Goal: Task Accomplishment & Management: Manage account settings

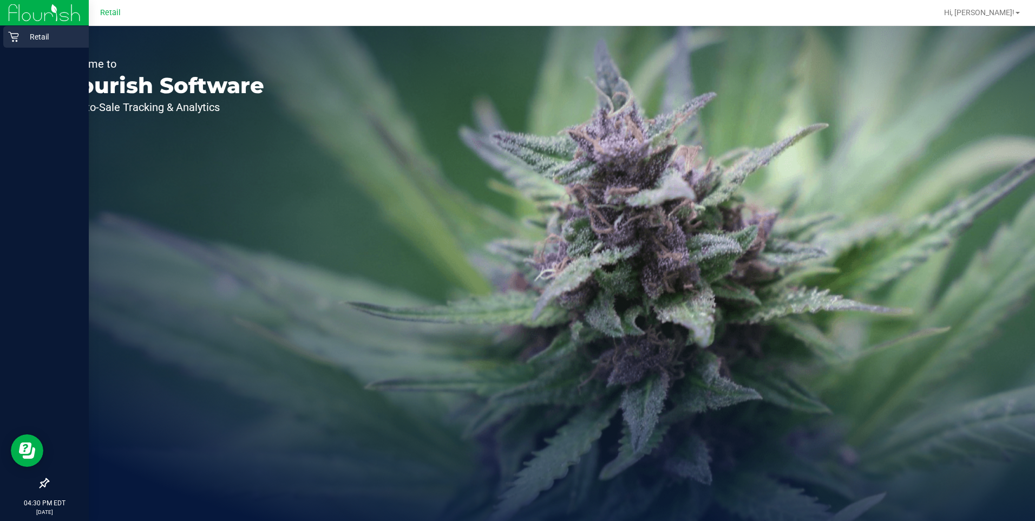
click at [12, 36] on icon at bounding box center [13, 36] width 11 height 11
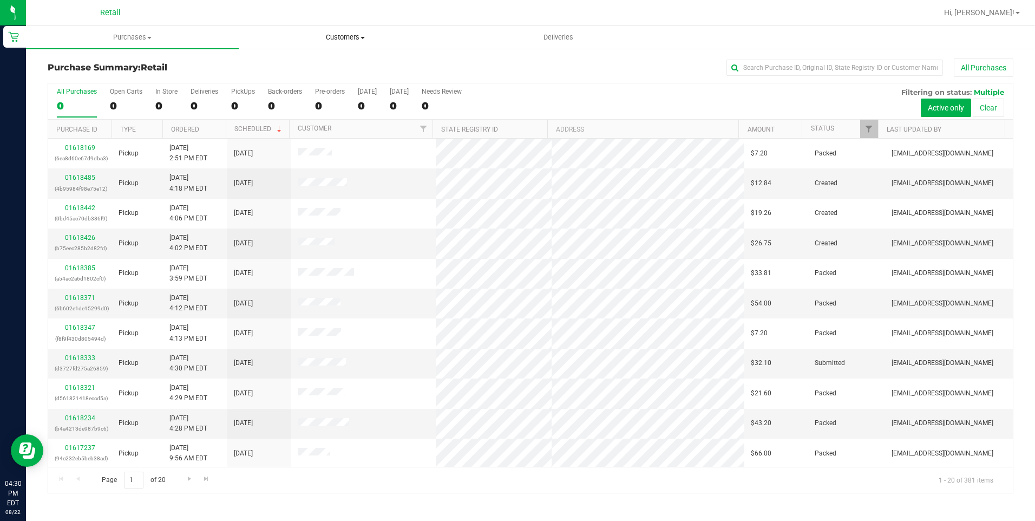
click at [351, 43] on uib-tab-heading "Customers All customers Add a new customer All physicians" at bounding box center [345, 38] width 212 height 22
click at [339, 64] on li "All customers" at bounding box center [345, 65] width 213 height 13
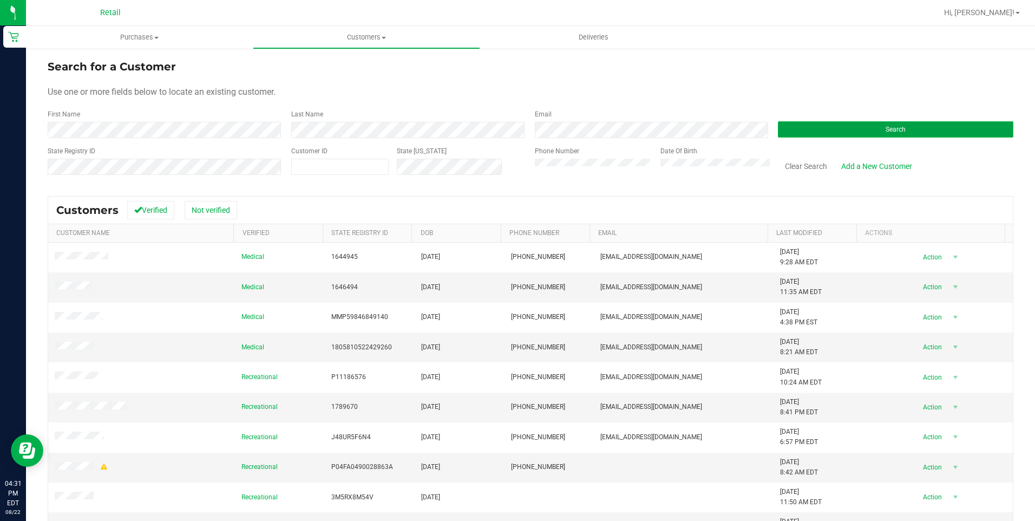
click at [925, 124] on button "Search" at bounding box center [895, 129] width 235 height 16
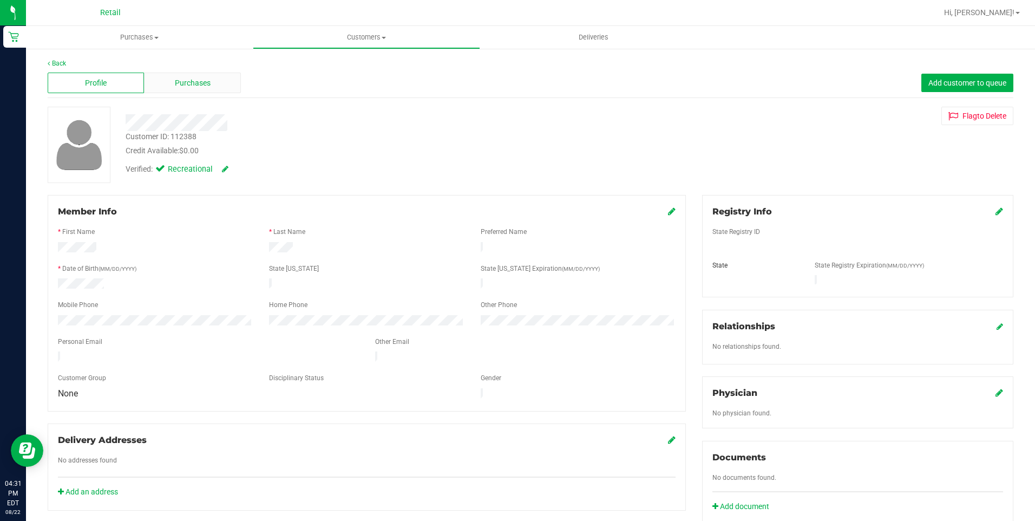
click at [197, 78] on span "Purchases" at bounding box center [193, 82] width 36 height 11
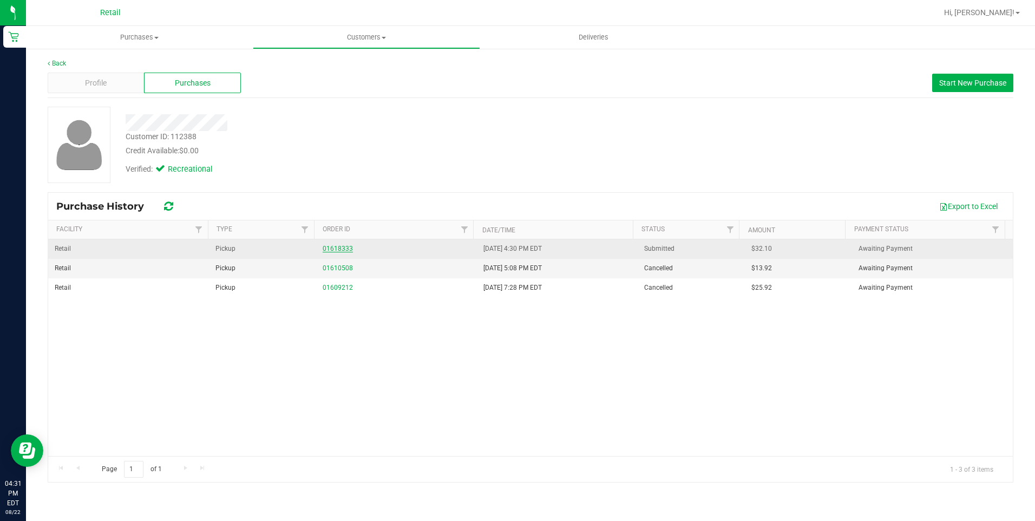
click at [345, 250] on link "01618333" at bounding box center [337, 249] width 30 height 8
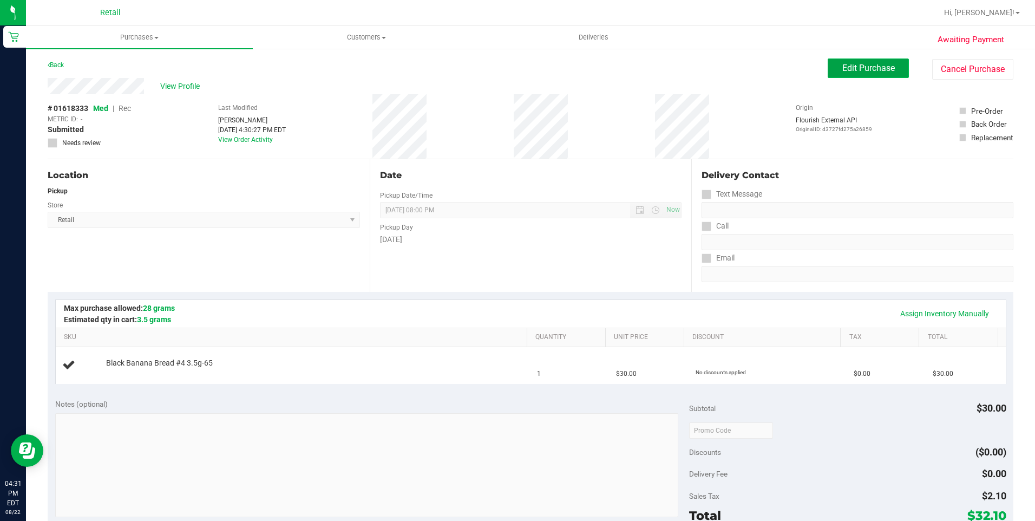
click at [863, 63] on span "Edit Purchase" at bounding box center [868, 68] width 52 height 10
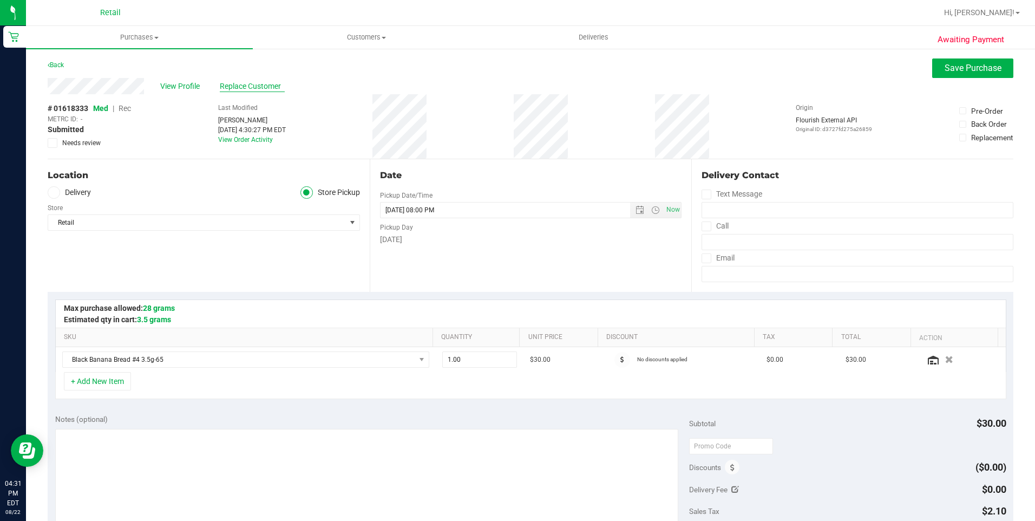
click at [252, 84] on span "Replace Customer" at bounding box center [252, 86] width 65 height 11
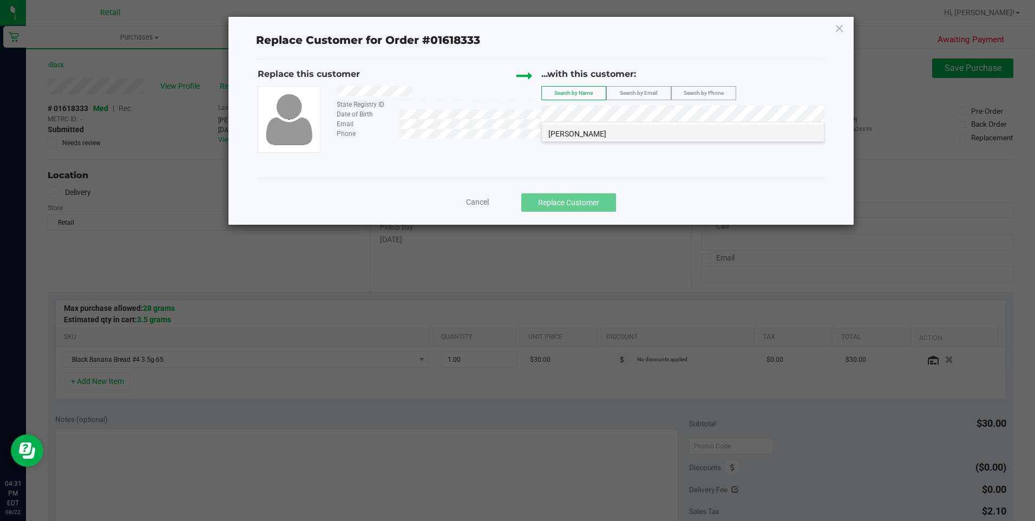
click at [622, 132] on li "Alex Lopes" at bounding box center [683, 131] width 282 height 15
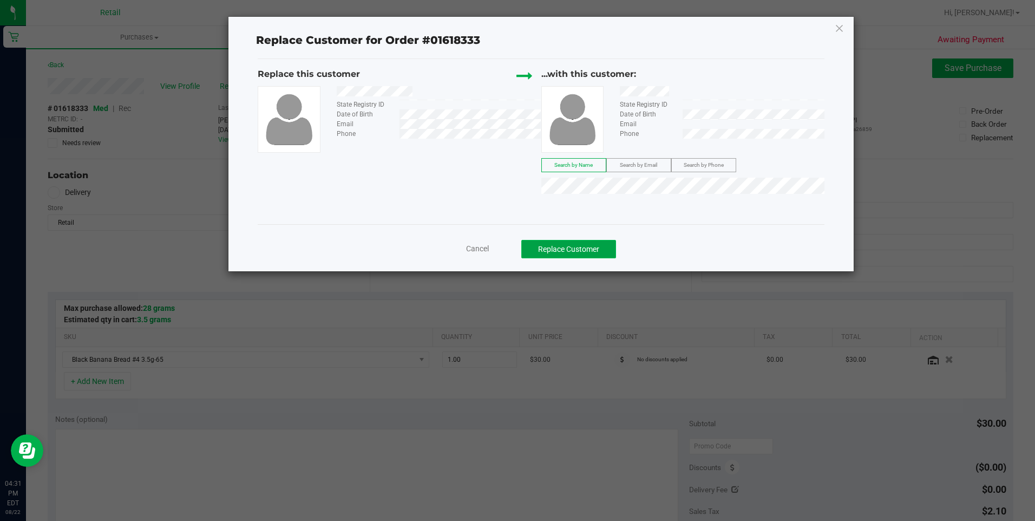
click at [597, 254] on button "Replace Customer" at bounding box center [568, 249] width 95 height 18
click at [840, 25] on icon at bounding box center [839, 27] width 10 height 17
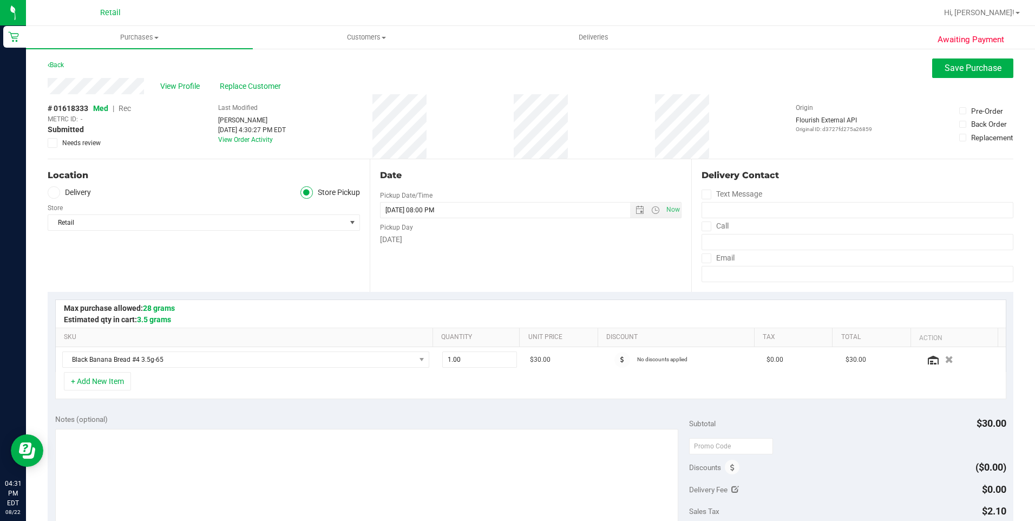
click at [129, 108] on span "Rec" at bounding box center [124, 108] width 12 height 9
click at [277, 87] on span "Replace Customer" at bounding box center [252, 86] width 65 height 11
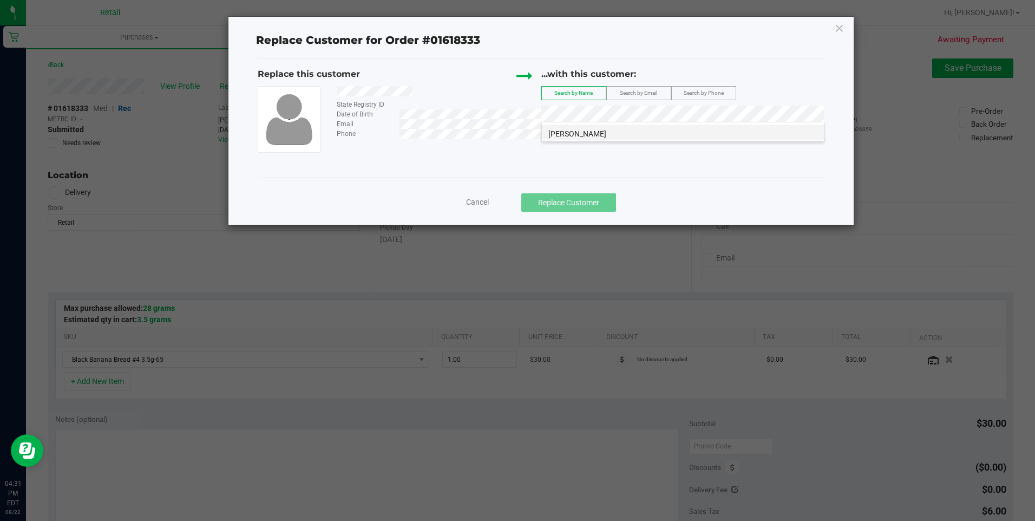
click at [621, 128] on li "Alex Lopes" at bounding box center [683, 131] width 282 height 15
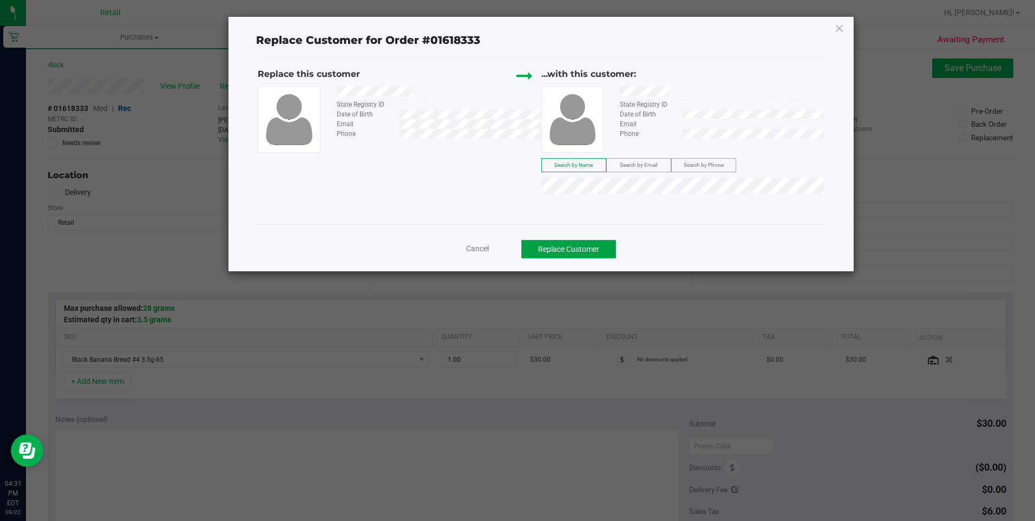
click at [578, 242] on button "Replace Customer" at bounding box center [568, 249] width 95 height 18
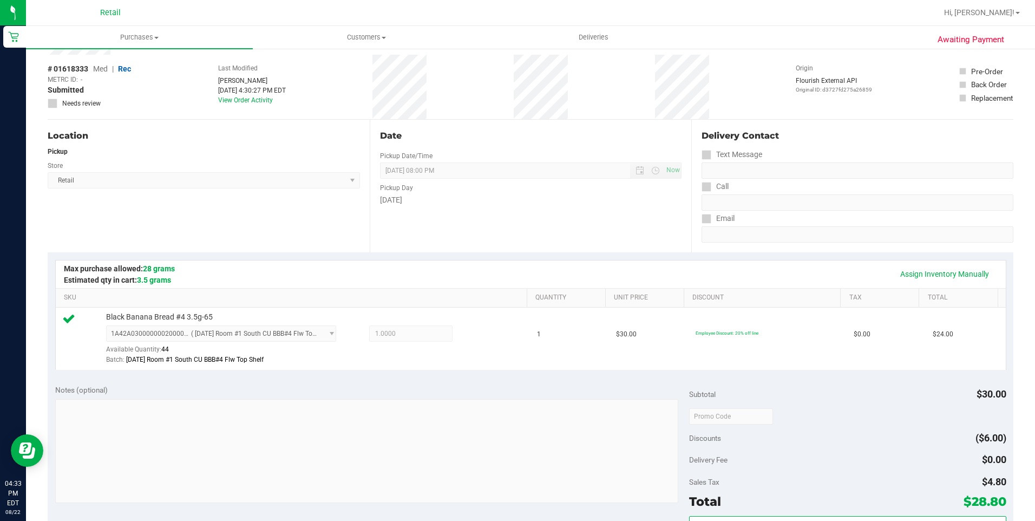
scroll to position [216, 0]
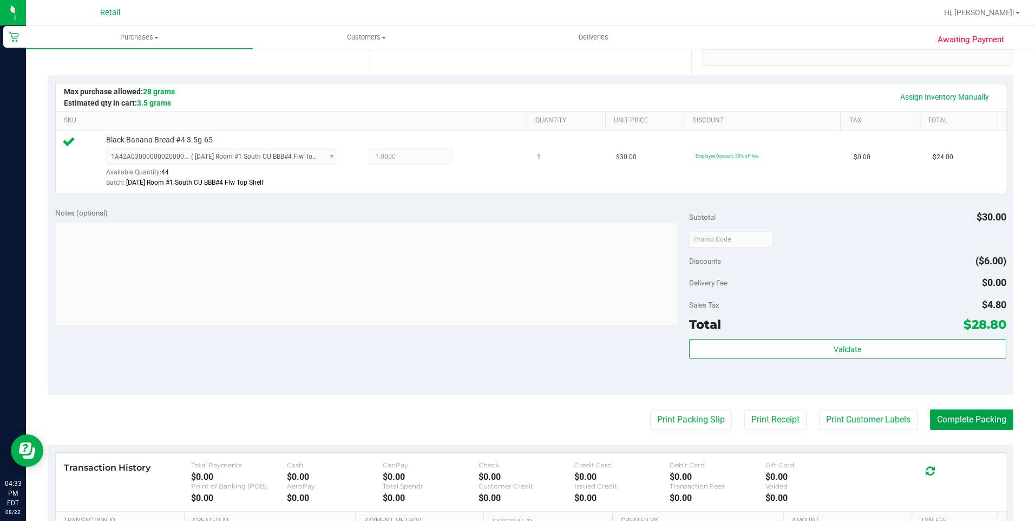
click at [949, 413] on button "Complete Packing" at bounding box center [971, 419] width 83 height 21
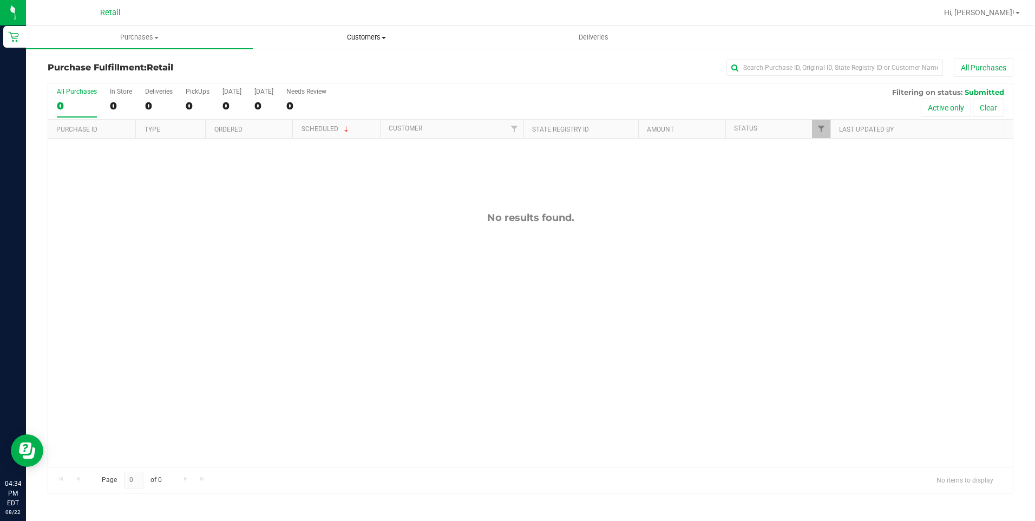
click at [369, 32] on span "Customers" at bounding box center [366, 37] width 226 height 10
click at [338, 72] on li "Add a new customer" at bounding box center [366, 78] width 227 height 13
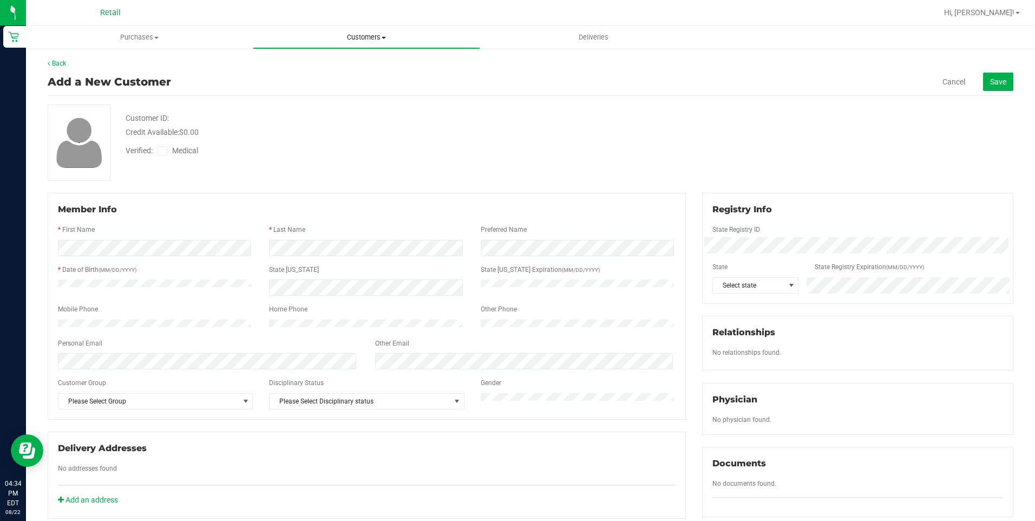
click at [370, 31] on uib-tab-heading "Customers All customers Add a new customer All physicians" at bounding box center [366, 38] width 226 height 22
click at [365, 39] on span "Customers" at bounding box center [366, 37] width 227 height 10
click at [381, 41] on span "Customers" at bounding box center [366, 37] width 227 height 10
click at [367, 61] on li "All customers" at bounding box center [366, 65] width 227 height 13
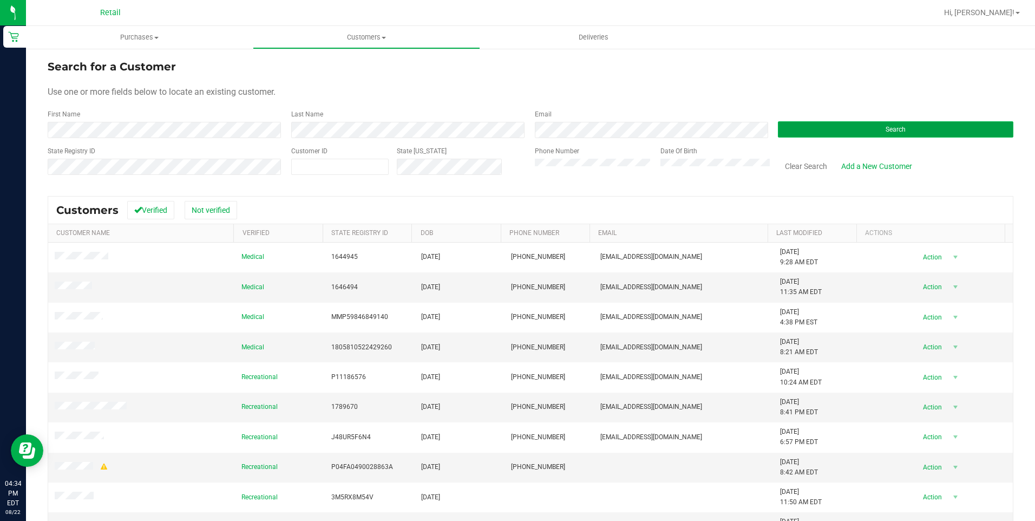
click at [839, 132] on button "Search" at bounding box center [895, 129] width 235 height 16
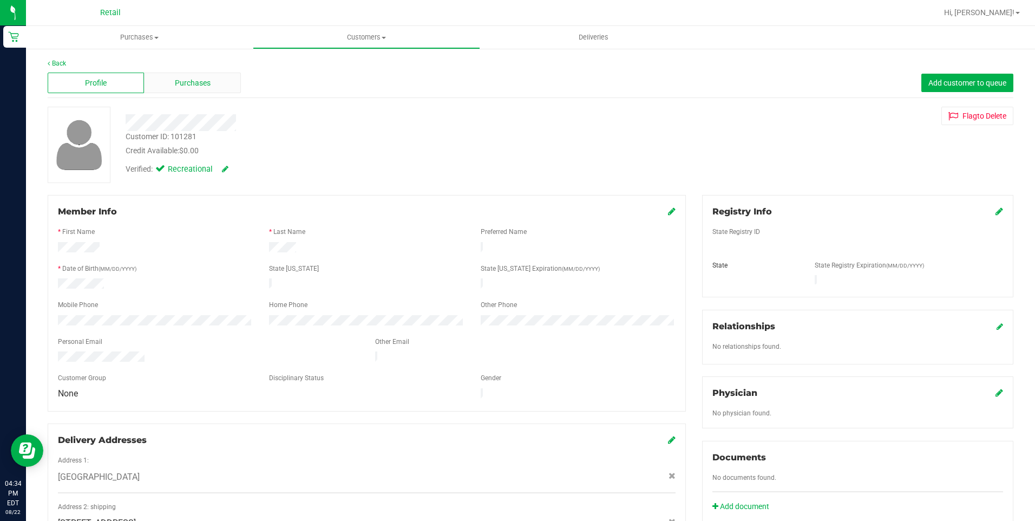
click at [202, 85] on span "Purchases" at bounding box center [193, 82] width 36 height 11
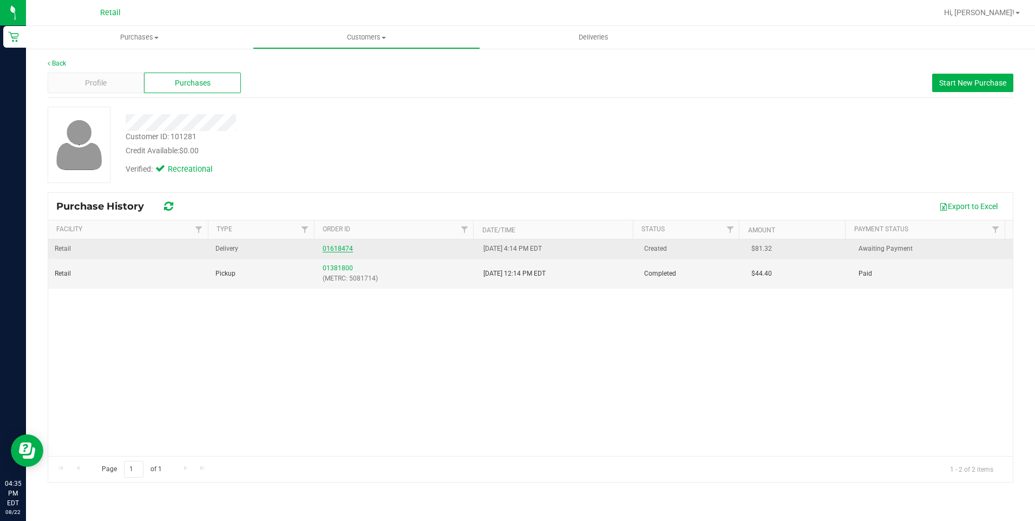
click at [333, 246] on link "01618474" at bounding box center [337, 249] width 30 height 8
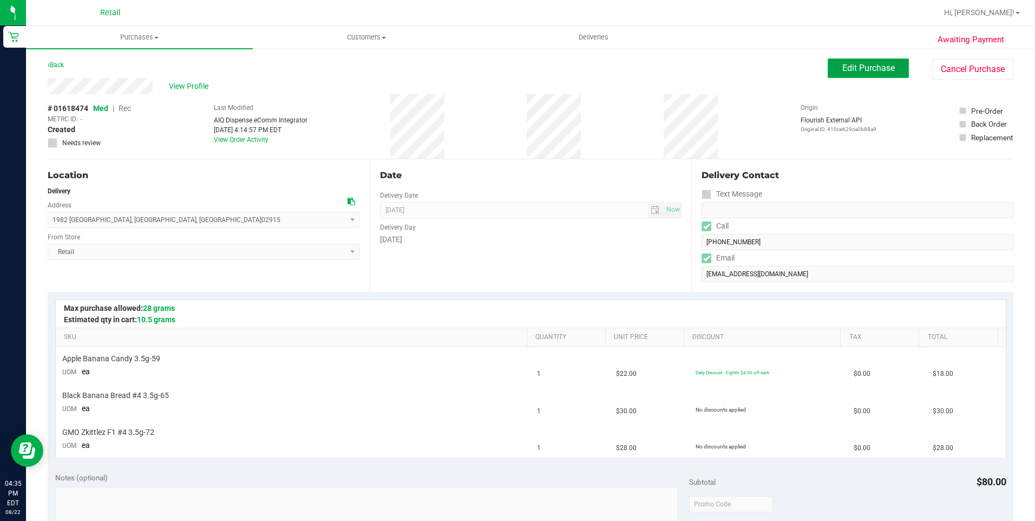
click at [849, 64] on span "Edit Purchase" at bounding box center [868, 68] width 52 height 10
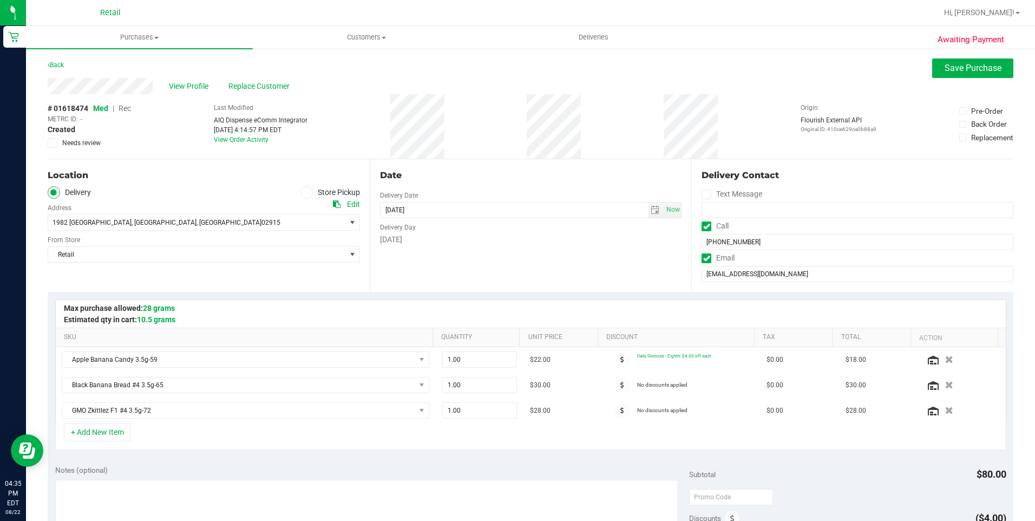
click at [127, 109] on span "Rec" at bounding box center [124, 108] width 12 height 9
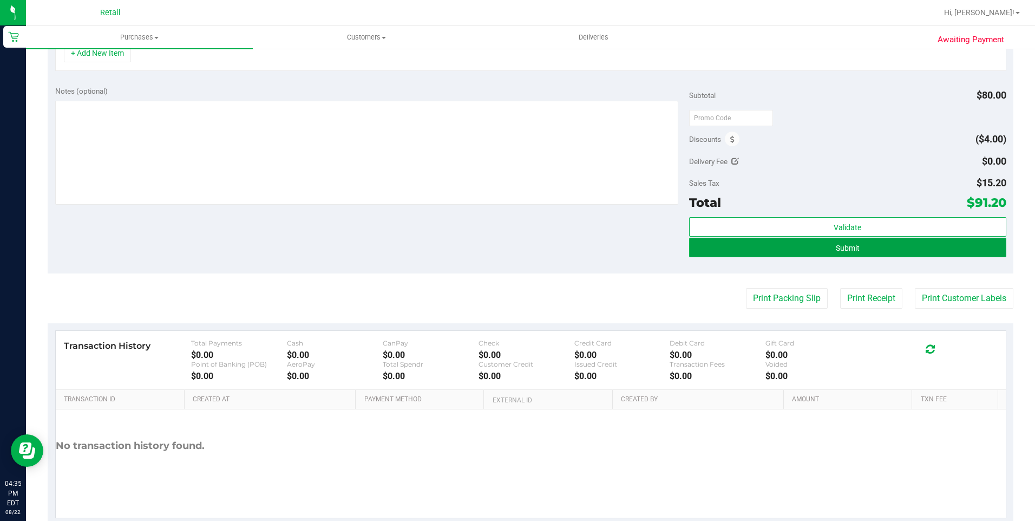
click at [887, 249] on button "Submit" at bounding box center [847, 247] width 317 height 19
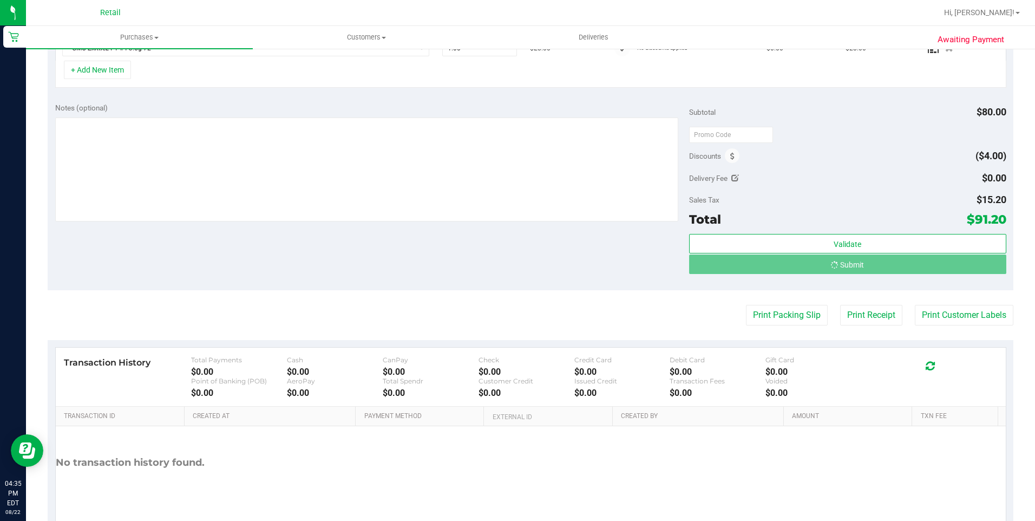
scroll to position [345, 0]
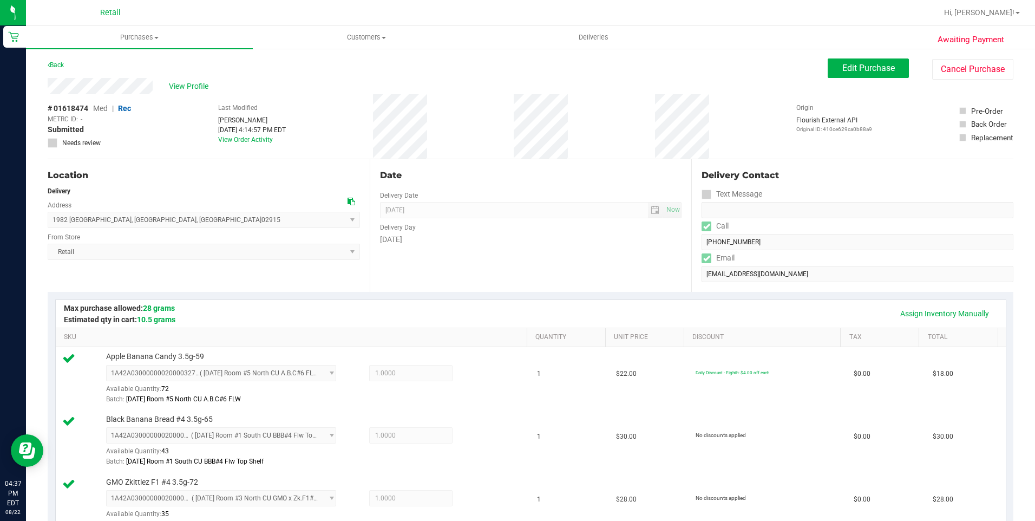
drag, startPoint x: 44, startPoint y: 86, endPoint x: 156, endPoint y: 83, distance: 112.6
click at [156, 83] on div "Awaiting Payment Back Edit Purchase Cancel Purchase View Profile # 01618474 Med…" at bounding box center [530, 529] width 1009 height 963
drag, startPoint x: 52, startPoint y: 220, endPoint x: 208, endPoint y: 220, distance: 155.8
click at [208, 220] on span "1982 Village Green South , East Providence , RI 02915 Select address Village Gr…" at bounding box center [204, 220] width 312 height 16
drag, startPoint x: 208, startPoint y: 220, endPoint x: 214, endPoint y: 221, distance: 6.0
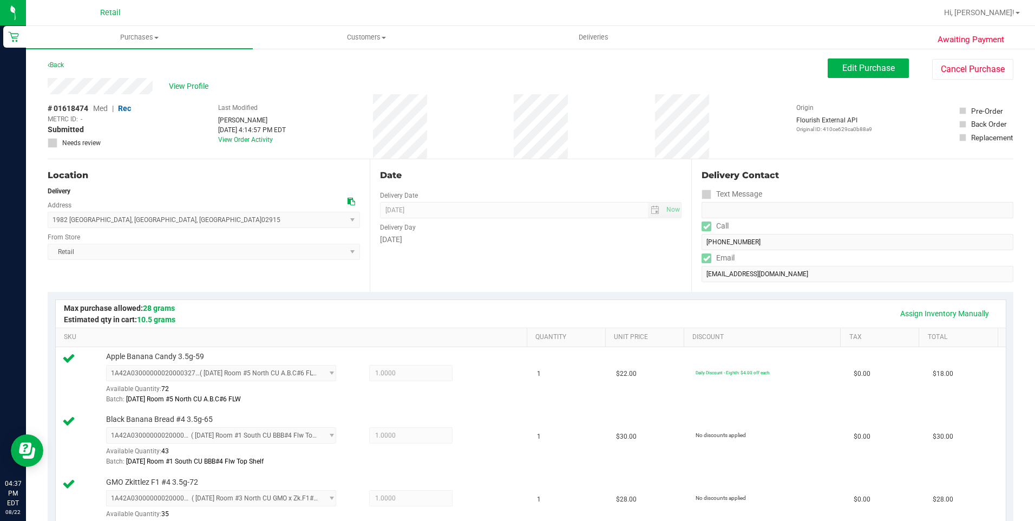
copy span "1982 Village Green South , East Providence , RI 02915"
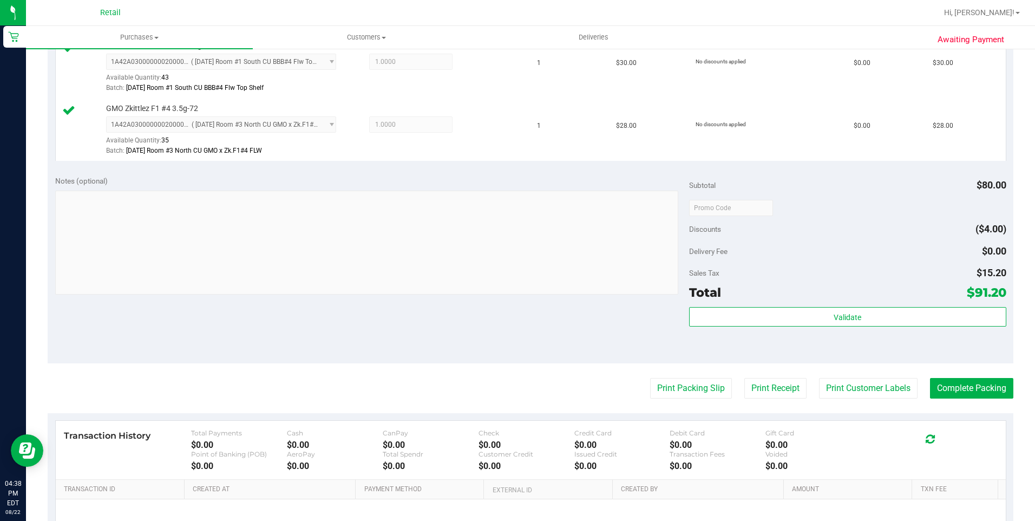
scroll to position [433, 0]
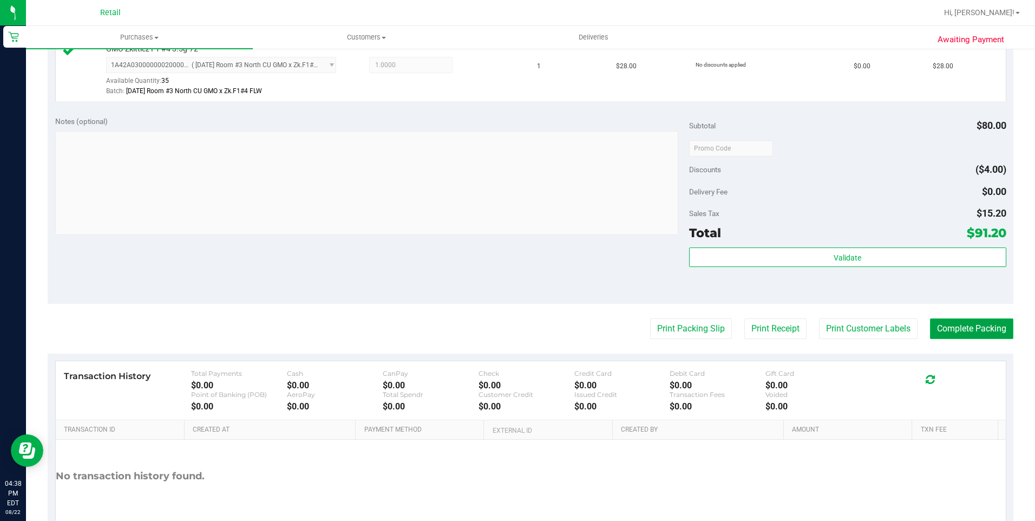
click at [940, 325] on button "Complete Packing" at bounding box center [971, 328] width 83 height 21
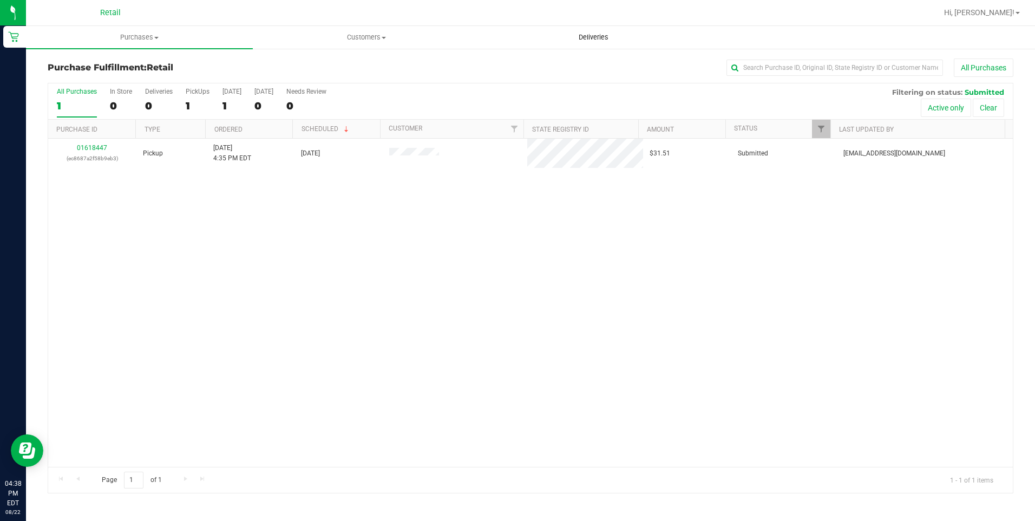
click at [597, 36] on span "Deliveries" at bounding box center [593, 37] width 59 height 10
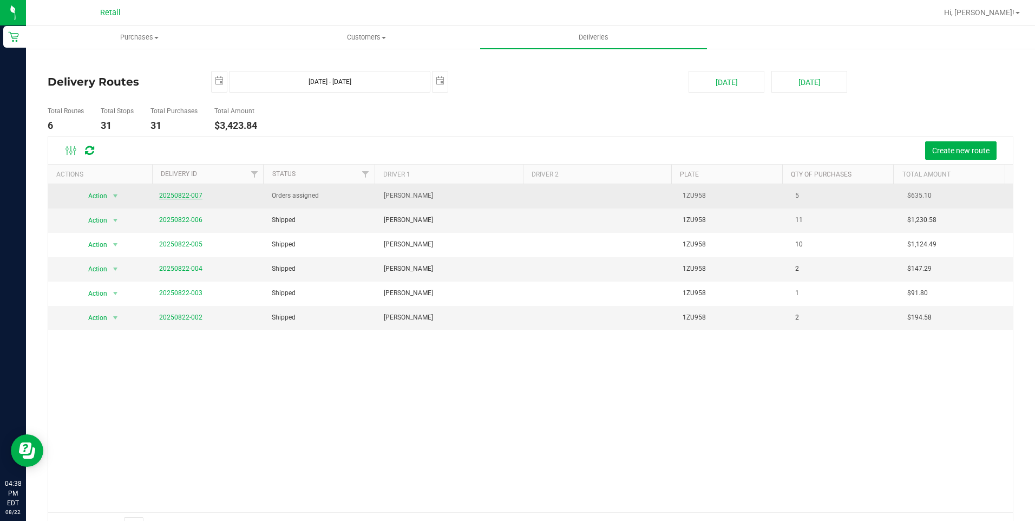
click at [189, 192] on link "20250822-007" at bounding box center [180, 196] width 43 height 8
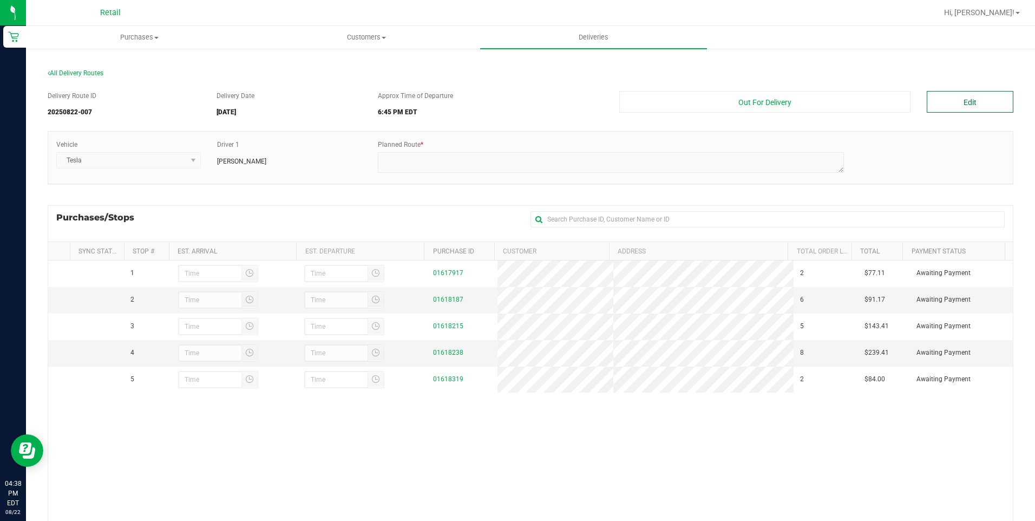
click at [945, 98] on button "Edit" at bounding box center [969, 102] width 87 height 22
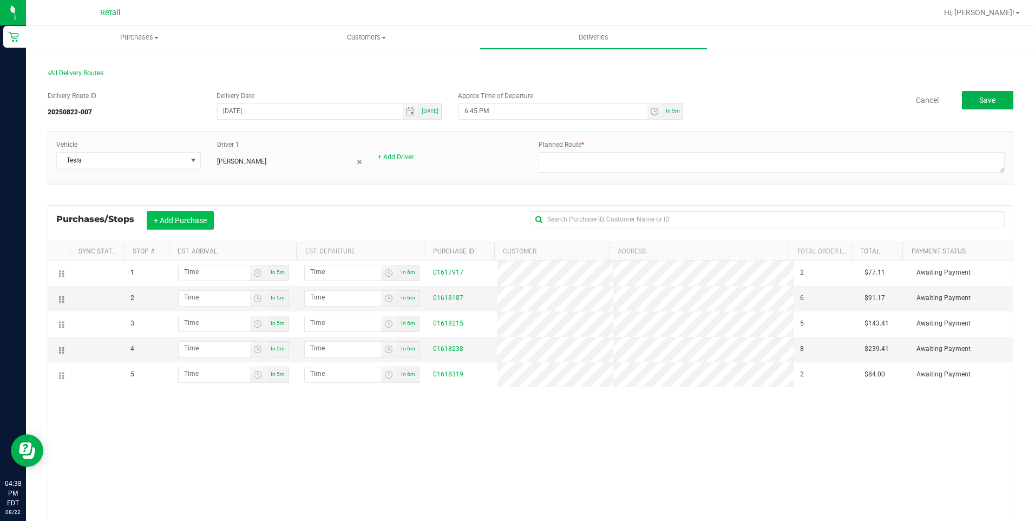
click at [197, 216] on button "+ Add Purchase" at bounding box center [180, 220] width 67 height 18
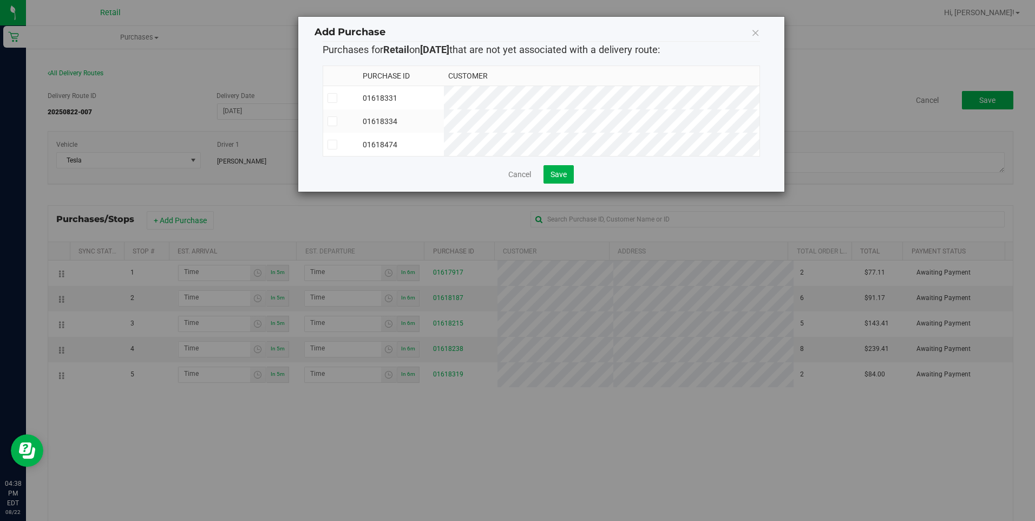
click at [334, 121] on icon at bounding box center [331, 121] width 7 height 0
click at [0, 0] on input "checkbox" at bounding box center [0, 0] width 0 height 0
click at [335, 144] on icon at bounding box center [331, 144] width 7 height 0
click at [0, 0] on input "checkbox" at bounding box center [0, 0] width 0 height 0
click at [558, 179] on span "Save" at bounding box center [558, 174] width 16 height 9
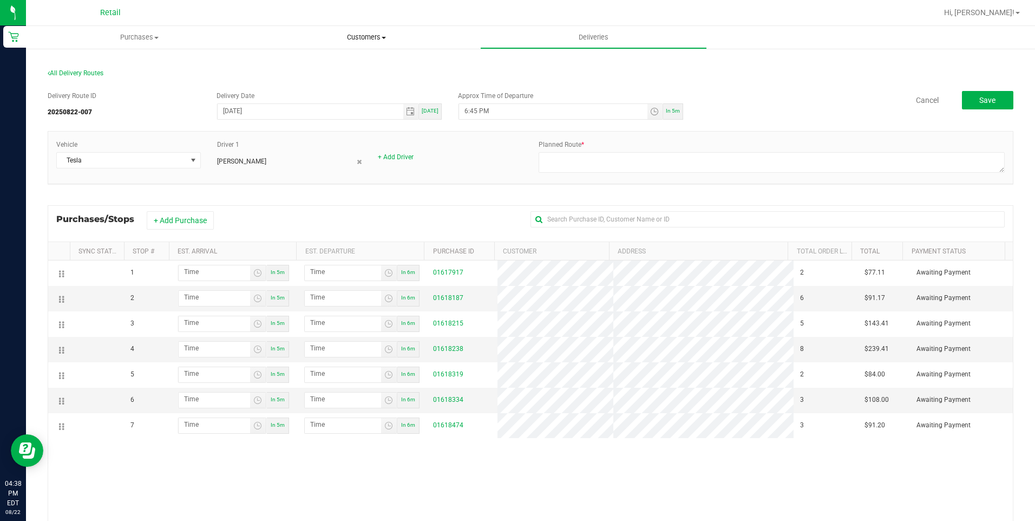
click at [375, 41] on span "Customers" at bounding box center [366, 37] width 226 height 10
click at [373, 67] on li "All customers" at bounding box center [366, 65] width 227 height 13
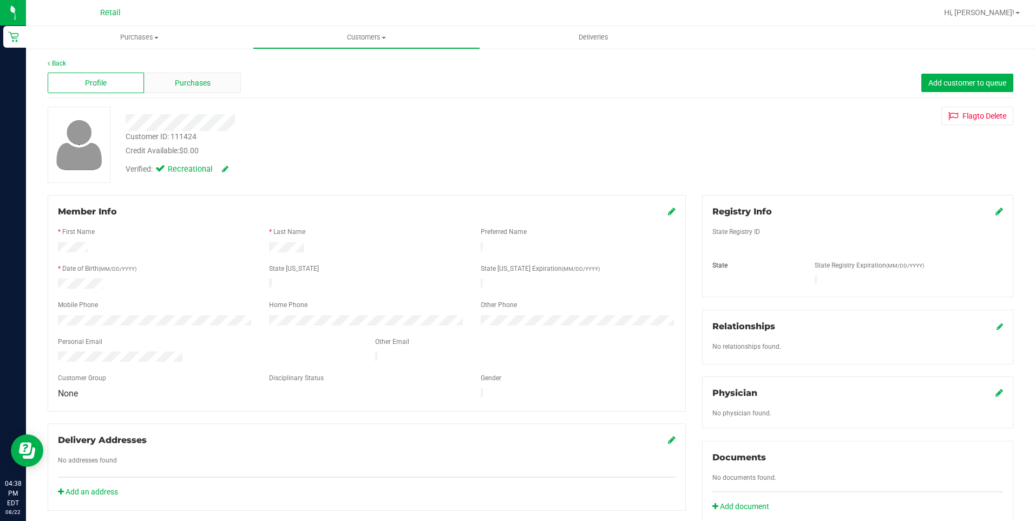
click at [187, 79] on span "Purchases" at bounding box center [193, 82] width 36 height 11
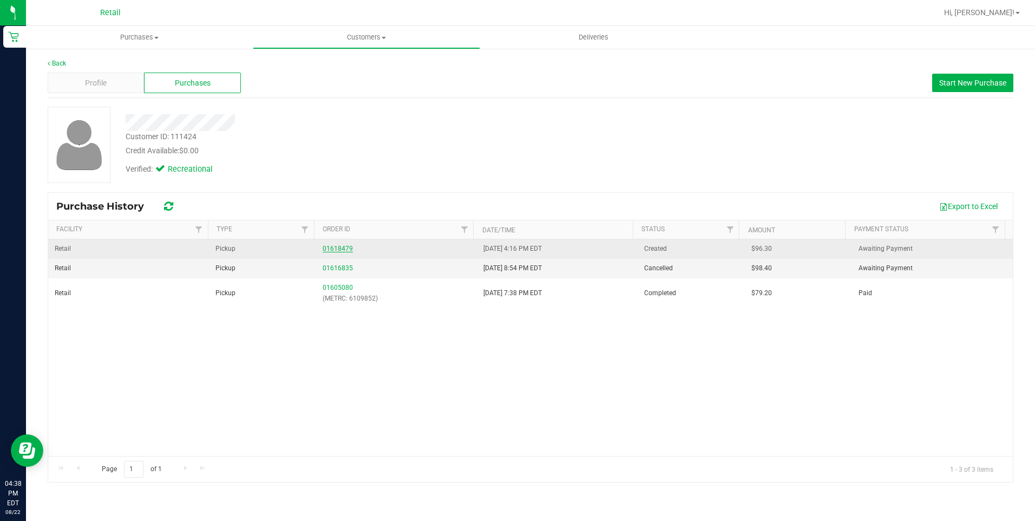
click at [337, 249] on link "01618479" at bounding box center [337, 249] width 30 height 8
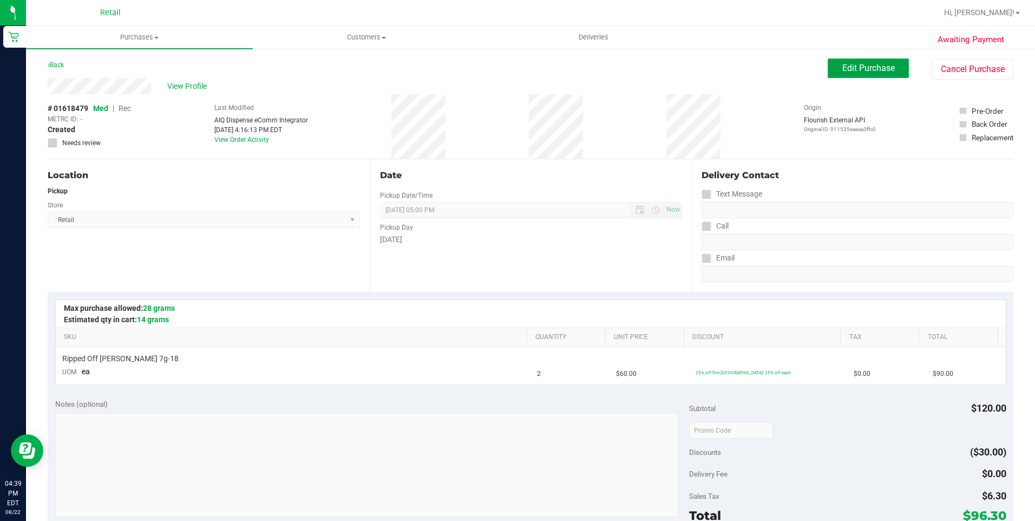
click at [844, 73] on span "Edit Purchase" at bounding box center [868, 68] width 52 height 10
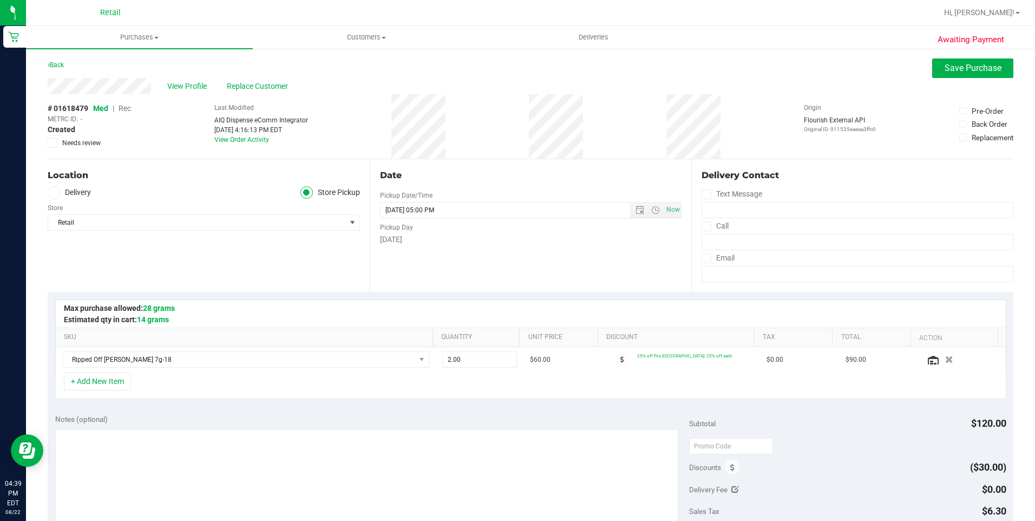
click at [129, 108] on span "Rec" at bounding box center [124, 108] width 12 height 9
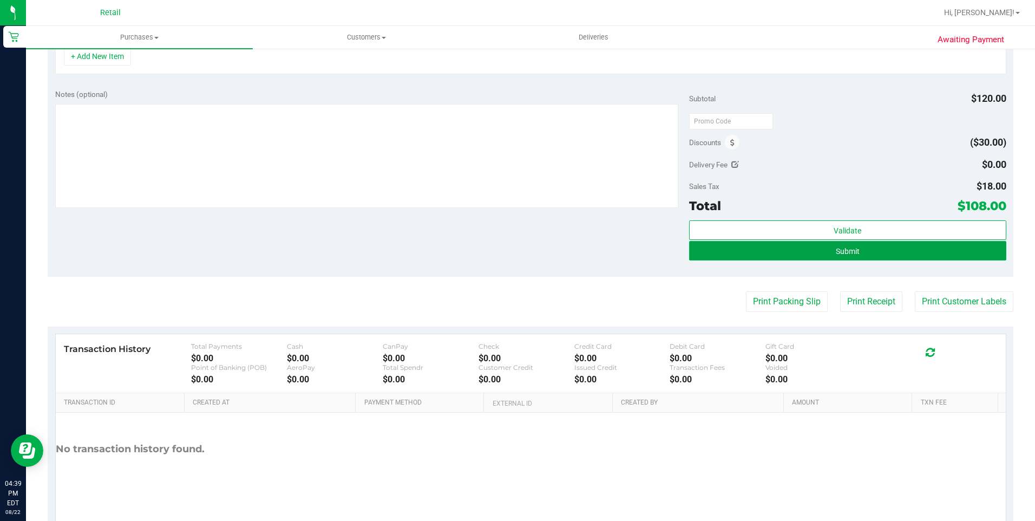
click at [920, 258] on button "Submit" at bounding box center [847, 250] width 317 height 19
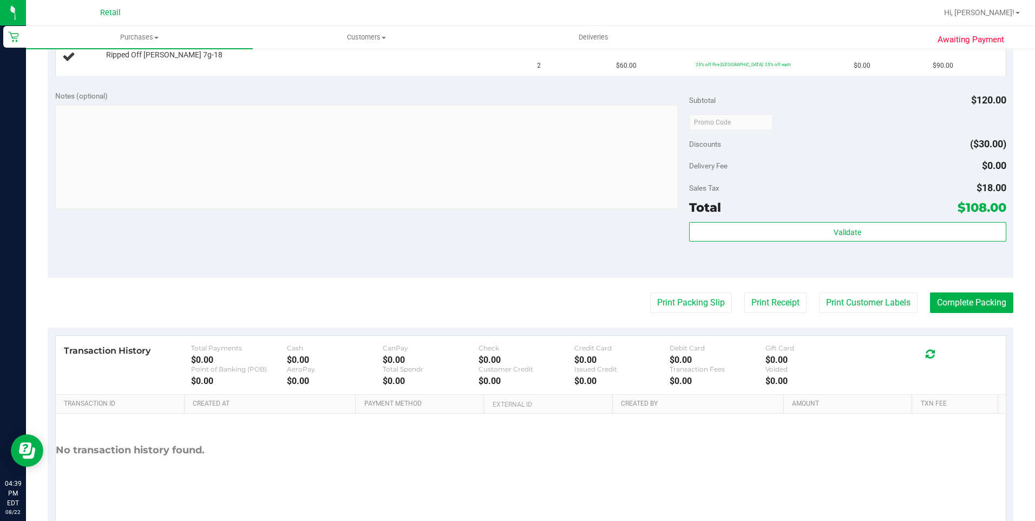
scroll to position [146, 0]
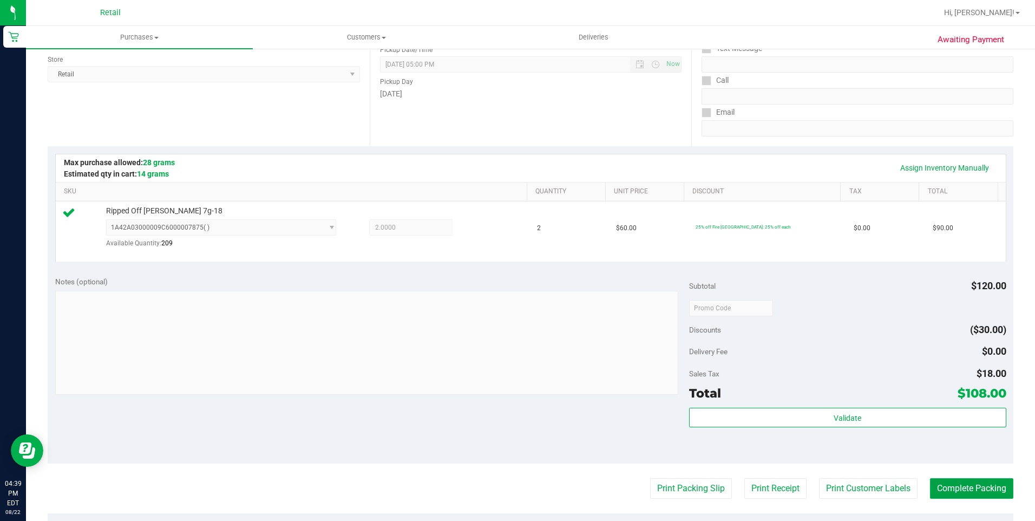
click at [936, 492] on button "Complete Packing" at bounding box center [971, 488] width 83 height 21
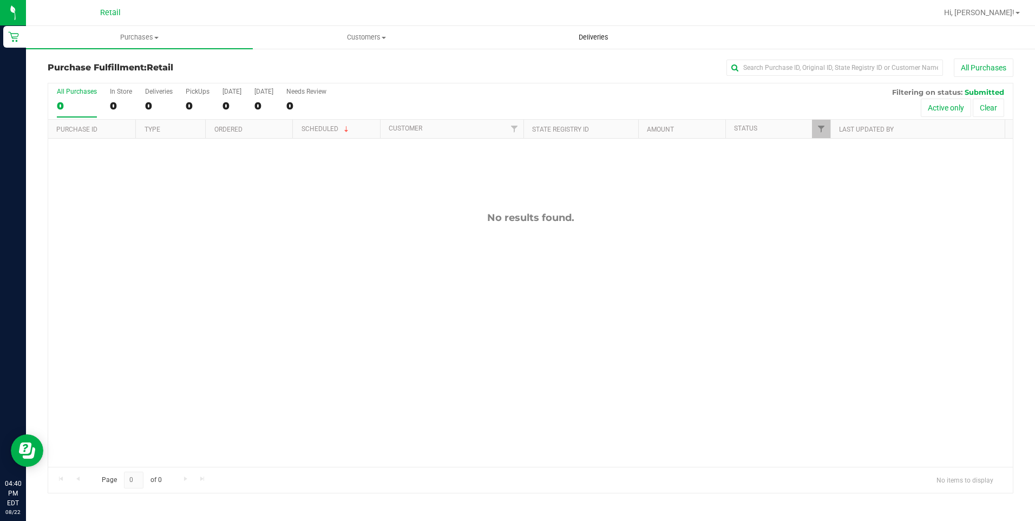
click at [595, 33] on span "Deliveries" at bounding box center [593, 37] width 59 height 10
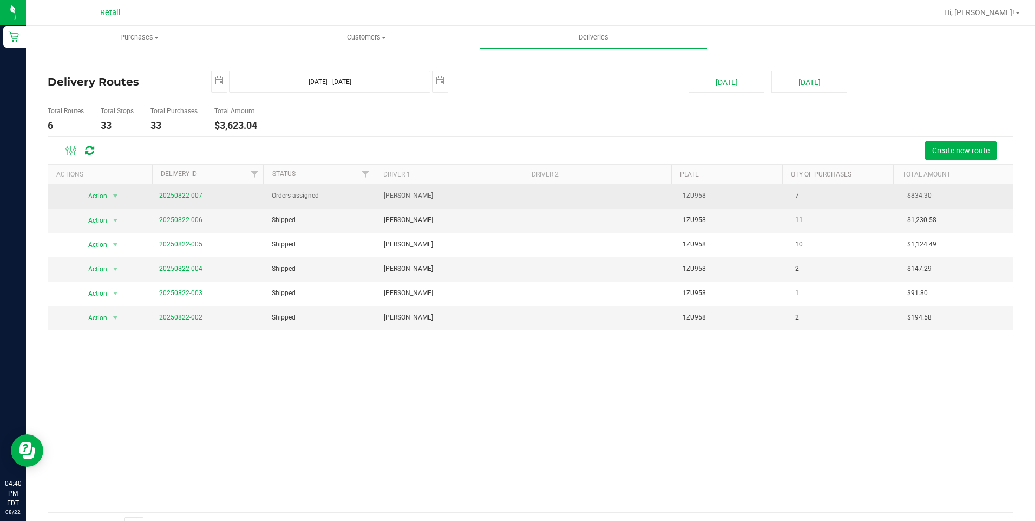
click at [194, 196] on link "20250822-007" at bounding box center [180, 196] width 43 height 8
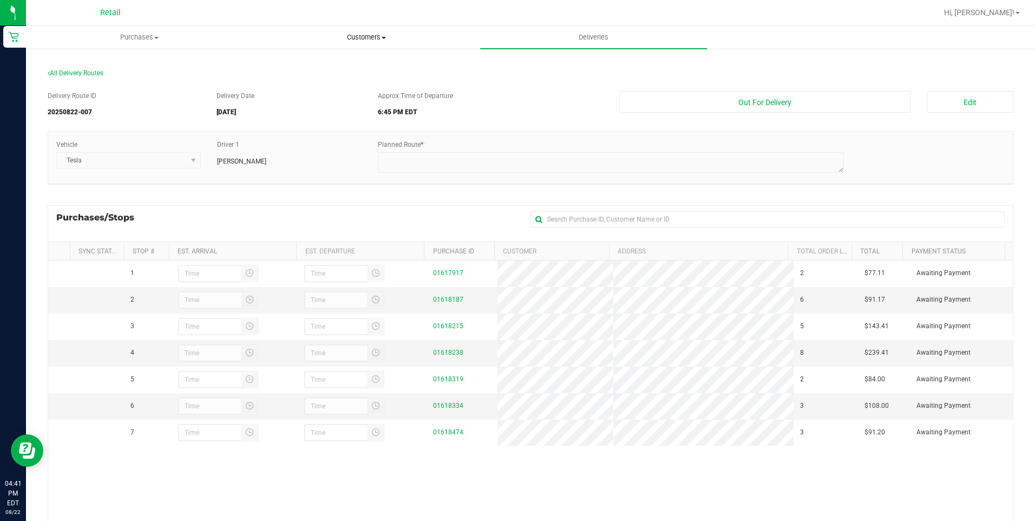
click at [385, 37] on span at bounding box center [383, 38] width 4 height 2
click at [361, 61] on li "All customers" at bounding box center [366, 65] width 227 height 13
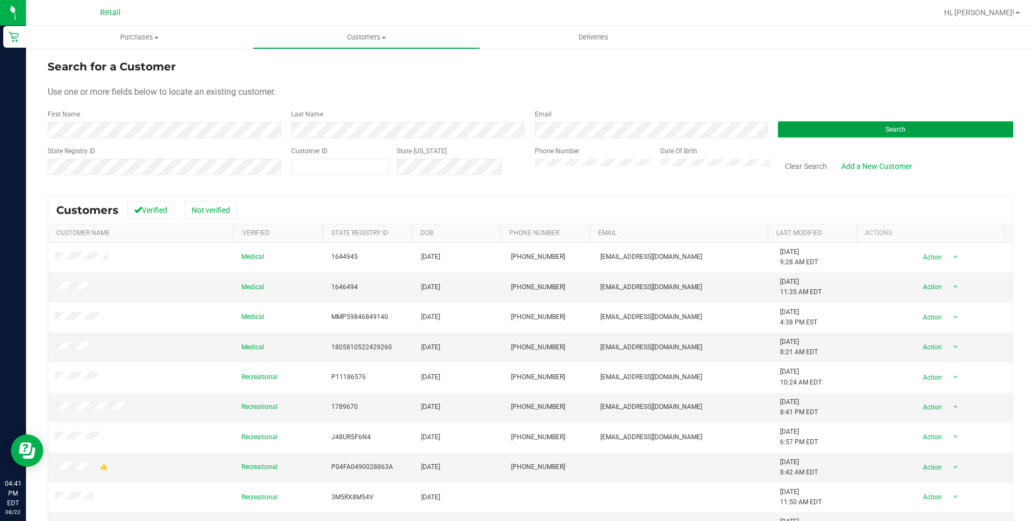
click at [849, 135] on button "Search" at bounding box center [895, 129] width 235 height 16
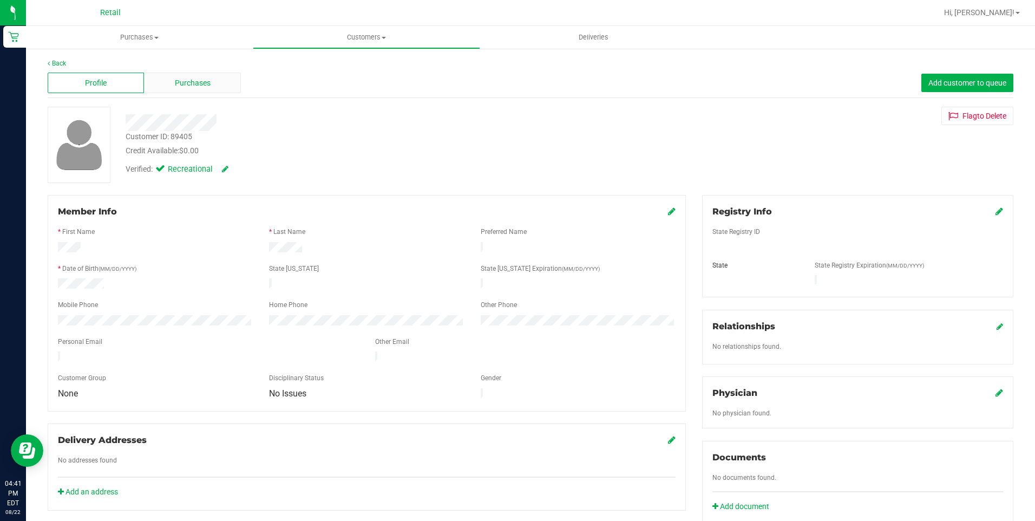
click at [203, 80] on span "Purchases" at bounding box center [193, 82] width 36 height 11
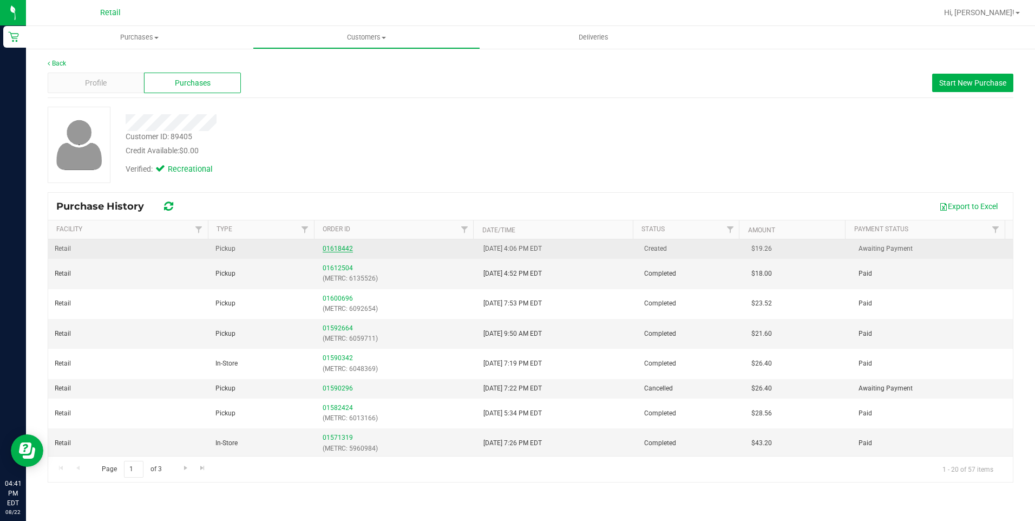
click at [339, 246] on link "01618442" at bounding box center [337, 249] width 30 height 8
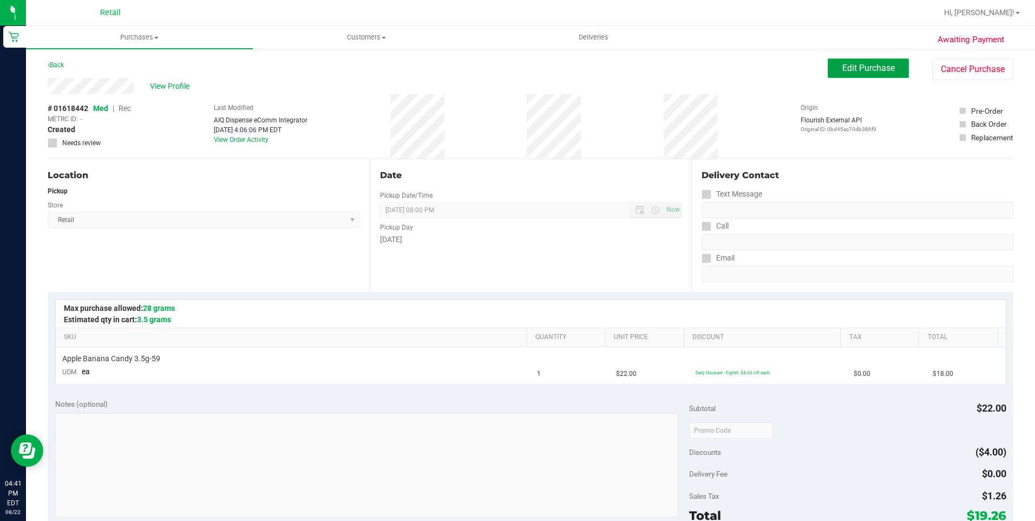
click at [868, 70] on span "Edit Purchase" at bounding box center [868, 68] width 52 height 10
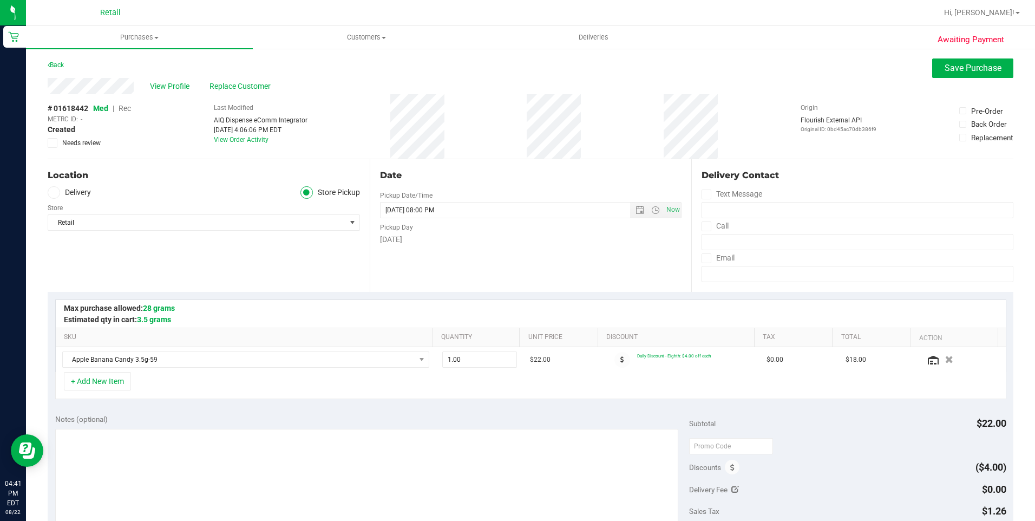
click at [127, 109] on span "Rec" at bounding box center [124, 108] width 12 height 9
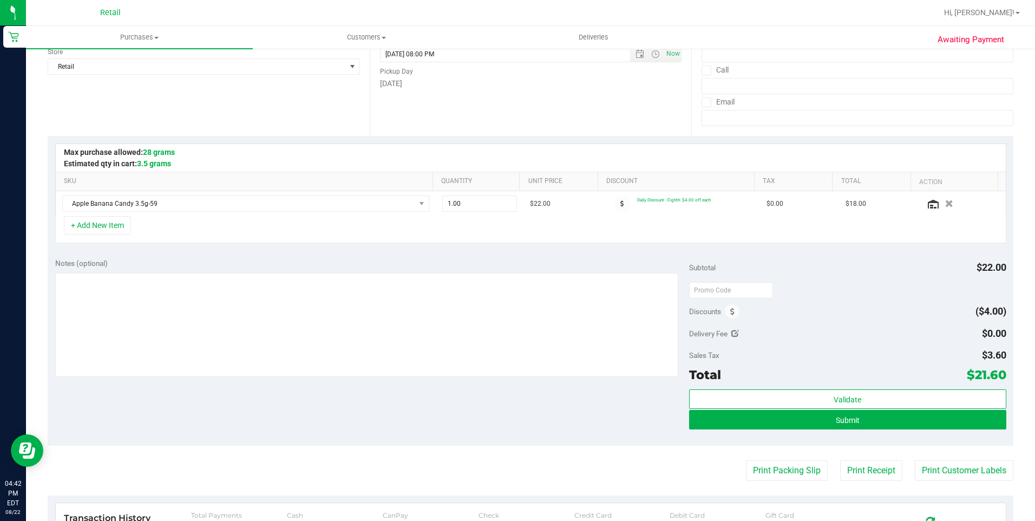
scroll to position [162, 0]
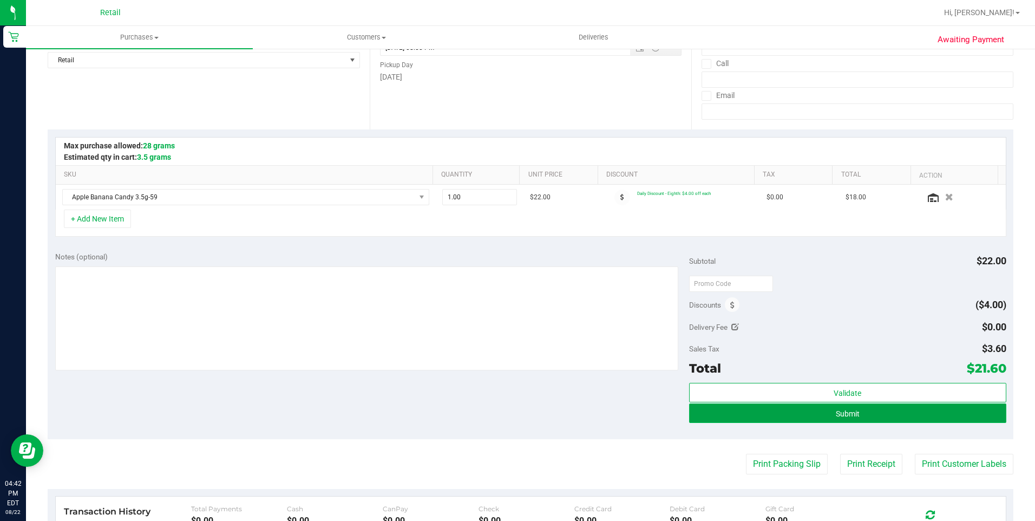
click at [799, 405] on button "Submit" at bounding box center [847, 412] width 317 height 19
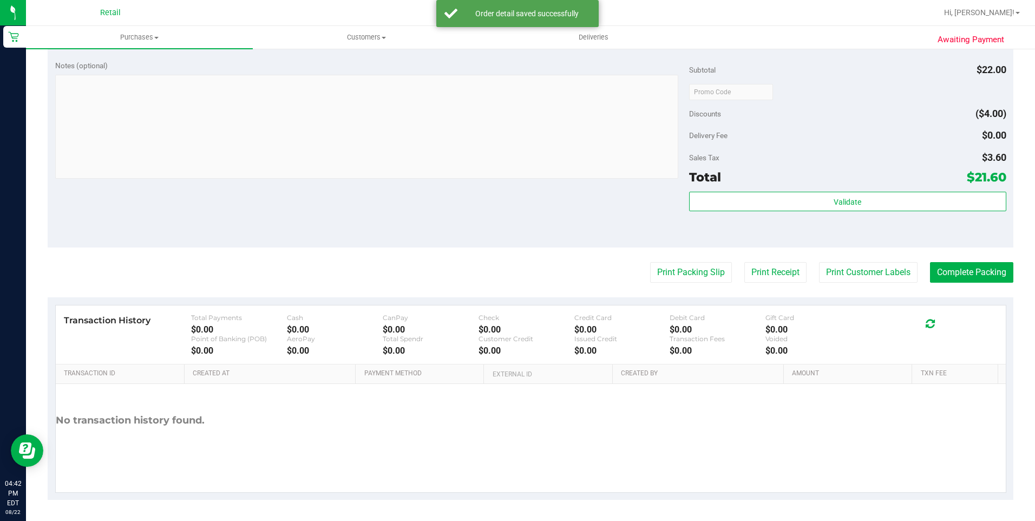
scroll to position [364, 0]
click at [983, 276] on button "Complete Packing" at bounding box center [971, 271] width 83 height 21
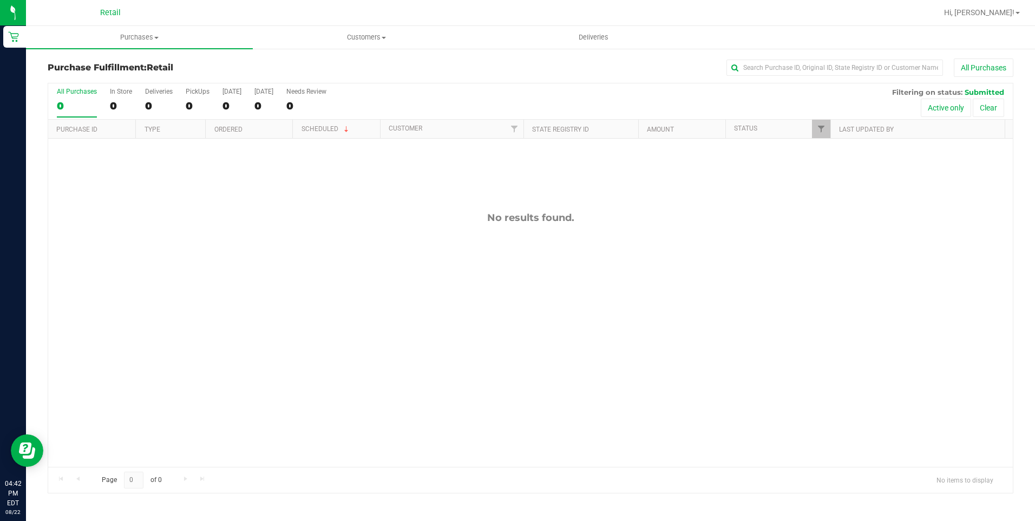
click at [627, 391] on div "No results found." at bounding box center [530, 339] width 964 height 401
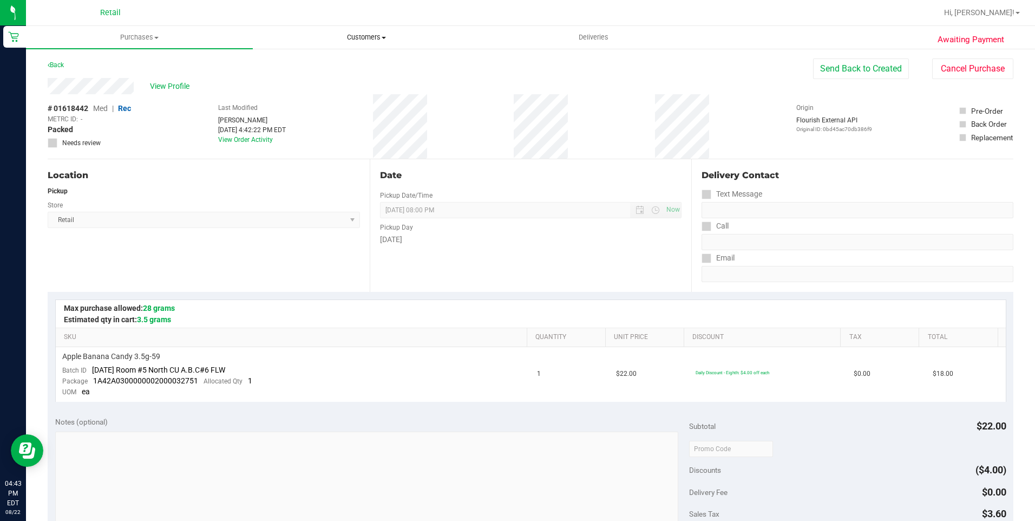
click at [386, 39] on span "Customers" at bounding box center [366, 37] width 226 height 10
click at [371, 61] on li "All customers" at bounding box center [366, 65] width 227 height 13
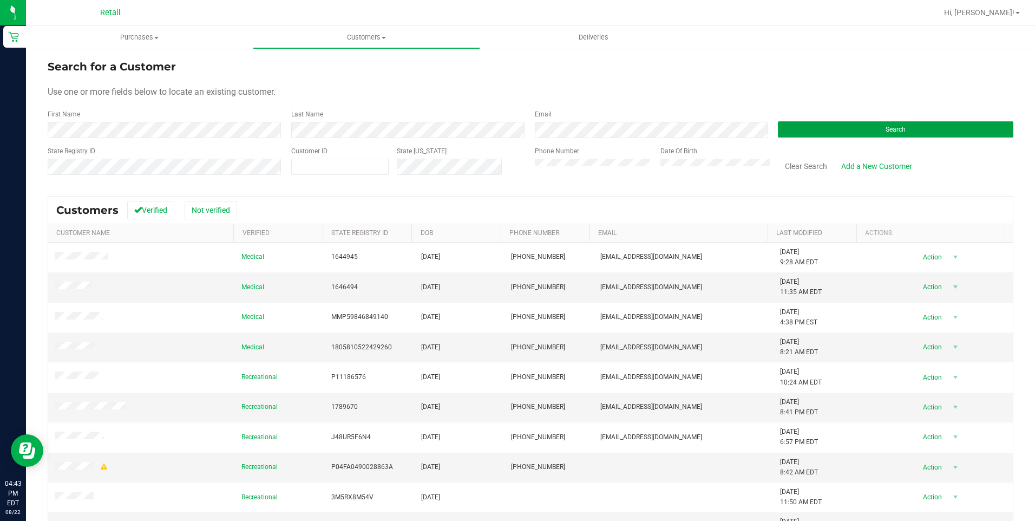
click at [814, 123] on button "Search" at bounding box center [895, 129] width 235 height 16
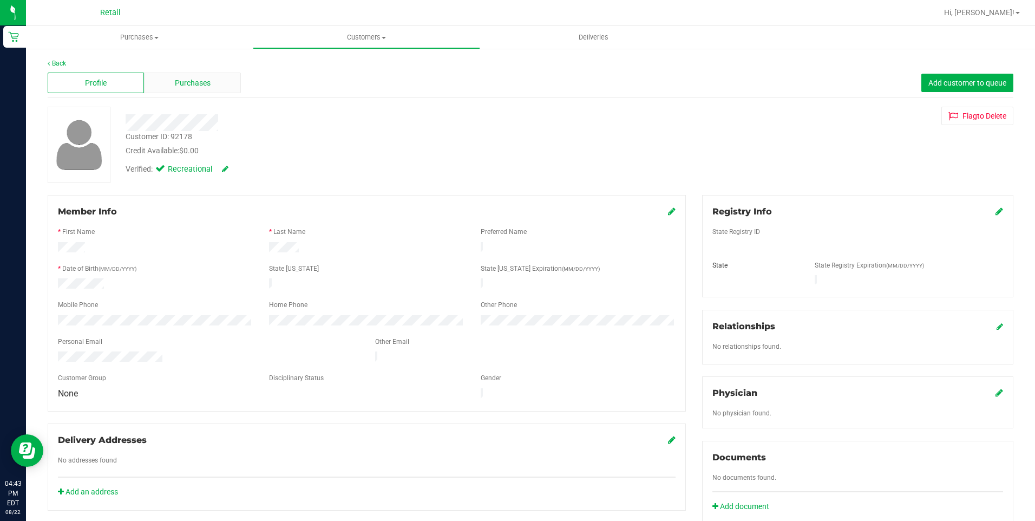
click at [194, 89] on div "Purchases" at bounding box center [192, 83] width 96 height 21
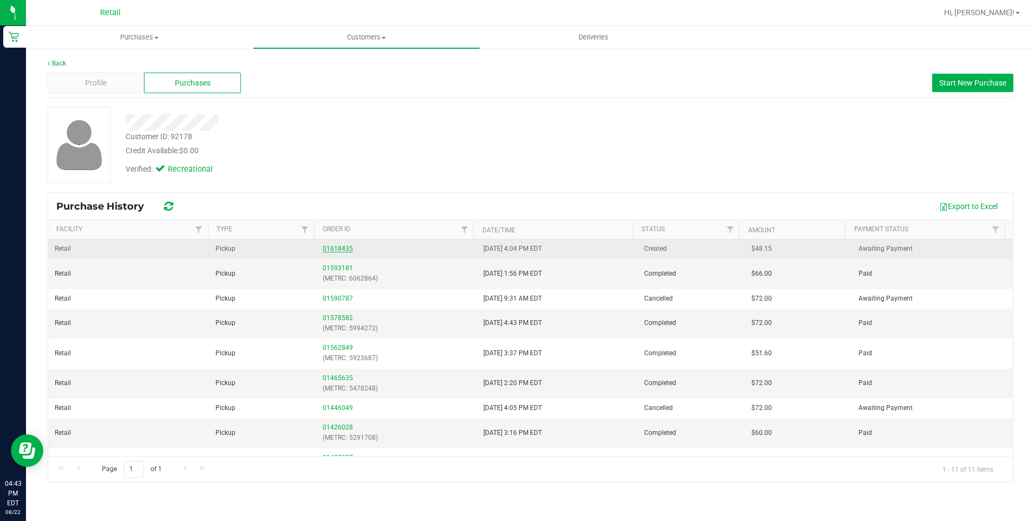
click at [332, 249] on link "01618435" at bounding box center [337, 249] width 30 height 8
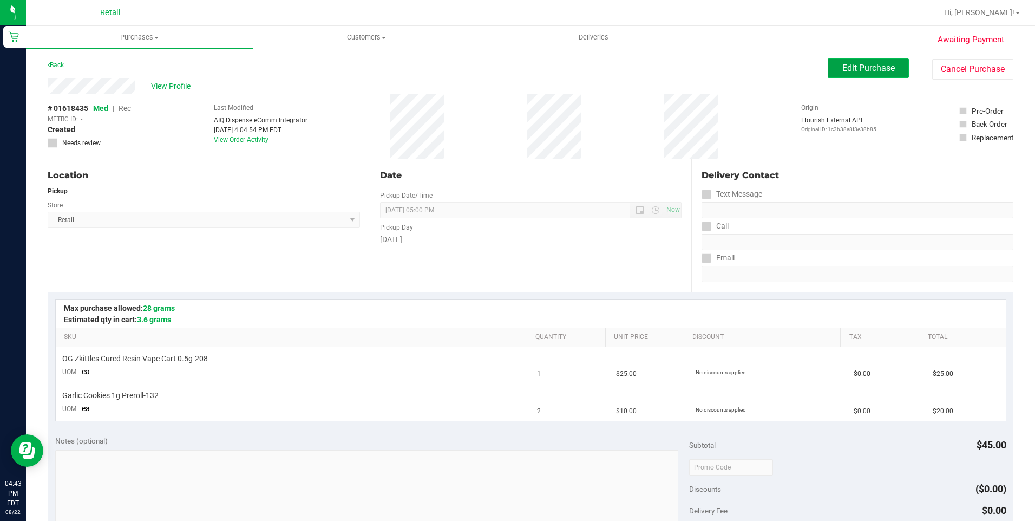
click at [842, 73] on span "Edit Purchase" at bounding box center [868, 68] width 52 height 10
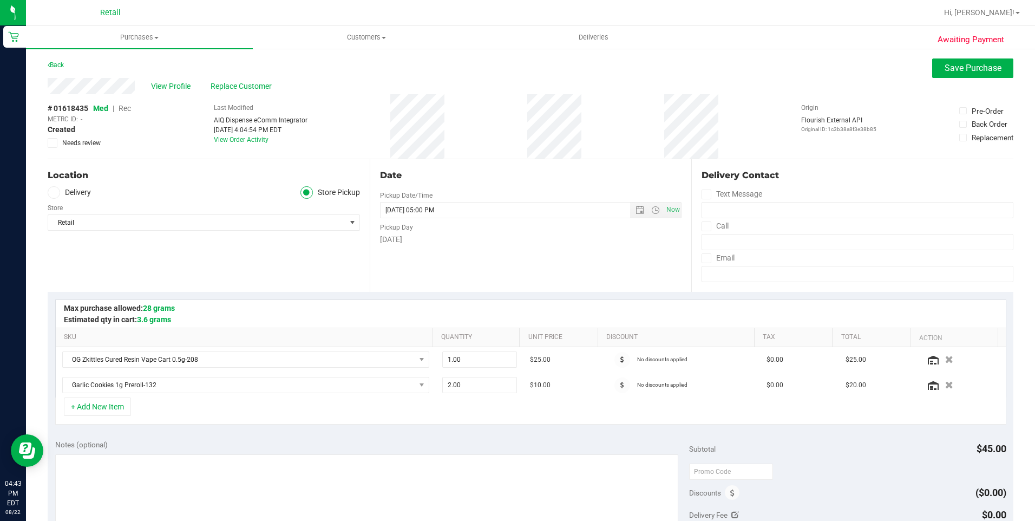
click at [127, 107] on span "Rec" at bounding box center [124, 108] width 12 height 9
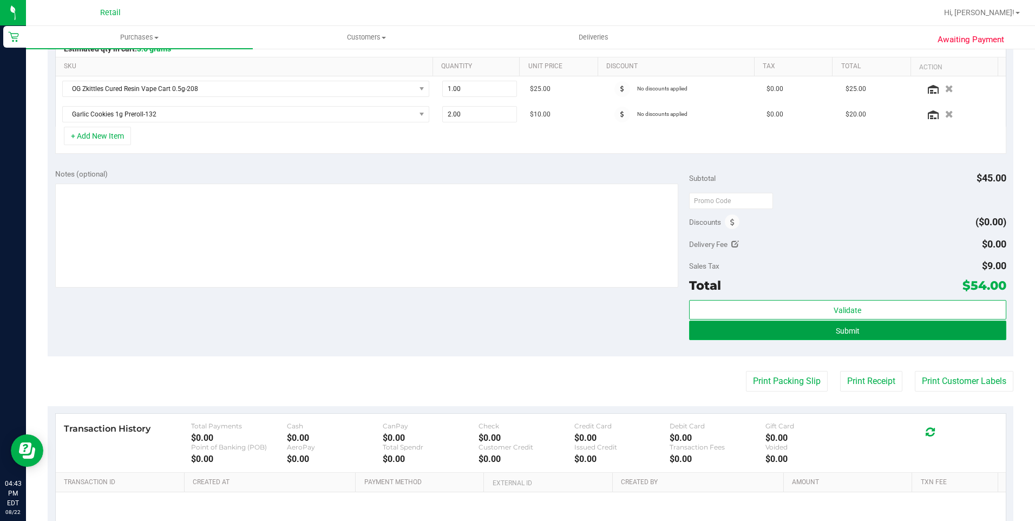
click at [881, 336] on button "Submit" at bounding box center [847, 329] width 317 height 19
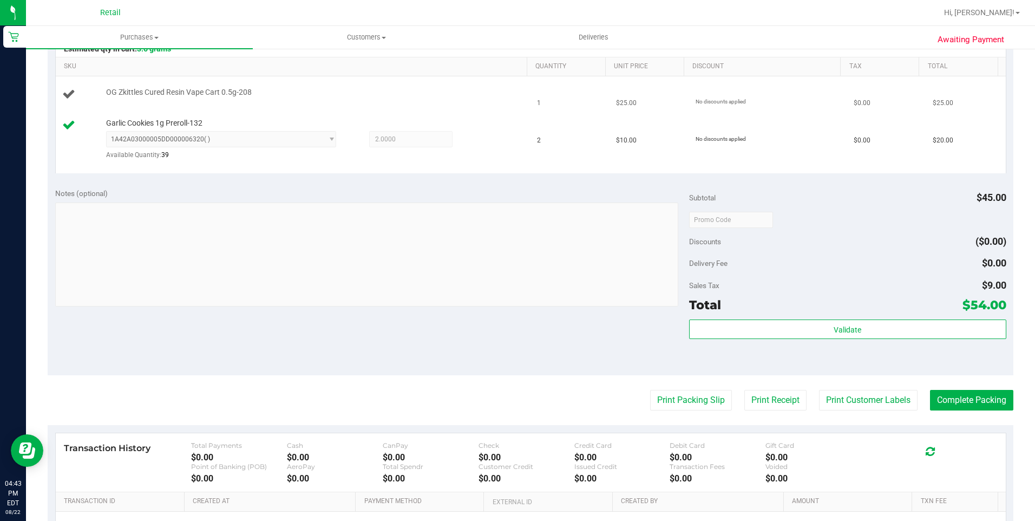
scroll to position [54, 0]
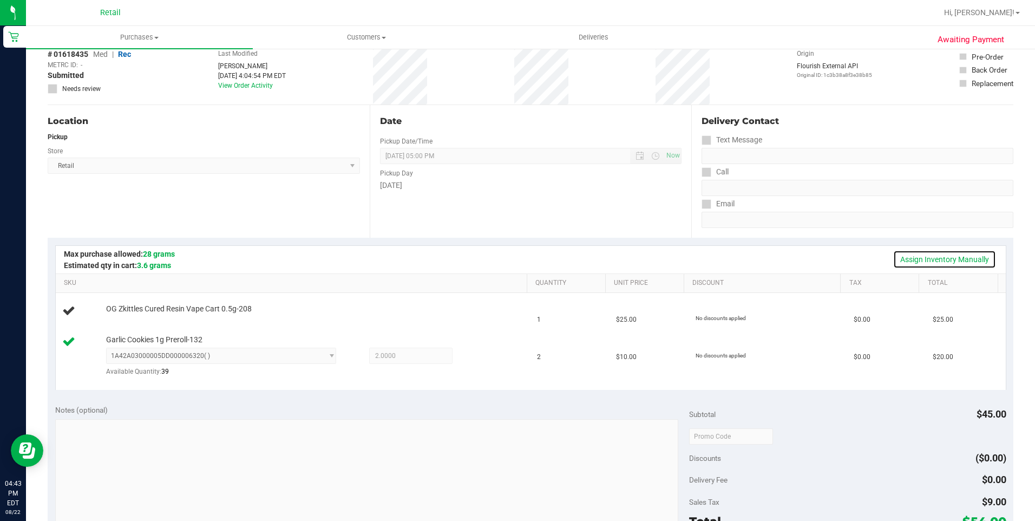
click at [921, 260] on link "Assign Inventory Manually" at bounding box center [944, 259] width 103 height 18
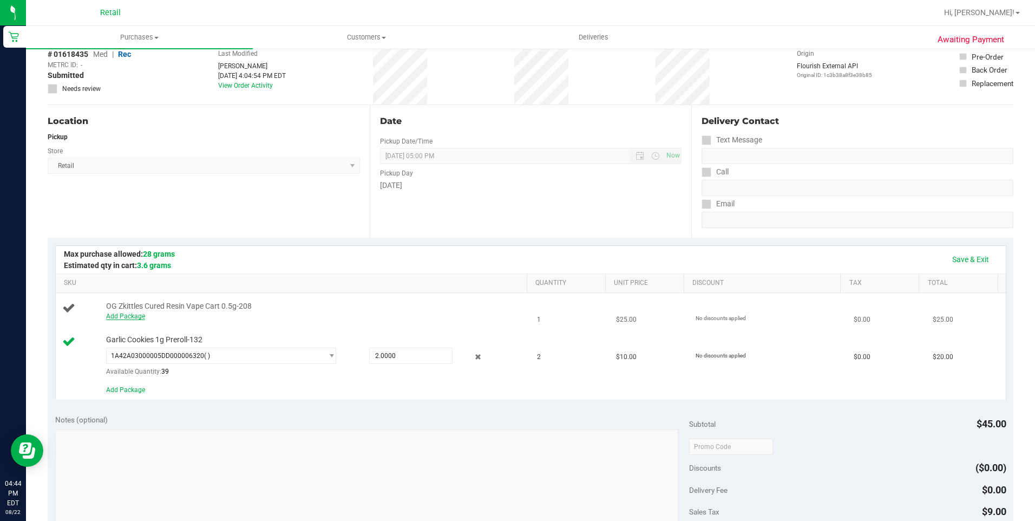
click at [130, 317] on link "Add Package" at bounding box center [125, 316] width 39 height 8
click at [329, 320] on span "select" at bounding box center [331, 318] width 8 height 9
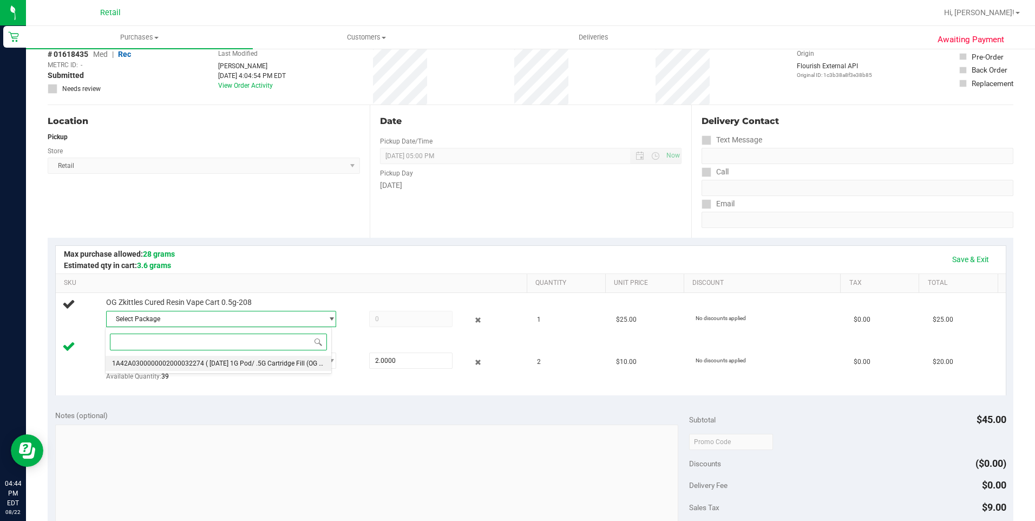
click at [188, 361] on span "1A42A0300000002000032274" at bounding box center [158, 363] width 92 height 8
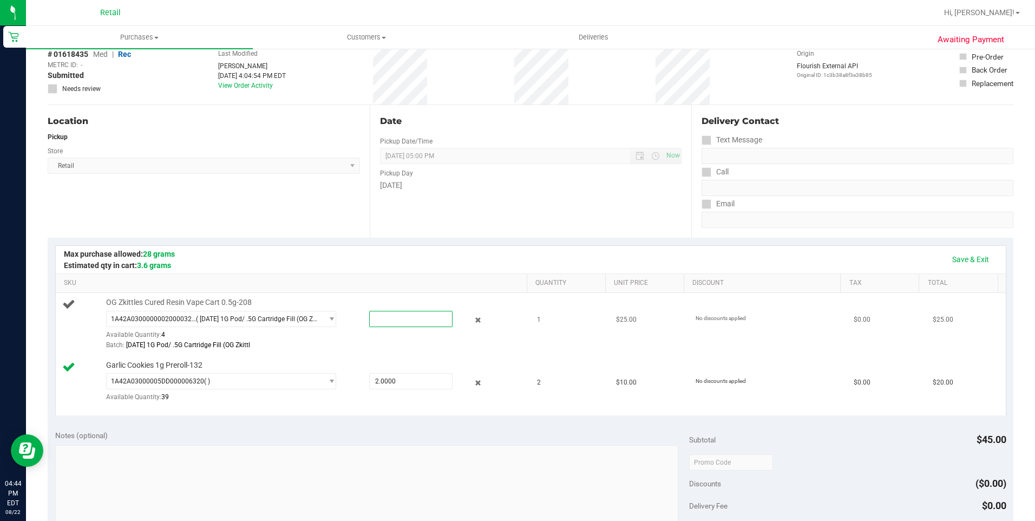
click at [380, 323] on span at bounding box center [410, 319] width 83 height 16
type input "1"
type input "1.0000"
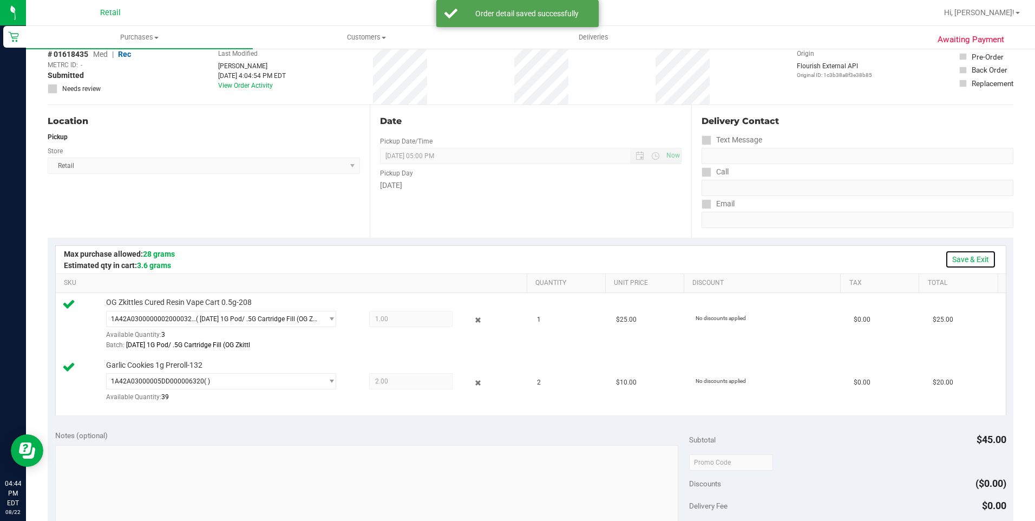
click at [969, 258] on link "Save & Exit" at bounding box center [970, 259] width 51 height 18
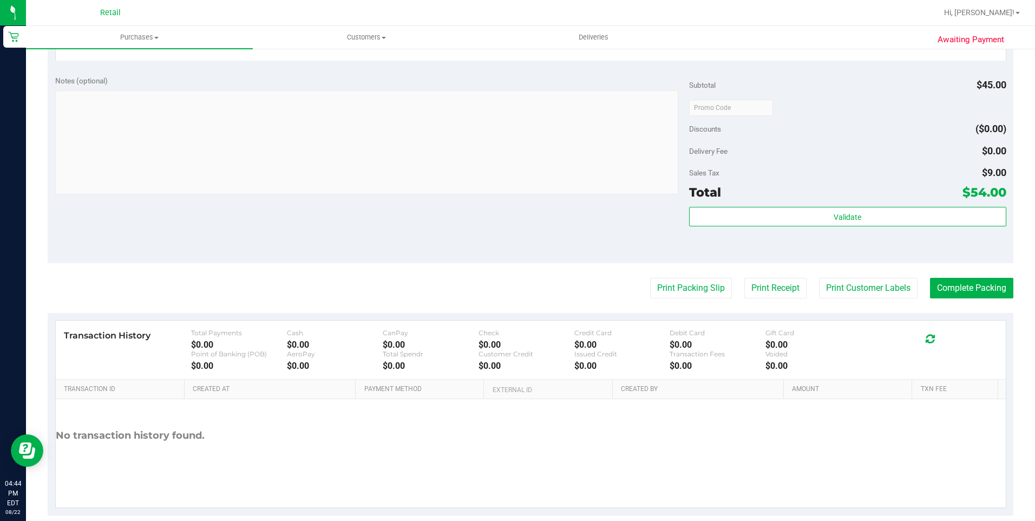
scroll to position [425, 0]
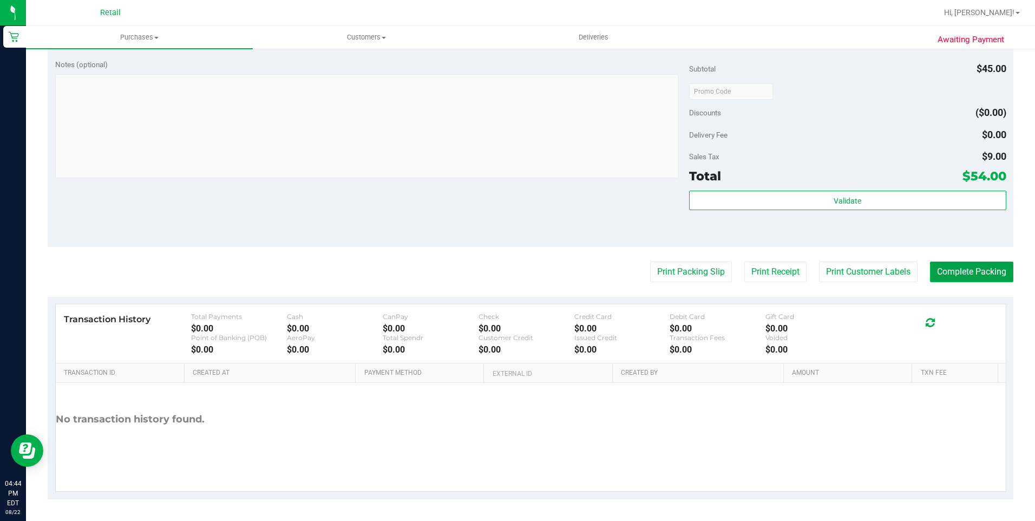
click at [951, 274] on button "Complete Packing" at bounding box center [971, 271] width 83 height 21
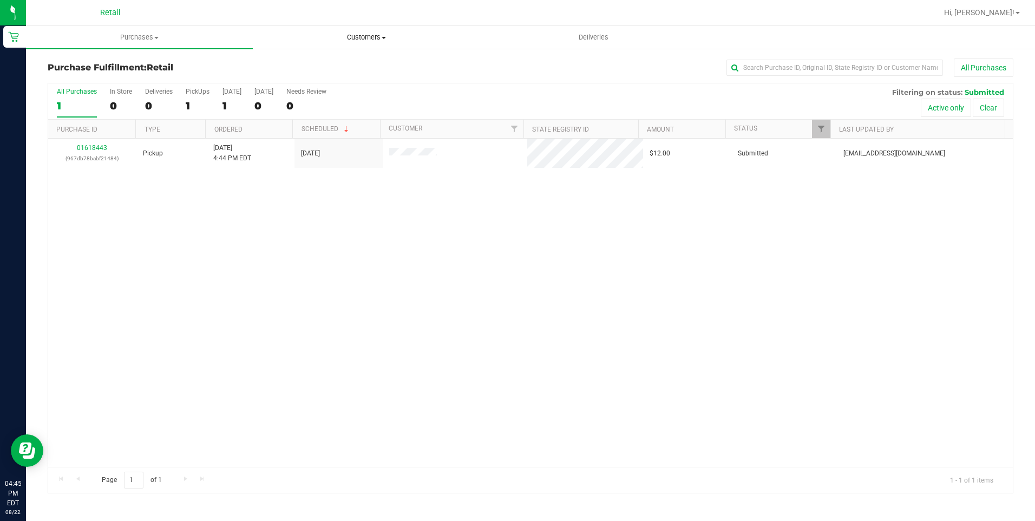
click at [358, 36] on span "Customers" at bounding box center [366, 37] width 226 height 10
click at [347, 63] on li "All customers" at bounding box center [366, 65] width 227 height 13
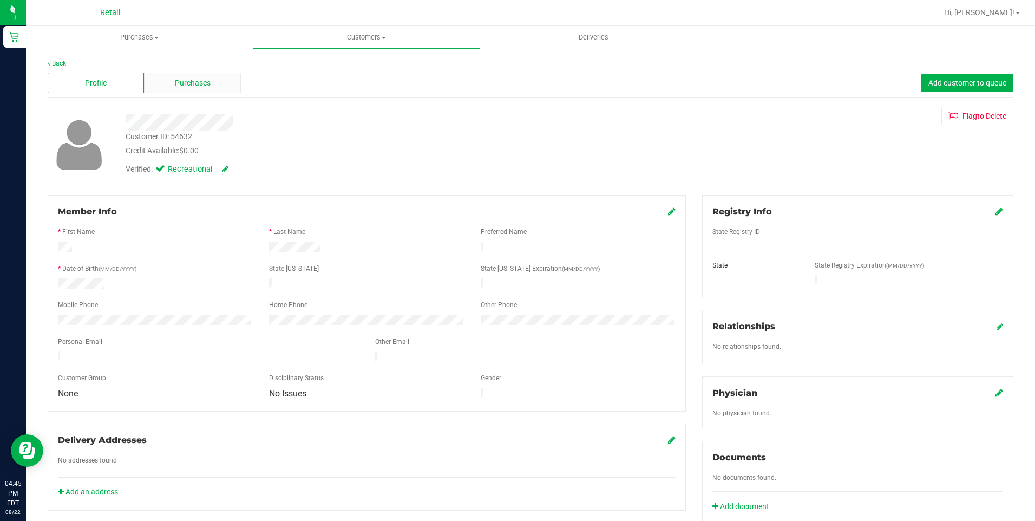
click at [201, 85] on span "Purchases" at bounding box center [193, 82] width 36 height 11
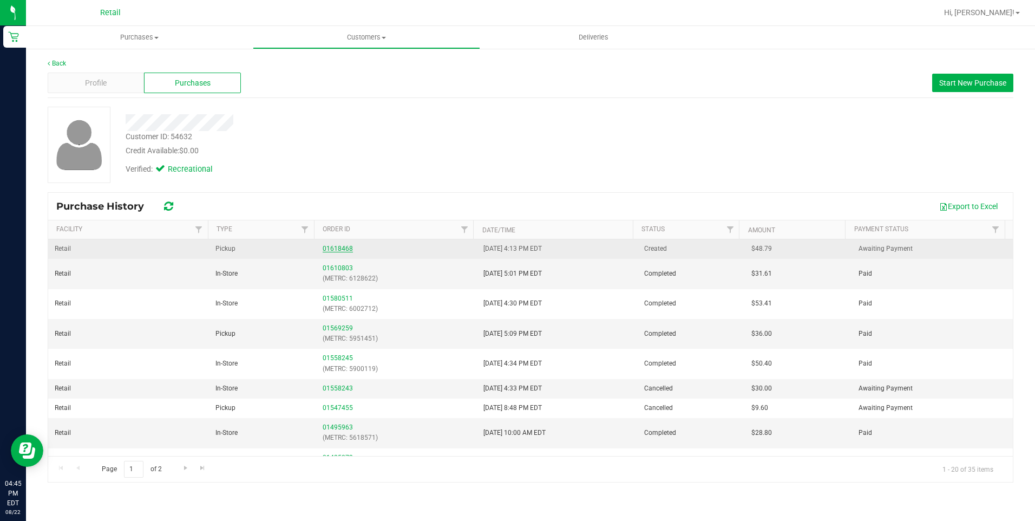
click at [327, 246] on link "01618468" at bounding box center [337, 249] width 30 height 8
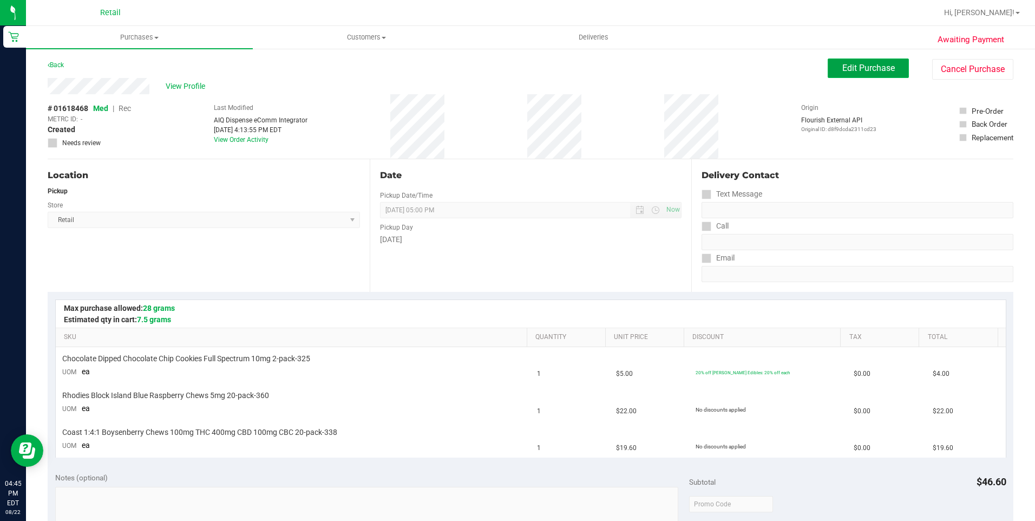
click at [842, 69] on span "Edit Purchase" at bounding box center [868, 68] width 52 height 10
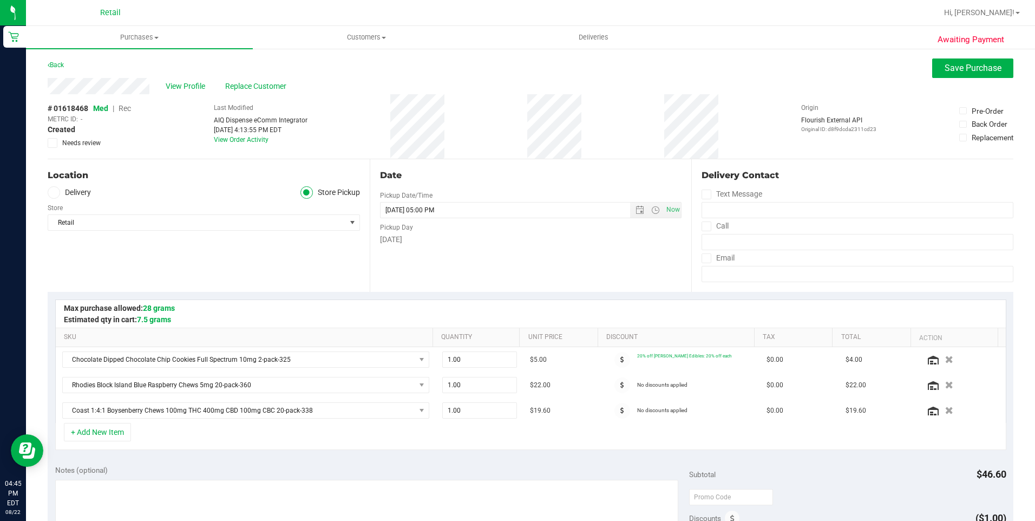
click at [126, 106] on span "Rec" at bounding box center [124, 108] width 12 height 9
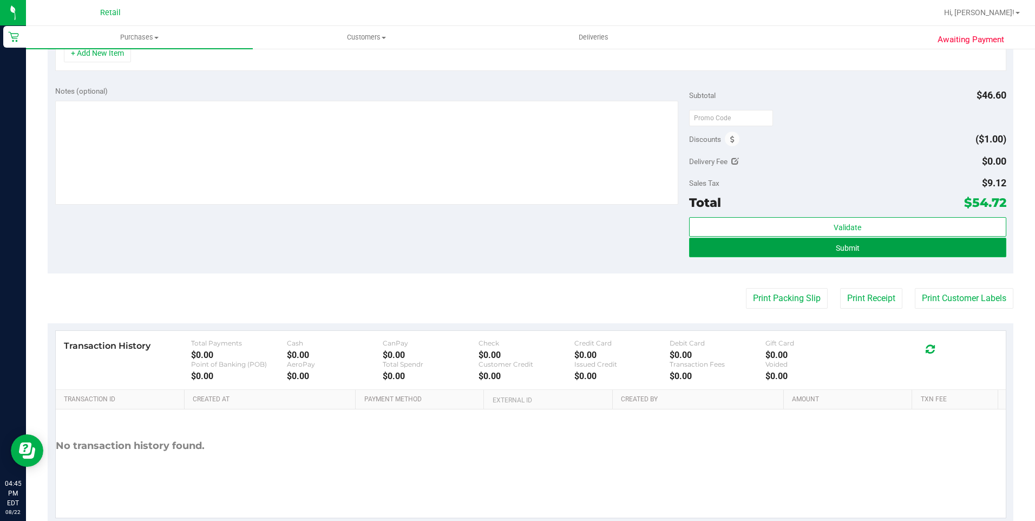
click at [835, 247] on span "Submit" at bounding box center [847, 247] width 24 height 9
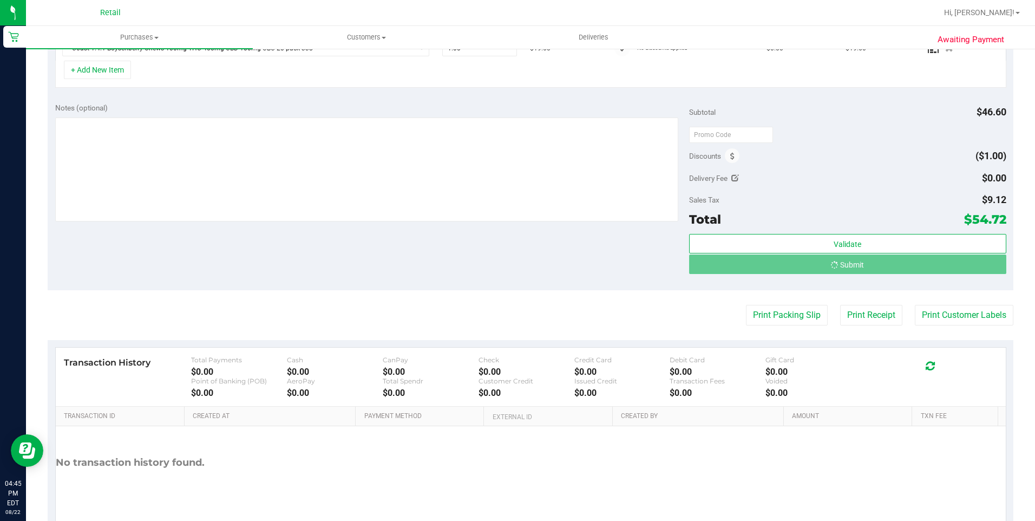
scroll to position [345, 0]
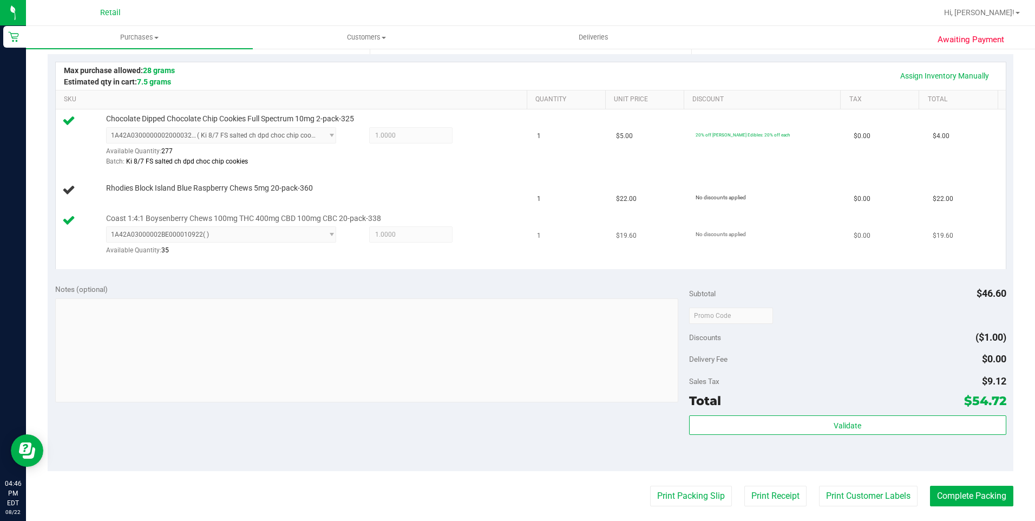
scroll to position [237, 0]
click at [954, 78] on link "Assign Inventory Manually" at bounding box center [944, 76] width 103 height 18
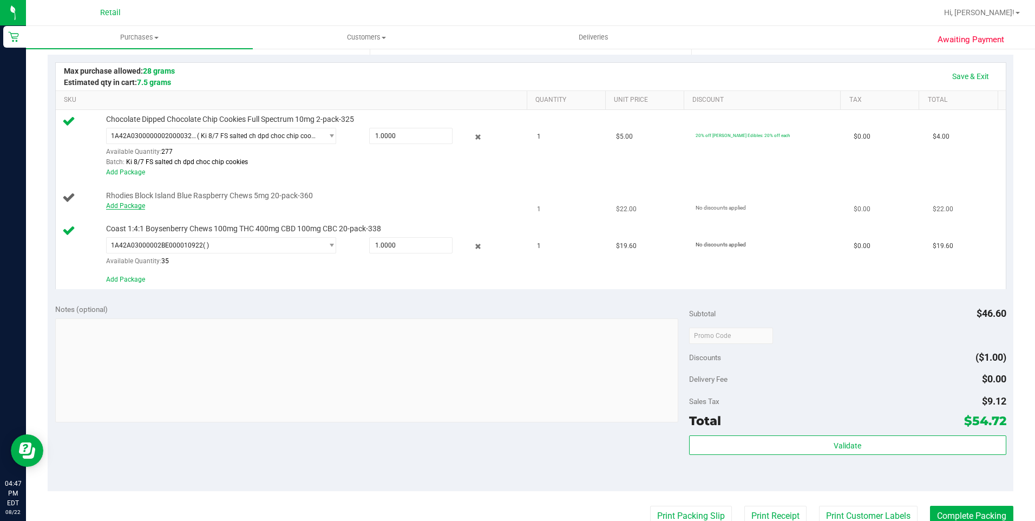
click at [138, 207] on link "Add Package" at bounding box center [125, 206] width 39 height 8
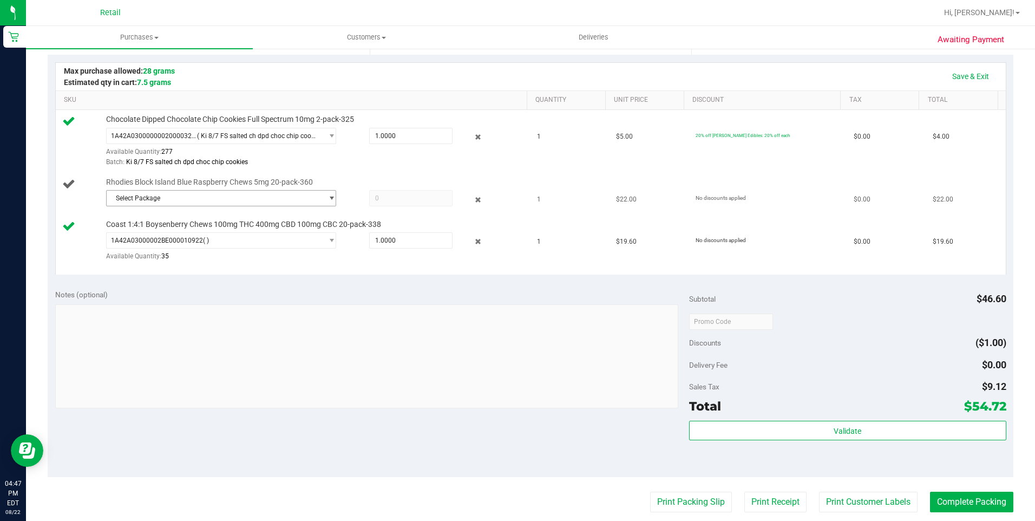
click at [327, 199] on span "select" at bounding box center [331, 198] width 8 height 9
click at [185, 241] on span "1A42A03000002BE000011171" at bounding box center [158, 243] width 92 height 8
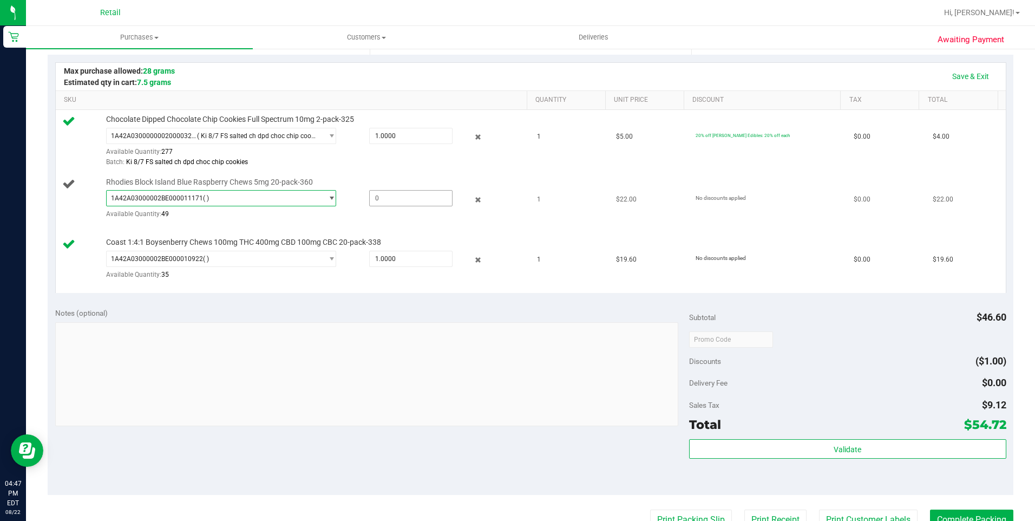
click at [384, 196] on span at bounding box center [410, 198] width 83 height 16
type input "1"
type input "1.0000"
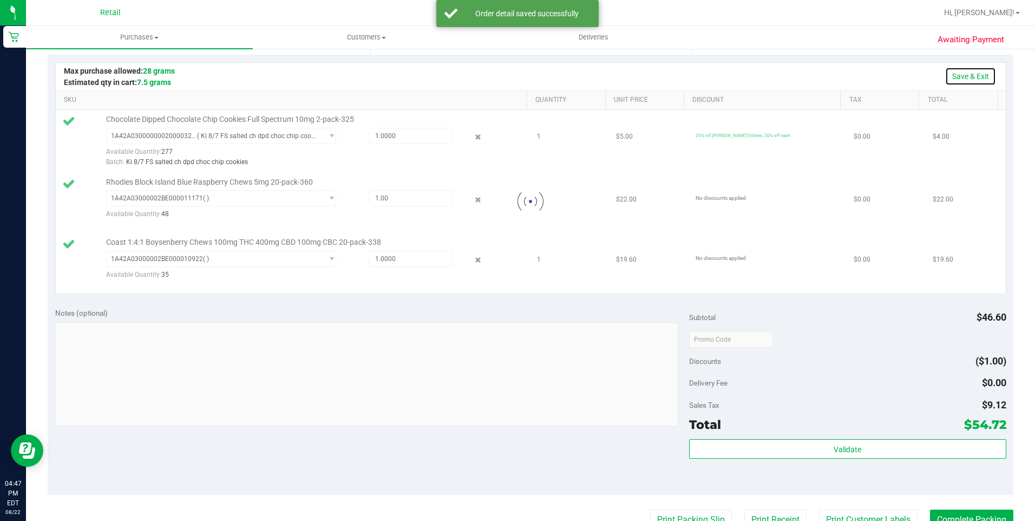
click at [953, 74] on link "Save & Exit" at bounding box center [970, 76] width 51 height 18
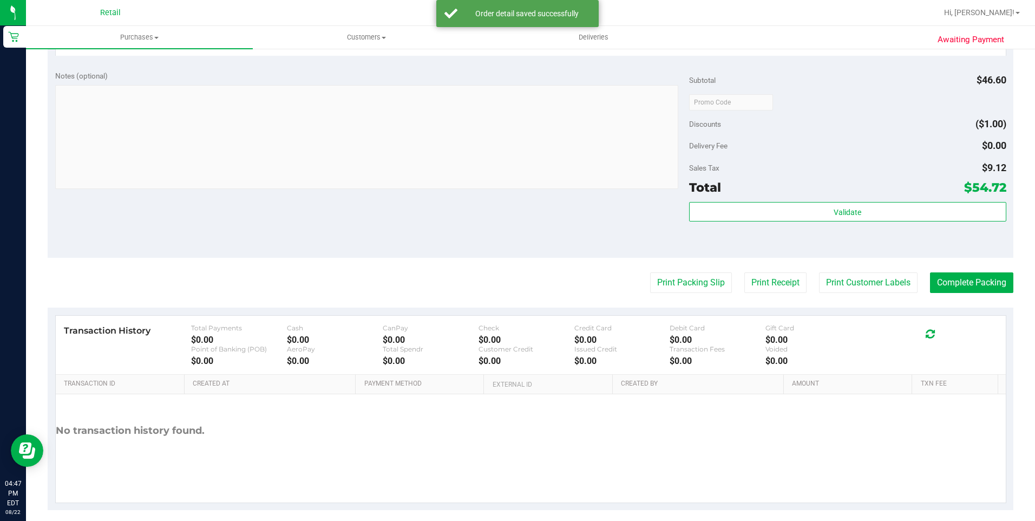
scroll to position [485, 0]
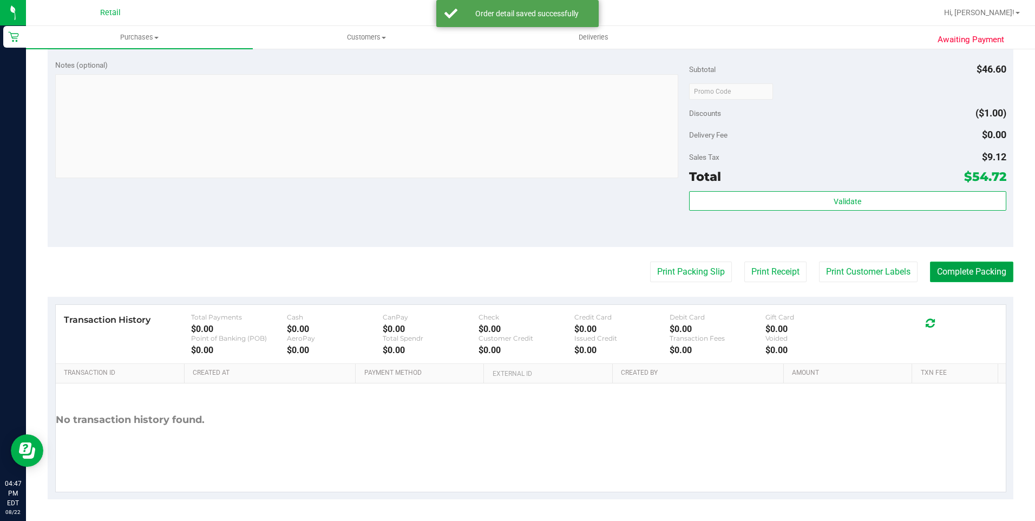
click at [957, 275] on button "Complete Packing" at bounding box center [971, 271] width 83 height 21
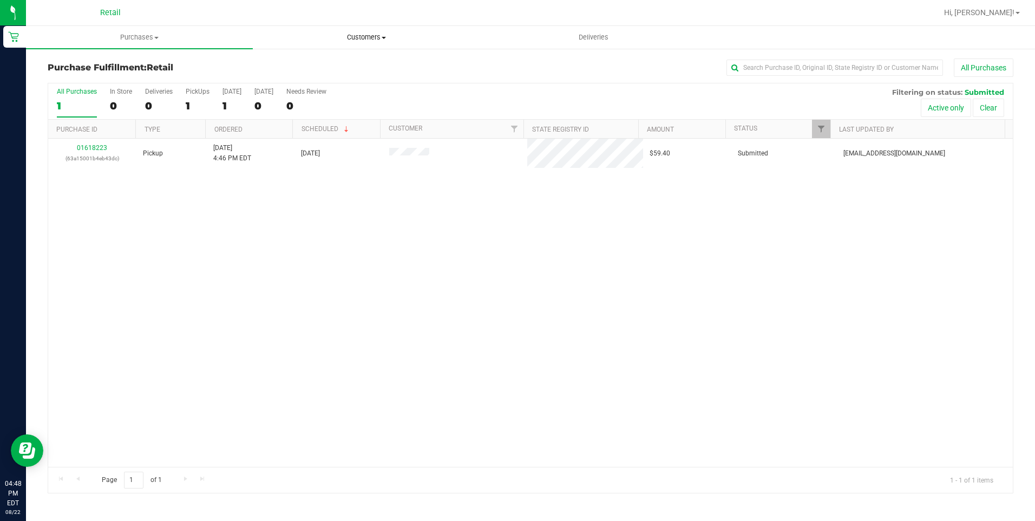
click at [359, 31] on uib-tab-heading "Customers All customers Add a new customer All physicians" at bounding box center [366, 38] width 226 height 22
click at [360, 59] on li "All customers" at bounding box center [366, 65] width 227 height 13
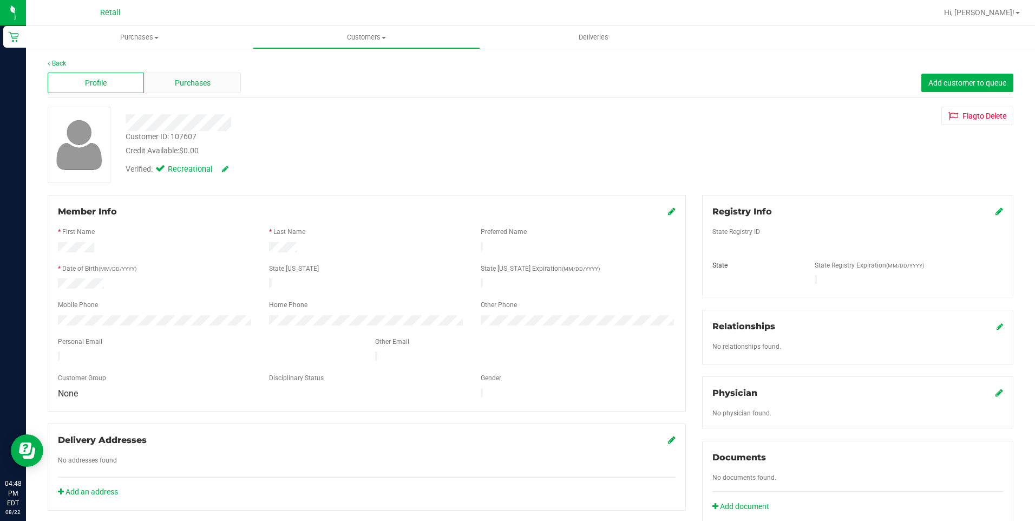
click at [203, 89] on div "Purchases" at bounding box center [192, 83] width 96 height 21
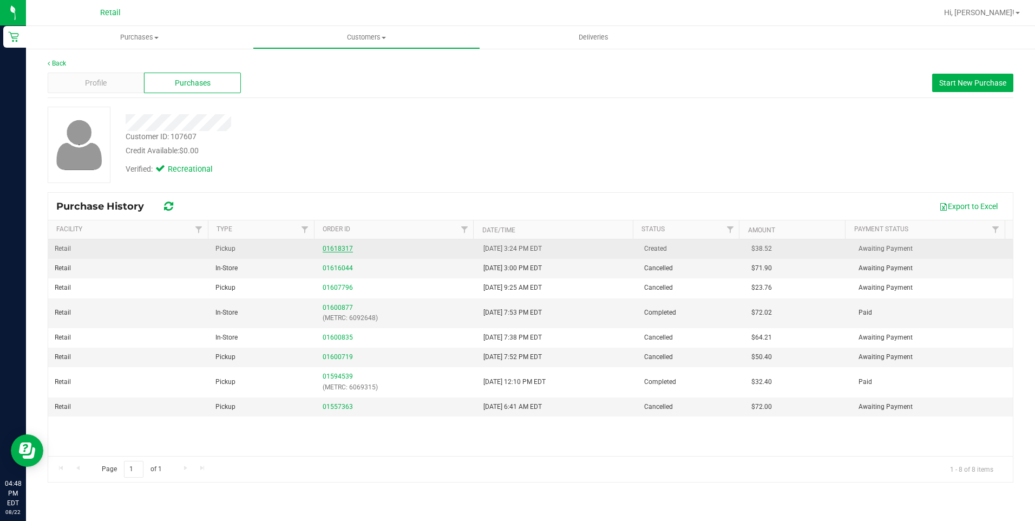
click at [335, 246] on link "01618317" at bounding box center [337, 249] width 30 height 8
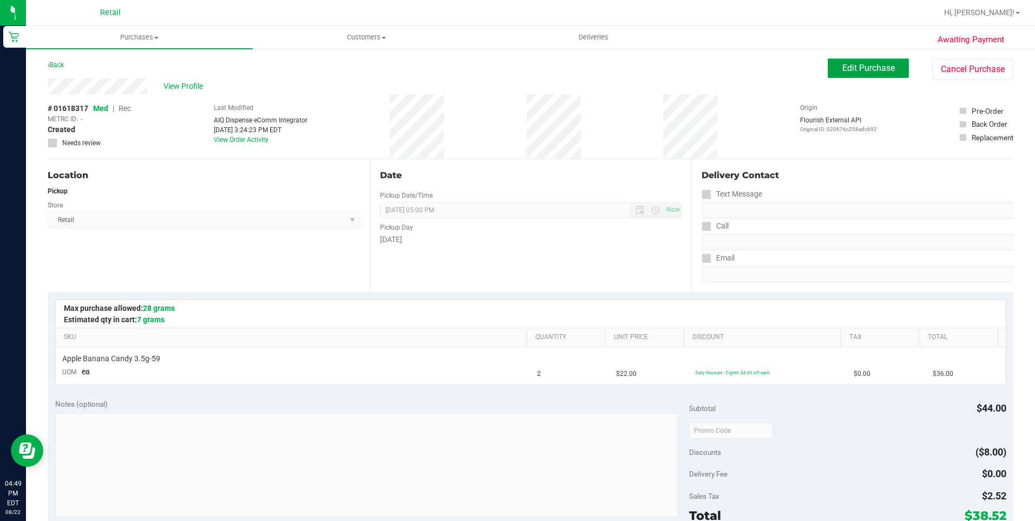
click at [873, 72] on span "Edit Purchase" at bounding box center [868, 68] width 52 height 10
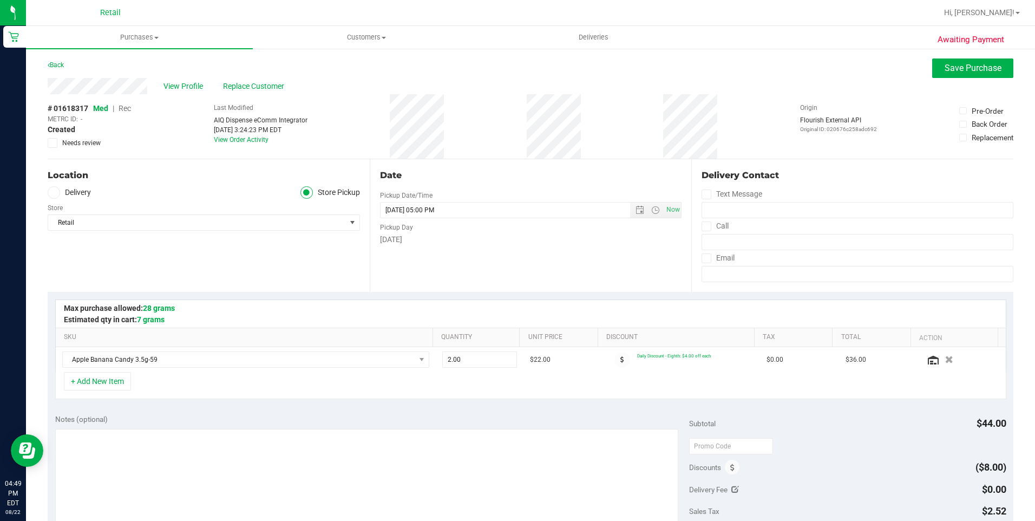
click at [129, 110] on span "Rec" at bounding box center [124, 108] width 12 height 9
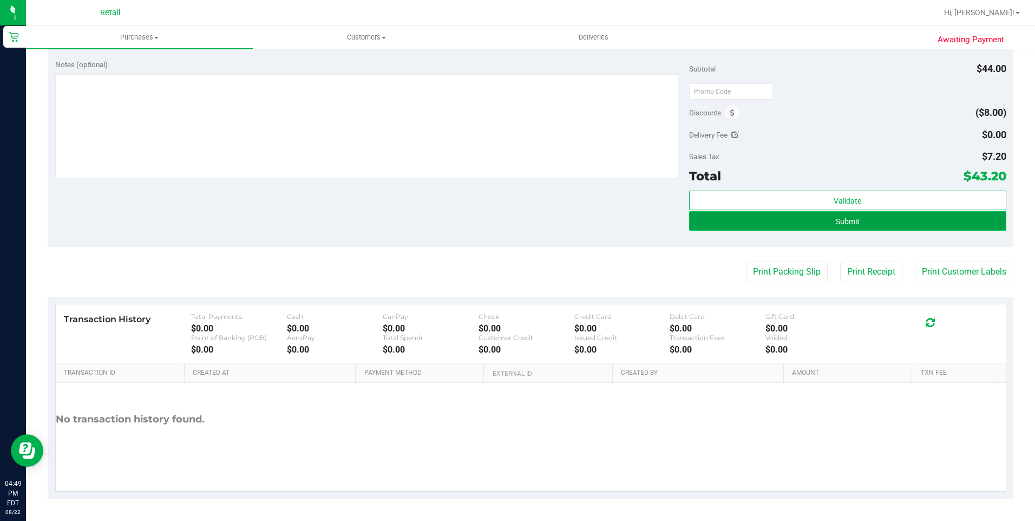
click at [867, 222] on button "Submit" at bounding box center [847, 220] width 317 height 19
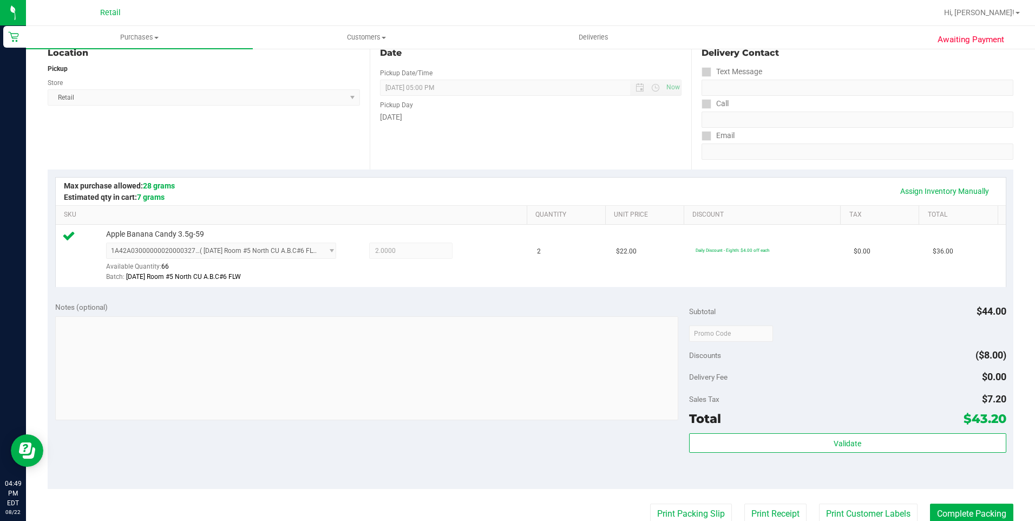
scroll to position [364, 0]
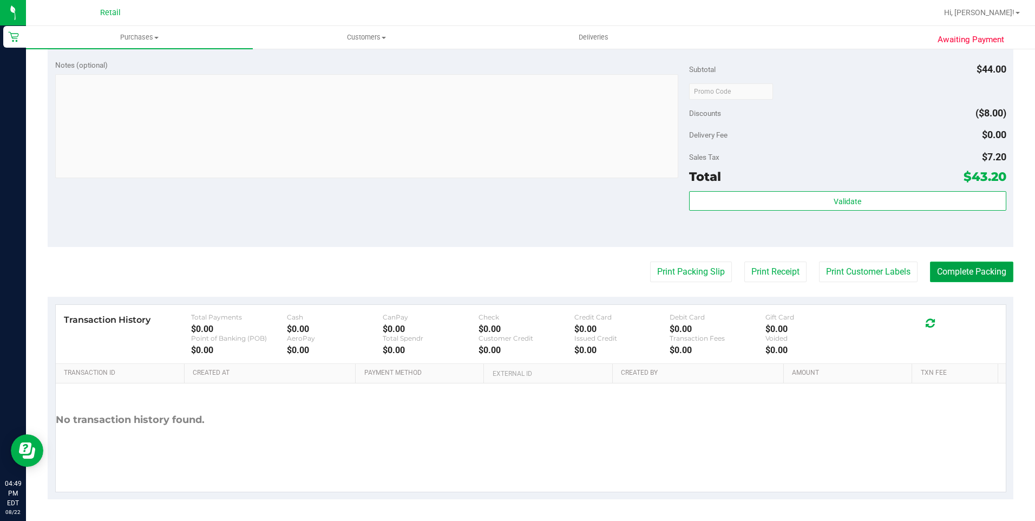
click at [942, 277] on button "Complete Packing" at bounding box center [971, 271] width 83 height 21
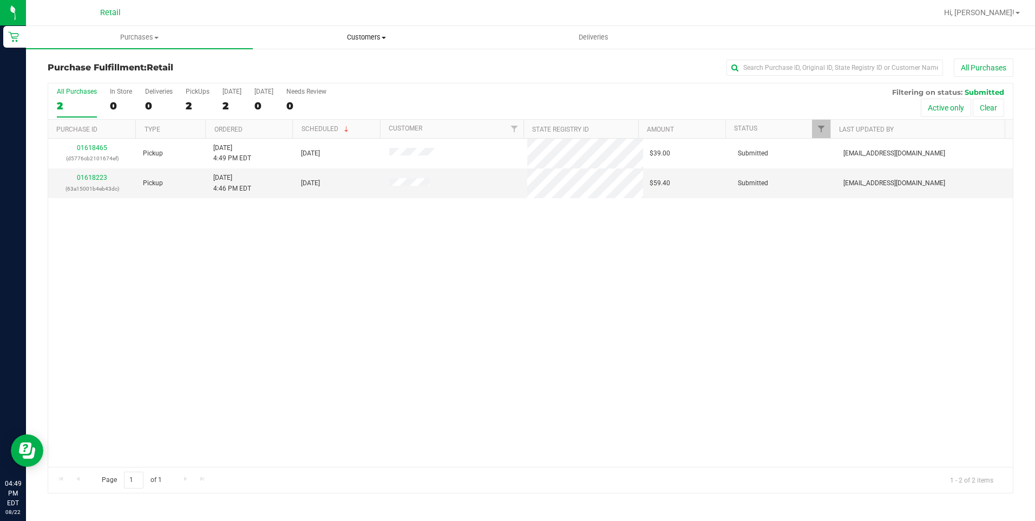
click at [381, 38] on span "Customers" at bounding box center [366, 37] width 226 height 10
click at [374, 68] on li "All customers" at bounding box center [366, 65] width 227 height 13
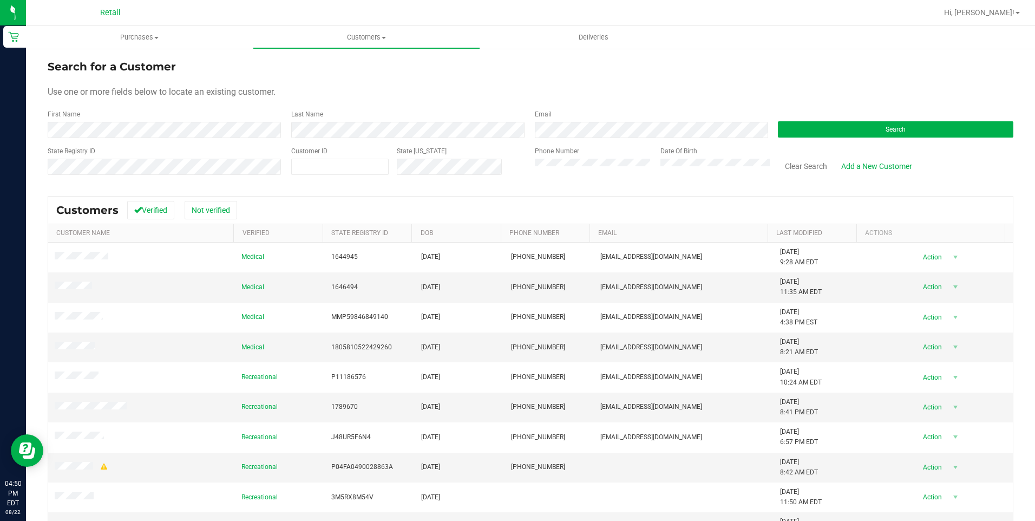
click at [355, 138] on form "Search for a Customer Use one or more fields below to locate an existing custom…" at bounding box center [530, 121] width 965 height 126
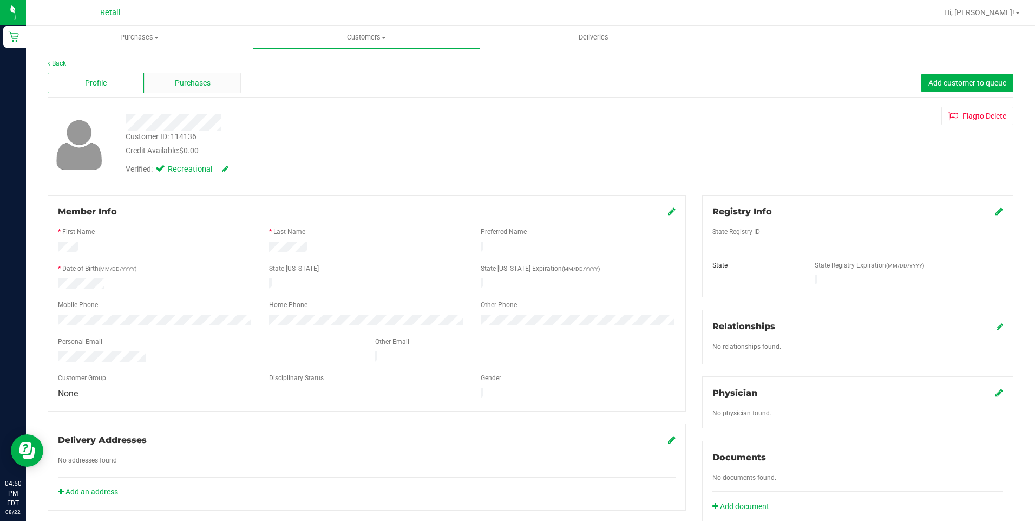
click at [187, 85] on span "Purchases" at bounding box center [193, 82] width 36 height 11
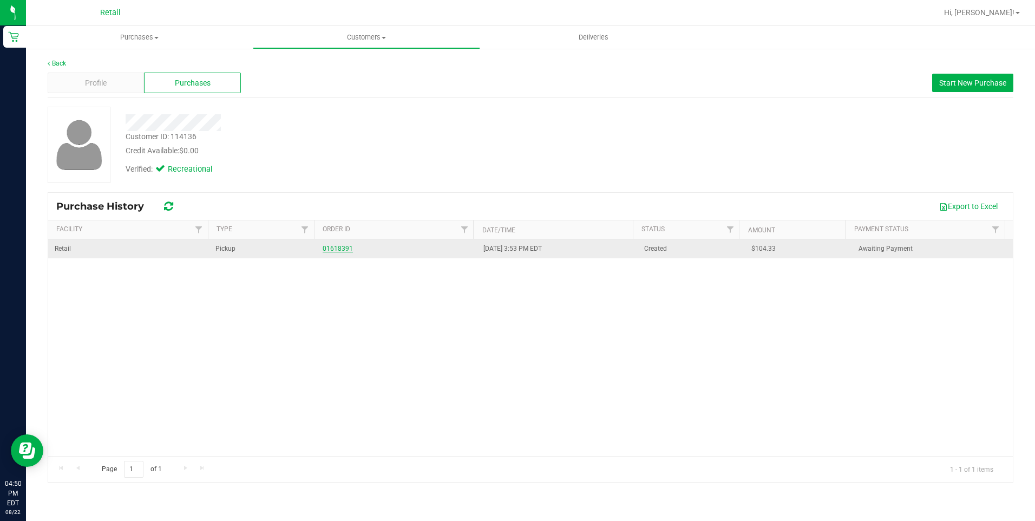
click at [335, 245] on link "01618391" at bounding box center [337, 249] width 30 height 8
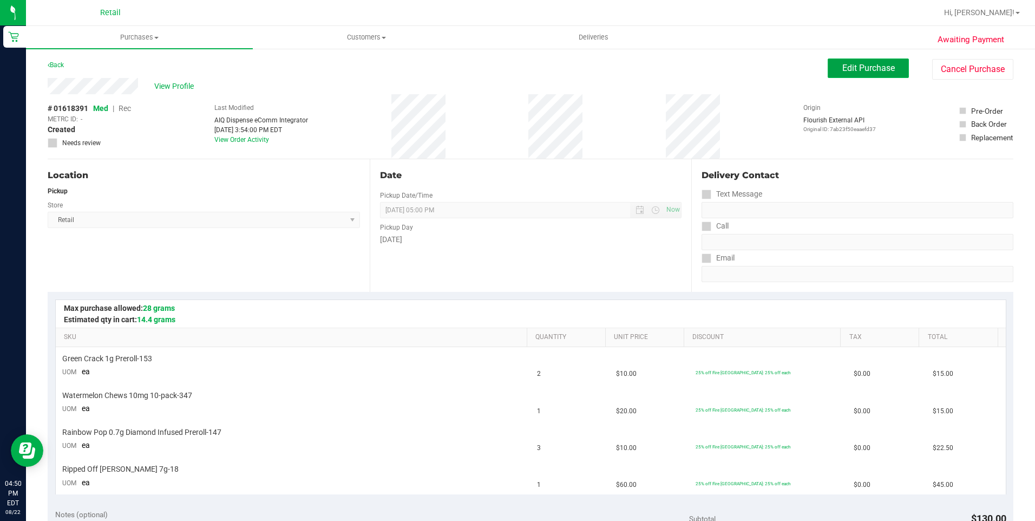
click at [850, 71] on span "Edit Purchase" at bounding box center [868, 68] width 52 height 10
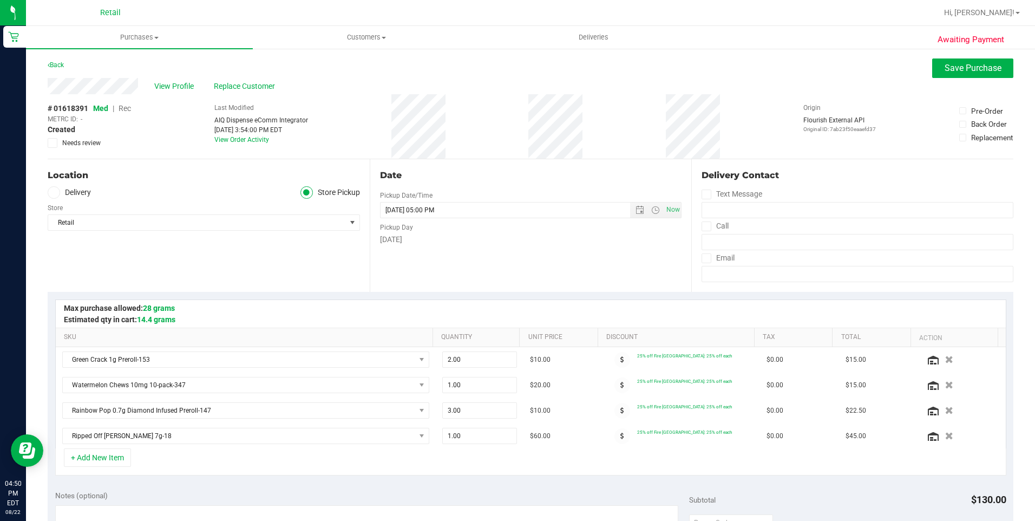
click at [127, 108] on span "Rec" at bounding box center [124, 108] width 12 height 9
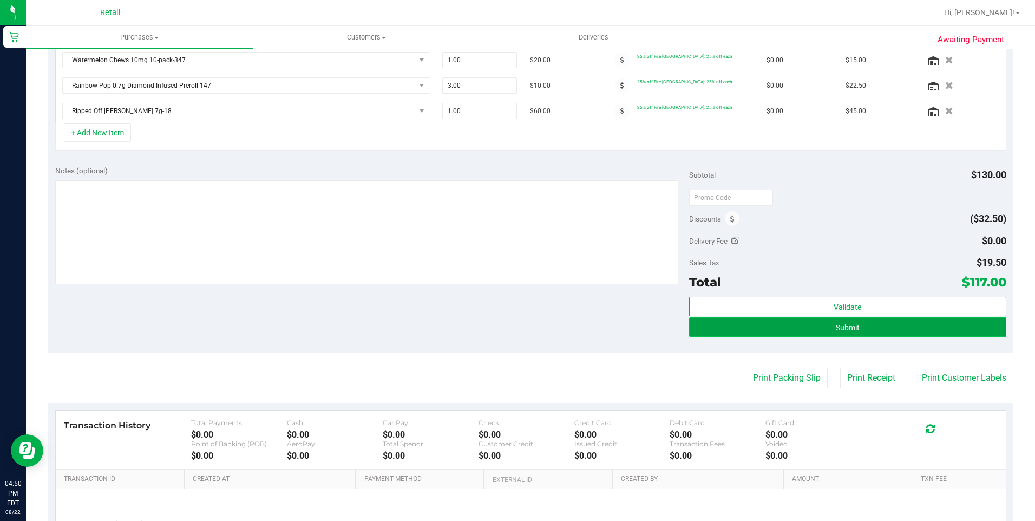
click at [839, 331] on span "Submit" at bounding box center [847, 327] width 24 height 9
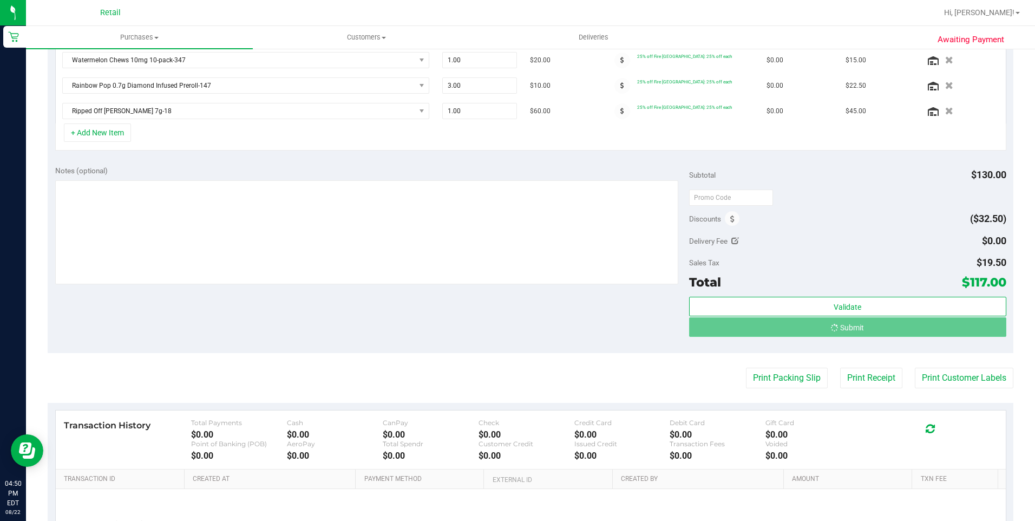
scroll to position [308, 0]
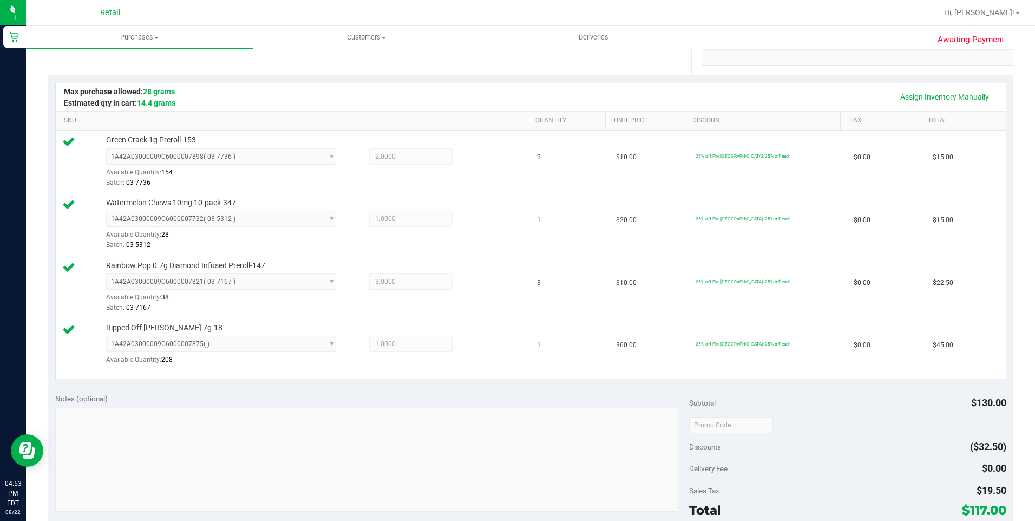
scroll to position [433, 0]
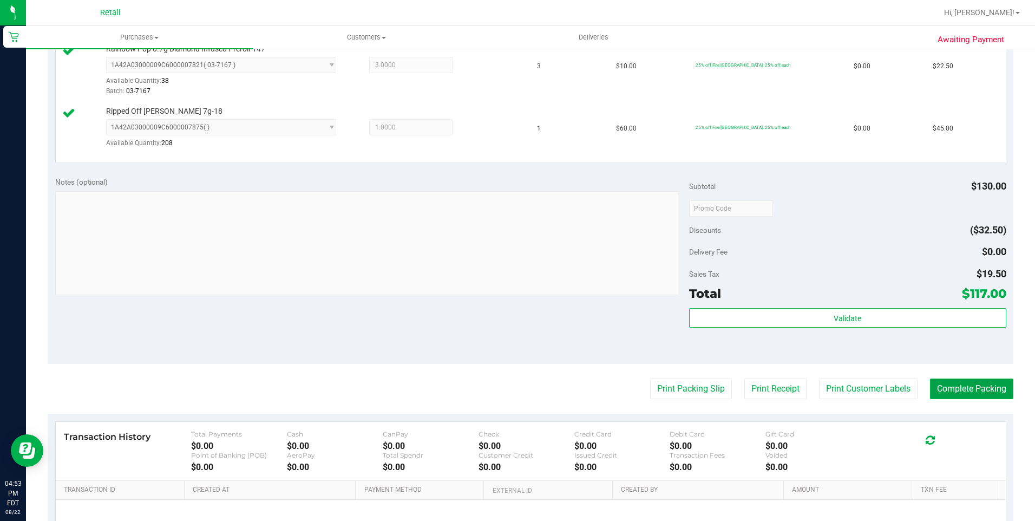
click at [954, 390] on button "Complete Packing" at bounding box center [971, 388] width 83 height 21
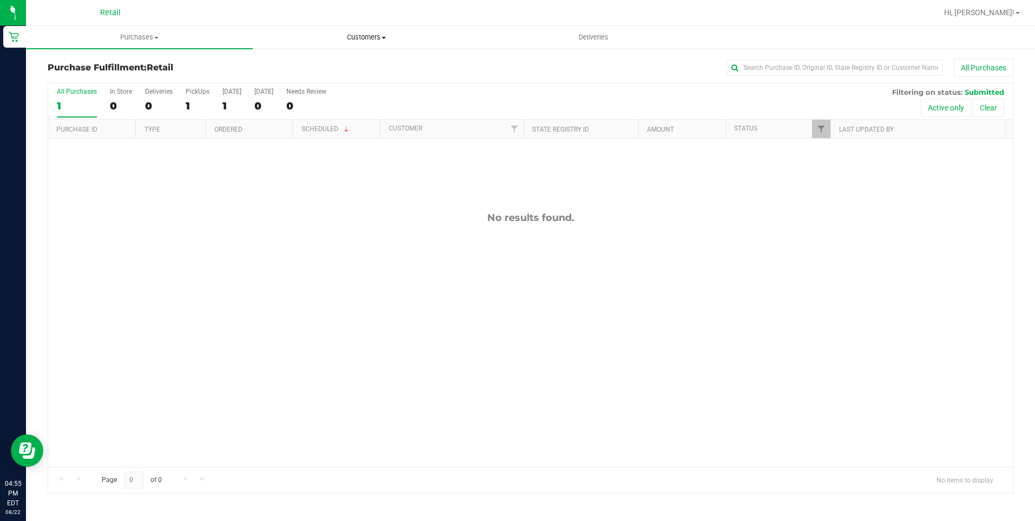
click at [369, 37] on span "Customers" at bounding box center [366, 37] width 226 height 10
click at [299, 64] on span "All customers" at bounding box center [292, 65] width 78 height 9
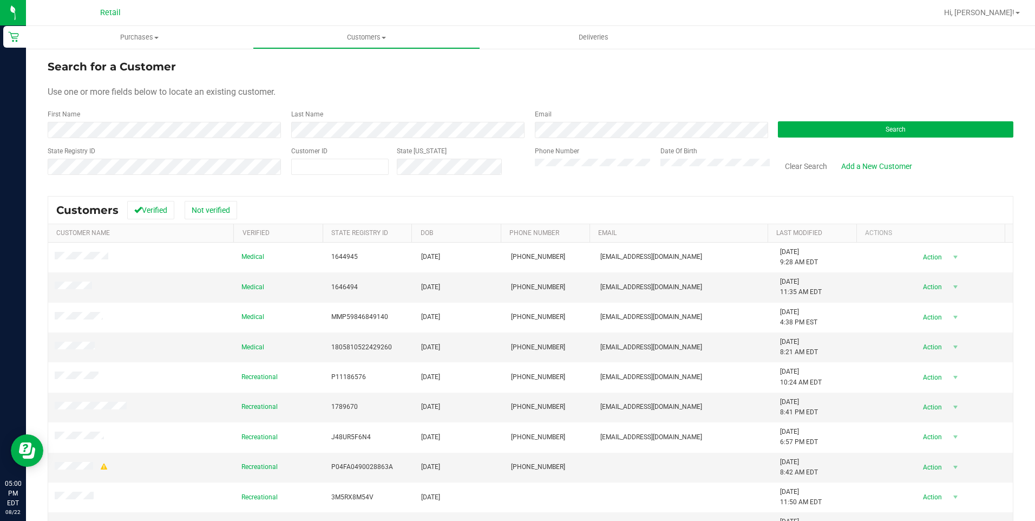
drag, startPoint x: 412, startPoint y: 256, endPoint x: 120, endPoint y: 139, distance: 315.4
click at [120, 139] on form "Search for a Customer Use one or more fields below to locate an existing custom…" at bounding box center [530, 121] width 965 height 126
click at [910, 136] on button "Search" at bounding box center [895, 129] width 235 height 16
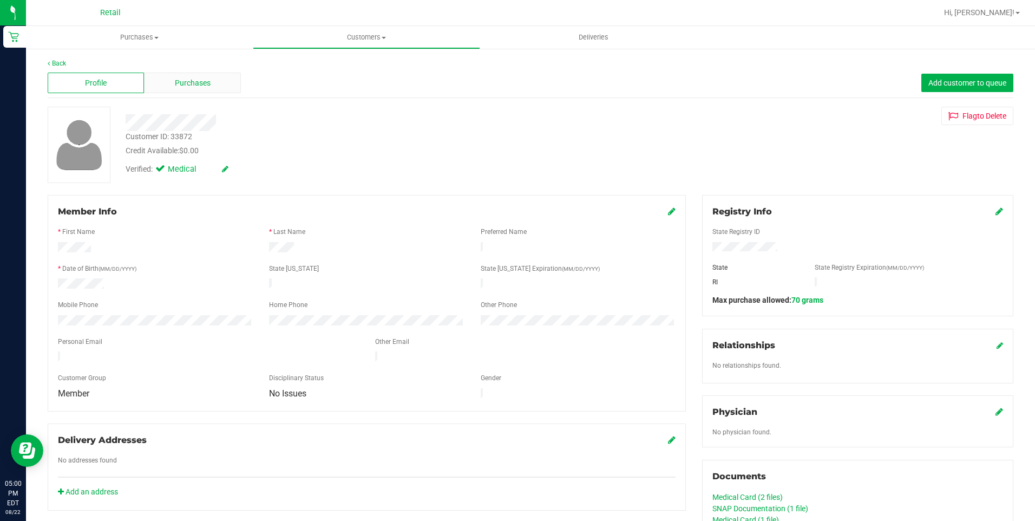
click at [212, 83] on div "Purchases" at bounding box center [192, 83] width 96 height 21
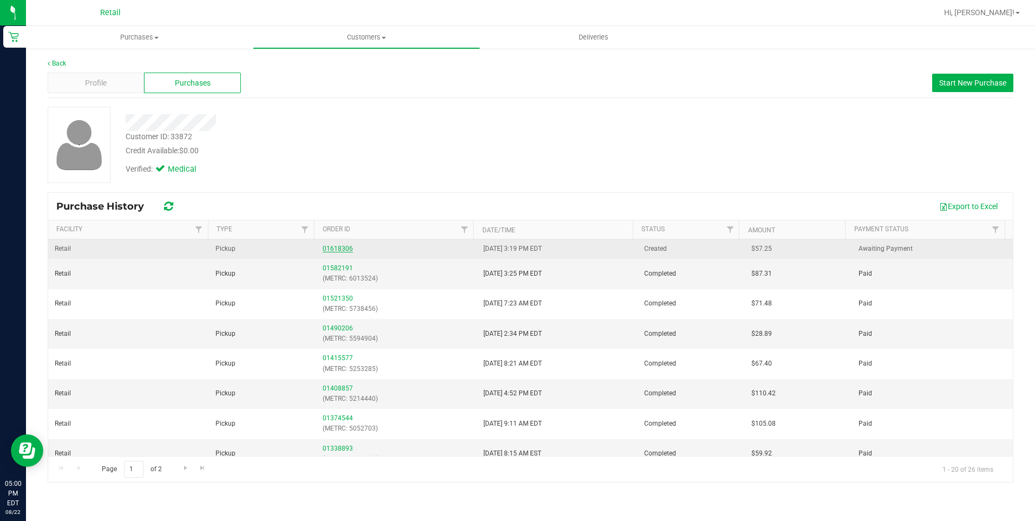
click at [346, 250] on link "01618306" at bounding box center [337, 249] width 30 height 8
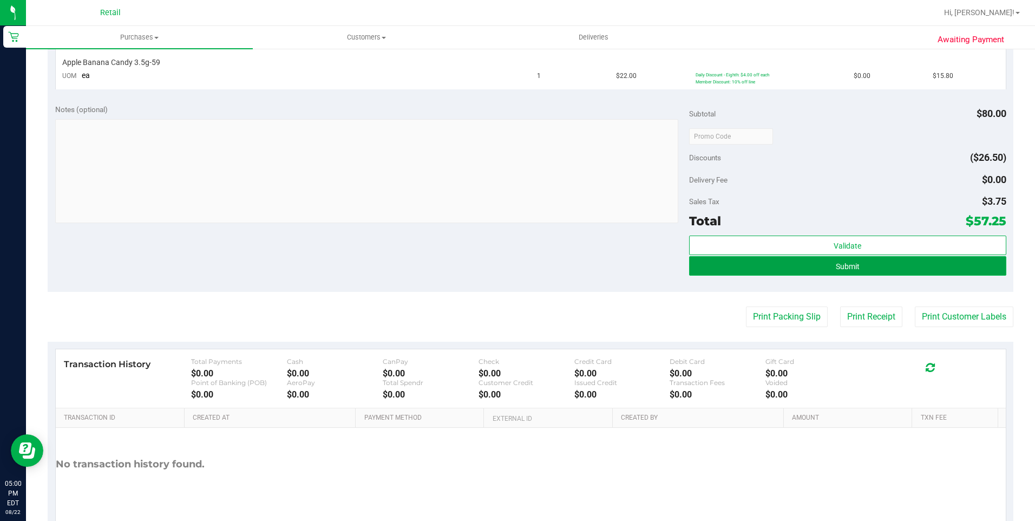
click at [835, 262] on span "Submit" at bounding box center [847, 266] width 24 height 9
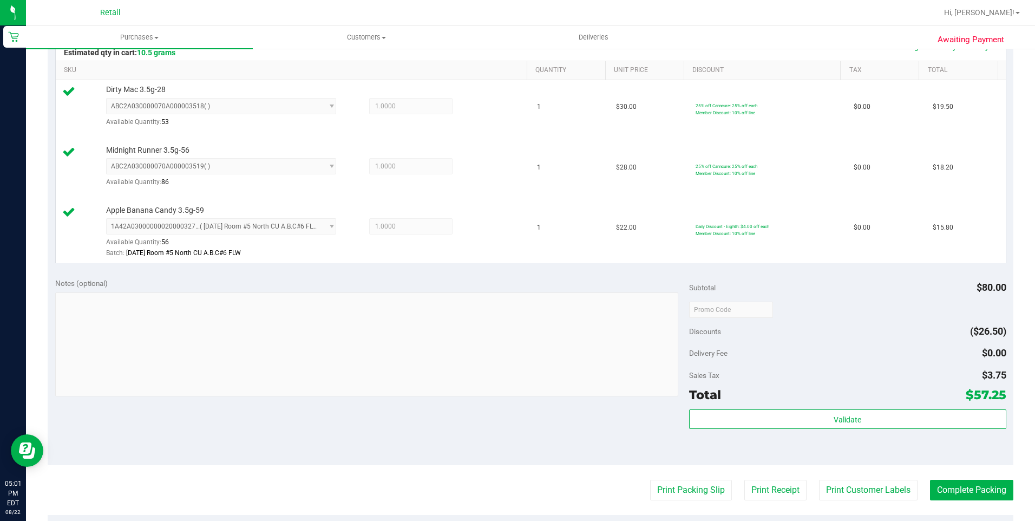
scroll to position [325, 0]
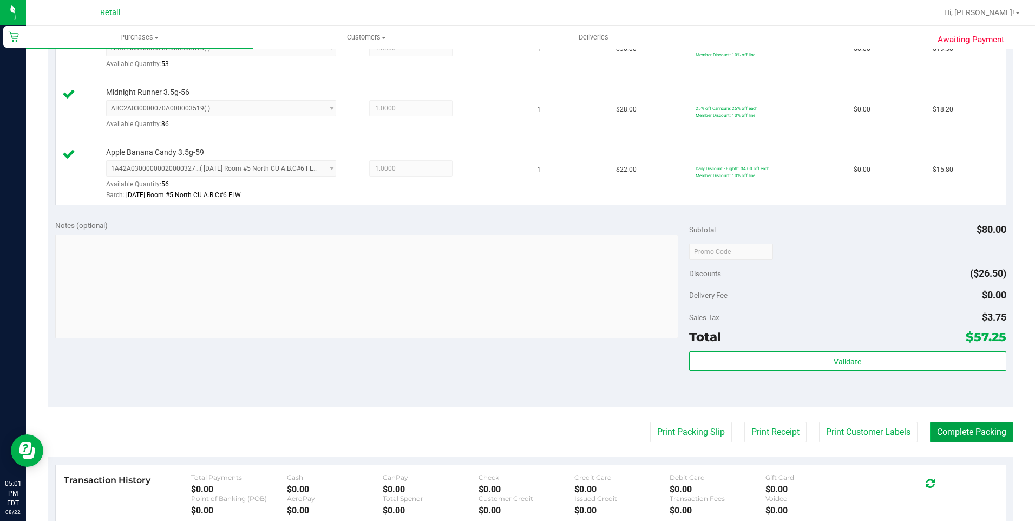
click at [958, 433] on button "Complete Packing" at bounding box center [971, 432] width 83 height 21
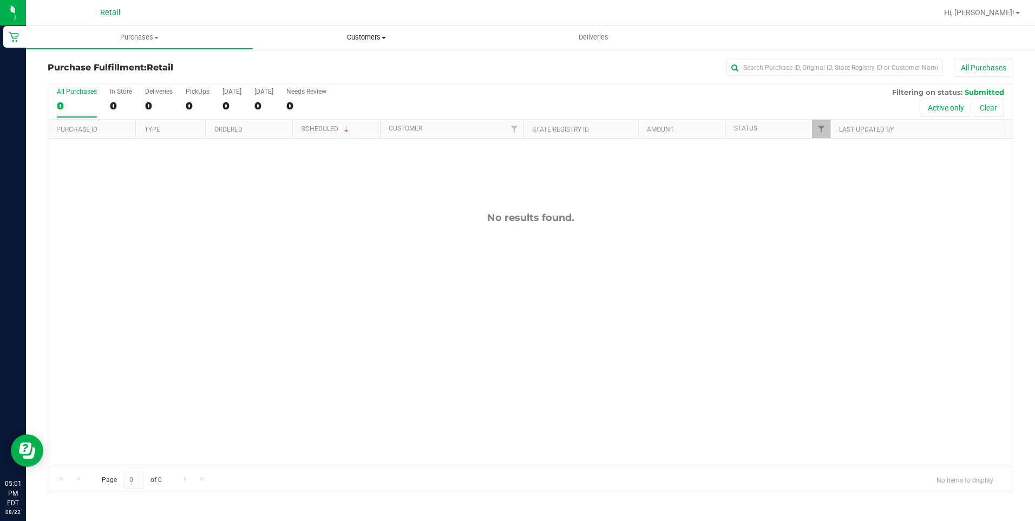
click at [353, 37] on span "Customers" at bounding box center [366, 37] width 226 height 10
click at [354, 61] on li "All customers" at bounding box center [366, 65] width 227 height 13
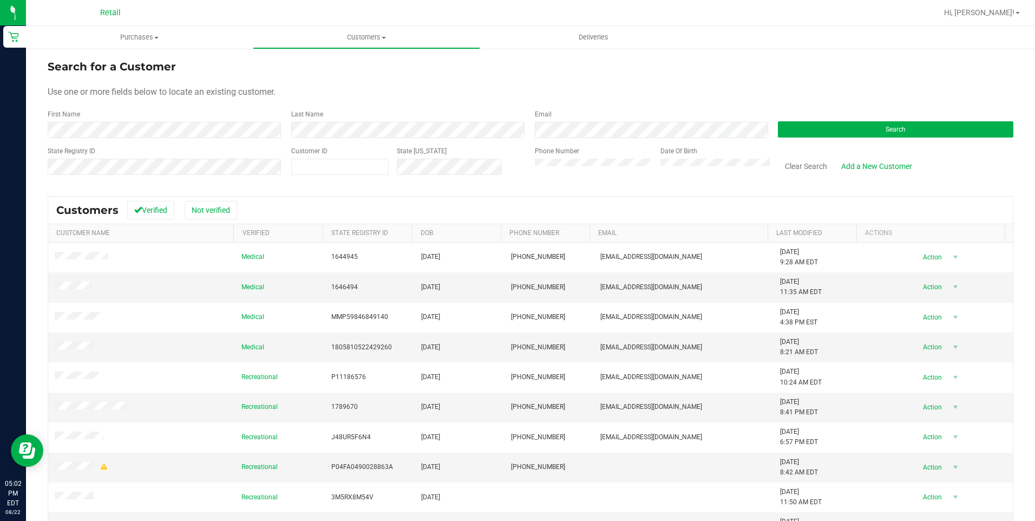
click at [319, 149] on label "Customer ID" at bounding box center [309, 151] width 36 height 10
click at [859, 131] on button "Search" at bounding box center [895, 129] width 235 height 16
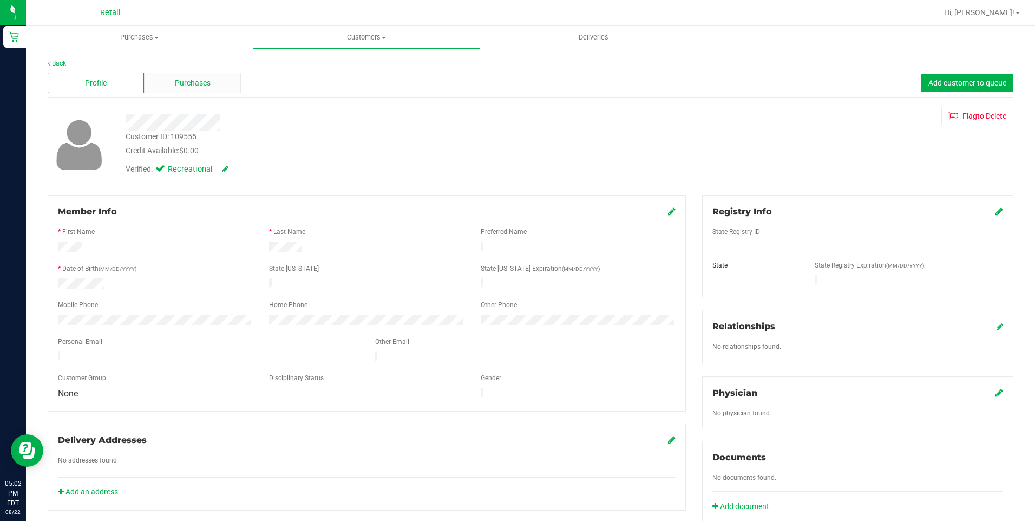
click at [175, 87] on span "Purchases" at bounding box center [193, 82] width 36 height 11
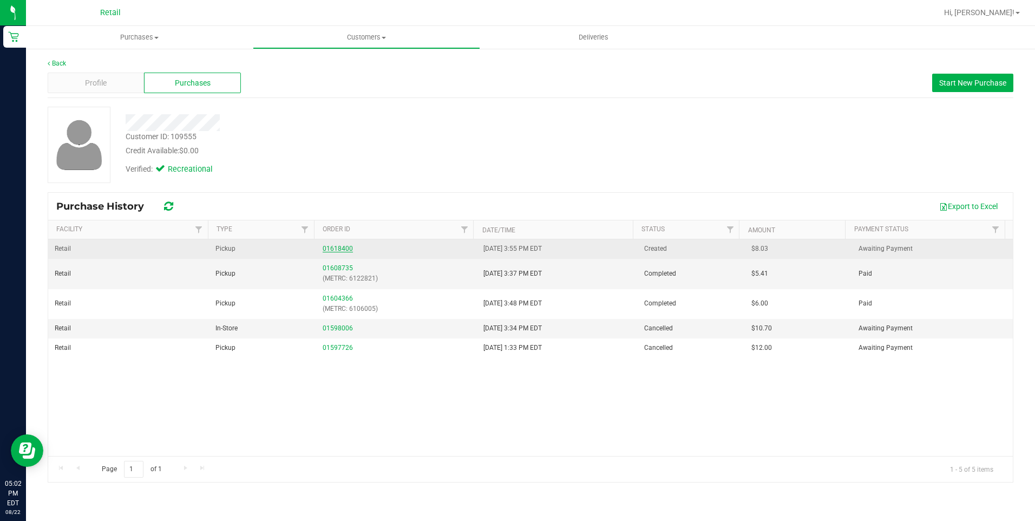
click at [335, 249] on link "01618400" at bounding box center [337, 249] width 30 height 8
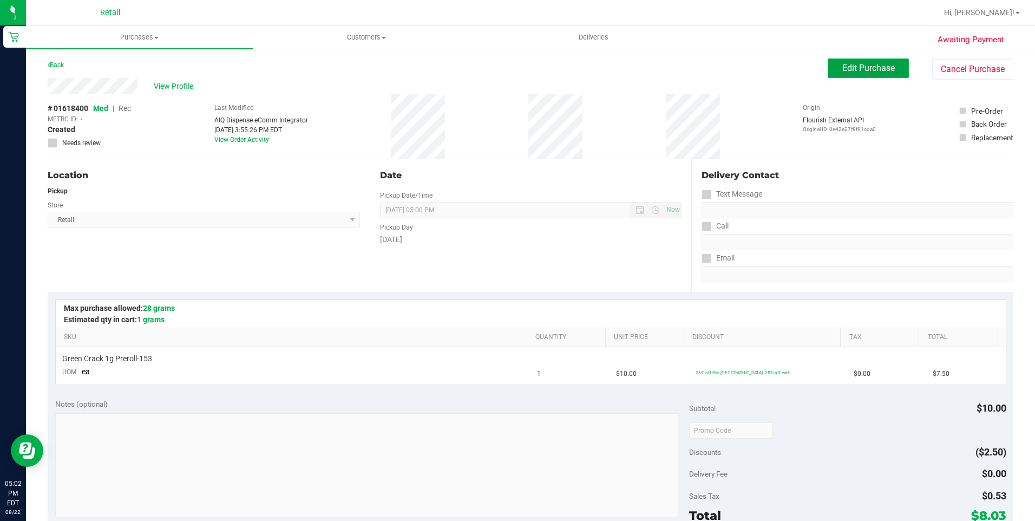
click at [844, 60] on button "Edit Purchase" at bounding box center [867, 67] width 81 height 19
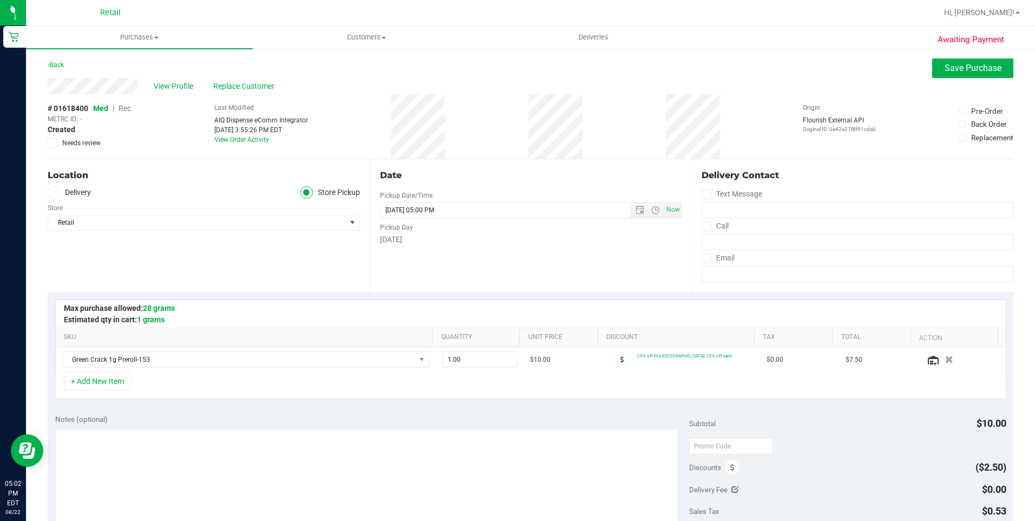
click at [124, 107] on span "Rec" at bounding box center [124, 108] width 12 height 9
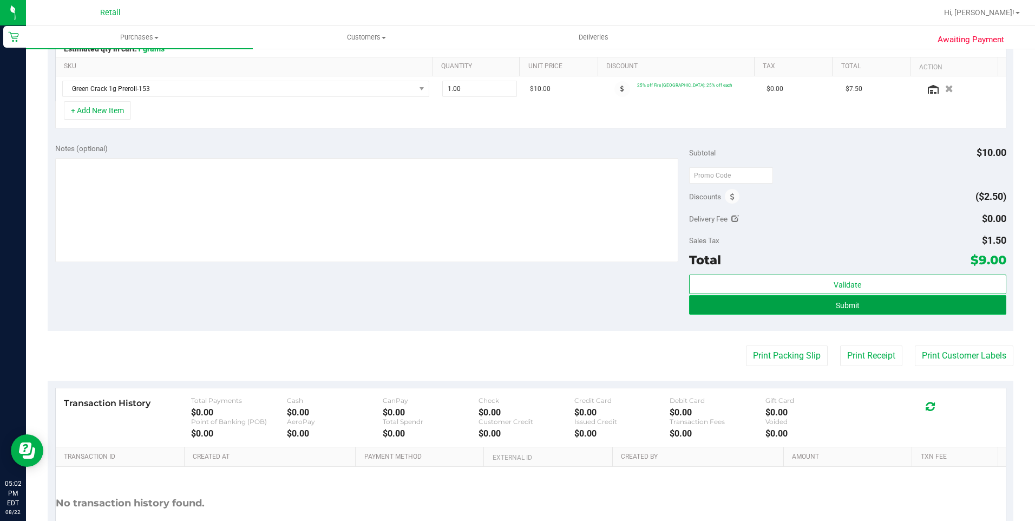
click at [835, 301] on span "Submit" at bounding box center [847, 305] width 24 height 9
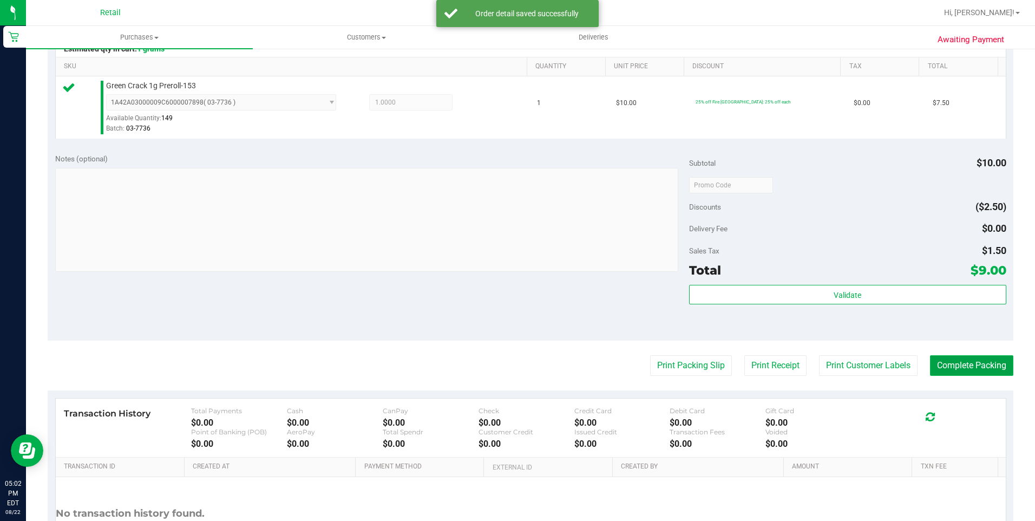
click at [998, 370] on button "Complete Packing" at bounding box center [971, 365] width 83 height 21
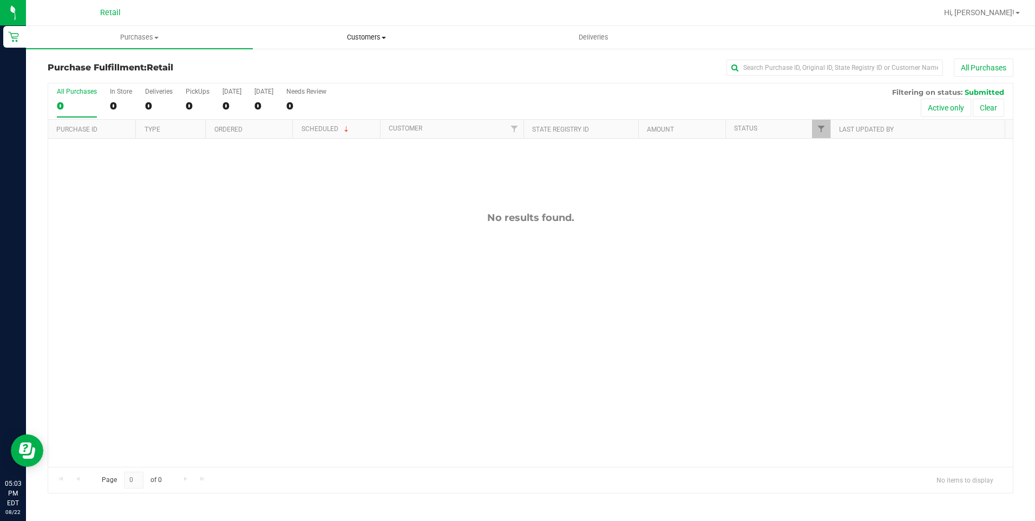
click at [387, 39] on span "Customers" at bounding box center [366, 37] width 226 height 10
click at [376, 61] on li "All customers" at bounding box center [366, 65] width 227 height 13
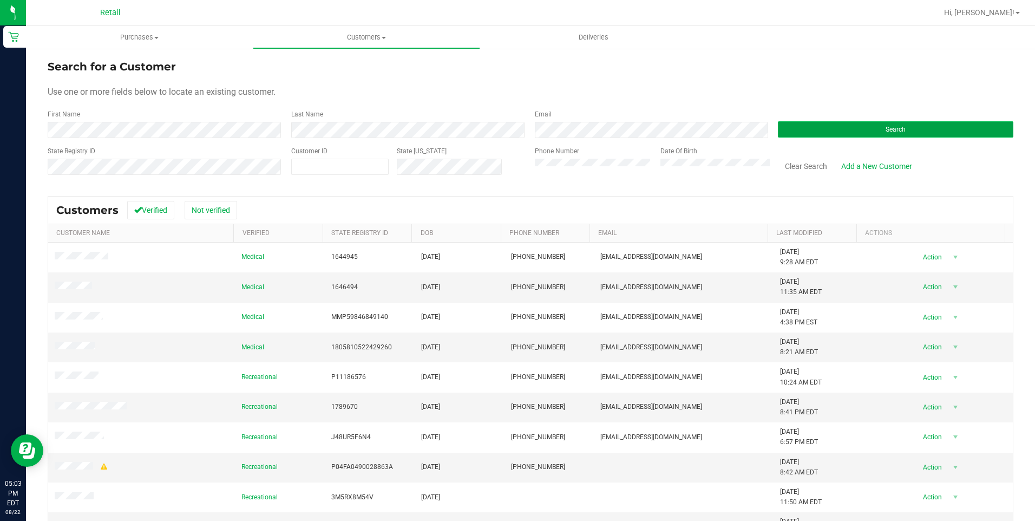
click at [902, 129] on button "Search" at bounding box center [895, 129] width 235 height 16
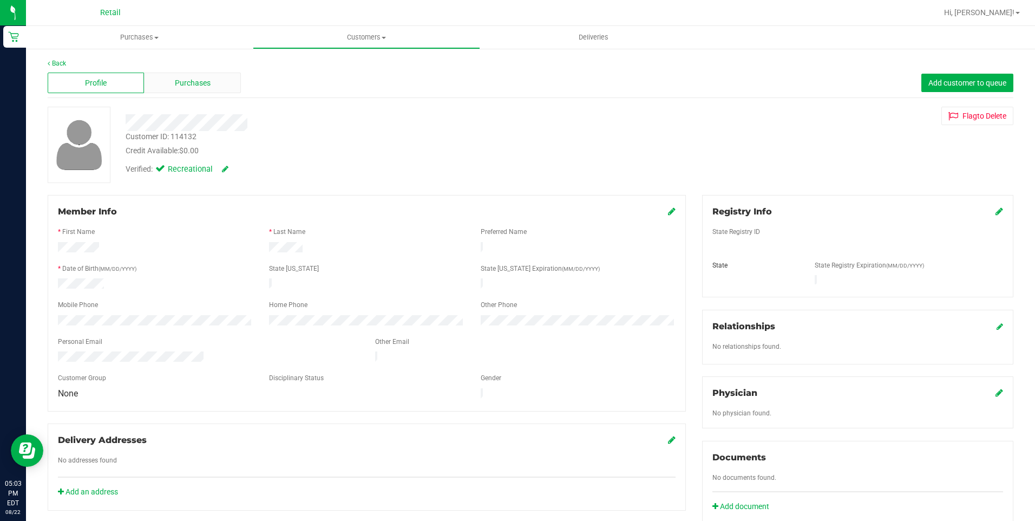
click at [208, 84] on span "Purchases" at bounding box center [193, 82] width 36 height 11
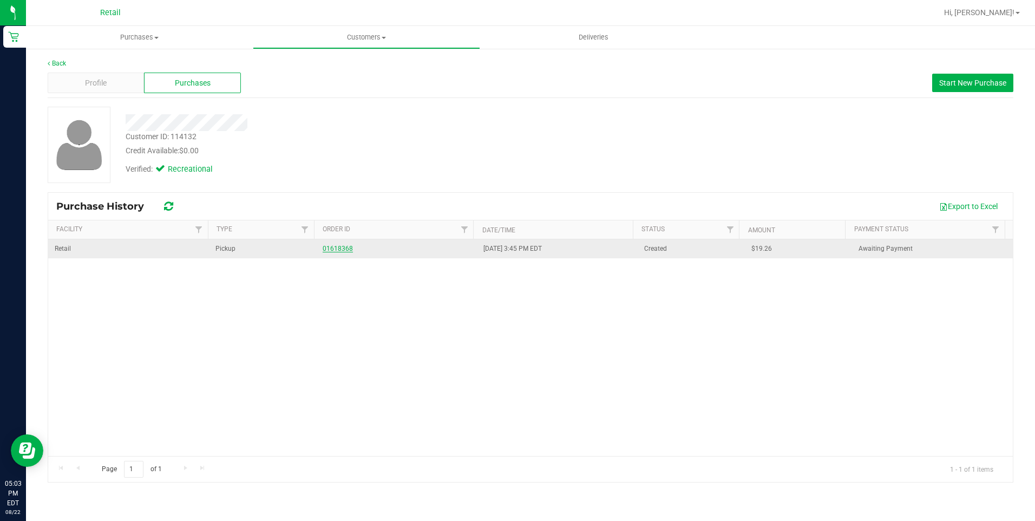
click at [339, 249] on link "01618368" at bounding box center [337, 249] width 30 height 8
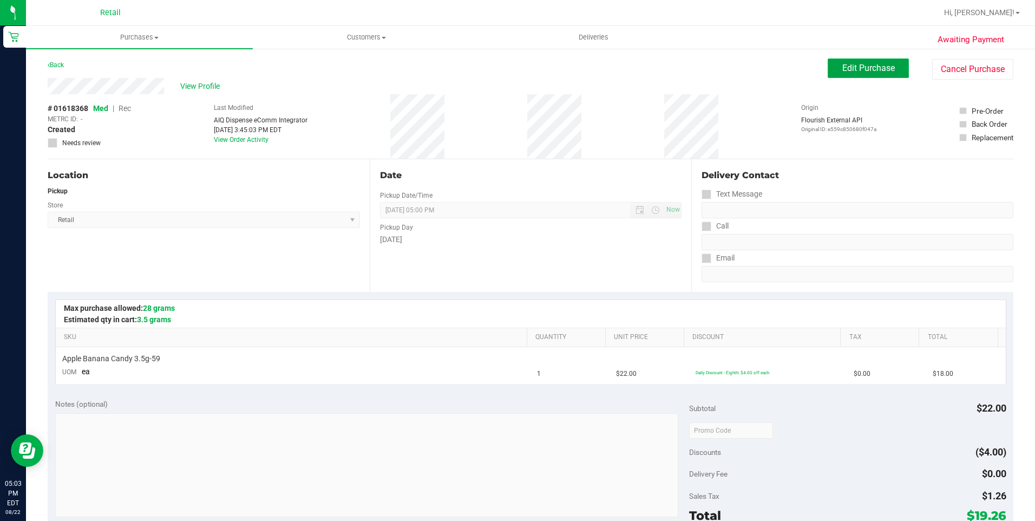
click at [847, 68] on span "Edit Purchase" at bounding box center [868, 68] width 52 height 10
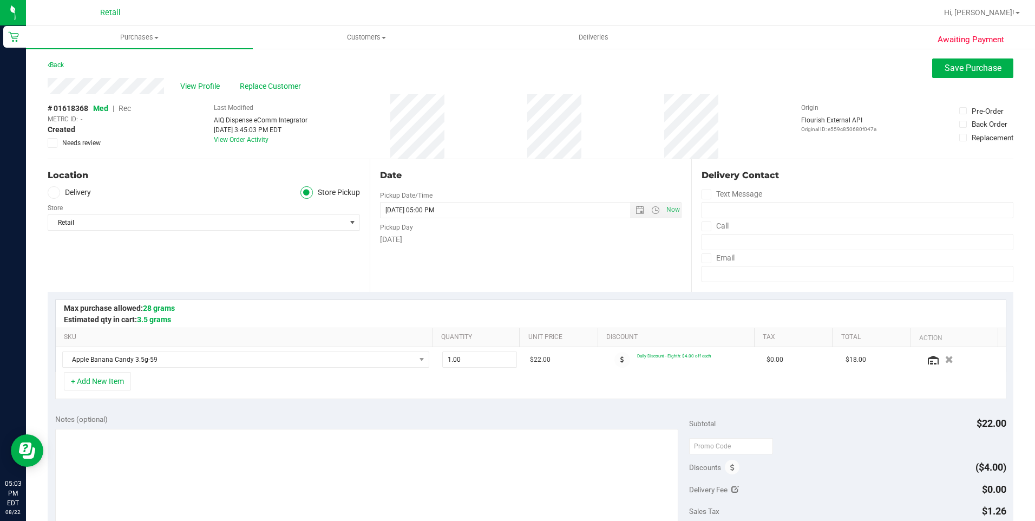
click at [127, 107] on span "Rec" at bounding box center [124, 108] width 12 height 9
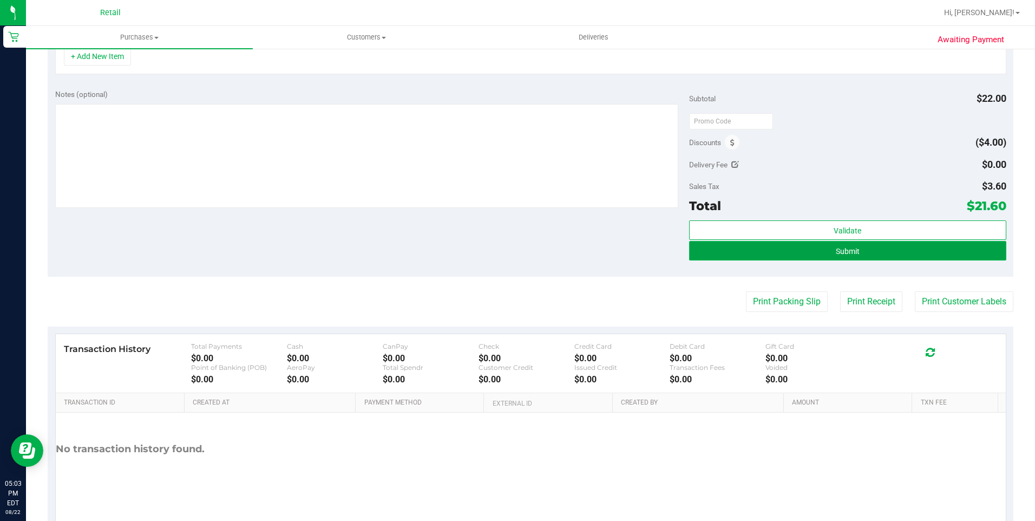
click at [888, 247] on button "Submit" at bounding box center [847, 250] width 317 height 19
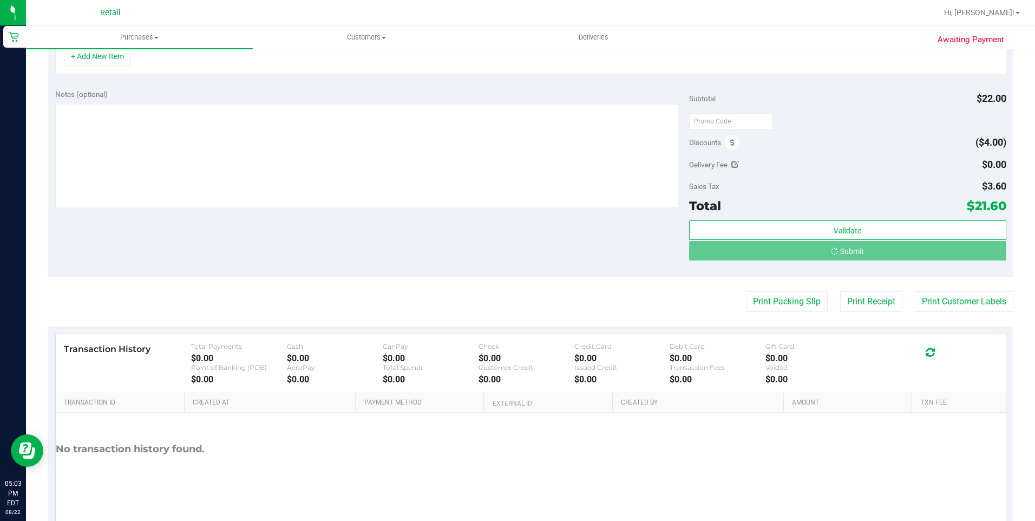
scroll to position [308, 0]
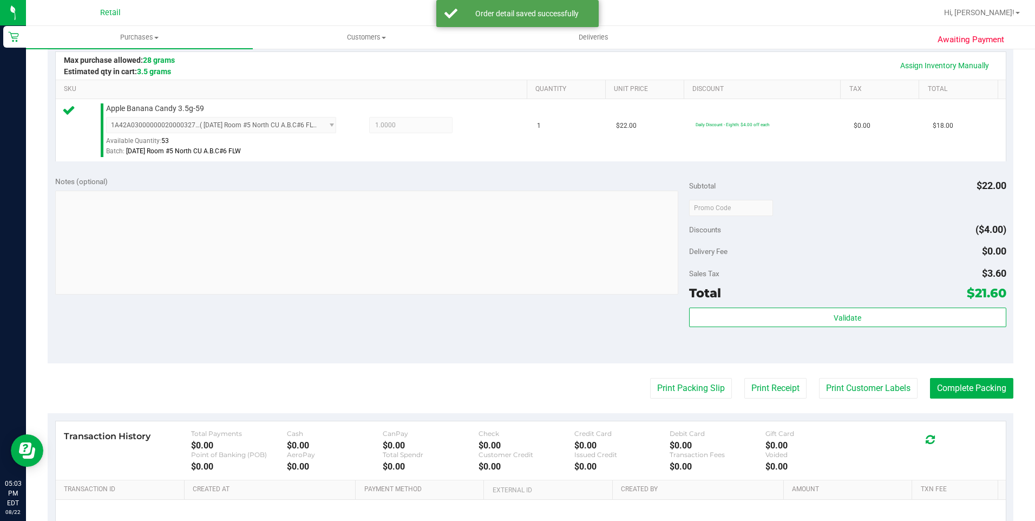
scroll to position [362, 0]
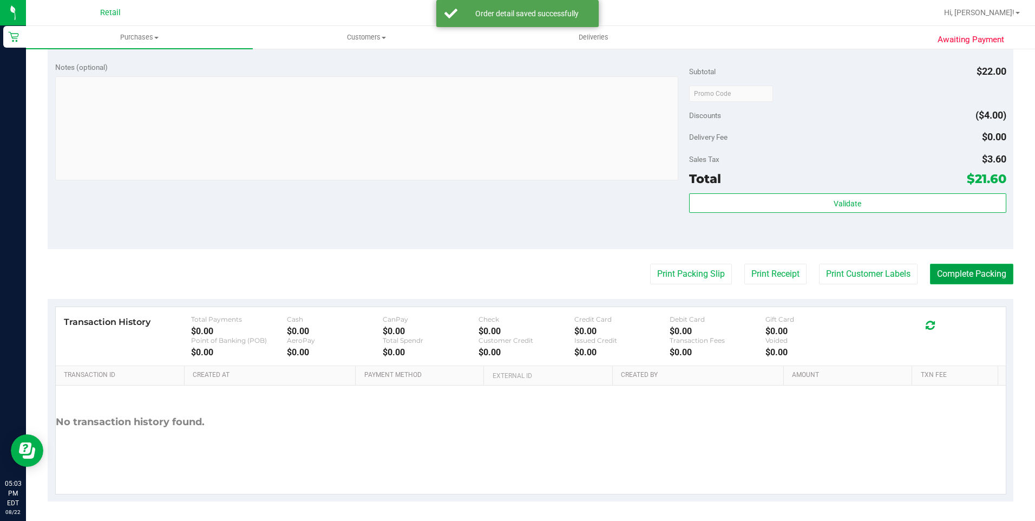
click at [958, 268] on button "Complete Packing" at bounding box center [971, 274] width 83 height 21
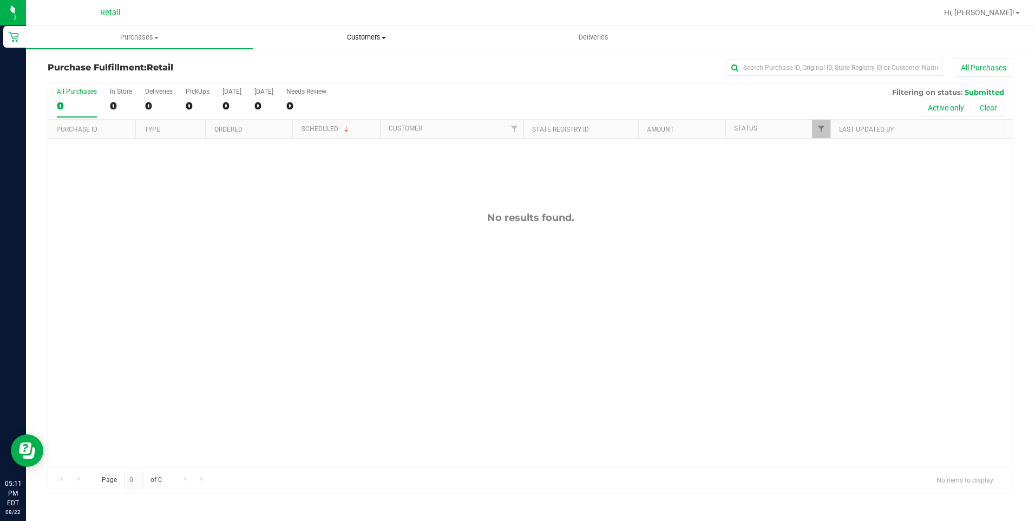
click at [388, 39] on span "Customers" at bounding box center [366, 37] width 226 height 10
click at [376, 65] on li "All customers" at bounding box center [366, 65] width 227 height 13
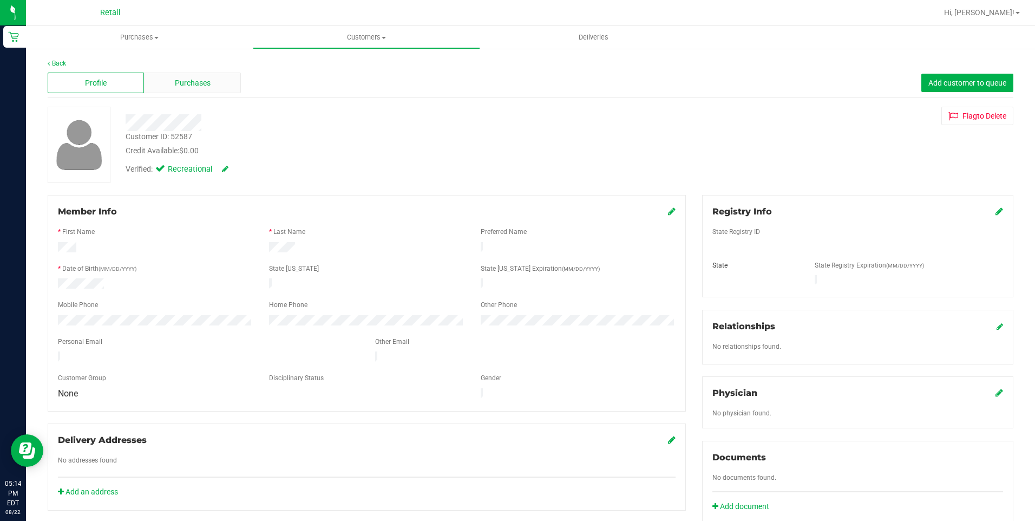
click at [198, 87] on span "Purchases" at bounding box center [193, 82] width 36 height 11
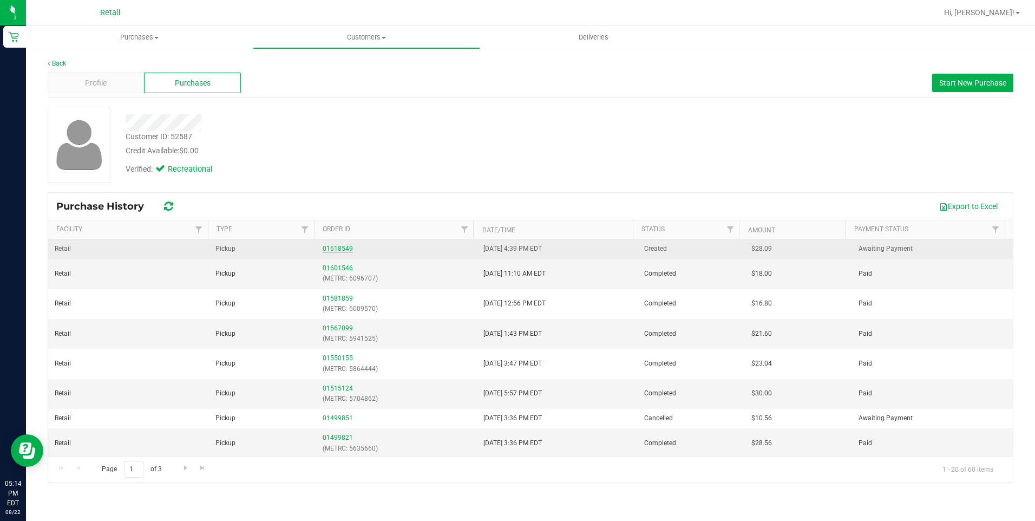
click at [340, 248] on link "01618549" at bounding box center [337, 249] width 30 height 8
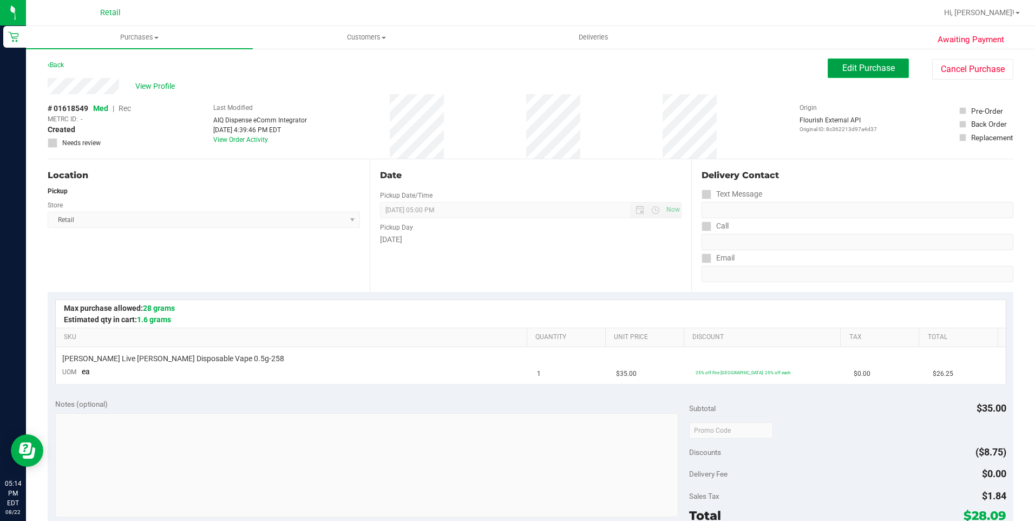
click at [867, 69] on span "Edit Purchase" at bounding box center [868, 68] width 52 height 10
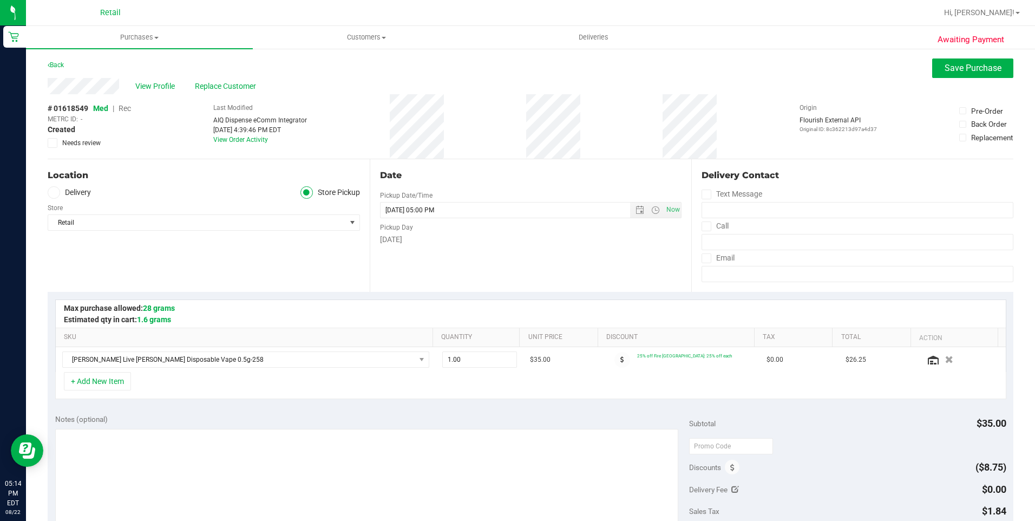
click at [130, 109] on span "Rec" at bounding box center [124, 108] width 12 height 9
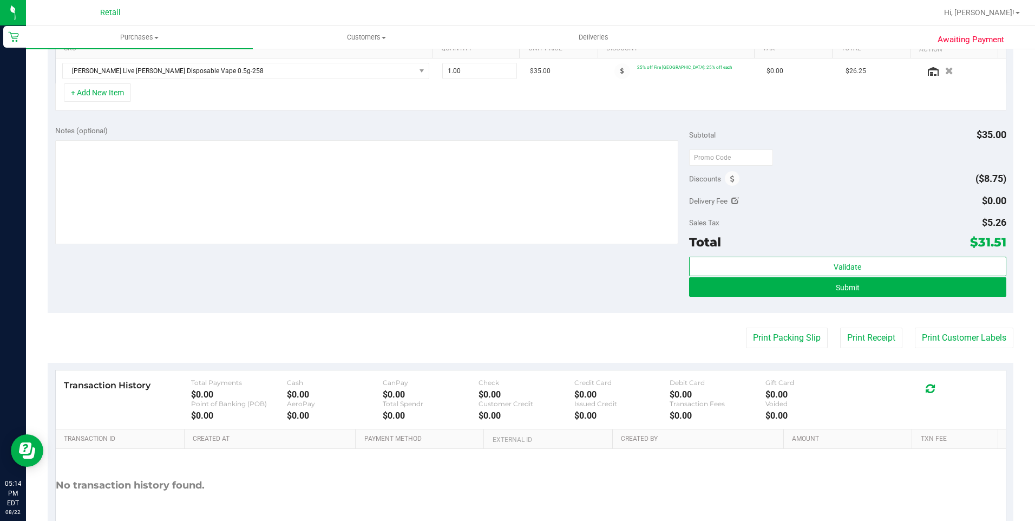
scroll to position [354, 0]
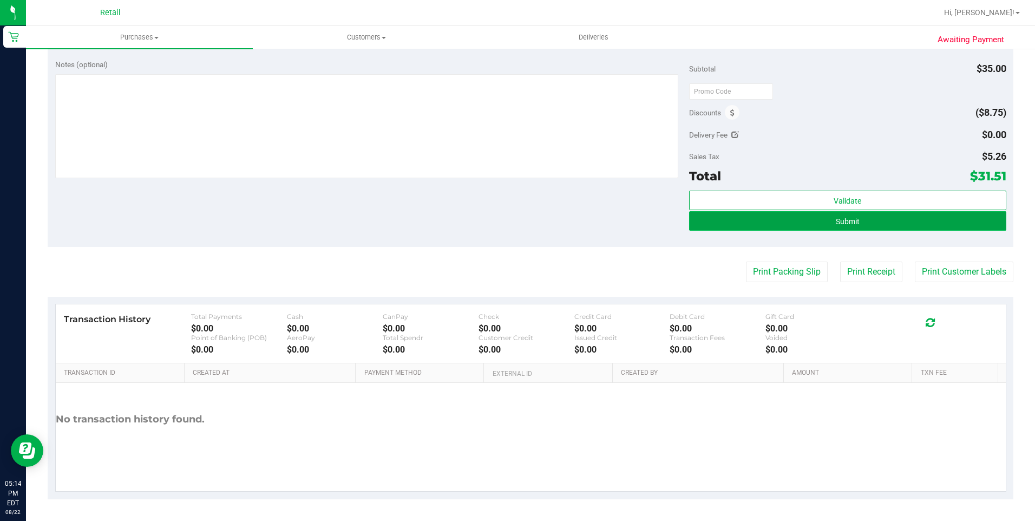
click at [875, 224] on button "Submit" at bounding box center [847, 220] width 317 height 19
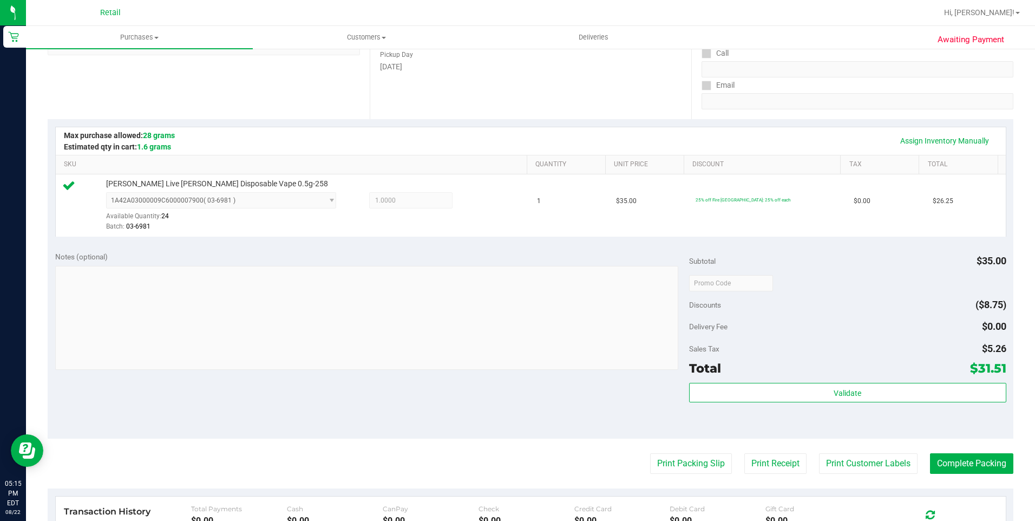
scroll to position [231, 0]
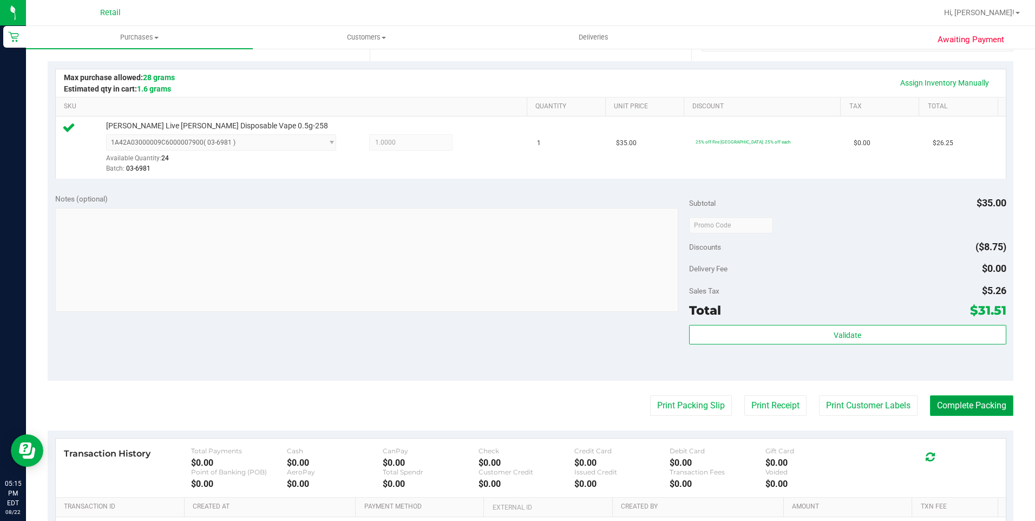
click at [962, 406] on button "Complete Packing" at bounding box center [971, 405] width 83 height 21
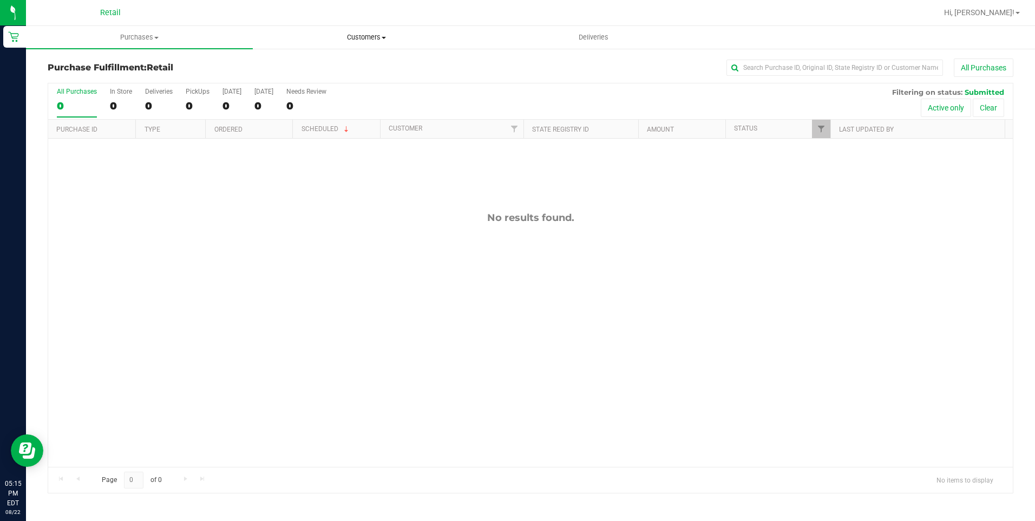
click at [381, 30] on uib-tab-heading "Customers All customers Add a new customer All physicians" at bounding box center [366, 38] width 226 height 22
click at [360, 60] on li "All customers" at bounding box center [366, 65] width 227 height 13
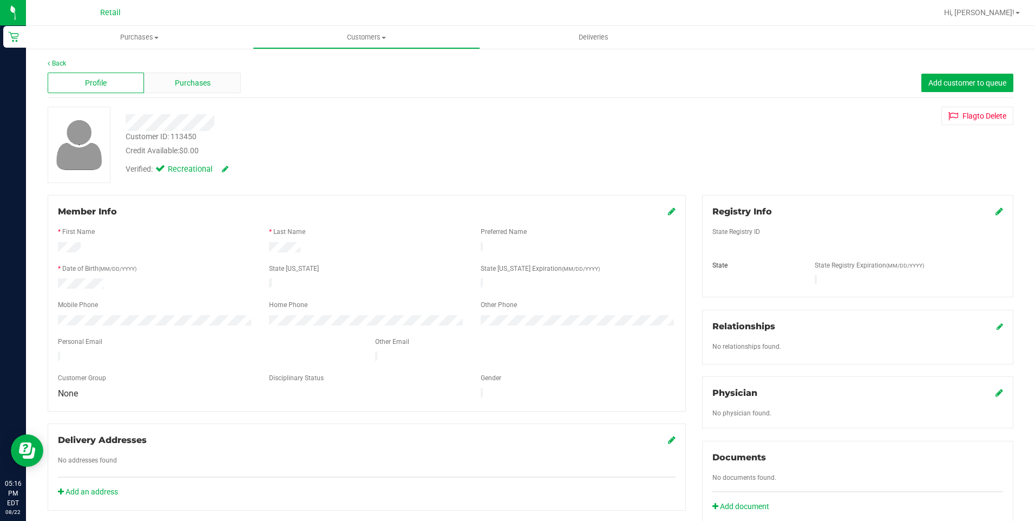
click at [190, 87] on span "Purchases" at bounding box center [193, 82] width 36 height 11
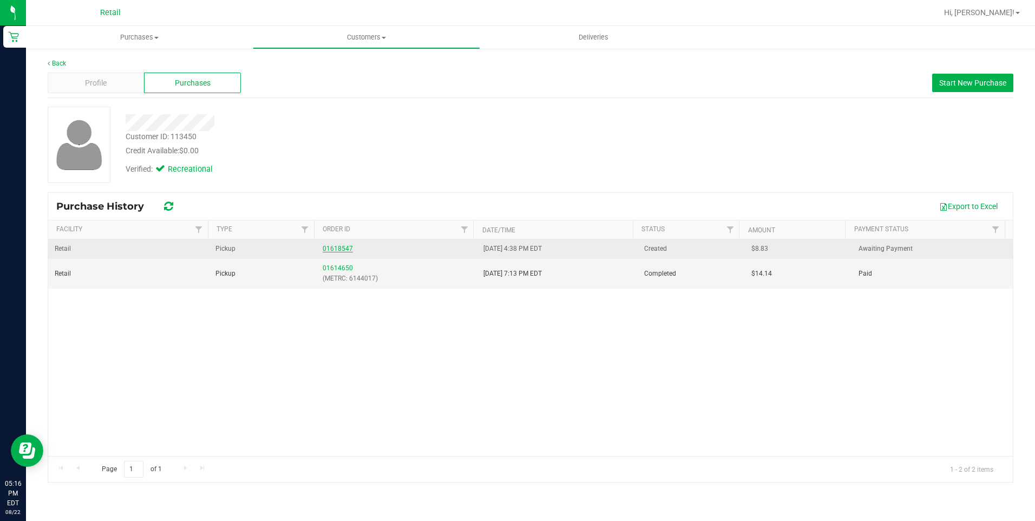
click at [337, 247] on link "01618547" at bounding box center [337, 249] width 30 height 8
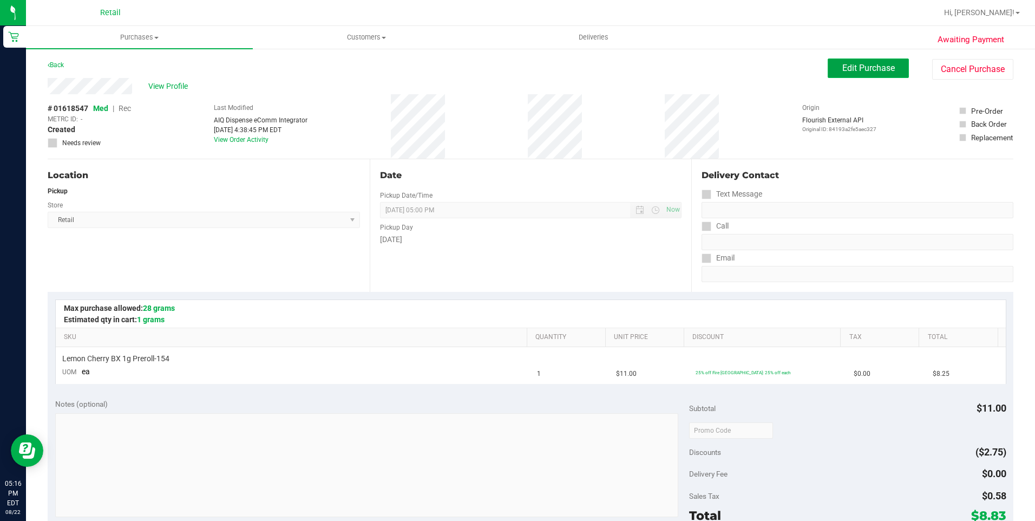
click at [865, 70] on span "Edit Purchase" at bounding box center [868, 68] width 52 height 10
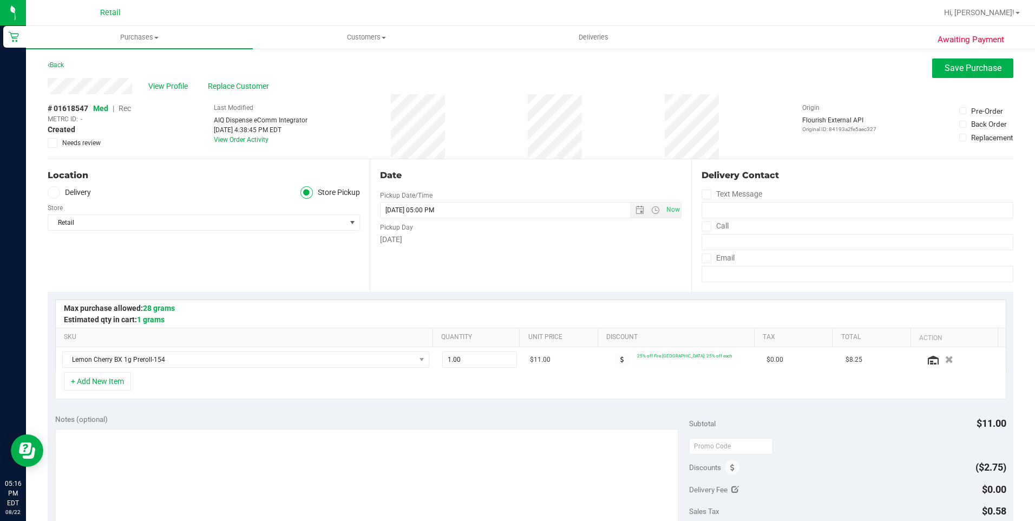
click at [124, 109] on span "Rec" at bounding box center [124, 108] width 12 height 9
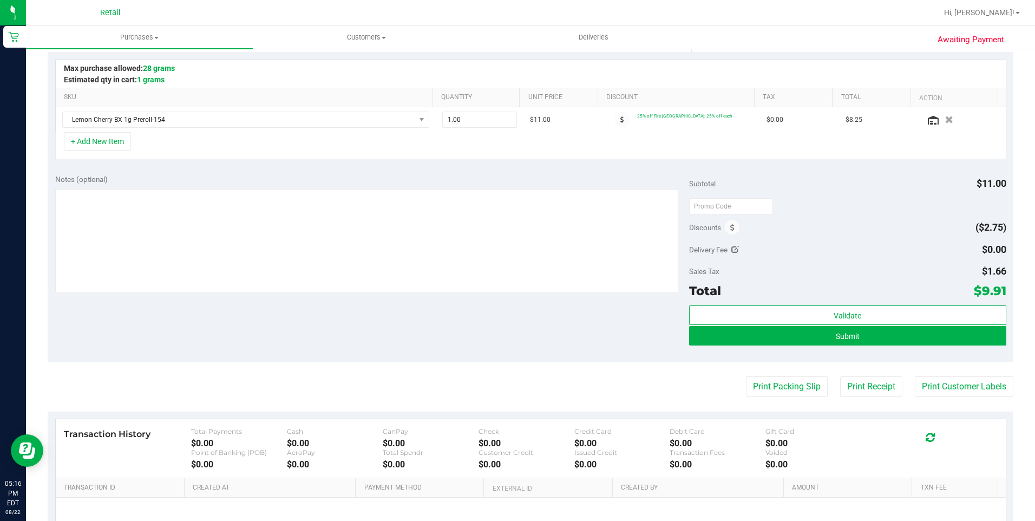
scroll to position [325, 0]
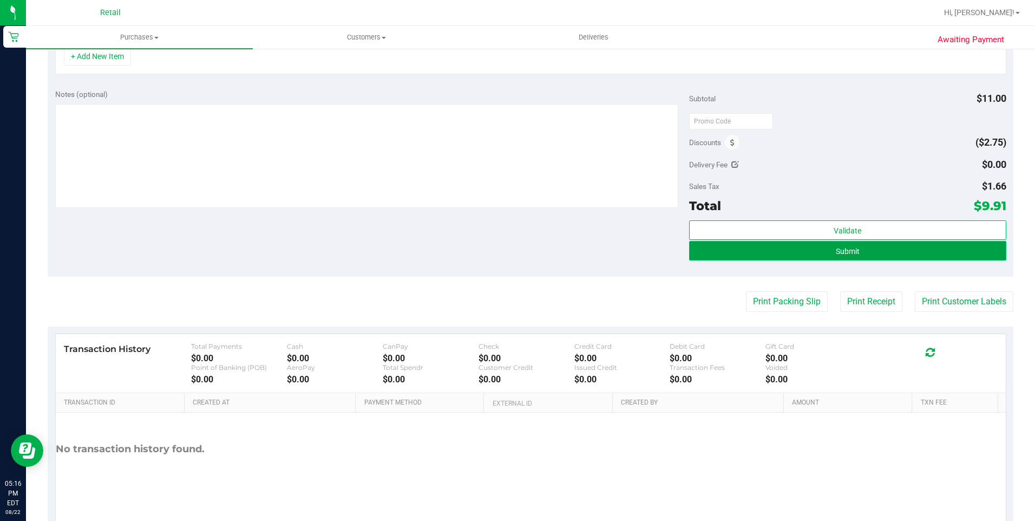
click at [828, 258] on button "Submit" at bounding box center [847, 250] width 317 height 19
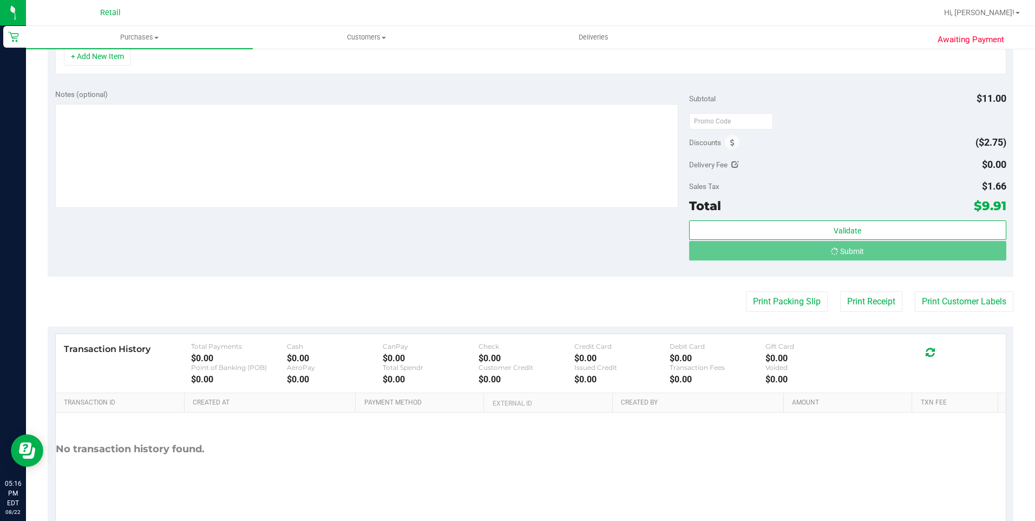
scroll to position [308, 0]
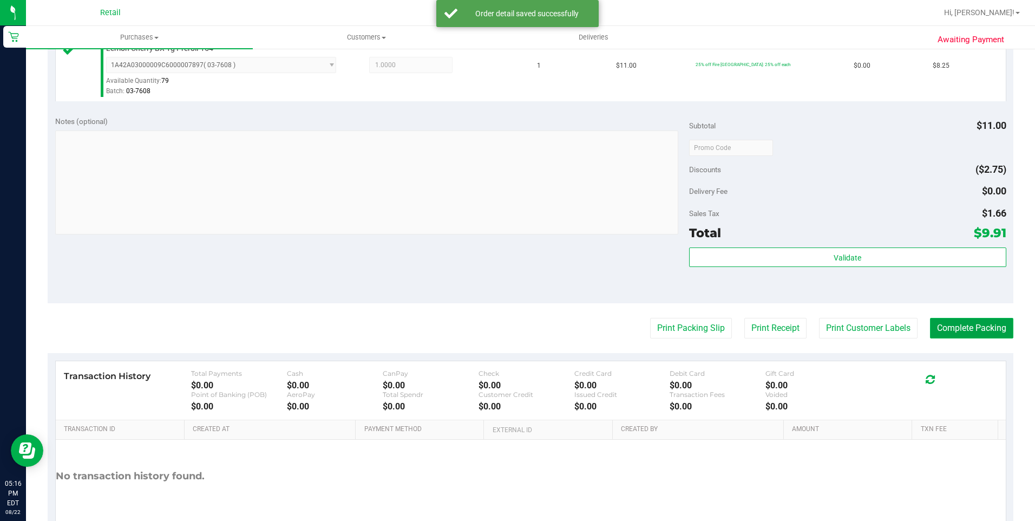
click at [958, 329] on button "Complete Packing" at bounding box center [971, 328] width 83 height 21
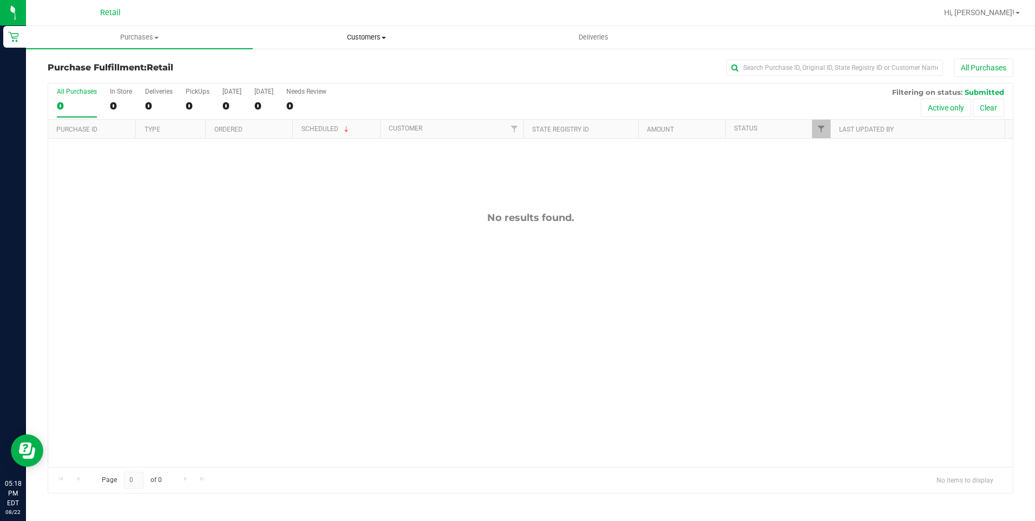
click at [360, 44] on uib-tab-heading "Customers All customers Add a new customer All physicians" at bounding box center [366, 38] width 226 height 22
click at [352, 65] on li "All customers" at bounding box center [366, 65] width 227 height 13
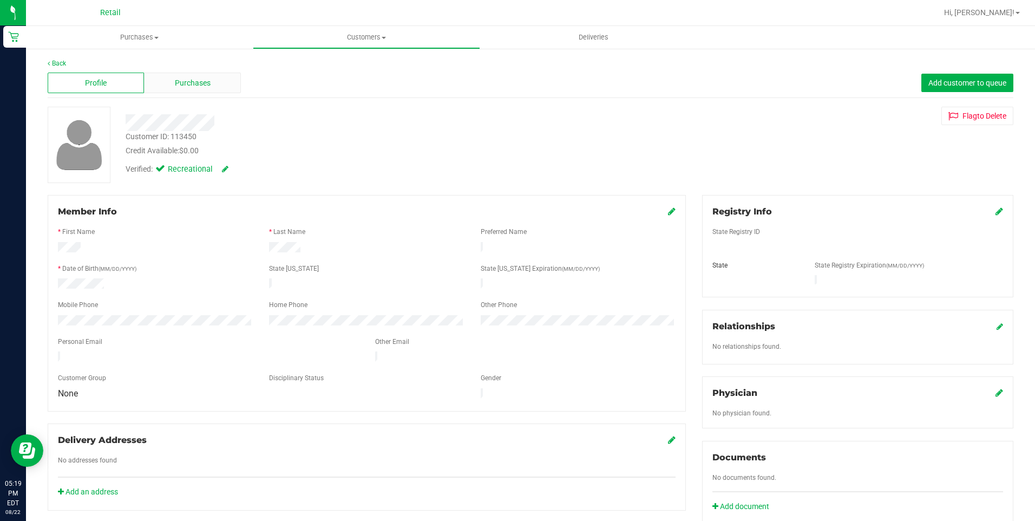
click at [192, 79] on span "Purchases" at bounding box center [193, 82] width 36 height 11
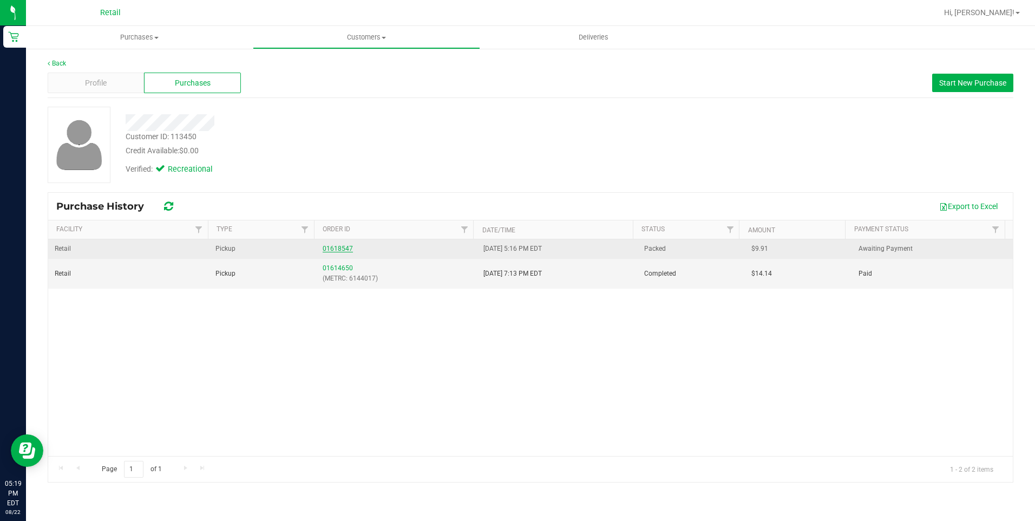
click at [346, 251] on link "01618547" at bounding box center [337, 249] width 30 height 8
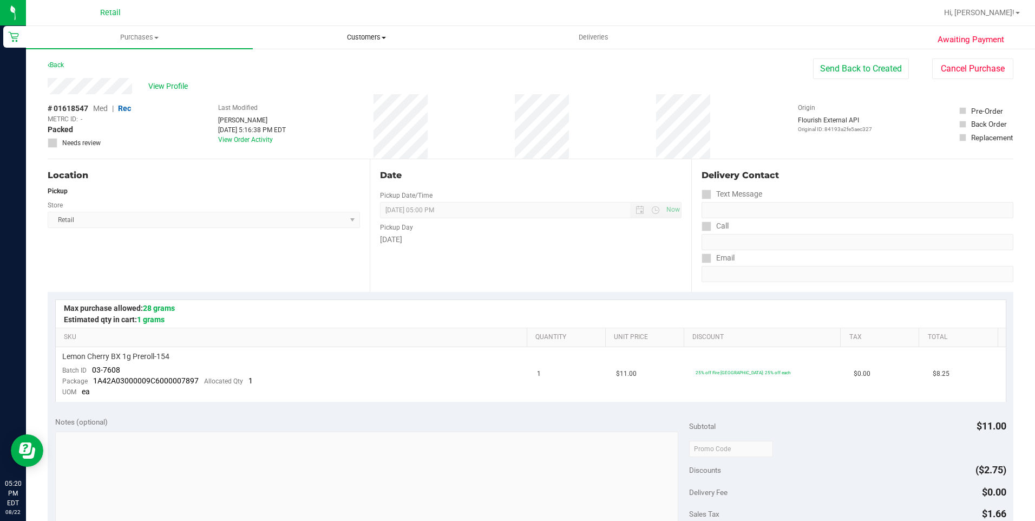
click at [350, 32] on span "Customers" at bounding box center [366, 37] width 226 height 10
click at [350, 60] on li "All customers" at bounding box center [366, 65] width 227 height 13
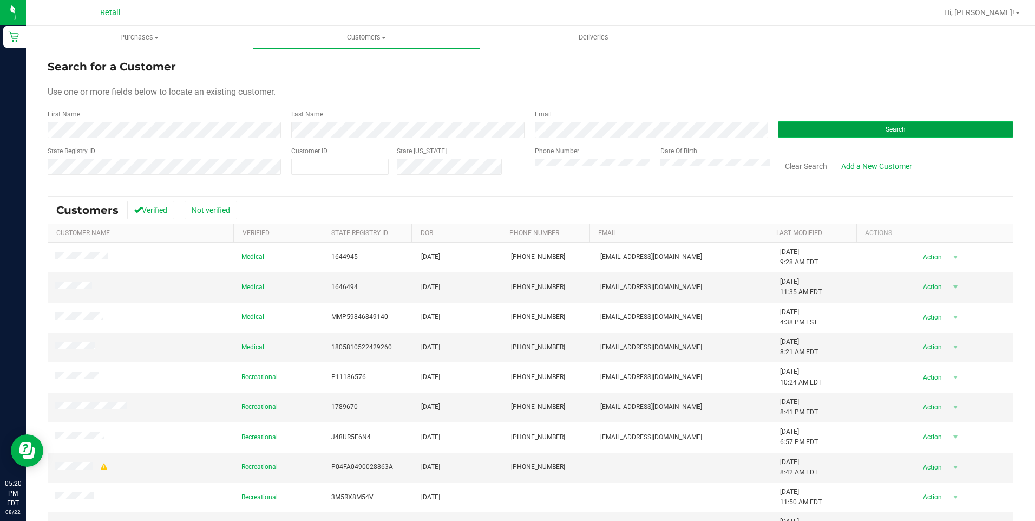
click at [809, 134] on button "Search" at bounding box center [895, 129] width 235 height 16
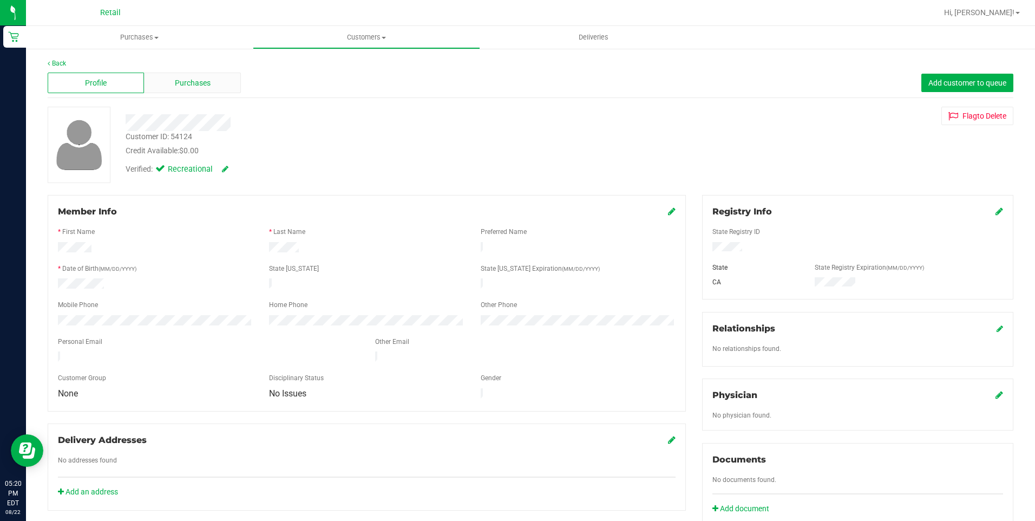
click at [197, 85] on span "Purchases" at bounding box center [193, 82] width 36 height 11
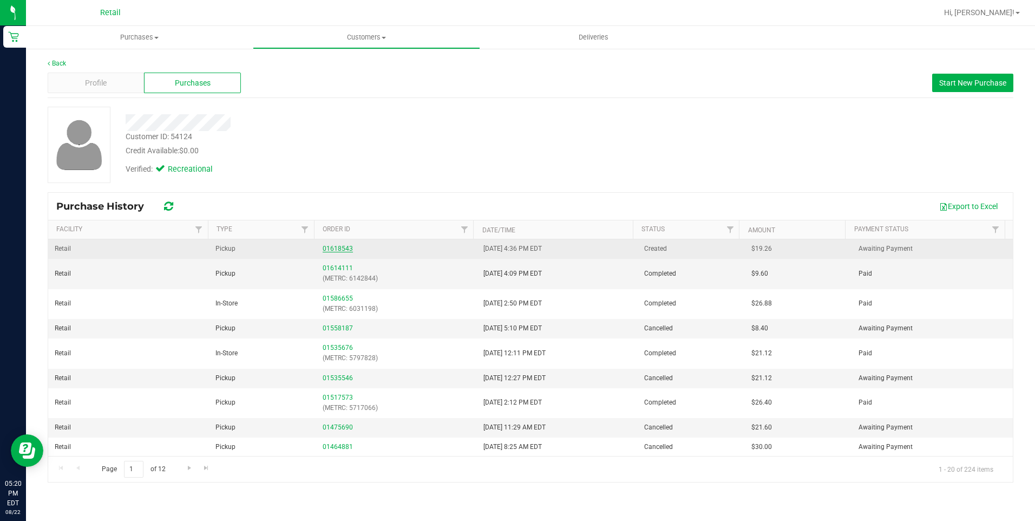
click at [335, 250] on link "01618543" at bounding box center [337, 249] width 30 height 8
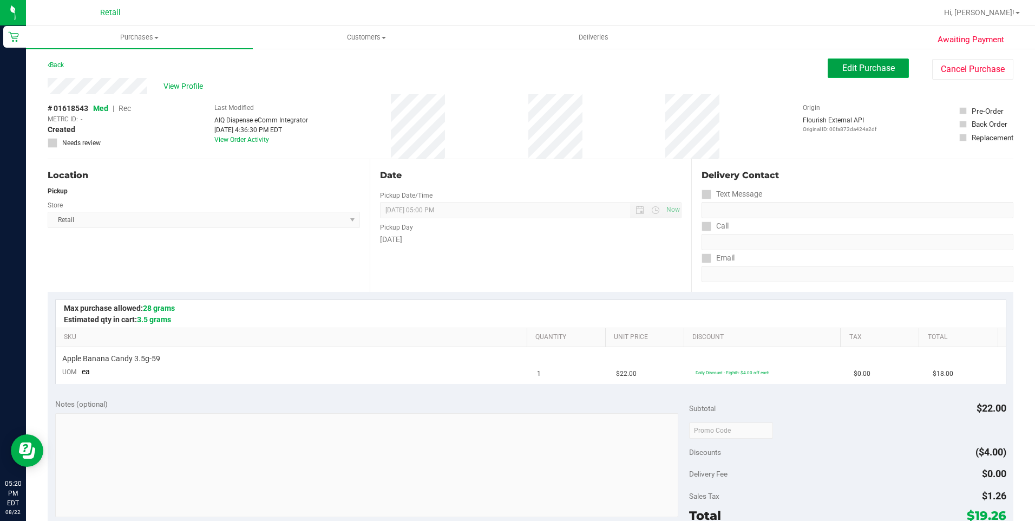
click at [853, 72] on span "Edit Purchase" at bounding box center [868, 68] width 52 height 10
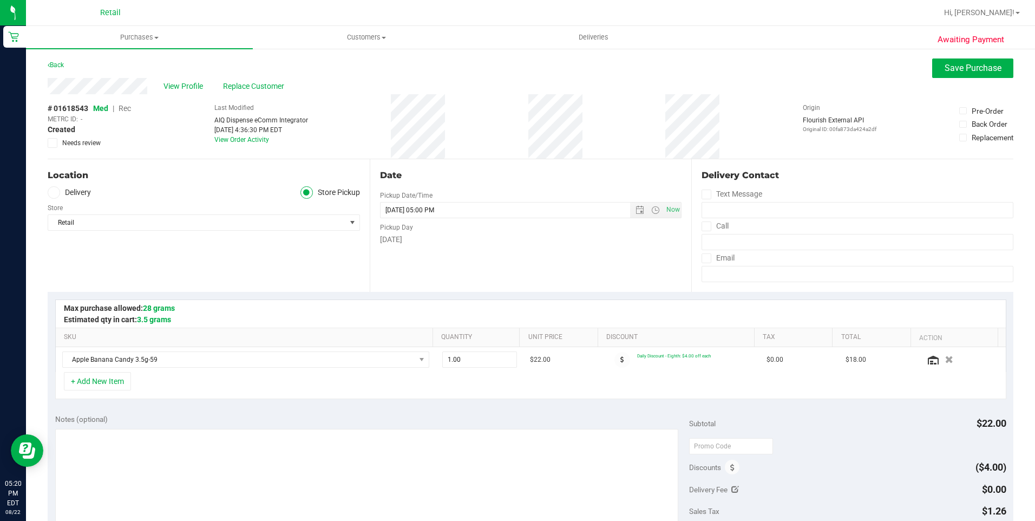
click at [125, 109] on span "Rec" at bounding box center [124, 108] width 12 height 9
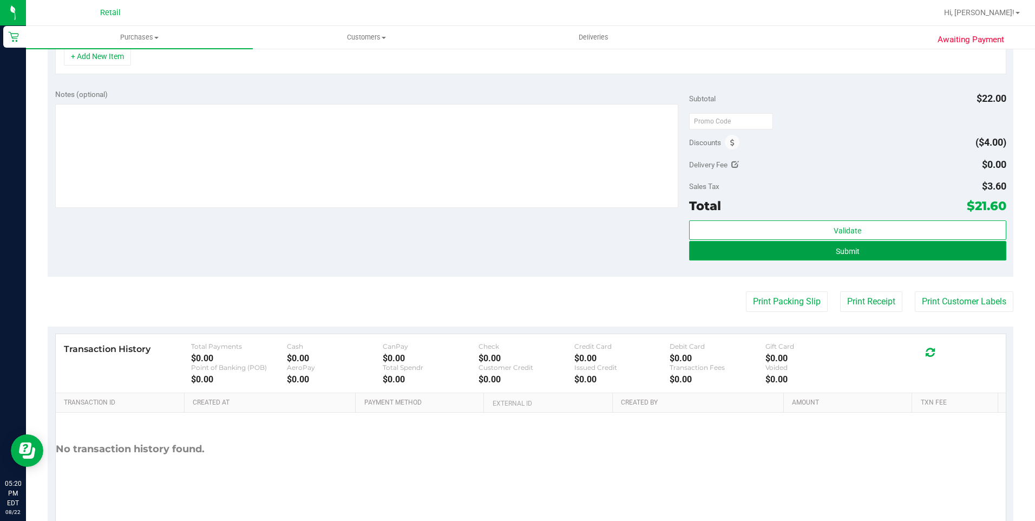
click at [846, 254] on span "Submit" at bounding box center [847, 251] width 24 height 9
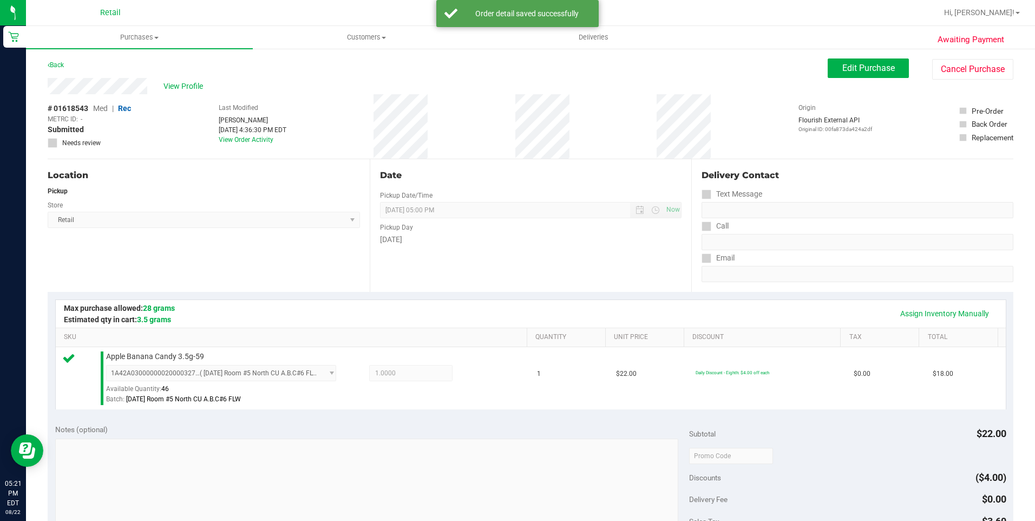
scroll to position [216, 0]
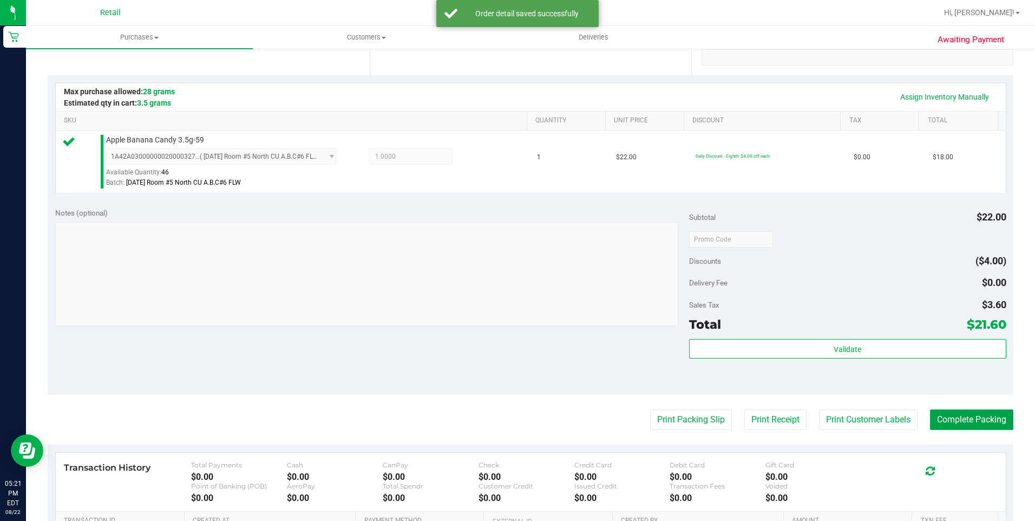
click at [967, 420] on button "Complete Packing" at bounding box center [971, 419] width 83 height 21
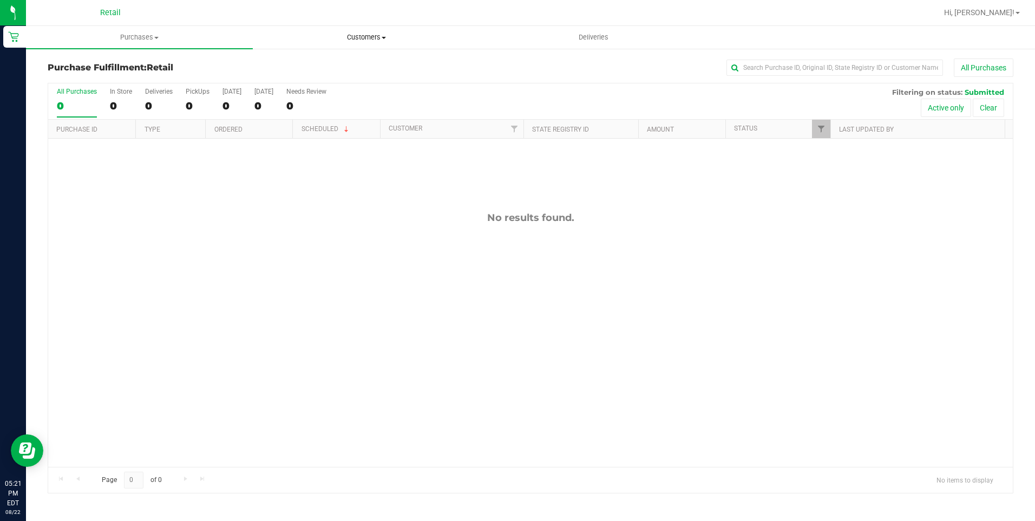
click at [381, 41] on span "Customers" at bounding box center [366, 37] width 226 height 10
click at [372, 68] on li "All customers" at bounding box center [366, 65] width 227 height 13
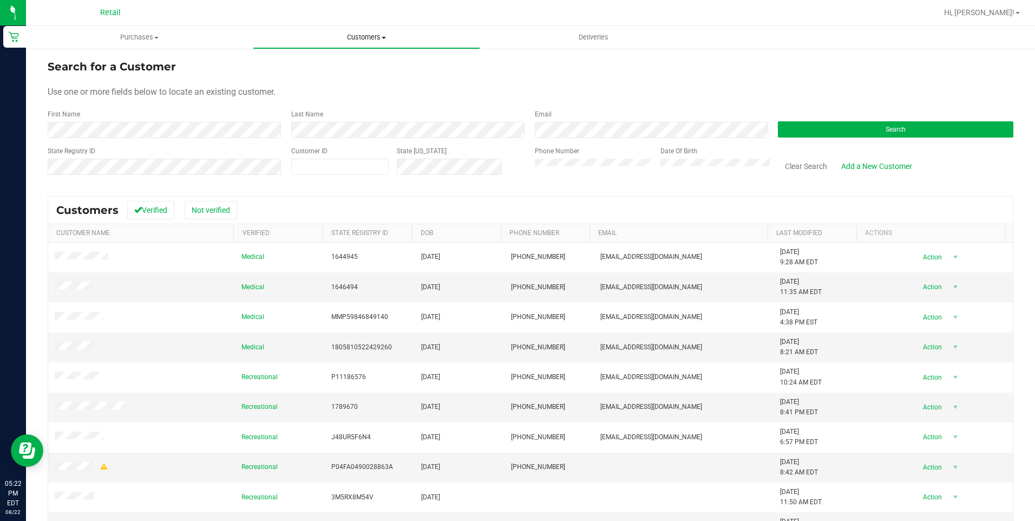
click at [380, 34] on span "Customers" at bounding box center [366, 37] width 226 height 10
click at [328, 61] on span "All customers" at bounding box center [292, 65] width 78 height 9
click at [850, 129] on button "Search" at bounding box center [895, 129] width 235 height 16
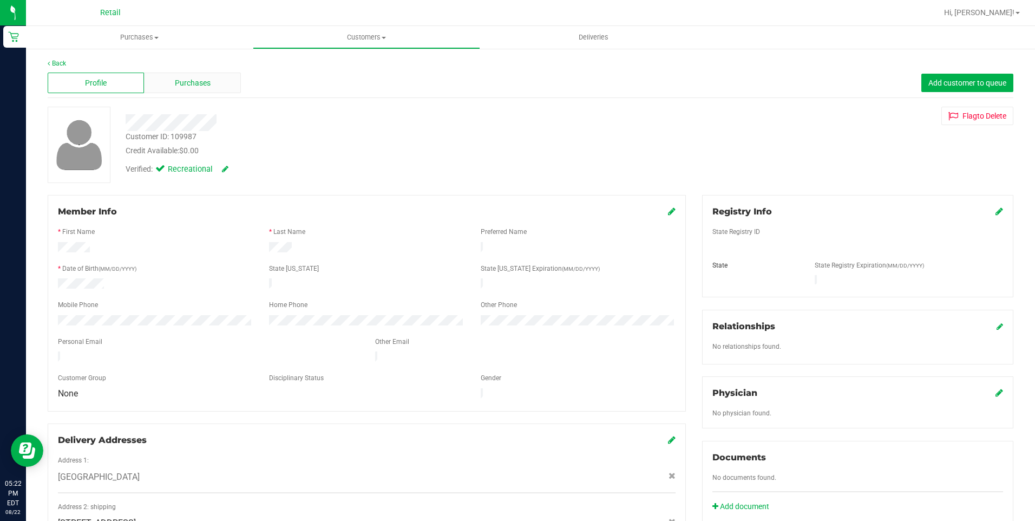
click at [212, 85] on div "Purchases" at bounding box center [192, 83] width 96 height 21
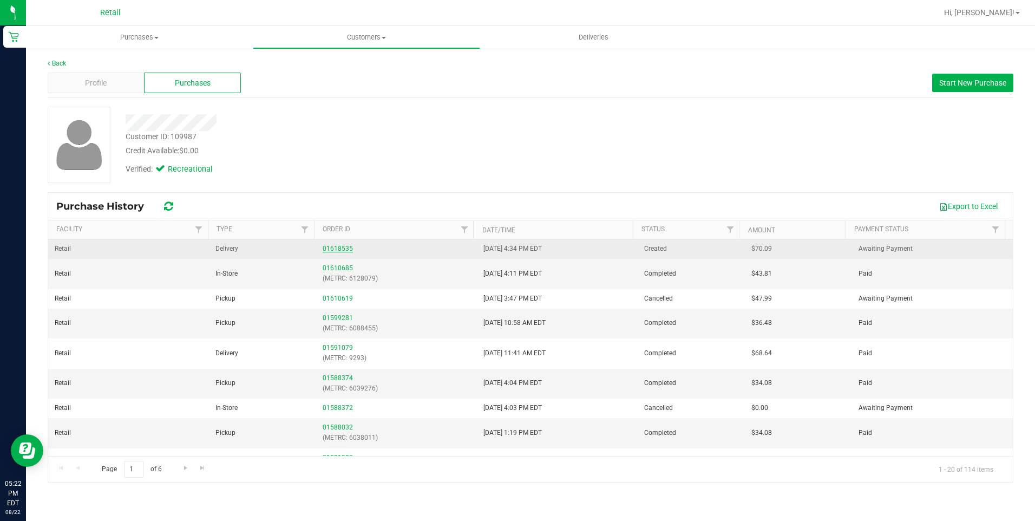
click at [337, 250] on link "01618535" at bounding box center [337, 249] width 30 height 8
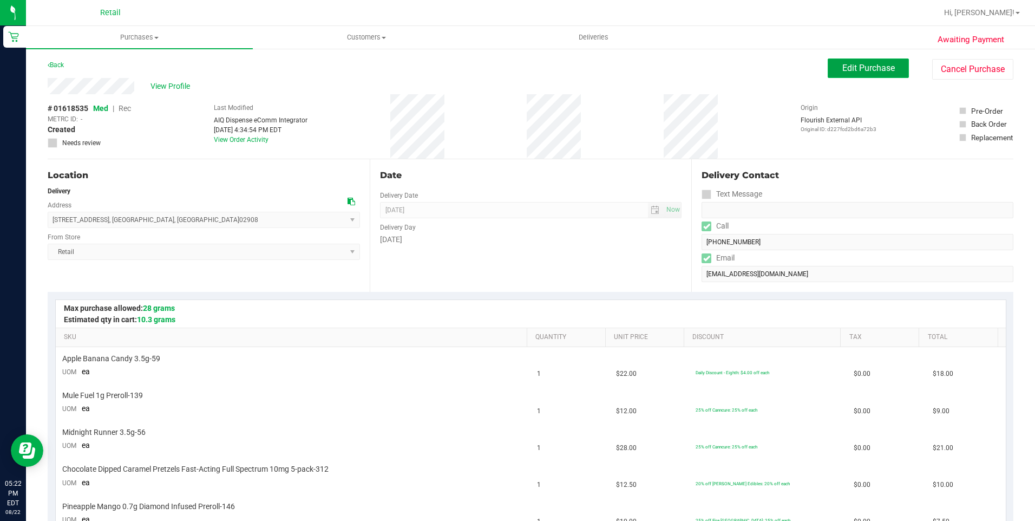
click at [859, 73] on button "Edit Purchase" at bounding box center [867, 67] width 81 height 19
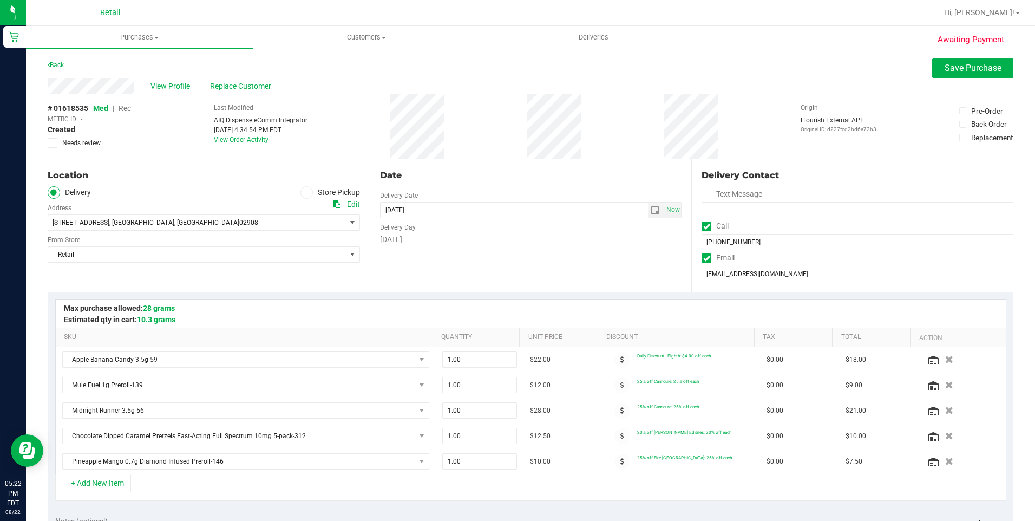
click at [128, 110] on span "Rec" at bounding box center [124, 108] width 12 height 9
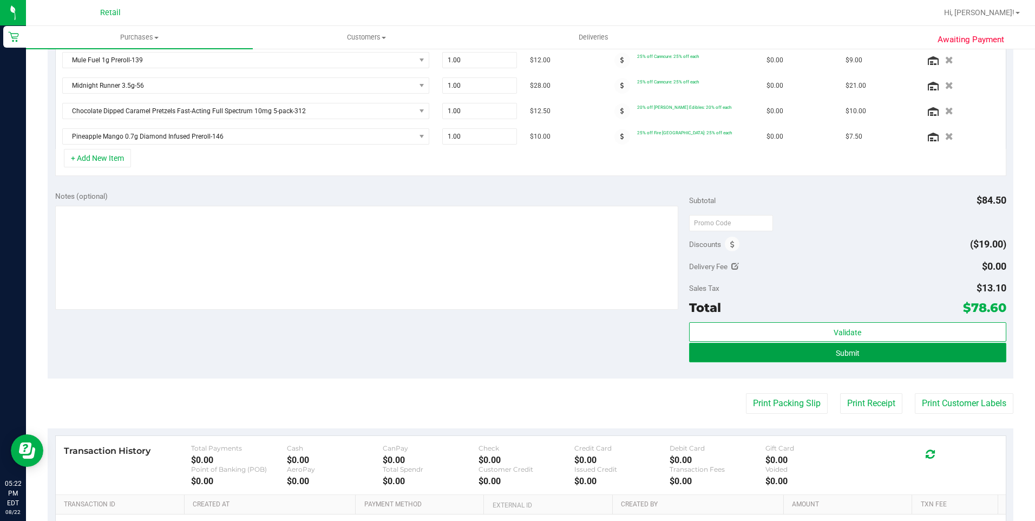
click at [809, 355] on button "Submit" at bounding box center [847, 352] width 317 height 19
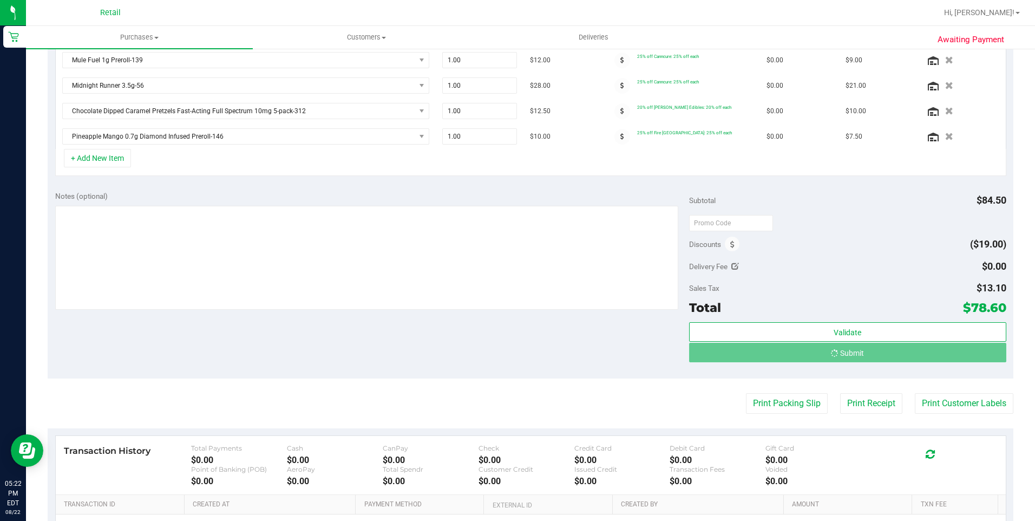
scroll to position [308, 0]
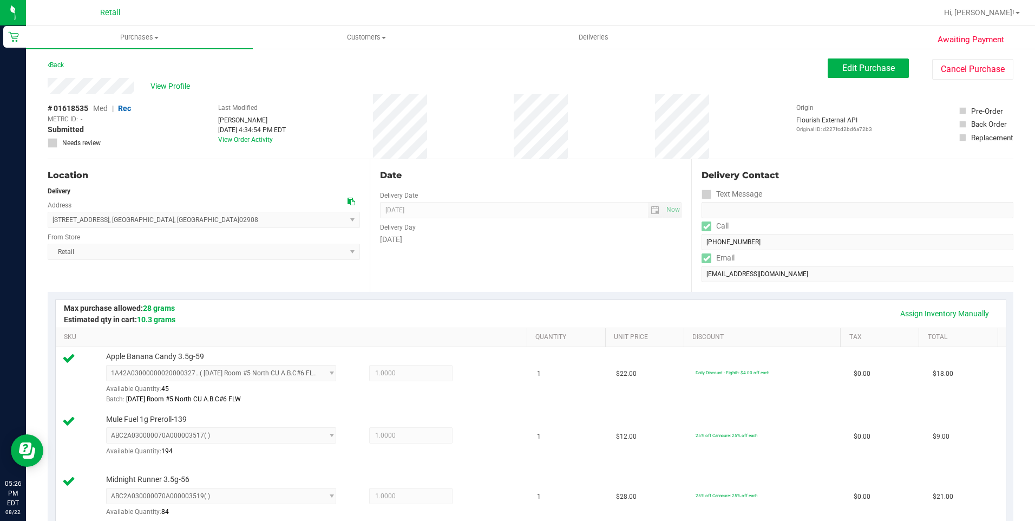
click at [141, 90] on div "View Profile" at bounding box center [438, 86] width 780 height 16
drag, startPoint x: 55, startPoint y: 220, endPoint x: 182, endPoint y: 221, distance: 126.6
click at [182, 221] on span "295 Admiral Street , Providence , RI 02908 Select address Admiral Street 295 Ad…" at bounding box center [204, 220] width 312 height 16
click at [124, 199] on div "295 Admiral Street , Providence , RI 02908 Select address Admiral Street 295 Ad…" at bounding box center [204, 212] width 312 height 32
drag, startPoint x: 48, startPoint y: 219, endPoint x: 183, endPoint y: 223, distance: 135.3
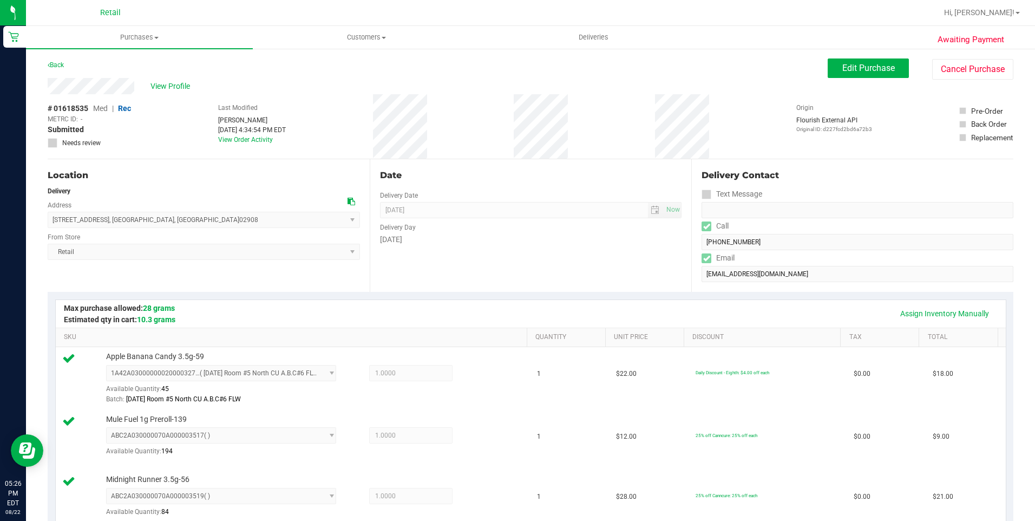
click at [183, 223] on span "295 Admiral Street , Providence , RI 02908 Select address Admiral Street 295 Ad…" at bounding box center [204, 220] width 312 height 16
copy span "295 Admiral Street , Providence , RI 02908"
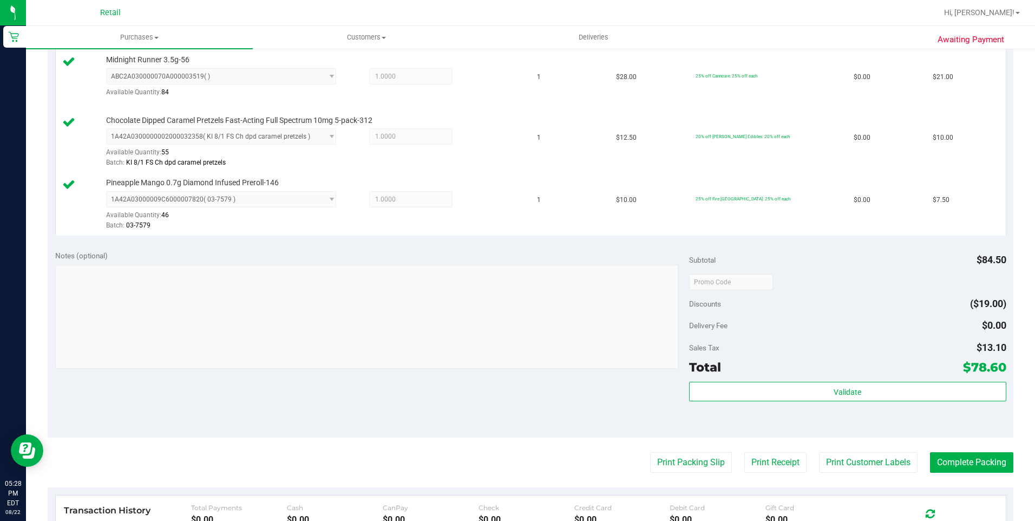
scroll to position [541, 0]
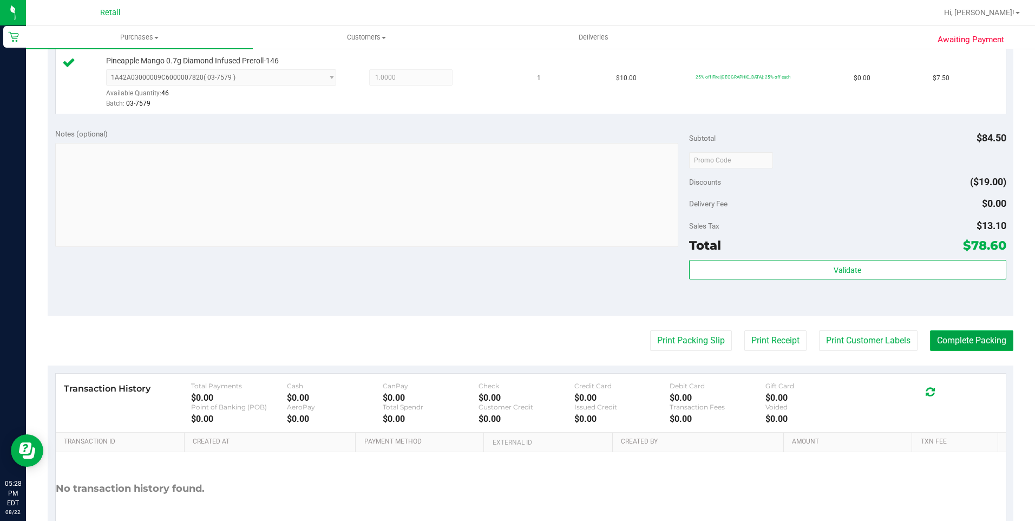
click at [958, 349] on button "Complete Packing" at bounding box center [971, 340] width 83 height 21
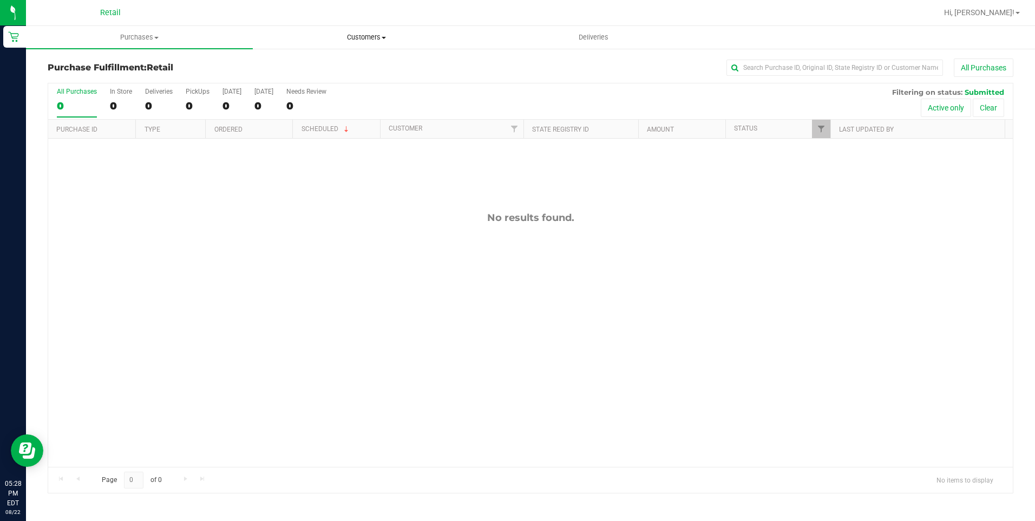
click at [384, 42] on span "Customers" at bounding box center [366, 37] width 226 height 10
click at [376, 63] on li "All customers" at bounding box center [366, 65] width 227 height 13
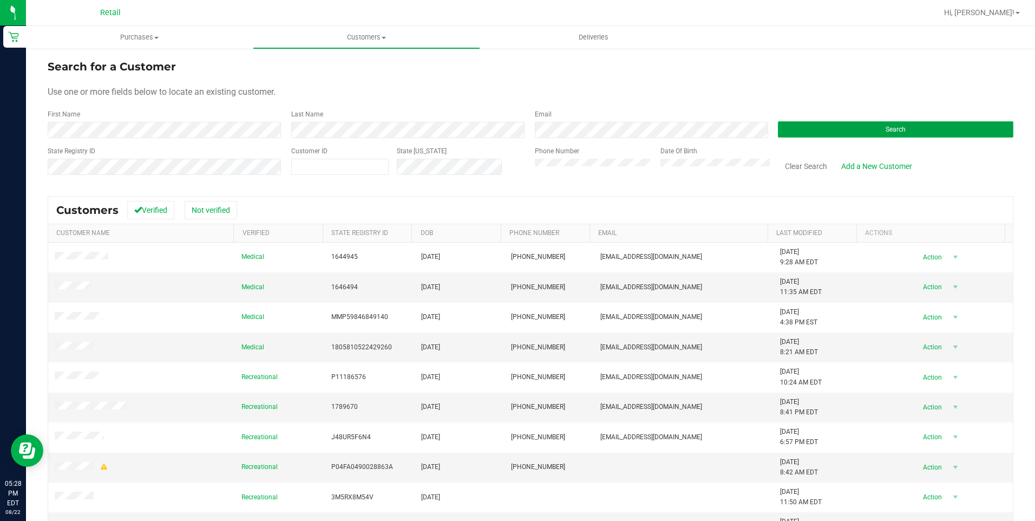
click at [885, 126] on span "Search" at bounding box center [895, 130] width 20 height 8
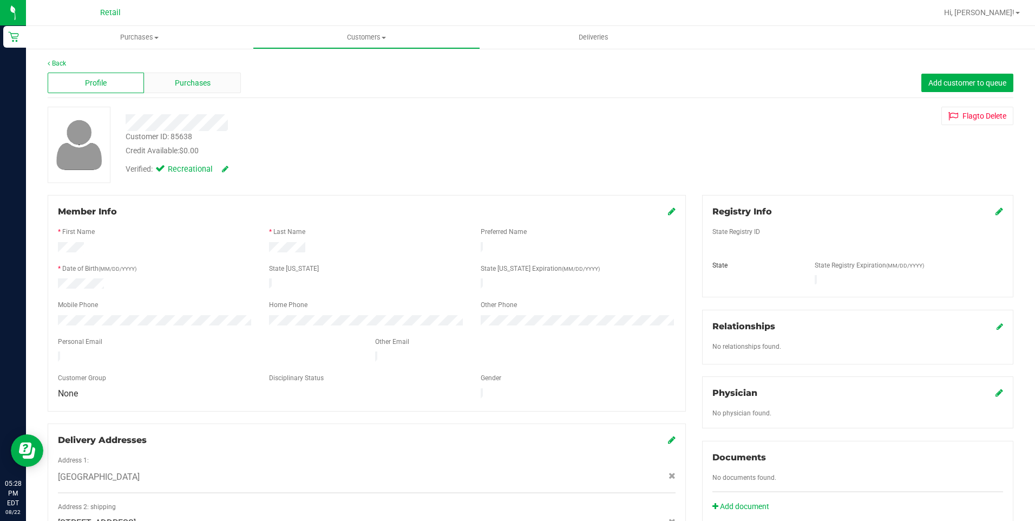
click at [222, 87] on div "Purchases" at bounding box center [192, 83] width 96 height 21
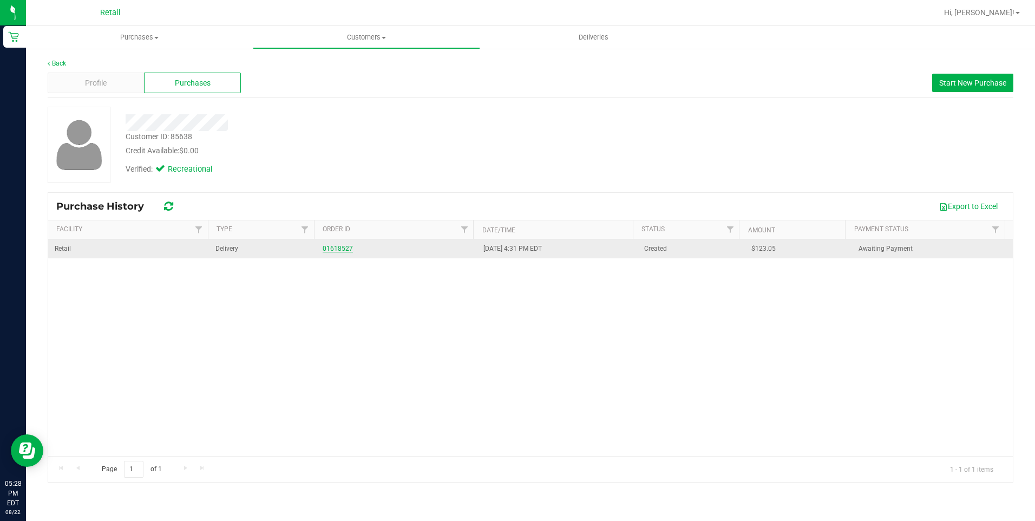
click at [334, 249] on link "01618527" at bounding box center [337, 249] width 30 height 8
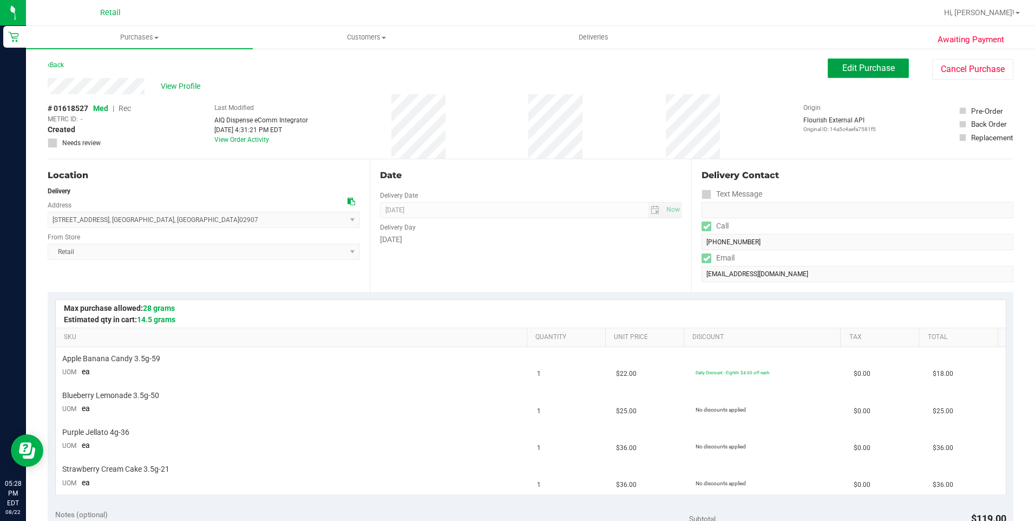
click at [866, 70] on span "Edit Purchase" at bounding box center [868, 68] width 52 height 10
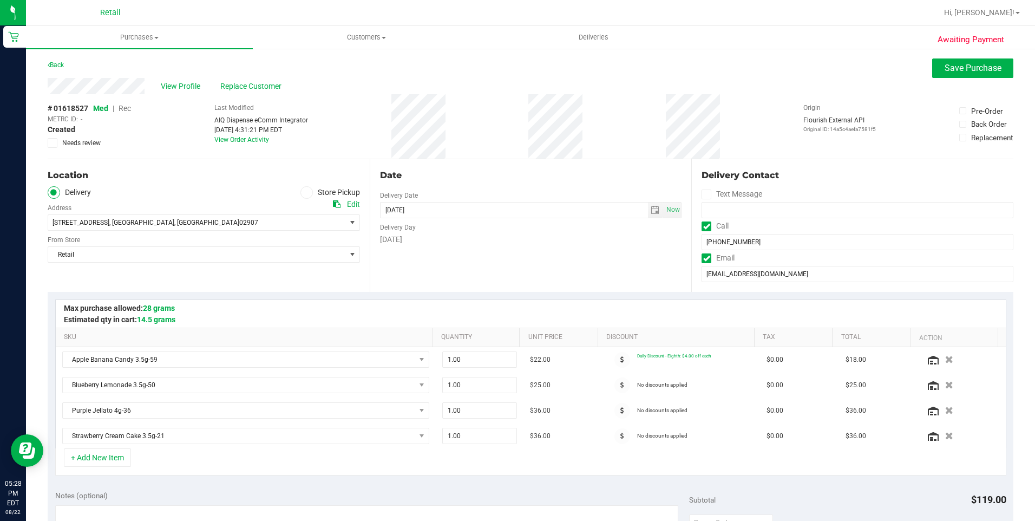
click at [128, 106] on span "Rec" at bounding box center [124, 108] width 12 height 9
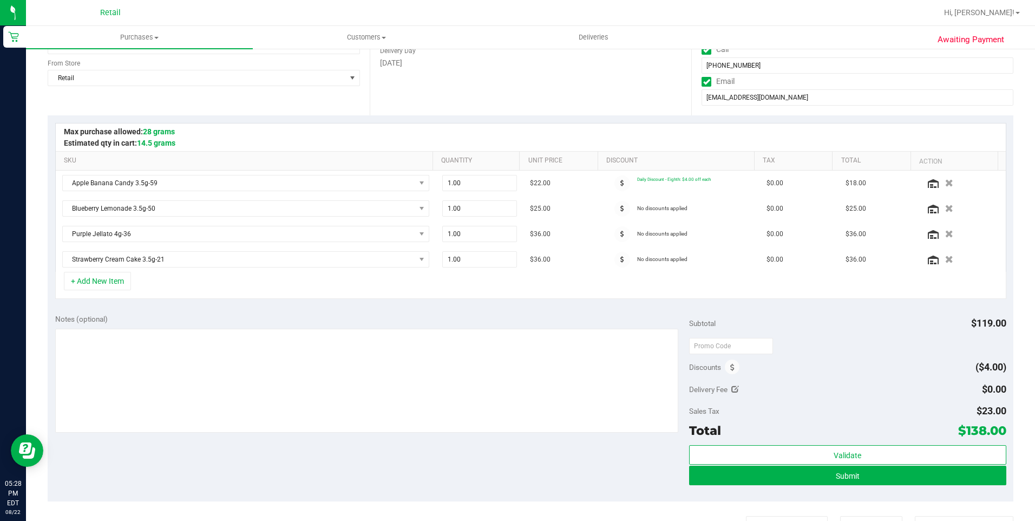
scroll to position [271, 0]
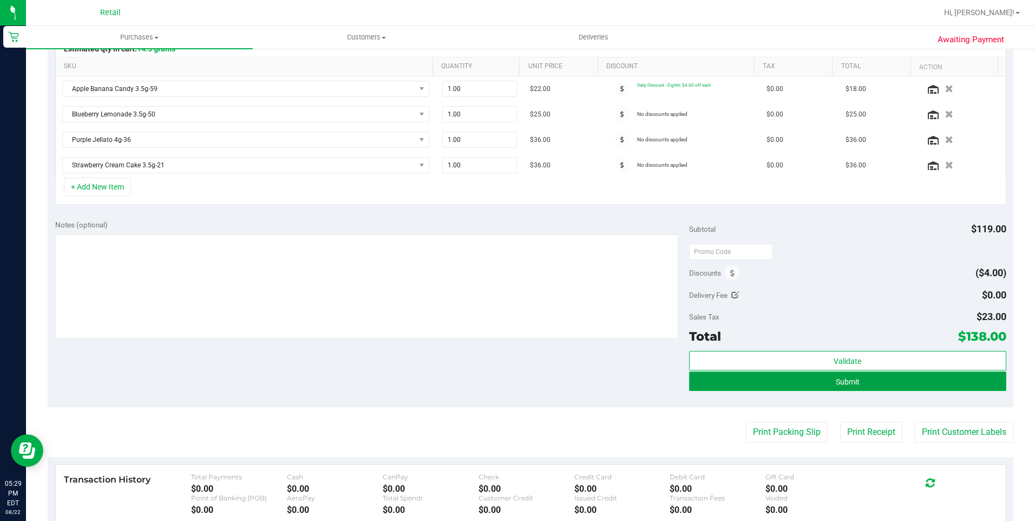
click at [855, 383] on button "Submit" at bounding box center [847, 380] width 317 height 19
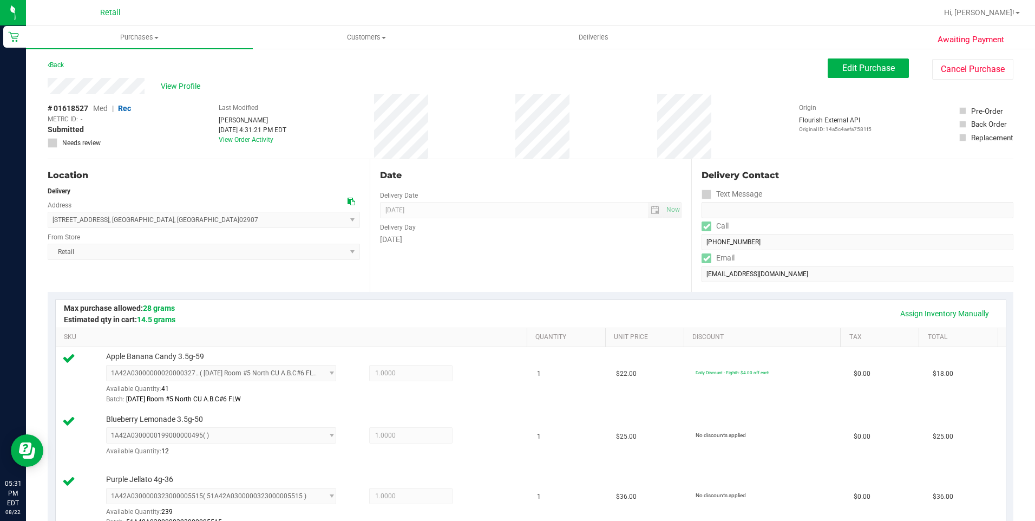
drag, startPoint x: 44, startPoint y: 84, endPoint x: 156, endPoint y: 88, distance: 112.1
drag, startPoint x: 52, startPoint y: 218, endPoint x: 187, endPoint y: 221, distance: 135.3
click at [187, 221] on span "56 Greenwich Street , Providence , RI 02907 Select address Greenwich Street 56 …" at bounding box center [204, 220] width 312 height 16
copy span "56 Greenwich Street , Providence , RI 02907"
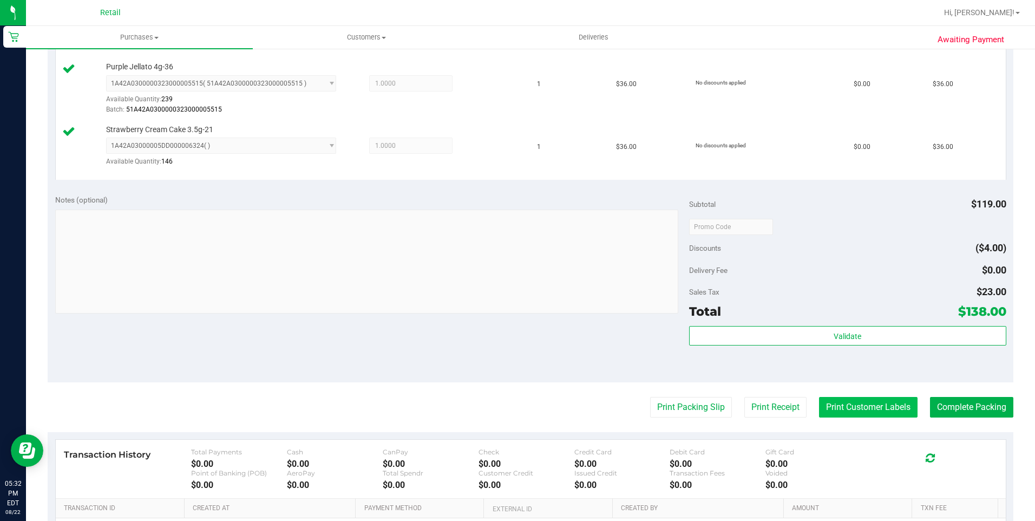
scroll to position [433, 0]
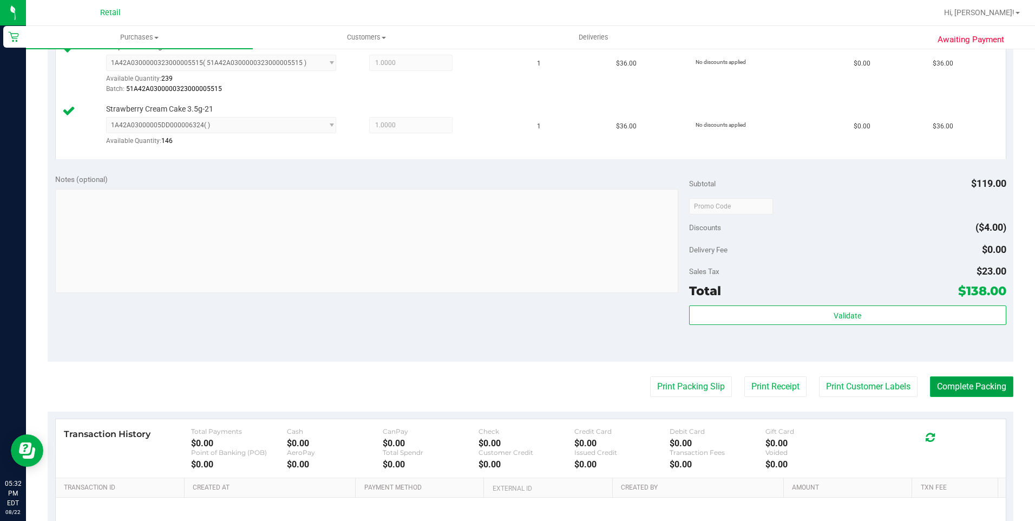
click at [945, 386] on button "Complete Packing" at bounding box center [971, 386] width 83 height 21
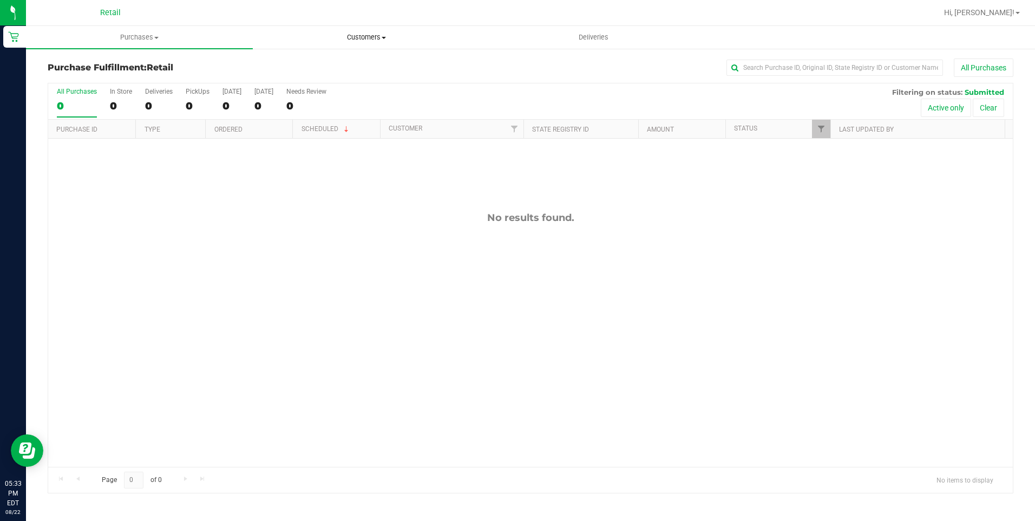
click at [363, 38] on span "Customers" at bounding box center [366, 37] width 226 height 10
click at [360, 69] on li "All customers" at bounding box center [366, 65] width 227 height 13
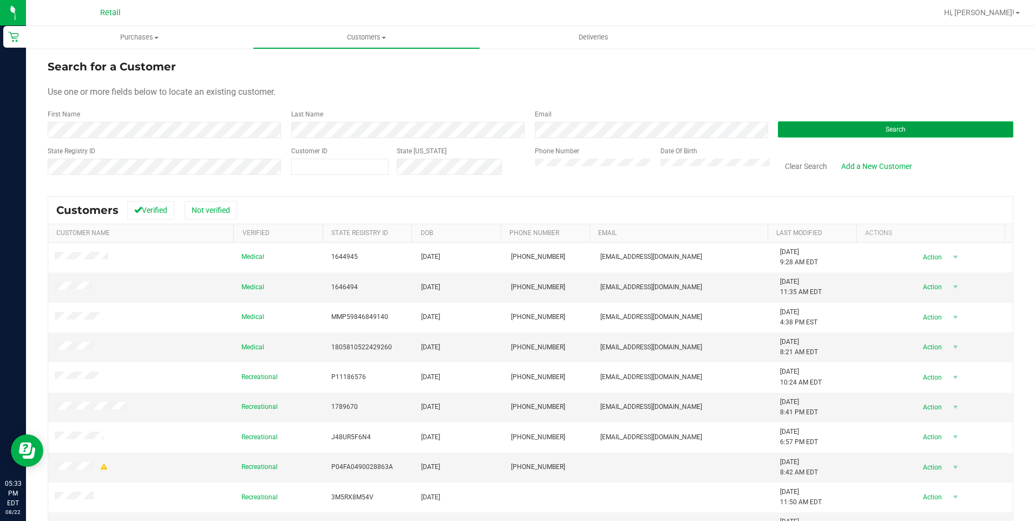
click at [829, 127] on button "Search" at bounding box center [895, 129] width 235 height 16
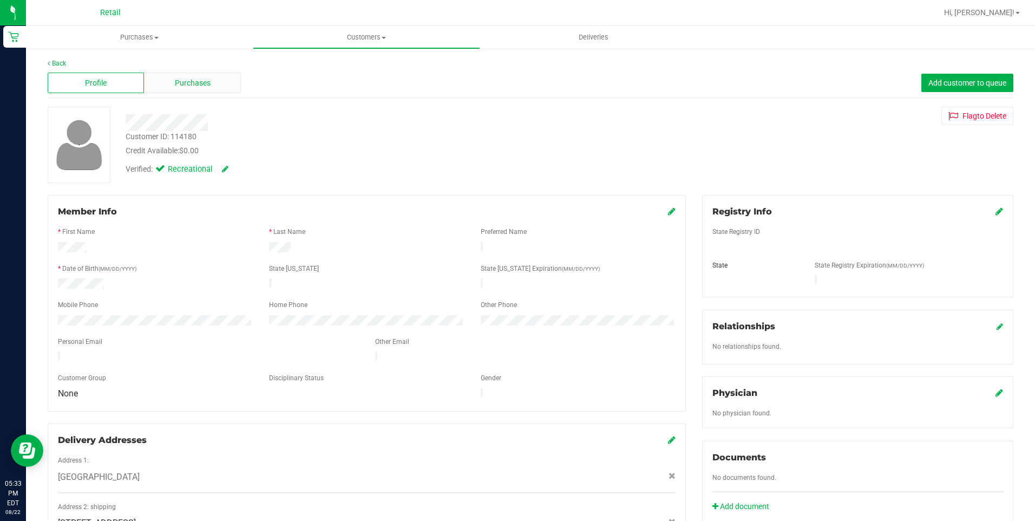
click at [194, 82] on span "Purchases" at bounding box center [193, 82] width 36 height 11
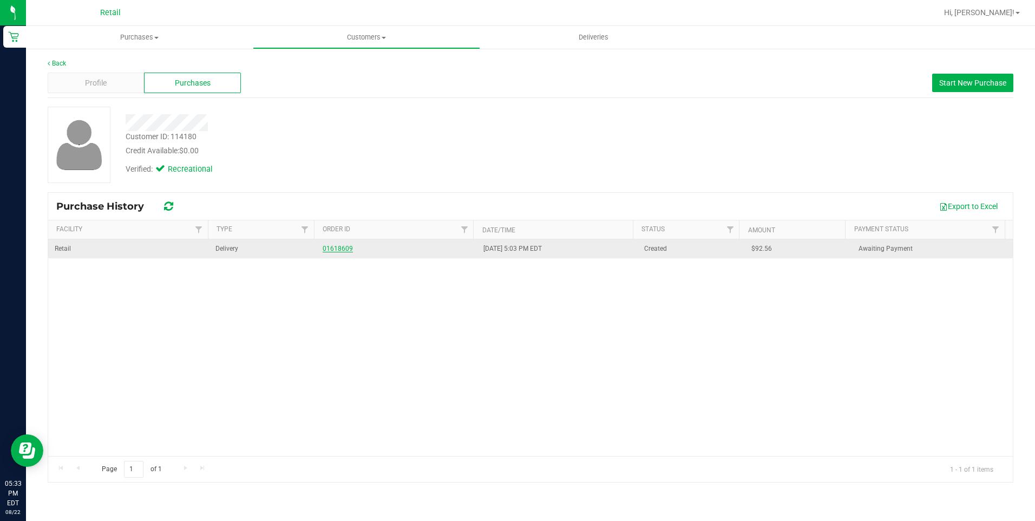
click at [330, 252] on link "01618609" at bounding box center [337, 249] width 30 height 8
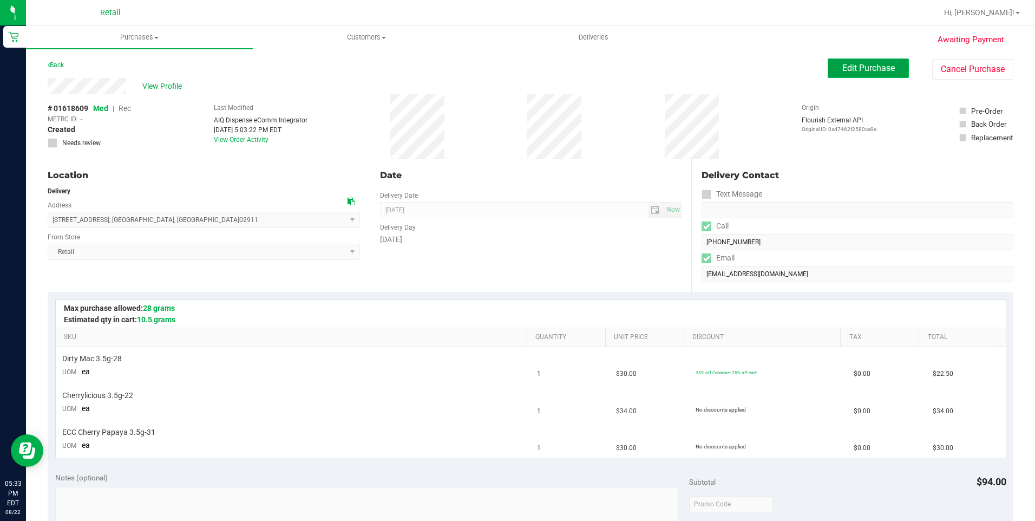
click at [870, 70] on span "Edit Purchase" at bounding box center [868, 68] width 52 height 10
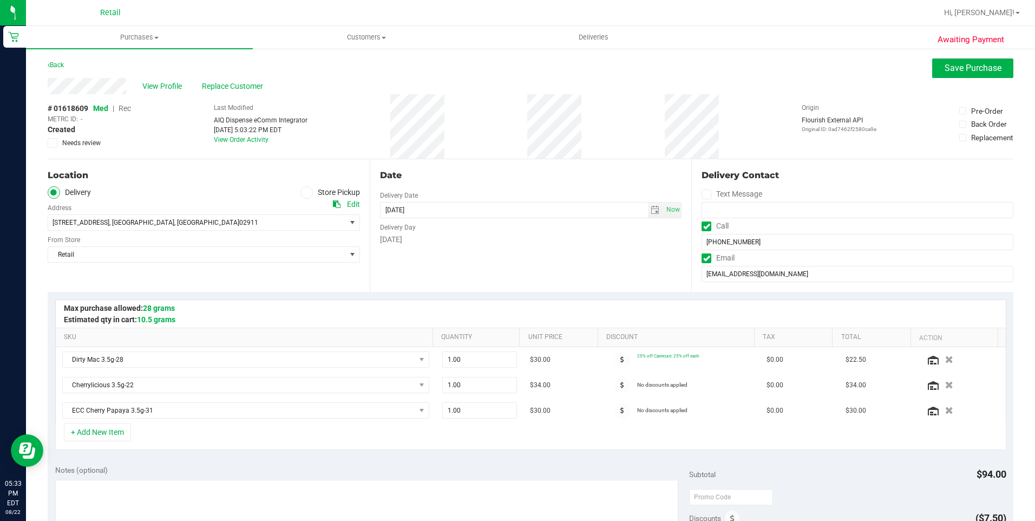
click at [129, 107] on span "Rec" at bounding box center [124, 108] width 12 height 9
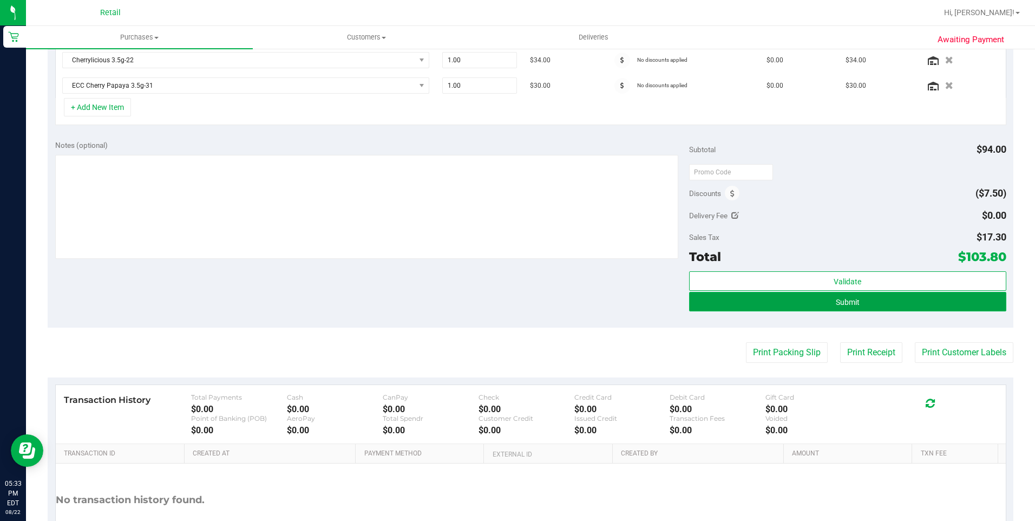
click at [875, 294] on button "Submit" at bounding box center [847, 301] width 317 height 19
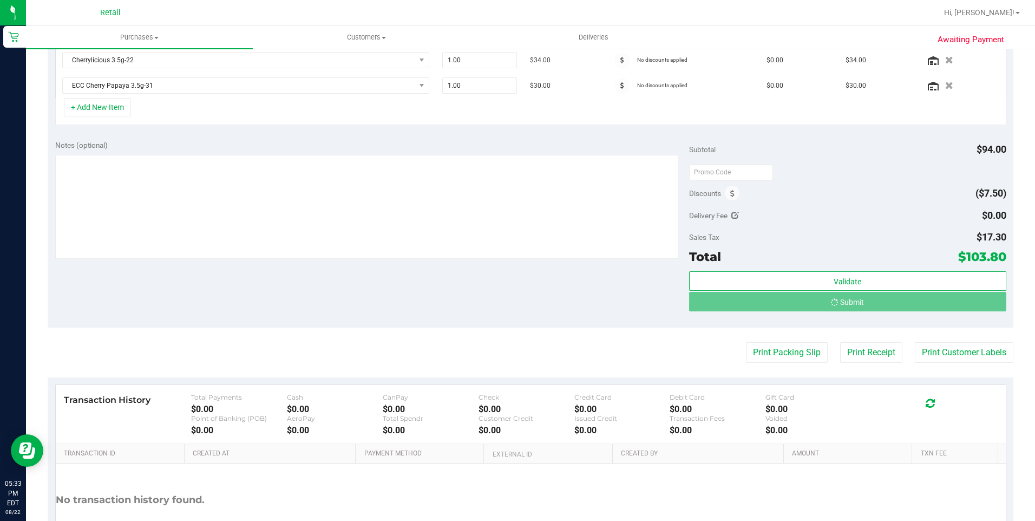
scroll to position [308, 0]
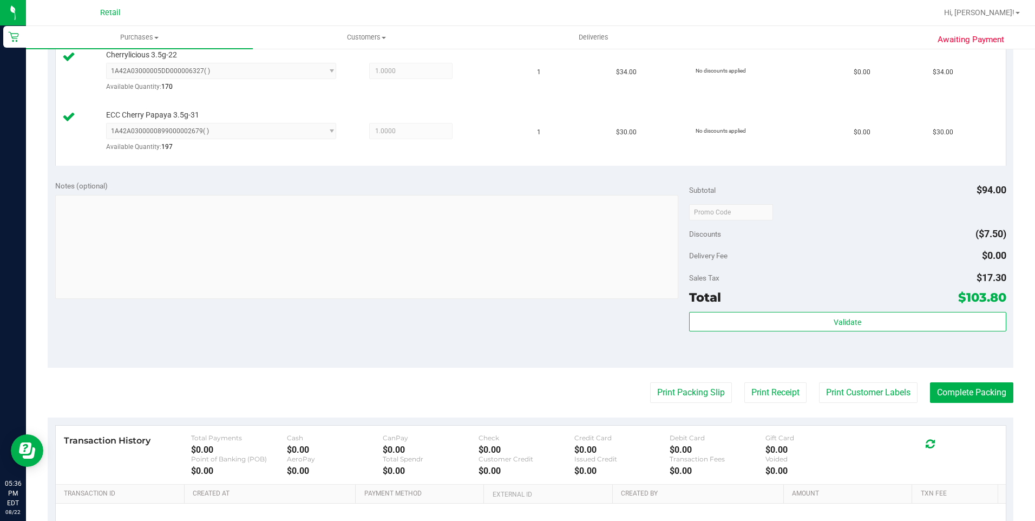
scroll to position [379, 0]
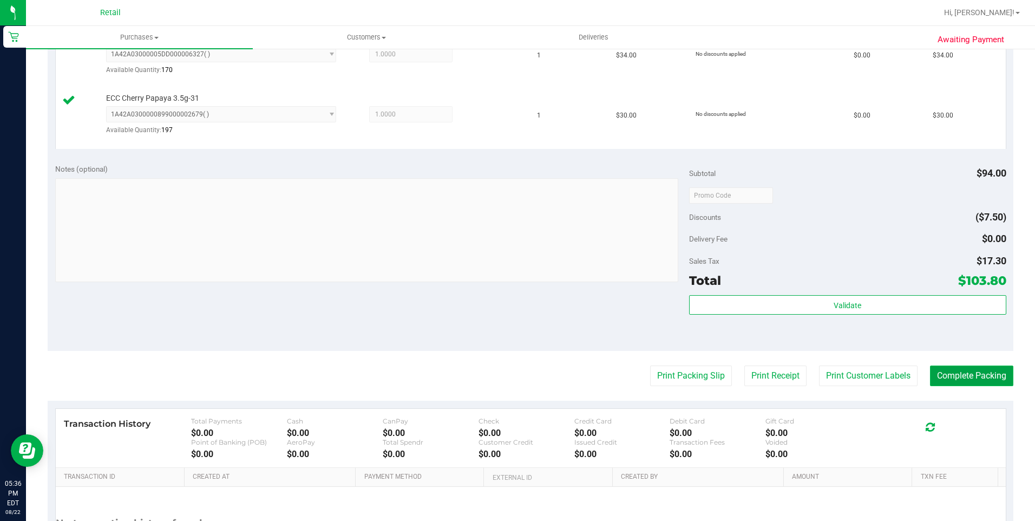
click at [960, 380] on button "Complete Packing" at bounding box center [971, 375] width 83 height 21
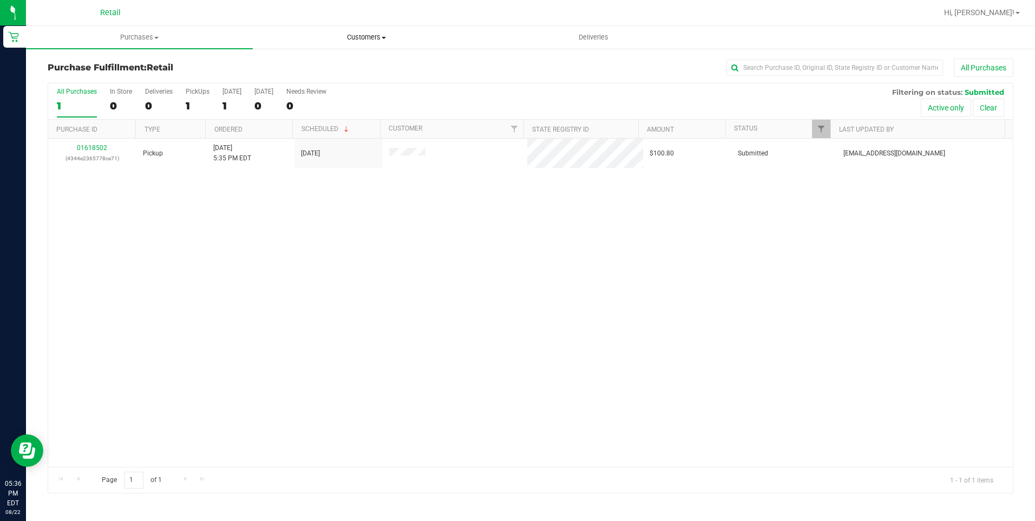
click at [367, 29] on uib-tab-heading "Customers All customers Add a new customer All physicians" at bounding box center [366, 38] width 226 height 22
click at [353, 62] on li "All customers" at bounding box center [366, 65] width 227 height 13
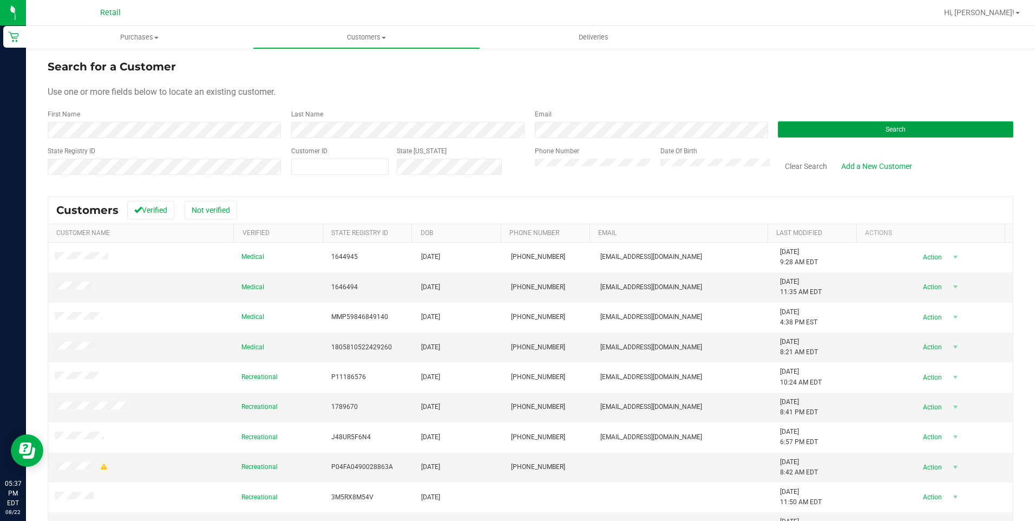
click at [830, 132] on button "Search" at bounding box center [895, 129] width 235 height 16
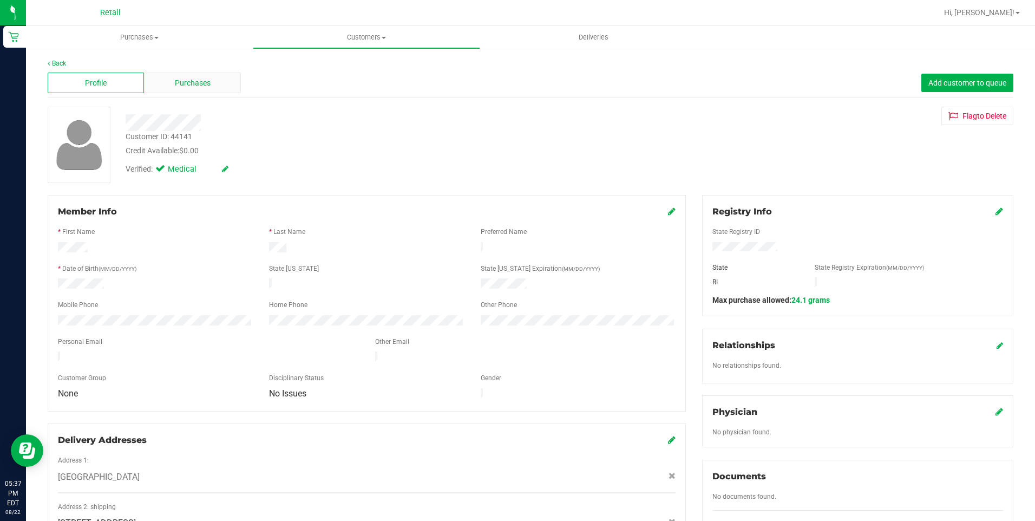
click at [214, 90] on div "Purchases" at bounding box center [192, 83] width 96 height 21
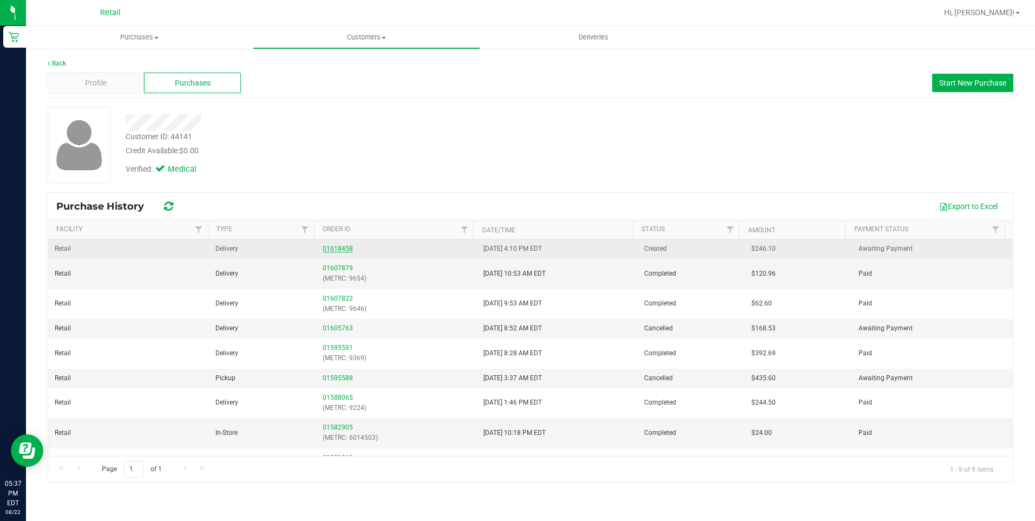
click at [330, 249] on link "01618458" at bounding box center [337, 249] width 30 height 8
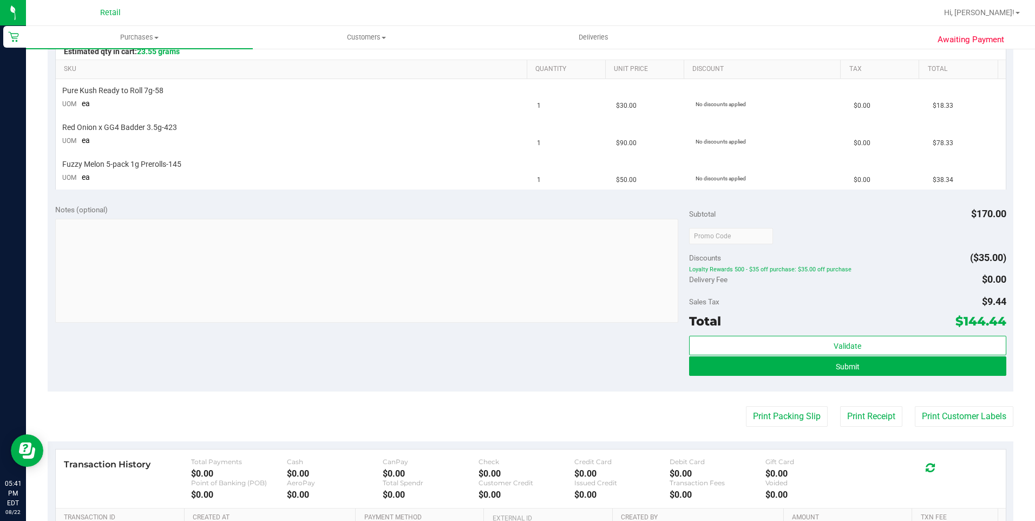
scroll to position [271, 0]
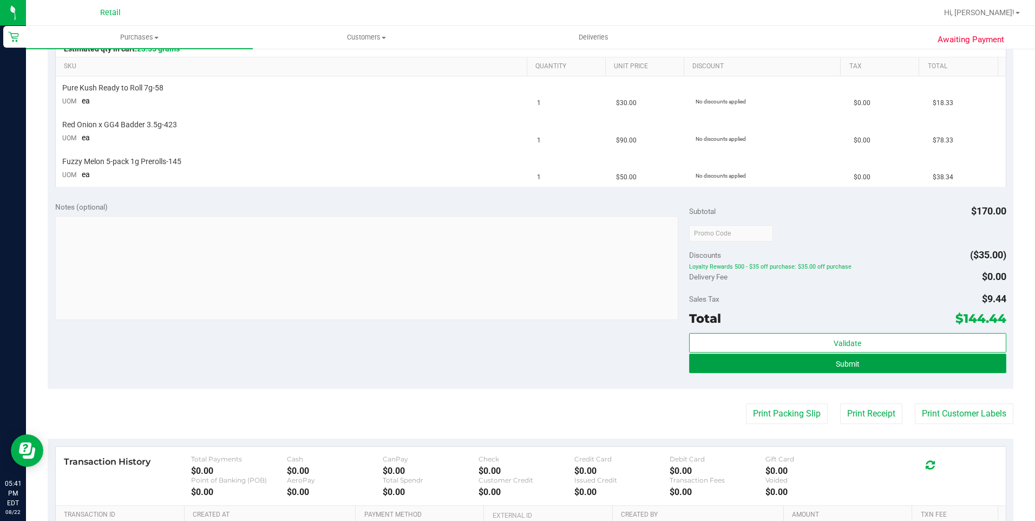
click at [871, 360] on button "Submit" at bounding box center [847, 362] width 317 height 19
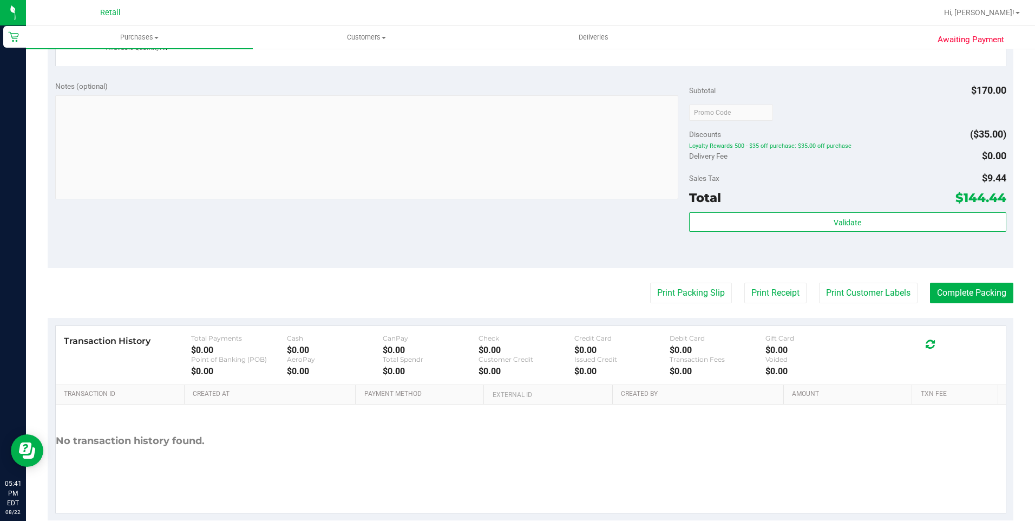
scroll to position [487, 0]
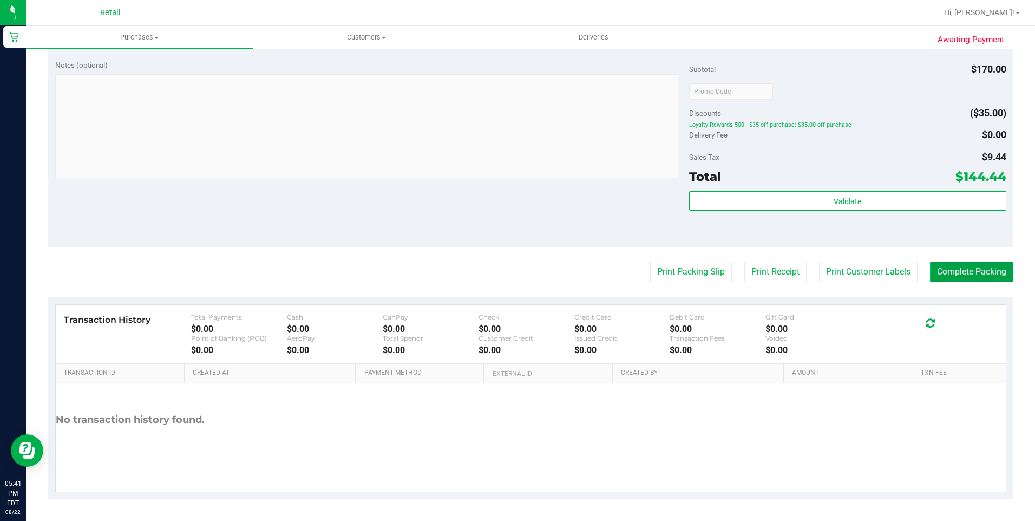
click at [971, 273] on button "Complete Packing" at bounding box center [971, 271] width 83 height 21
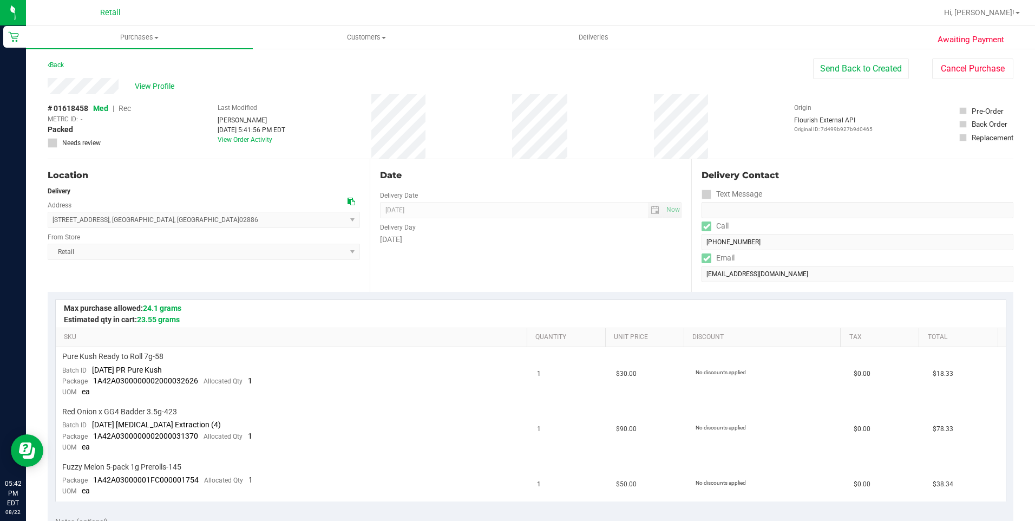
drag, startPoint x: 45, startPoint y: 81, endPoint x: 124, endPoint y: 90, distance: 79.5
click at [124, 90] on div "Awaiting Payment Back Send Back to Created Cancel Purchase View Profile # 01618…" at bounding box center [530, 512] width 1009 height 929
drag, startPoint x: 50, startPoint y: 220, endPoint x: 184, endPoint y: 218, distance: 133.7
click at [184, 218] on span "[STREET_ADDRESS] , [GEOGRAPHIC_DATA] , [GEOGRAPHIC_DATA] 02886 Select address […" at bounding box center [204, 220] width 312 height 16
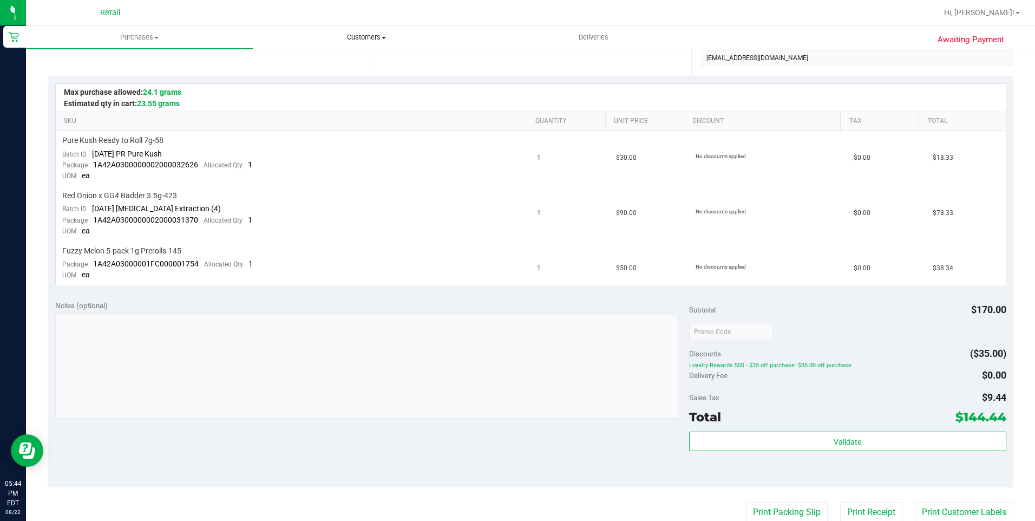
scroll to position [216, 0]
click at [371, 42] on uib-tab-heading "Customers All customers Add a new customer All physicians" at bounding box center [366, 38] width 226 height 22
click at [359, 68] on li "All customers" at bounding box center [366, 65] width 227 height 13
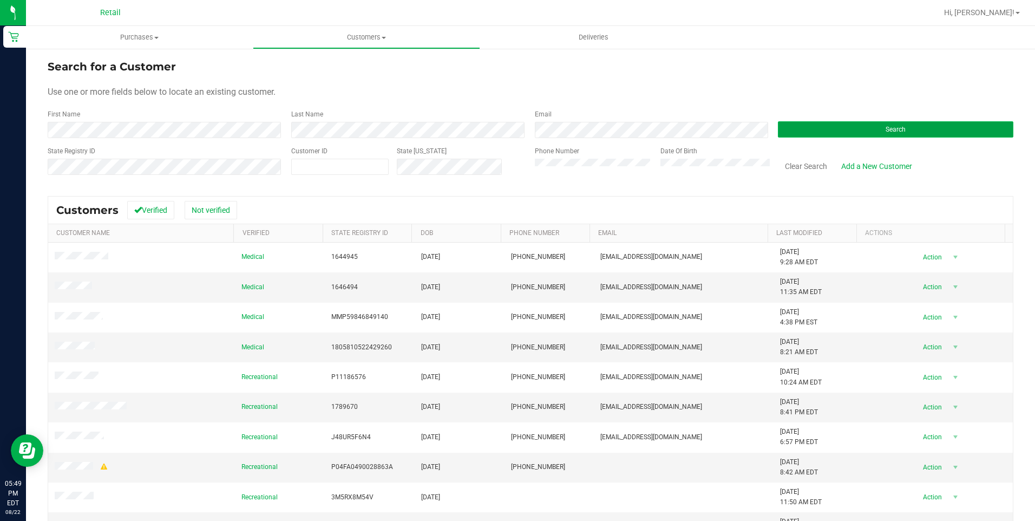
click at [926, 123] on button "Search" at bounding box center [895, 129] width 235 height 16
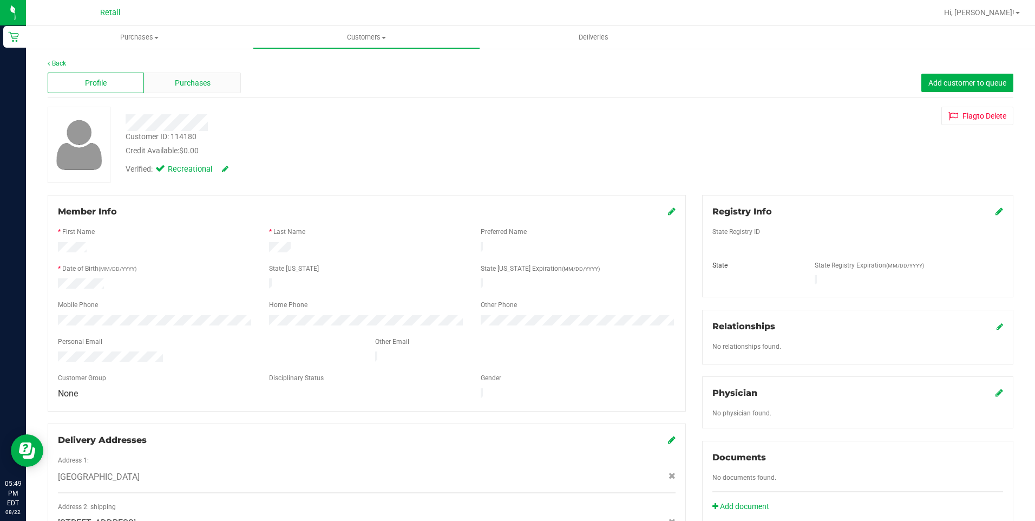
click at [188, 78] on span "Purchases" at bounding box center [193, 82] width 36 height 11
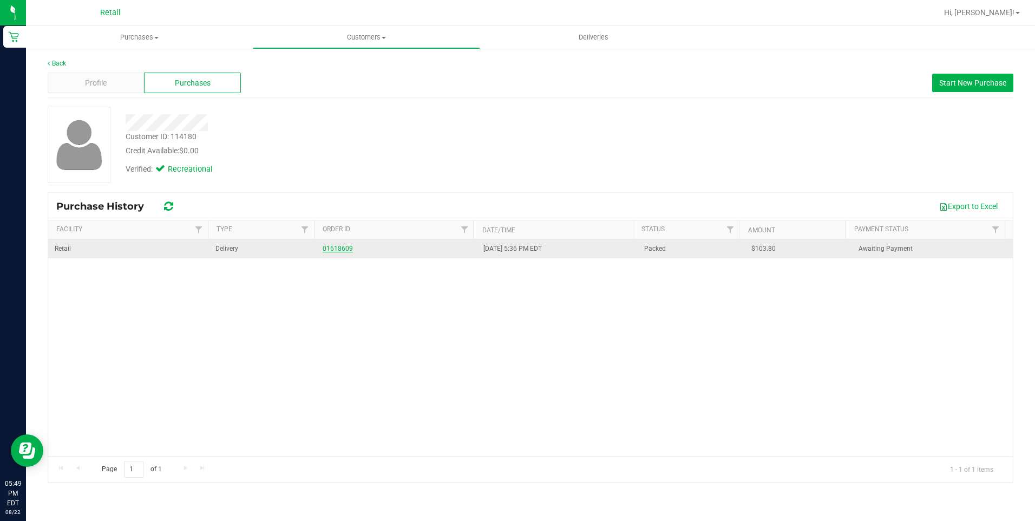
click at [333, 248] on link "01618609" at bounding box center [337, 249] width 30 height 8
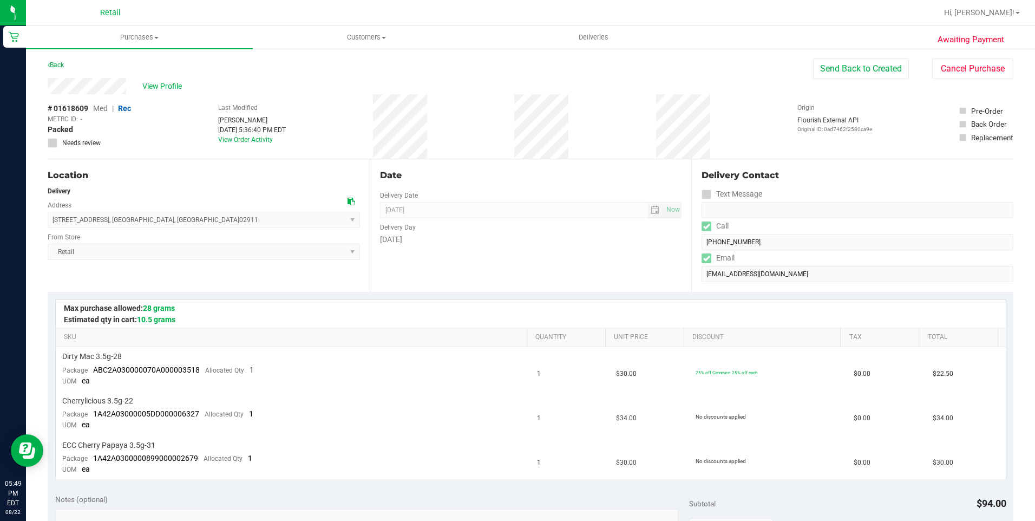
drag, startPoint x: 42, startPoint y: 84, endPoint x: 131, endPoint y: 87, distance: 89.3
click at [131, 87] on div "Awaiting Payment Back Send Back to Created Cancel Purchase View Profile # 01618…" at bounding box center [530, 501] width 1009 height 907
drag, startPoint x: 54, startPoint y: 222, endPoint x: 232, endPoint y: 220, distance: 178.0
click at [232, 220] on span "[STREET_ADDRESS] , [GEOGRAPHIC_DATA] , [GEOGRAPHIC_DATA] 02911 Select address […" at bounding box center [204, 220] width 312 height 16
copy span "[STREET_ADDRESS]"
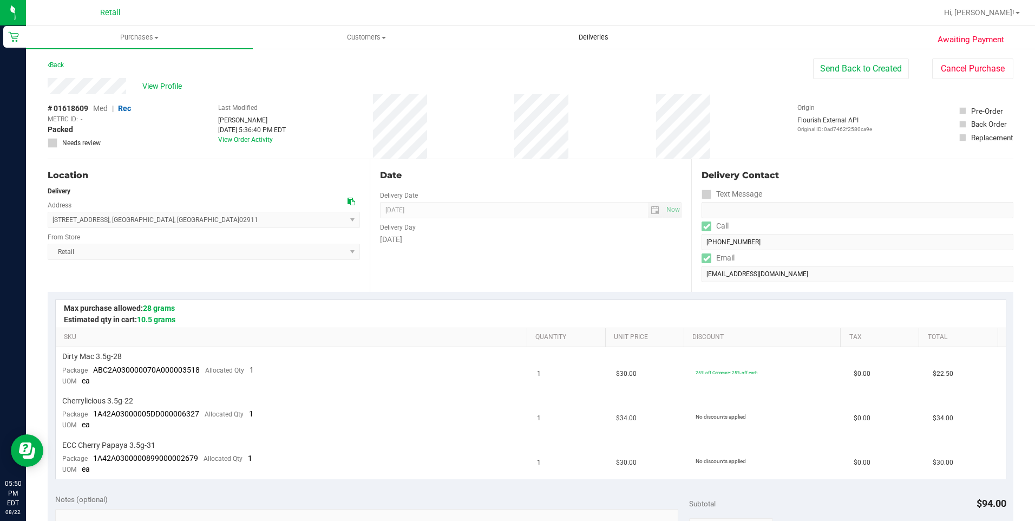
click at [598, 39] on span "Deliveries" at bounding box center [593, 37] width 59 height 10
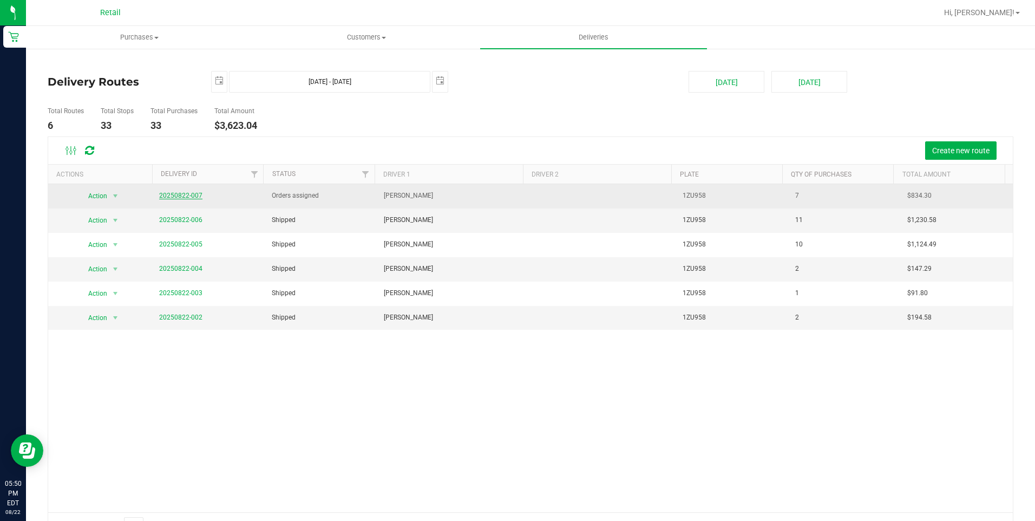
click at [180, 198] on link "20250822-007" at bounding box center [180, 196] width 43 height 8
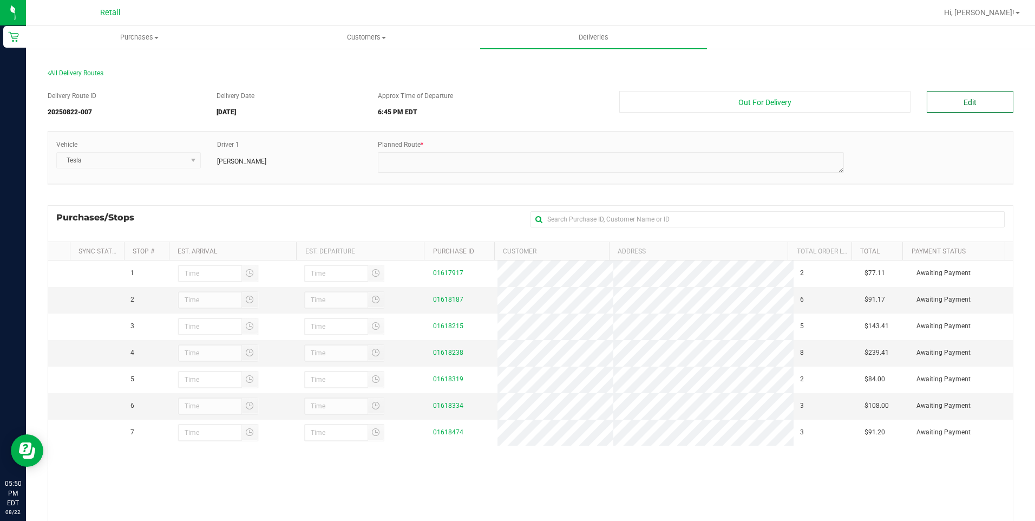
click at [964, 103] on button "Edit" at bounding box center [969, 102] width 87 height 22
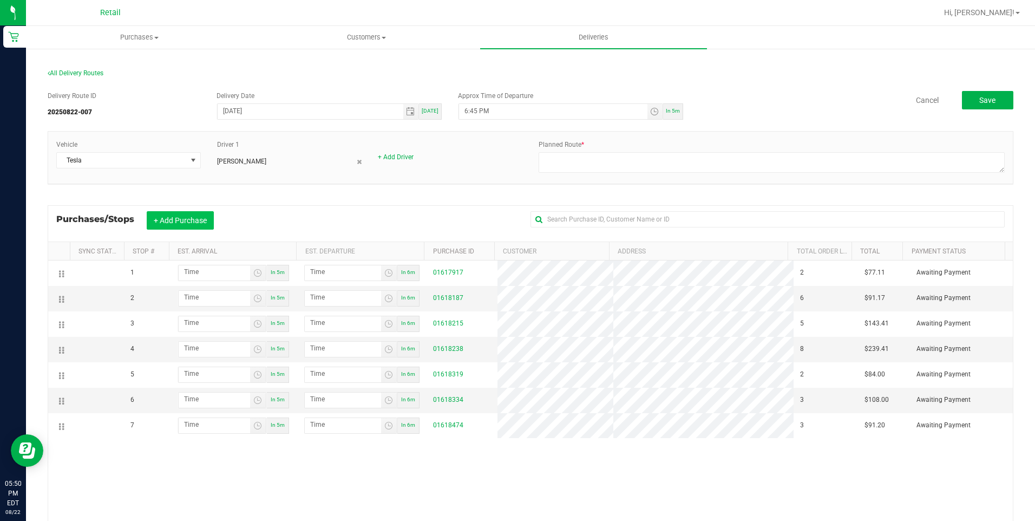
click at [202, 222] on button "+ Add Purchase" at bounding box center [180, 220] width 67 height 18
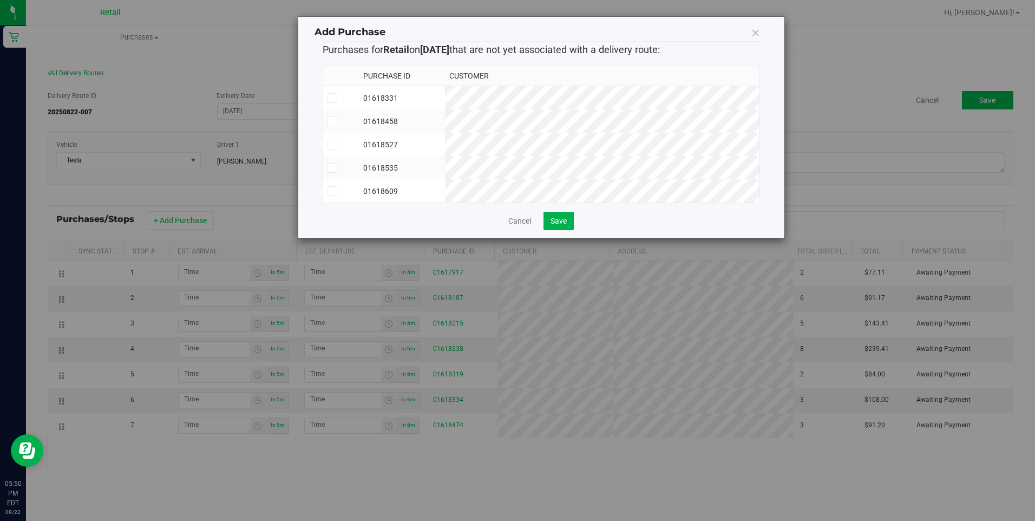
click at [328, 98] on icon at bounding box center [331, 98] width 7 height 0
click at [0, 0] on input "checkbox" at bounding box center [0, 0] width 0 height 0
click at [328, 121] on icon at bounding box center [331, 121] width 7 height 0
click at [0, 0] on input "checkbox" at bounding box center [0, 0] width 0 height 0
click at [331, 144] on icon at bounding box center [331, 144] width 7 height 0
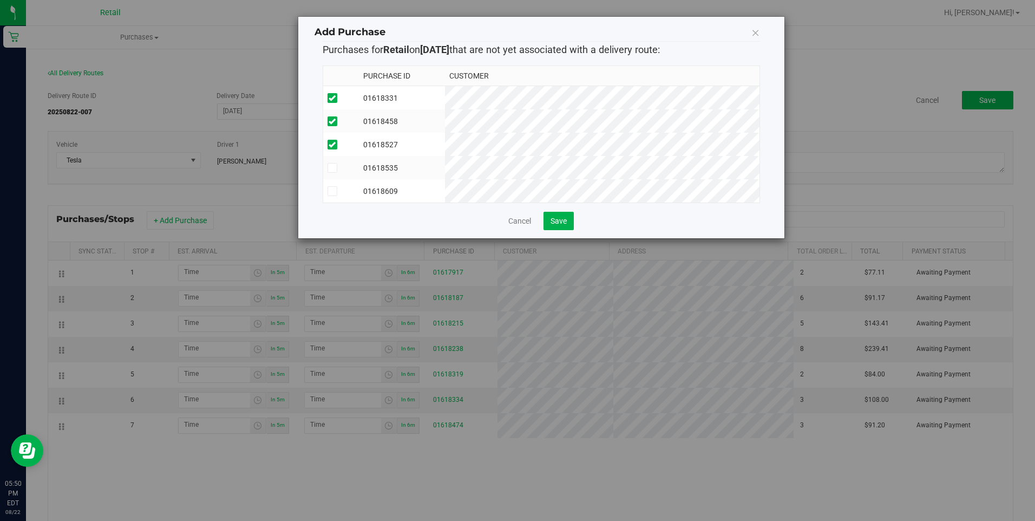
click at [0, 0] on input "checkbox" at bounding box center [0, 0] width 0 height 0
click at [331, 168] on icon at bounding box center [331, 168] width 7 height 0
click at [0, 0] on input "checkbox" at bounding box center [0, 0] width 0 height 0
click at [331, 191] on icon at bounding box center [331, 191] width 7 height 0
click at [0, 0] on input "checkbox" at bounding box center [0, 0] width 0 height 0
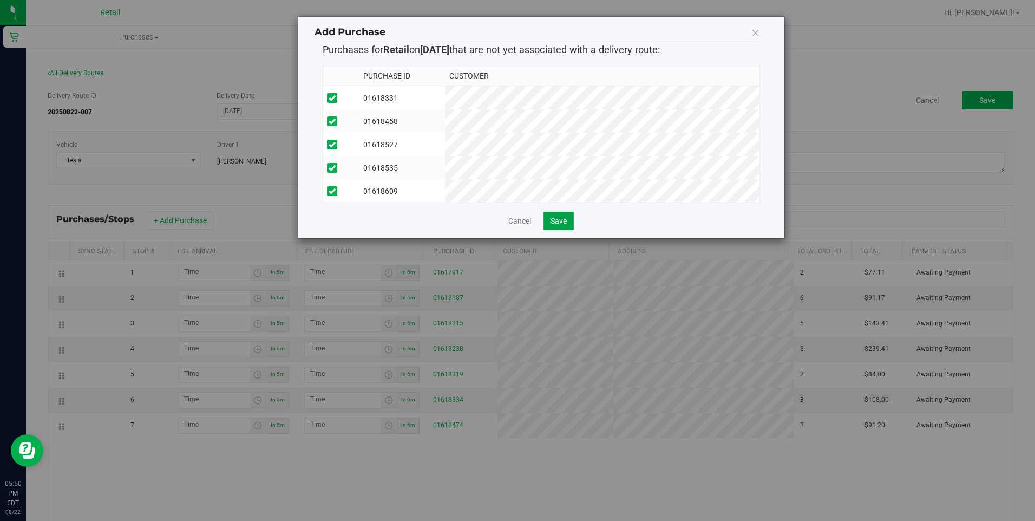
click at [556, 230] on button "Save" at bounding box center [558, 221] width 30 height 18
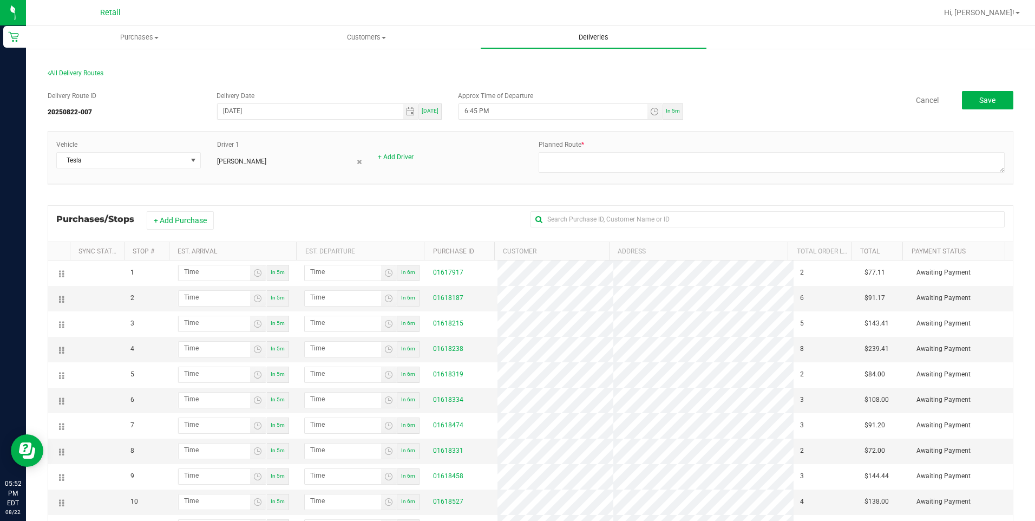
click at [608, 42] on span "Deliveries" at bounding box center [593, 37] width 59 height 10
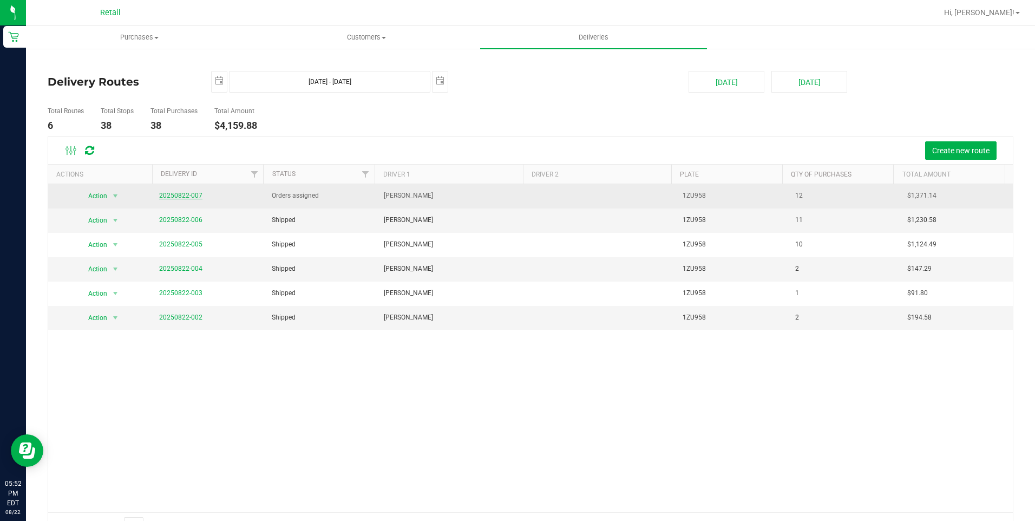
click at [174, 196] on link "20250822-007" at bounding box center [180, 196] width 43 height 8
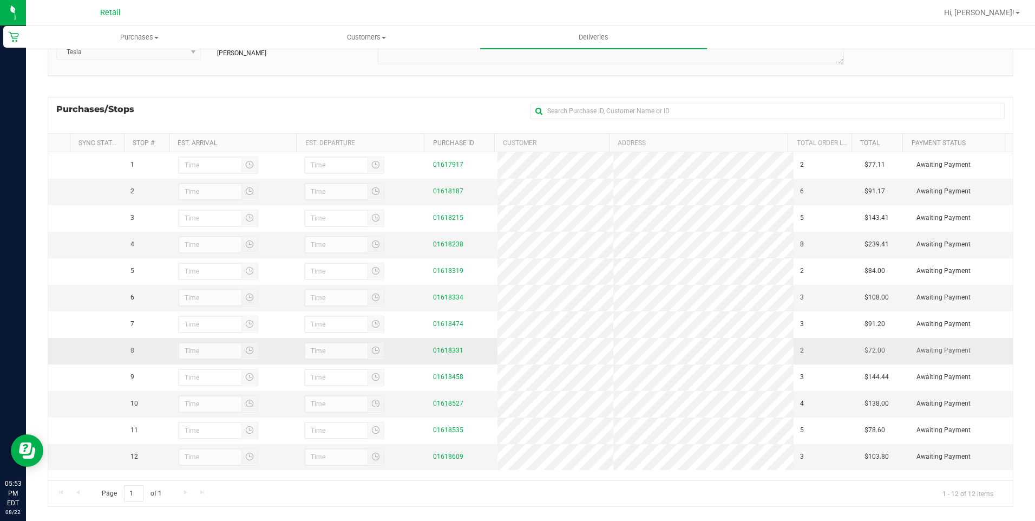
scroll to position [123, 0]
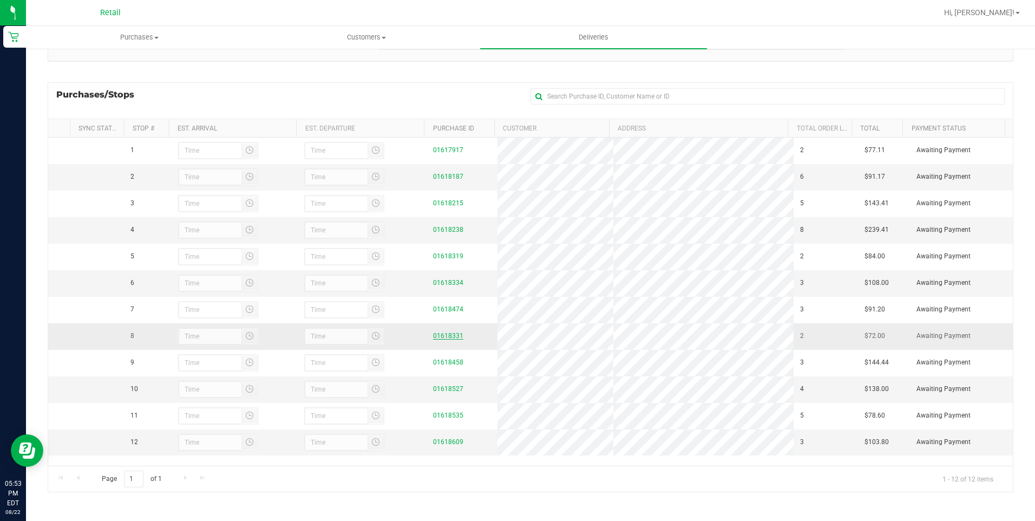
click at [449, 339] on link "01618331" at bounding box center [448, 336] width 30 height 8
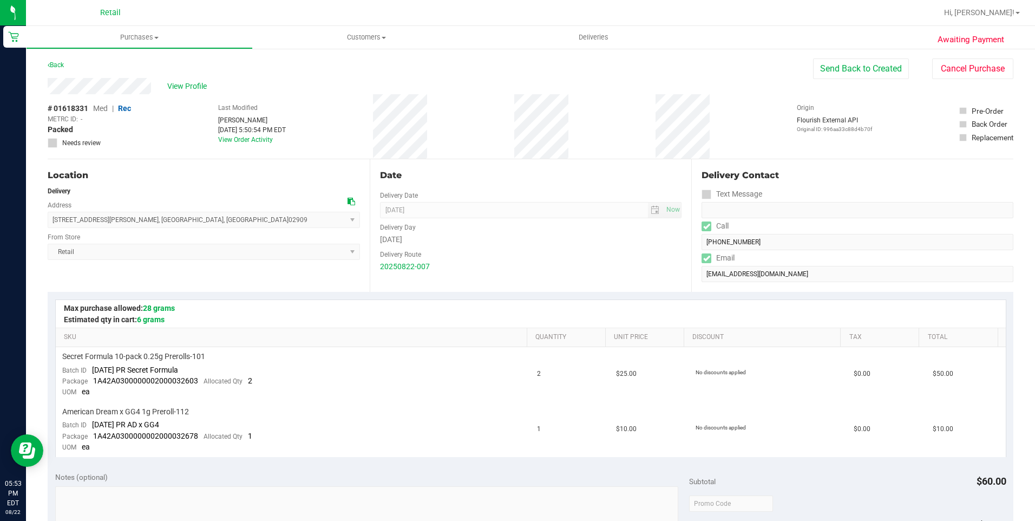
drag, startPoint x: 45, startPoint y: 83, endPoint x: 163, endPoint y: 86, distance: 118.0
click at [163, 86] on div "Awaiting Payment Back Send Back to Created Cancel Purchase View Profile # 01618…" at bounding box center [530, 490] width 1009 height 885
drag, startPoint x: 53, startPoint y: 220, endPoint x: 173, endPoint y: 222, distance: 119.6
click at [173, 222] on span "[STREET_ADDRESS][PERSON_NAME] , [GEOGRAPHIC_DATA] , [GEOGRAPHIC_DATA] 02909 Sel…" at bounding box center [204, 220] width 312 height 16
copy span "[STREET_ADDRESS][PERSON_NAME]"
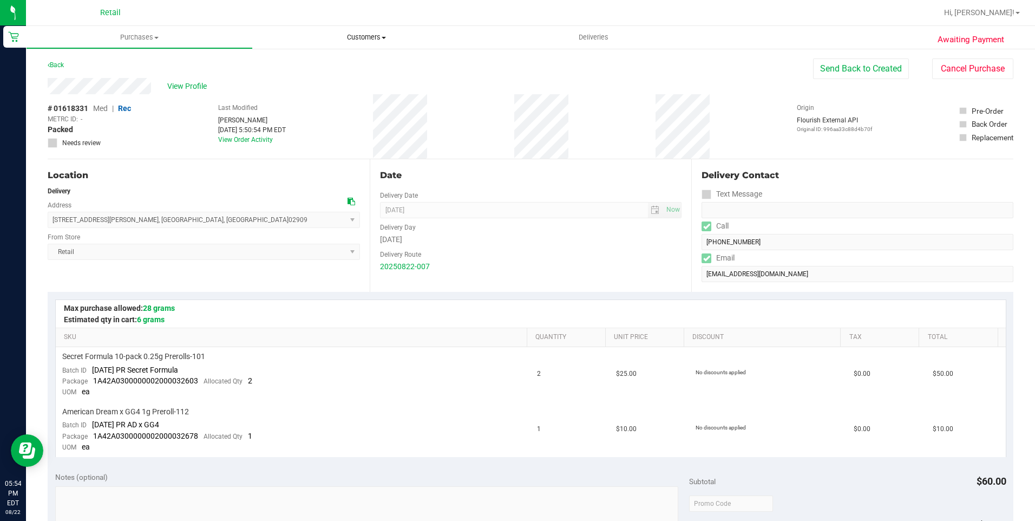
click at [377, 34] on span "Customers" at bounding box center [366, 37] width 226 height 10
click at [363, 68] on li "All customers" at bounding box center [366, 65] width 227 height 13
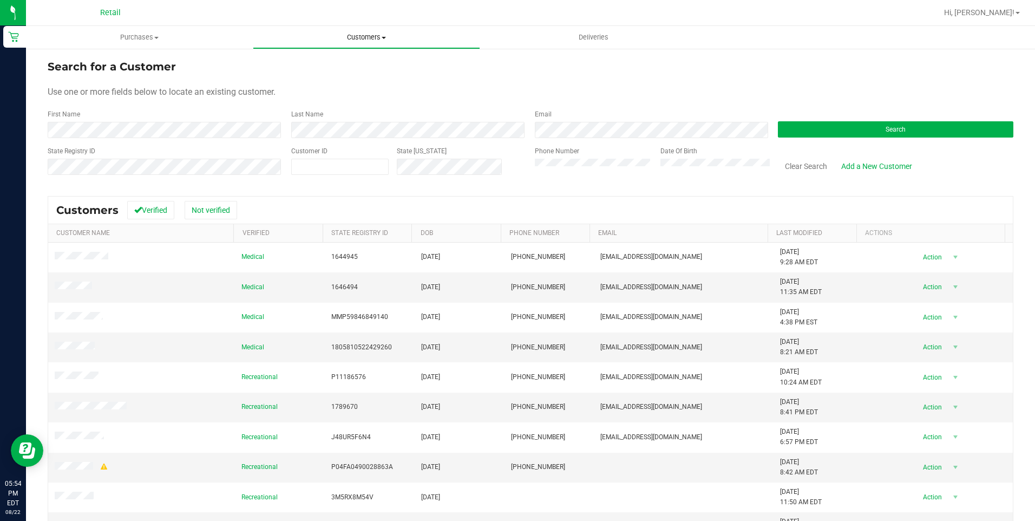
click at [379, 43] on uib-tab-heading "Customers All customers Add a new customer All physicians" at bounding box center [366, 38] width 226 height 22
click at [361, 62] on li "All customers" at bounding box center [366, 65] width 227 height 13
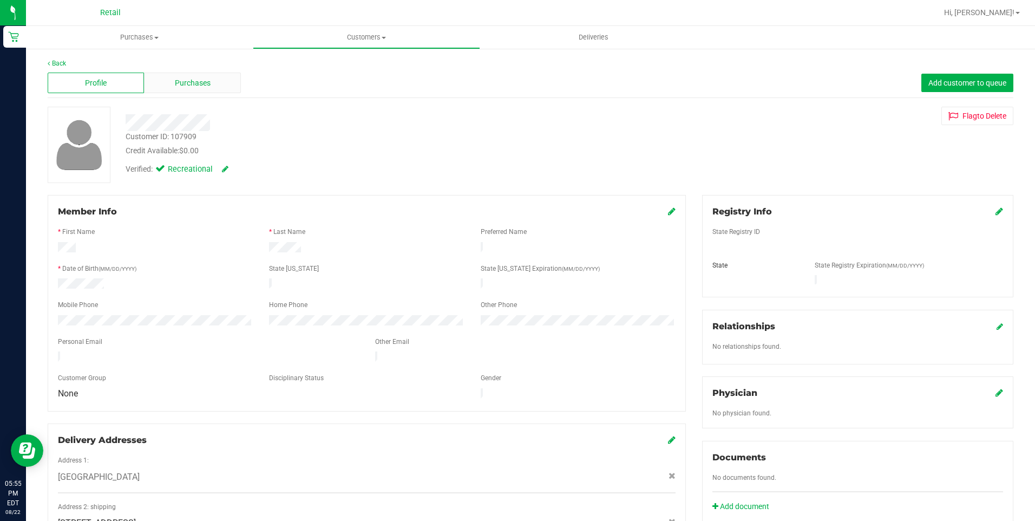
click at [204, 85] on span "Purchases" at bounding box center [193, 82] width 36 height 11
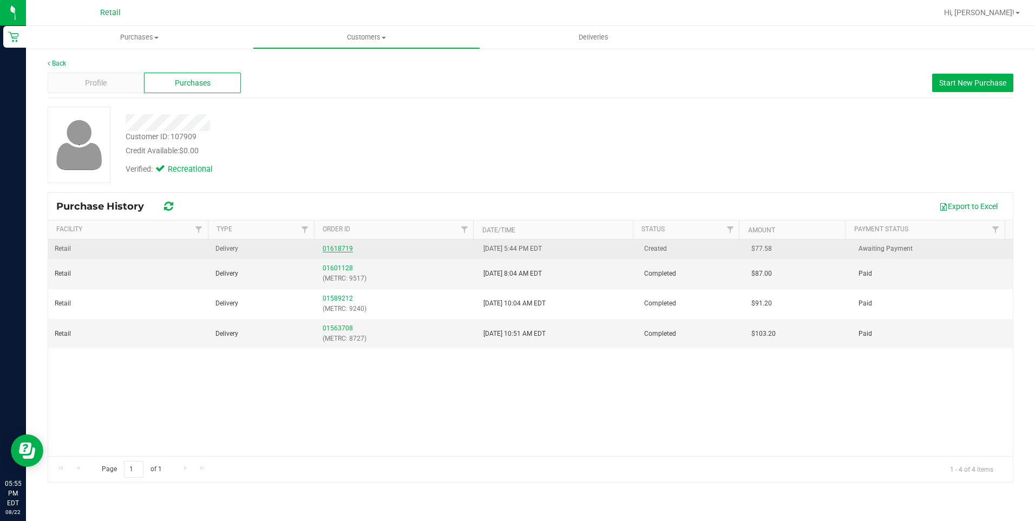
click at [339, 248] on link "01618719" at bounding box center [337, 249] width 30 height 8
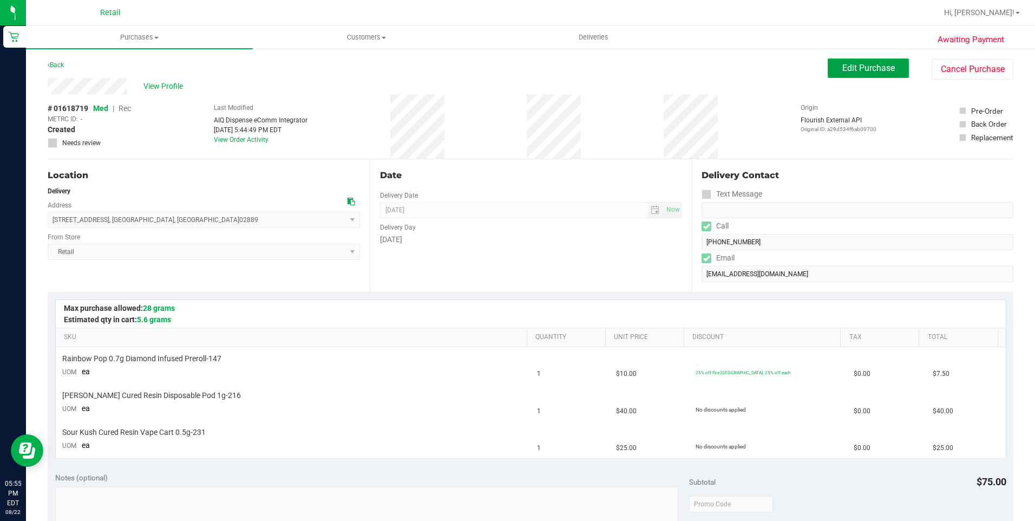
click at [853, 74] on button "Edit Purchase" at bounding box center [867, 67] width 81 height 19
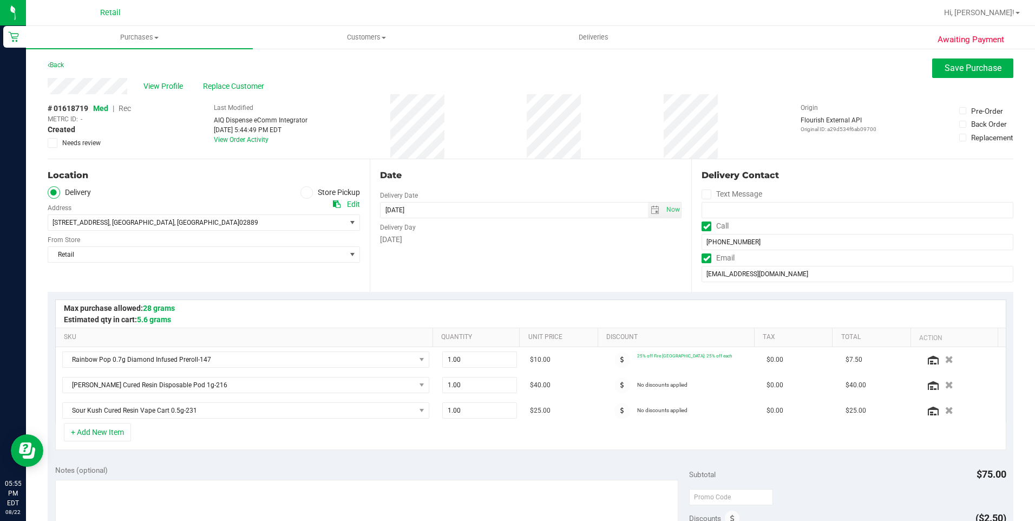
click at [129, 108] on span "Rec" at bounding box center [124, 108] width 12 height 9
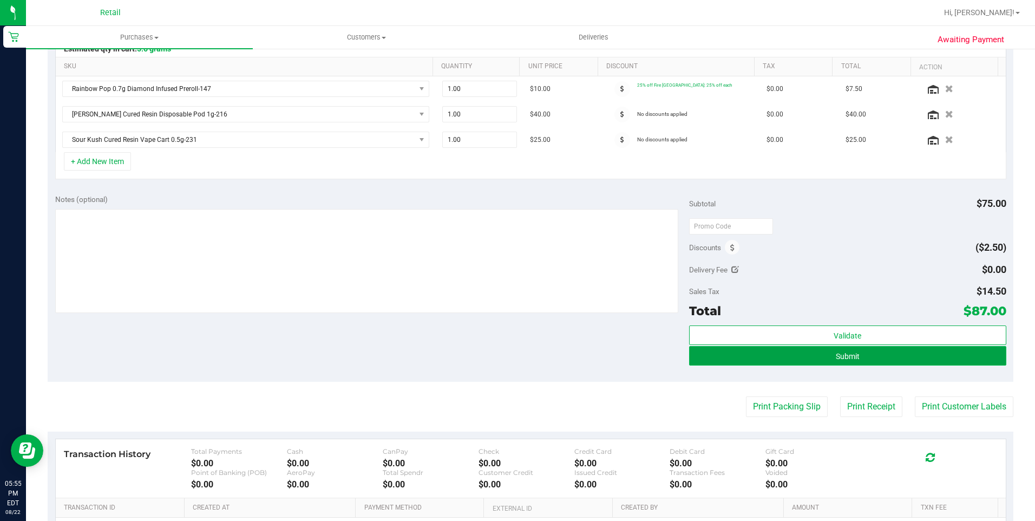
click at [925, 353] on button "Submit" at bounding box center [847, 355] width 317 height 19
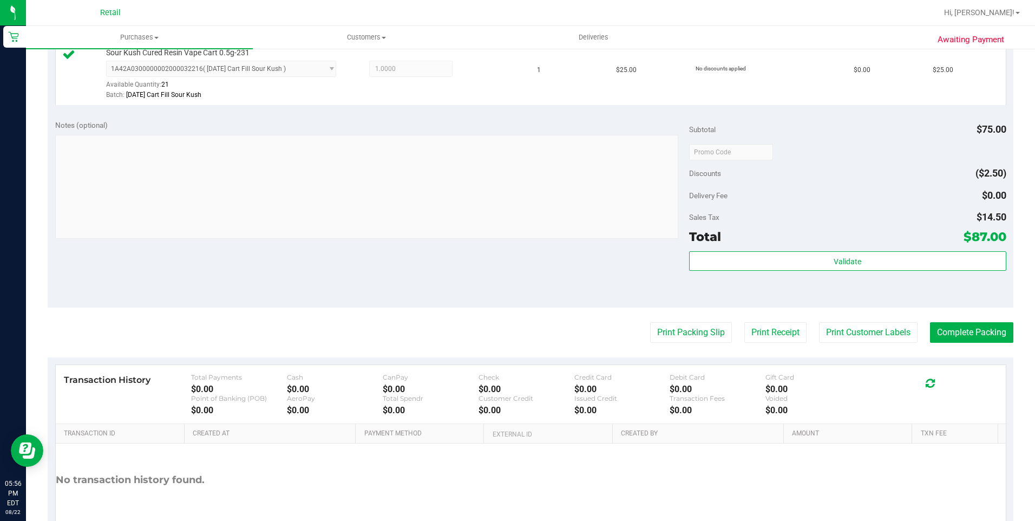
scroll to position [433, 0]
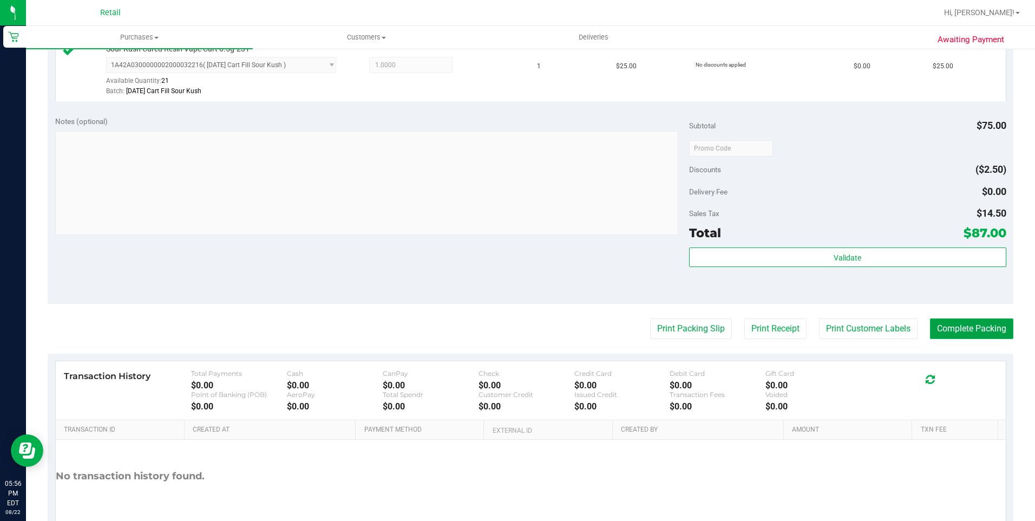
click at [959, 327] on button "Complete Packing" at bounding box center [971, 328] width 83 height 21
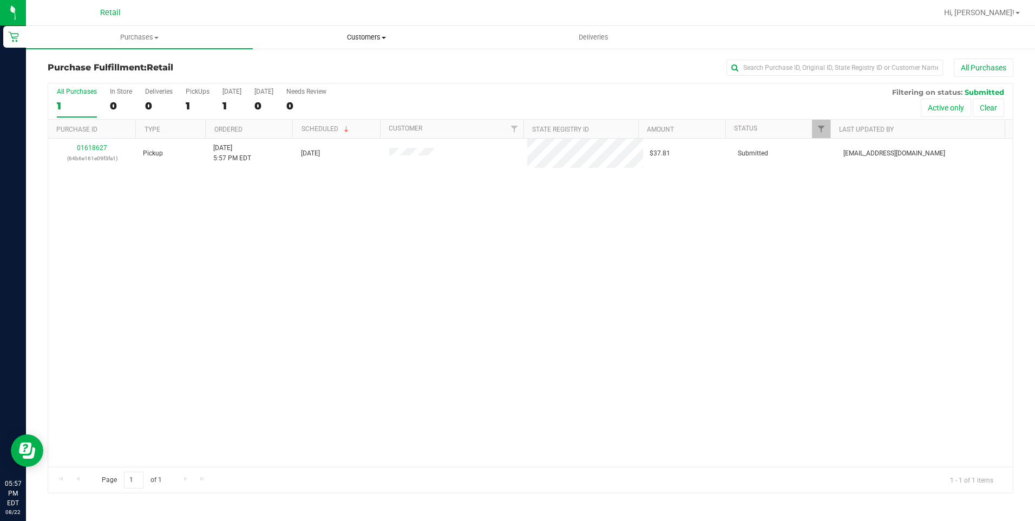
click at [381, 36] on span "Customers" at bounding box center [366, 37] width 226 height 10
click at [345, 70] on li "All customers" at bounding box center [366, 65] width 227 height 13
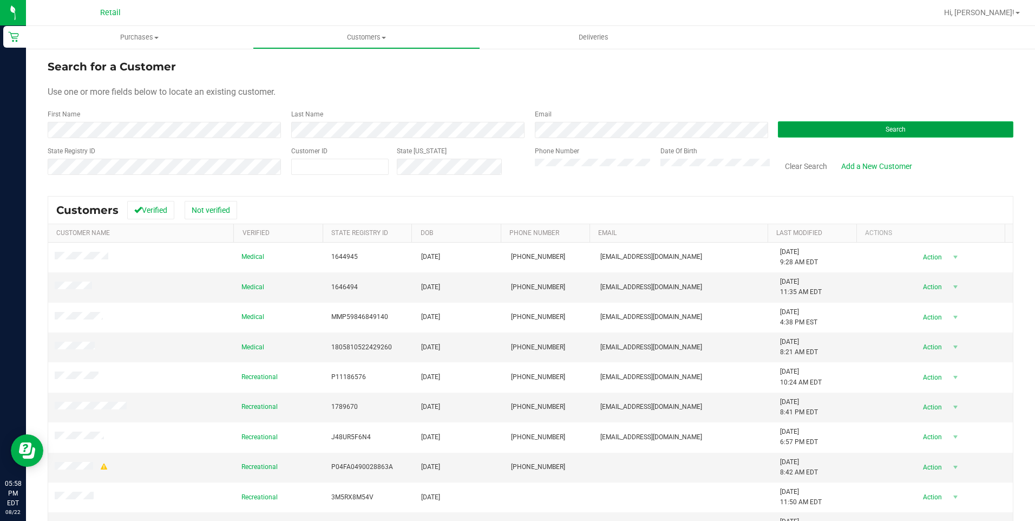
click at [893, 123] on button "Search" at bounding box center [895, 129] width 235 height 16
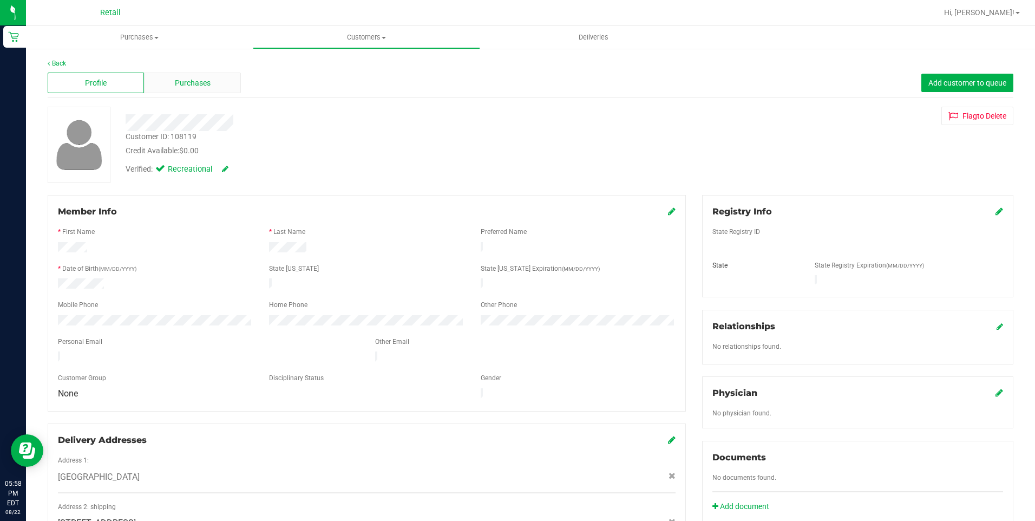
click at [183, 80] on span "Purchases" at bounding box center [193, 82] width 36 height 11
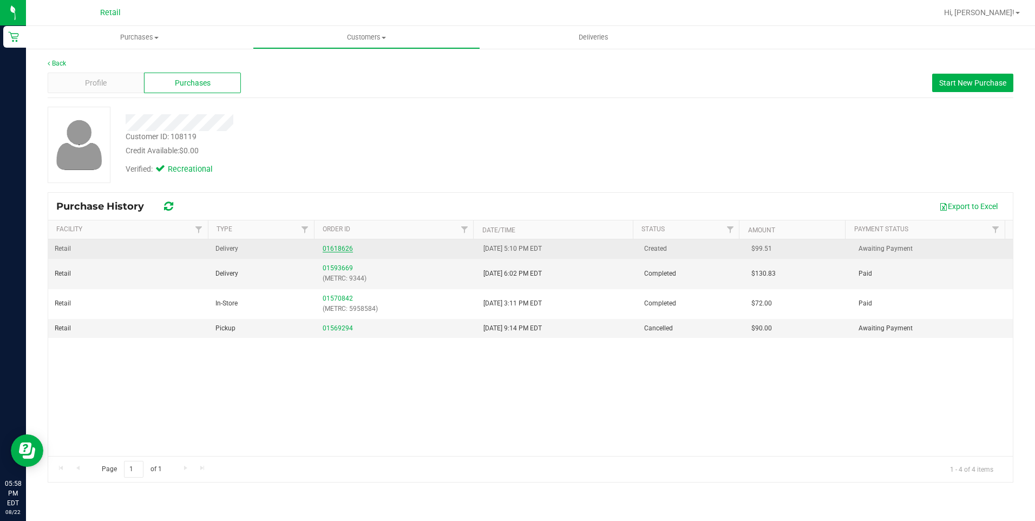
click at [330, 250] on link "01618626" at bounding box center [337, 249] width 30 height 8
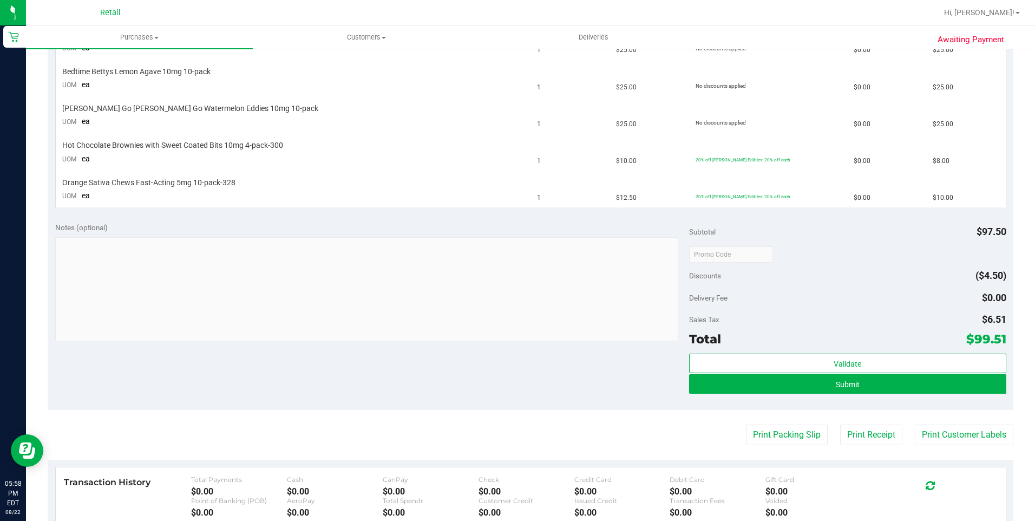
scroll to position [325, 0]
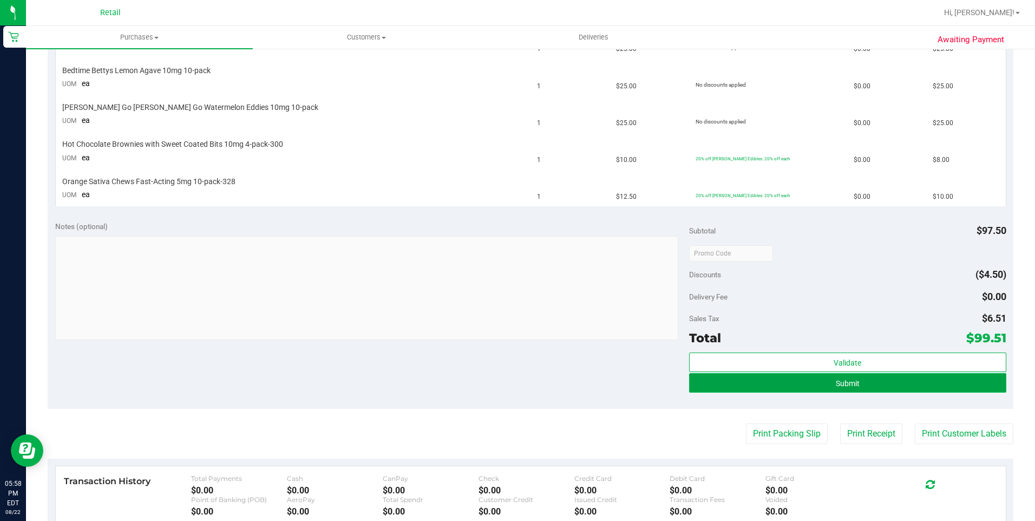
click at [820, 377] on button "Submit" at bounding box center [847, 382] width 317 height 19
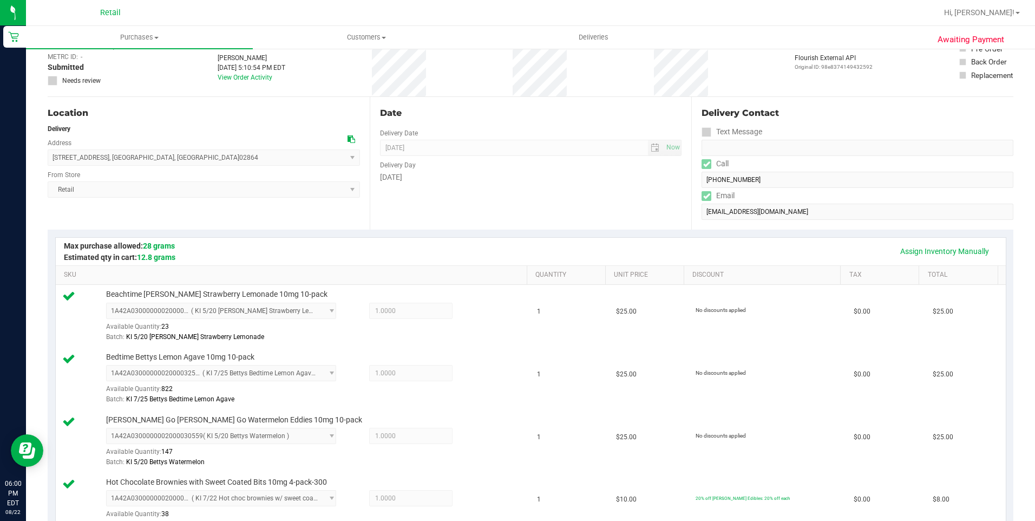
scroll to position [0, 0]
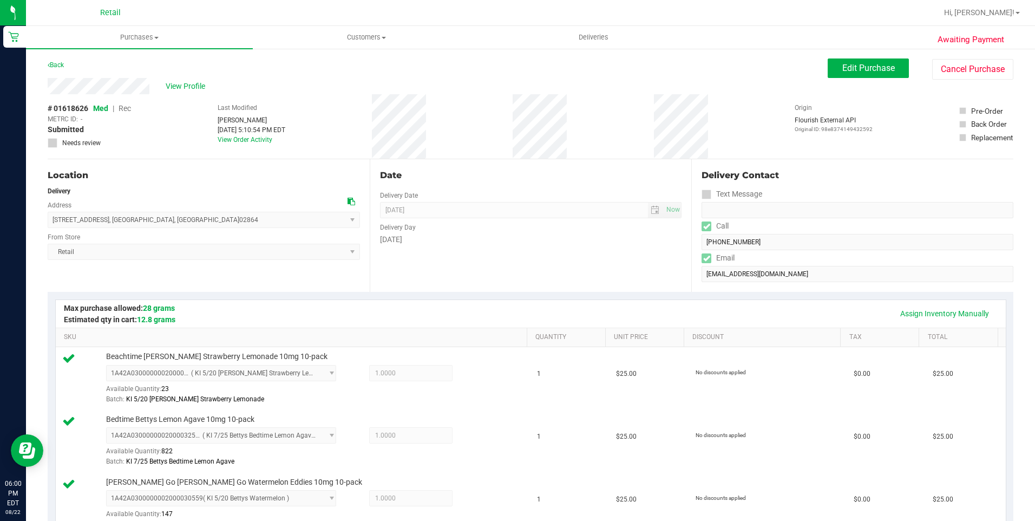
drag, startPoint x: 45, startPoint y: 87, endPoint x: 161, endPoint y: 86, distance: 115.8
drag, startPoint x: 54, startPoint y: 221, endPoint x: 200, endPoint y: 221, distance: 146.1
click at [200, 221] on span "[STREET_ADDRESS] , [GEOGRAPHIC_DATA] , [GEOGRAPHIC_DATA] 02864 Select address […" at bounding box center [204, 220] width 312 height 16
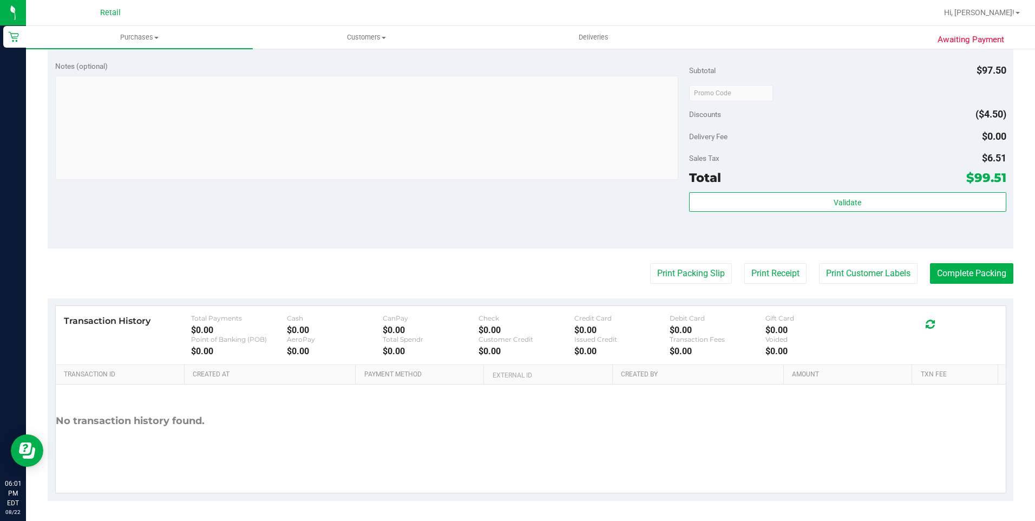
scroll to position [615, 0]
click at [978, 276] on button "Complete Packing" at bounding box center [971, 271] width 83 height 21
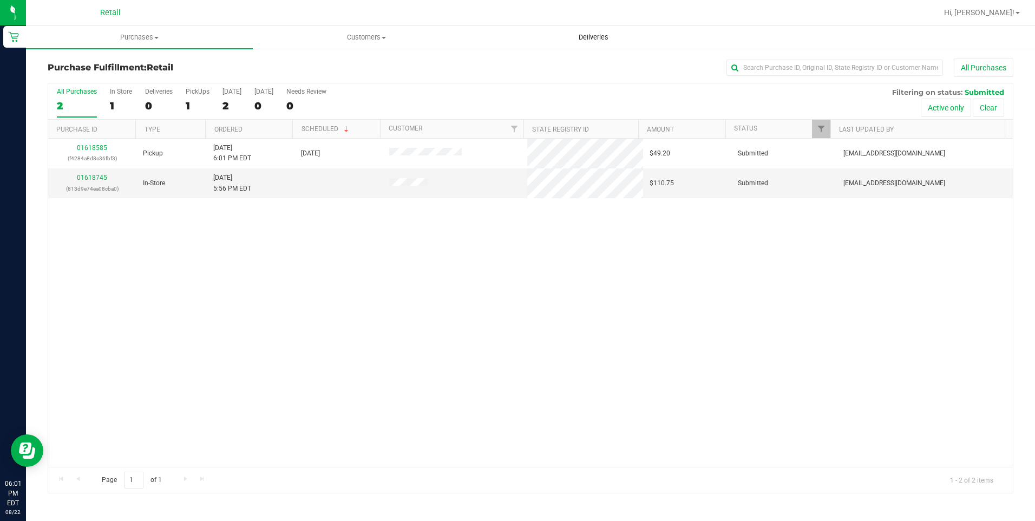
click at [592, 41] on span "Deliveries" at bounding box center [593, 37] width 59 height 10
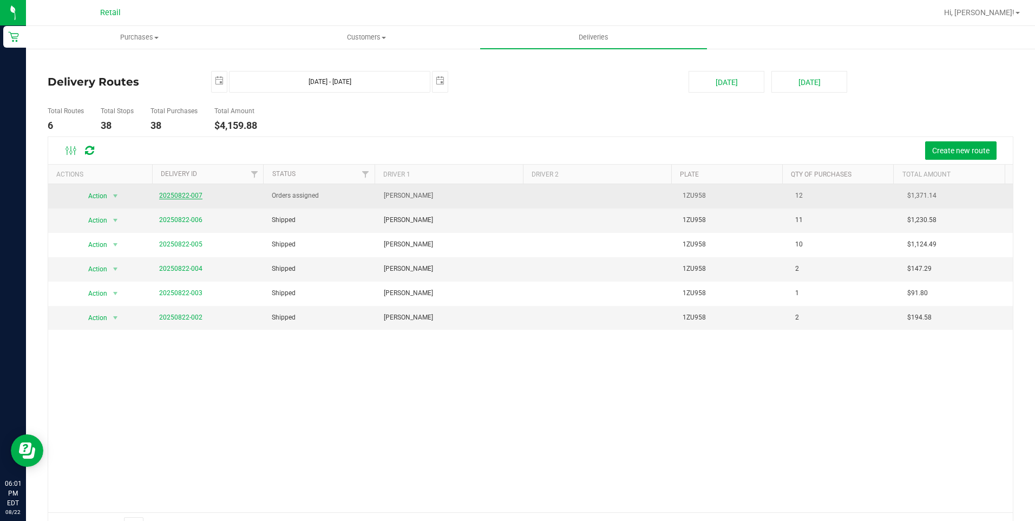
click at [195, 195] on link "20250822-007" at bounding box center [180, 196] width 43 height 8
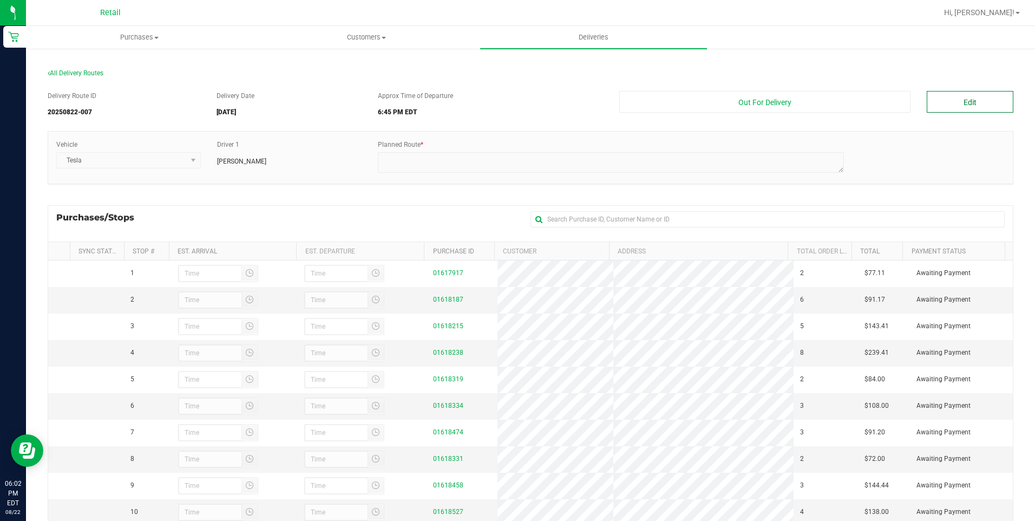
click at [958, 108] on button "Edit" at bounding box center [969, 102] width 87 height 22
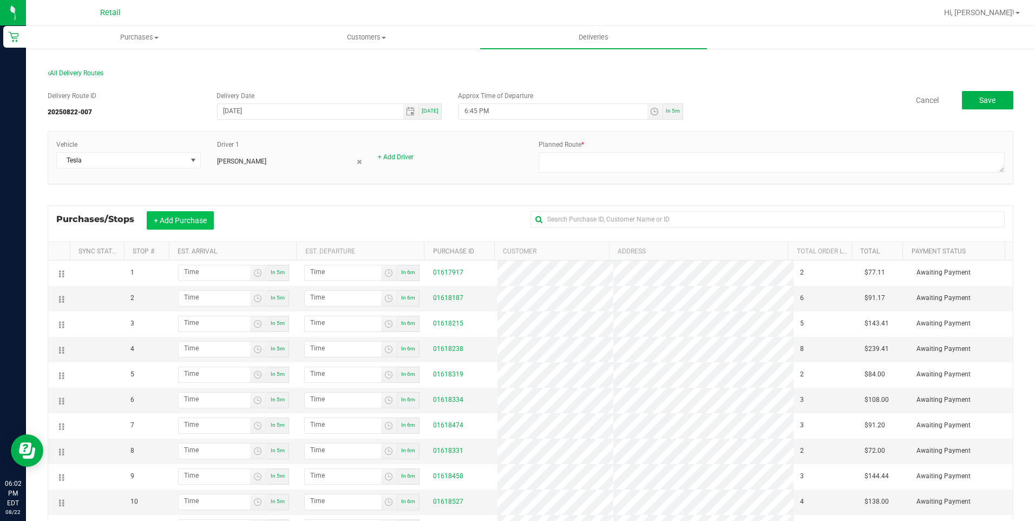
click at [203, 226] on button "+ Add Purchase" at bounding box center [180, 220] width 67 height 18
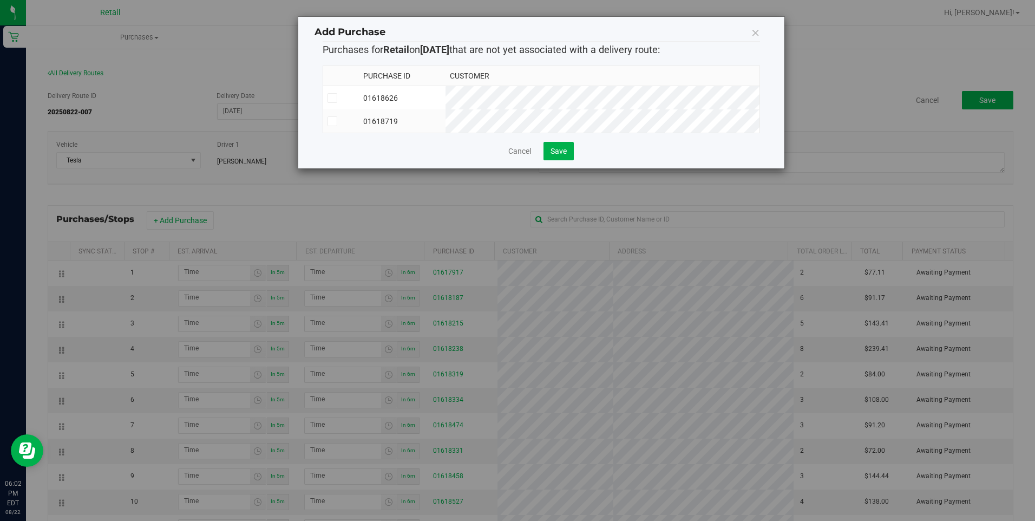
click at [334, 98] on icon at bounding box center [331, 98] width 7 height 0
click at [0, 0] on input "checkbox" at bounding box center [0, 0] width 0 height 0
click at [334, 121] on icon at bounding box center [331, 121] width 7 height 0
click at [0, 0] on input "checkbox" at bounding box center [0, 0] width 0 height 0
click at [556, 154] on button "Save" at bounding box center [558, 151] width 30 height 18
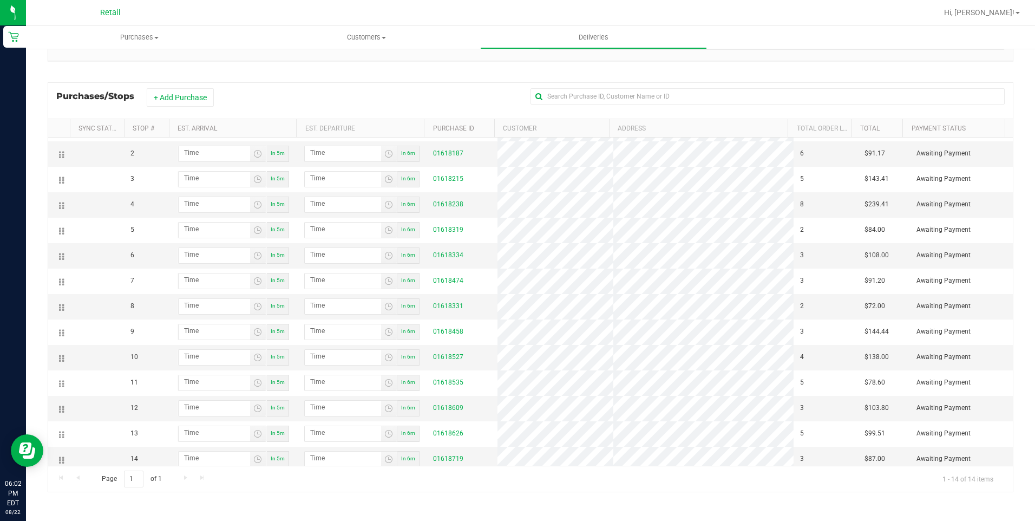
scroll to position [32, 0]
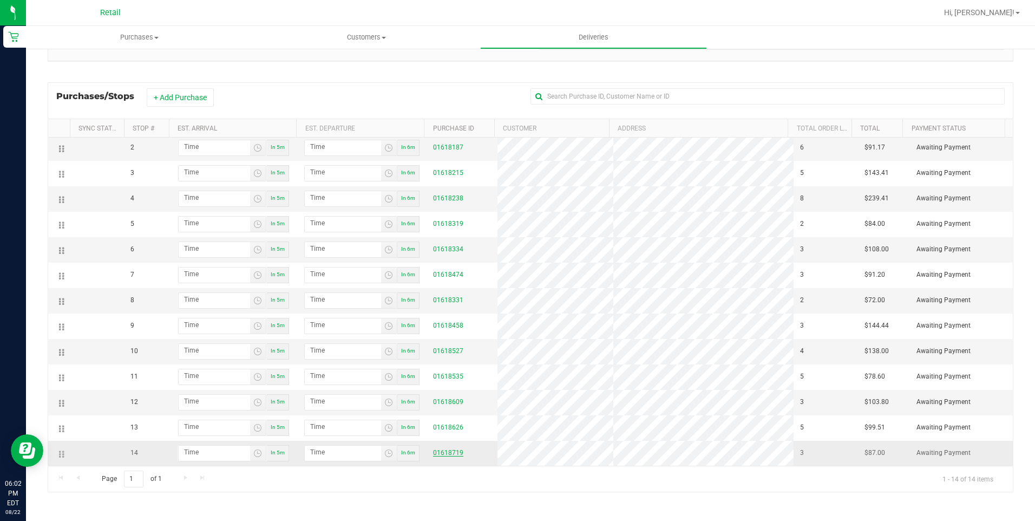
click at [445, 453] on link "01618719" at bounding box center [448, 453] width 30 height 8
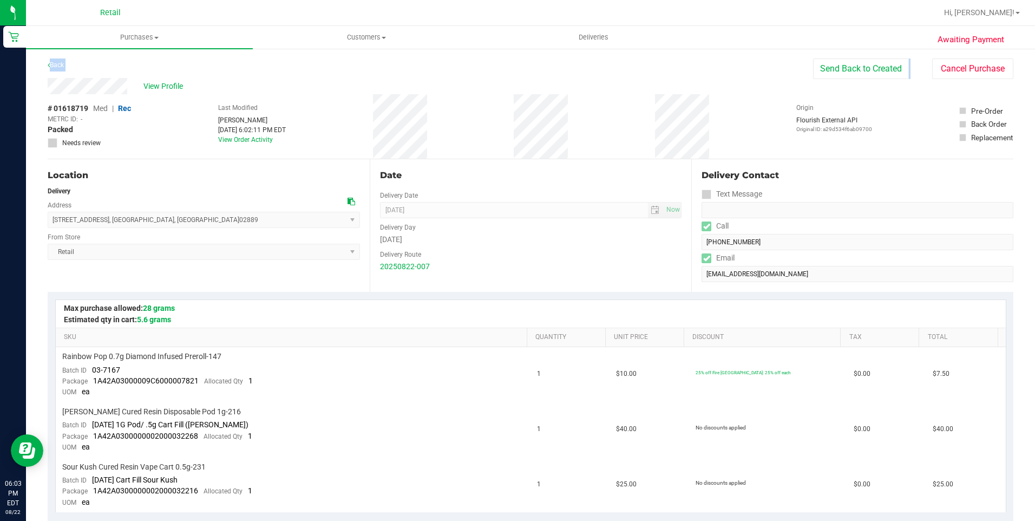
drag, startPoint x: 36, startPoint y: 77, endPoint x: 137, endPoint y: 93, distance: 102.3
click at [137, 93] on div "Awaiting Payment Back Send Back to Created Cancel Purchase View Profile # 01618…" at bounding box center [530, 518] width 1009 height 940
click at [138, 97] on div "# 01618719 Med | Rec METRC ID: - Packed Needs review Last Modified [PERSON_NAME…" at bounding box center [530, 126] width 965 height 64
drag, startPoint x: 129, startPoint y: 85, endPoint x: 35, endPoint y: 96, distance: 94.2
click at [35, 96] on div "Awaiting Payment Back Send Back to Created Cancel Purchase View Profile # 01618…" at bounding box center [530, 518] width 1009 height 940
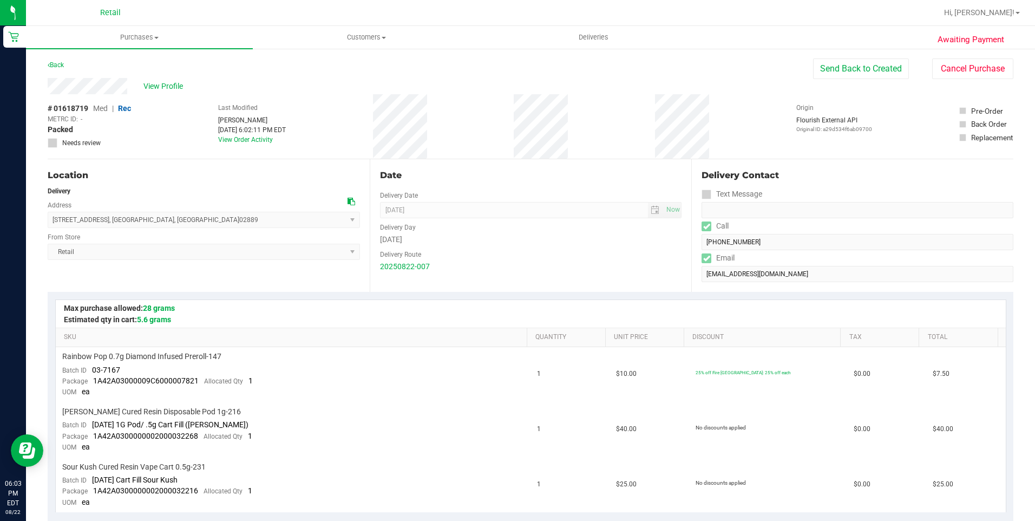
click at [127, 89] on div "Awaiting Payment Back Send Back to Created Cancel Purchase View Profile # 01618…" at bounding box center [530, 518] width 1009 height 940
drag, startPoint x: 50, startPoint y: 216, endPoint x: 181, endPoint y: 225, distance: 130.7
click at [181, 225] on span "[STREET_ADDRESS] , [GEOGRAPHIC_DATA] , [GEOGRAPHIC_DATA] 02889 Select address […" at bounding box center [204, 220] width 312 height 16
drag, startPoint x: 181, startPoint y: 225, endPoint x: 193, endPoint y: 222, distance: 12.1
copy span "[STREET_ADDRESS]"
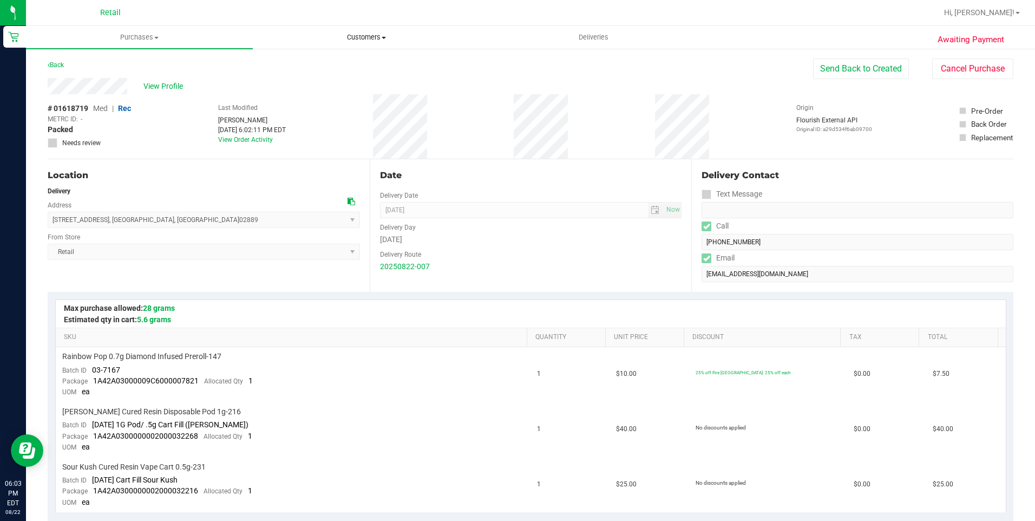
click at [385, 39] on span "Customers" at bounding box center [366, 37] width 226 height 10
click at [365, 60] on li "All customers" at bounding box center [366, 65] width 227 height 13
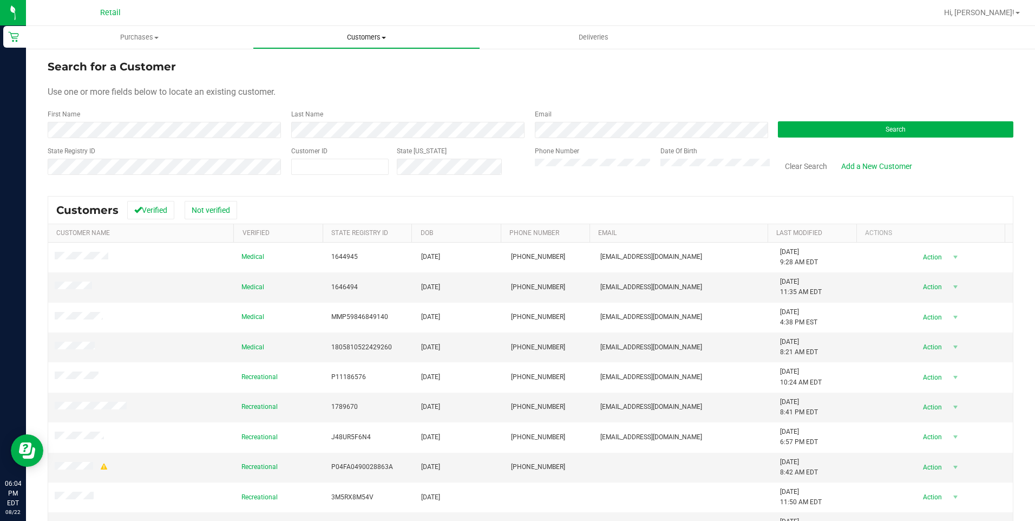
click at [356, 37] on span "Customers" at bounding box center [366, 37] width 226 height 10
click at [351, 60] on li "All customers" at bounding box center [366, 65] width 227 height 13
click at [820, 132] on button "Search" at bounding box center [895, 129] width 235 height 16
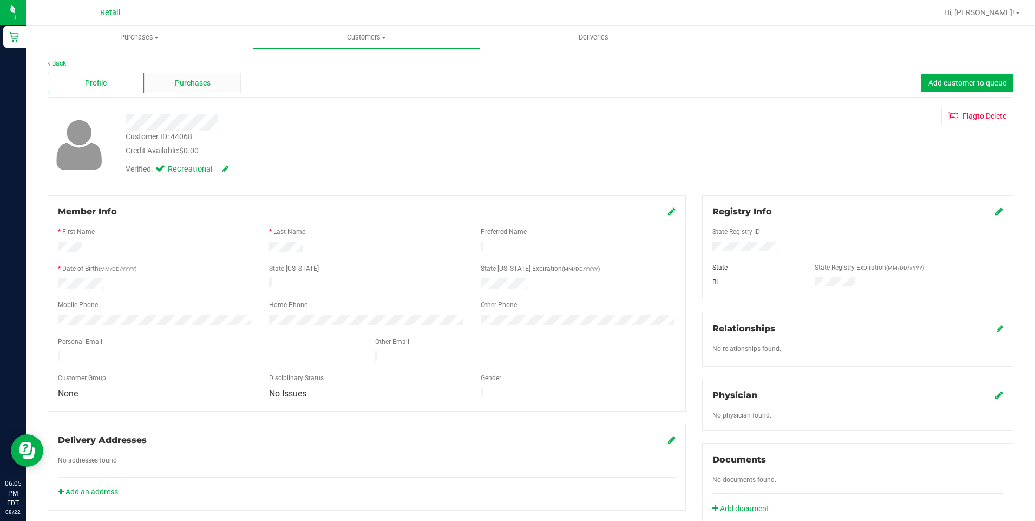
click at [195, 88] on span "Purchases" at bounding box center [193, 82] width 36 height 11
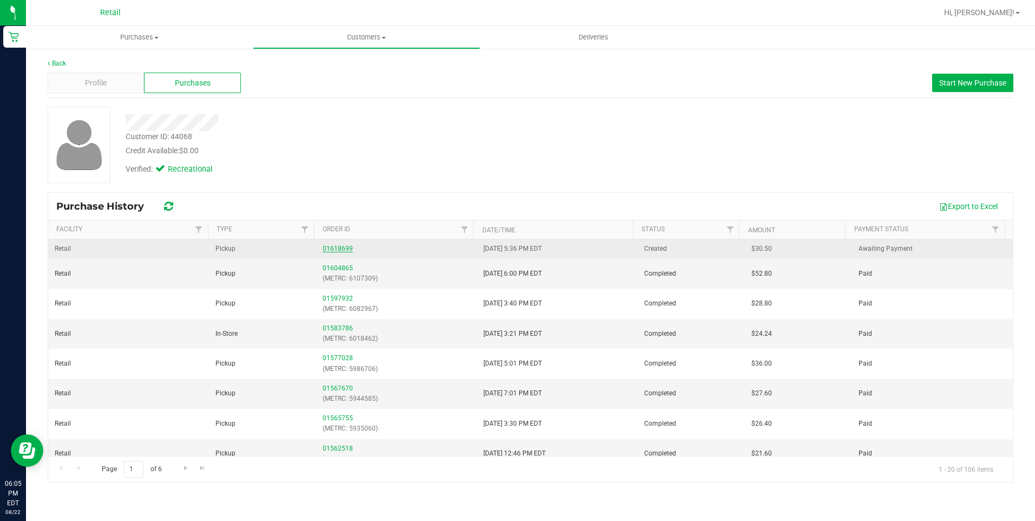
click at [341, 248] on link "01618699" at bounding box center [337, 249] width 30 height 8
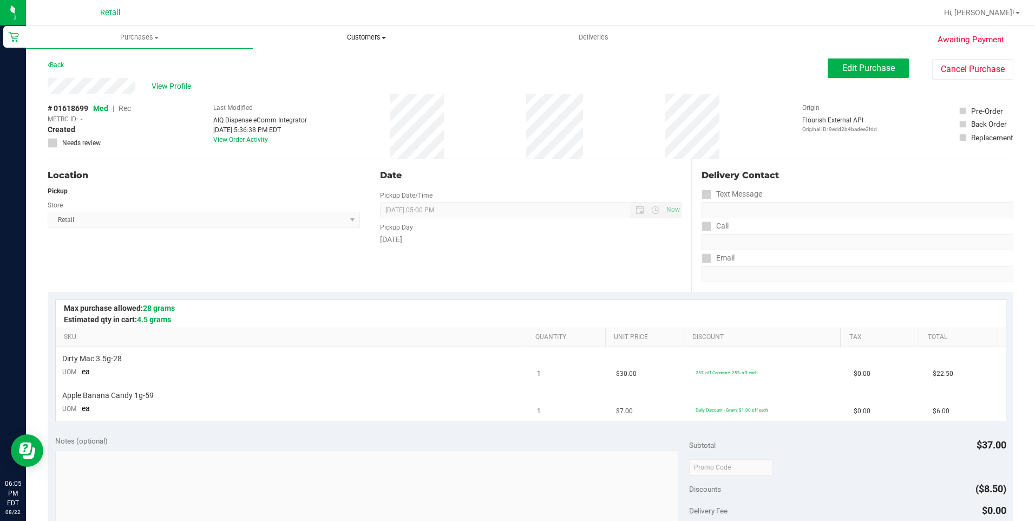
click at [371, 31] on uib-tab-heading "Customers All customers Add a new customer All physicians" at bounding box center [366, 38] width 226 height 22
click at [368, 65] on li "All customers" at bounding box center [366, 65] width 227 height 13
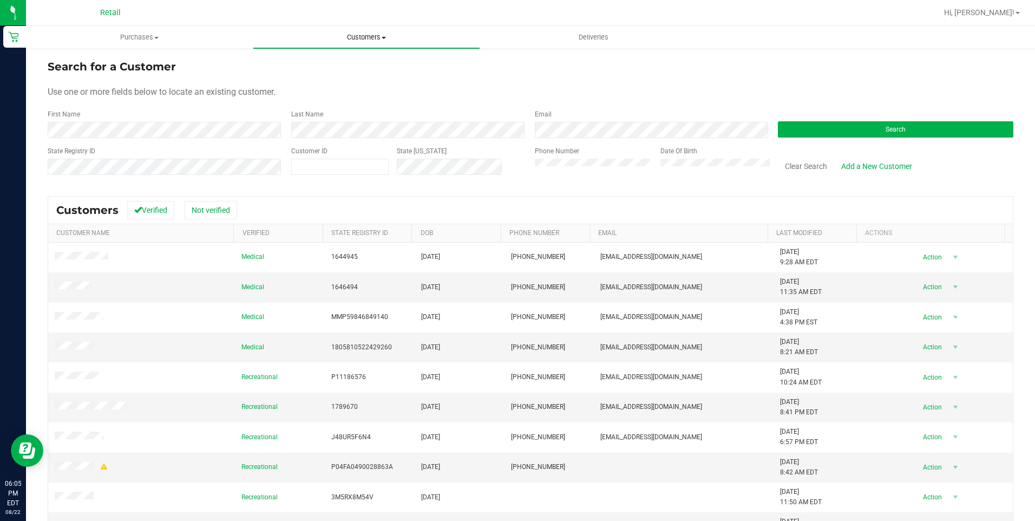
drag, startPoint x: 368, startPoint y: 65, endPoint x: 371, endPoint y: 34, distance: 31.5
click at [865, 134] on button "Search" at bounding box center [895, 129] width 235 height 16
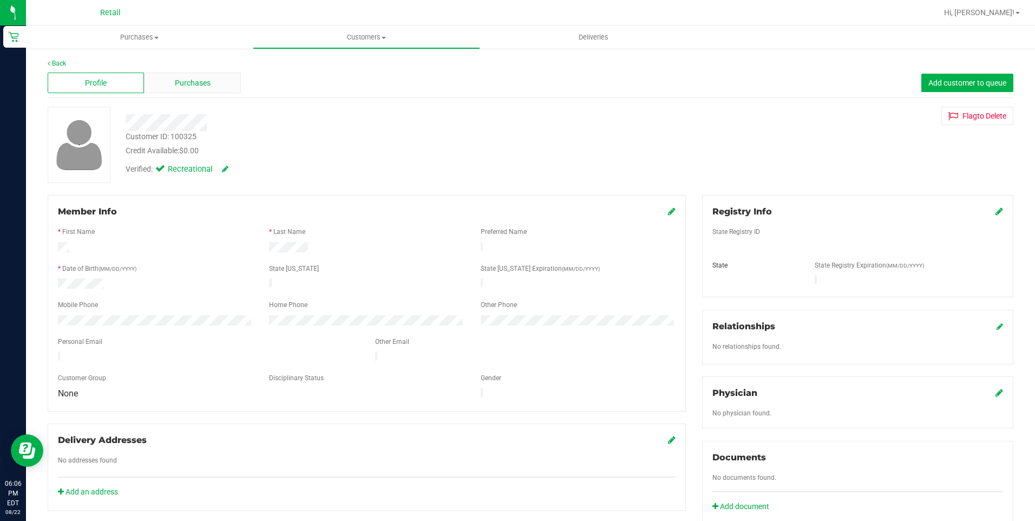
click at [215, 80] on div "Purchases" at bounding box center [192, 83] width 96 height 21
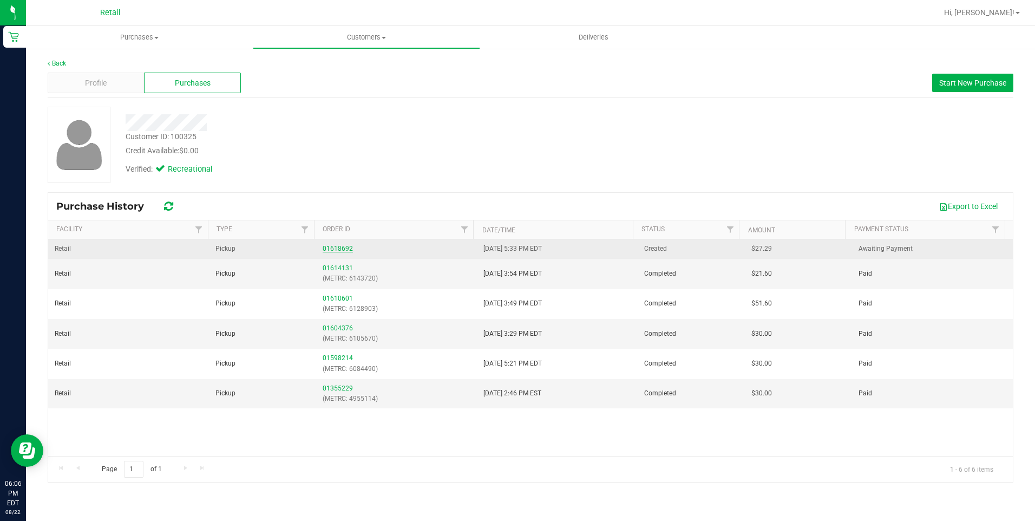
click at [343, 248] on link "01618692" at bounding box center [337, 249] width 30 height 8
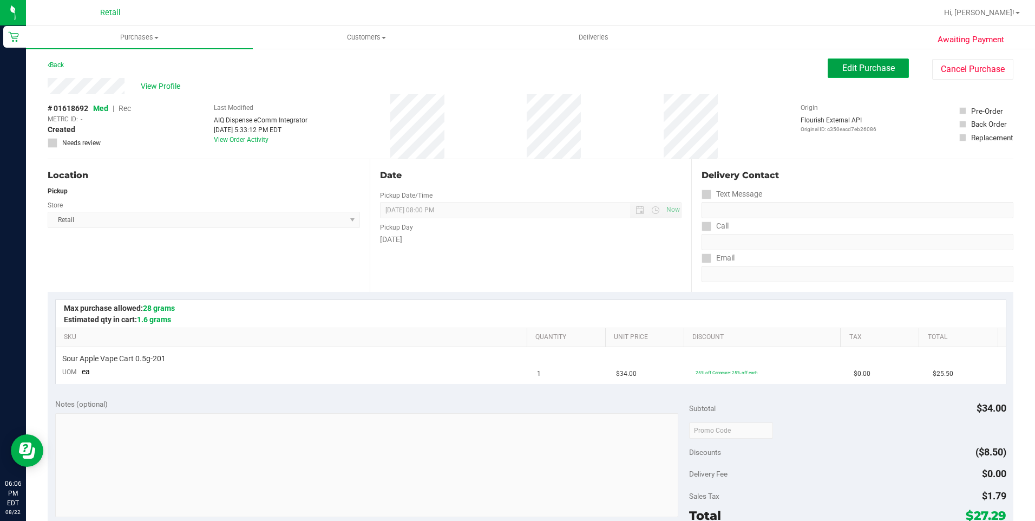
click at [870, 61] on button "Edit Purchase" at bounding box center [867, 67] width 81 height 19
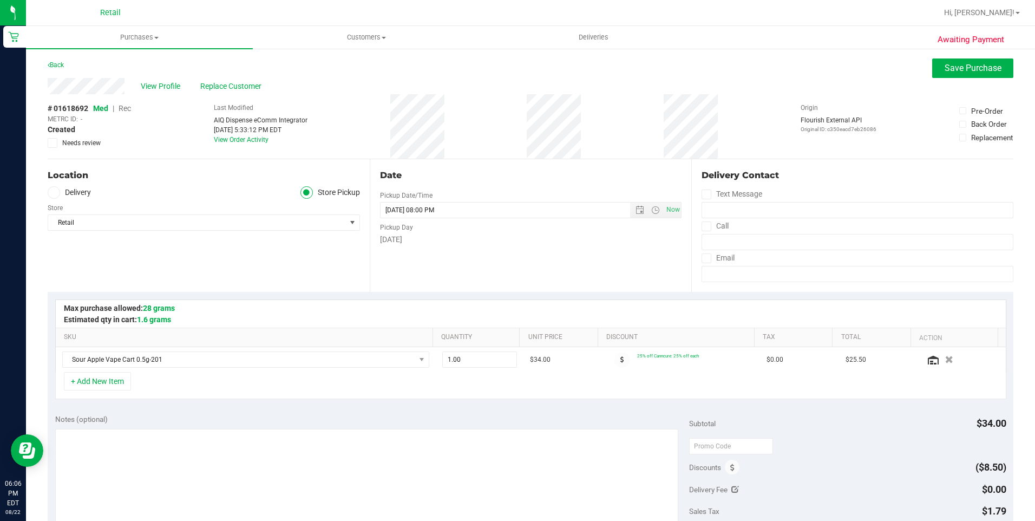
click at [128, 109] on span "Rec" at bounding box center [124, 108] width 12 height 9
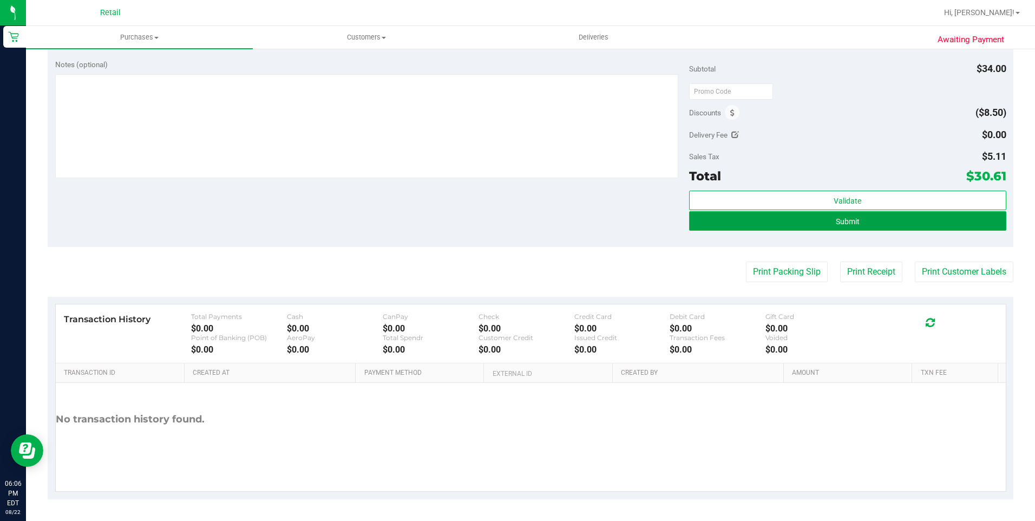
click at [890, 219] on button "Submit" at bounding box center [847, 220] width 317 height 19
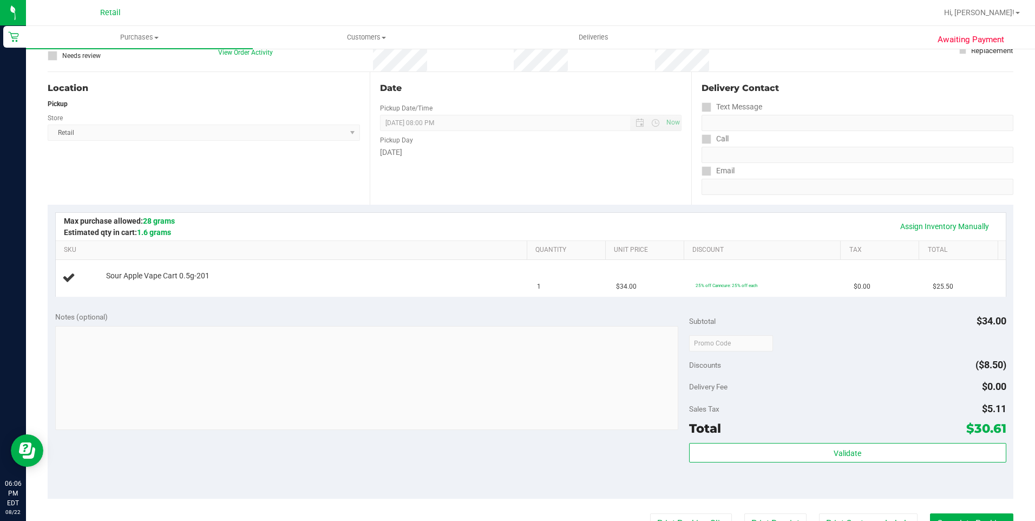
scroll to position [68, 0]
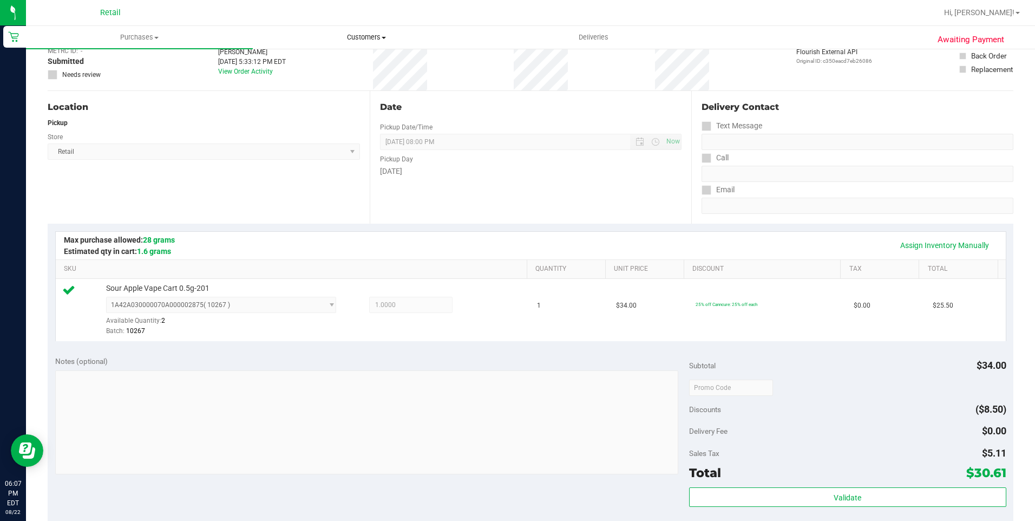
click at [369, 32] on uib-tab-heading "Customers All customers Add a new customer All physicians" at bounding box center [366, 38] width 226 height 22
click at [347, 63] on li "All customers" at bounding box center [366, 65] width 227 height 13
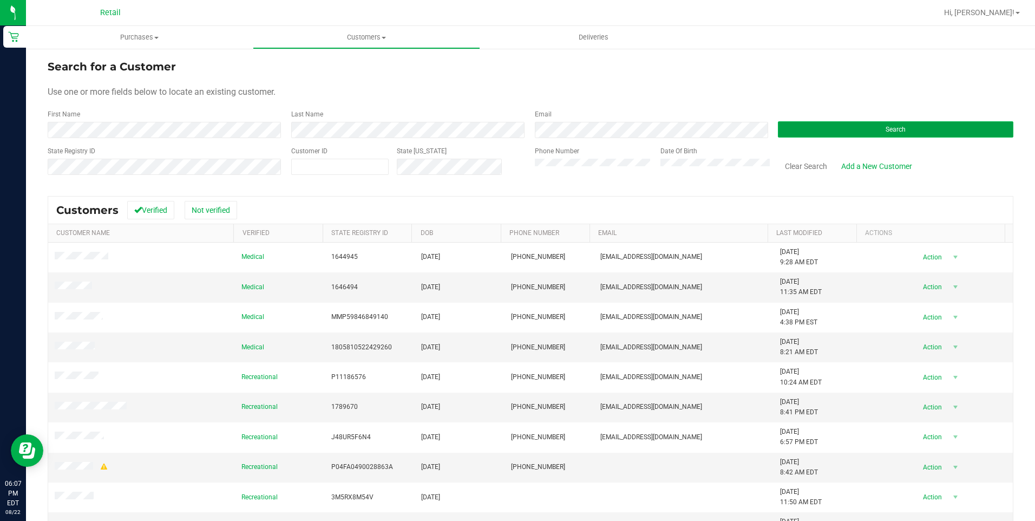
click at [799, 125] on button "Search" at bounding box center [895, 129] width 235 height 16
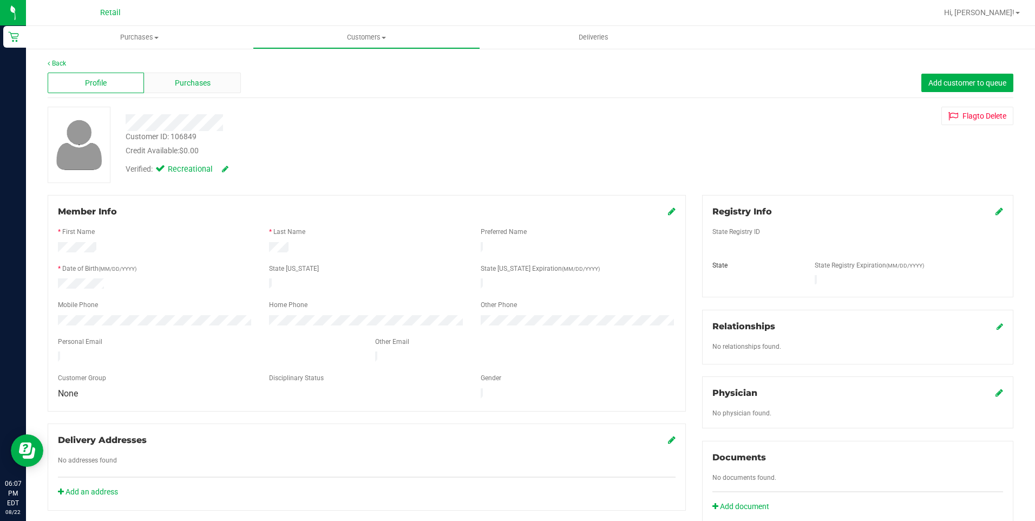
click at [205, 83] on span "Purchases" at bounding box center [193, 82] width 36 height 11
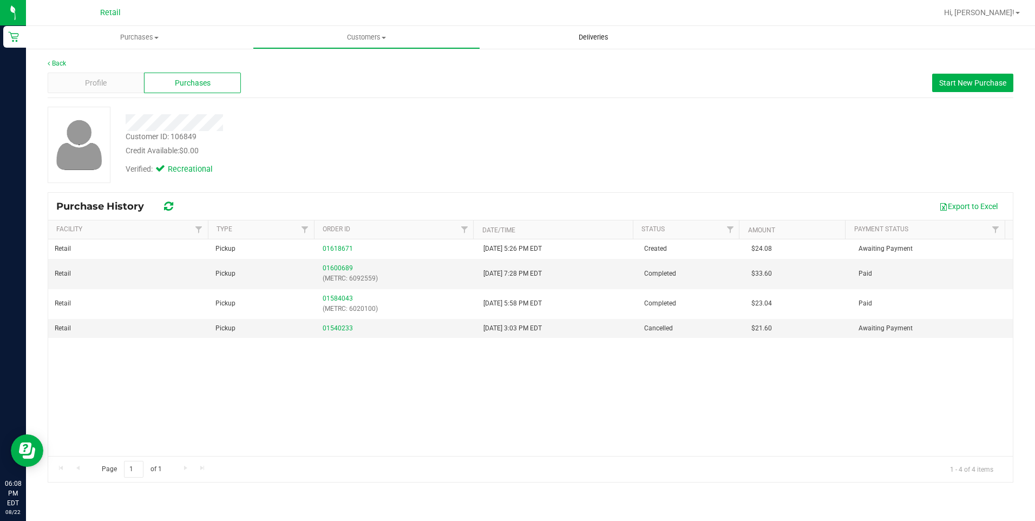
click at [603, 43] on uib-tab-heading "Deliveries" at bounding box center [593, 38] width 226 height 22
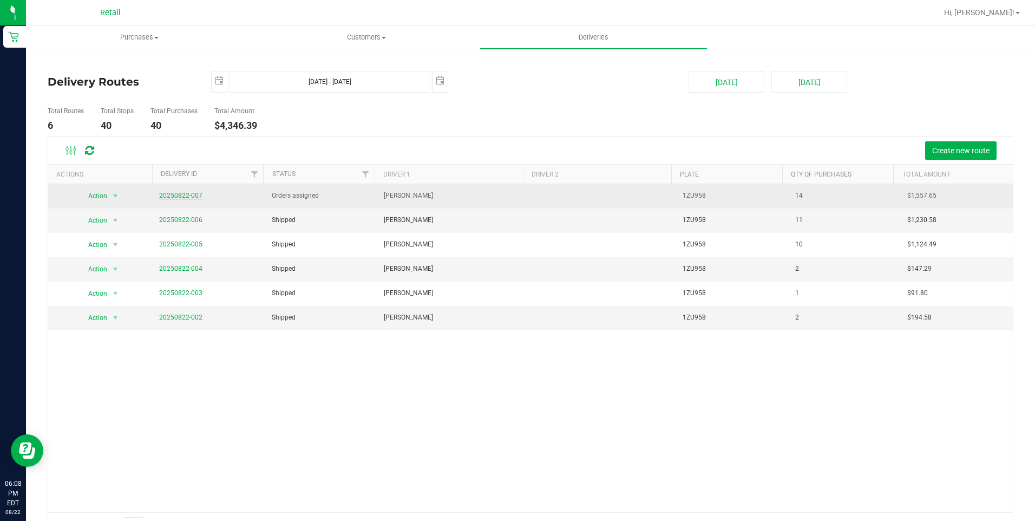
click at [193, 198] on link "20250822-007" at bounding box center [180, 196] width 43 height 8
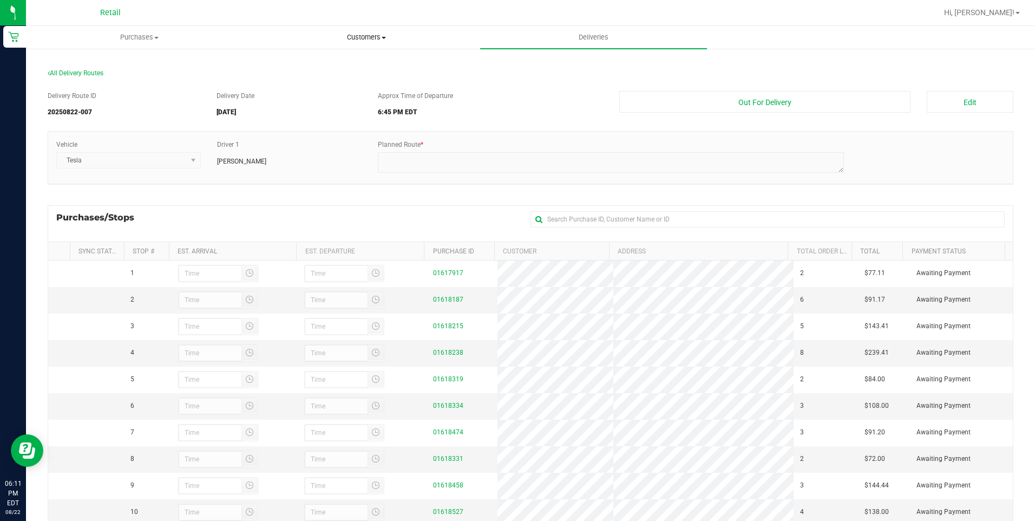
click at [371, 35] on span "Customers" at bounding box center [366, 37] width 226 height 10
click at [347, 65] on li "All customers" at bounding box center [366, 65] width 227 height 13
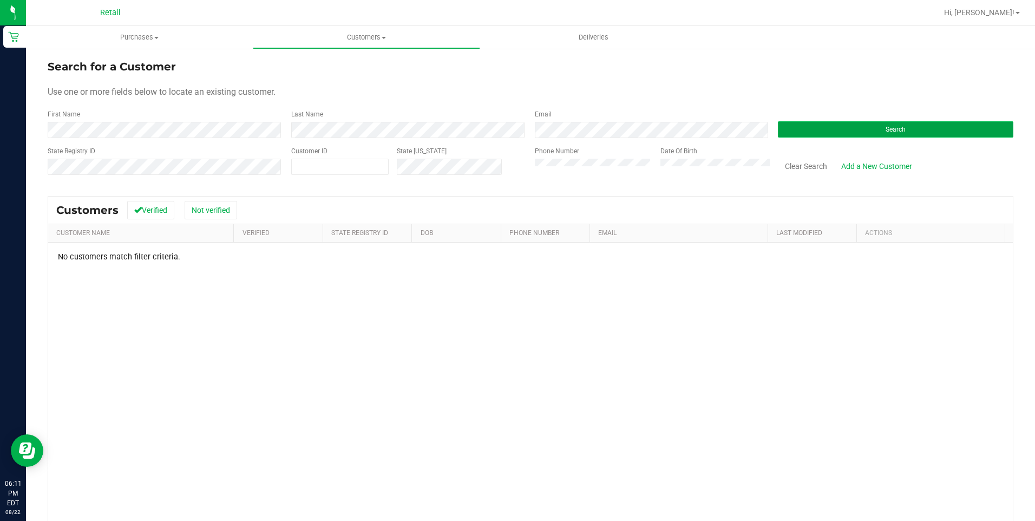
click at [840, 125] on button "Search" at bounding box center [895, 129] width 235 height 16
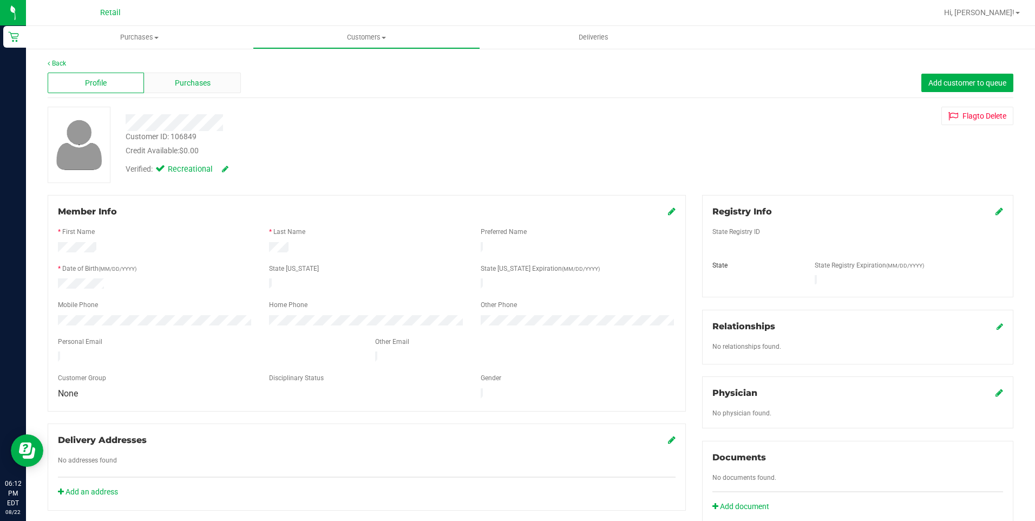
click at [214, 83] on div "Purchases" at bounding box center [192, 83] width 96 height 21
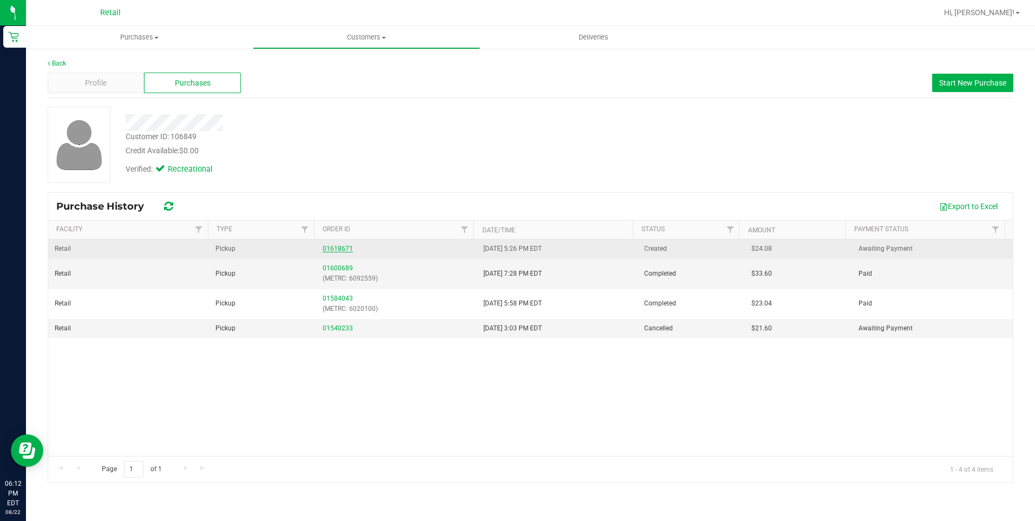
click at [344, 249] on link "01618671" at bounding box center [337, 249] width 30 height 8
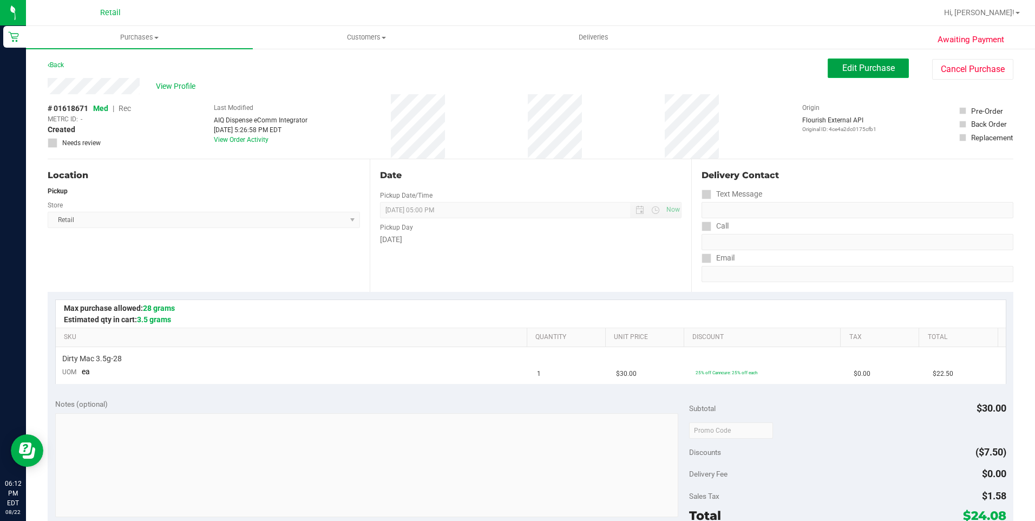
click at [842, 70] on span "Edit Purchase" at bounding box center [868, 68] width 52 height 10
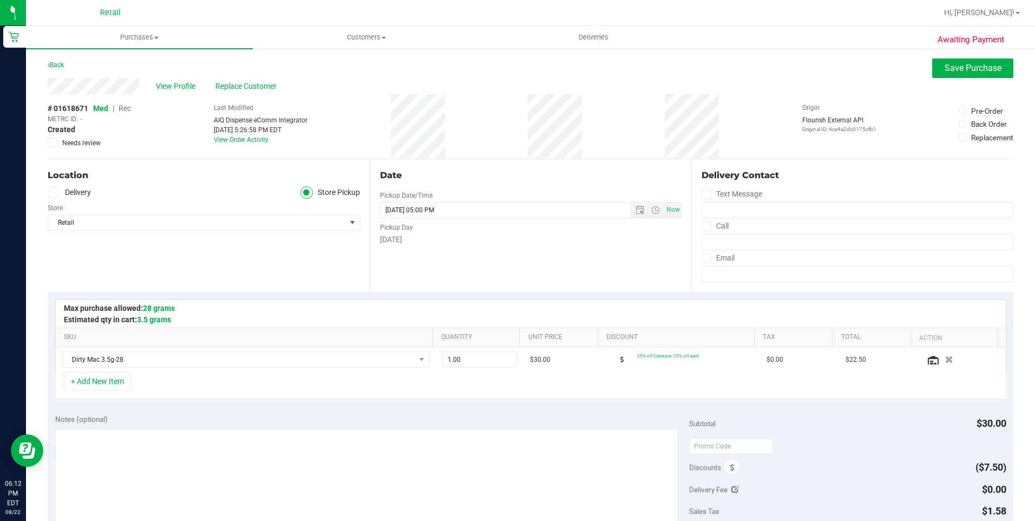
click at [123, 108] on span "Rec" at bounding box center [124, 108] width 12 height 9
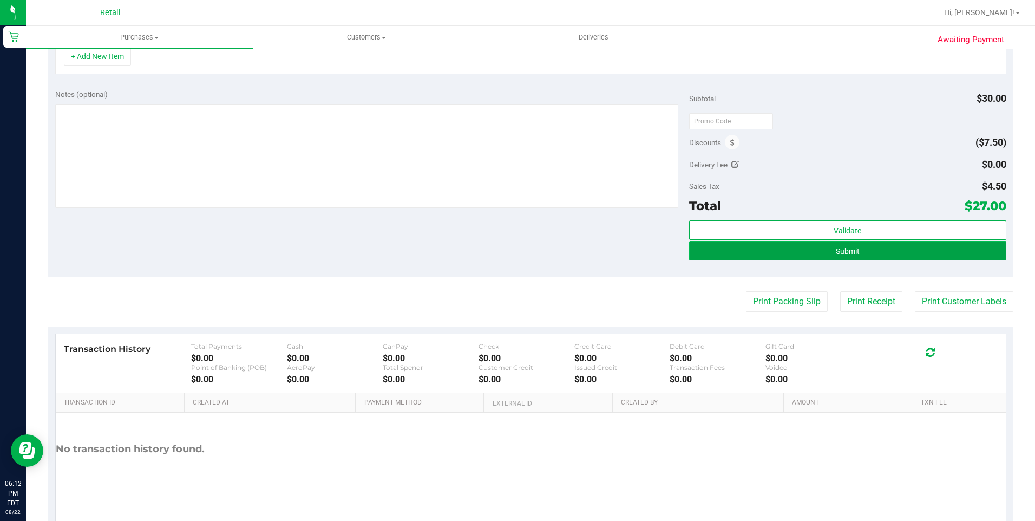
click at [835, 247] on span "Submit" at bounding box center [847, 251] width 24 height 9
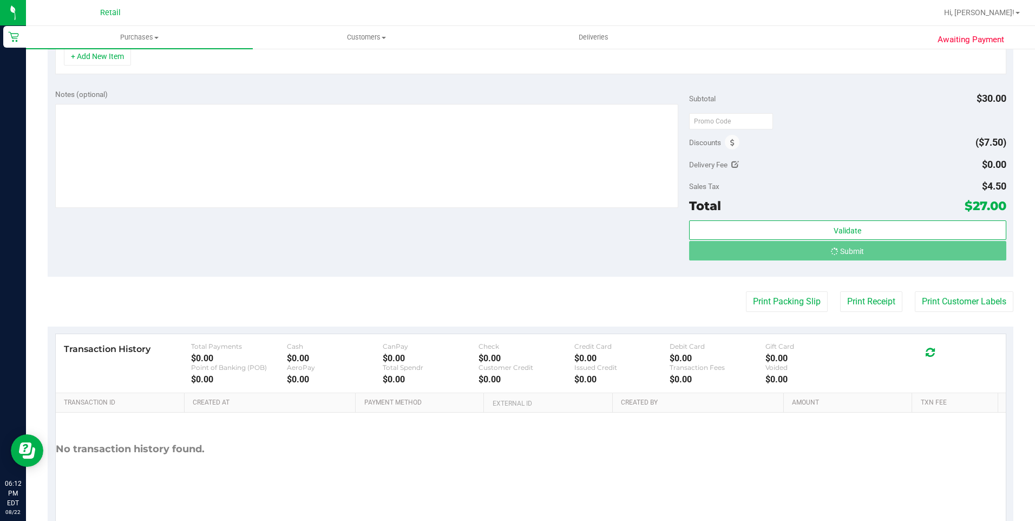
scroll to position [308, 0]
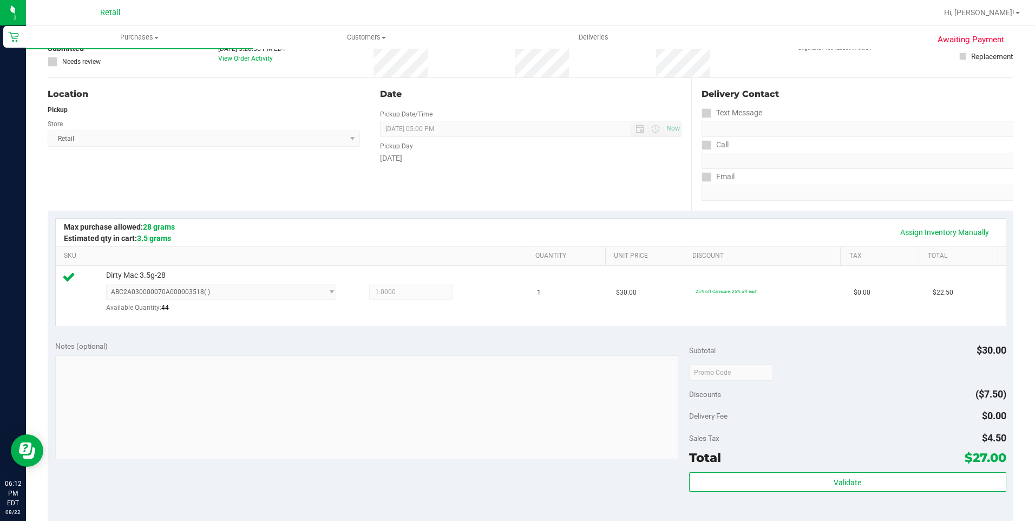
scroll to position [254, 0]
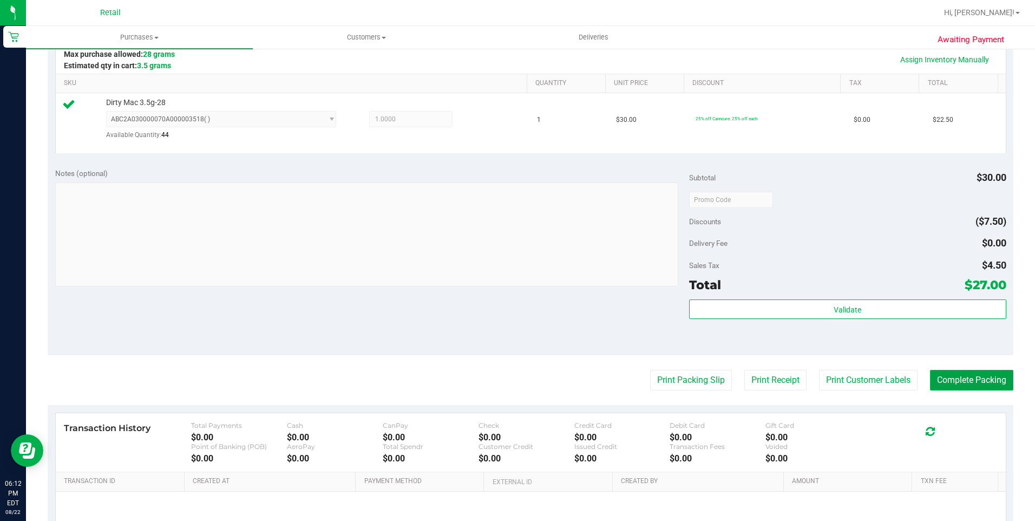
click at [932, 377] on button "Complete Packing" at bounding box center [971, 380] width 83 height 21
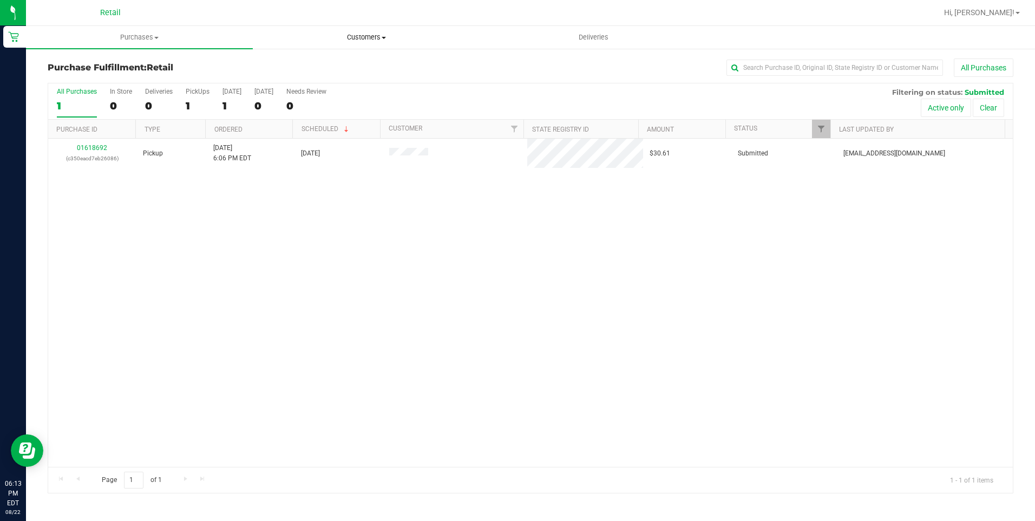
click at [374, 44] on uib-tab-heading "Customers All customers Add a new customer All physicians" at bounding box center [366, 38] width 226 height 22
click at [354, 60] on li "All customers" at bounding box center [366, 65] width 227 height 13
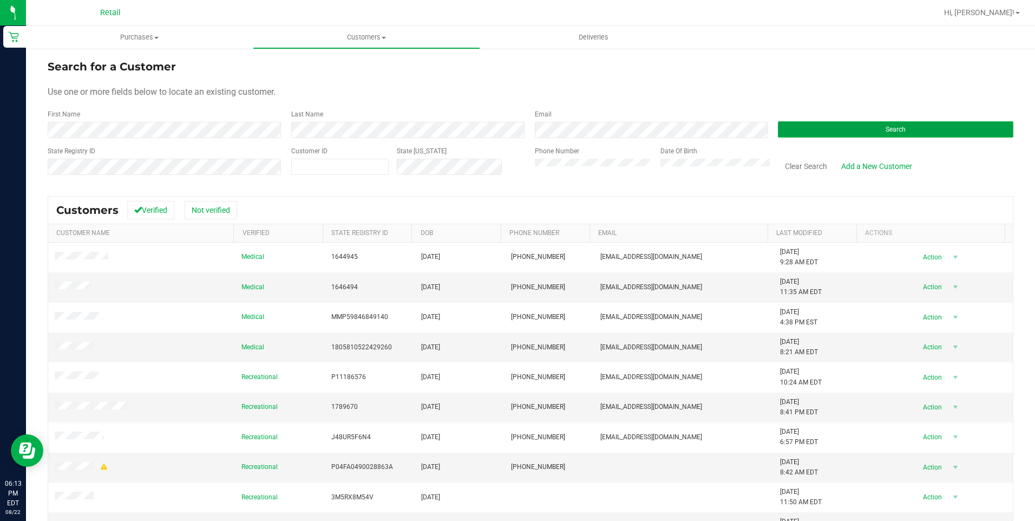
click at [799, 128] on button "Search" at bounding box center [895, 129] width 235 height 16
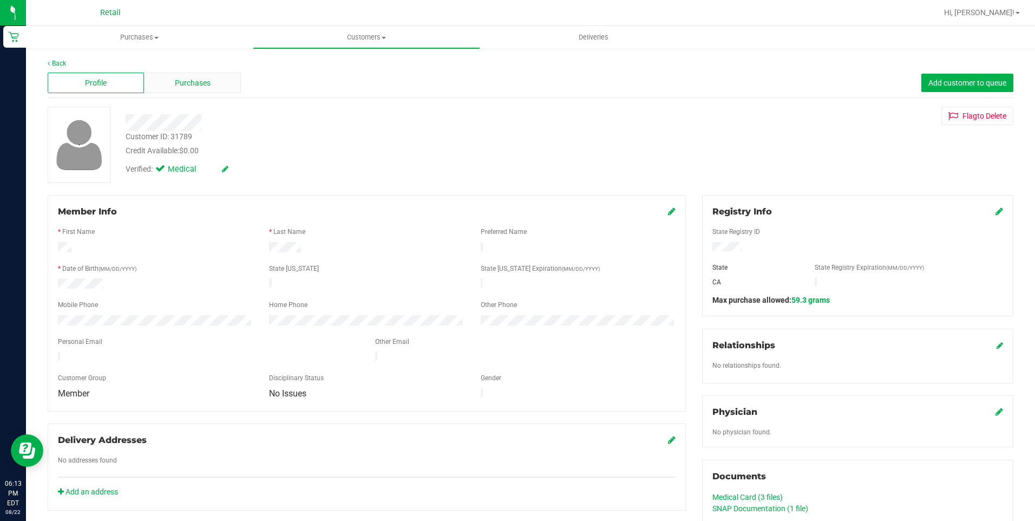
click at [197, 87] on span "Purchases" at bounding box center [193, 82] width 36 height 11
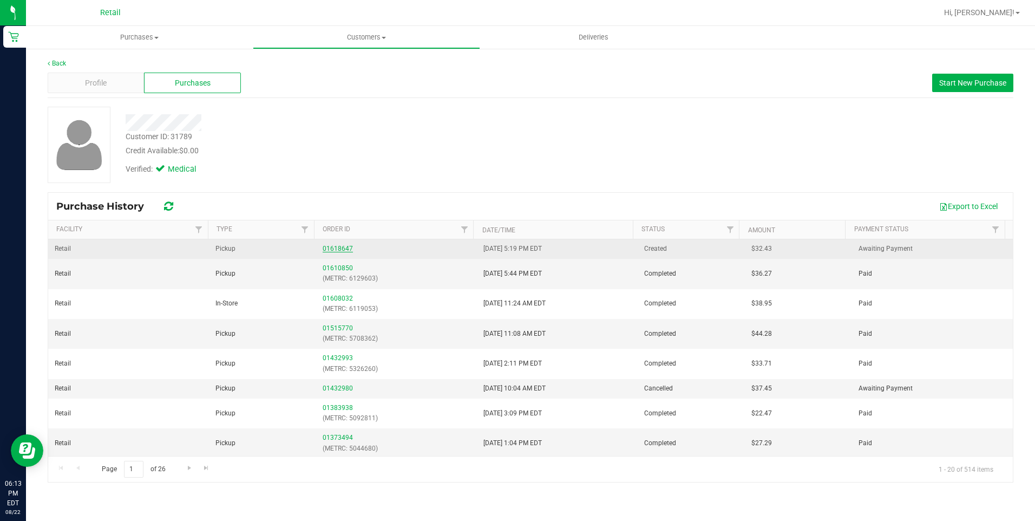
click at [343, 252] on link "01618647" at bounding box center [337, 249] width 30 height 8
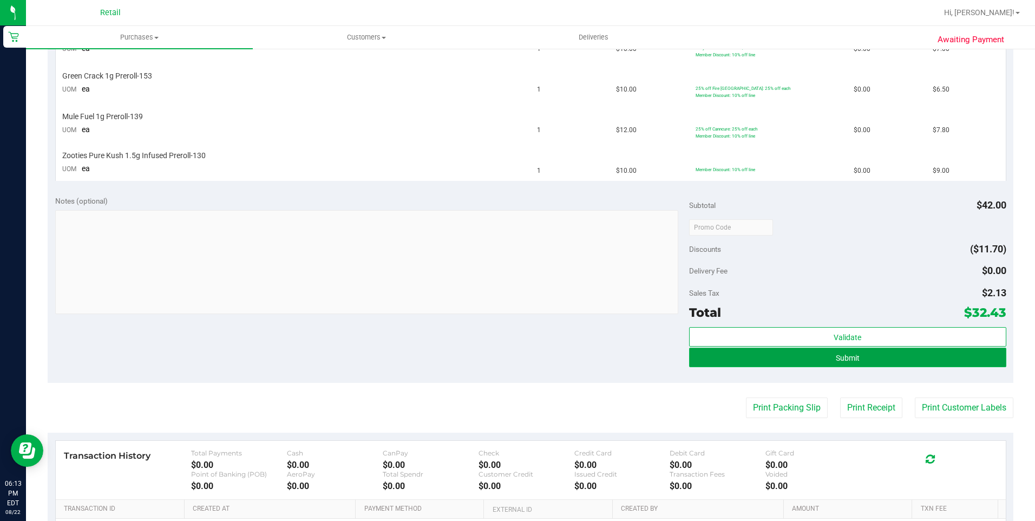
click at [835, 360] on span "Submit" at bounding box center [847, 357] width 24 height 9
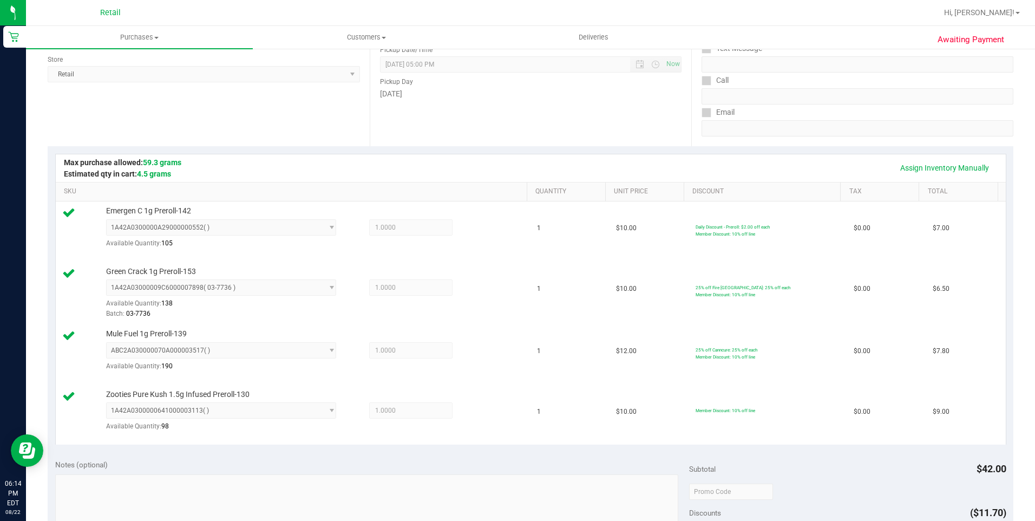
scroll to position [362, 0]
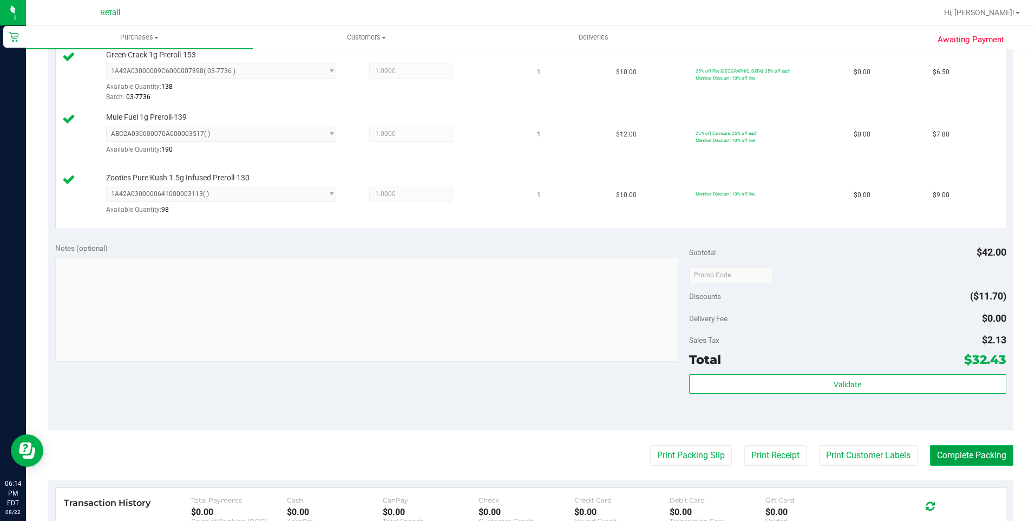
click at [952, 458] on button "Complete Packing" at bounding box center [971, 455] width 83 height 21
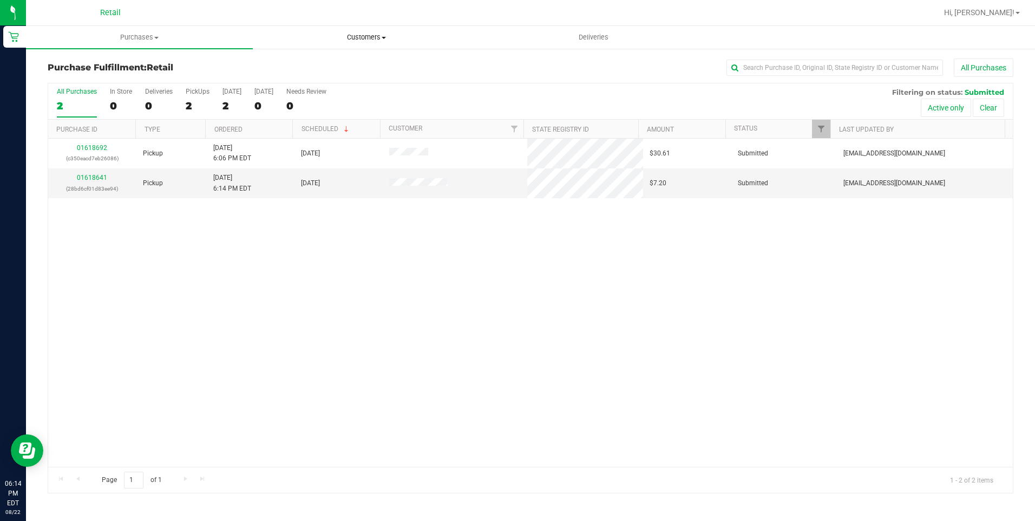
click at [374, 42] on uib-tab-heading "Customers All customers Add a new customer All physicians" at bounding box center [366, 38] width 226 height 22
click at [356, 63] on li "All customers" at bounding box center [366, 65] width 227 height 13
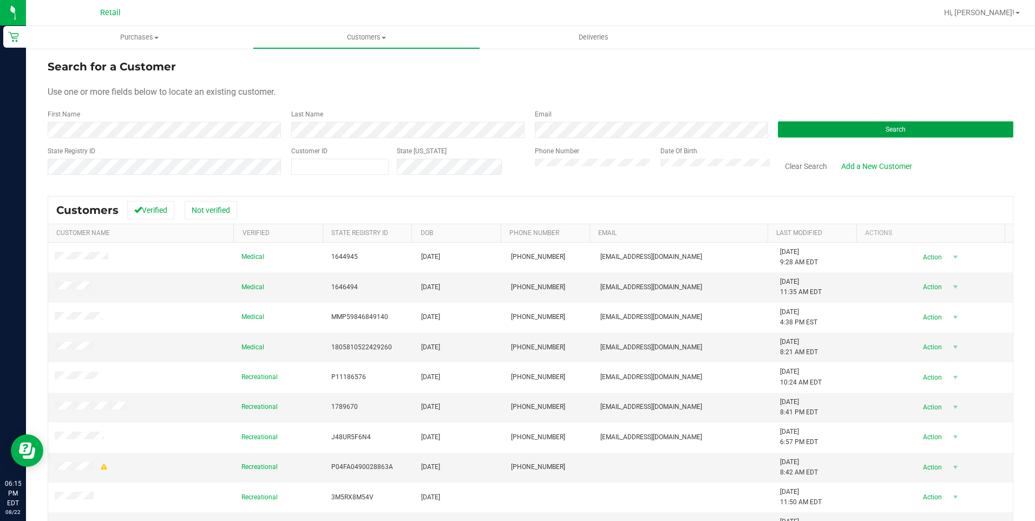
click at [885, 129] on span "Search" at bounding box center [895, 130] width 20 height 8
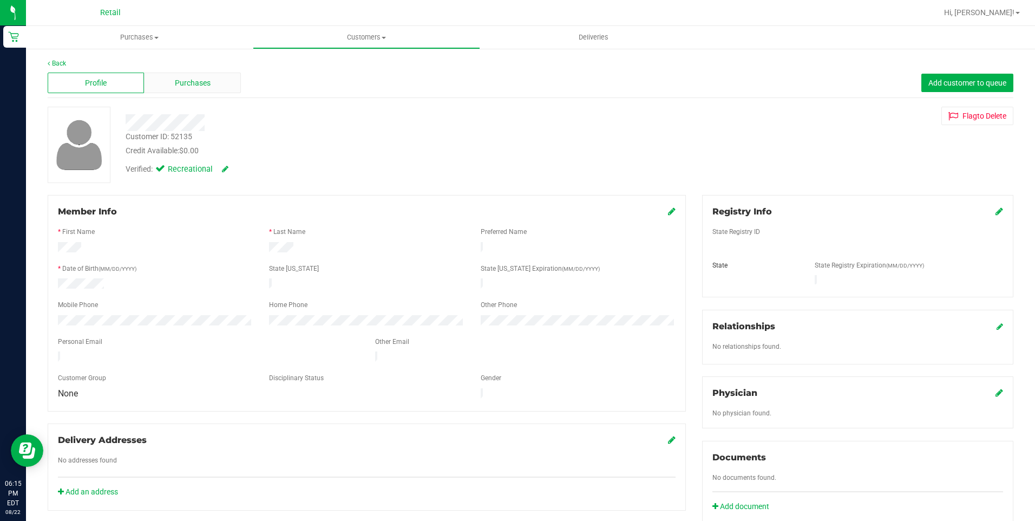
click at [207, 88] on span "Purchases" at bounding box center [193, 82] width 36 height 11
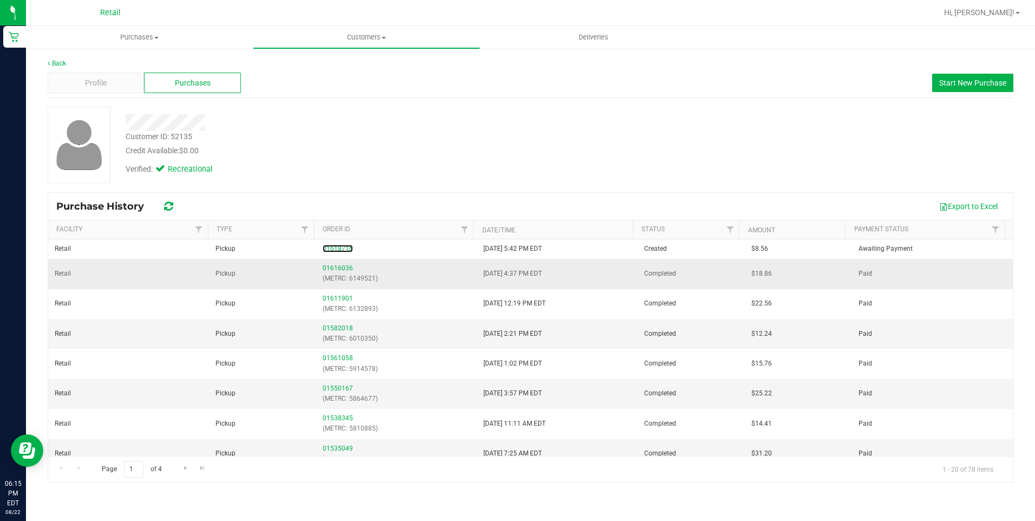
click at [343, 251] on link "01618716" at bounding box center [337, 249] width 30 height 8
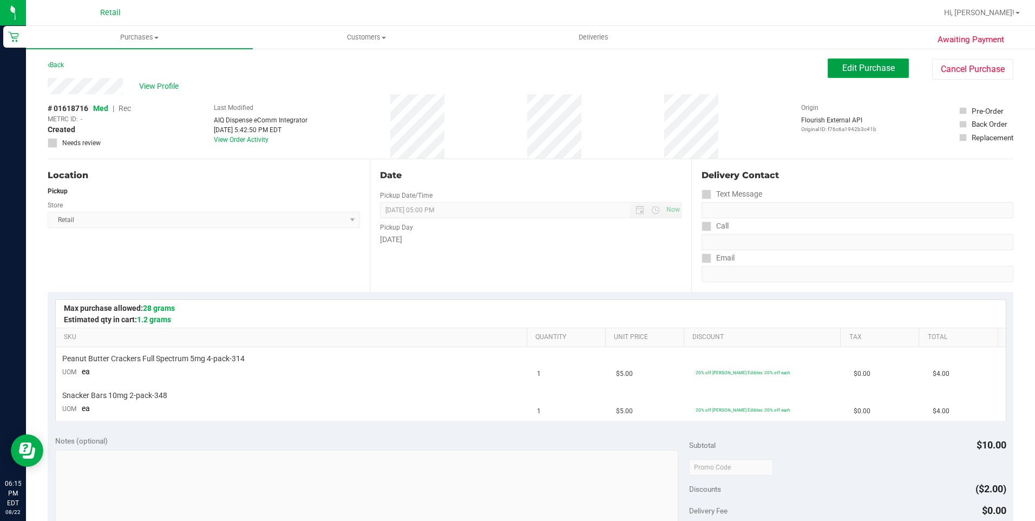
click at [842, 67] on span "Edit Purchase" at bounding box center [868, 68] width 52 height 10
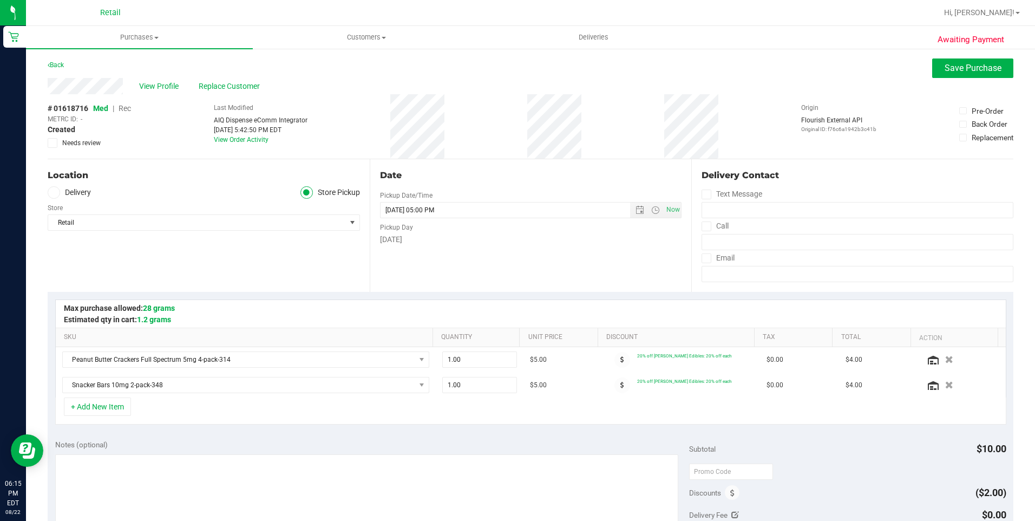
click at [128, 109] on span "Rec" at bounding box center [124, 108] width 12 height 9
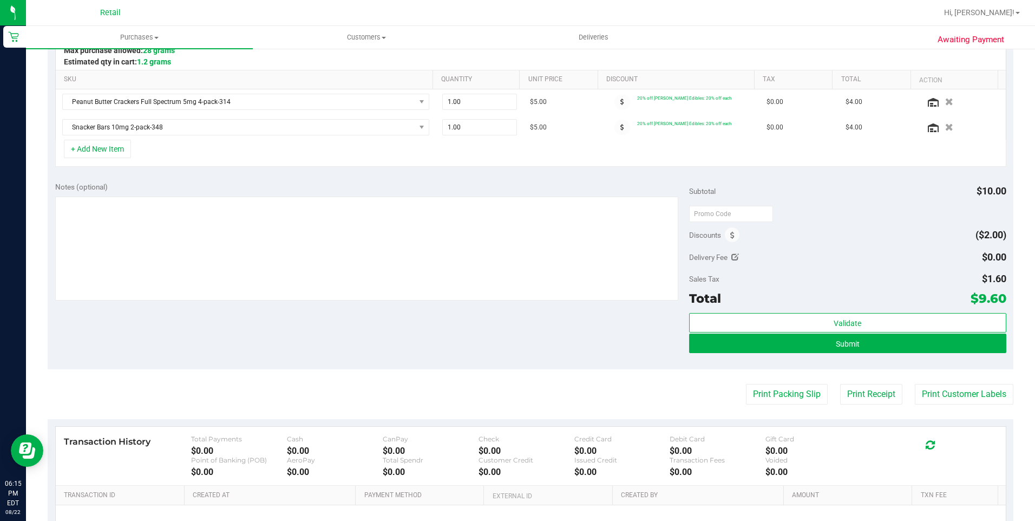
scroll to position [271, 0]
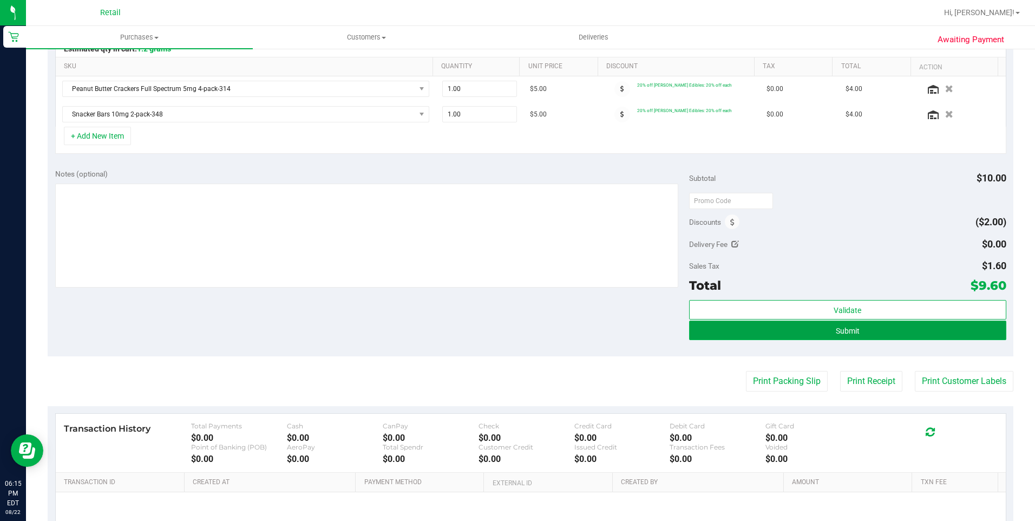
click at [896, 334] on button "Submit" at bounding box center [847, 329] width 317 height 19
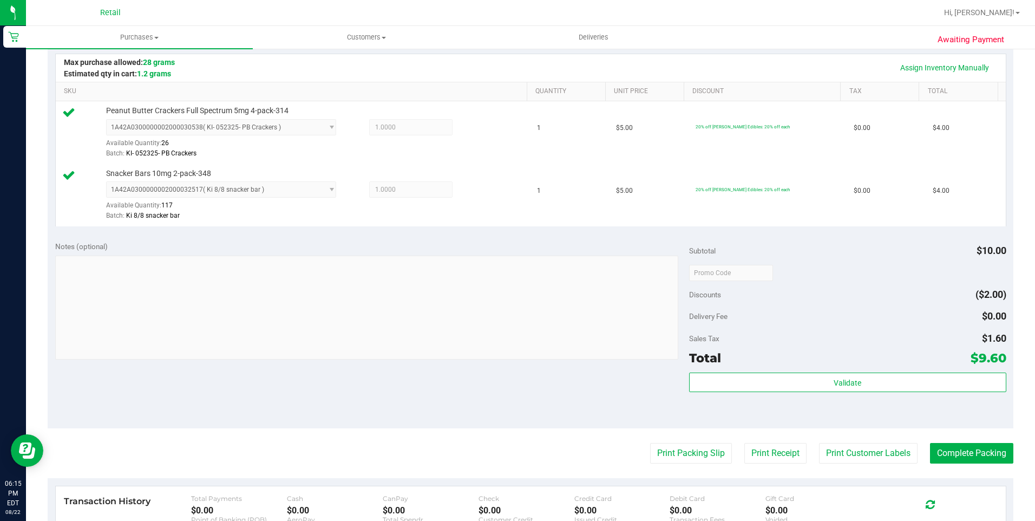
scroll to position [325, 0]
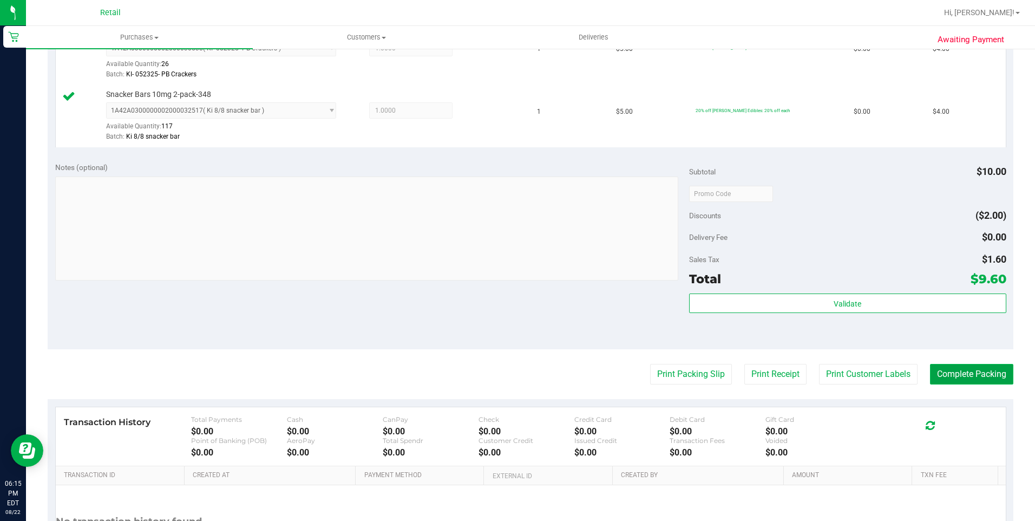
click at [966, 373] on button "Complete Packing" at bounding box center [971, 374] width 83 height 21
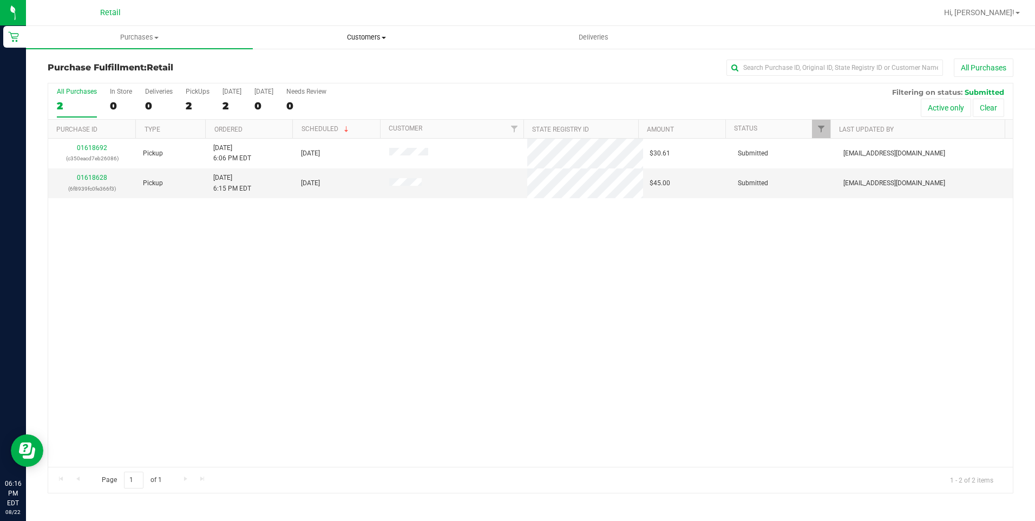
click at [383, 39] on span "Customers" at bounding box center [366, 37] width 226 height 10
click at [344, 67] on li "All customers" at bounding box center [366, 65] width 227 height 13
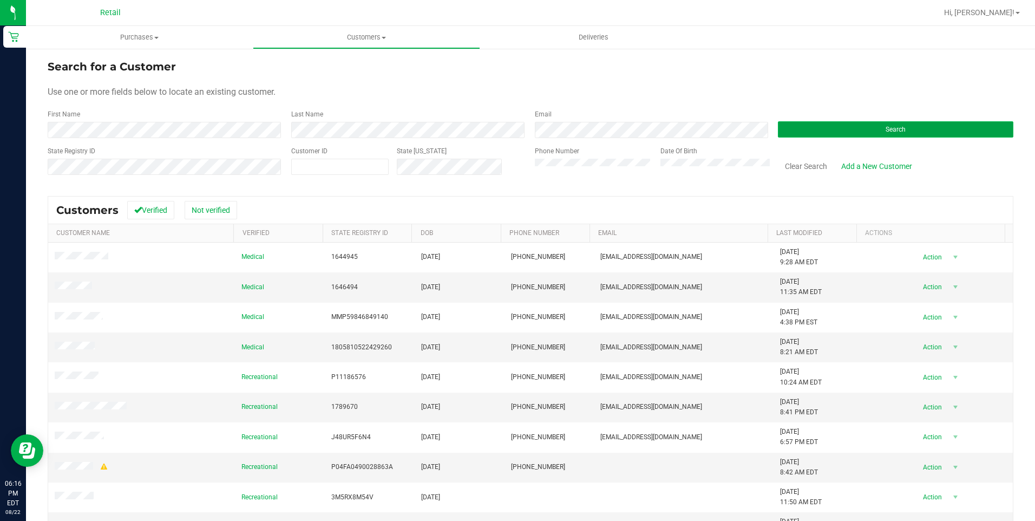
click at [844, 124] on button "Search" at bounding box center [895, 129] width 235 height 16
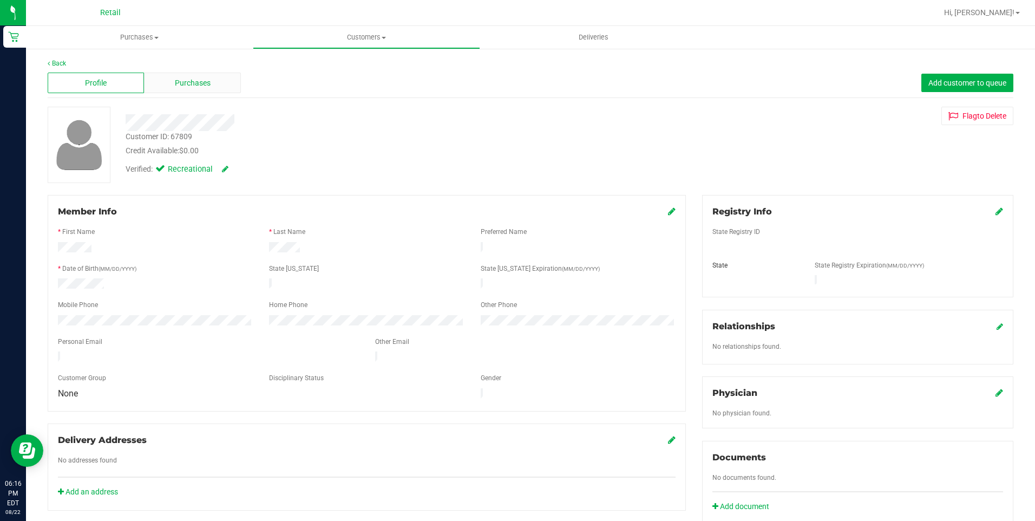
click at [171, 80] on div "Purchases" at bounding box center [192, 83] width 96 height 21
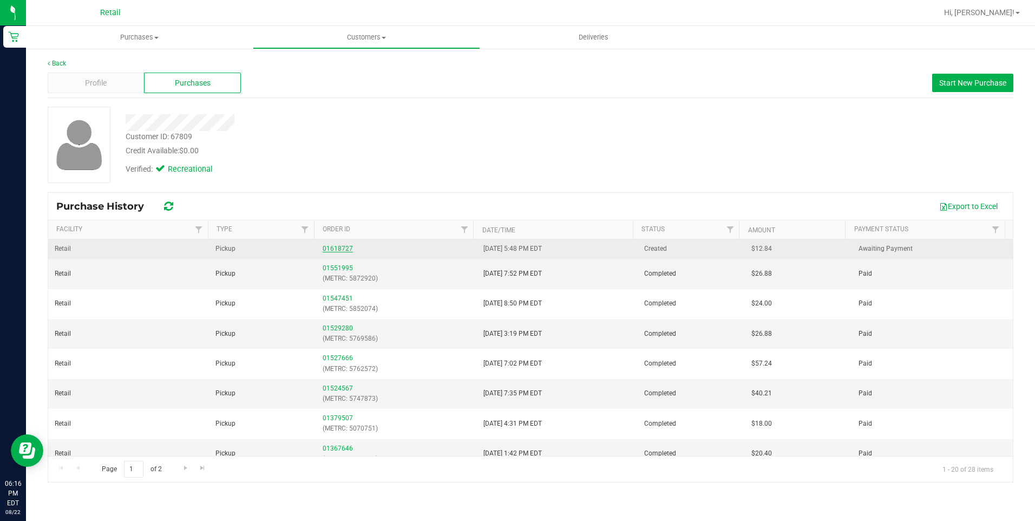
click at [344, 251] on link "01618727" at bounding box center [337, 249] width 30 height 8
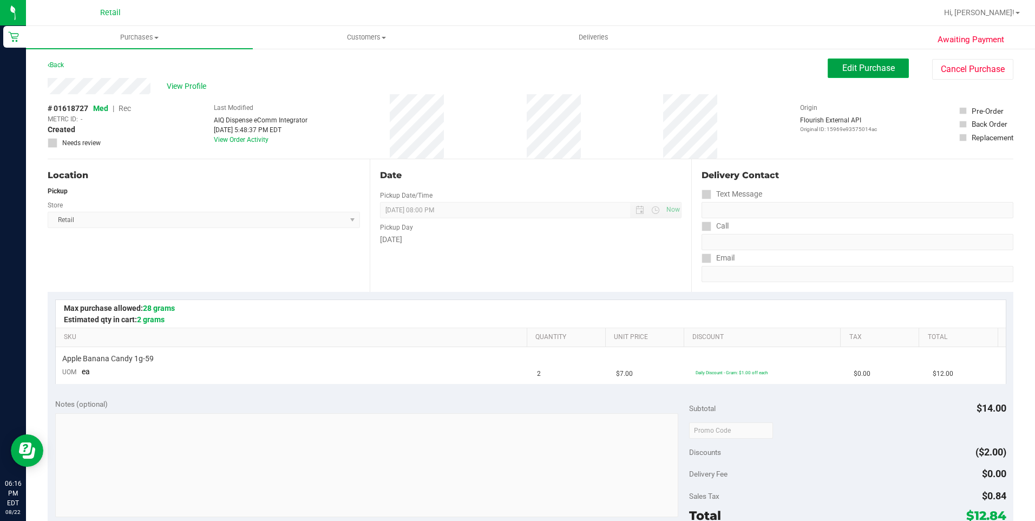
click at [842, 65] on span "Edit Purchase" at bounding box center [868, 68] width 52 height 10
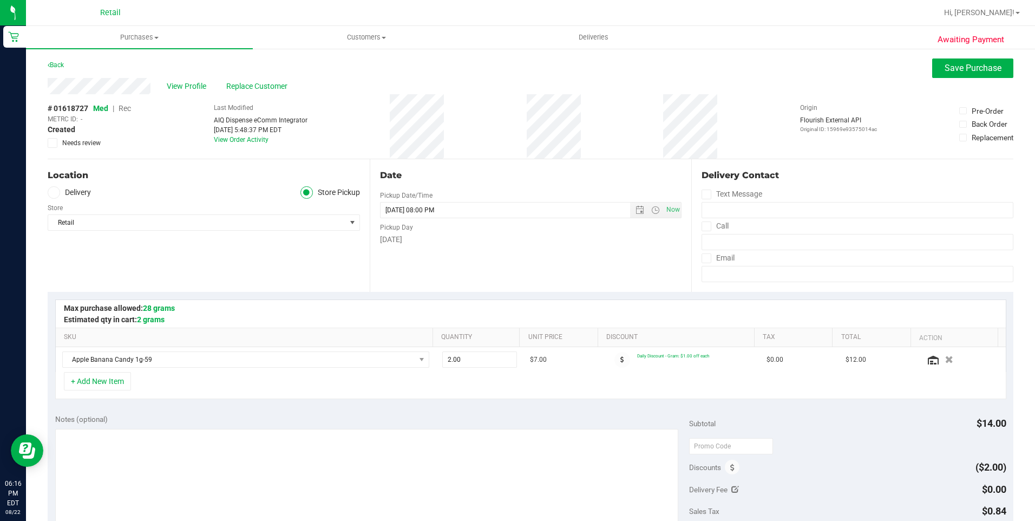
click at [126, 109] on span "Rec" at bounding box center [124, 108] width 12 height 9
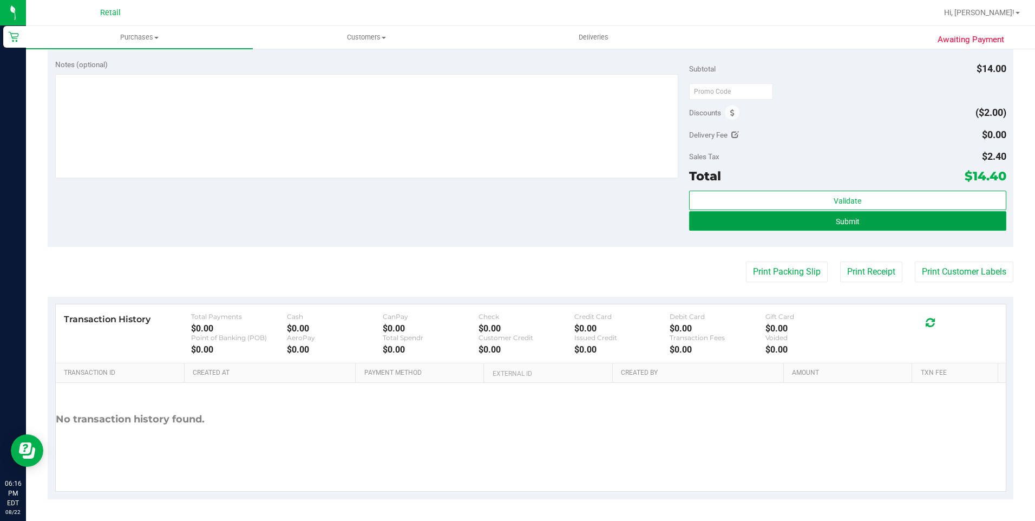
click at [846, 227] on button "Submit" at bounding box center [847, 220] width 317 height 19
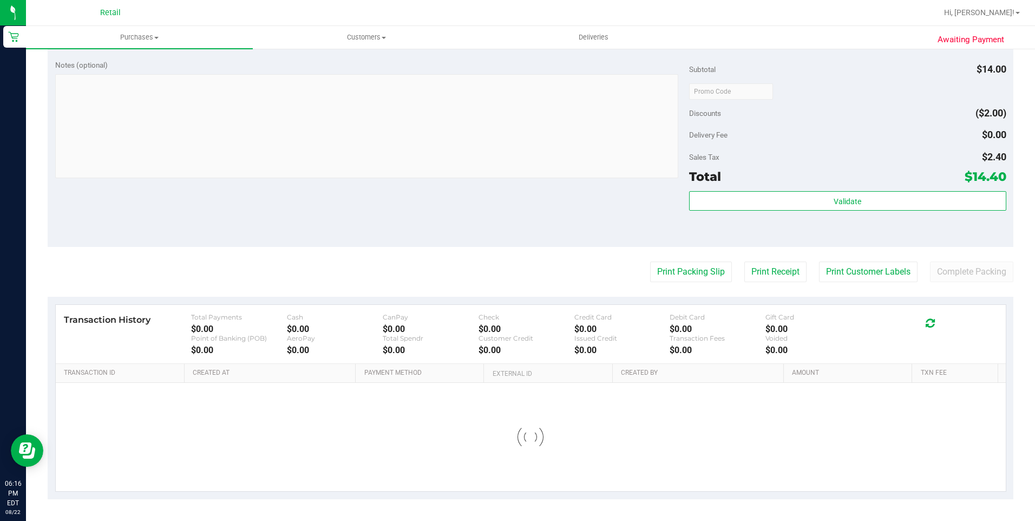
scroll to position [339, 0]
click at [987, 273] on button "Complete Packing" at bounding box center [971, 271] width 83 height 21
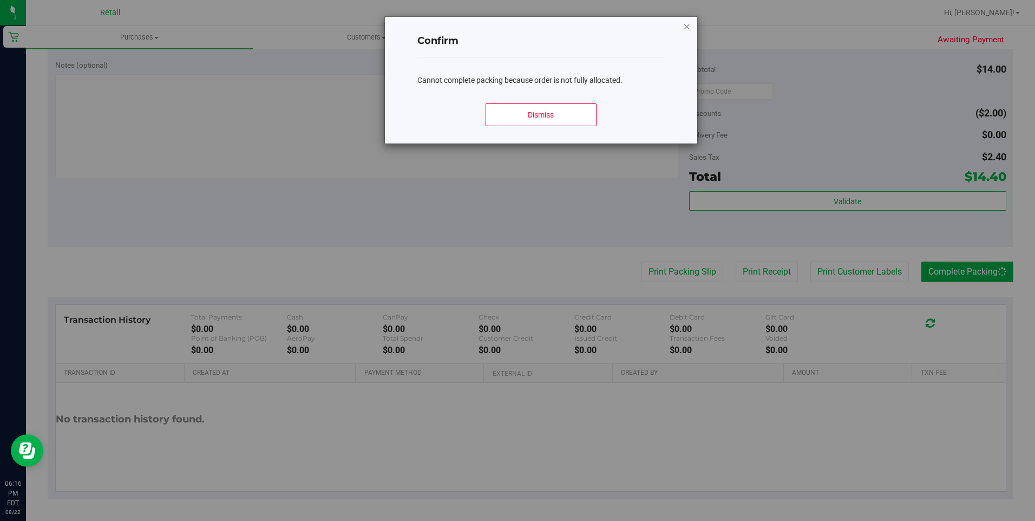
click at [684, 27] on icon "Close modal" at bounding box center [687, 25] width 8 height 13
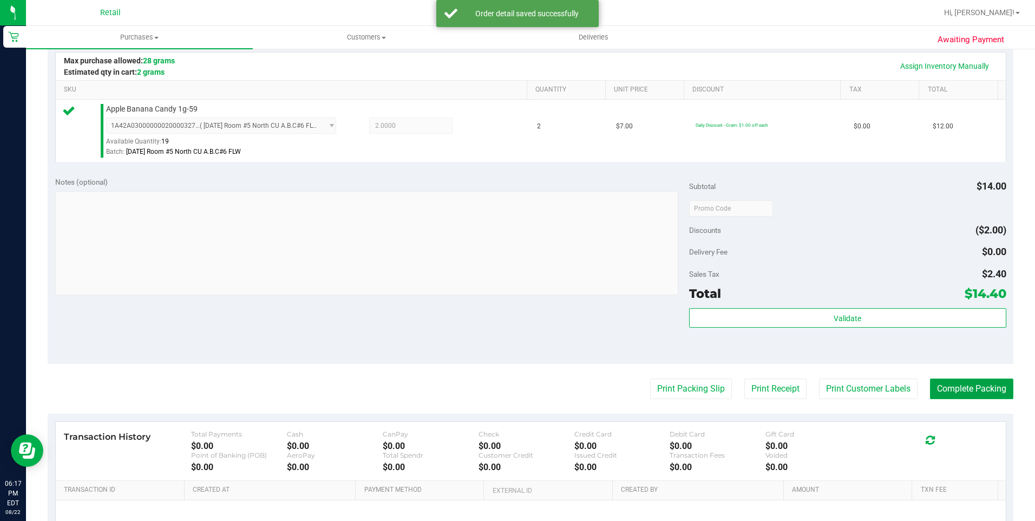
scroll to position [285, 0]
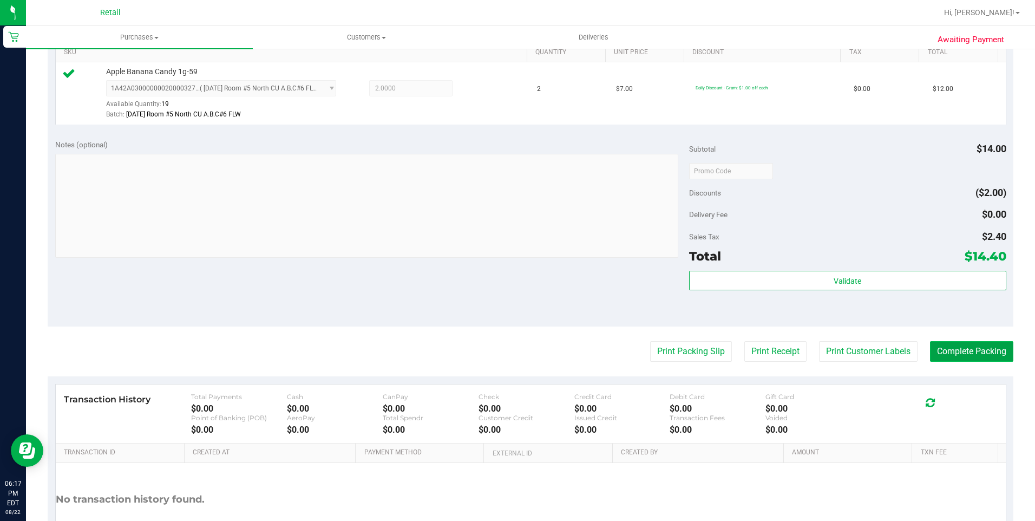
click at [963, 353] on button "Complete Packing" at bounding box center [971, 351] width 83 height 21
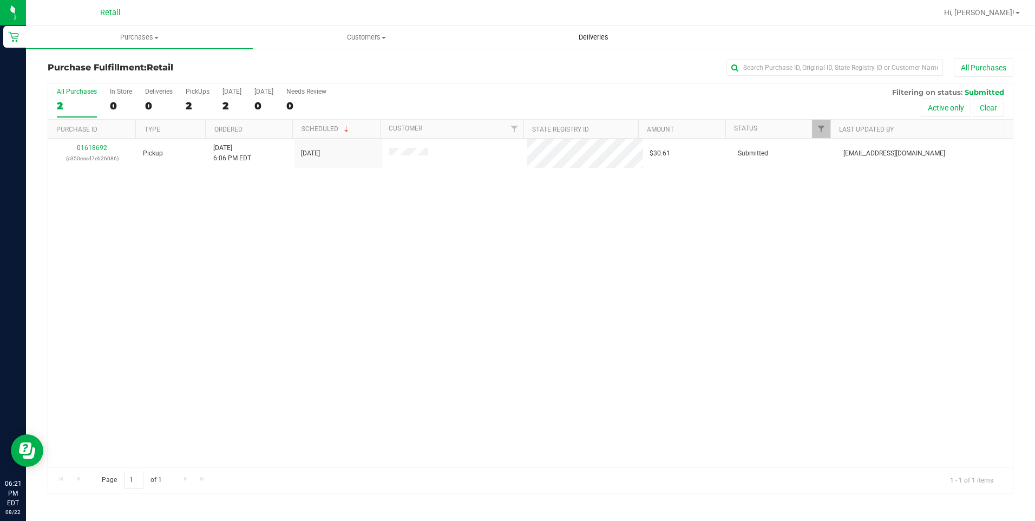
click at [593, 33] on span "Deliveries" at bounding box center [593, 37] width 59 height 10
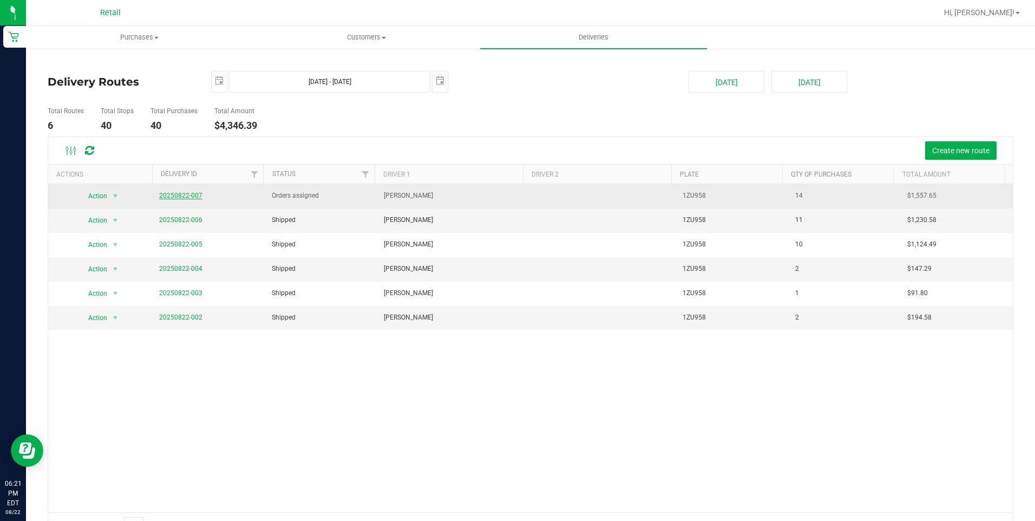
click at [195, 195] on link "20250822-007" at bounding box center [180, 196] width 43 height 8
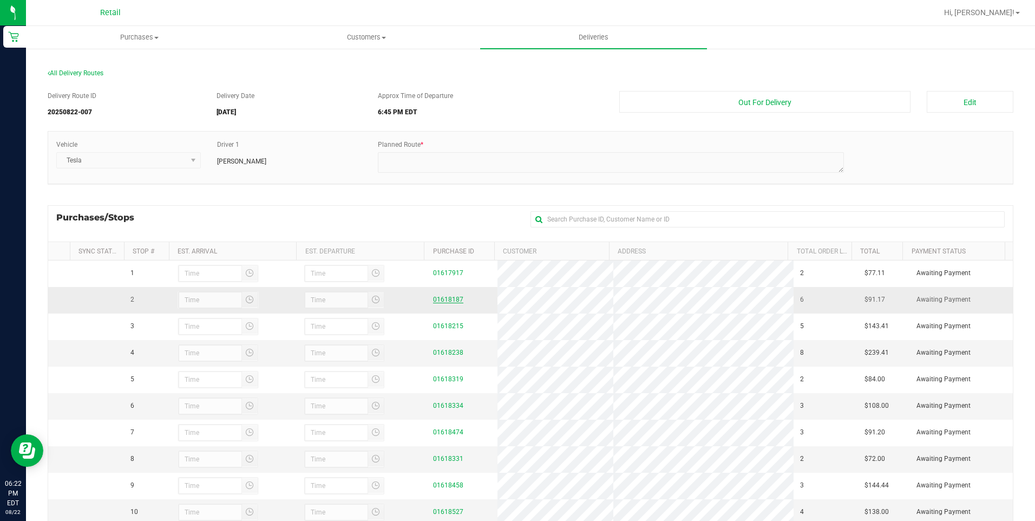
click at [439, 301] on link "01618187" at bounding box center [448, 299] width 30 height 8
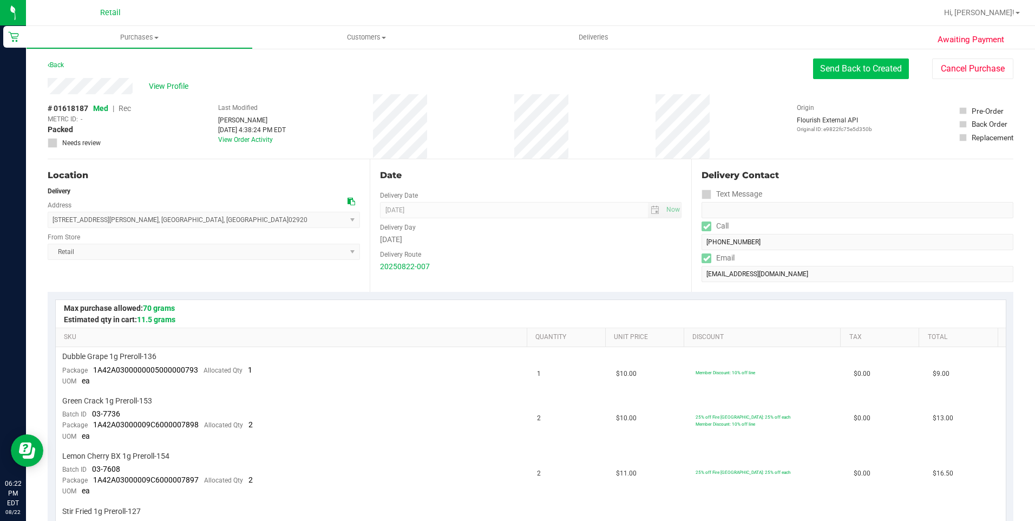
click at [839, 77] on button "Send Back to Created" at bounding box center [861, 68] width 96 height 21
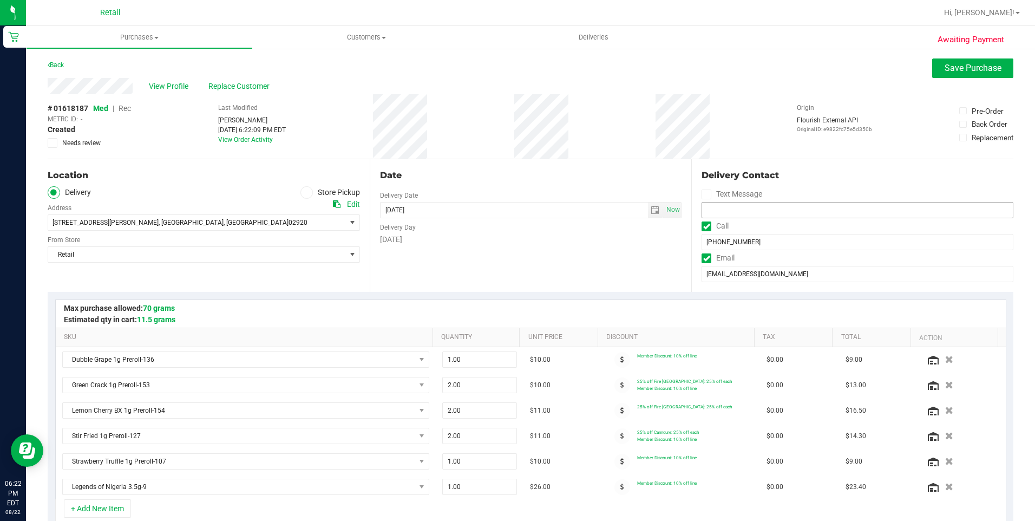
scroll to position [271, 0]
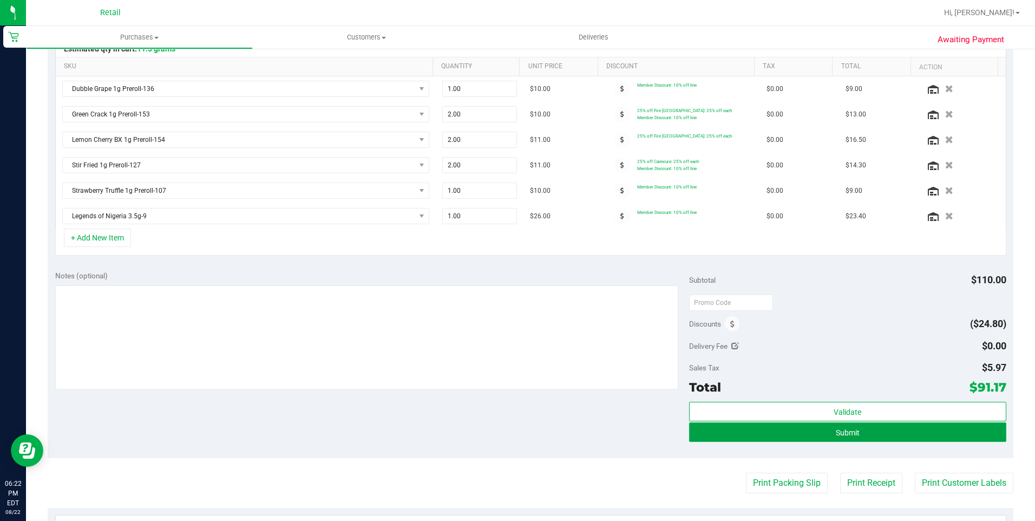
click at [881, 433] on button "Submit" at bounding box center [847, 431] width 317 height 19
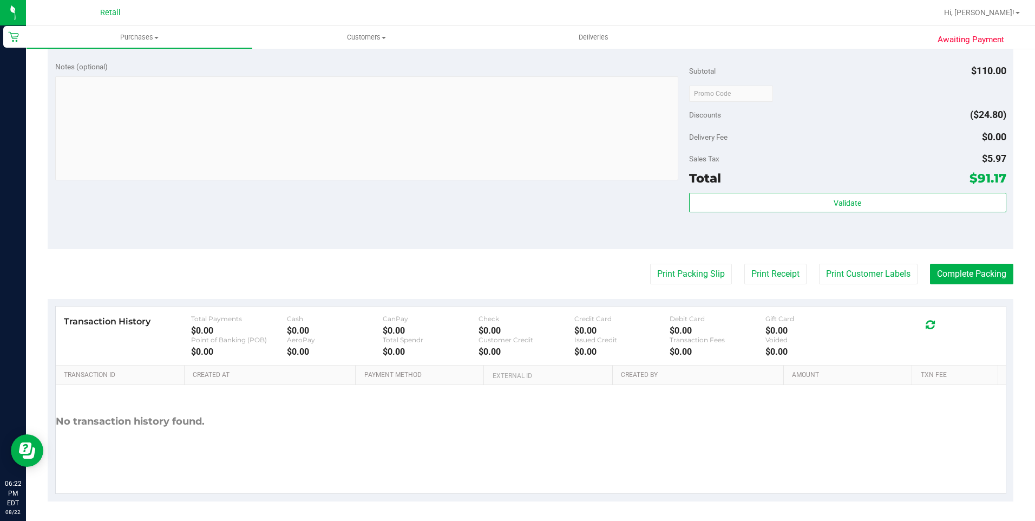
scroll to position [670, 0]
click at [963, 266] on button "Complete Packing" at bounding box center [971, 271] width 83 height 21
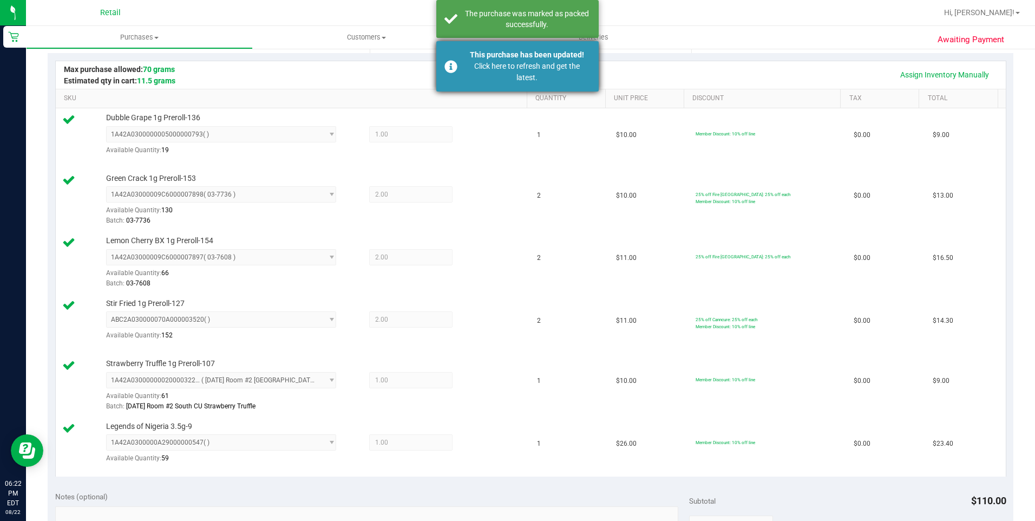
scroll to position [238, 0]
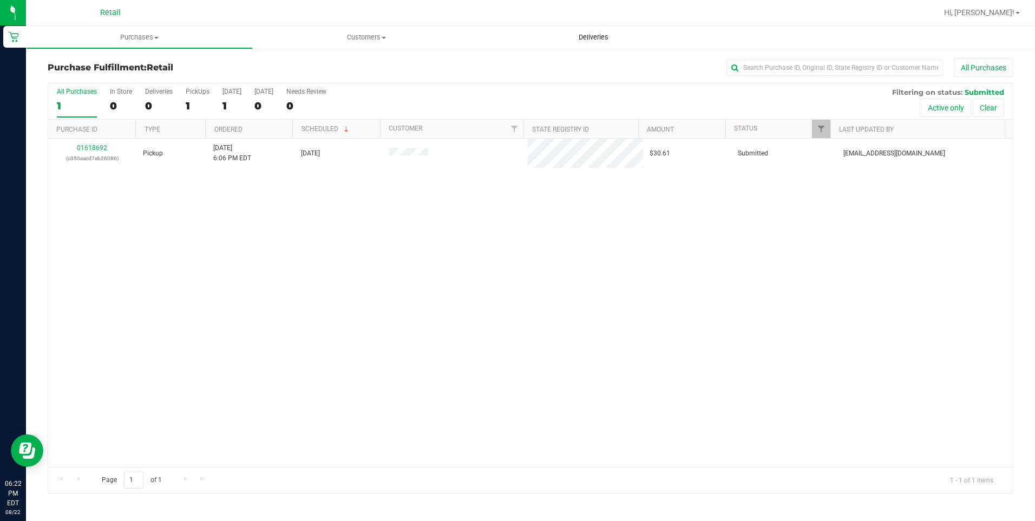
click at [595, 37] on span "Deliveries" at bounding box center [593, 37] width 59 height 10
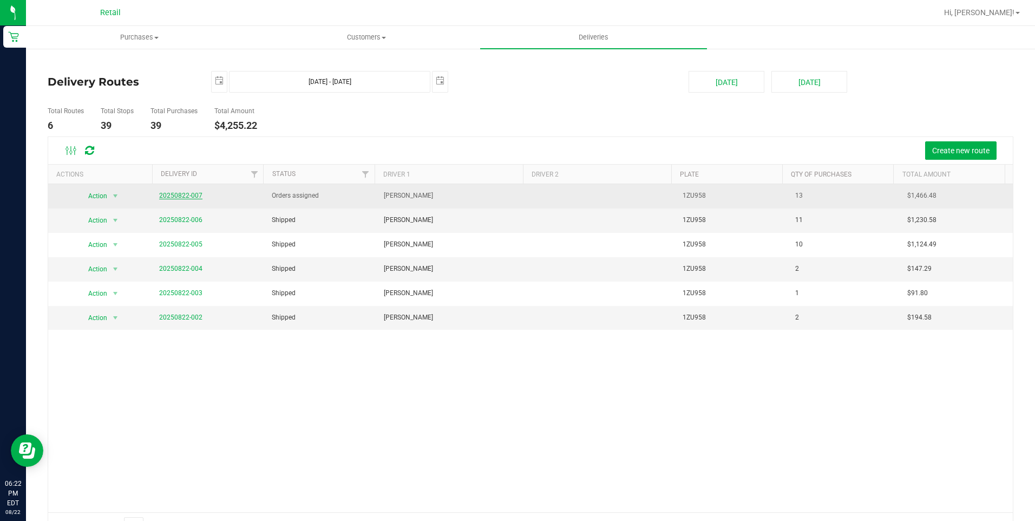
click at [185, 195] on link "20250822-007" at bounding box center [180, 196] width 43 height 8
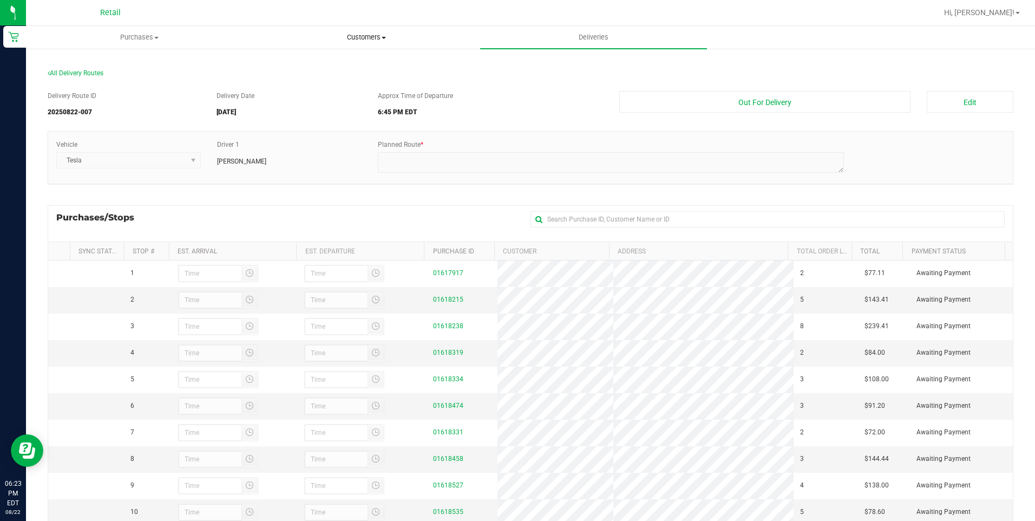
click at [384, 37] on span at bounding box center [383, 38] width 4 height 2
click at [358, 61] on li "All customers" at bounding box center [366, 65] width 227 height 13
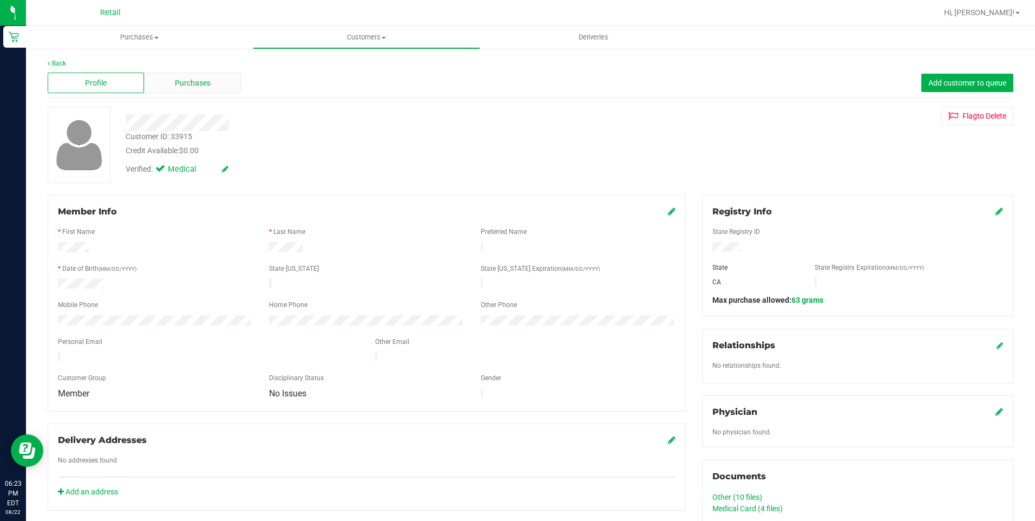
click at [216, 85] on div "Purchases" at bounding box center [192, 83] width 96 height 21
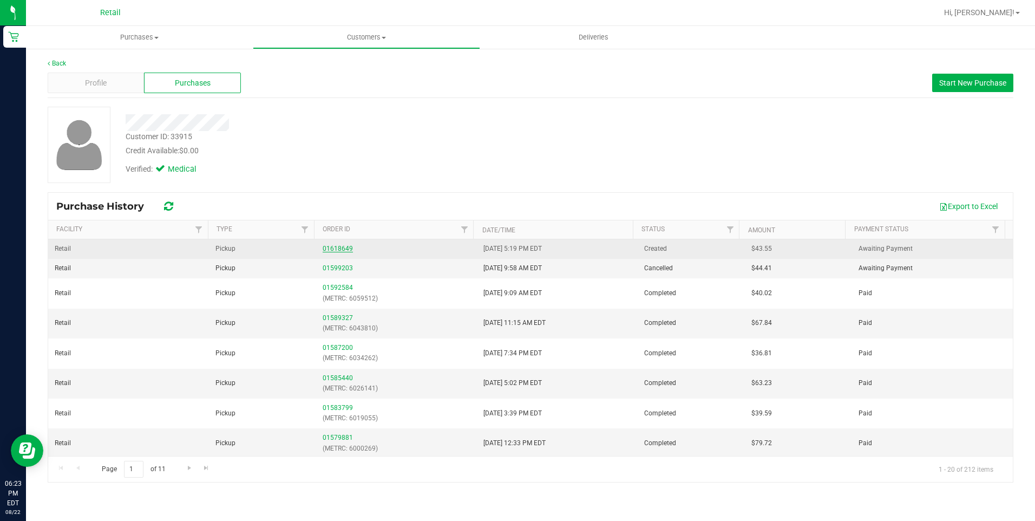
click at [337, 245] on link "01618649" at bounding box center [337, 249] width 30 height 8
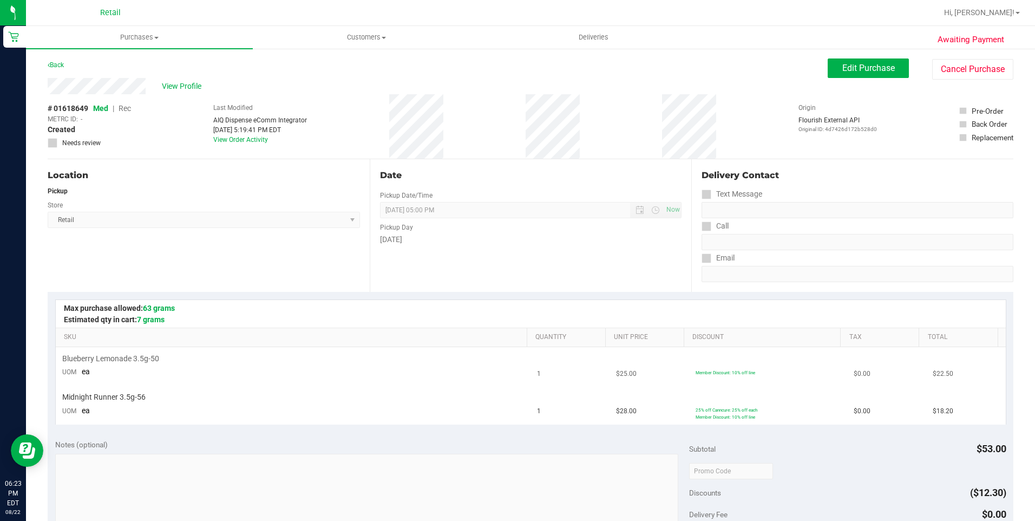
scroll to position [379, 0]
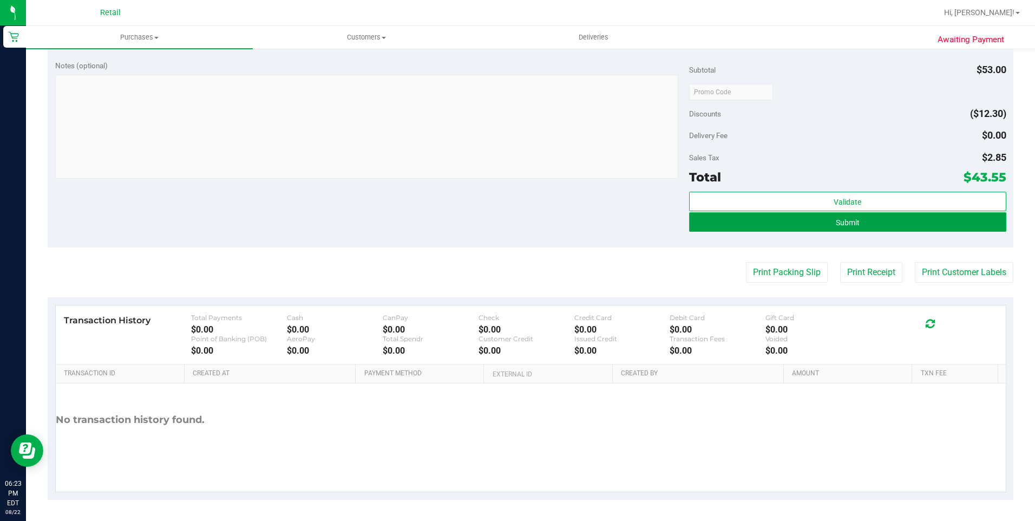
click at [871, 227] on button "Submit" at bounding box center [847, 221] width 317 height 19
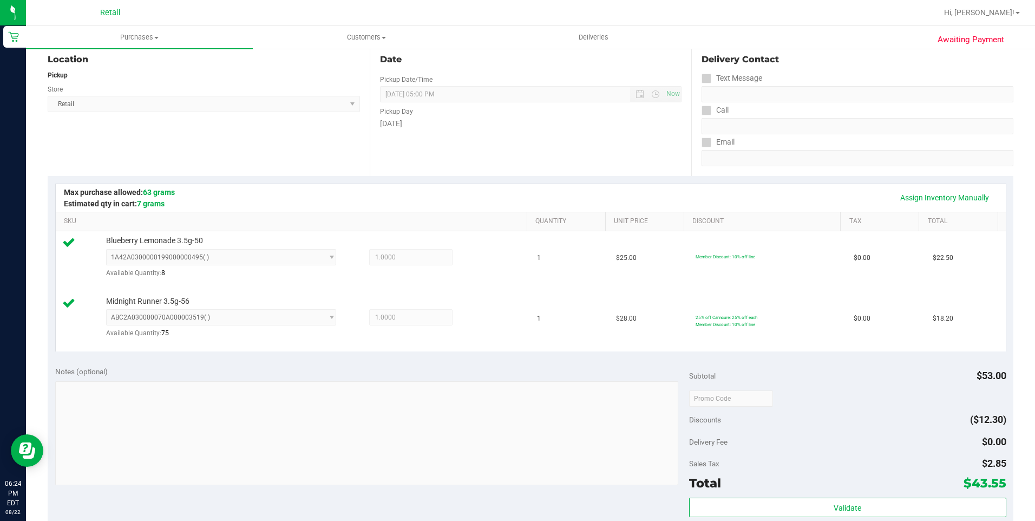
scroll to position [292, 0]
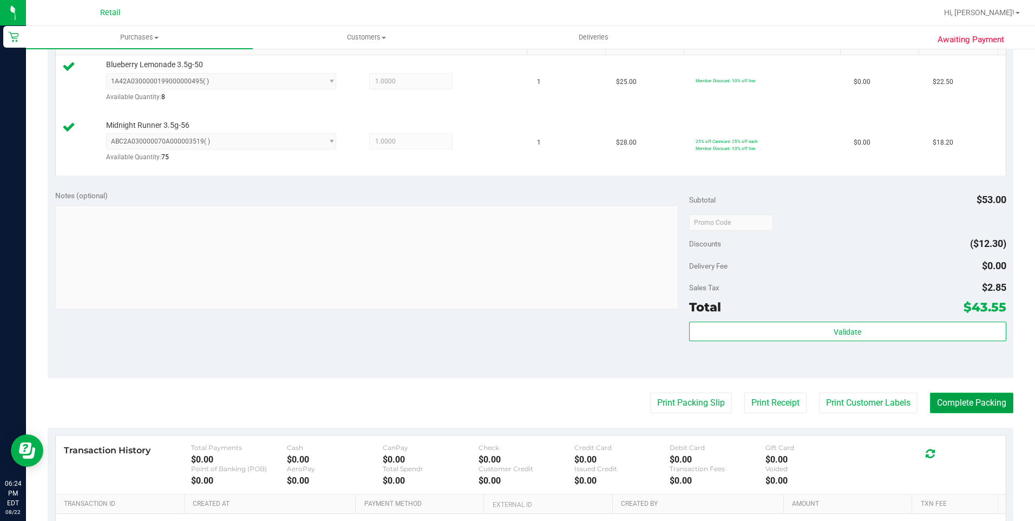
click at [972, 400] on button "Complete Packing" at bounding box center [971, 402] width 83 height 21
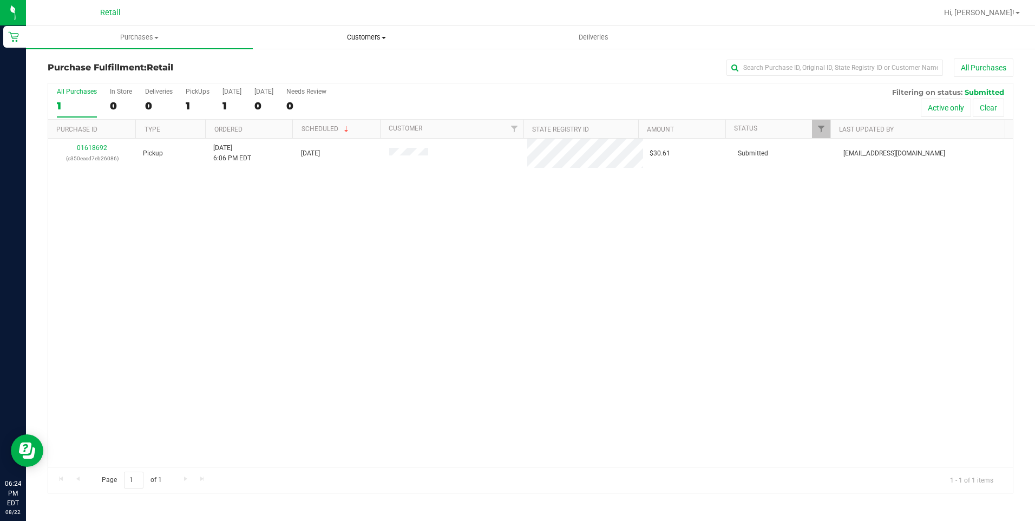
click at [380, 44] on uib-tab-heading "Customers All customers Add a new customer All physicians" at bounding box center [366, 38] width 226 height 22
click at [365, 67] on li "All customers" at bounding box center [366, 65] width 227 height 13
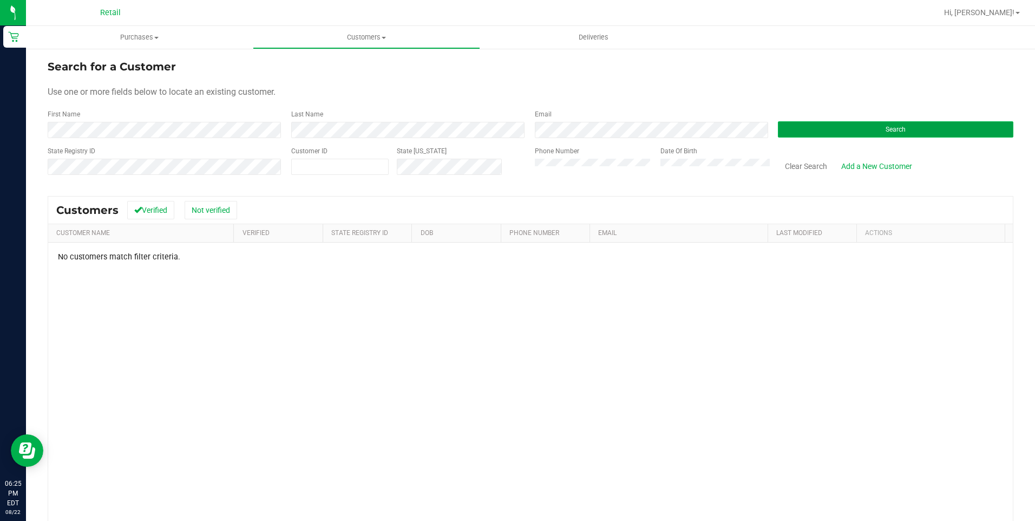
click at [850, 123] on button "Search" at bounding box center [895, 129] width 235 height 16
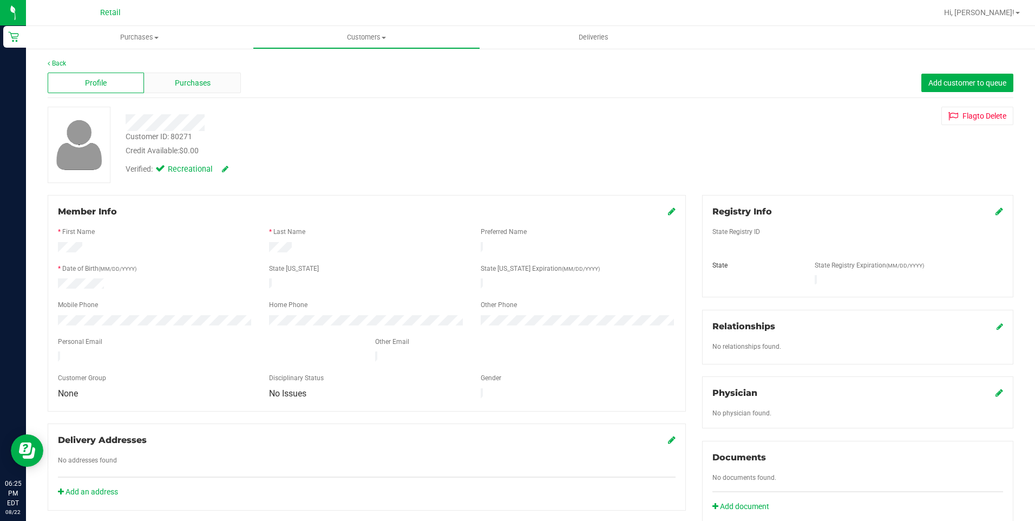
click at [197, 88] on span "Purchases" at bounding box center [193, 82] width 36 height 11
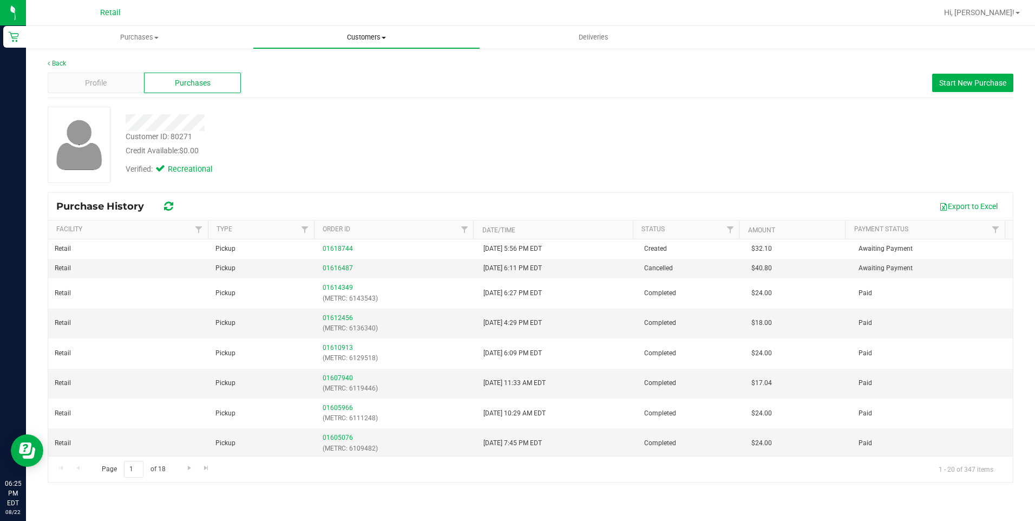
click at [372, 41] on span "Customers" at bounding box center [366, 37] width 226 height 10
click at [332, 64] on li "All customers" at bounding box center [366, 65] width 227 height 13
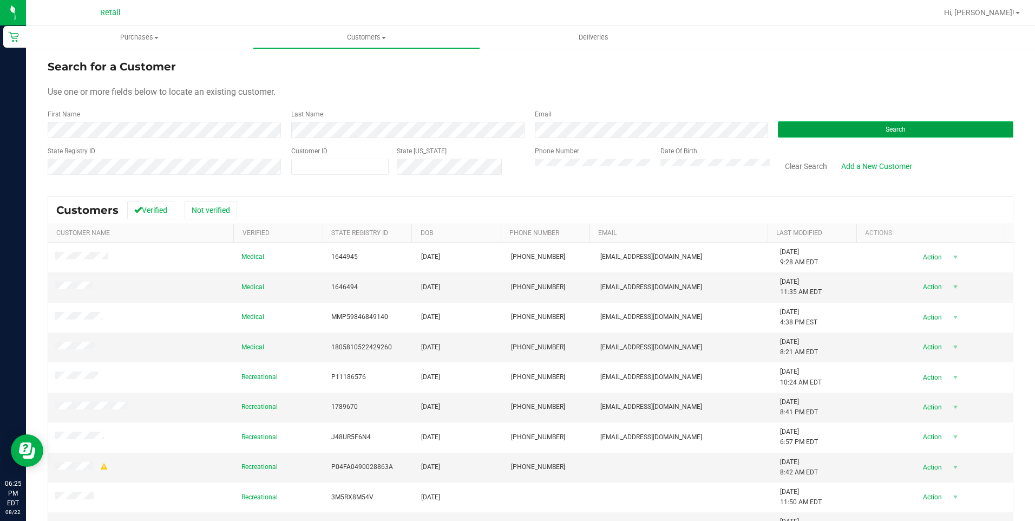
click at [826, 135] on button "Search" at bounding box center [895, 129] width 235 height 16
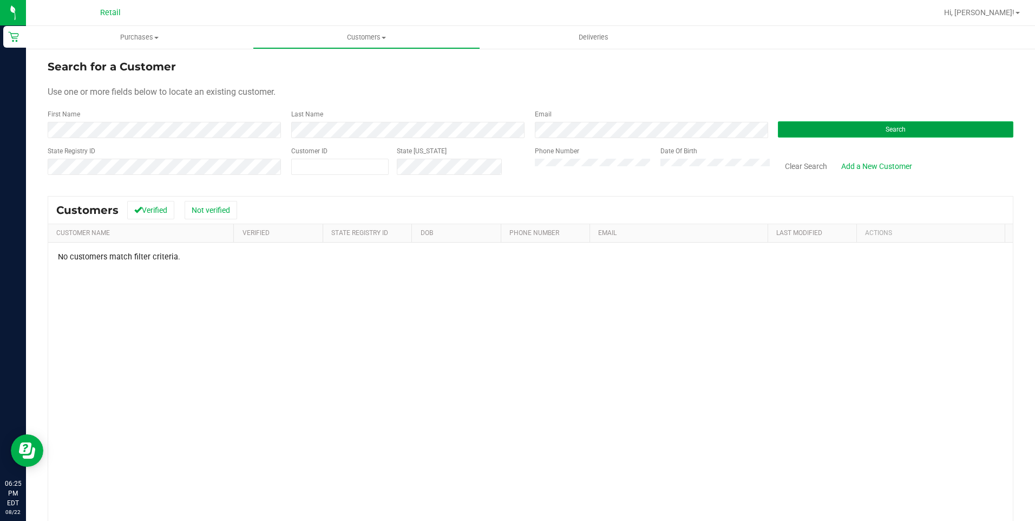
click at [910, 136] on button "Search" at bounding box center [895, 129] width 235 height 16
click at [811, 131] on button "Search" at bounding box center [895, 129] width 235 height 16
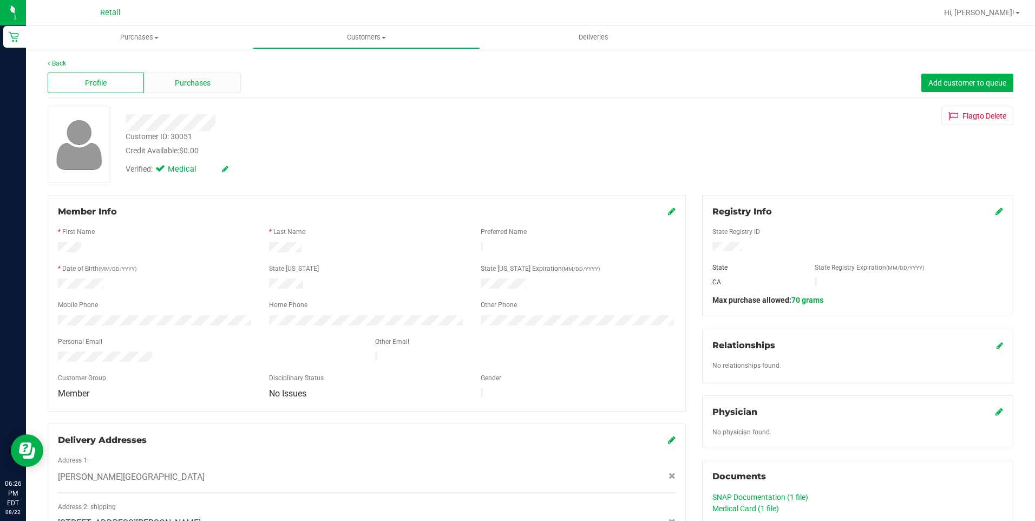
click at [175, 80] on span "Purchases" at bounding box center [193, 82] width 36 height 11
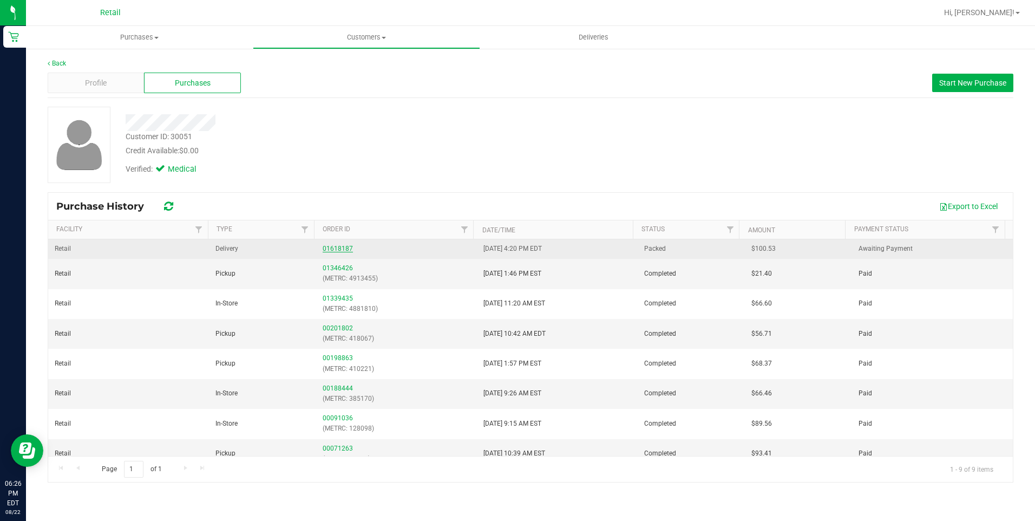
click at [345, 248] on link "01618187" at bounding box center [337, 249] width 30 height 8
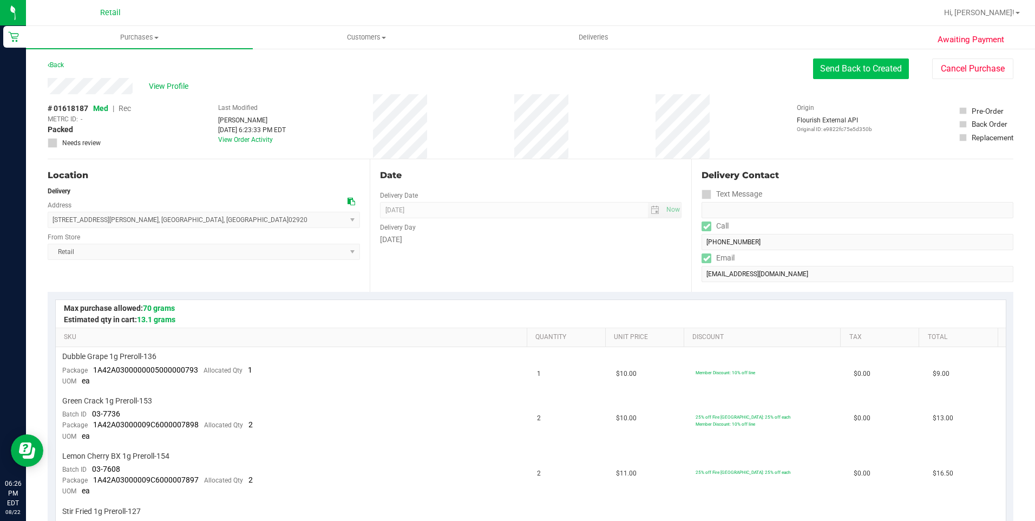
click at [871, 74] on button "Send Back to Created" at bounding box center [861, 68] width 96 height 21
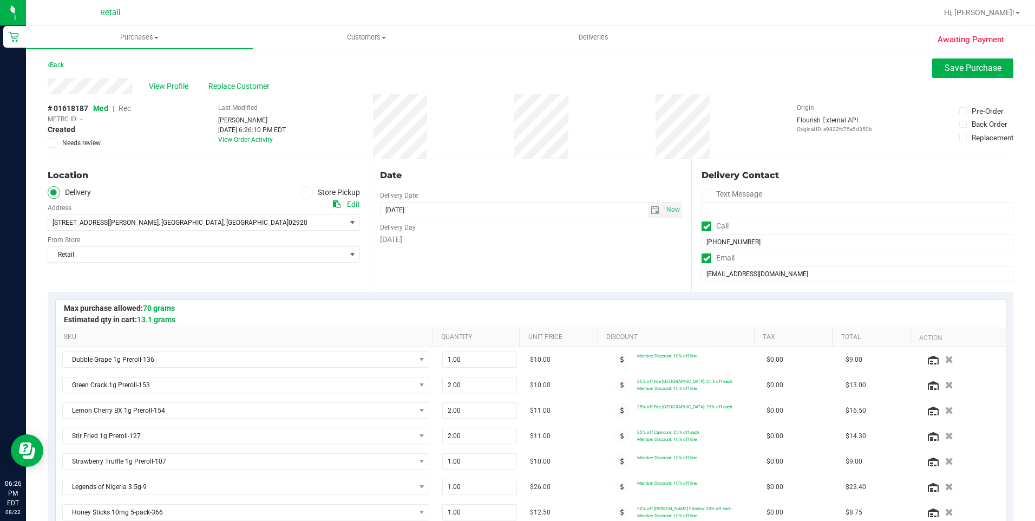
click at [306, 192] on icon at bounding box center [306, 192] width 6 height 0
click at [0, 0] on input "Store Pickup" at bounding box center [0, 0] width 0 height 0
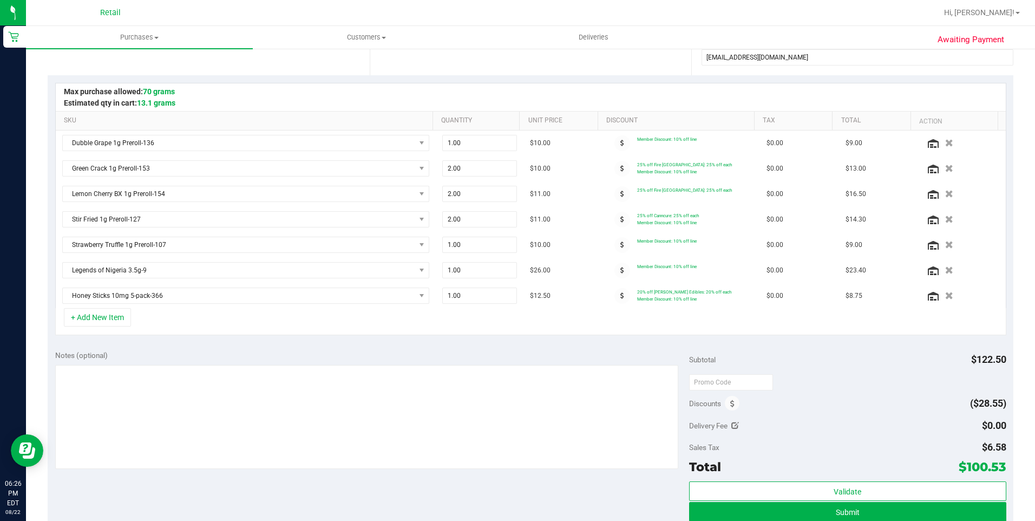
scroll to position [487, 0]
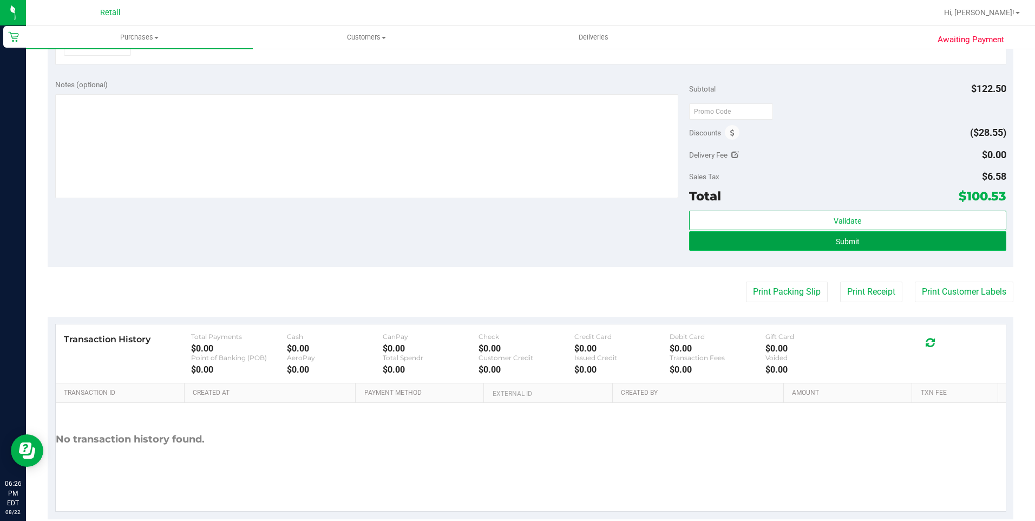
click at [897, 246] on button "Submit" at bounding box center [847, 240] width 317 height 19
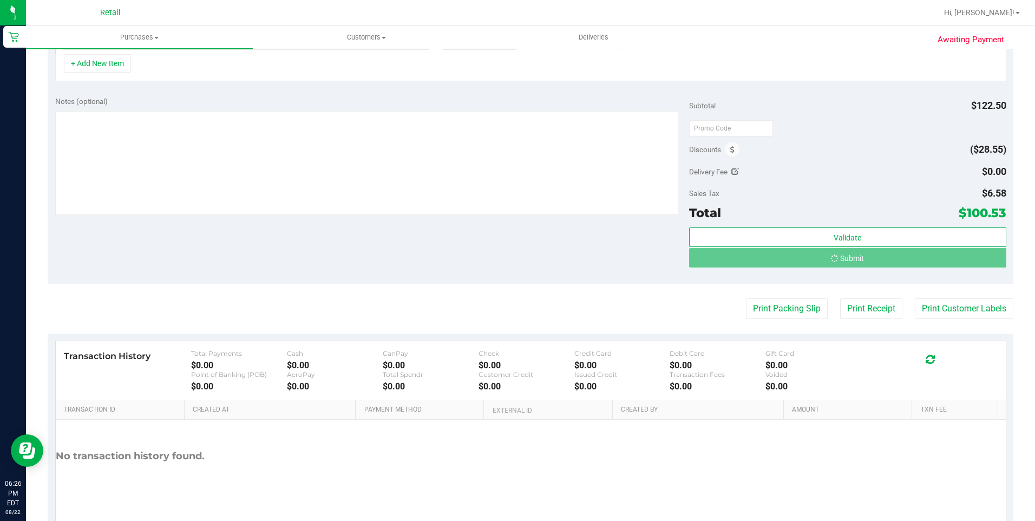
scroll to position [453, 0]
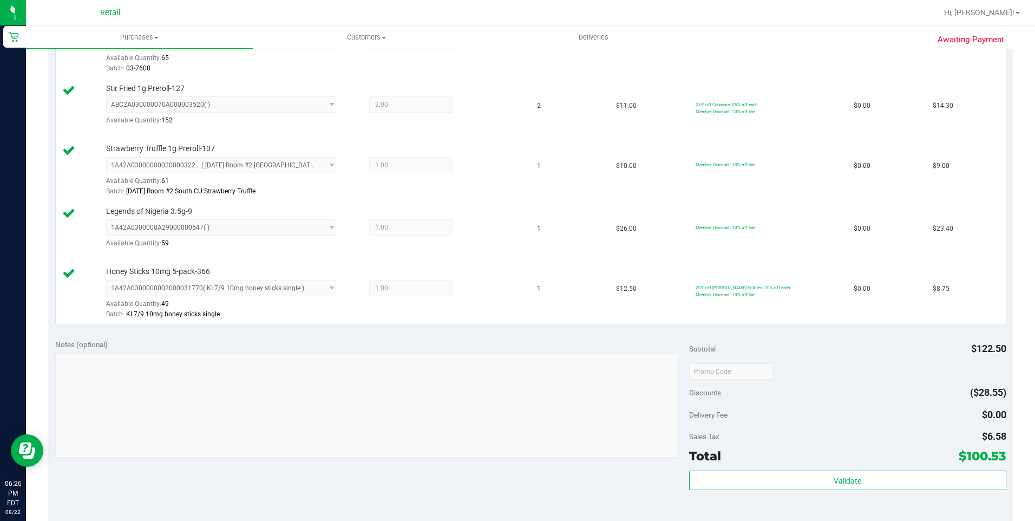
scroll to position [733, 0]
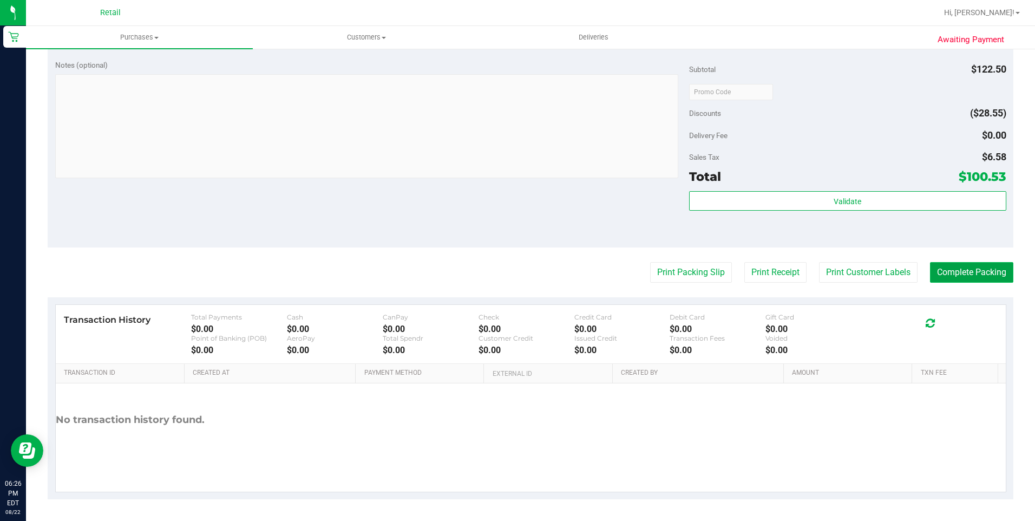
click at [963, 268] on button "Complete Packing" at bounding box center [971, 272] width 83 height 21
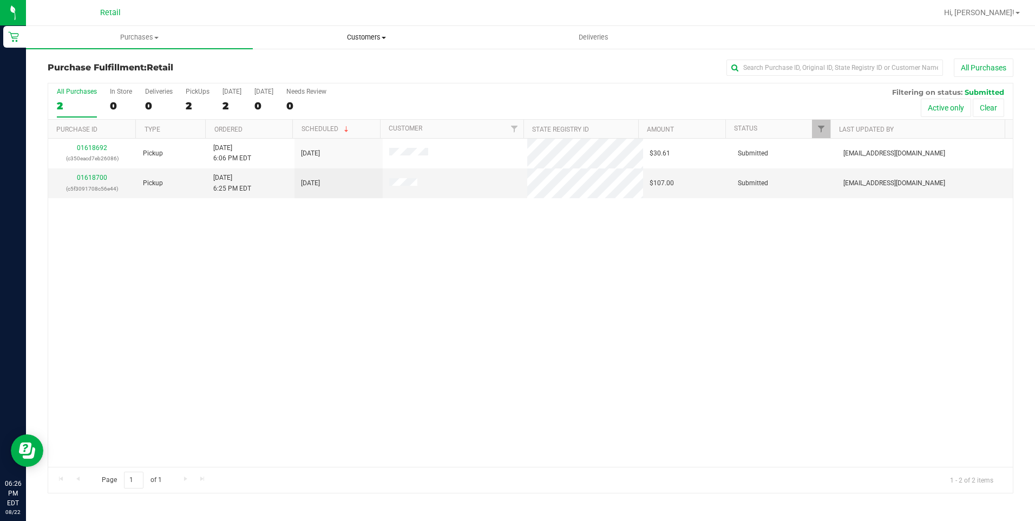
click at [378, 36] on span "Customers" at bounding box center [366, 37] width 226 height 10
click at [347, 63] on li "All customers" at bounding box center [366, 65] width 227 height 13
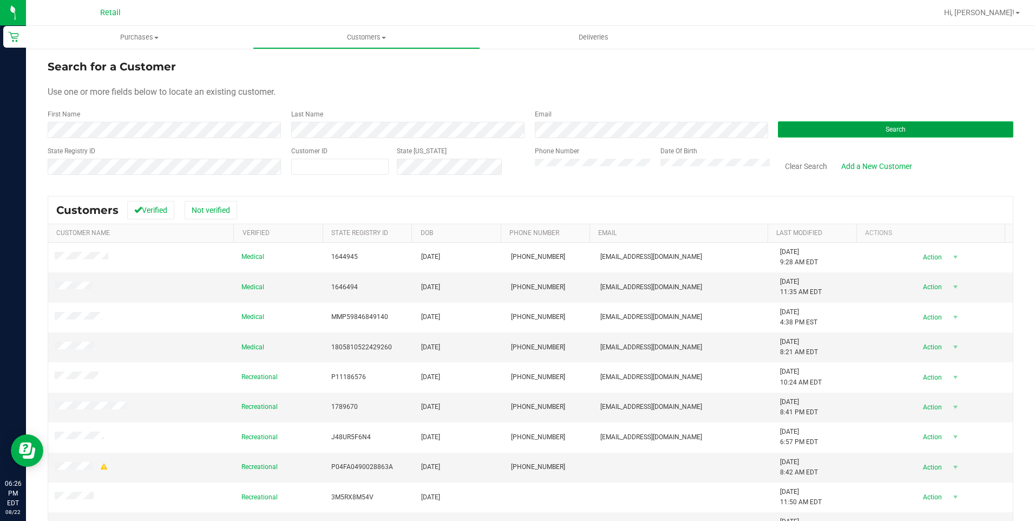
click at [885, 130] on span "Search" at bounding box center [895, 130] width 20 height 8
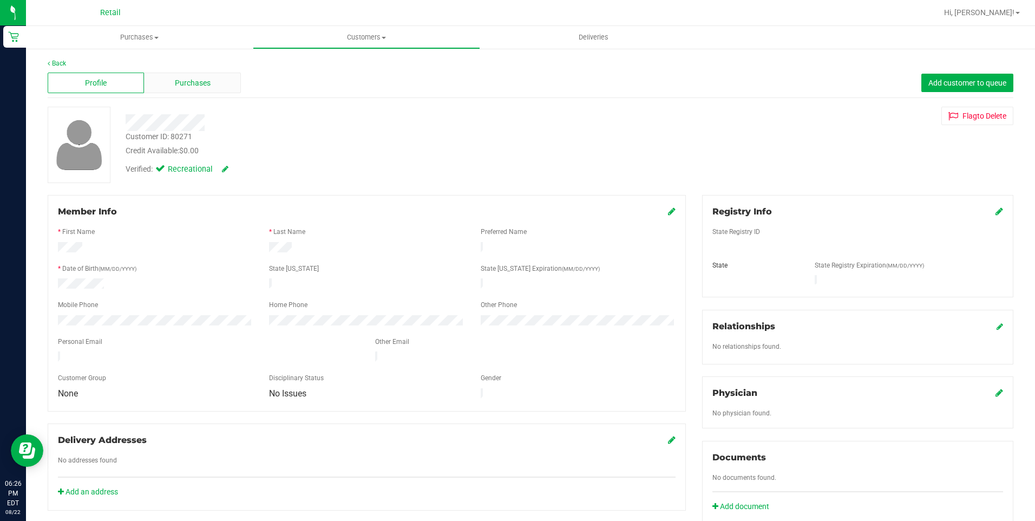
click at [206, 88] on span "Purchases" at bounding box center [193, 82] width 36 height 11
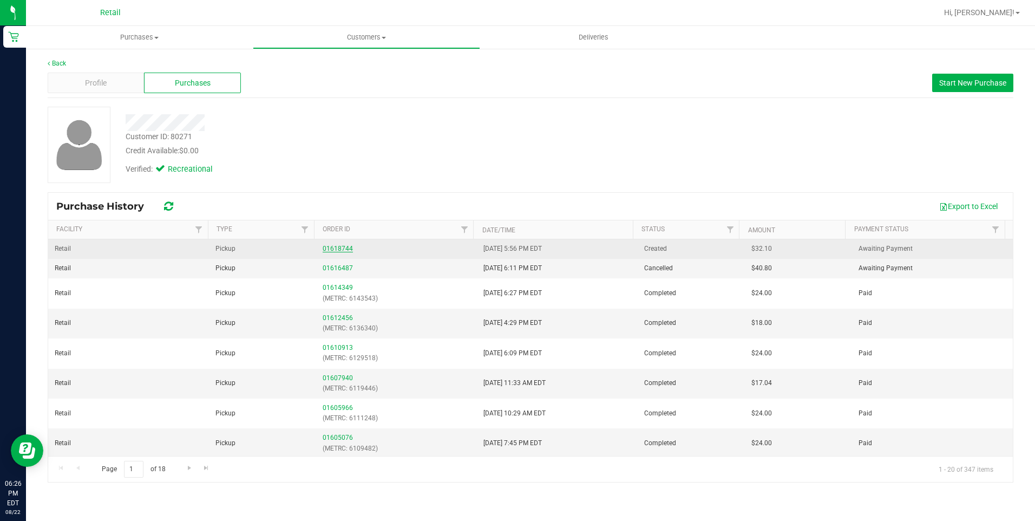
click at [344, 249] on link "01618744" at bounding box center [337, 249] width 30 height 8
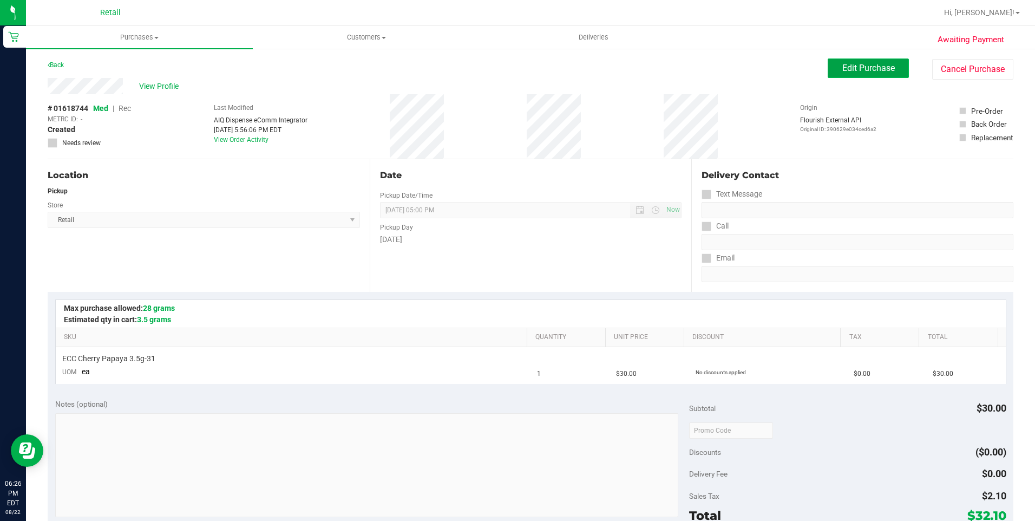
click at [868, 61] on button "Edit Purchase" at bounding box center [867, 67] width 81 height 19
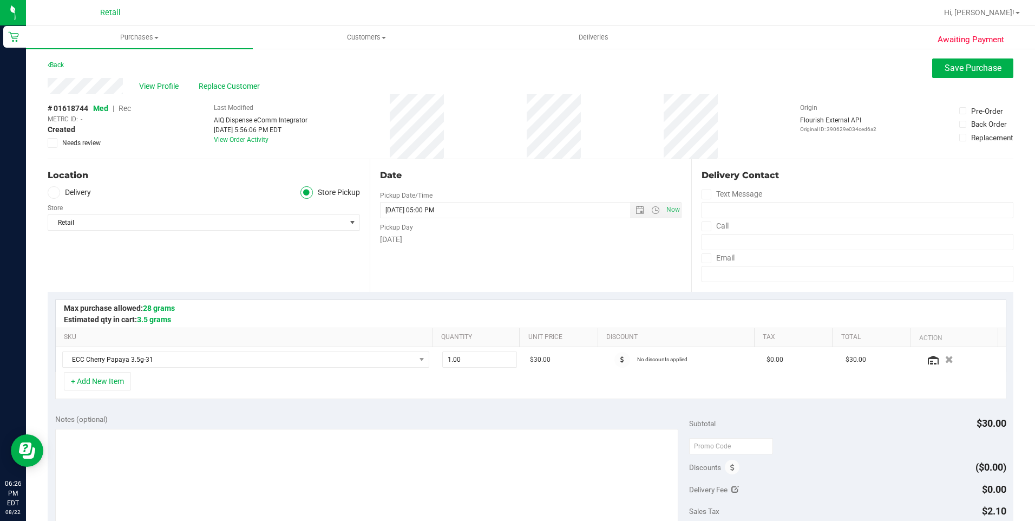
click at [127, 109] on span "Rec" at bounding box center [124, 108] width 12 height 9
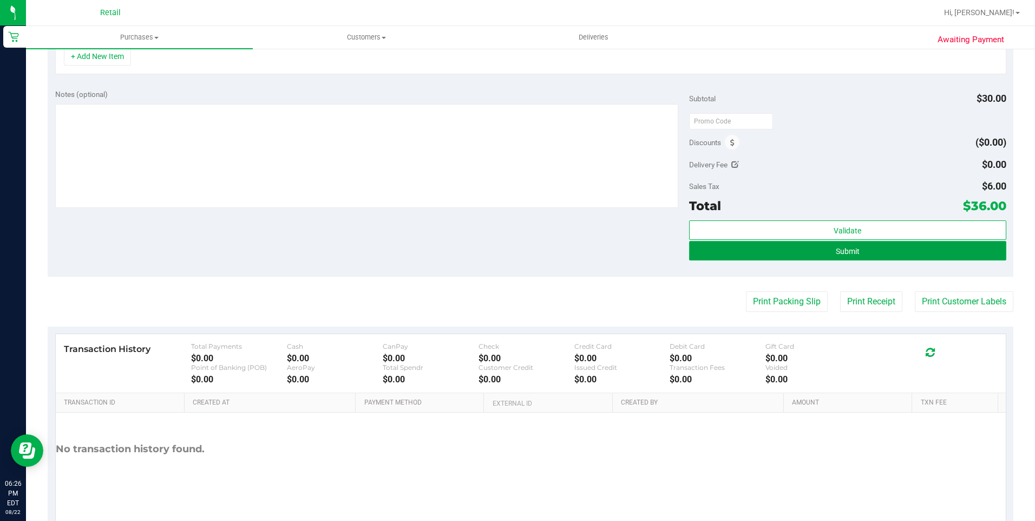
click at [894, 256] on button "Submit" at bounding box center [847, 250] width 317 height 19
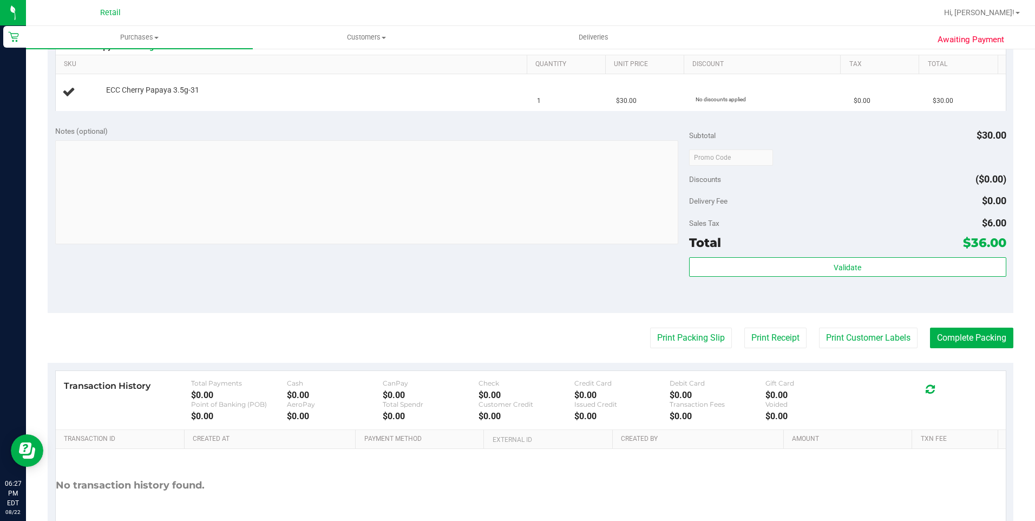
scroll to position [254, 0]
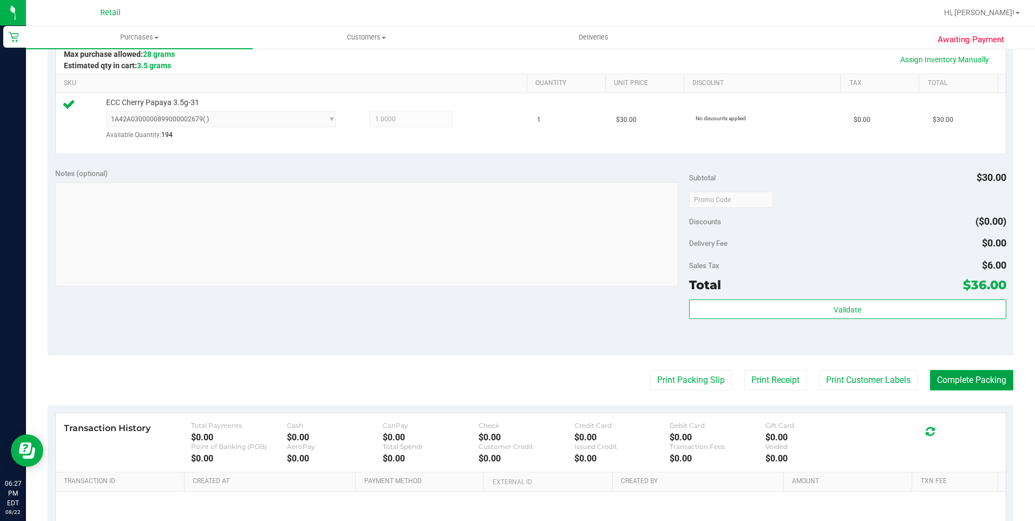
click at [992, 384] on button "Complete Packing" at bounding box center [971, 380] width 83 height 21
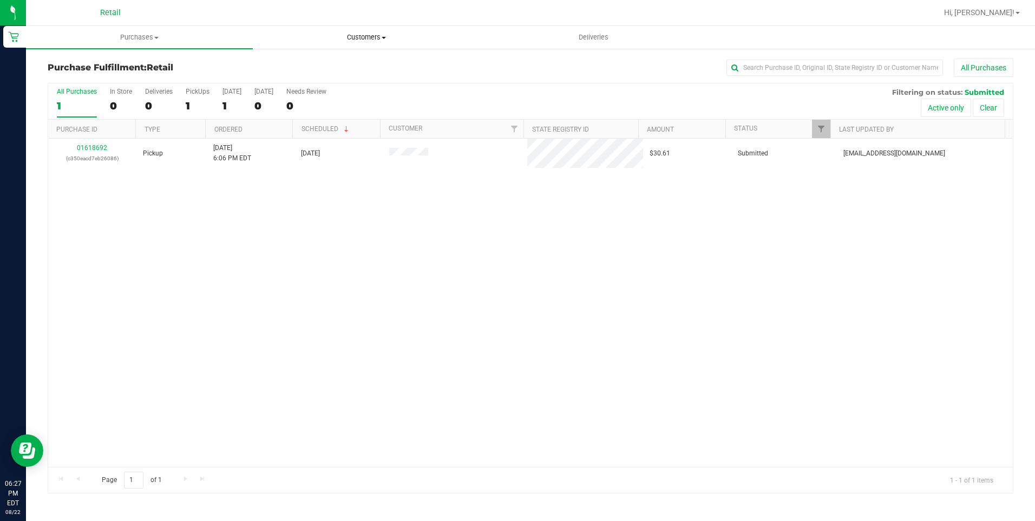
click at [388, 35] on span "Customers" at bounding box center [366, 37] width 226 height 10
click at [398, 64] on li "All customers" at bounding box center [366, 65] width 227 height 13
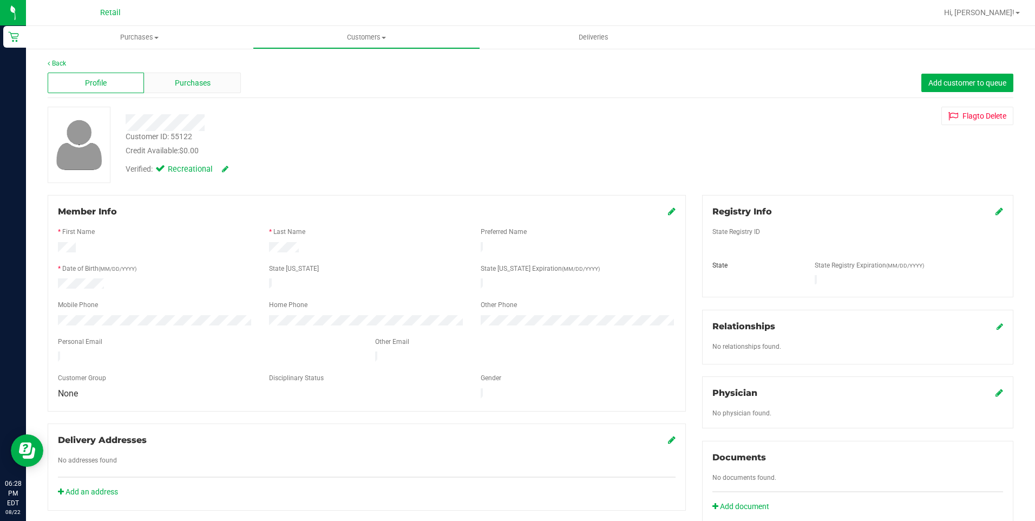
click at [193, 81] on span "Purchases" at bounding box center [193, 82] width 36 height 11
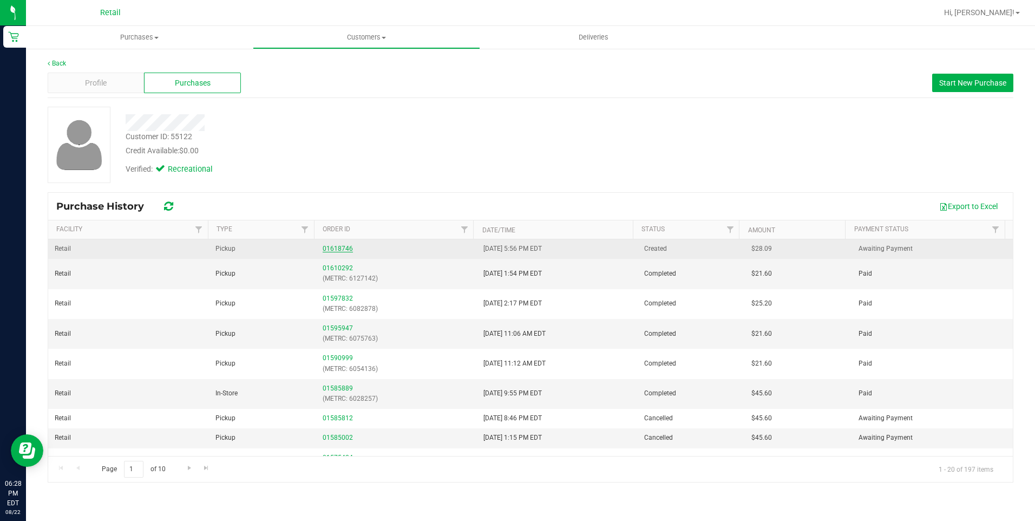
click at [338, 248] on link "01618746" at bounding box center [337, 249] width 30 height 8
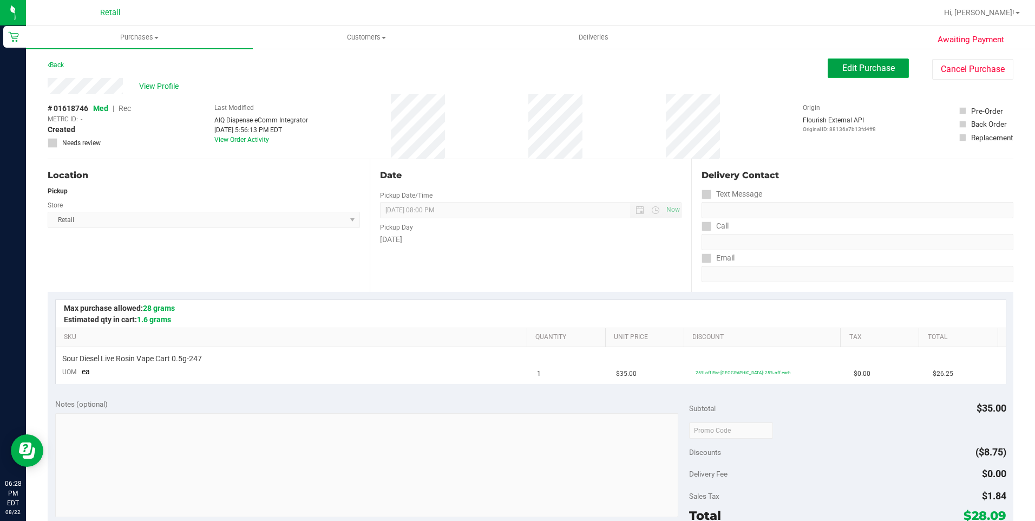
click at [857, 73] on span "Edit Purchase" at bounding box center [868, 68] width 52 height 10
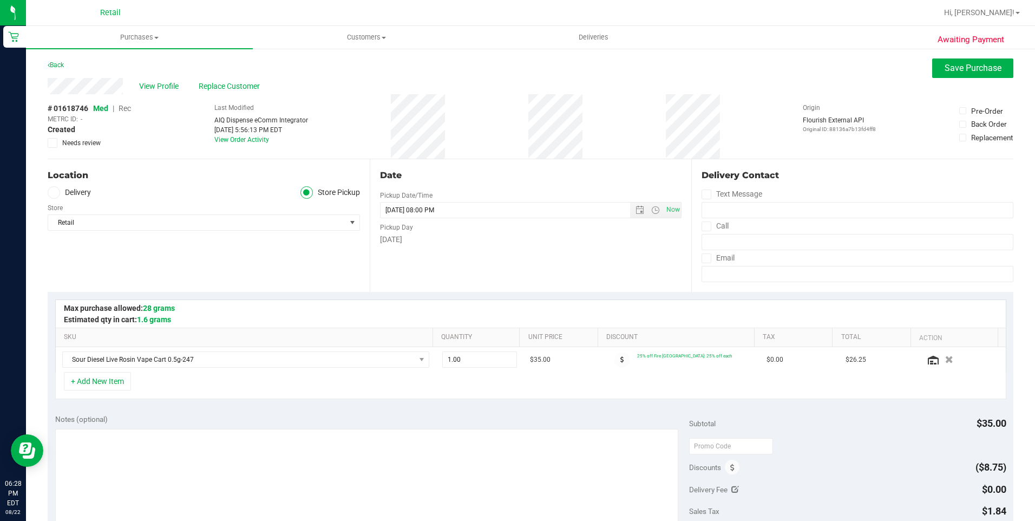
click at [127, 110] on span "Rec" at bounding box center [124, 108] width 12 height 9
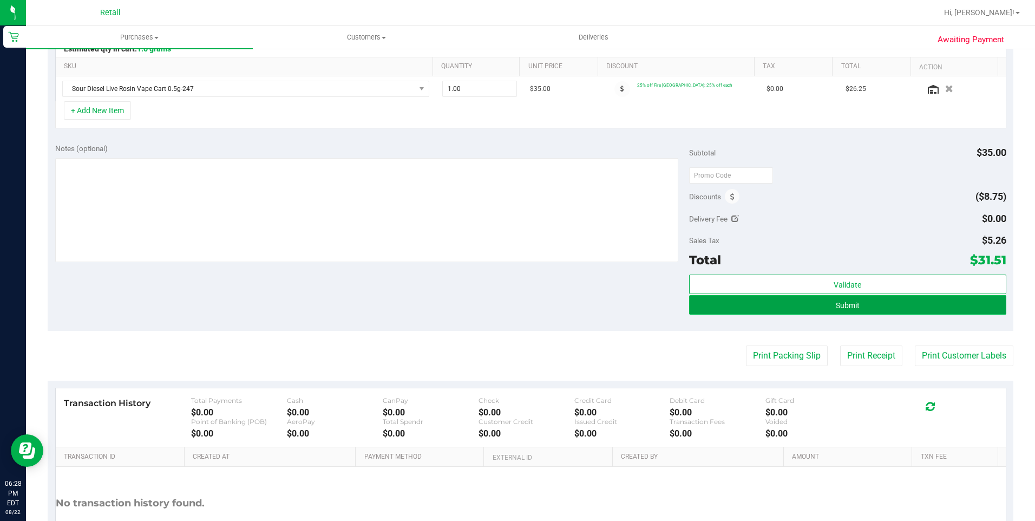
click at [912, 306] on button "Submit" at bounding box center [847, 304] width 317 height 19
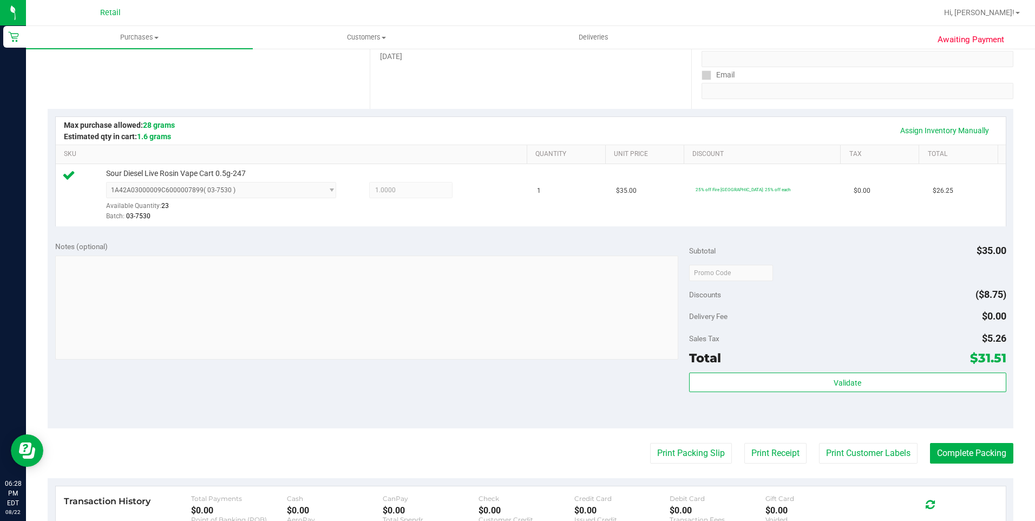
scroll to position [271, 0]
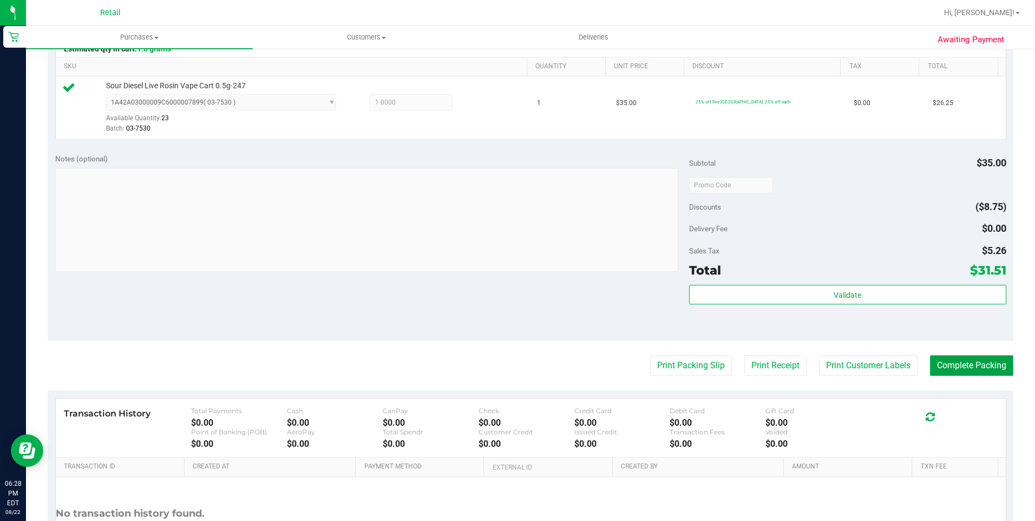
click at [957, 367] on button "Complete Packing" at bounding box center [971, 365] width 83 height 21
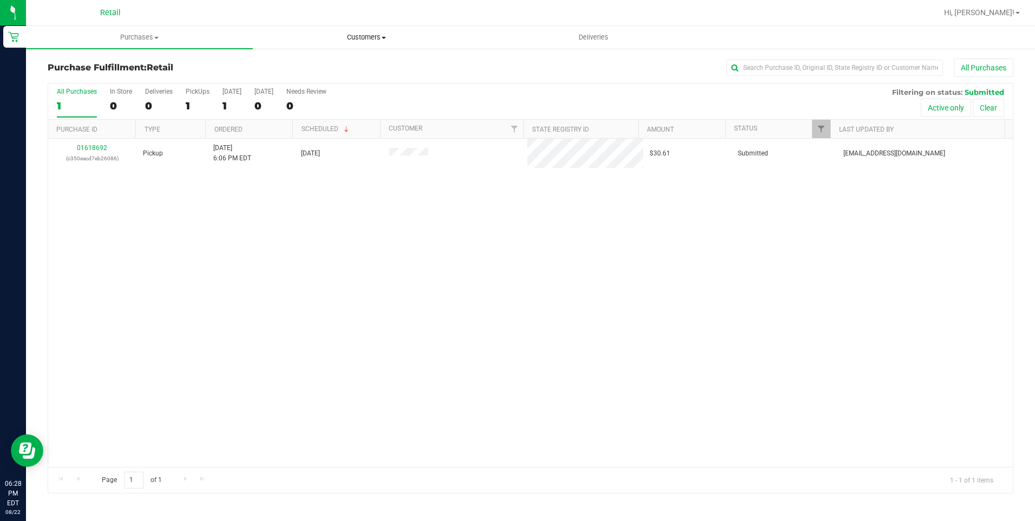
click at [374, 43] on uib-tab-heading "Customers All customers Add a new customer All physicians" at bounding box center [366, 38] width 226 height 22
click at [366, 63] on li "All customers" at bounding box center [366, 65] width 227 height 13
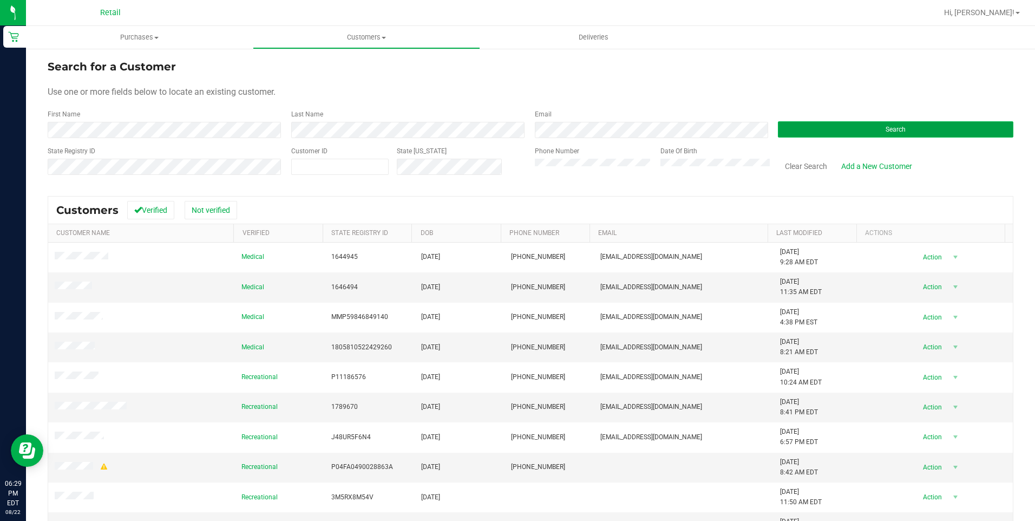
click at [871, 136] on button "Search" at bounding box center [895, 129] width 235 height 16
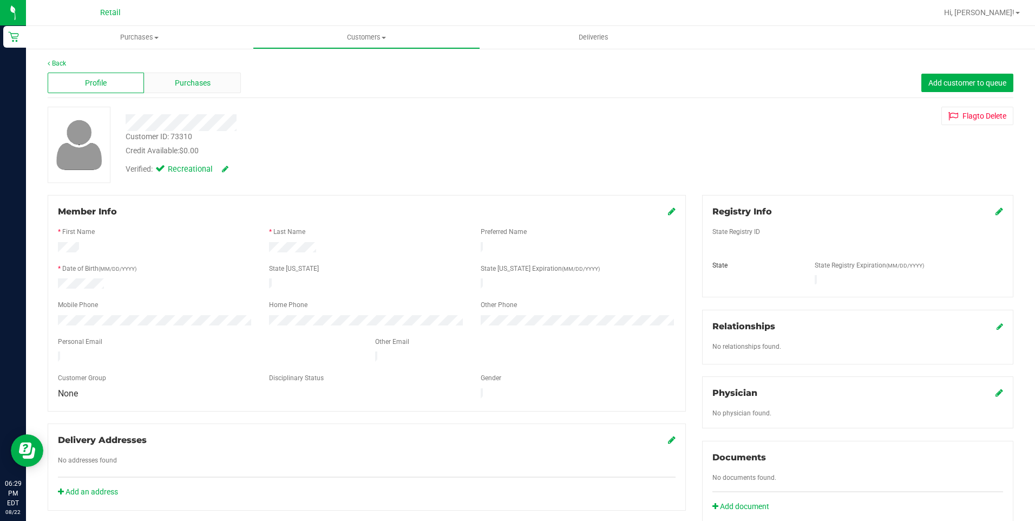
click at [208, 85] on span "Purchases" at bounding box center [193, 82] width 36 height 11
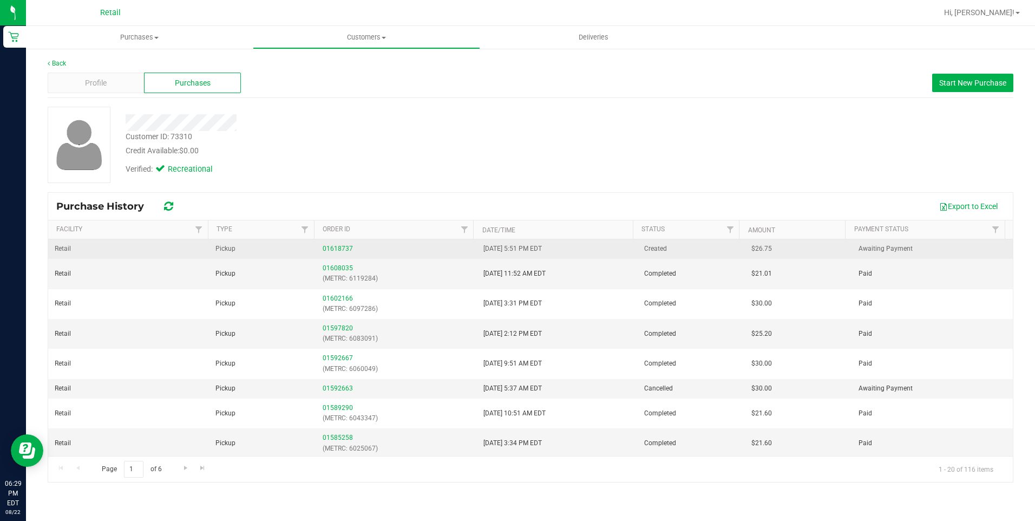
click at [337, 252] on div "01618737" at bounding box center [396, 248] width 148 height 10
click at [346, 246] on link "01618737" at bounding box center [337, 249] width 30 height 8
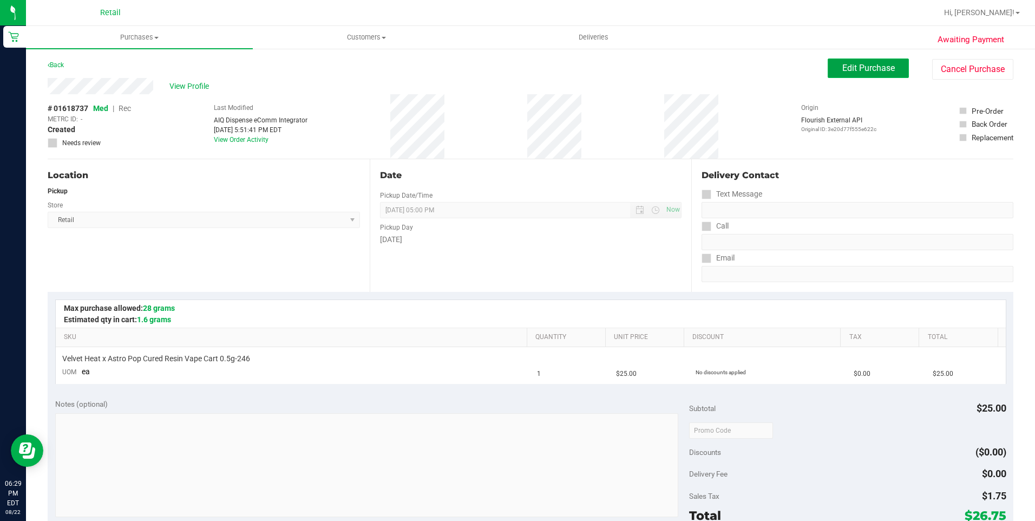
click at [871, 67] on span "Edit Purchase" at bounding box center [868, 68] width 52 height 10
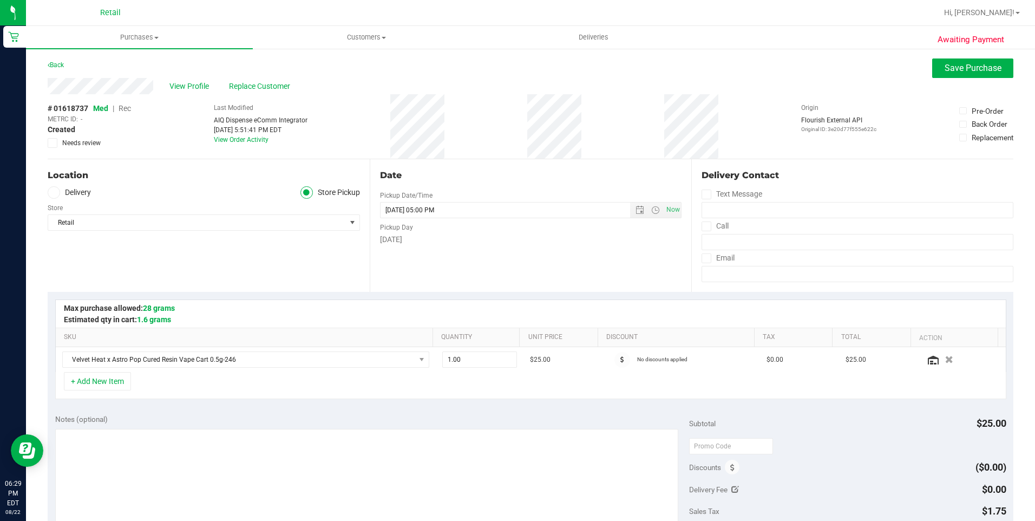
click at [124, 108] on span "Rec" at bounding box center [124, 108] width 12 height 9
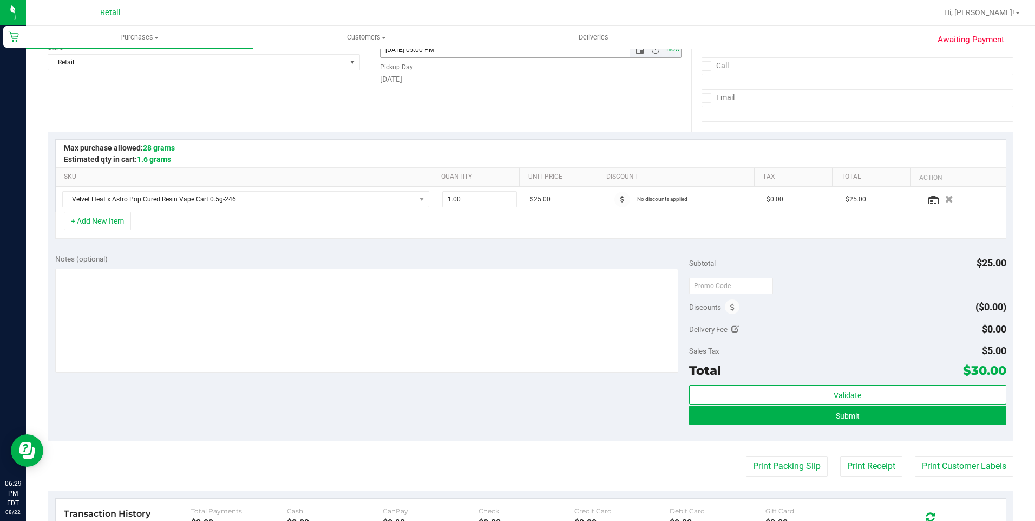
scroll to position [271, 0]
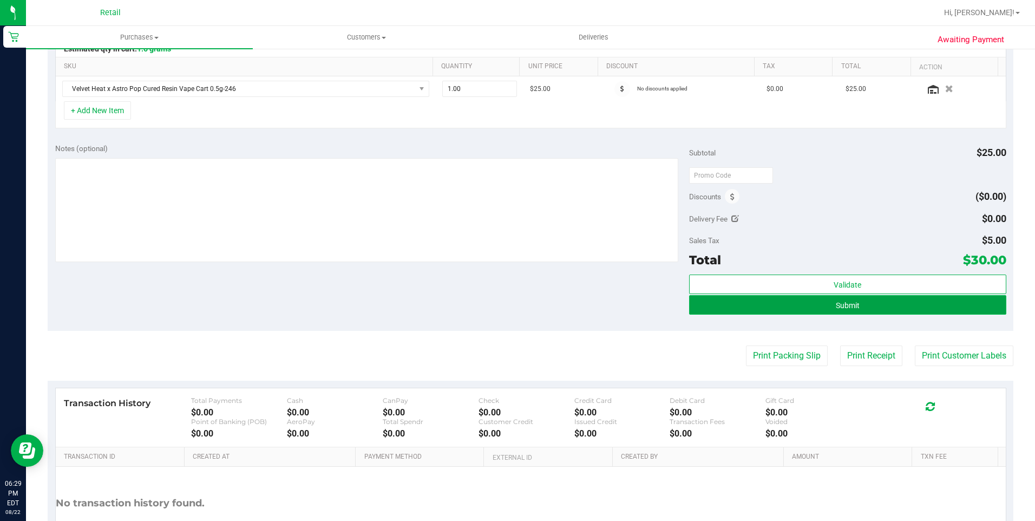
click at [880, 304] on button "Submit" at bounding box center [847, 304] width 317 height 19
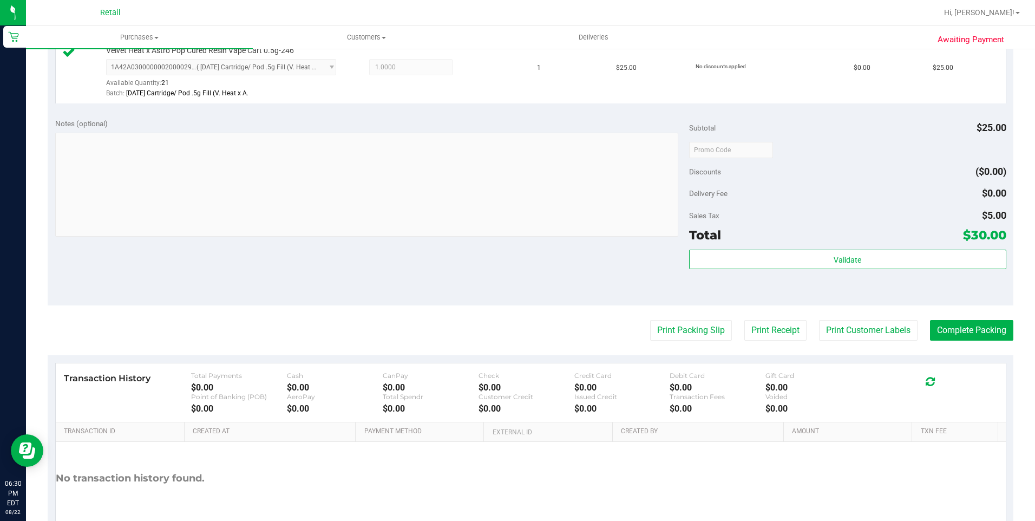
scroll to position [325, 0]
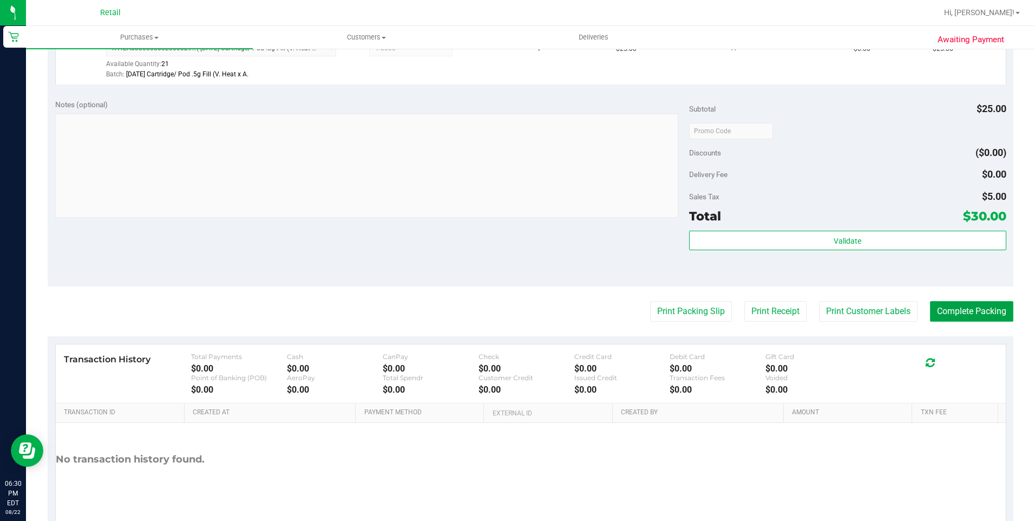
click at [972, 304] on button "Complete Packing" at bounding box center [971, 311] width 83 height 21
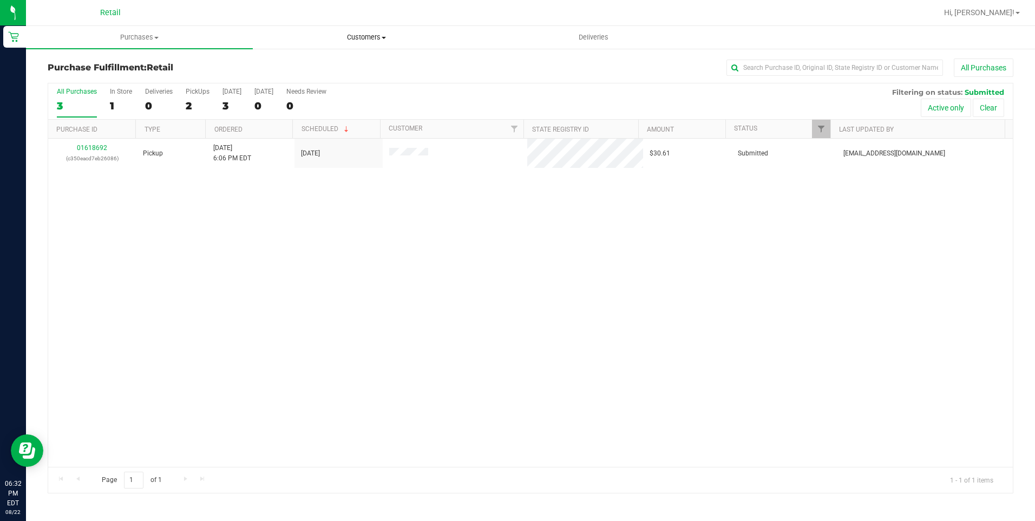
click at [359, 45] on uib-tab-heading "Customers All customers Add a new customer All physicians" at bounding box center [366, 38] width 226 height 22
click at [348, 63] on li "All customers" at bounding box center [366, 65] width 227 height 13
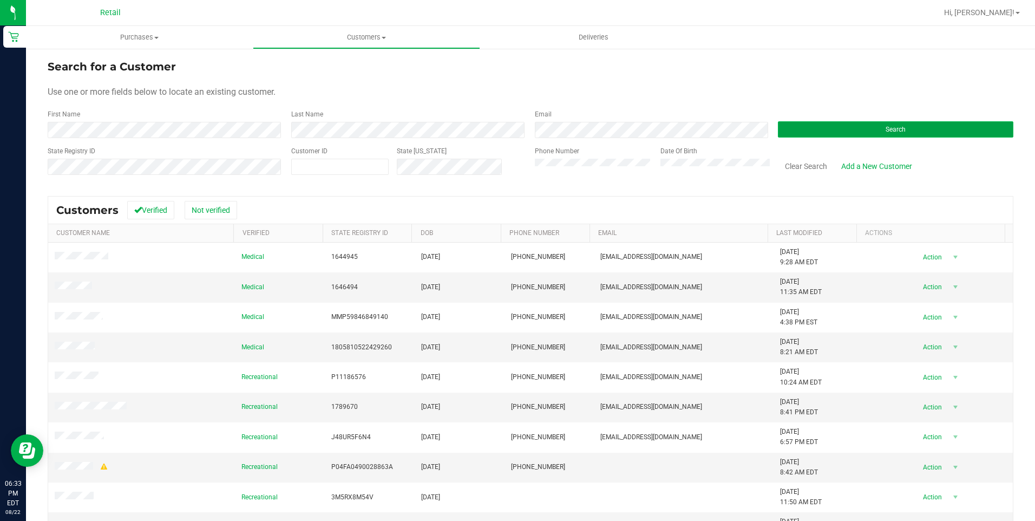
click at [938, 135] on button "Search" at bounding box center [895, 129] width 235 height 16
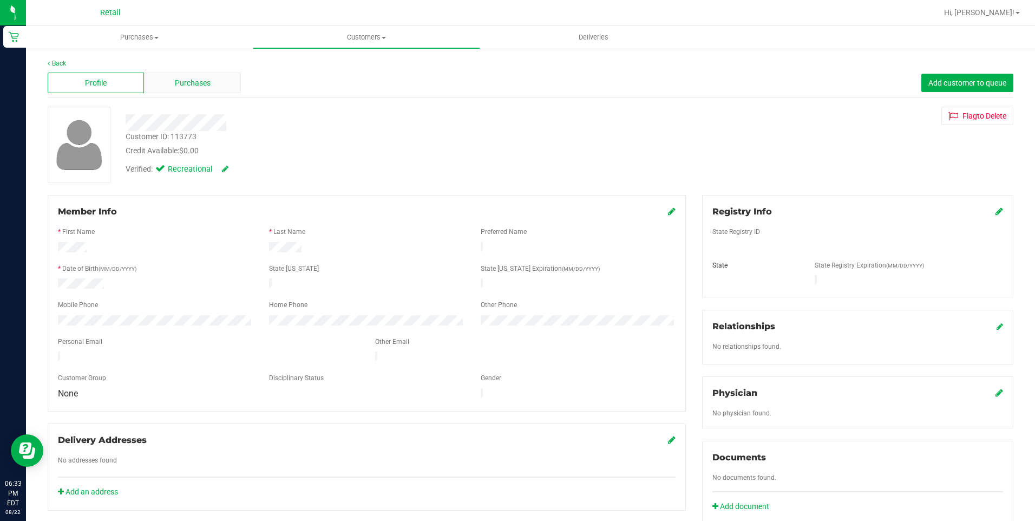
click at [197, 84] on span "Purchases" at bounding box center [193, 82] width 36 height 11
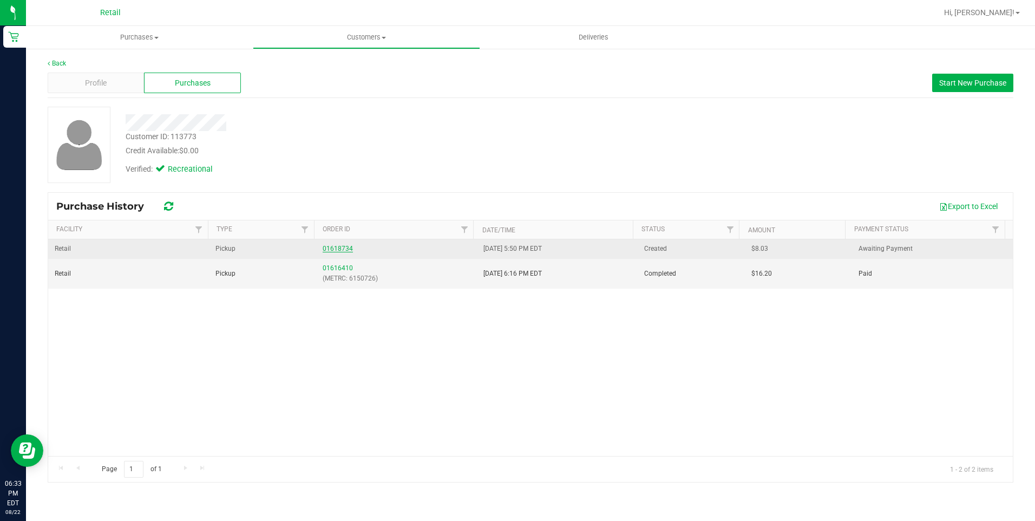
click at [341, 247] on link "01618734" at bounding box center [337, 249] width 30 height 8
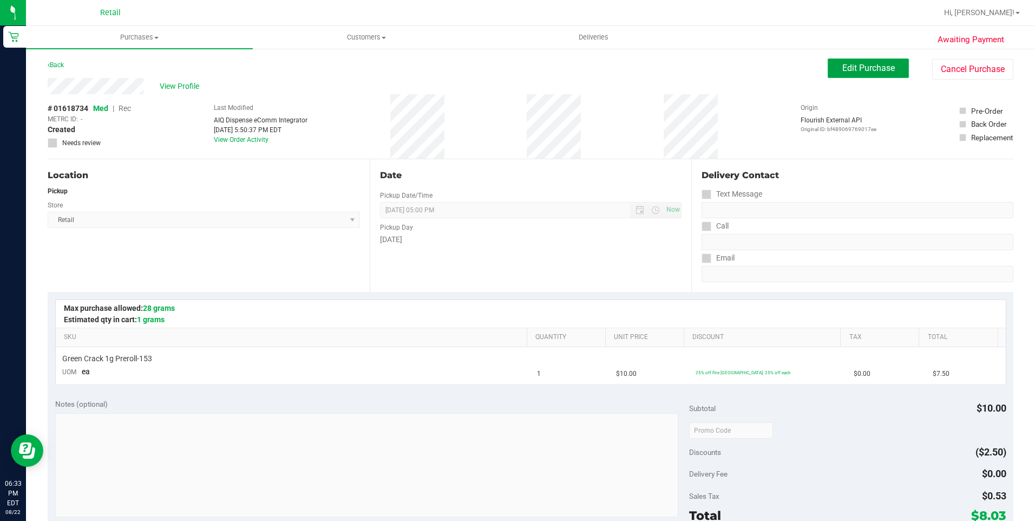
click at [850, 64] on span "Edit Purchase" at bounding box center [868, 68] width 52 height 10
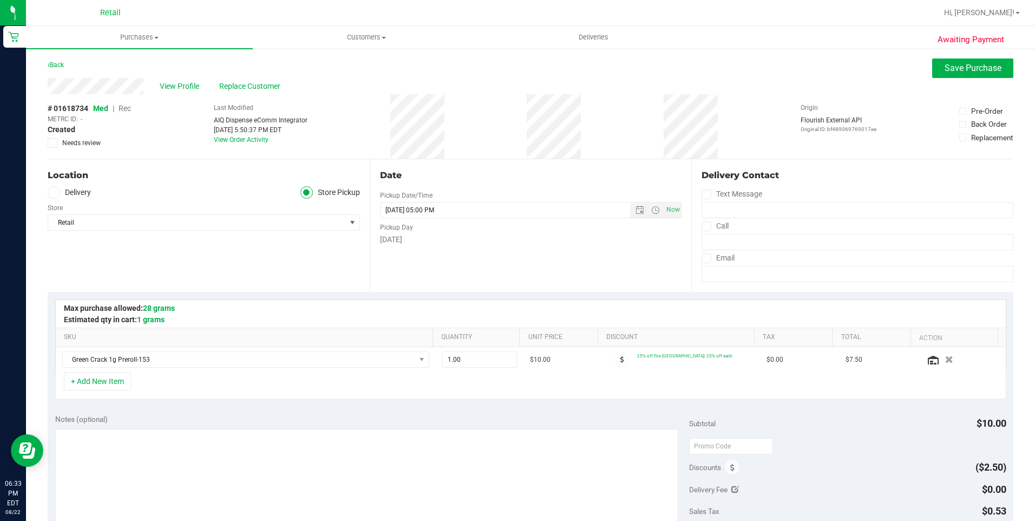
click at [128, 108] on span "Rec" at bounding box center [124, 108] width 12 height 9
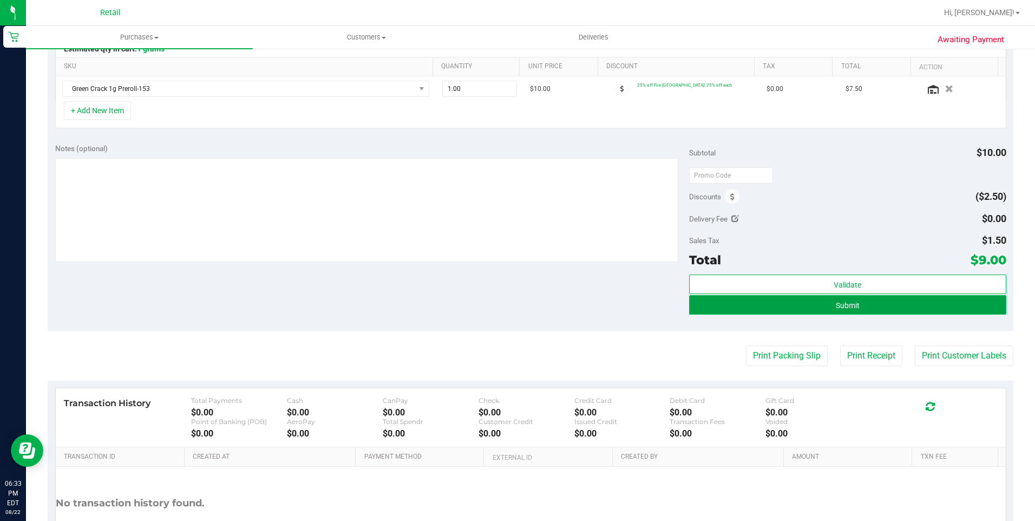
click at [864, 304] on button "Submit" at bounding box center [847, 304] width 317 height 19
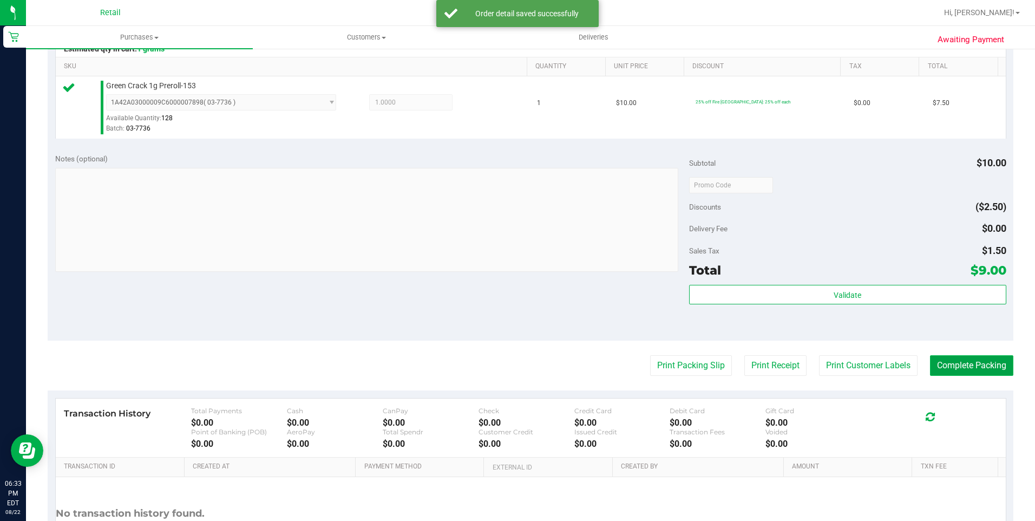
click at [952, 364] on button "Complete Packing" at bounding box center [971, 365] width 83 height 21
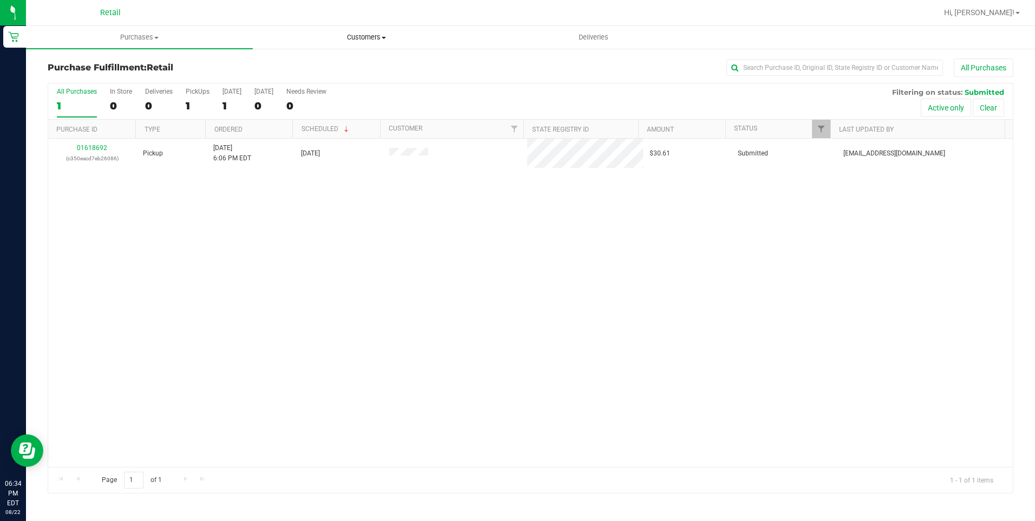
click at [354, 44] on uib-tab-heading "Customers All customers Add a new customer All physicians" at bounding box center [366, 38] width 226 height 22
click at [354, 68] on li "All customers" at bounding box center [366, 65] width 227 height 13
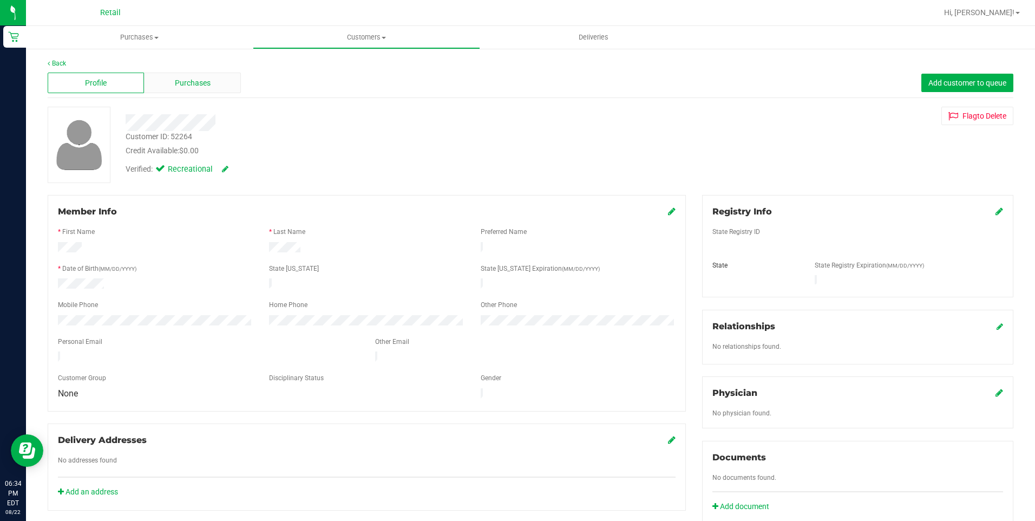
click at [194, 86] on span "Purchases" at bounding box center [193, 82] width 36 height 11
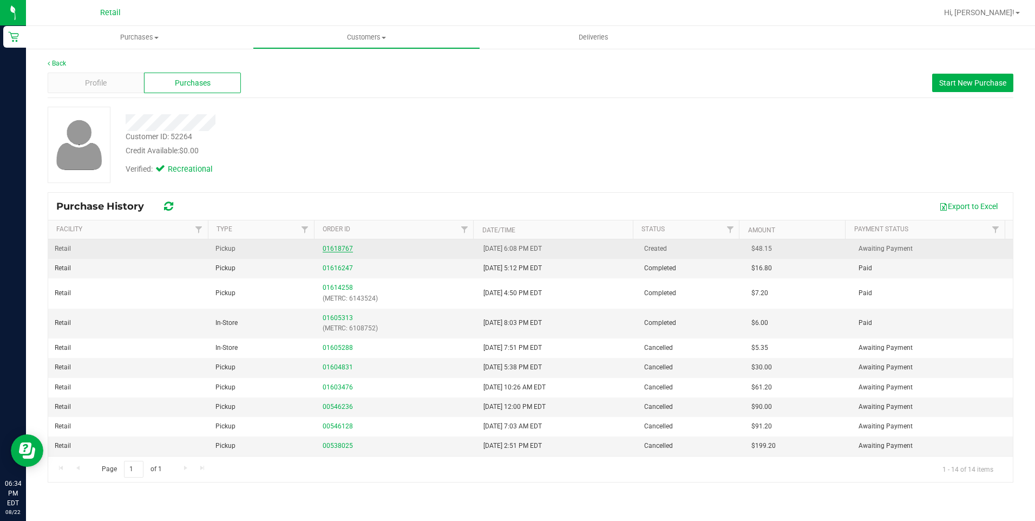
click at [337, 247] on link "01618767" at bounding box center [337, 249] width 30 height 8
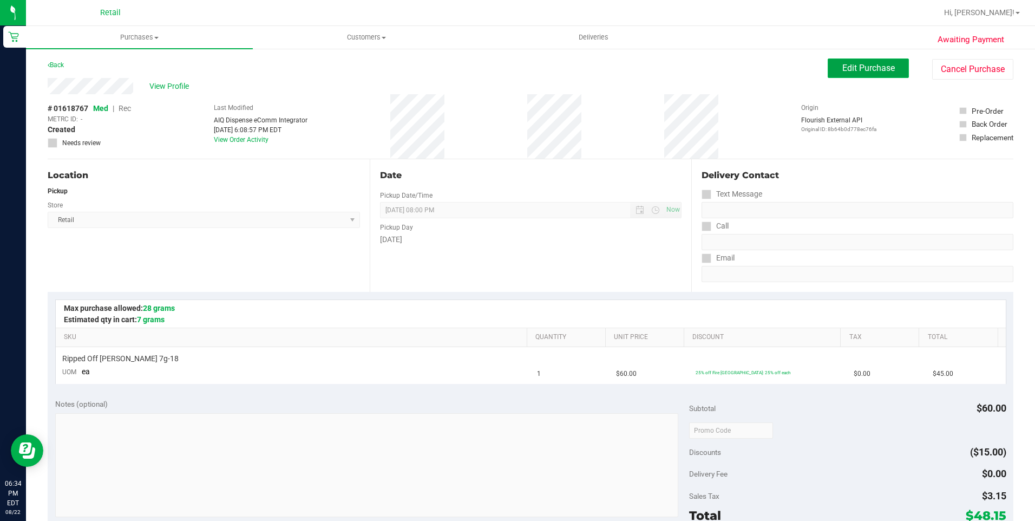
click at [861, 66] on span "Edit Purchase" at bounding box center [868, 68] width 52 height 10
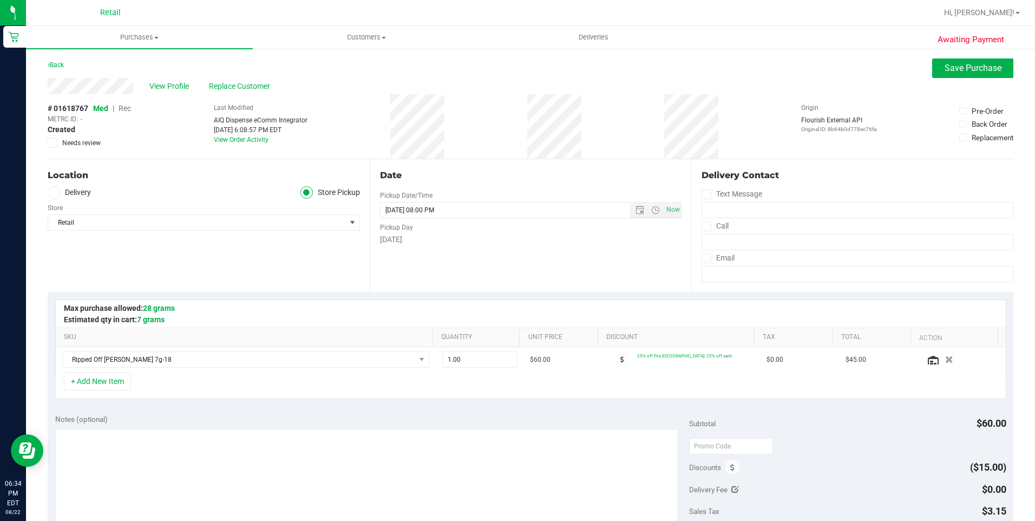
click at [125, 107] on span "Rec" at bounding box center [124, 108] width 12 height 9
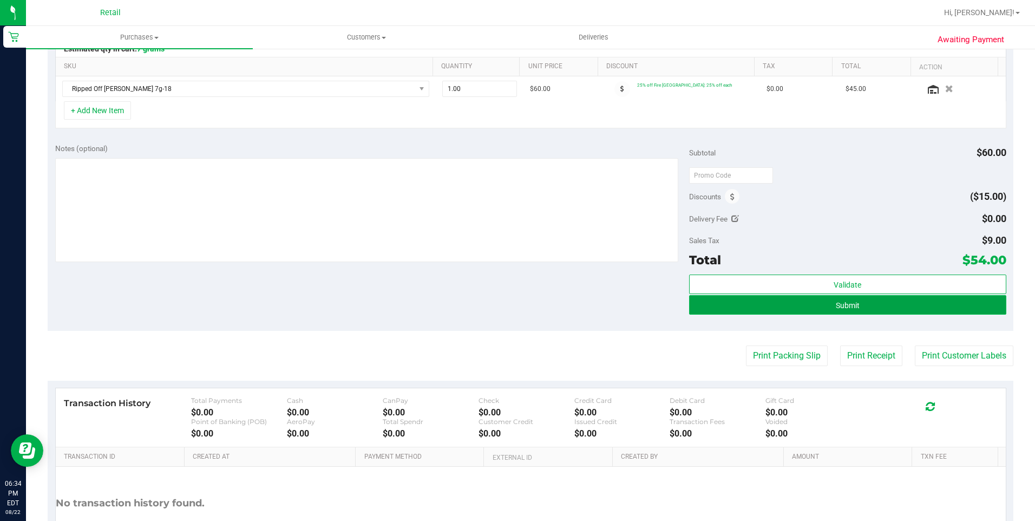
click at [902, 310] on button "Submit" at bounding box center [847, 304] width 317 height 19
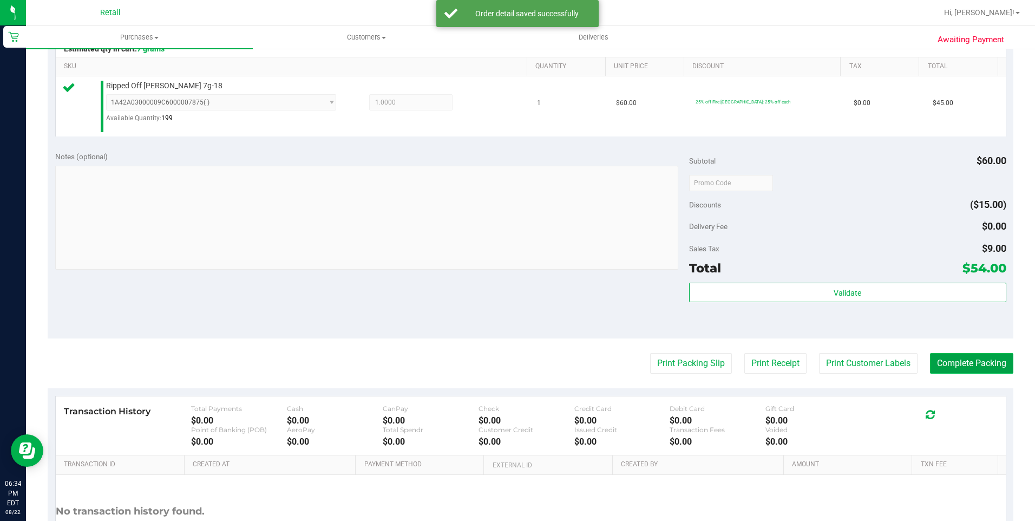
click at [960, 365] on button "Complete Packing" at bounding box center [971, 363] width 83 height 21
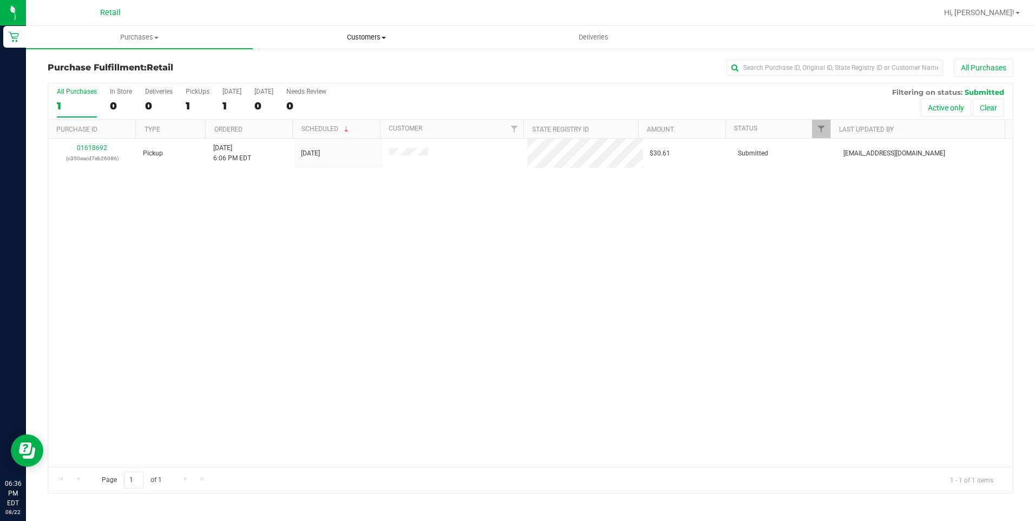
click at [345, 37] on span "Customers" at bounding box center [366, 37] width 226 height 10
click at [312, 64] on span "All customers" at bounding box center [292, 65] width 78 height 9
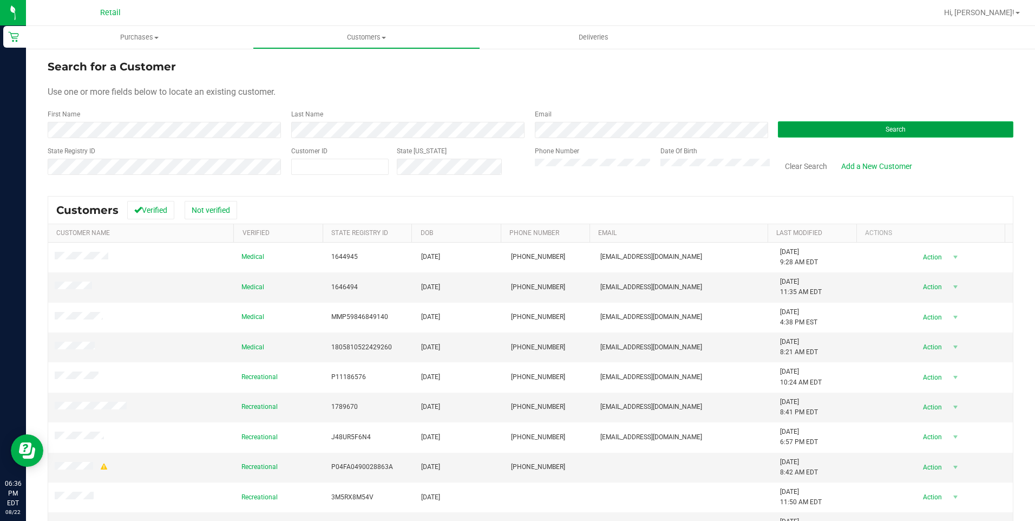
click at [923, 131] on button "Search" at bounding box center [895, 129] width 235 height 16
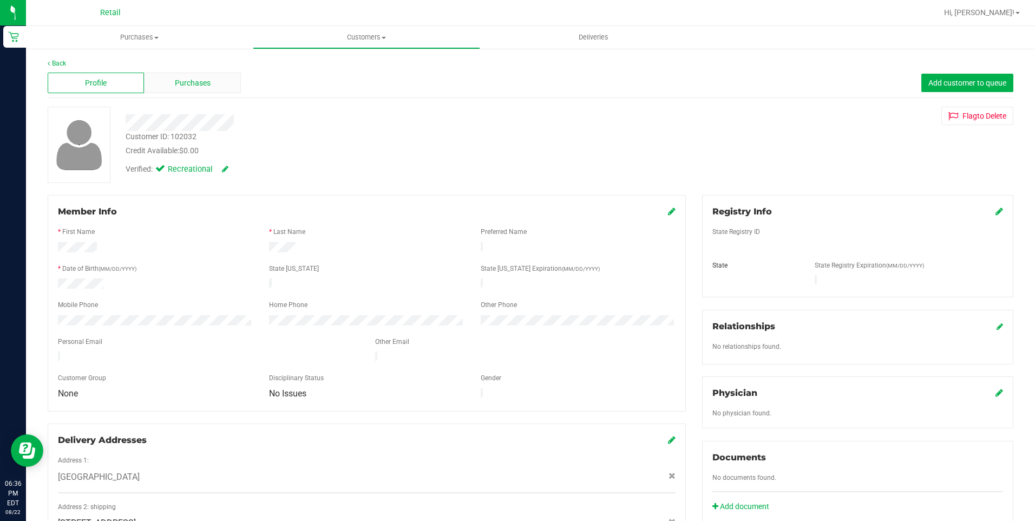
click at [179, 89] on div "Purchases" at bounding box center [192, 83] width 96 height 21
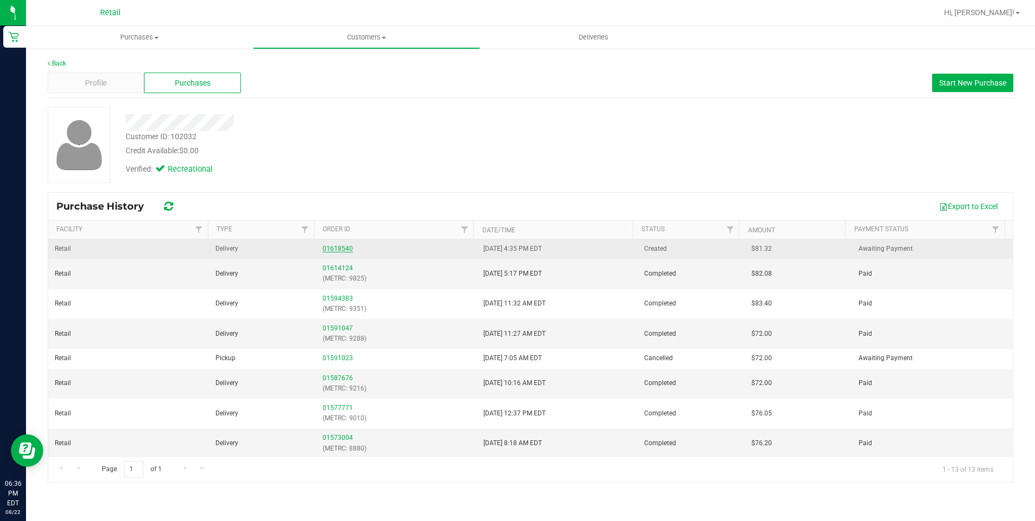
click at [346, 247] on link "01618540" at bounding box center [337, 249] width 30 height 8
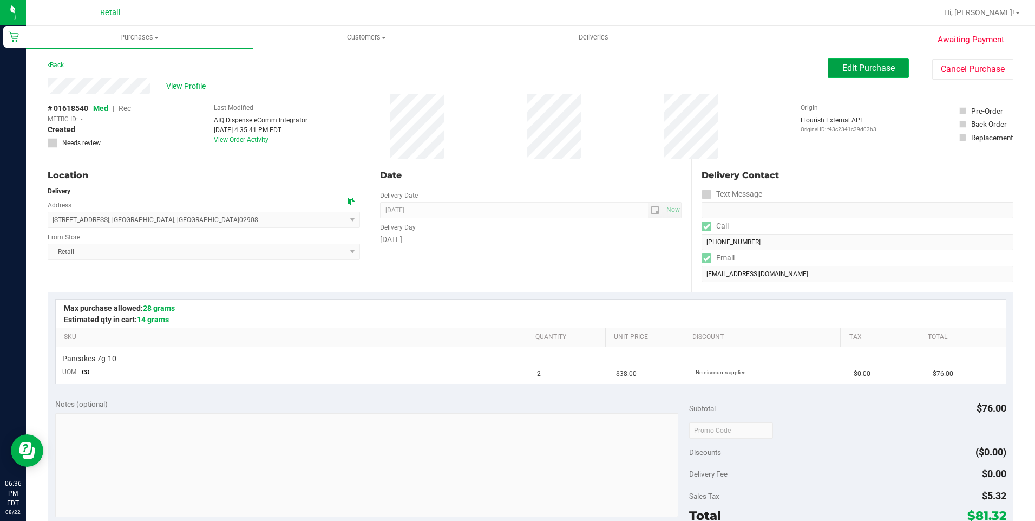
click at [827, 69] on button "Edit Purchase" at bounding box center [867, 67] width 81 height 19
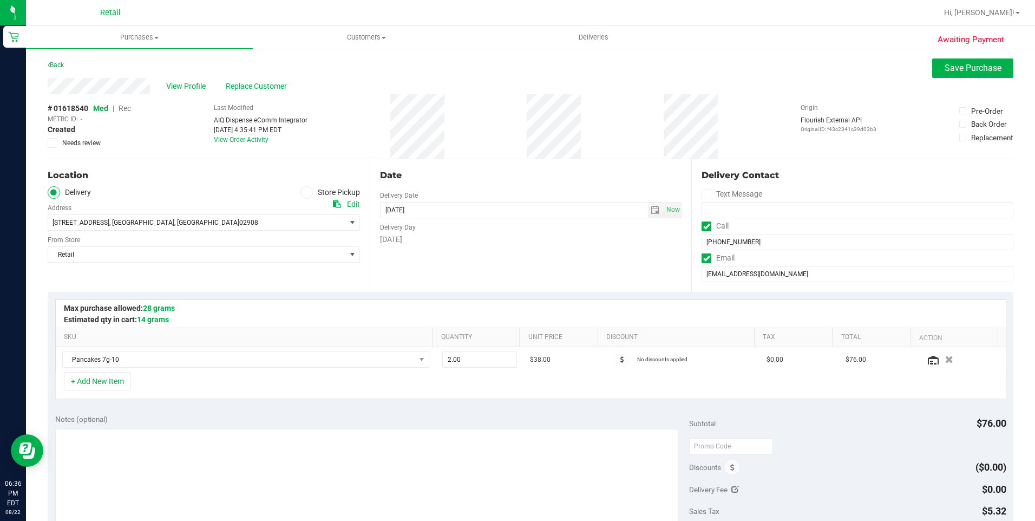
click at [128, 108] on span "Rec" at bounding box center [124, 108] width 12 height 9
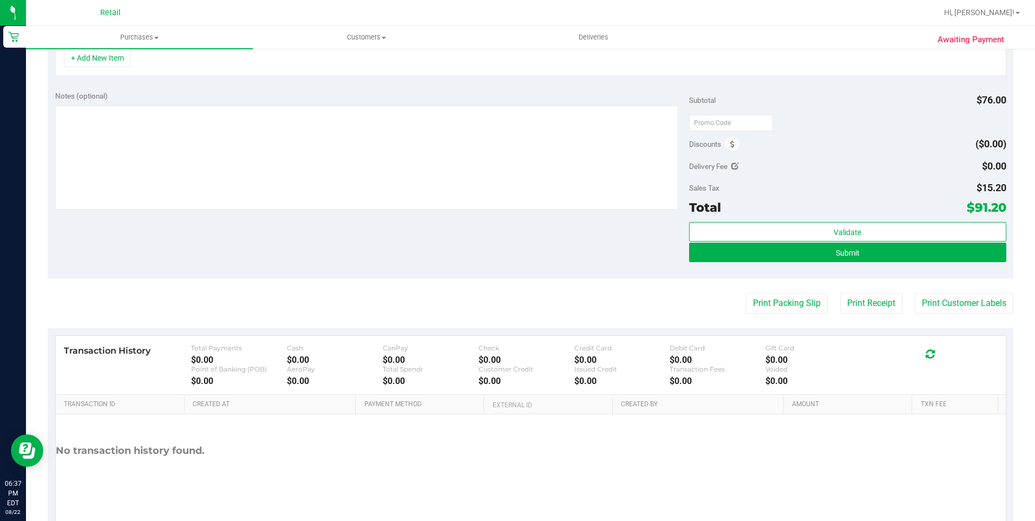
scroll to position [325, 0]
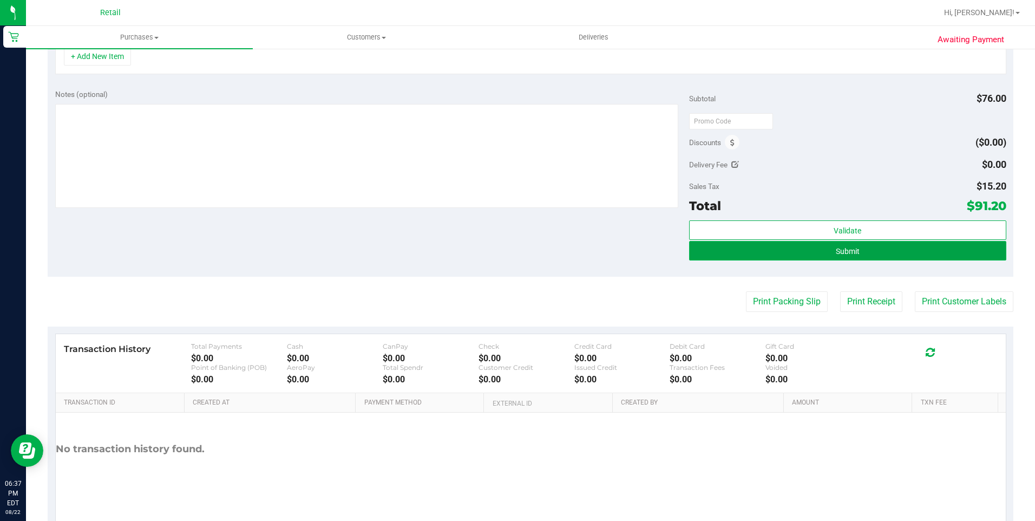
click at [847, 254] on span "Submit" at bounding box center [847, 251] width 24 height 9
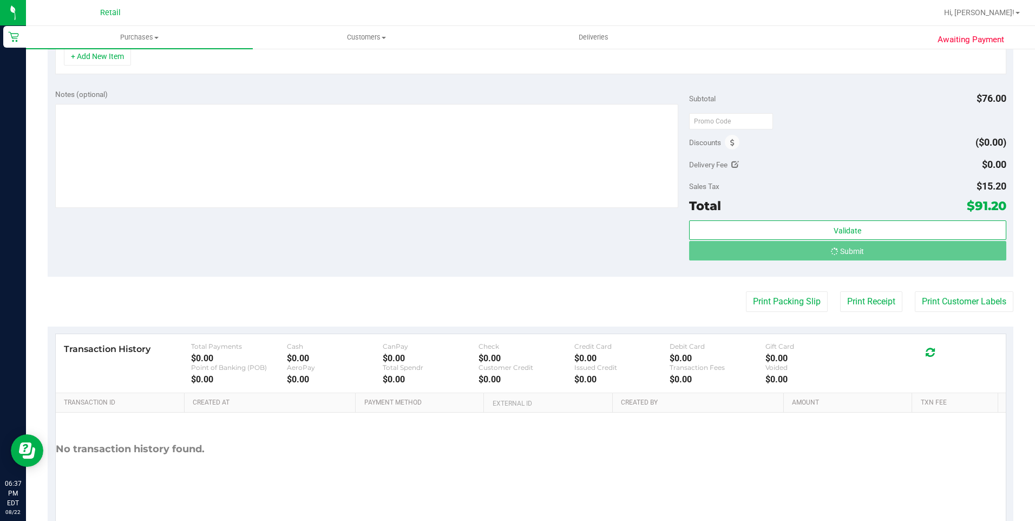
scroll to position [308, 0]
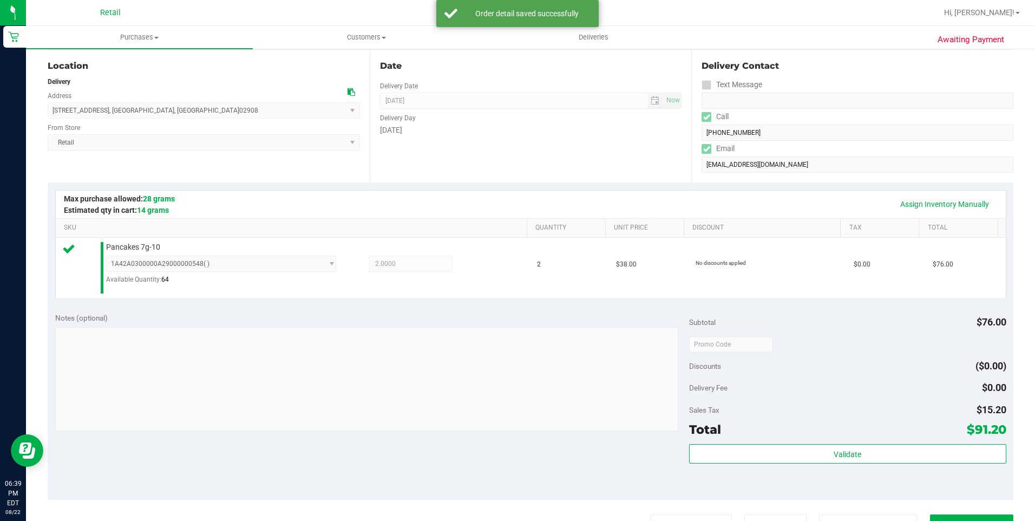
scroll to position [271, 0]
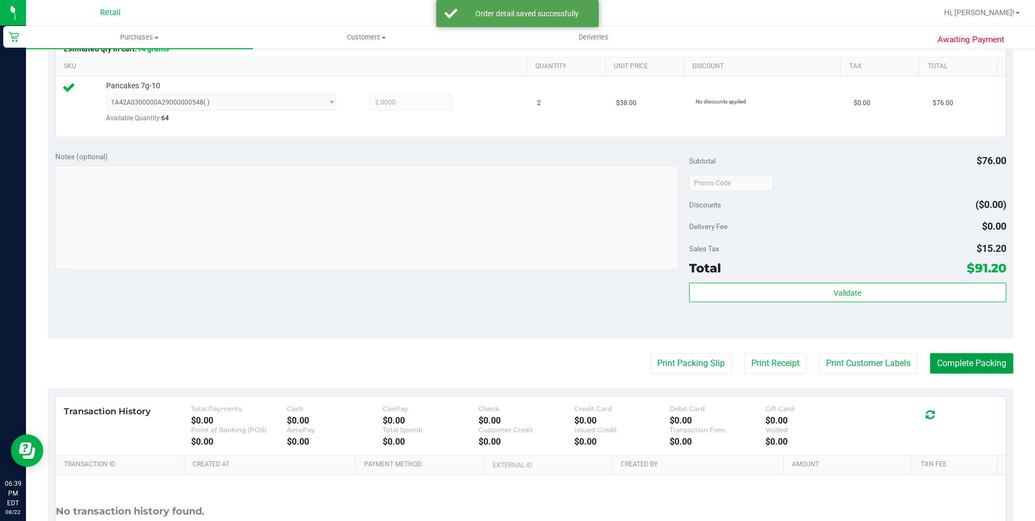
click at [982, 370] on button "Complete Packing" at bounding box center [971, 363] width 83 height 21
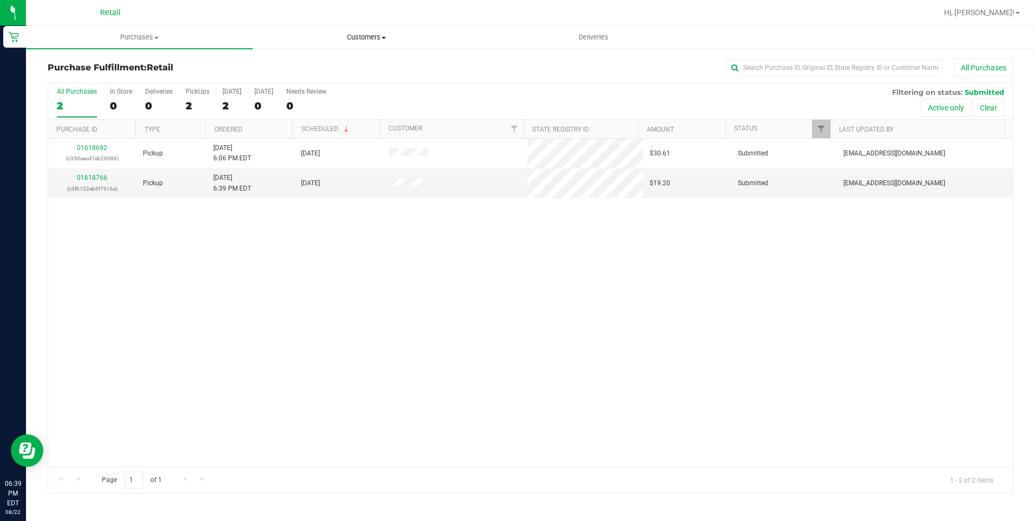
click at [363, 32] on span "Customers" at bounding box center [366, 37] width 226 height 10
click at [358, 62] on li "All customers" at bounding box center [366, 65] width 227 height 13
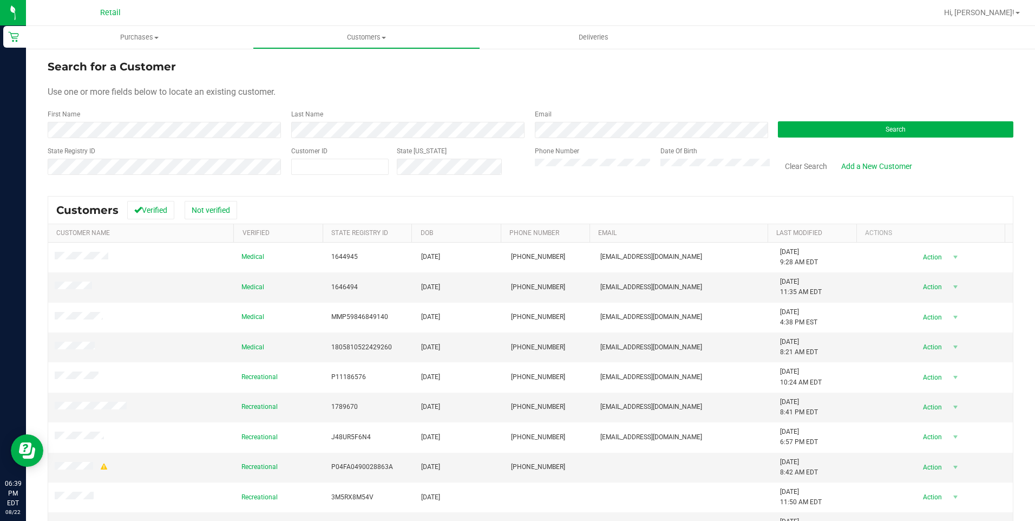
click at [452, 120] on div "Last Name" at bounding box center [404, 123] width 243 height 29
click at [829, 136] on button "Search" at bounding box center [895, 129] width 235 height 16
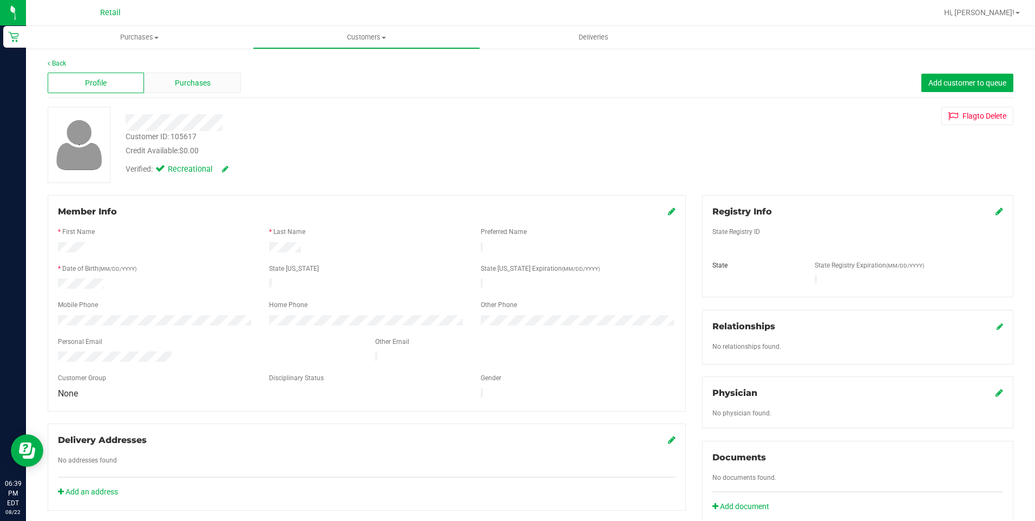
click at [198, 85] on span "Purchases" at bounding box center [193, 82] width 36 height 11
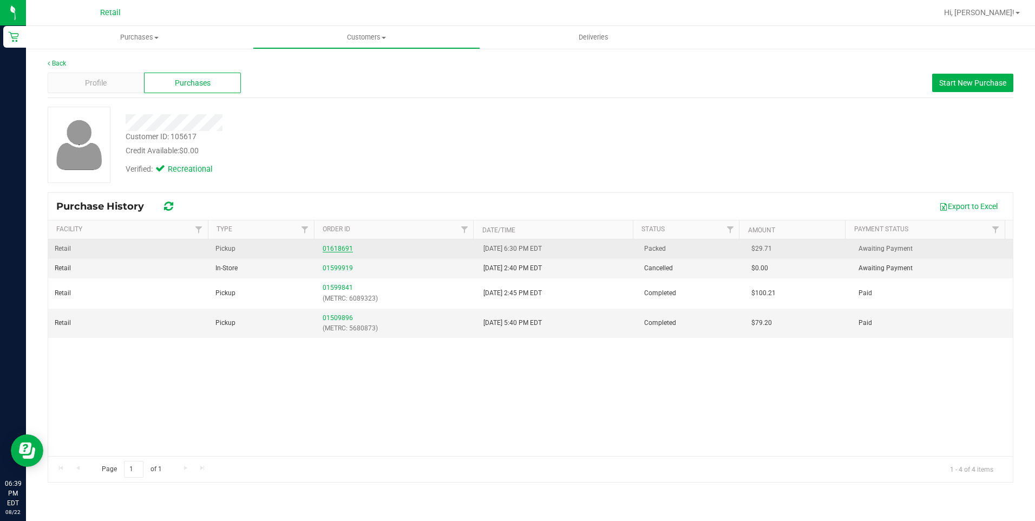
click at [338, 249] on link "01618691" at bounding box center [337, 249] width 30 height 8
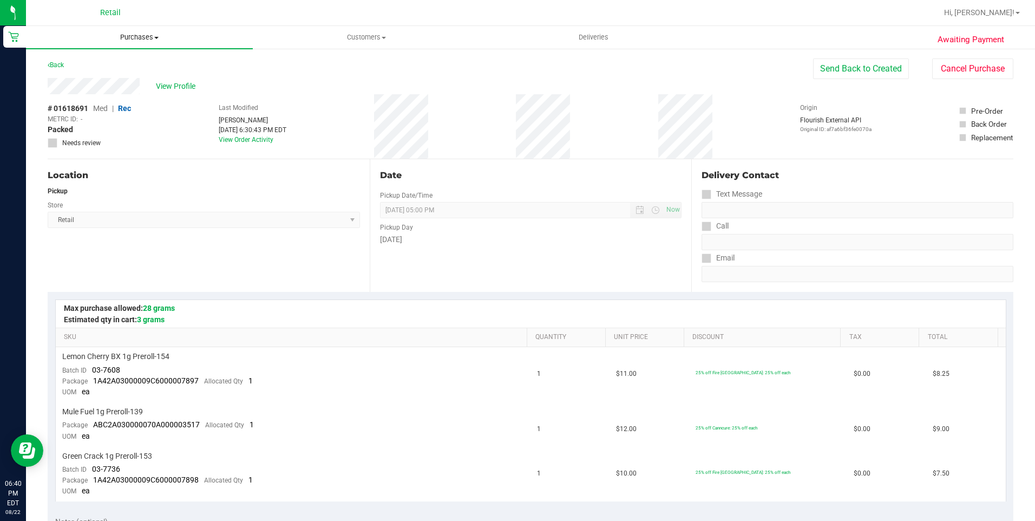
click at [153, 33] on span "Purchases" at bounding box center [139, 37] width 227 height 10
click at [351, 43] on uib-tab-heading "Customers All customers Add a new customer All physicians" at bounding box center [366, 38] width 226 height 22
click at [336, 61] on li "All customers" at bounding box center [366, 65] width 227 height 13
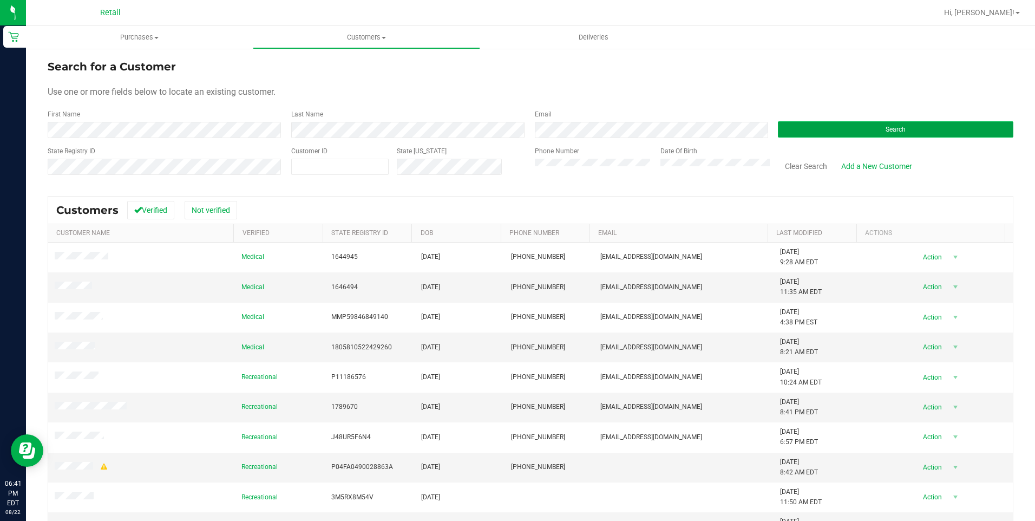
click at [817, 122] on button "Search" at bounding box center [895, 129] width 235 height 16
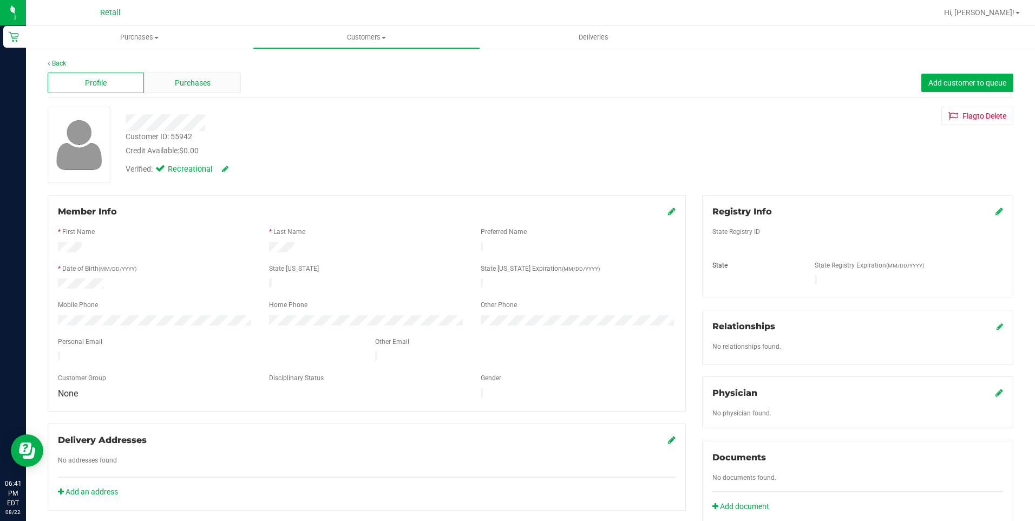
click at [205, 85] on span "Purchases" at bounding box center [193, 82] width 36 height 11
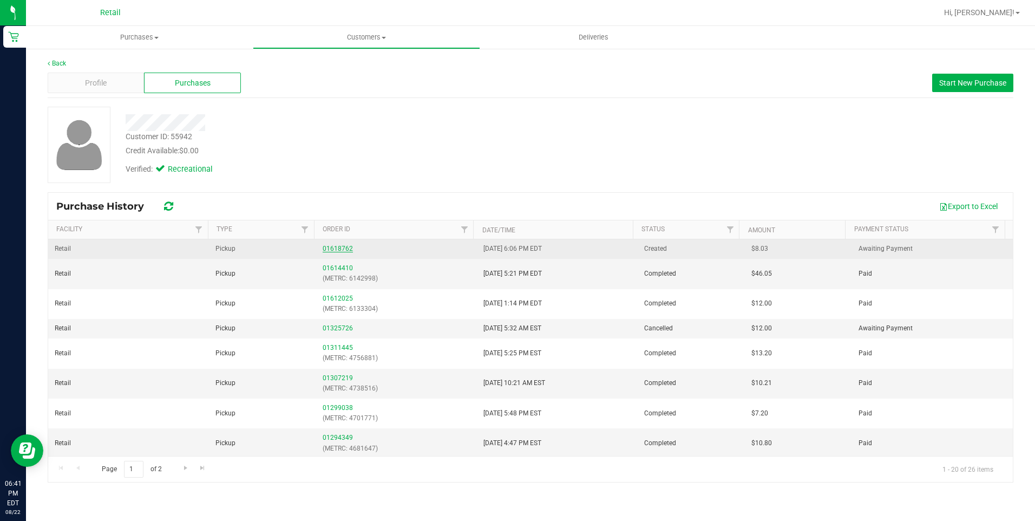
click at [342, 248] on link "01618762" at bounding box center [337, 249] width 30 height 8
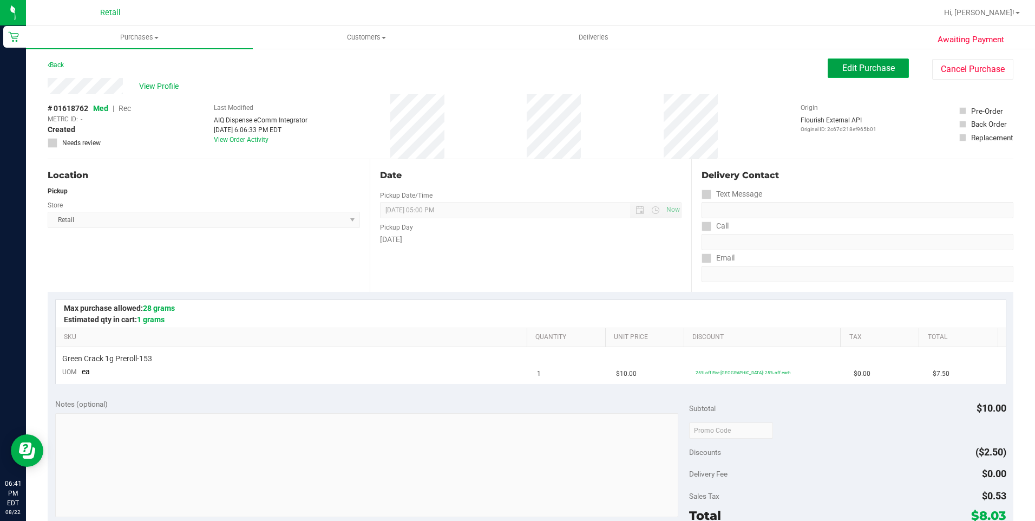
click at [869, 71] on span "Edit Purchase" at bounding box center [868, 68] width 52 height 10
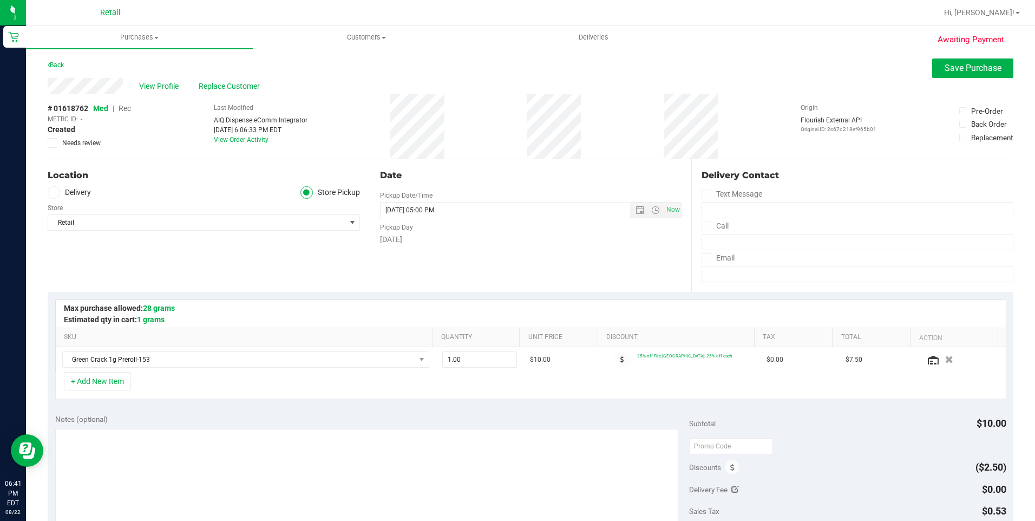
click at [126, 107] on span "Rec" at bounding box center [124, 108] width 12 height 9
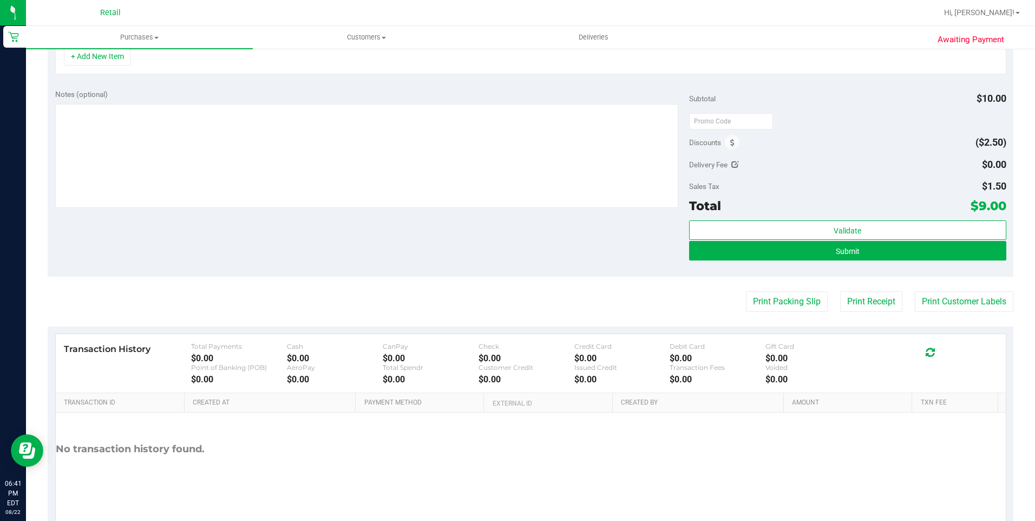
scroll to position [354, 0]
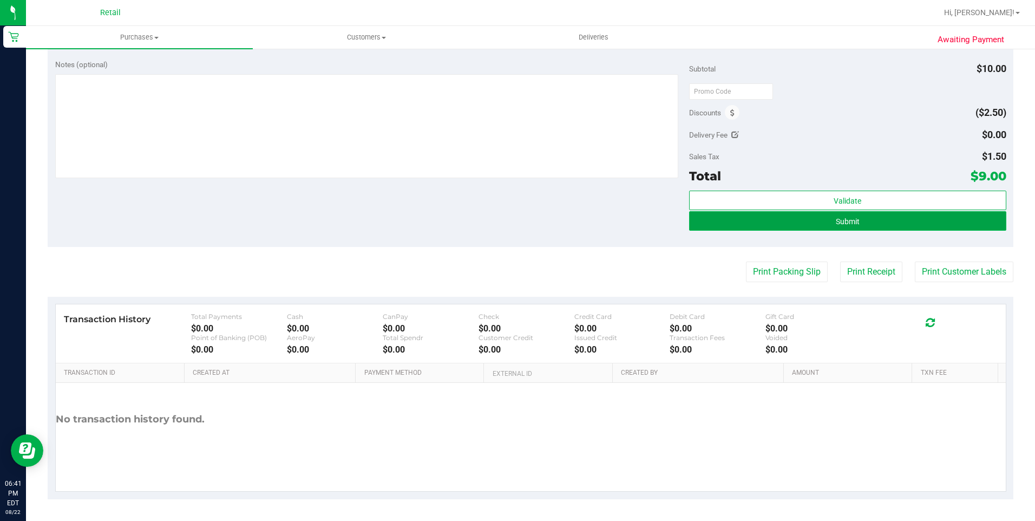
click at [820, 218] on button "Submit" at bounding box center [847, 220] width 317 height 19
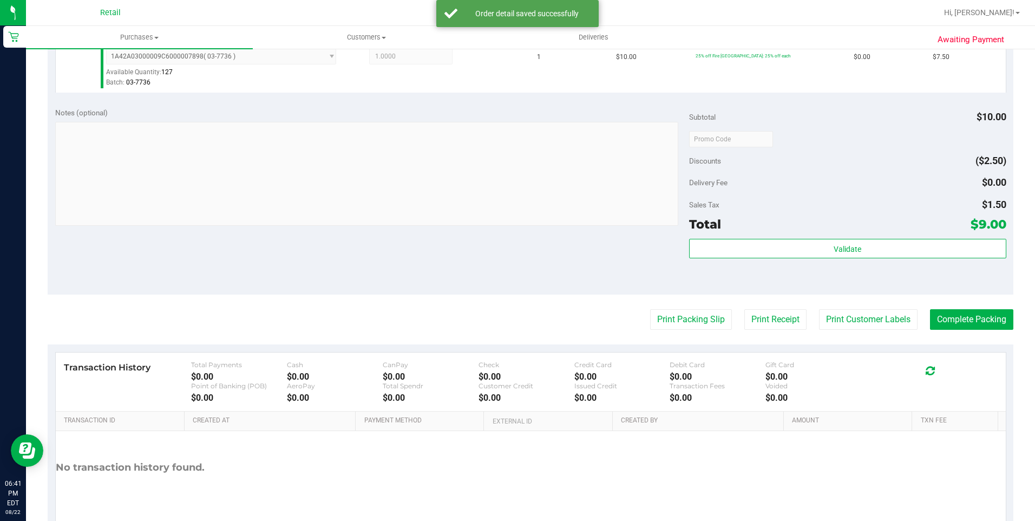
scroll to position [339, 0]
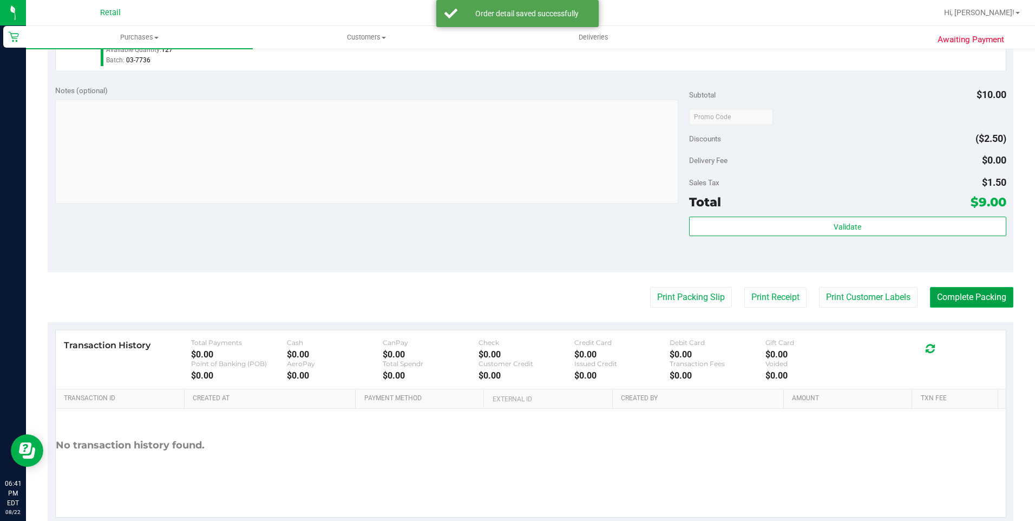
click at [973, 302] on button "Complete Packing" at bounding box center [971, 297] width 83 height 21
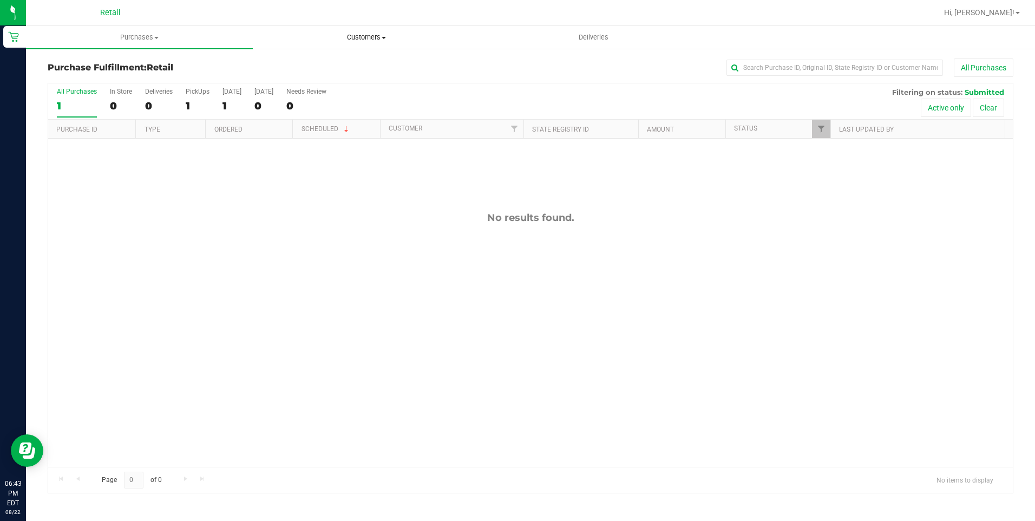
click at [366, 39] on span "Customers" at bounding box center [366, 37] width 226 height 10
click at [358, 70] on li "All customers" at bounding box center [366, 65] width 227 height 13
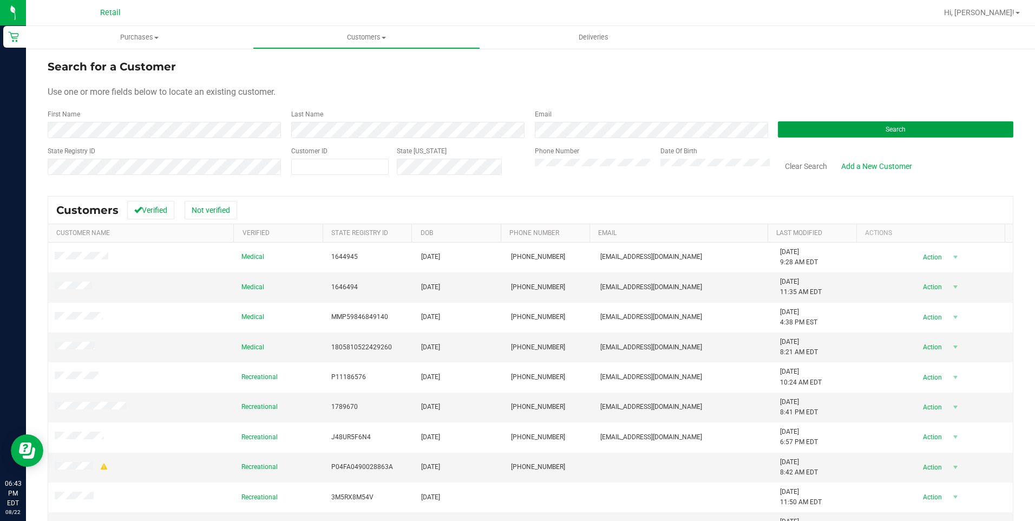
click at [849, 128] on button "Search" at bounding box center [895, 129] width 235 height 16
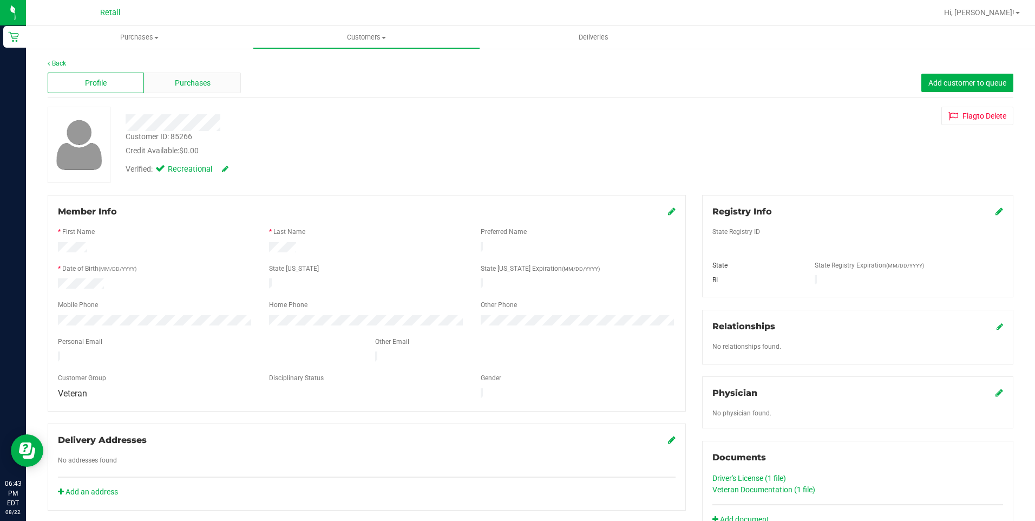
click at [187, 91] on div "Purchases" at bounding box center [192, 83] width 96 height 21
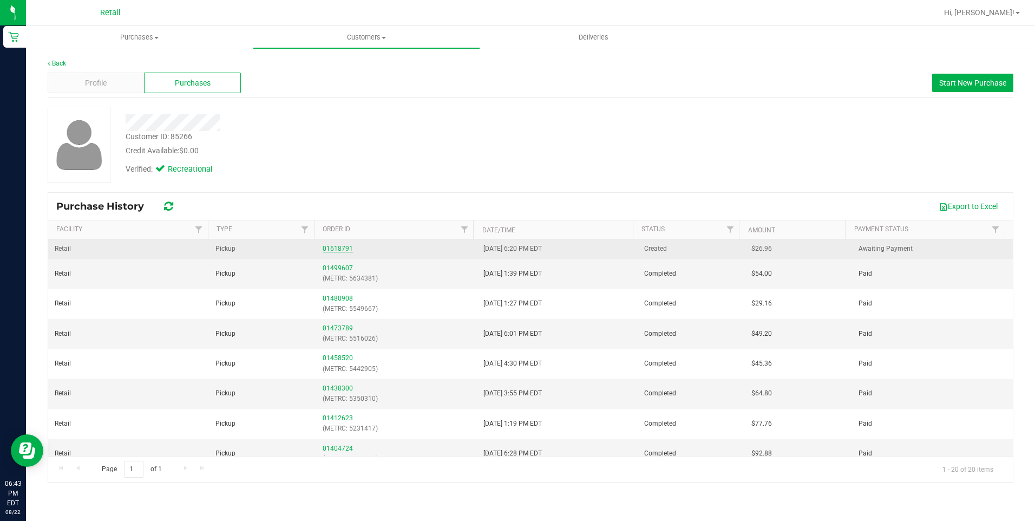
click at [343, 246] on link "01618791" at bounding box center [337, 249] width 30 height 8
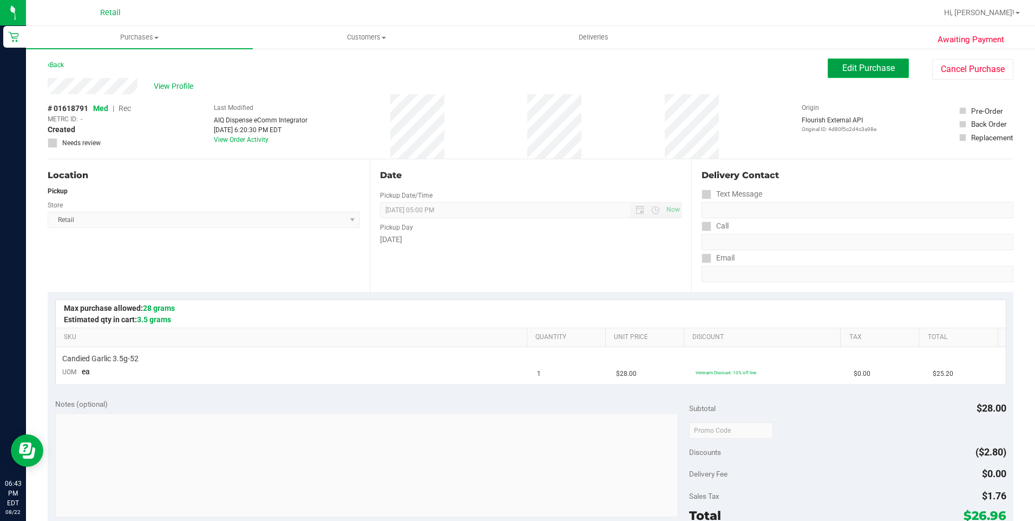
click at [842, 64] on span "Edit Purchase" at bounding box center [868, 68] width 52 height 10
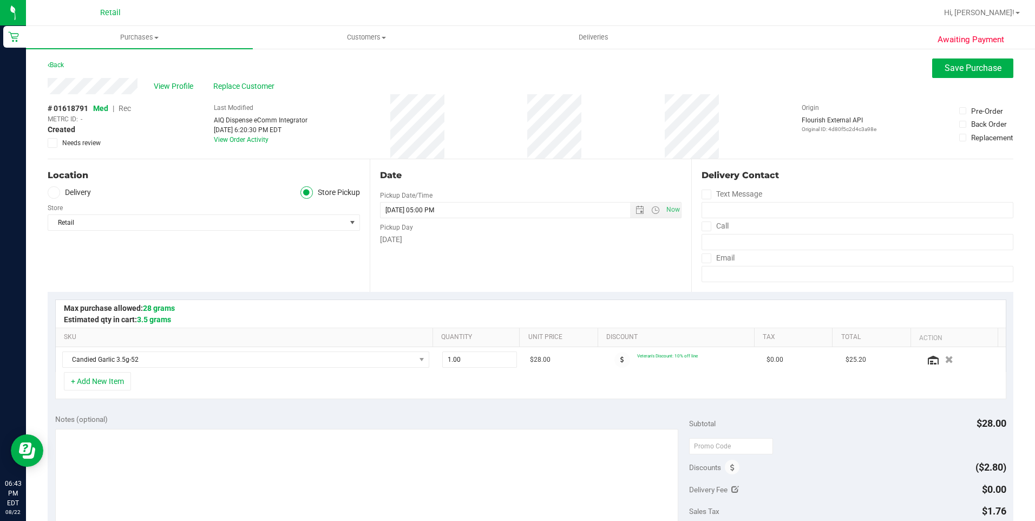
click at [126, 106] on span "Rec" at bounding box center [124, 108] width 12 height 9
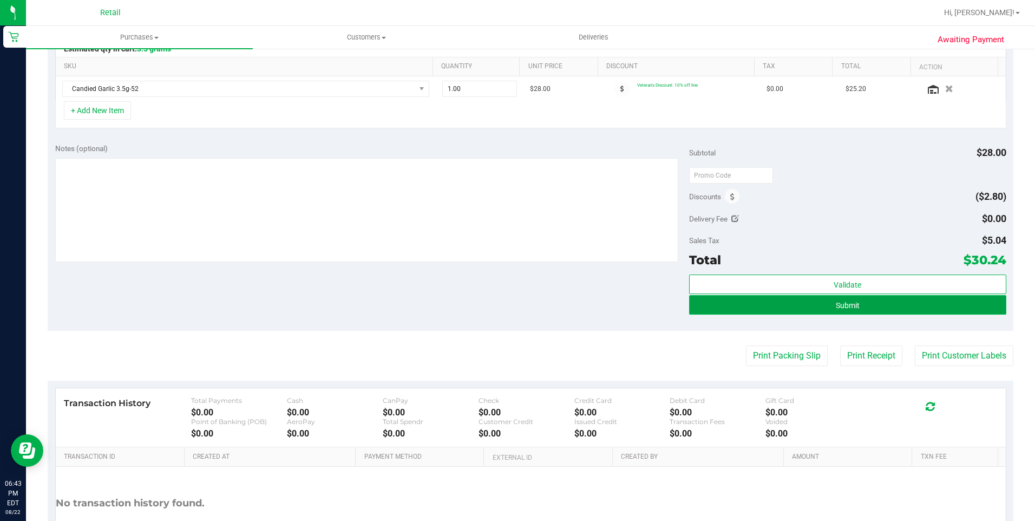
click at [835, 304] on span "Submit" at bounding box center [847, 305] width 24 height 9
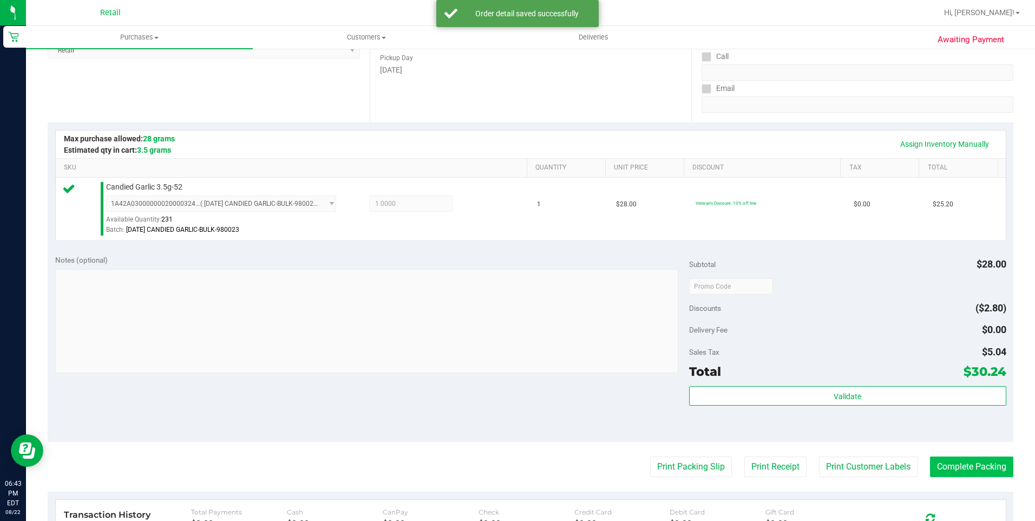
scroll to position [271, 0]
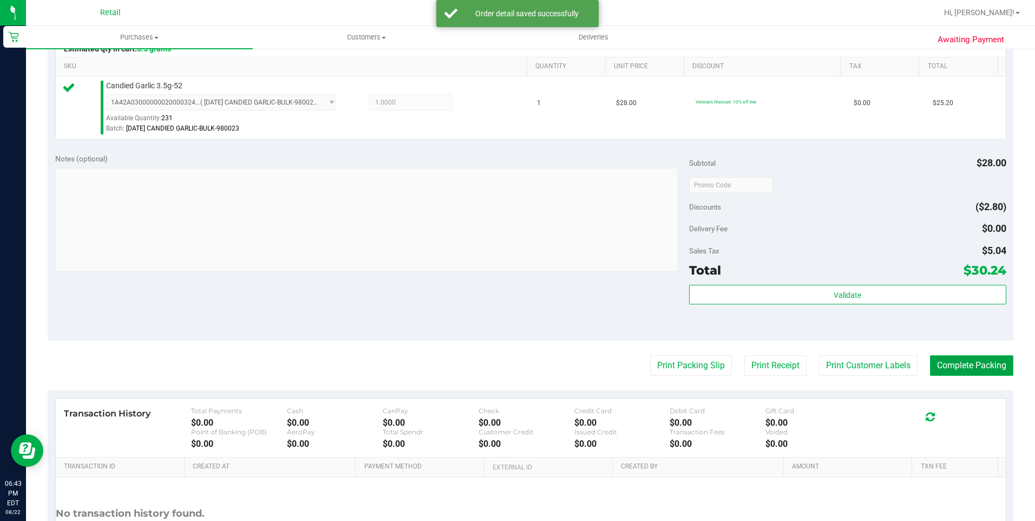
click at [946, 359] on button "Complete Packing" at bounding box center [971, 365] width 83 height 21
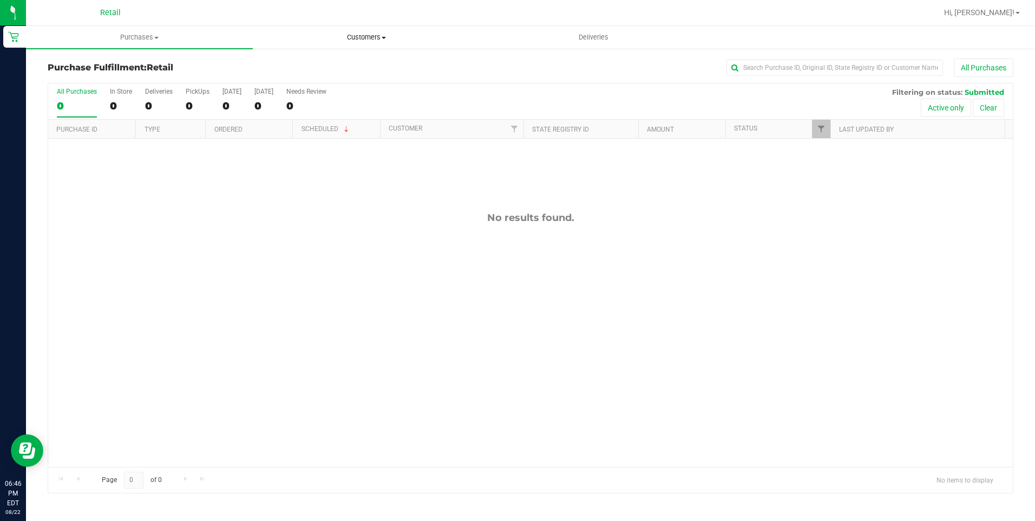
click at [357, 41] on span "Customers" at bounding box center [366, 37] width 226 height 10
click at [348, 64] on li "All customers" at bounding box center [366, 65] width 227 height 13
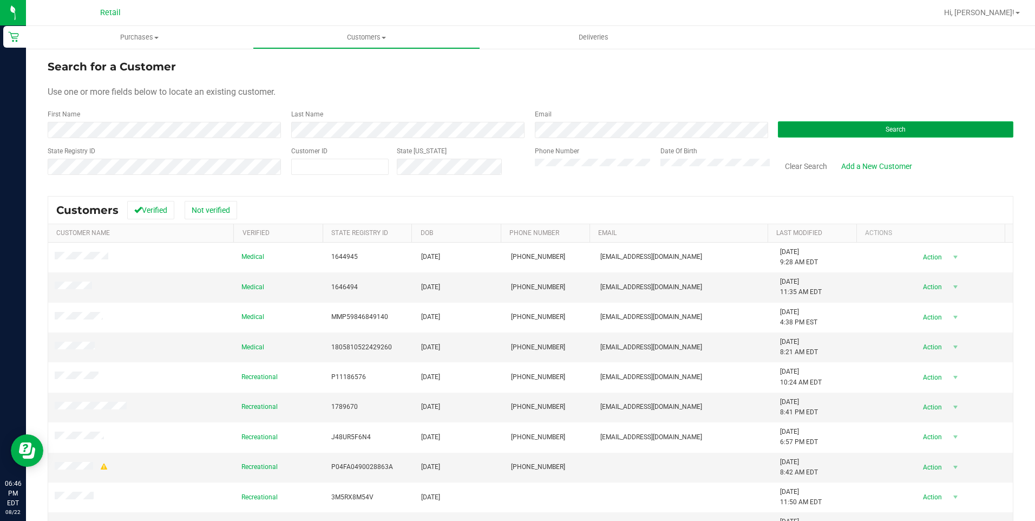
click at [854, 132] on button "Search" at bounding box center [895, 129] width 235 height 16
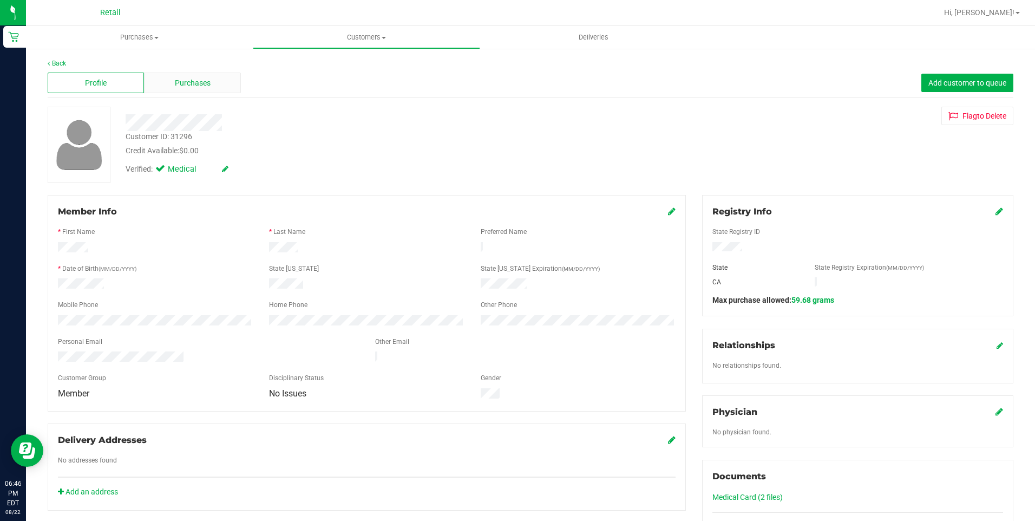
click at [195, 86] on span "Purchases" at bounding box center [193, 82] width 36 height 11
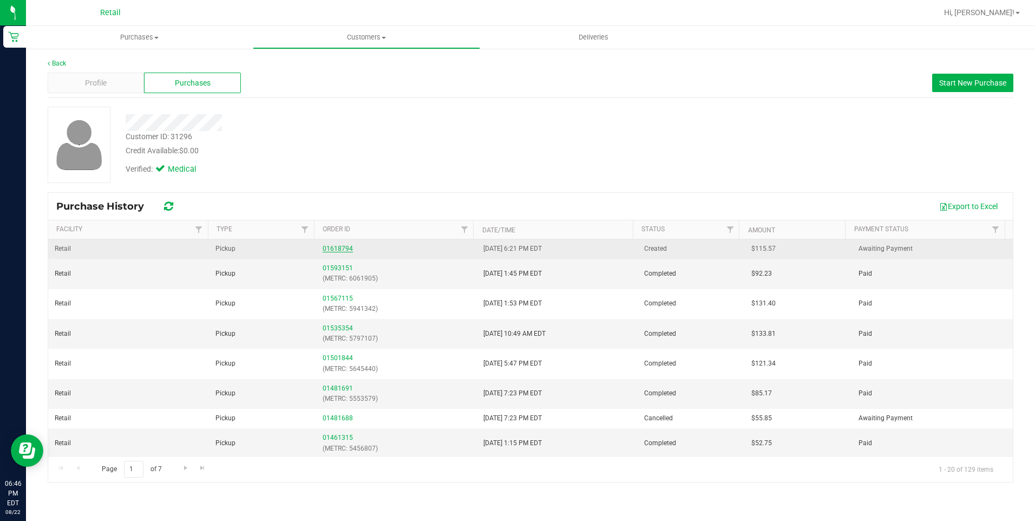
click at [337, 251] on link "01618794" at bounding box center [337, 249] width 30 height 8
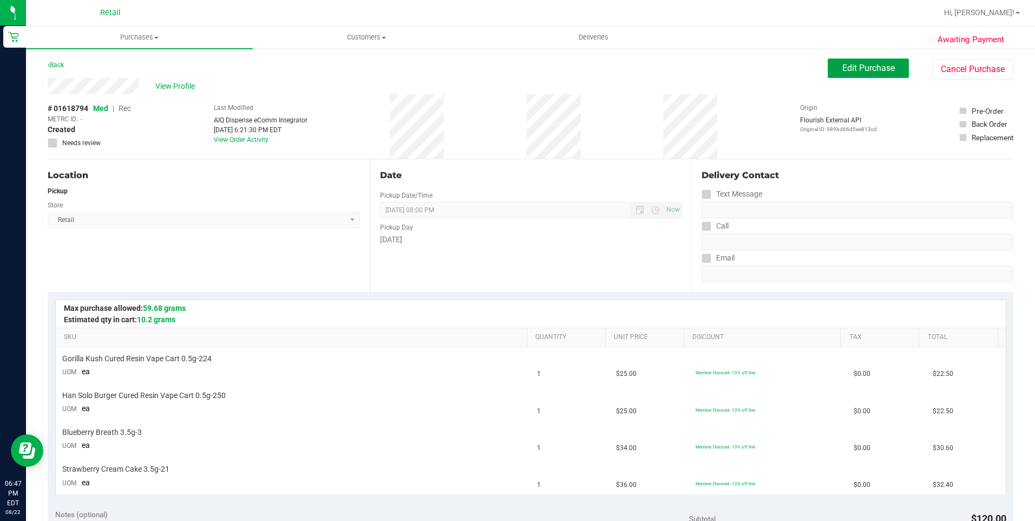
click at [842, 73] on span "Edit Purchase" at bounding box center [868, 68] width 52 height 10
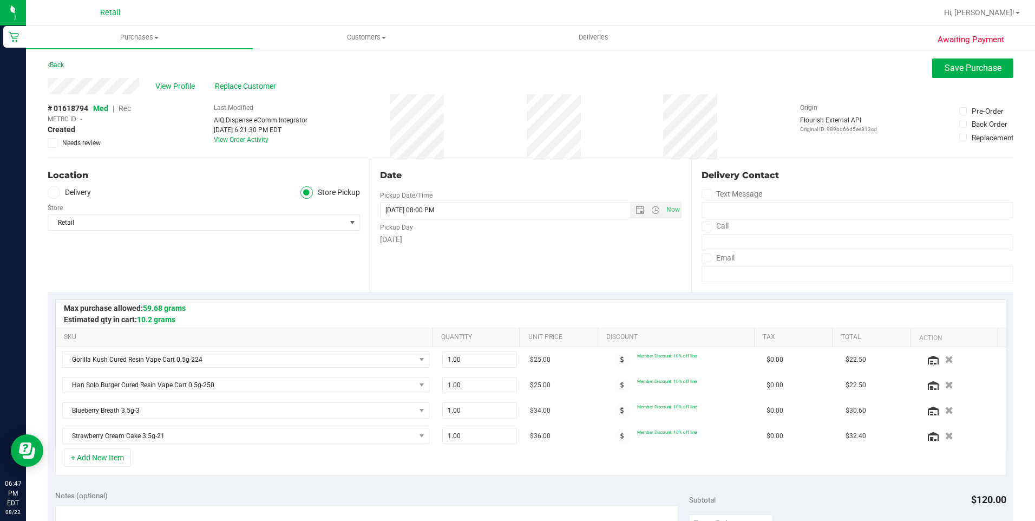
click at [123, 108] on span "Rec" at bounding box center [124, 108] width 12 height 9
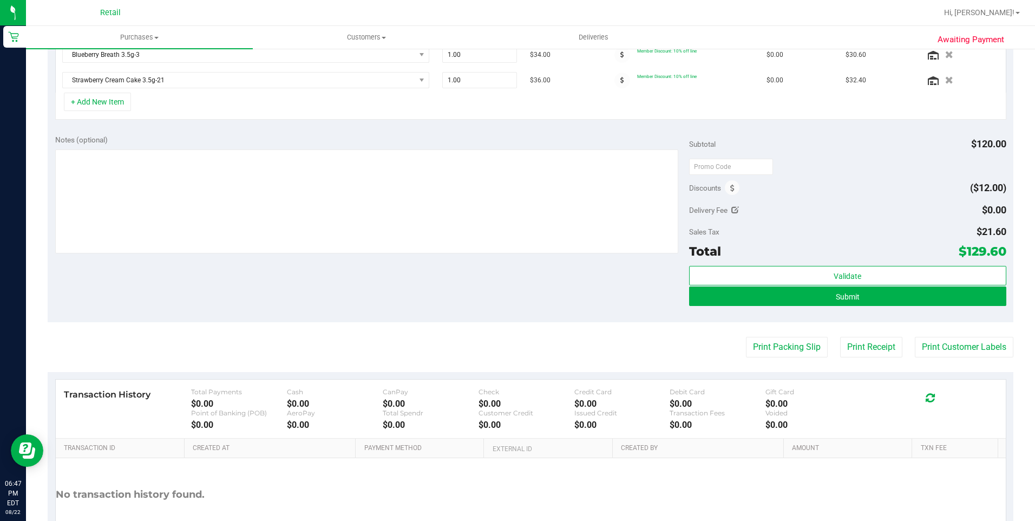
scroll to position [431, 0]
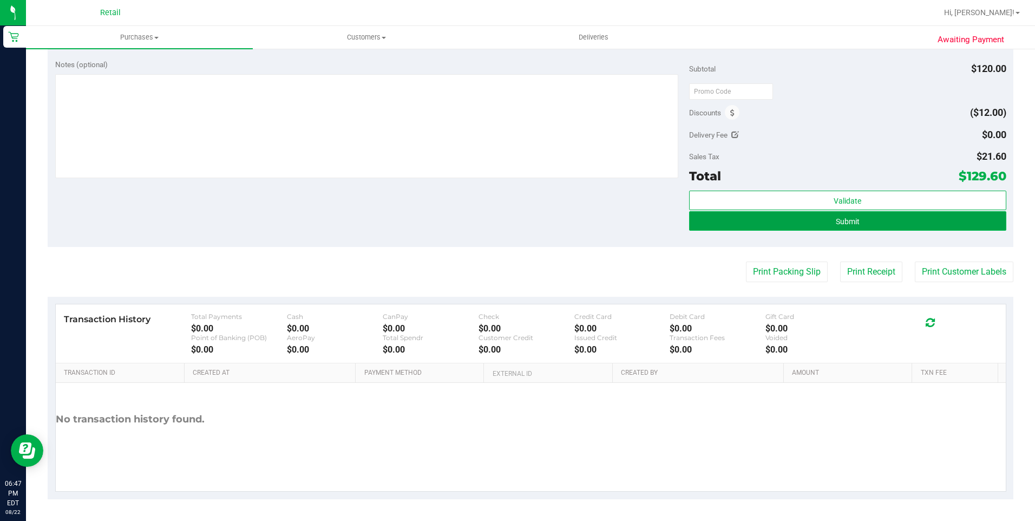
click at [845, 228] on button "Submit" at bounding box center [847, 220] width 317 height 19
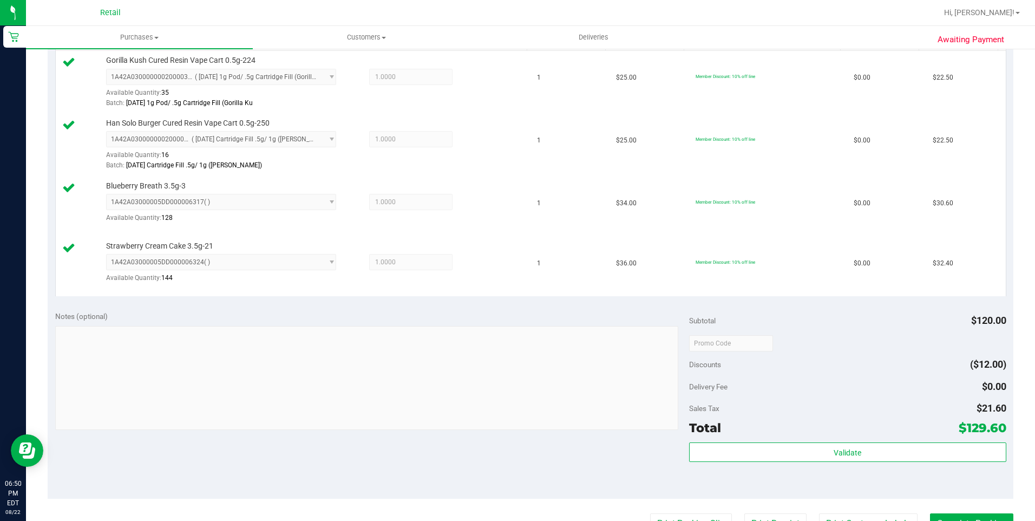
scroll to position [433, 0]
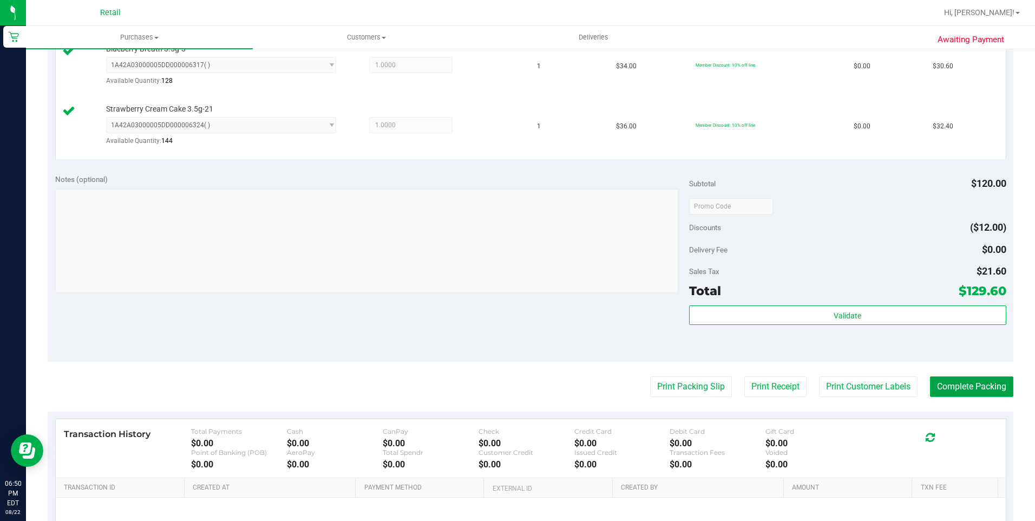
click at [971, 393] on button "Complete Packing" at bounding box center [971, 386] width 83 height 21
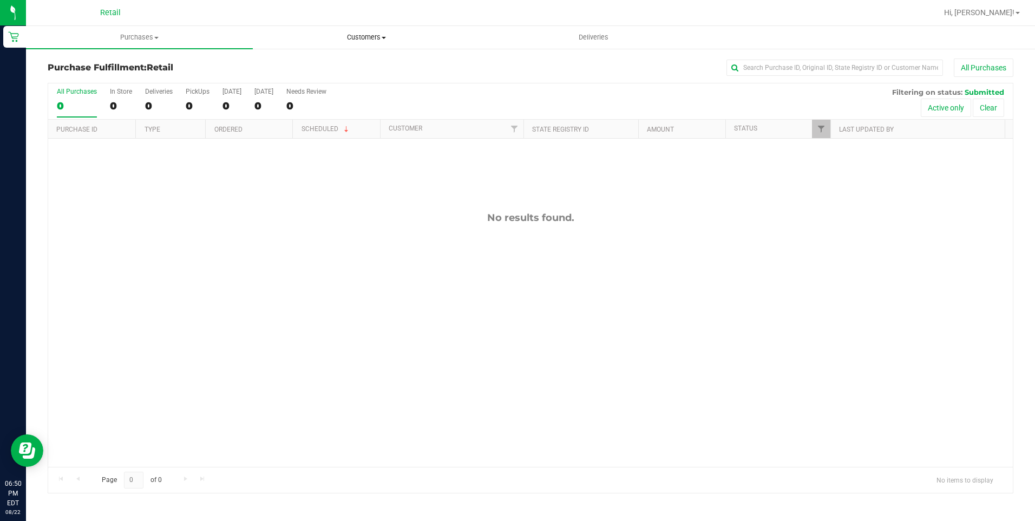
click at [386, 34] on span "Customers" at bounding box center [366, 37] width 226 height 10
click at [340, 59] on li "All customers" at bounding box center [366, 65] width 227 height 13
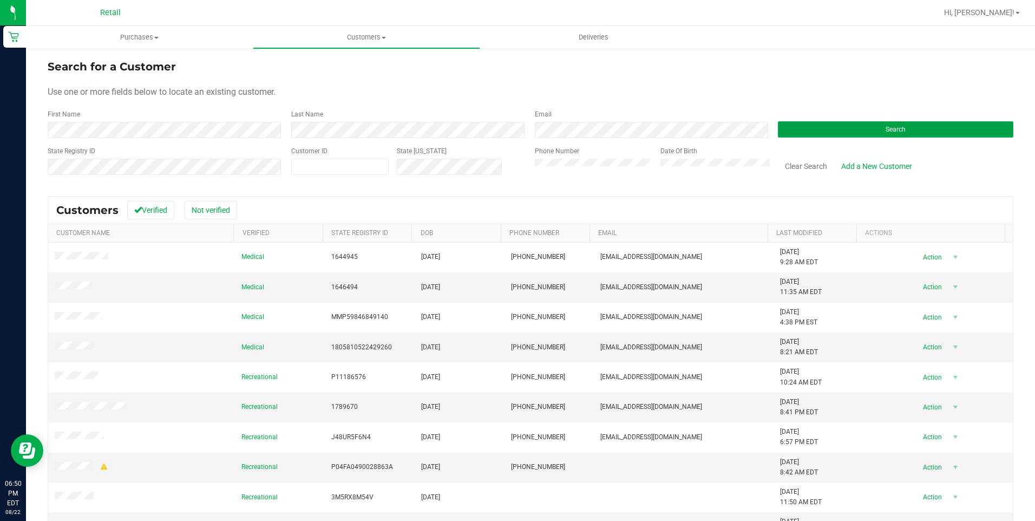
click at [808, 128] on button "Search" at bounding box center [895, 129] width 235 height 16
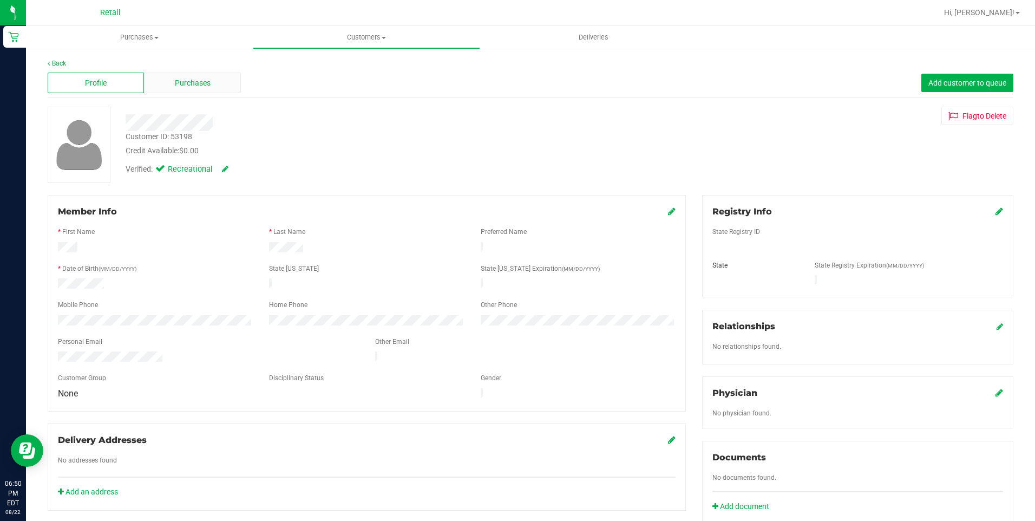
click at [185, 81] on span "Purchases" at bounding box center [193, 82] width 36 height 11
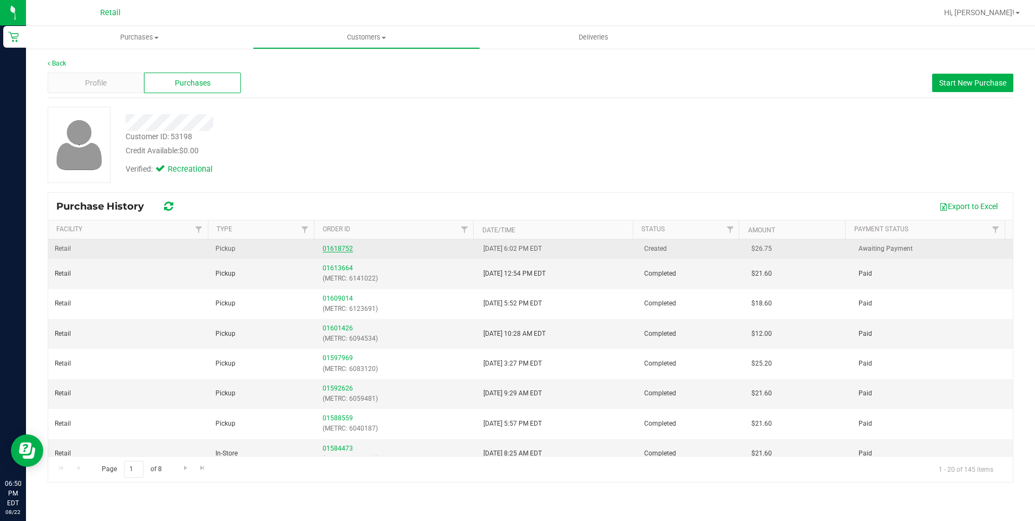
click at [345, 249] on link "01618752" at bounding box center [337, 249] width 30 height 8
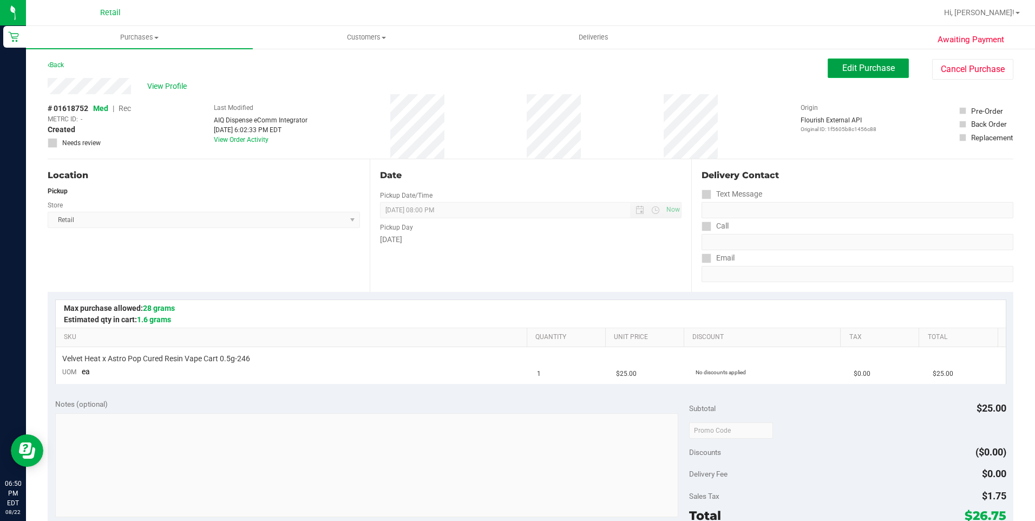
click at [842, 67] on span "Edit Purchase" at bounding box center [868, 68] width 52 height 10
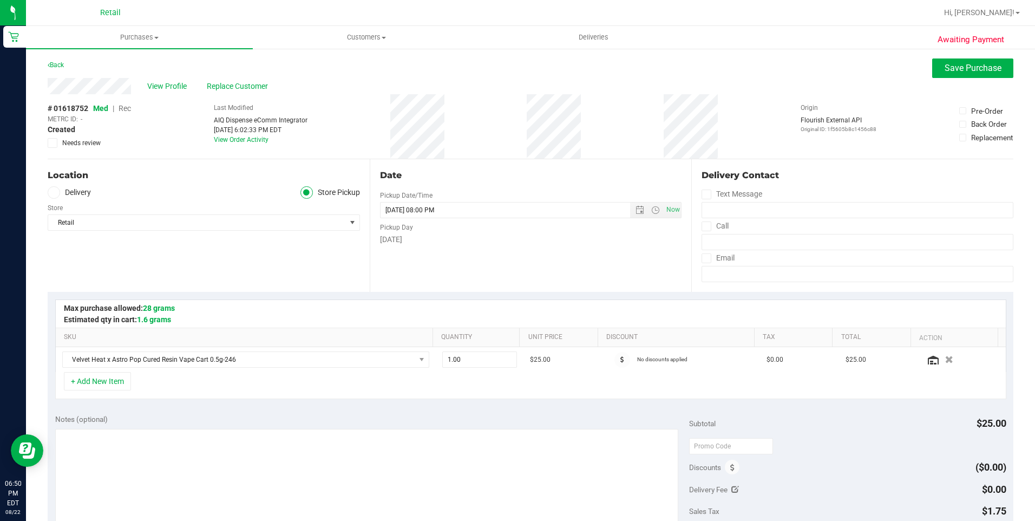
click at [128, 110] on span "Rec" at bounding box center [124, 108] width 12 height 9
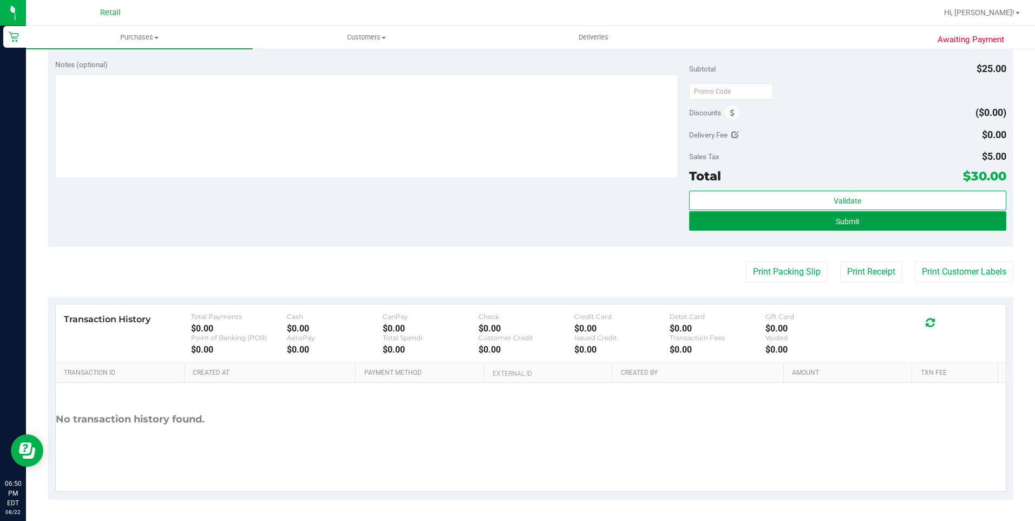
click at [872, 229] on button "Submit" at bounding box center [847, 220] width 317 height 19
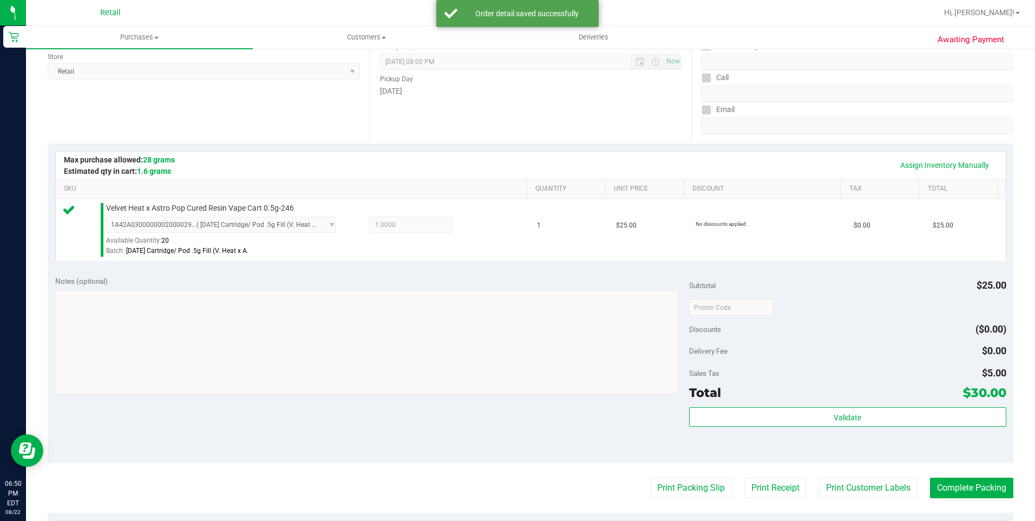
scroll to position [231, 0]
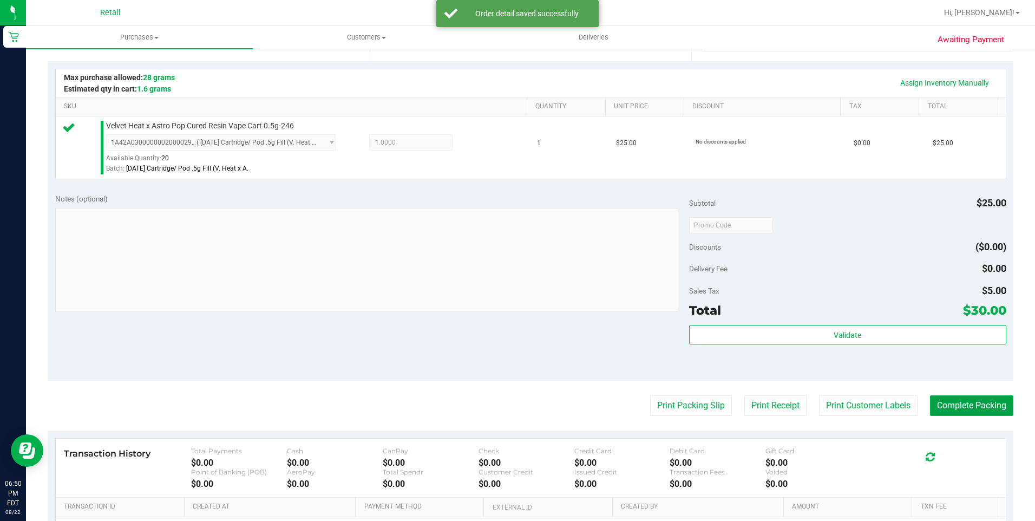
click at [965, 407] on button "Complete Packing" at bounding box center [971, 405] width 83 height 21
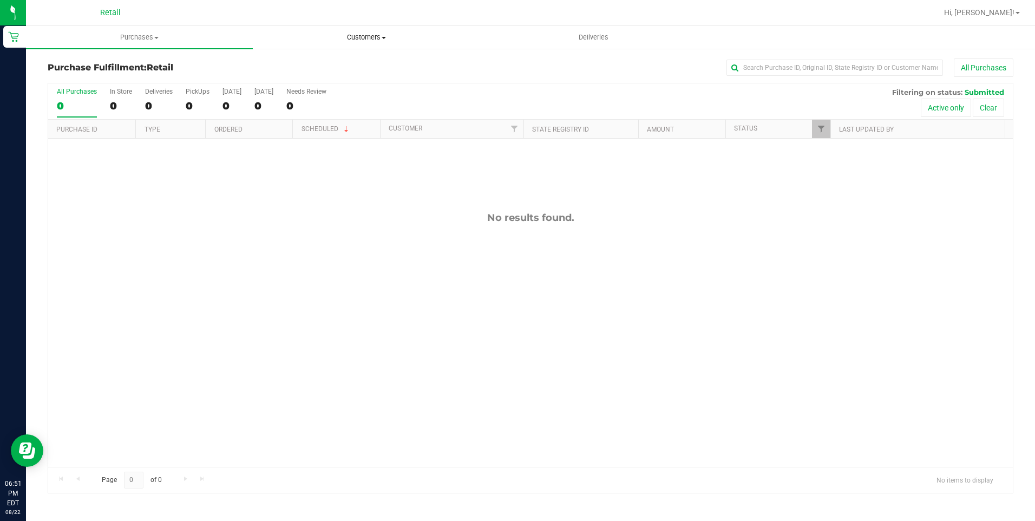
click at [358, 38] on span "Customers" at bounding box center [366, 37] width 226 height 10
click at [334, 65] on li "All customers" at bounding box center [366, 65] width 227 height 13
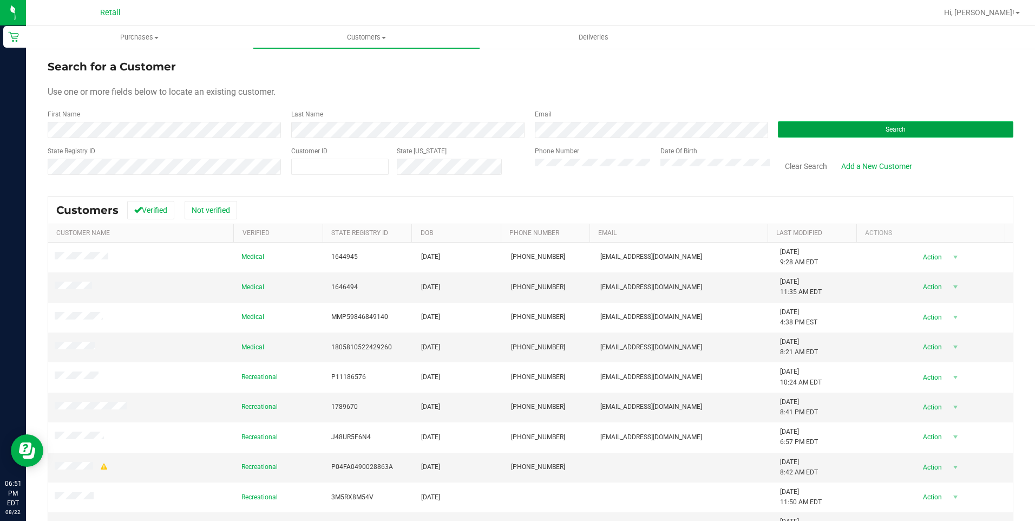
click at [878, 134] on button "Search" at bounding box center [895, 129] width 235 height 16
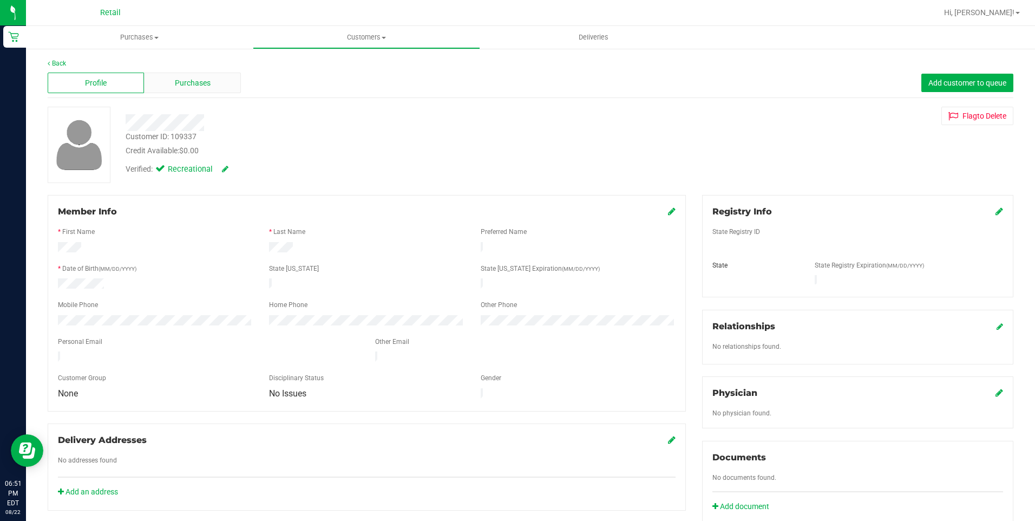
click at [185, 87] on span "Purchases" at bounding box center [193, 82] width 36 height 11
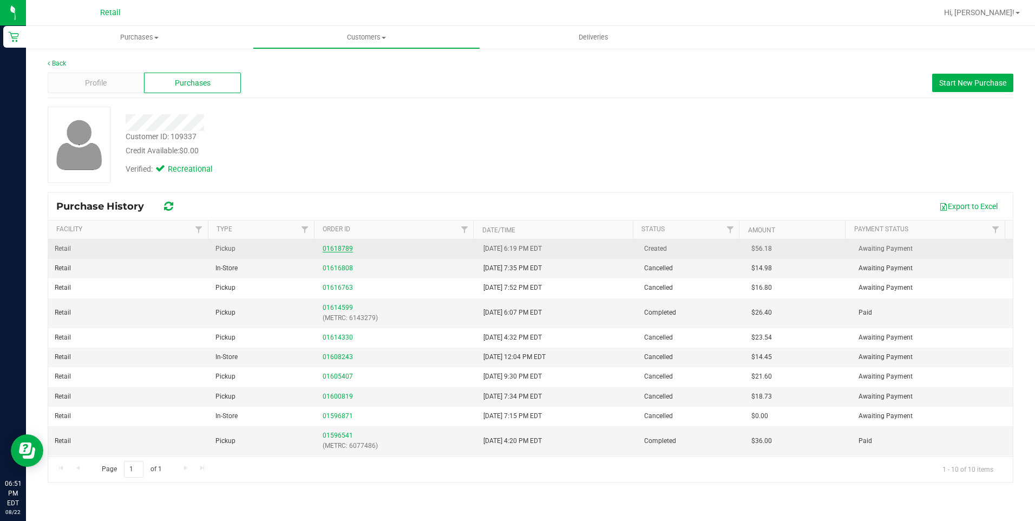
click at [333, 249] on link "01618789" at bounding box center [337, 249] width 30 height 8
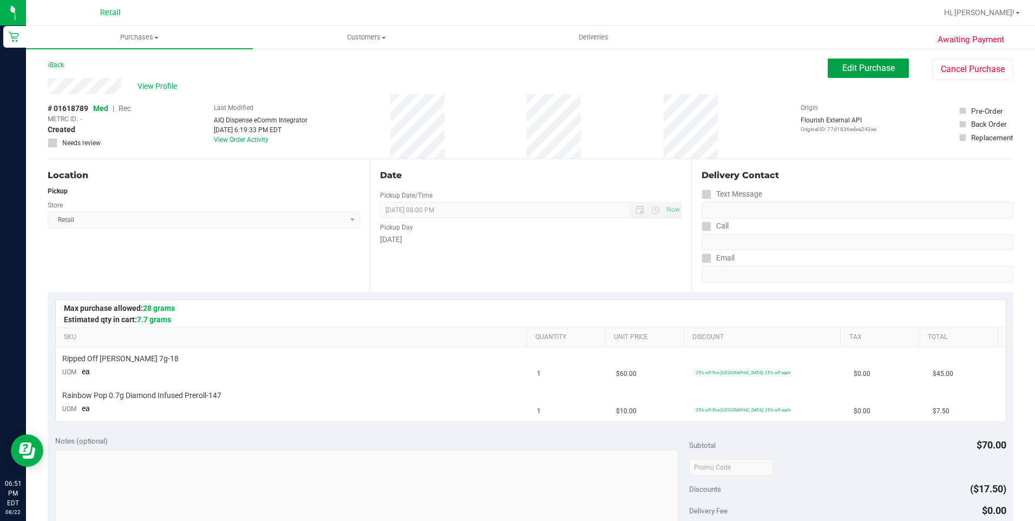
click at [875, 71] on span "Edit Purchase" at bounding box center [868, 68] width 52 height 10
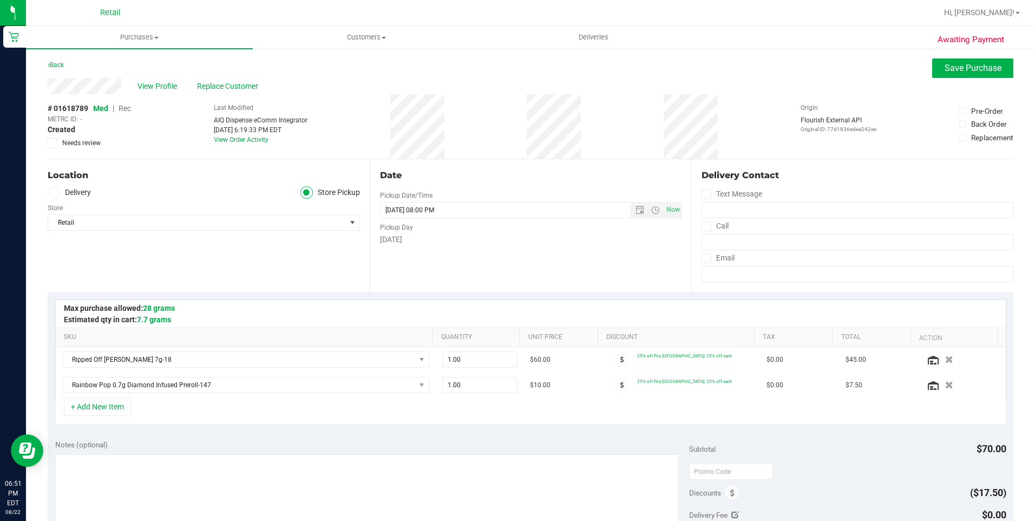
click at [128, 111] on span "Rec" at bounding box center [124, 108] width 12 height 9
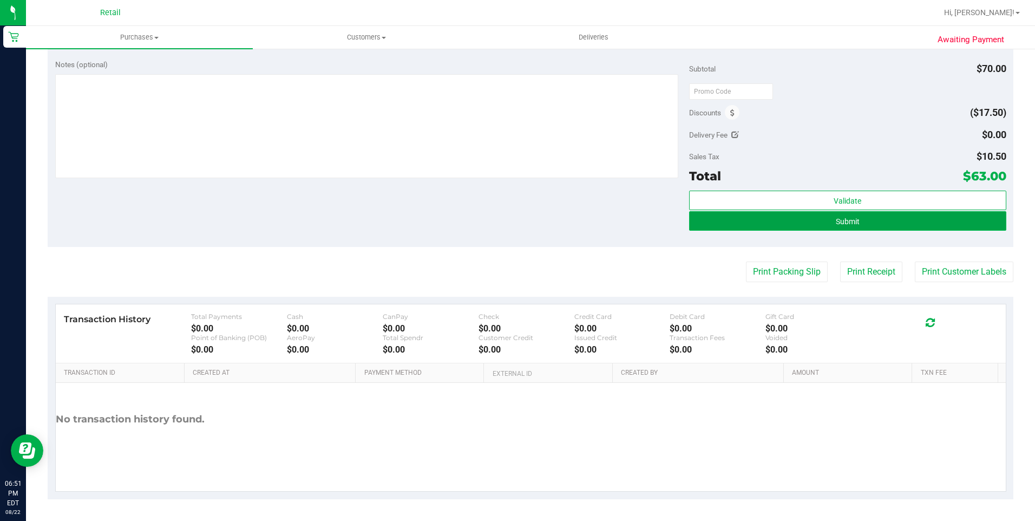
click at [810, 224] on button "Submit" at bounding box center [847, 220] width 317 height 19
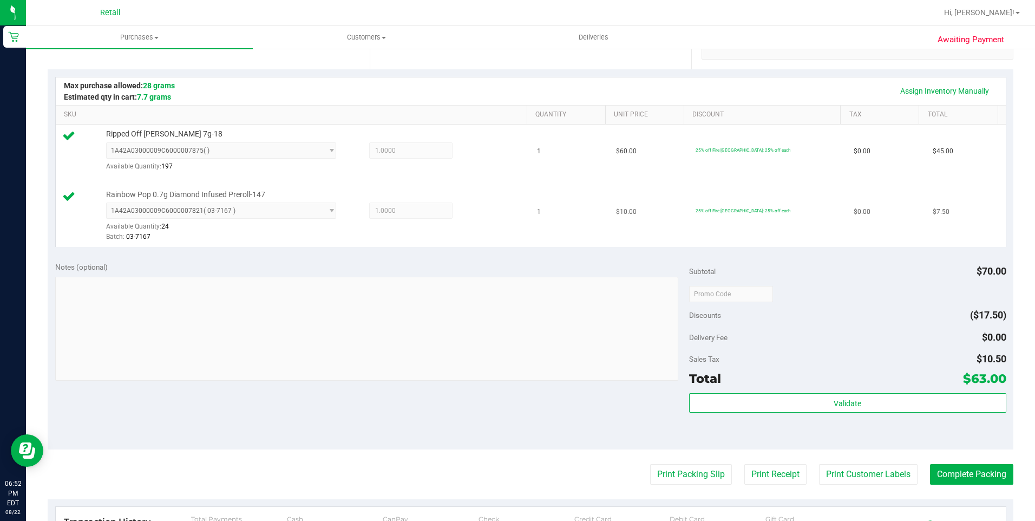
scroll to position [376, 0]
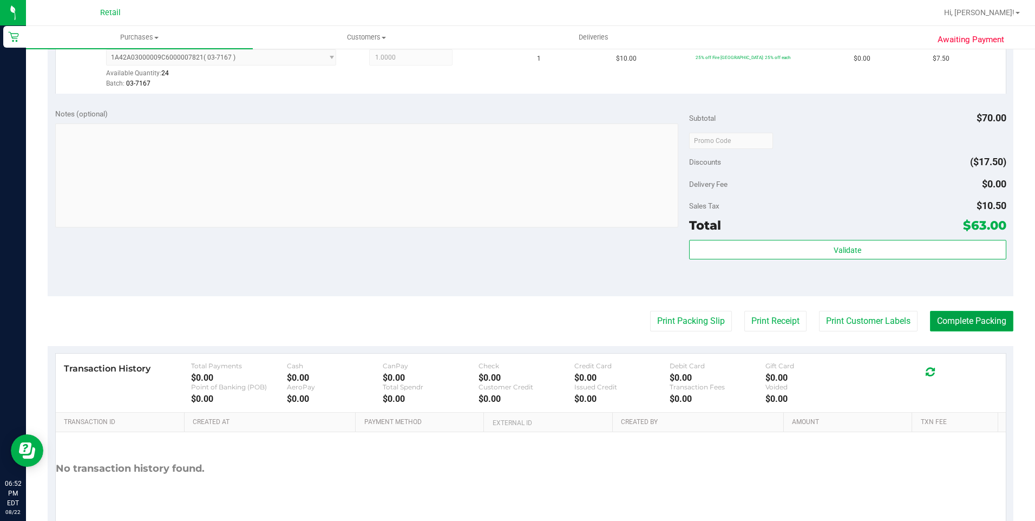
click at [941, 321] on button "Complete Packing" at bounding box center [971, 321] width 83 height 21
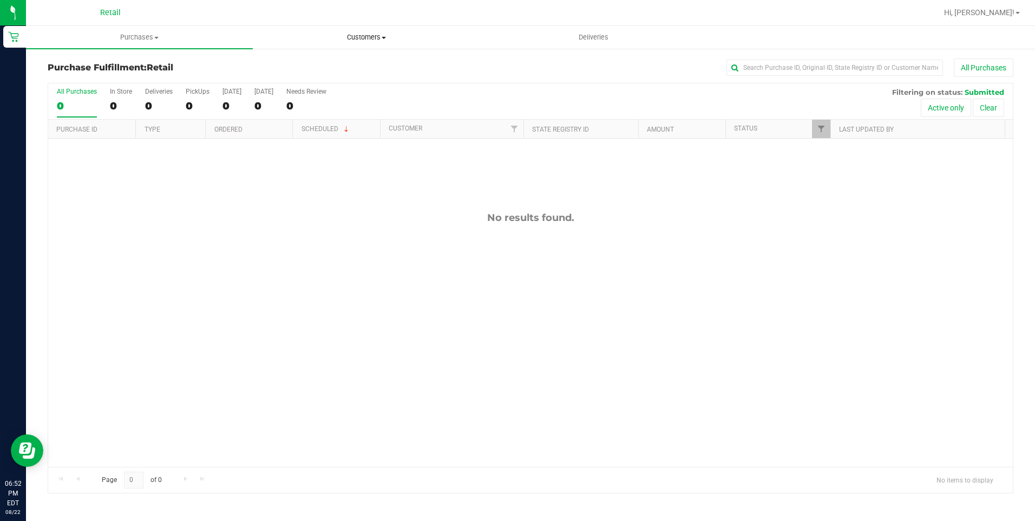
click at [378, 39] on span "Customers" at bounding box center [366, 37] width 226 height 10
click at [365, 64] on li "All customers" at bounding box center [366, 65] width 227 height 13
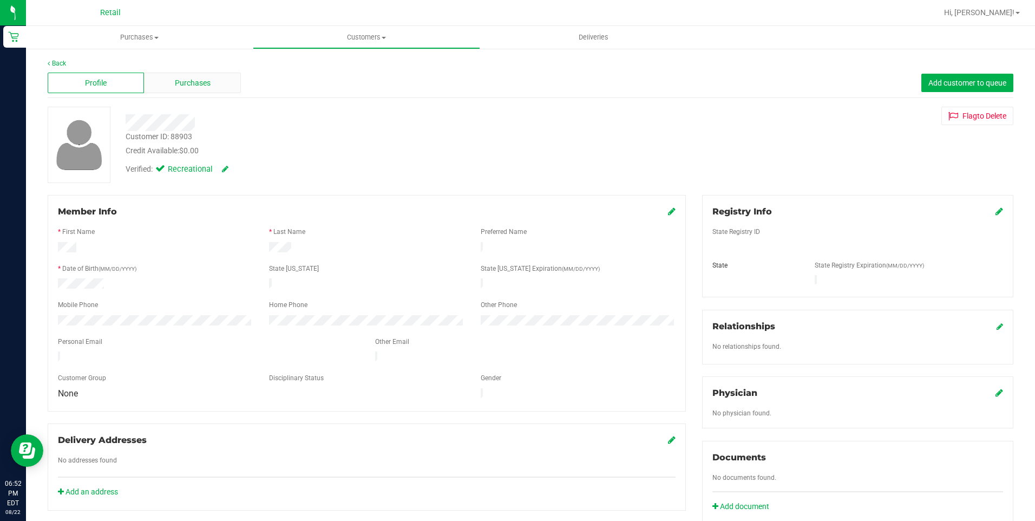
click at [201, 82] on span "Purchases" at bounding box center [193, 82] width 36 height 11
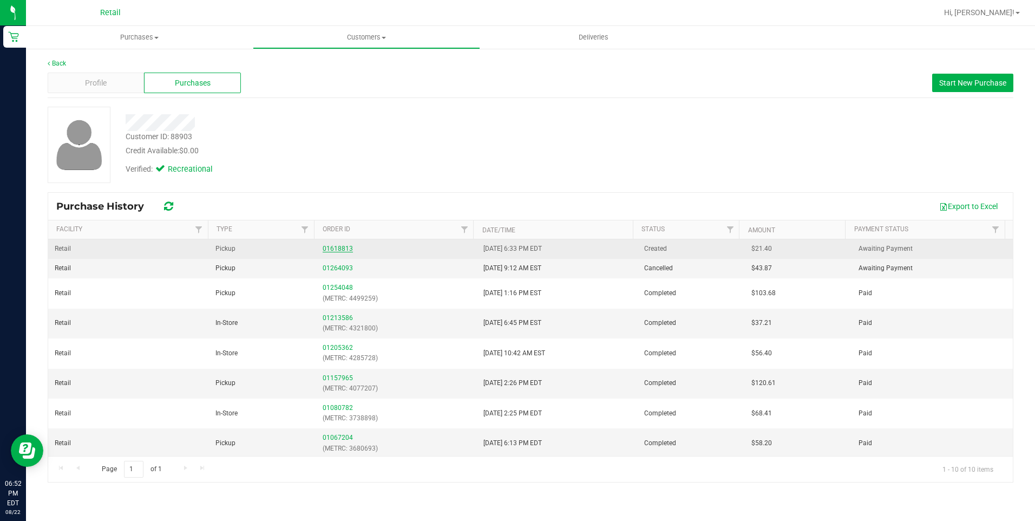
click at [336, 250] on link "01618813" at bounding box center [337, 249] width 30 height 8
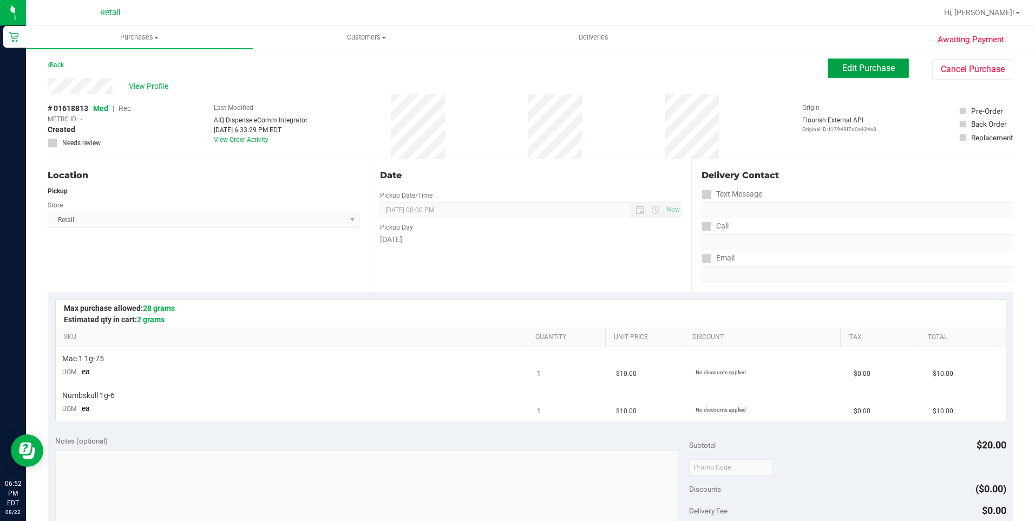
click at [860, 71] on span "Edit Purchase" at bounding box center [868, 68] width 52 height 10
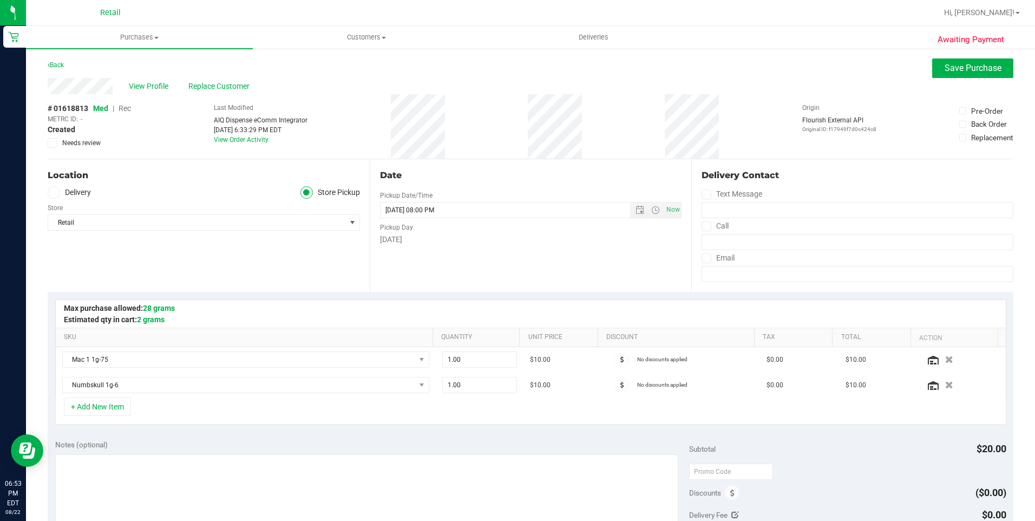
click at [122, 109] on span "Rec" at bounding box center [124, 108] width 12 height 9
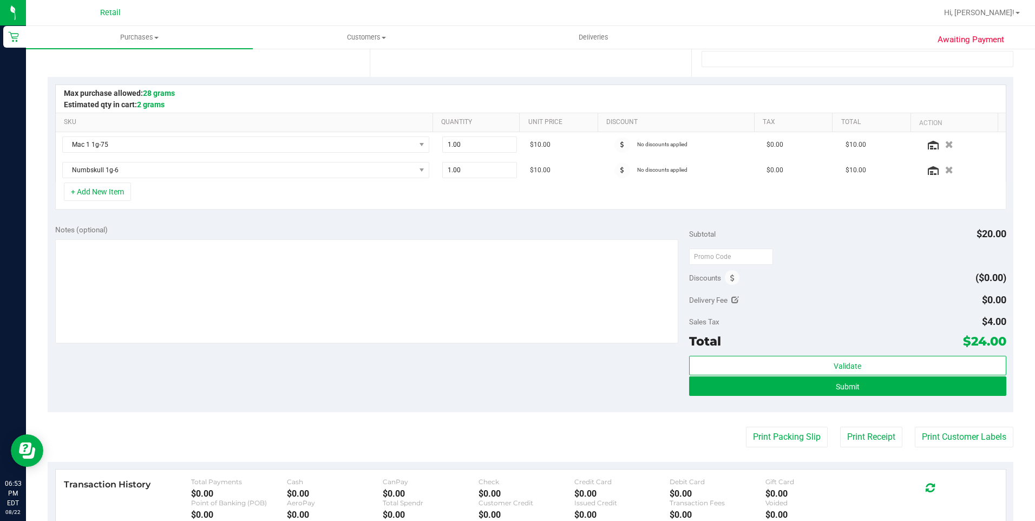
scroll to position [271, 0]
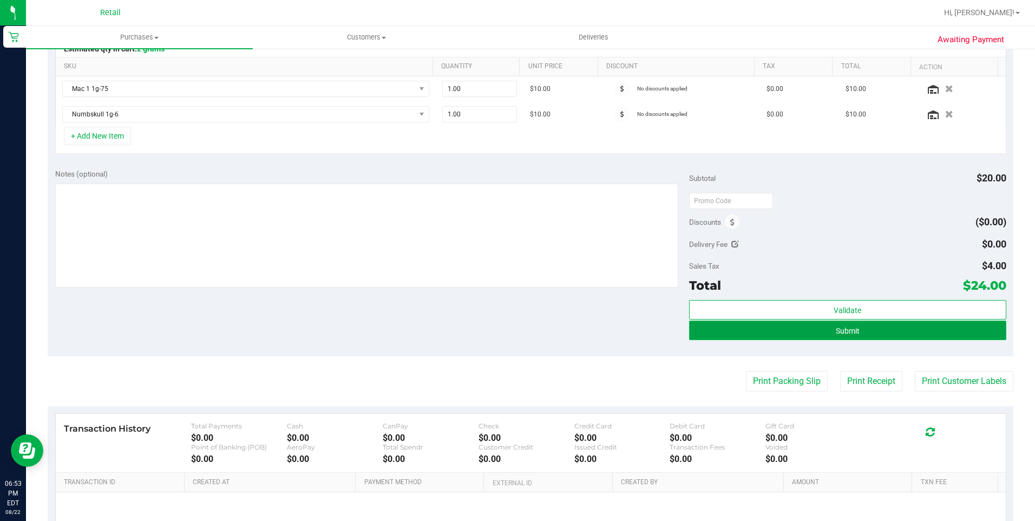
click at [812, 335] on button "Submit" at bounding box center [847, 329] width 317 height 19
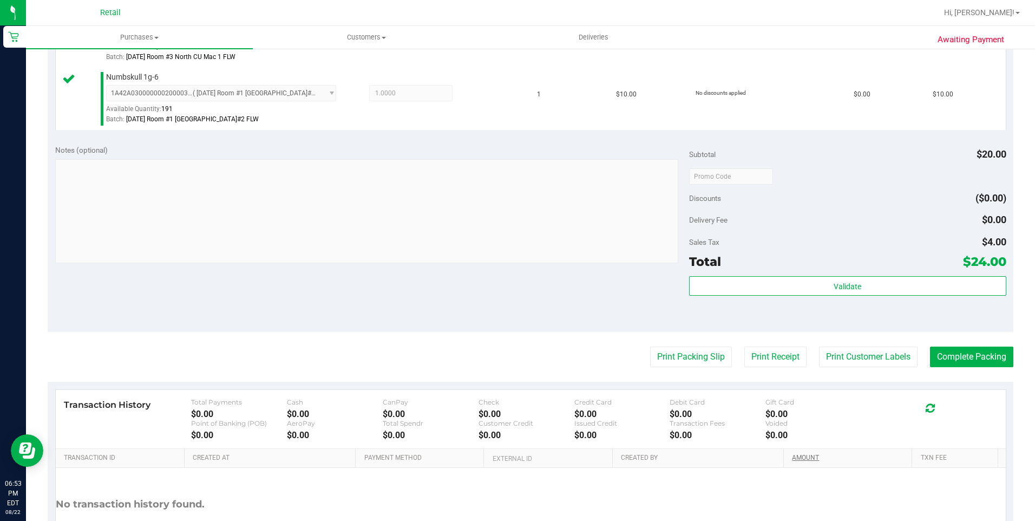
scroll to position [427, 0]
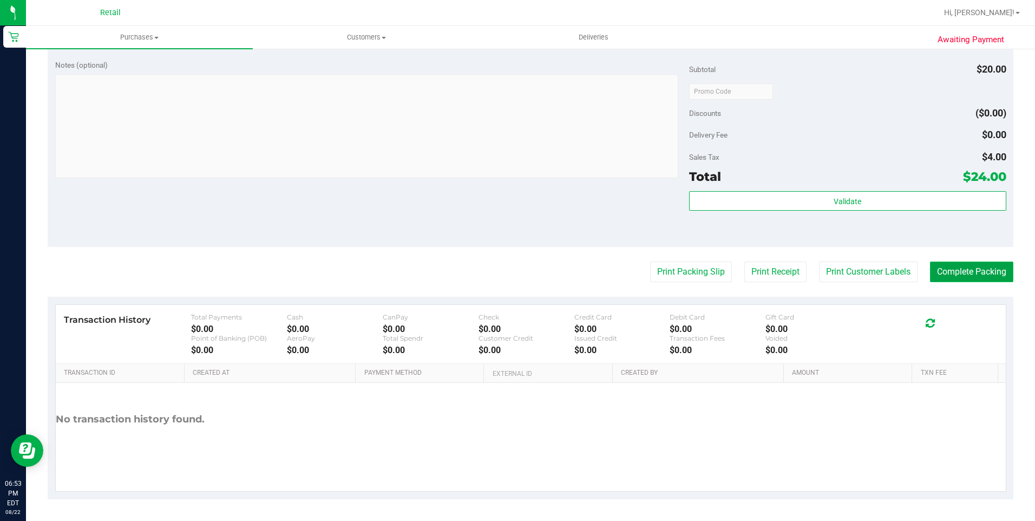
click at [944, 279] on button "Complete Packing" at bounding box center [971, 271] width 83 height 21
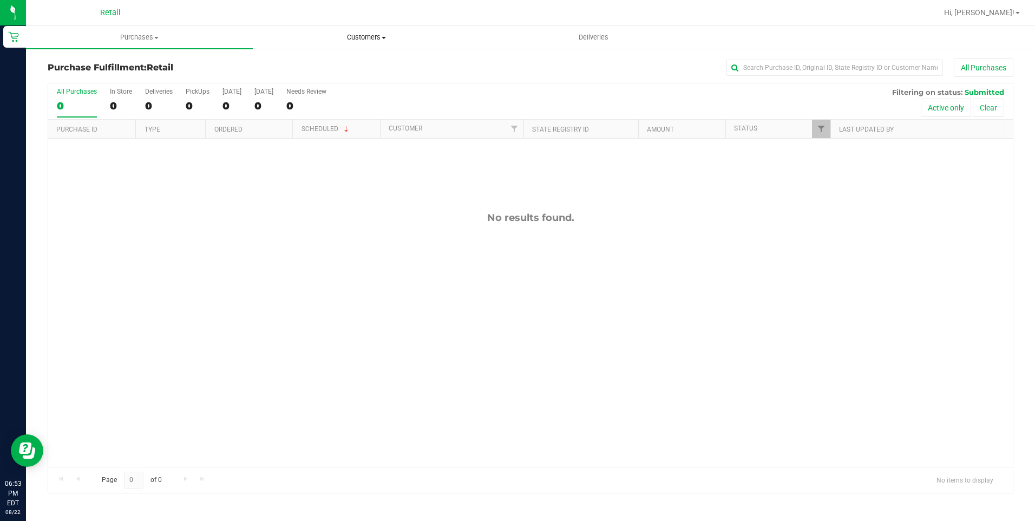
click at [363, 36] on span "Customers" at bounding box center [366, 37] width 226 height 10
click at [314, 61] on span "All customers" at bounding box center [292, 65] width 78 height 9
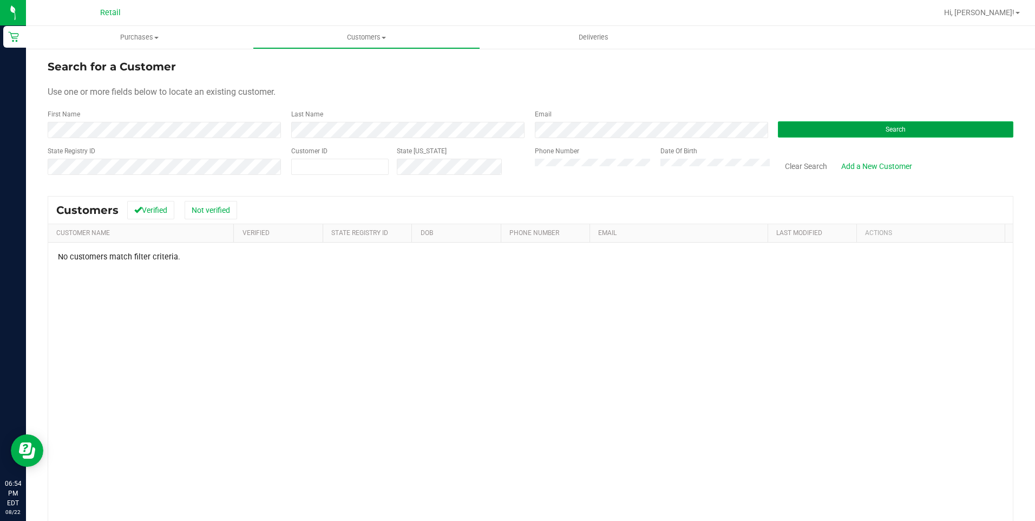
click at [855, 134] on button "Search" at bounding box center [895, 129] width 235 height 16
click at [163, 121] on div "First Name Last Name Email Search" at bounding box center [530, 123] width 965 height 29
click at [0, 111] on html "Retail 06:54 PM EDT [DATE] 08/22 Retail Hi, [PERSON_NAME]! Purchases Summary of…" at bounding box center [517, 260] width 1035 height 521
click at [898, 133] on span "Search" at bounding box center [895, 130] width 20 height 8
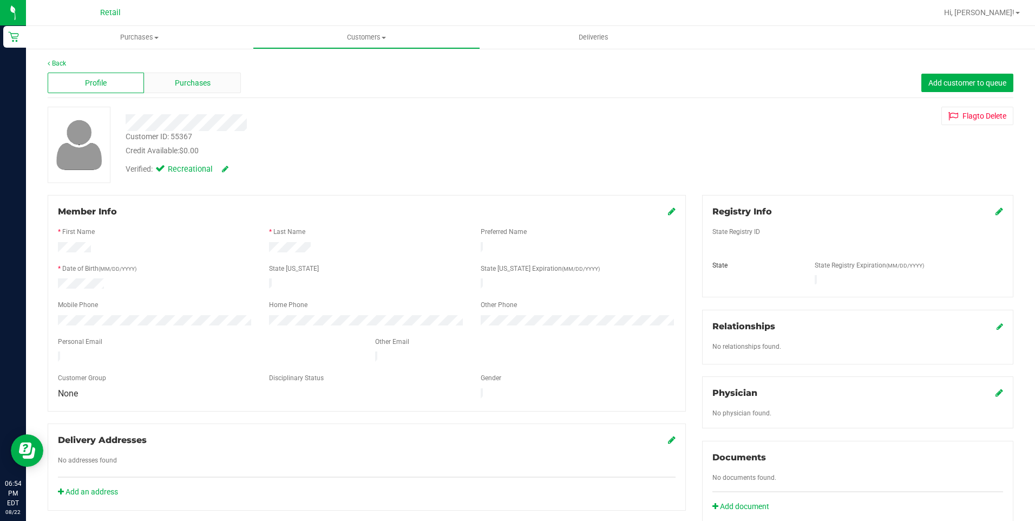
click at [215, 85] on div "Purchases" at bounding box center [192, 83] width 96 height 21
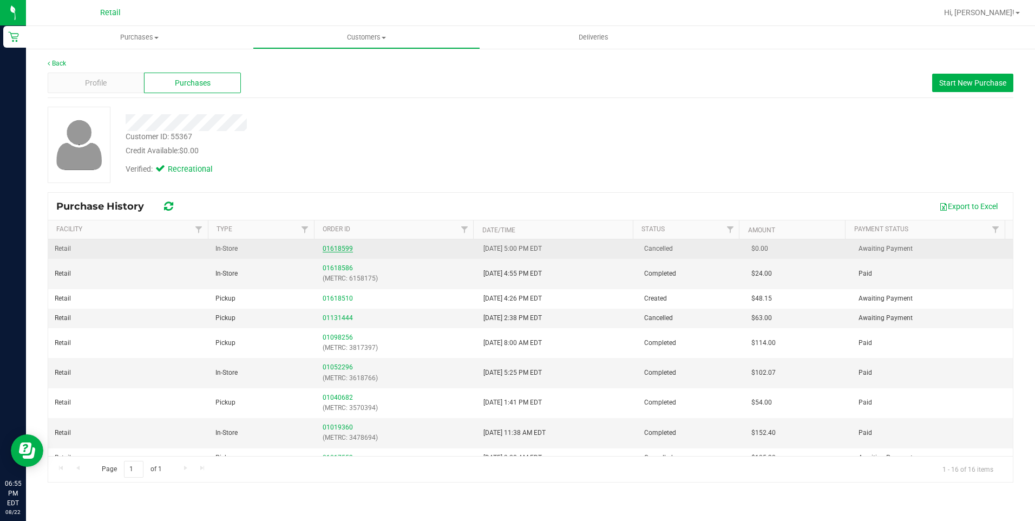
click at [329, 251] on link "01618599" at bounding box center [337, 249] width 30 height 8
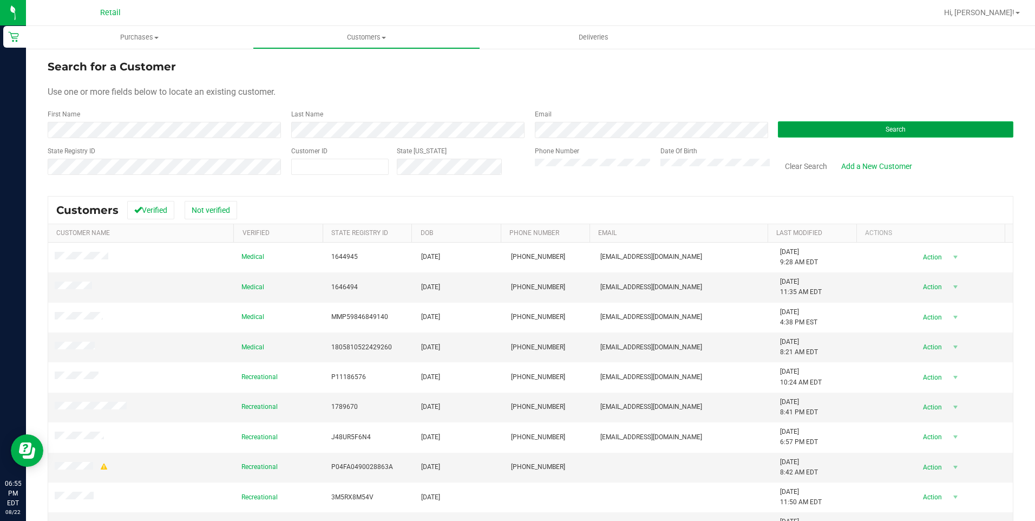
click at [814, 129] on button "Search" at bounding box center [895, 129] width 235 height 16
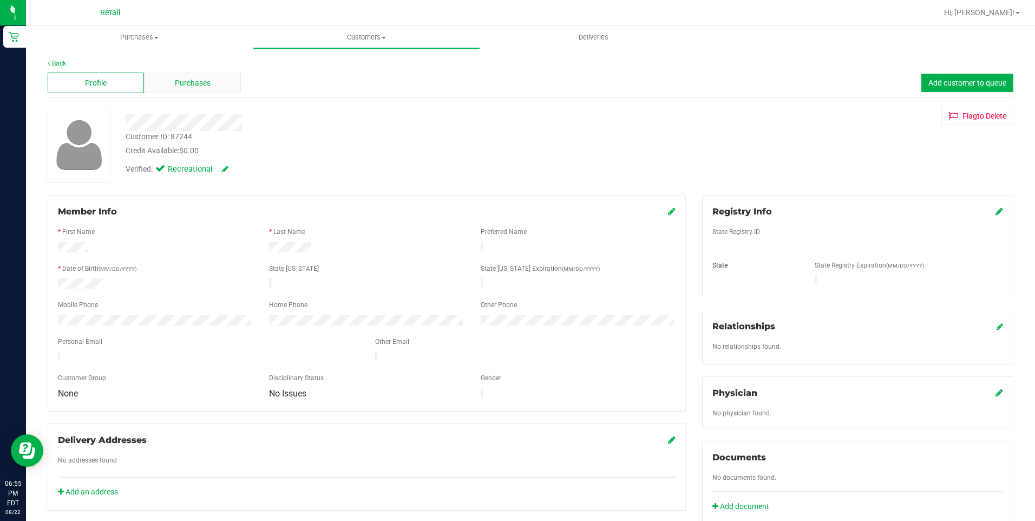
click at [191, 80] on span "Purchases" at bounding box center [193, 82] width 36 height 11
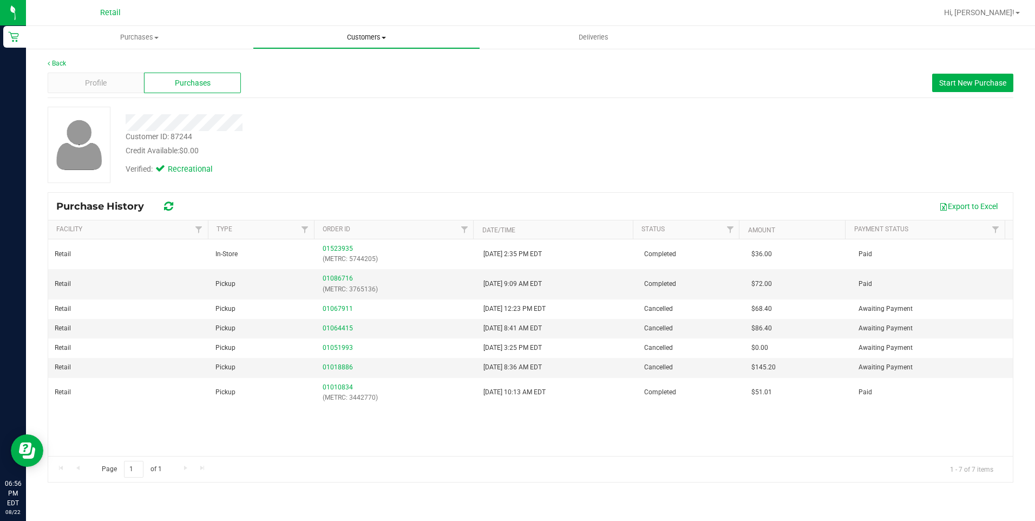
drag, startPoint x: 240, startPoint y: 113, endPoint x: 366, endPoint y: 32, distance: 149.6
click at [366, 32] on uib-tab-heading "Customers All customers Add a new customer All physicians" at bounding box center [366, 38] width 226 height 22
click at [360, 61] on li "All customers" at bounding box center [366, 65] width 227 height 13
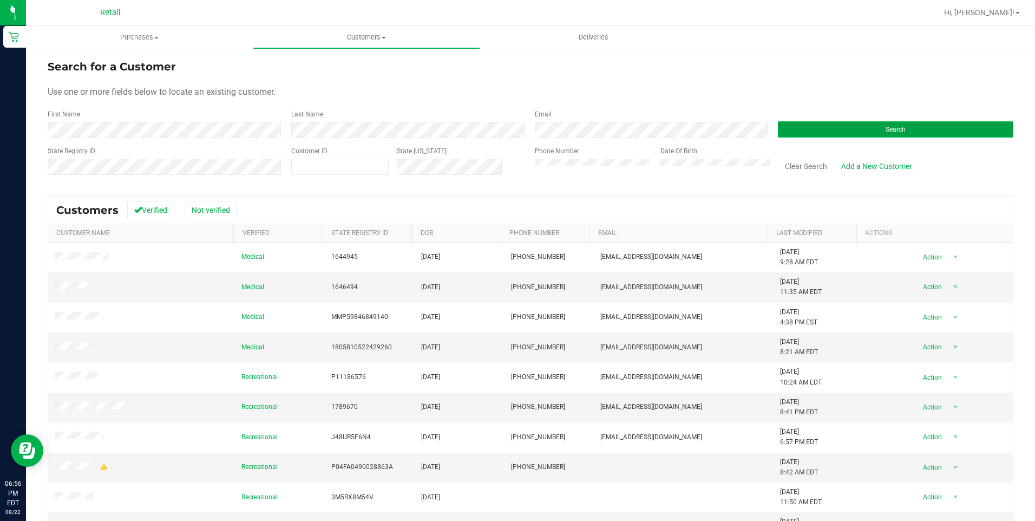
click at [952, 128] on button "Search" at bounding box center [895, 129] width 235 height 16
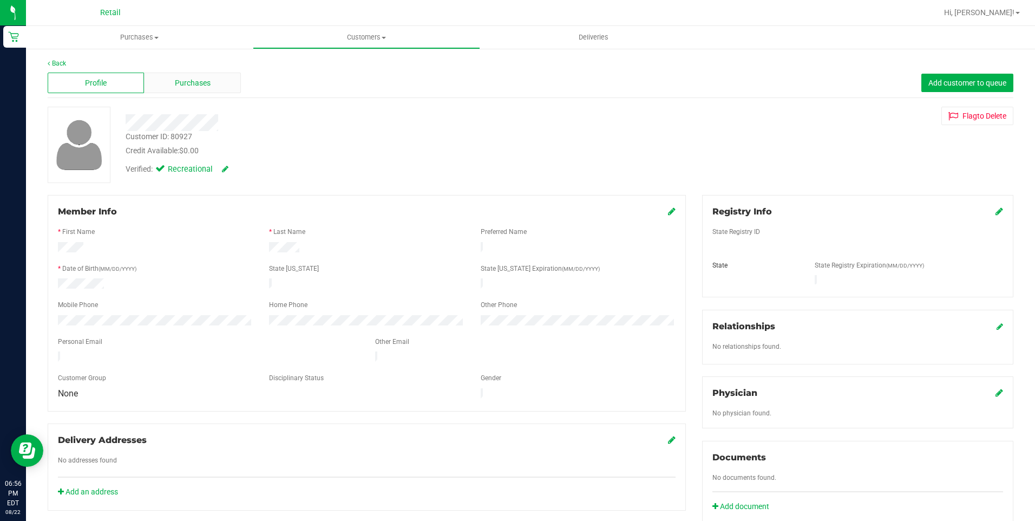
click at [212, 89] on div "Purchases" at bounding box center [192, 83] width 96 height 21
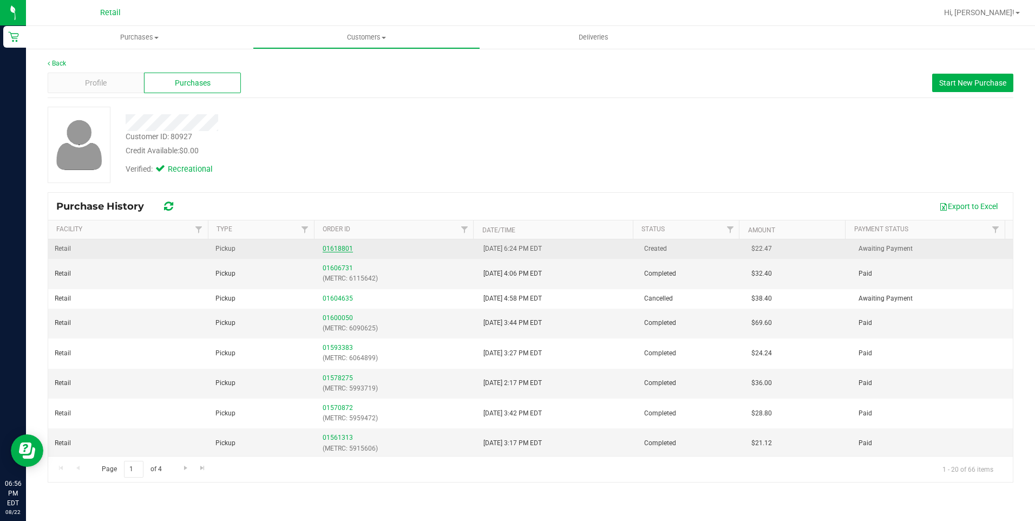
click at [341, 250] on link "01618801" at bounding box center [337, 249] width 30 height 8
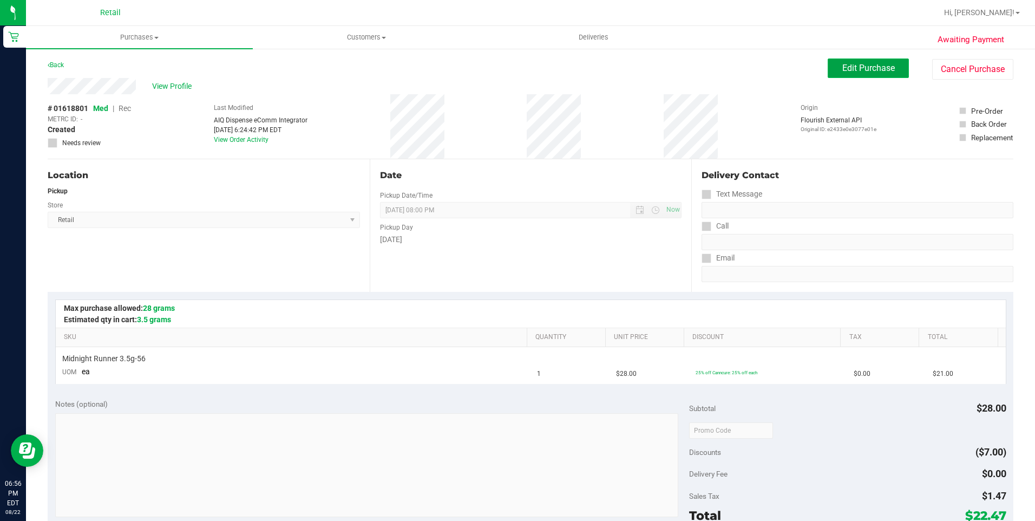
click at [848, 71] on span "Edit Purchase" at bounding box center [868, 68] width 52 height 10
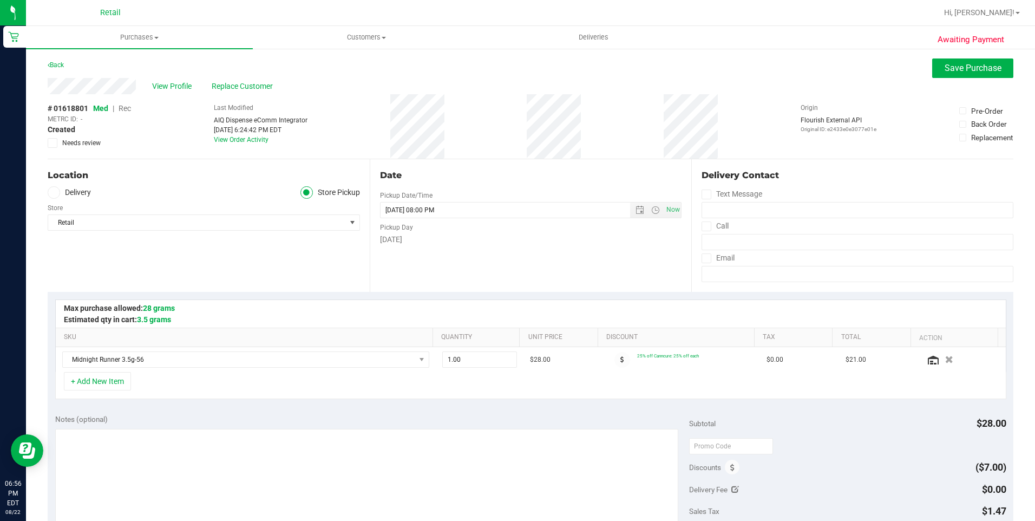
click at [128, 106] on span "Rec" at bounding box center [124, 108] width 12 height 9
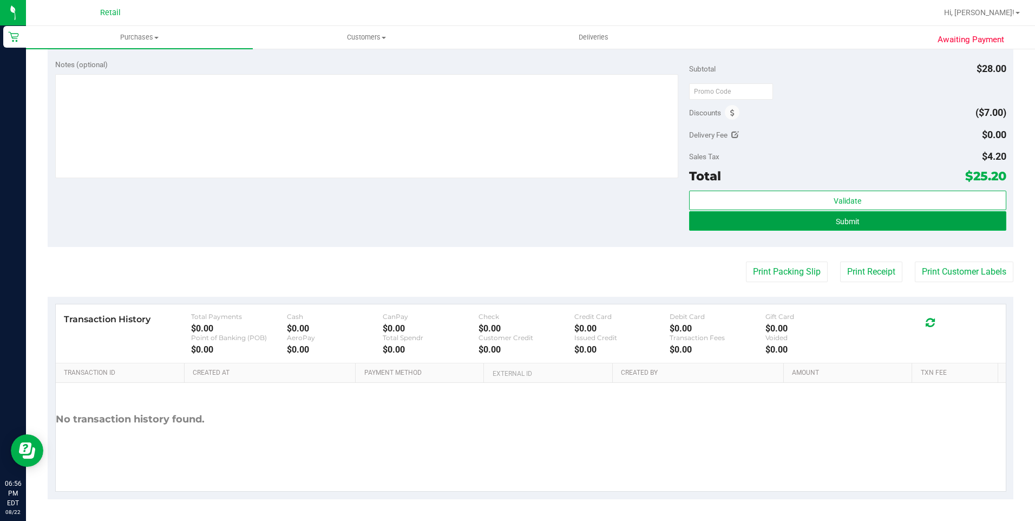
click at [848, 226] on button "Submit" at bounding box center [847, 220] width 317 height 19
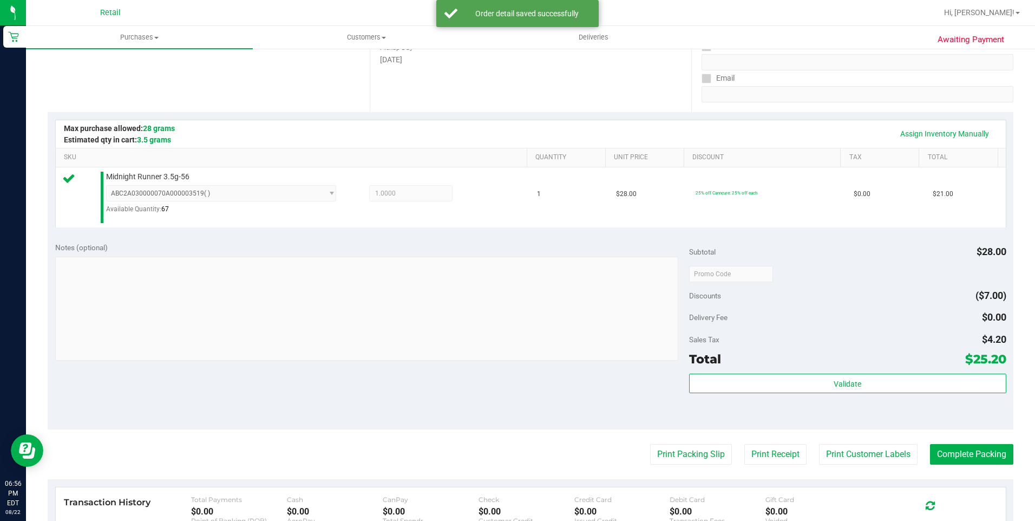
scroll to position [216, 0]
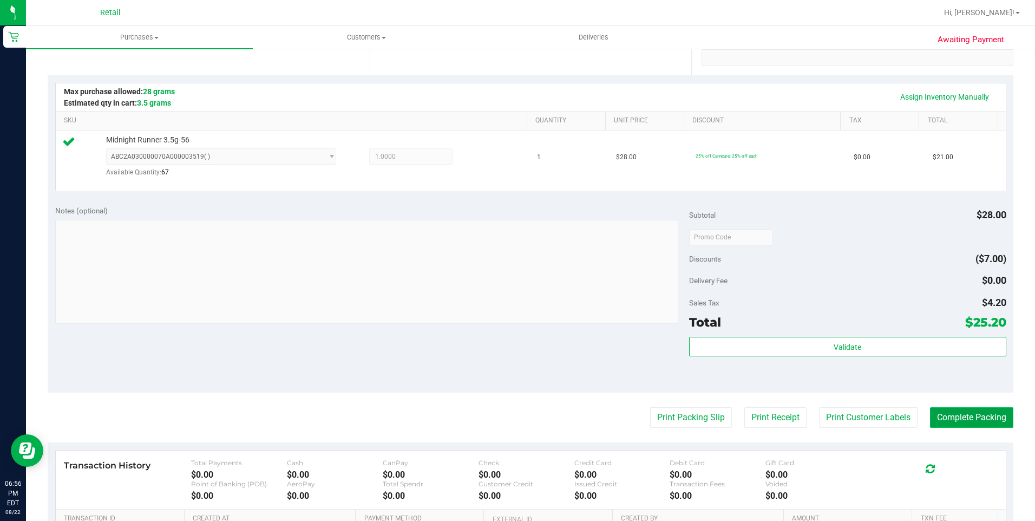
click at [970, 416] on button "Complete Packing" at bounding box center [971, 417] width 83 height 21
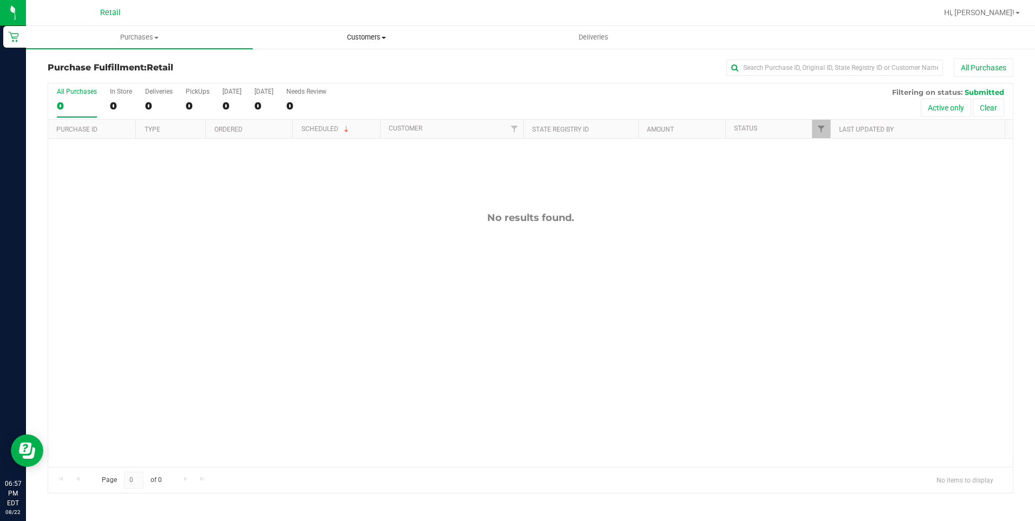
click at [370, 47] on uib-tab-heading "Customers All customers Add a new customer All physicians" at bounding box center [366, 38] width 226 height 22
click at [345, 68] on li "All customers" at bounding box center [366, 65] width 227 height 13
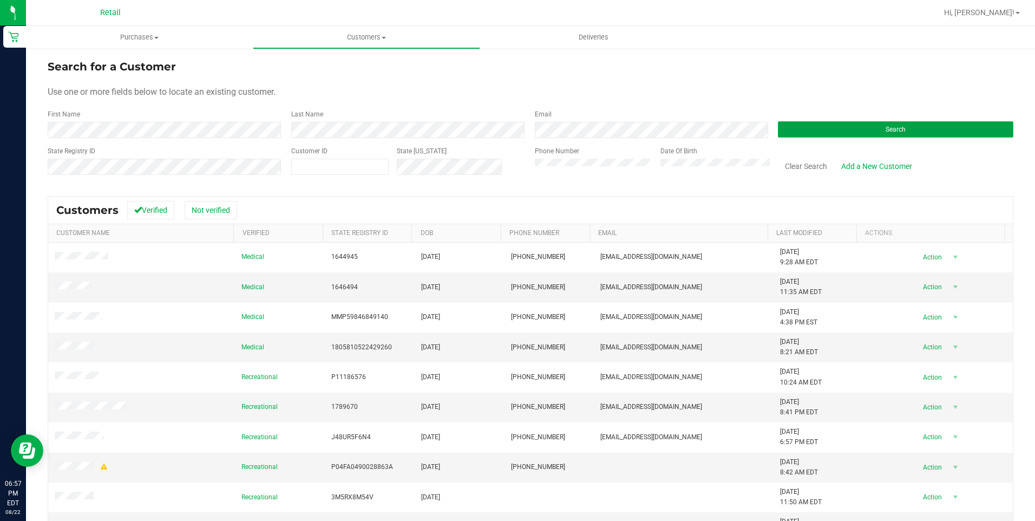
click at [797, 127] on button "Search" at bounding box center [895, 129] width 235 height 16
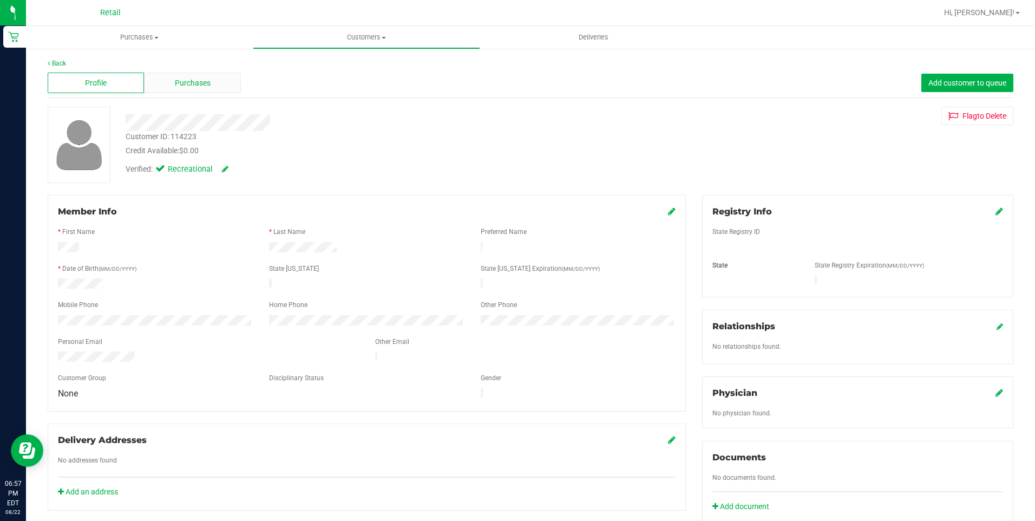
click at [188, 81] on span "Purchases" at bounding box center [193, 82] width 36 height 11
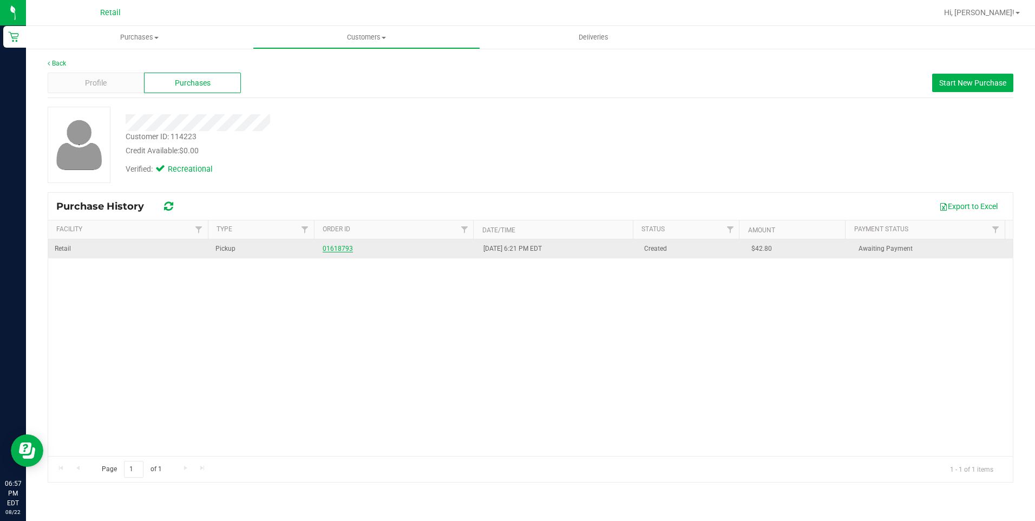
click at [341, 251] on link "01618793" at bounding box center [337, 249] width 30 height 8
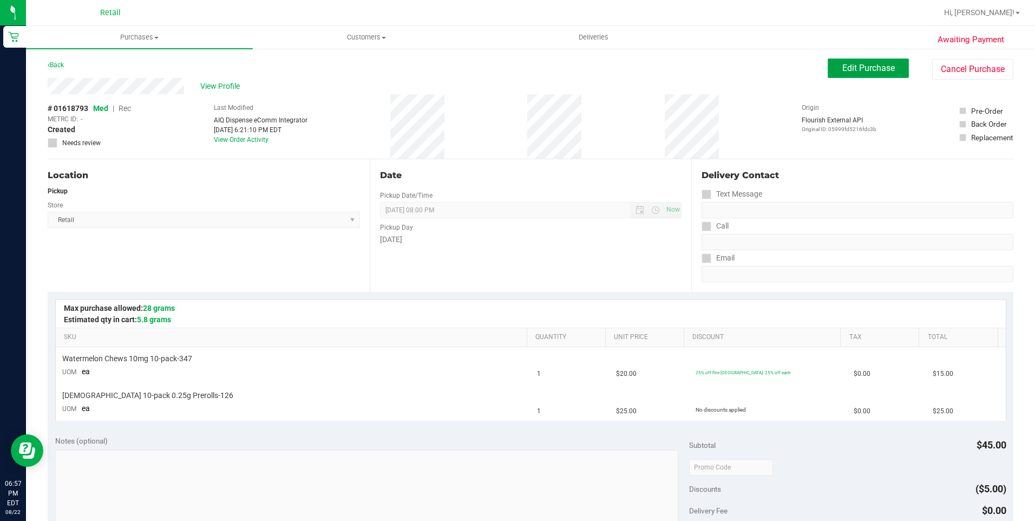
click at [841, 62] on button "Edit Purchase" at bounding box center [867, 67] width 81 height 19
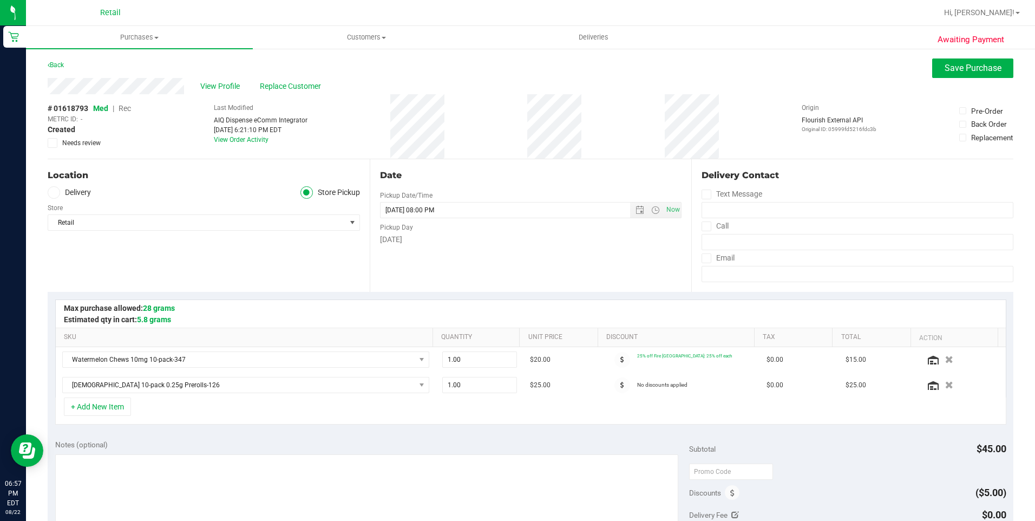
click at [130, 109] on span "Rec" at bounding box center [124, 108] width 12 height 9
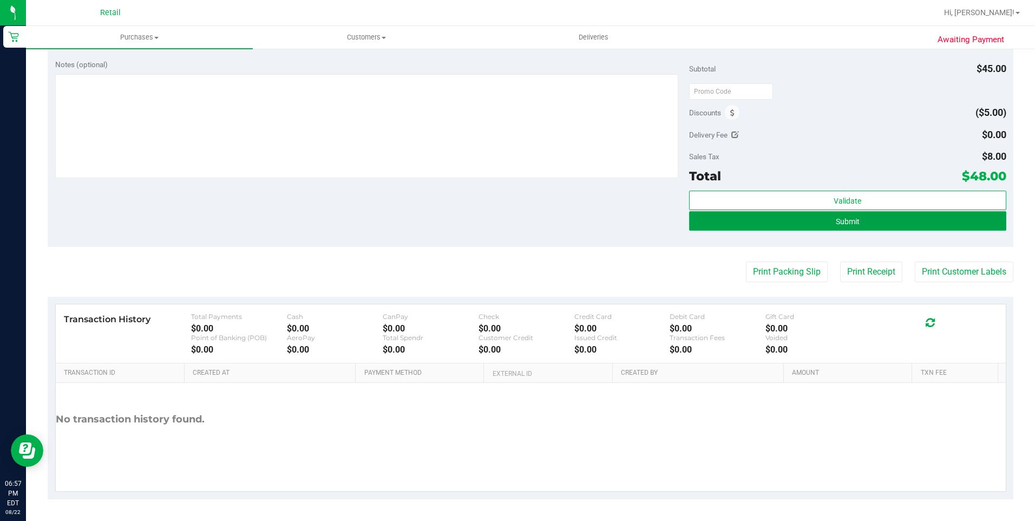
click at [800, 229] on button "Submit" at bounding box center [847, 220] width 317 height 19
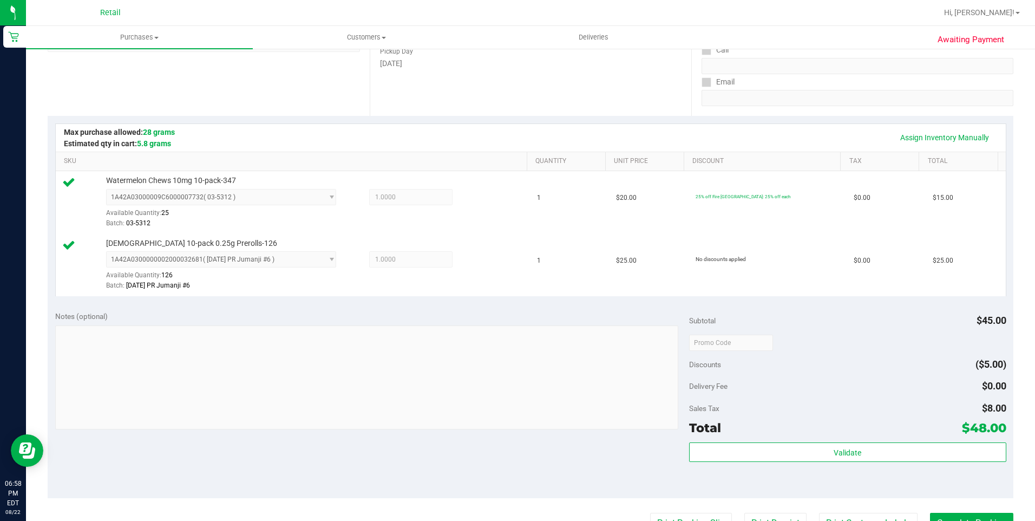
scroll to position [321, 0]
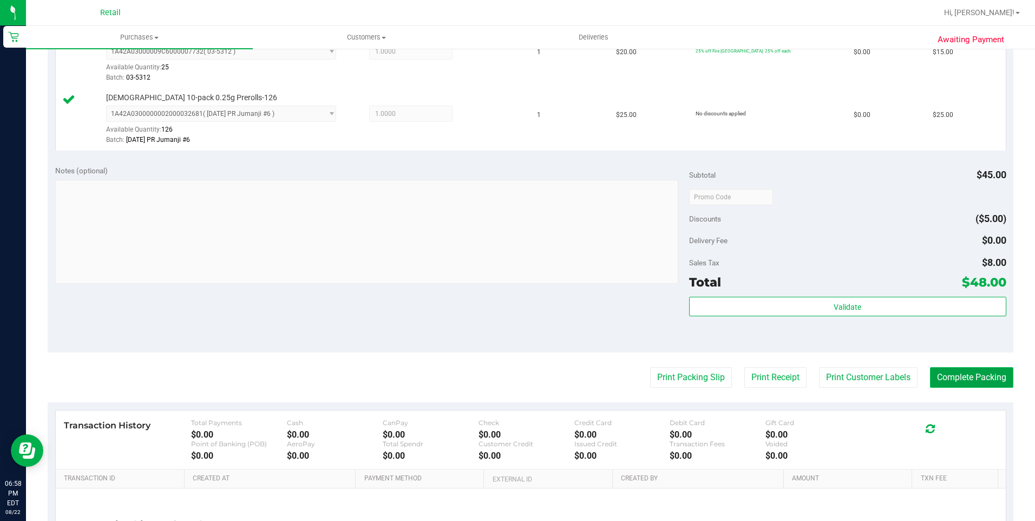
click at [978, 374] on button "Complete Packing" at bounding box center [971, 377] width 83 height 21
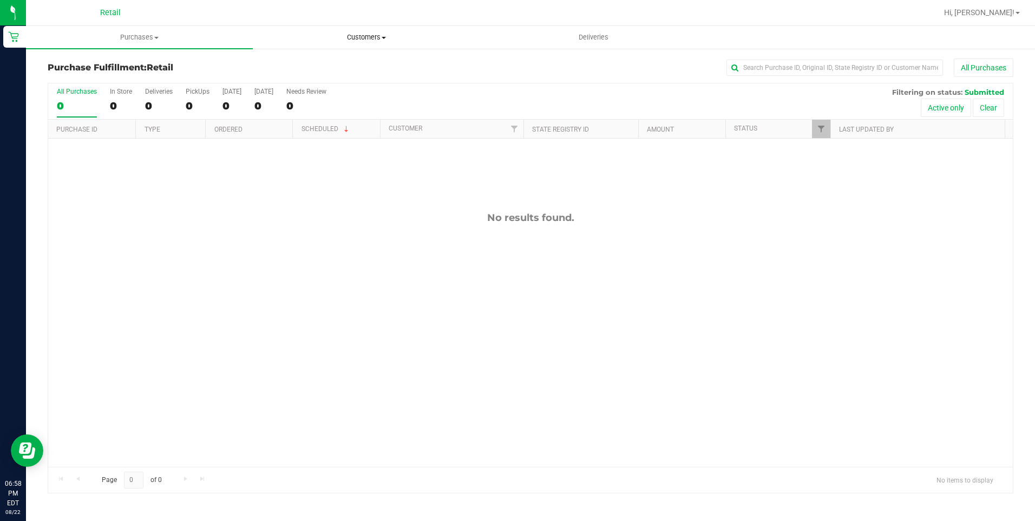
click at [379, 41] on span "Customers" at bounding box center [366, 37] width 226 height 10
click at [347, 64] on li "All customers" at bounding box center [366, 65] width 227 height 13
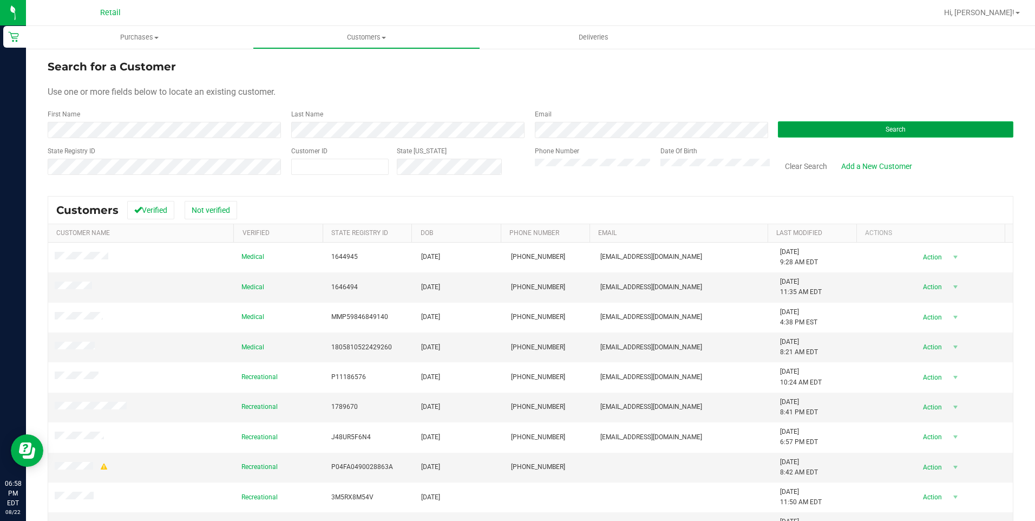
click at [899, 134] on button "Search" at bounding box center [895, 129] width 235 height 16
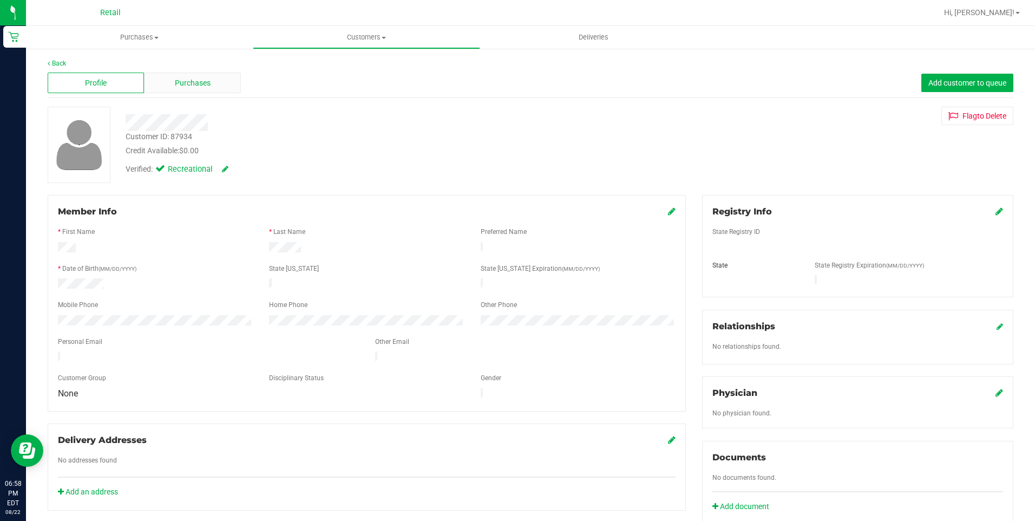
click at [197, 85] on span "Purchases" at bounding box center [193, 82] width 36 height 11
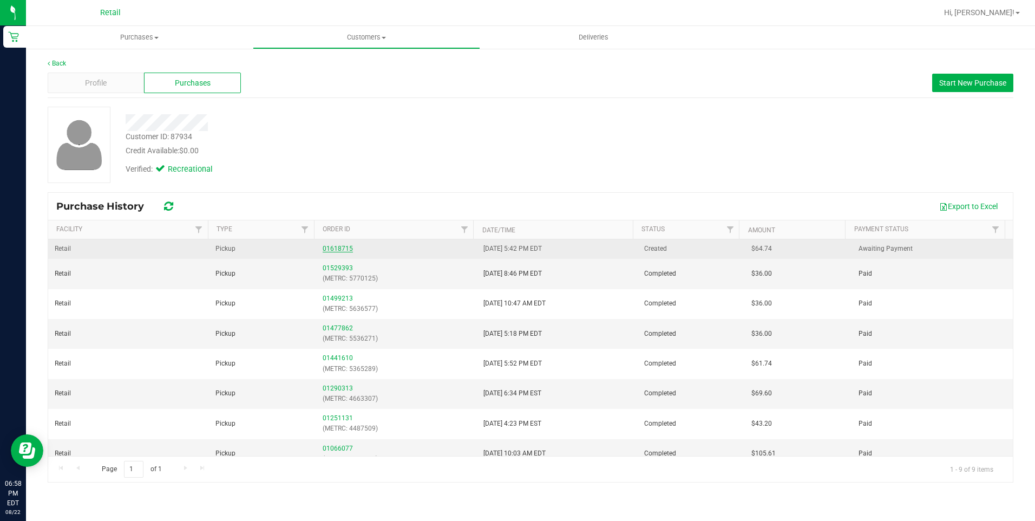
click at [336, 246] on link "01618715" at bounding box center [337, 249] width 30 height 8
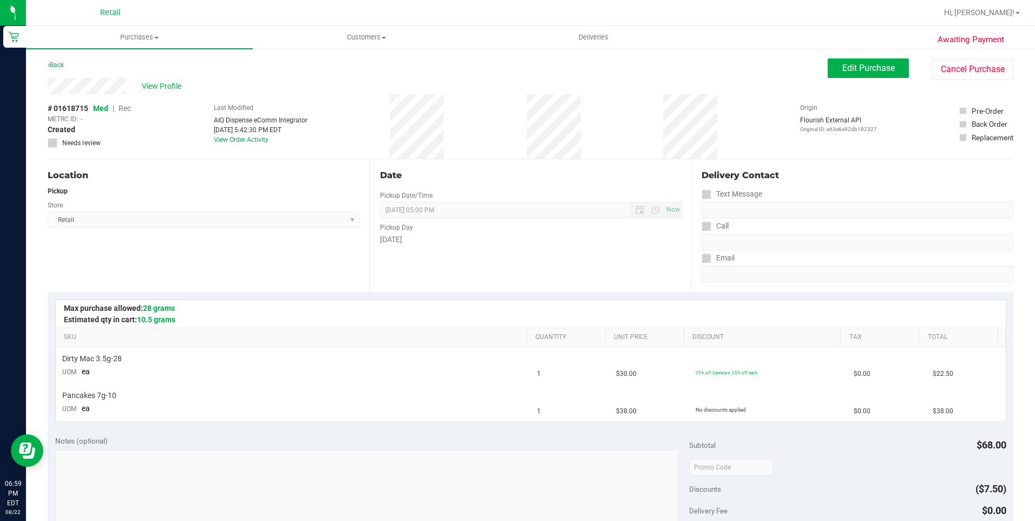
click at [838, 80] on div "View Profile # 01618715 Med | Rec METRC ID: - Created Needs review Last Modifie…" at bounding box center [530, 118] width 965 height 81
click at [838, 75] on button "Edit Purchase" at bounding box center [867, 67] width 81 height 19
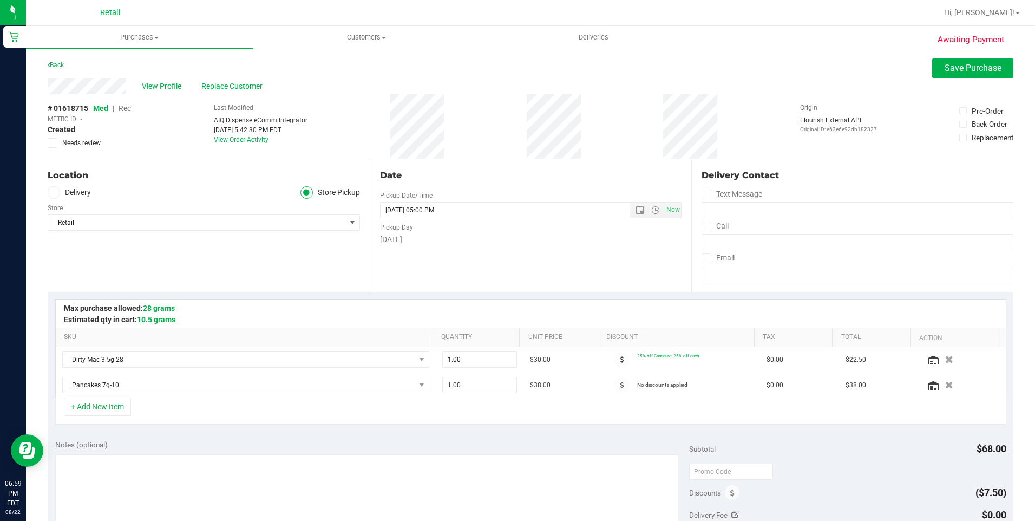
click at [123, 106] on span "Rec" at bounding box center [124, 108] width 12 height 9
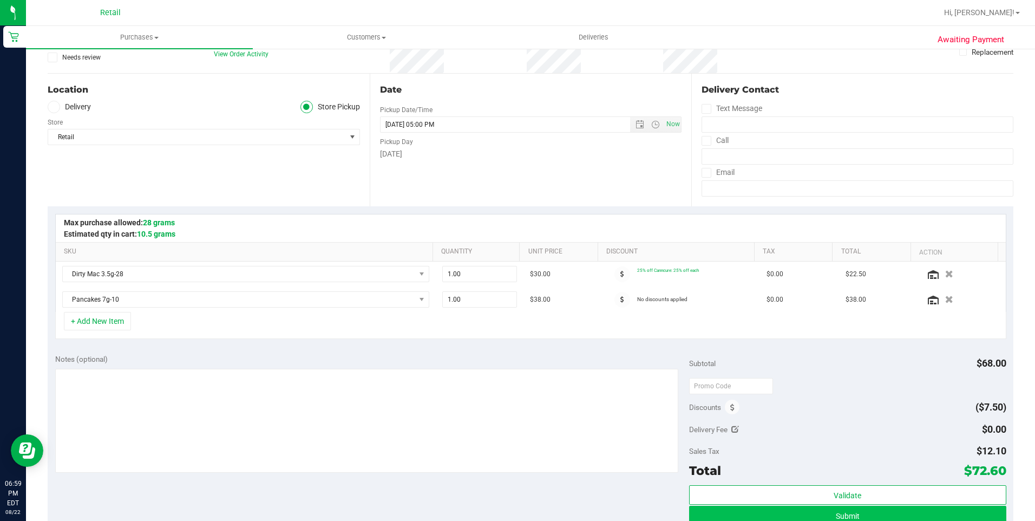
scroll to position [325, 0]
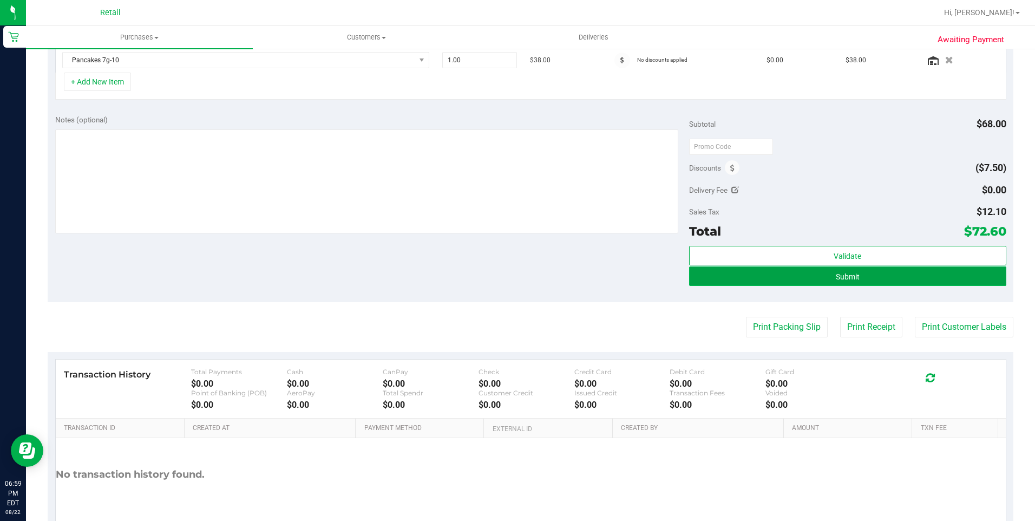
click at [888, 283] on button "Submit" at bounding box center [847, 275] width 317 height 19
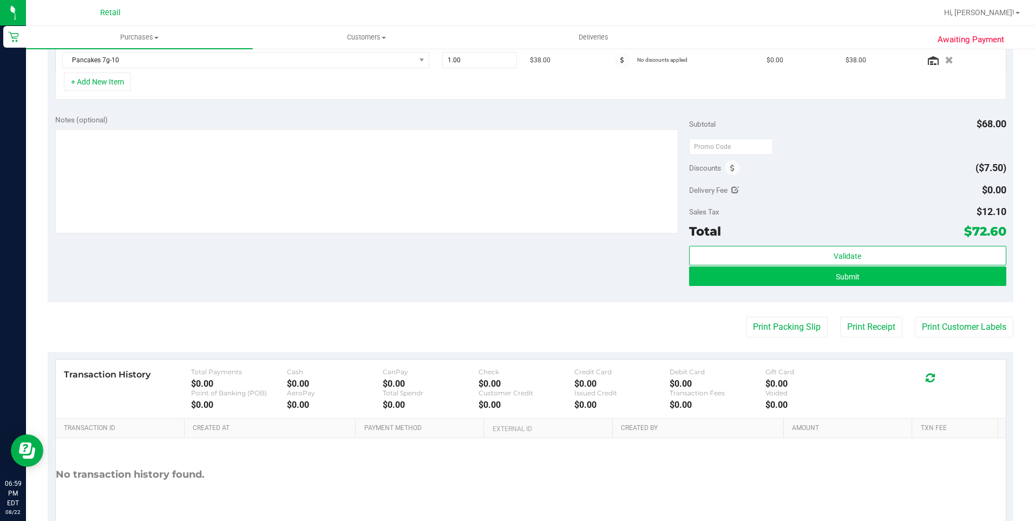
scroll to position [308, 0]
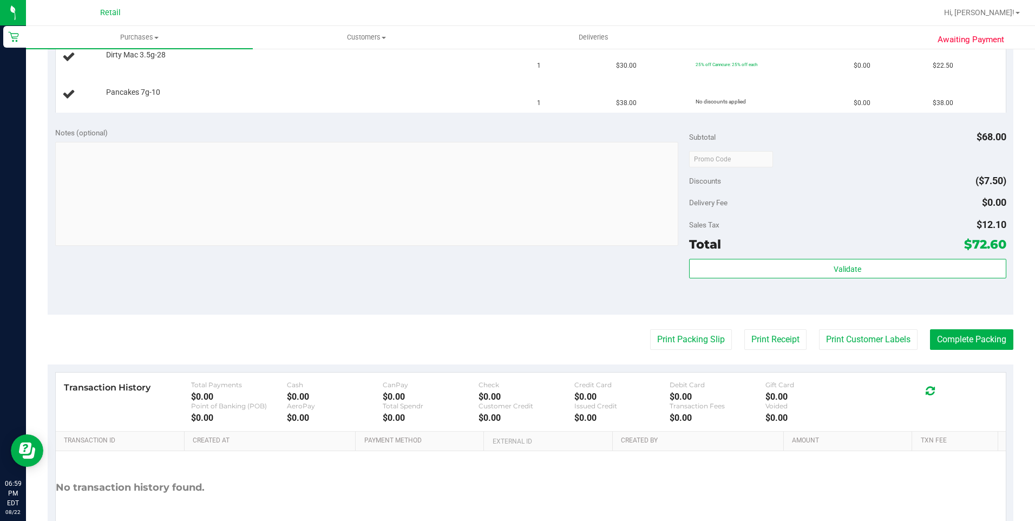
scroll to position [146, 0]
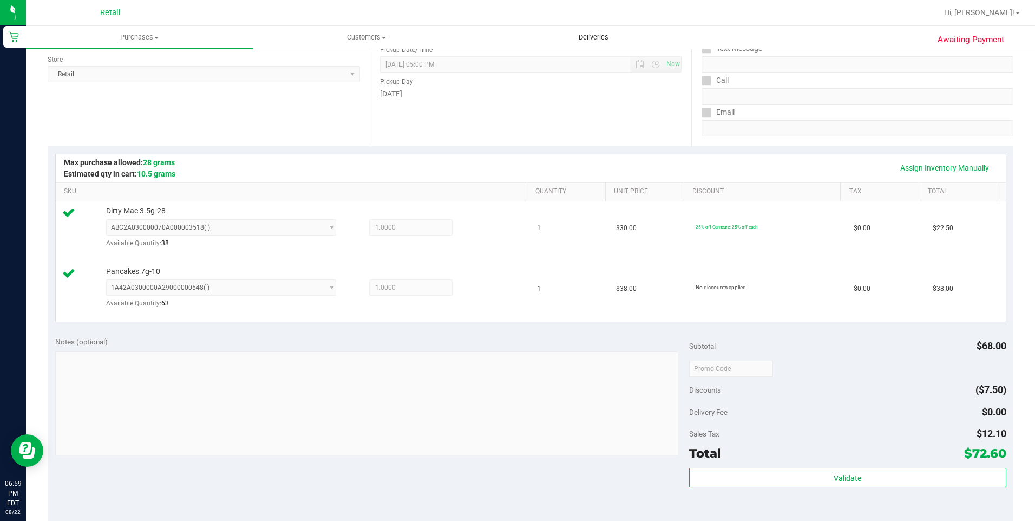
click at [593, 38] on span "Deliveries" at bounding box center [593, 37] width 59 height 10
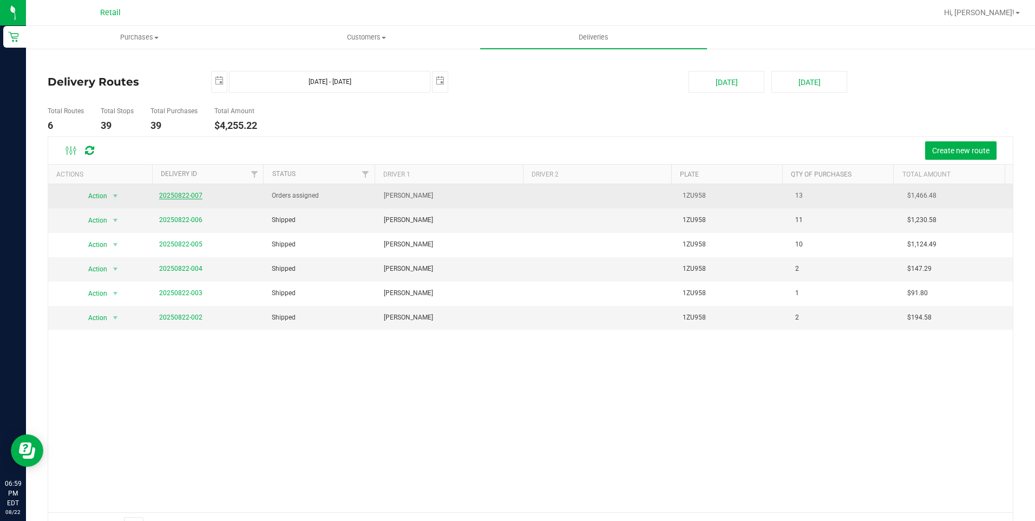
click at [185, 197] on link "20250822-007" at bounding box center [180, 196] width 43 height 8
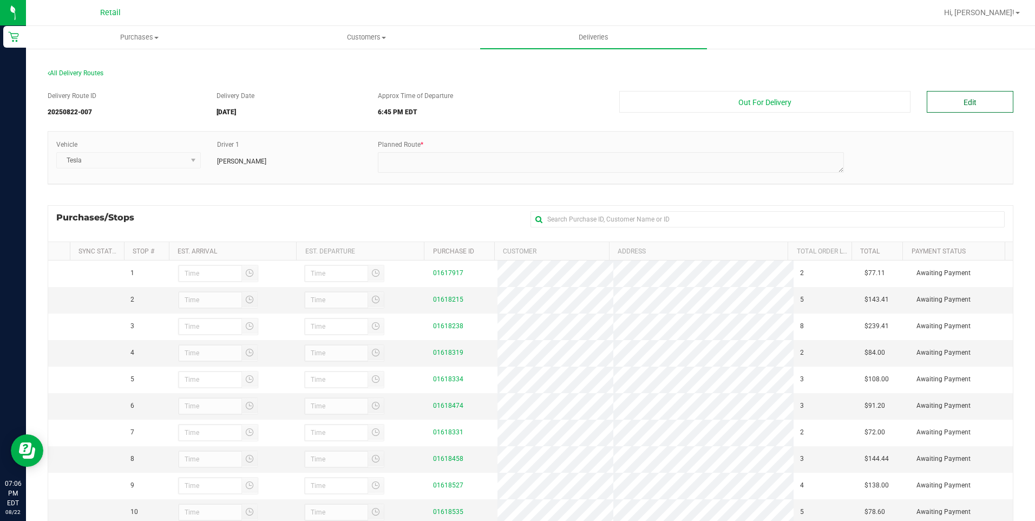
click at [966, 93] on button "Edit" at bounding box center [969, 102] width 87 height 22
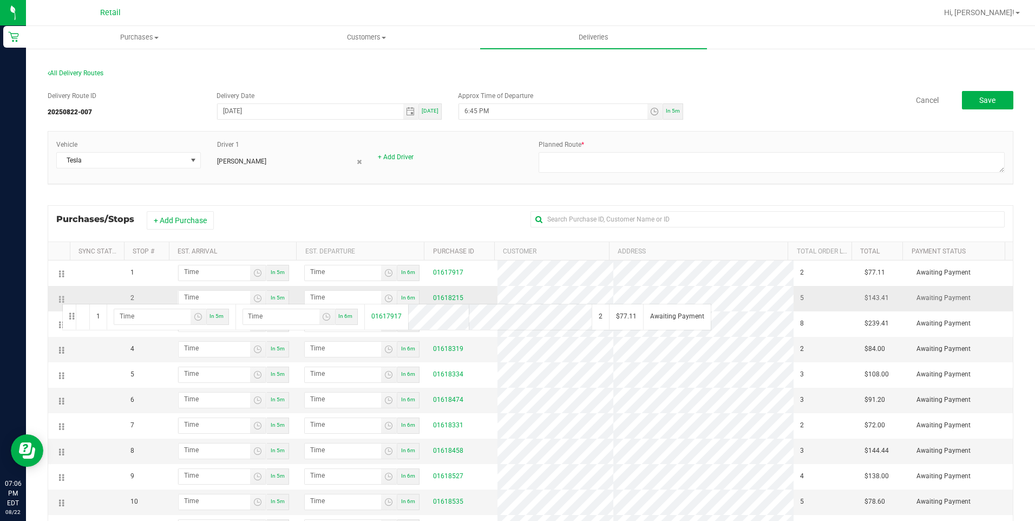
drag, startPoint x: 63, startPoint y: 275, endPoint x: 60, endPoint y: 304, distance: 28.8
drag, startPoint x: 61, startPoint y: 295, endPoint x: 58, endPoint y: 312, distance: 17.5
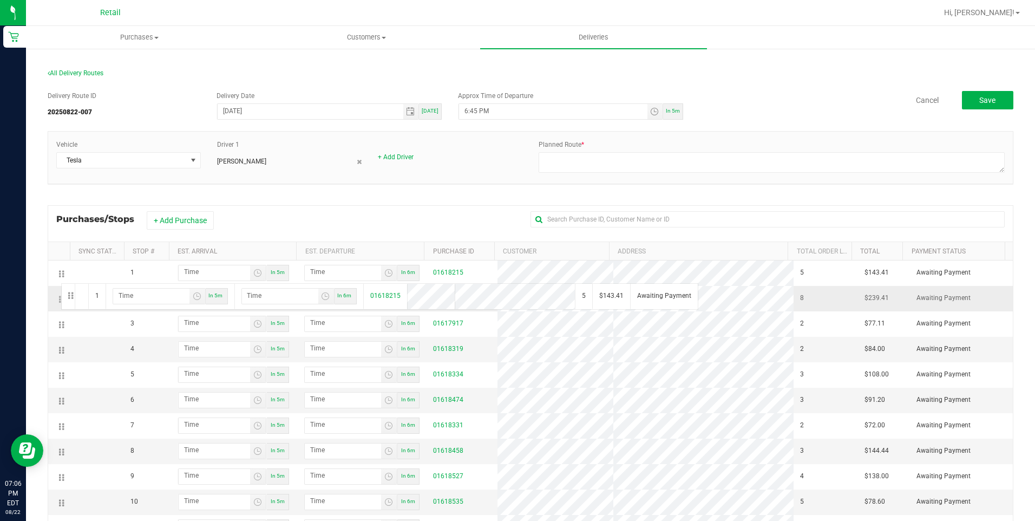
drag, startPoint x: 61, startPoint y: 272, endPoint x: 58, endPoint y: 287, distance: 15.9
drag, startPoint x: 64, startPoint y: 425, endPoint x: 59, endPoint y: 443, distance: 18.0
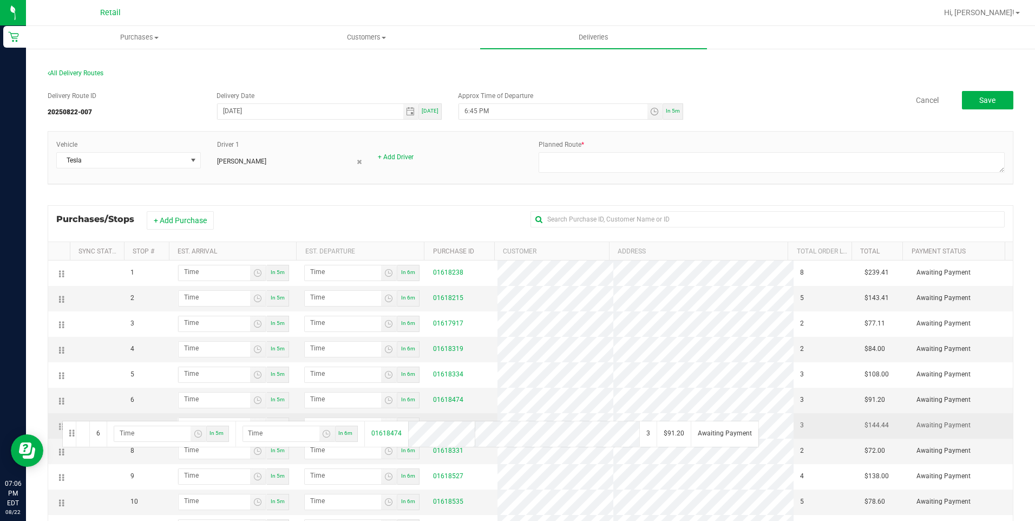
drag, startPoint x: 59, startPoint y: 402, endPoint x: 61, endPoint y: 424, distance: 22.2
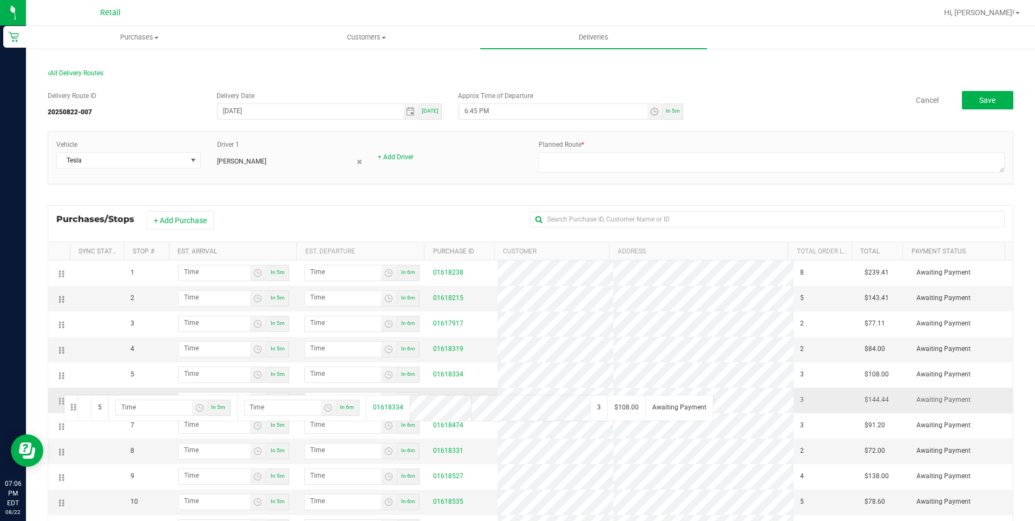
drag, startPoint x: 62, startPoint y: 377, endPoint x: 62, endPoint y: 393, distance: 16.2
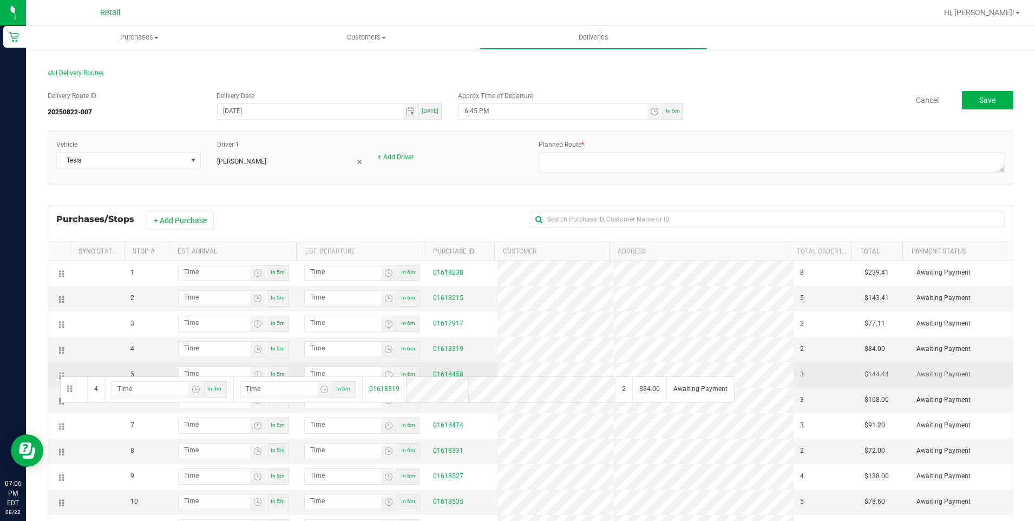
drag, startPoint x: 63, startPoint y: 351, endPoint x: 58, endPoint y: 375, distance: 24.2
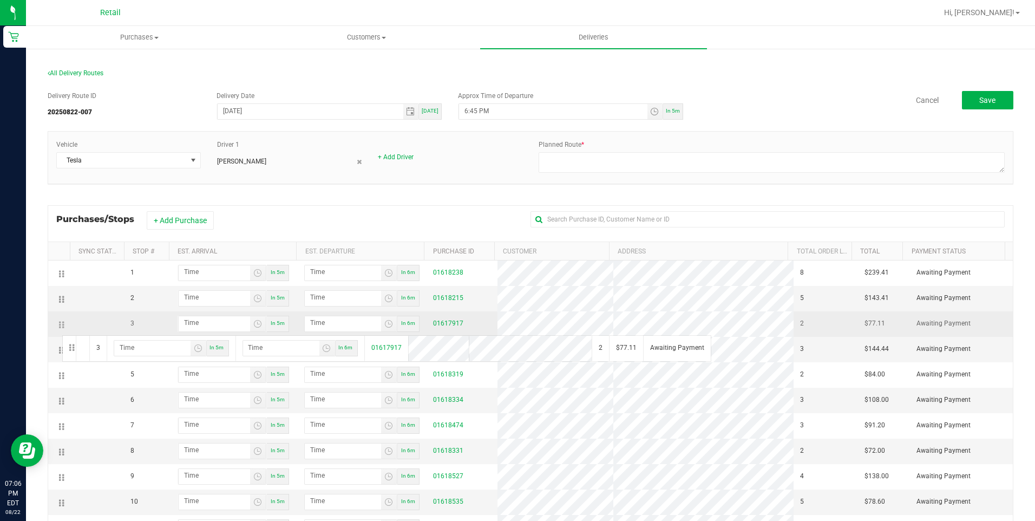
drag, startPoint x: 60, startPoint y: 323, endPoint x: 61, endPoint y: 334, distance: 11.4
click at [61, 334] on td at bounding box center [59, 323] width 22 height 25
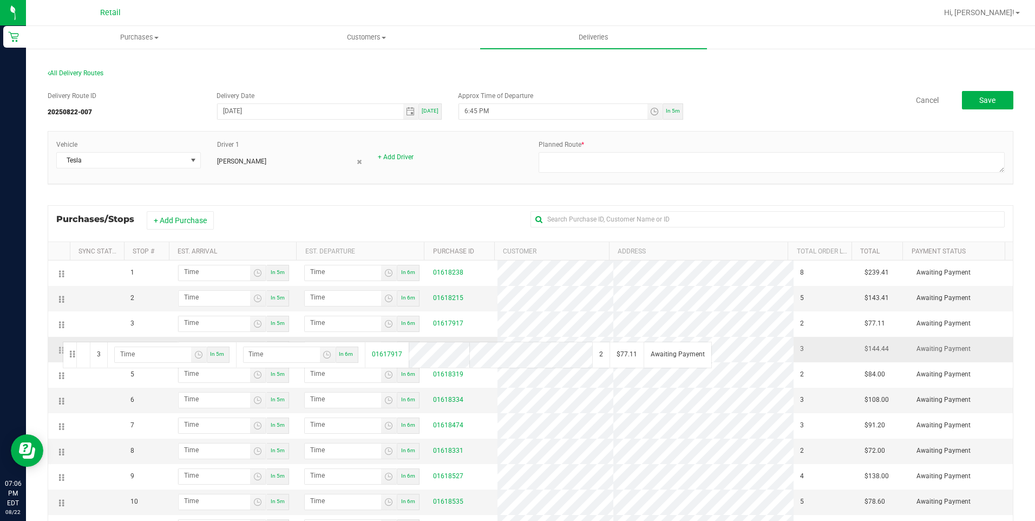
drag, startPoint x: 62, startPoint y: 326, endPoint x: 61, endPoint y: 340, distance: 14.6
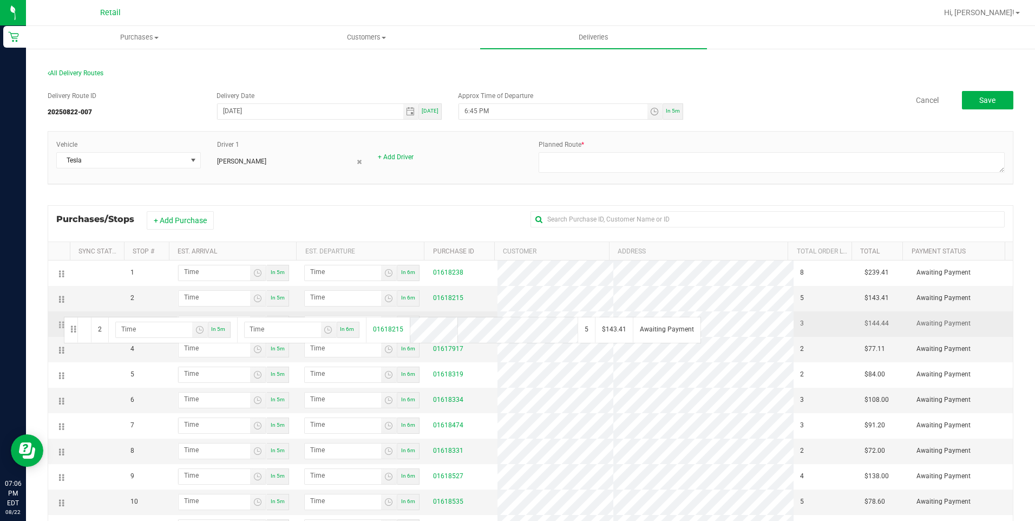
drag, startPoint x: 63, startPoint y: 300, endPoint x: 62, endPoint y: 317, distance: 16.8
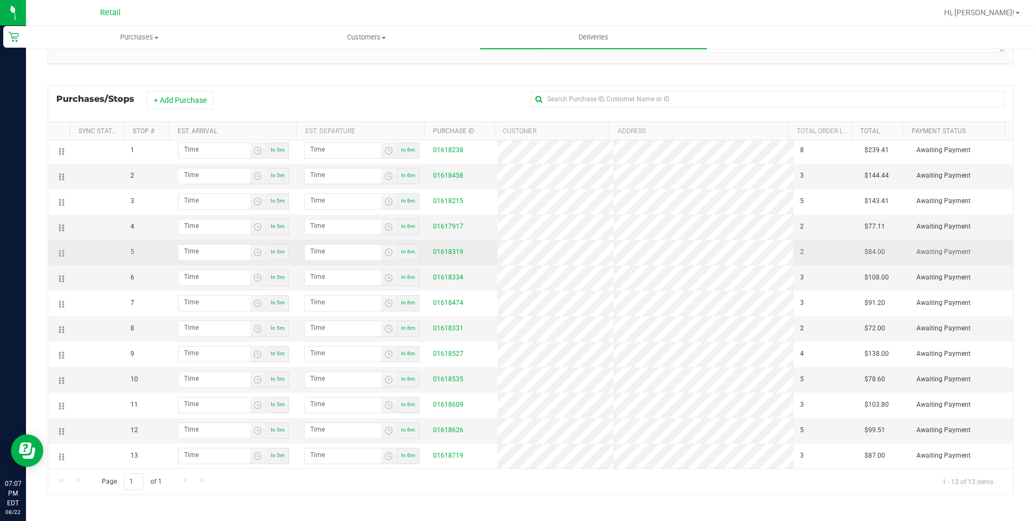
scroll to position [123, 0]
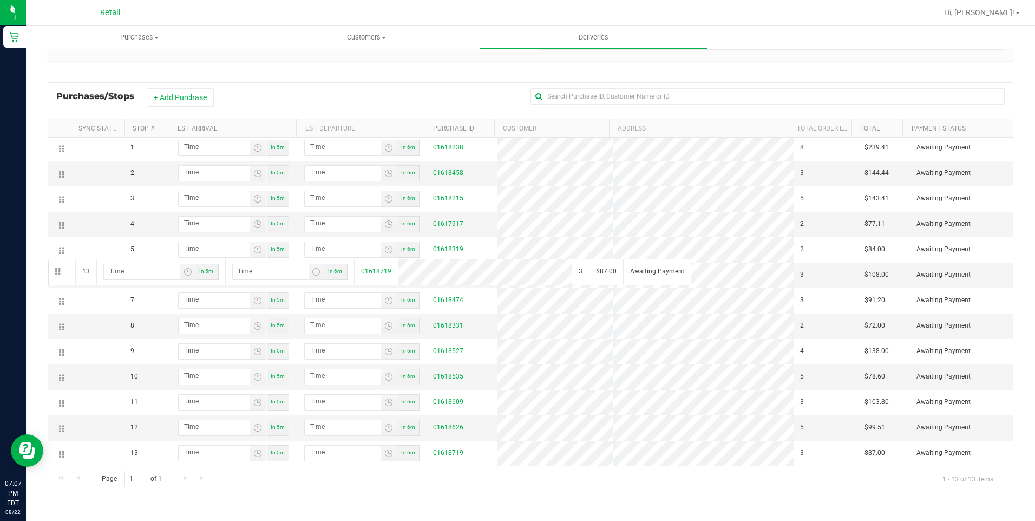
drag, startPoint x: 60, startPoint y: 455, endPoint x: 47, endPoint y: 257, distance: 198.5
click at [47, 257] on div "All Delivery Routes Delivery Route ID 20250822-007 Delivery Date 08/22/2025 Tod…" at bounding box center [530, 223] width 982 height 574
drag, startPoint x: 61, startPoint y: 426, endPoint x: 61, endPoint y: 437, distance: 10.3
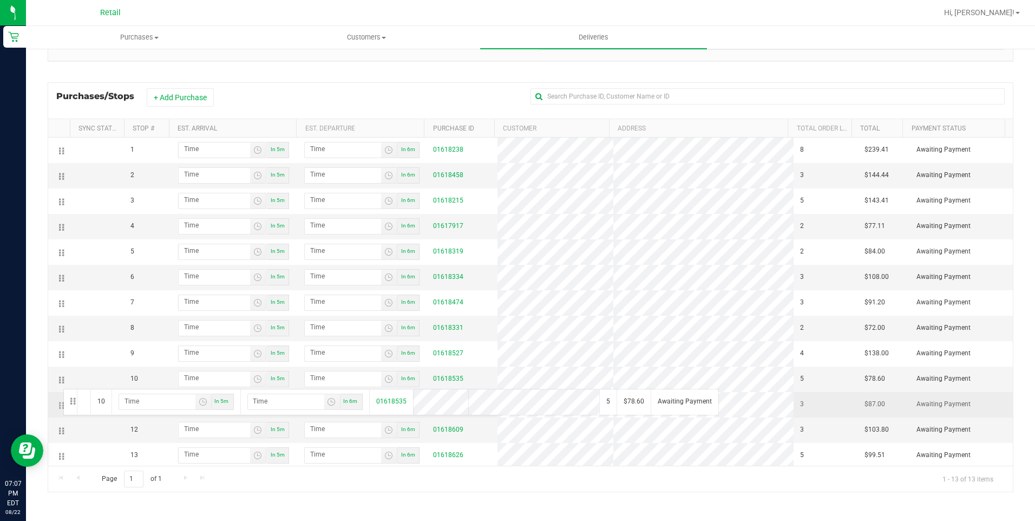
drag, startPoint x: 63, startPoint y: 382, endPoint x: 60, endPoint y: 394, distance: 12.7
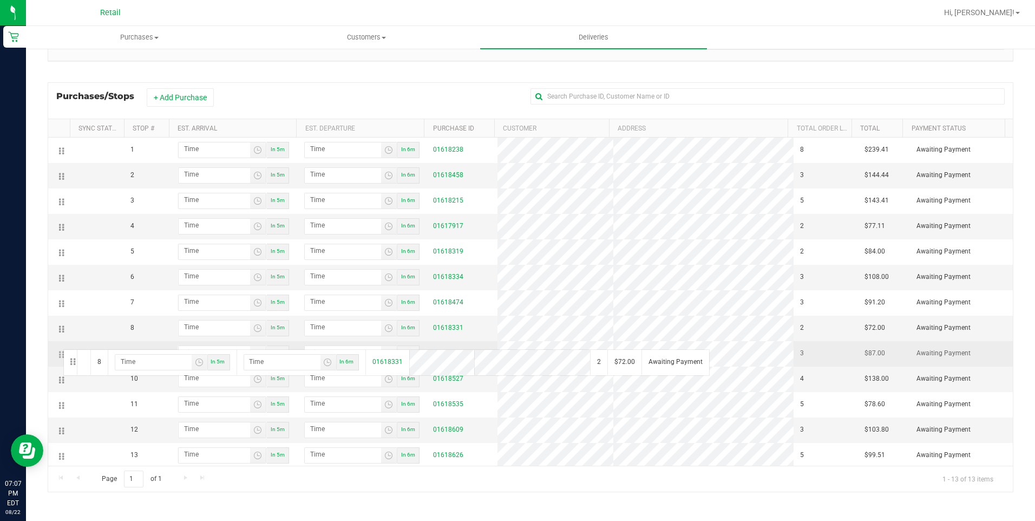
drag, startPoint x: 63, startPoint y: 331, endPoint x: 61, endPoint y: 349, distance: 17.9
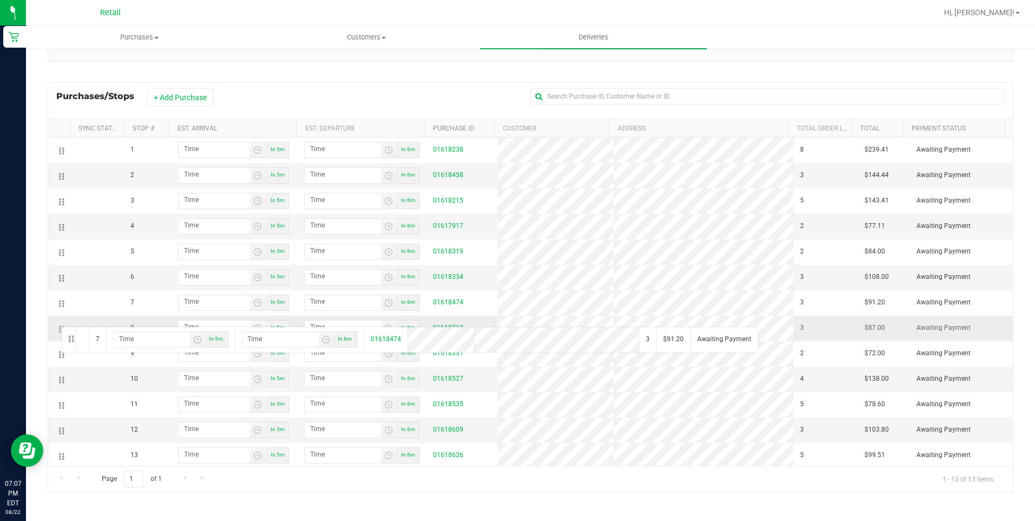
drag, startPoint x: 61, startPoint y: 304, endPoint x: 60, endPoint y: 325, distance: 21.7
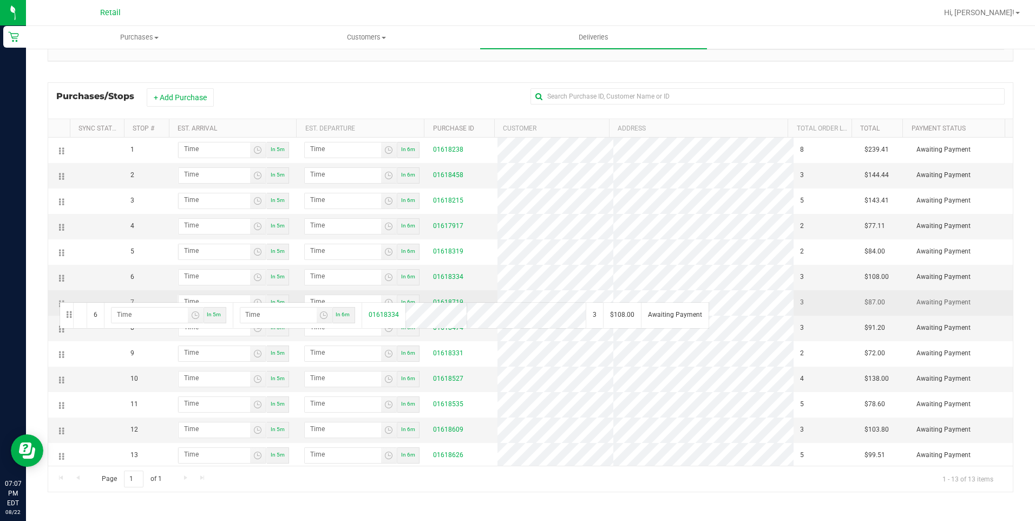
drag, startPoint x: 60, startPoint y: 276, endPoint x: 58, endPoint y: 301, distance: 25.0
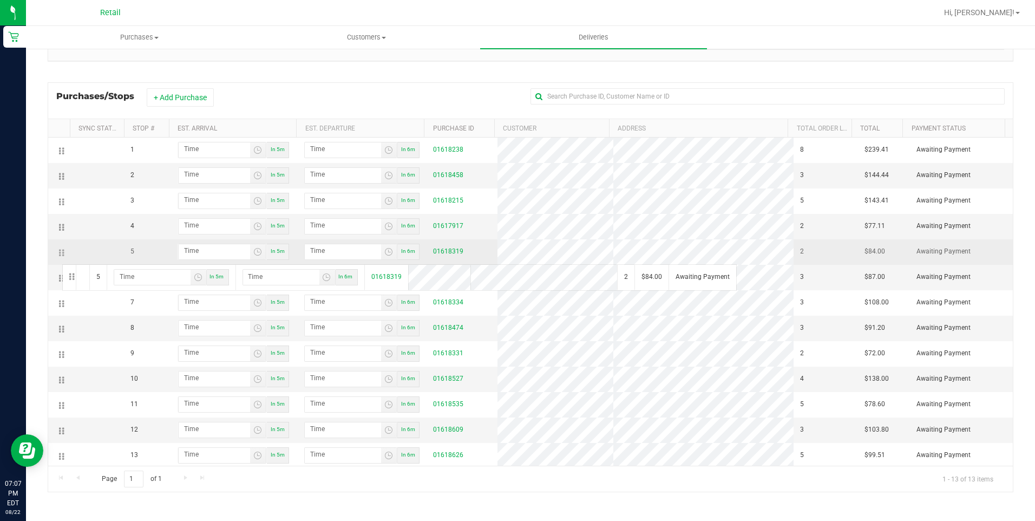
drag, startPoint x: 61, startPoint y: 253, endPoint x: 61, endPoint y: 263, distance: 10.3
click at [61, 263] on td at bounding box center [59, 251] width 22 height 25
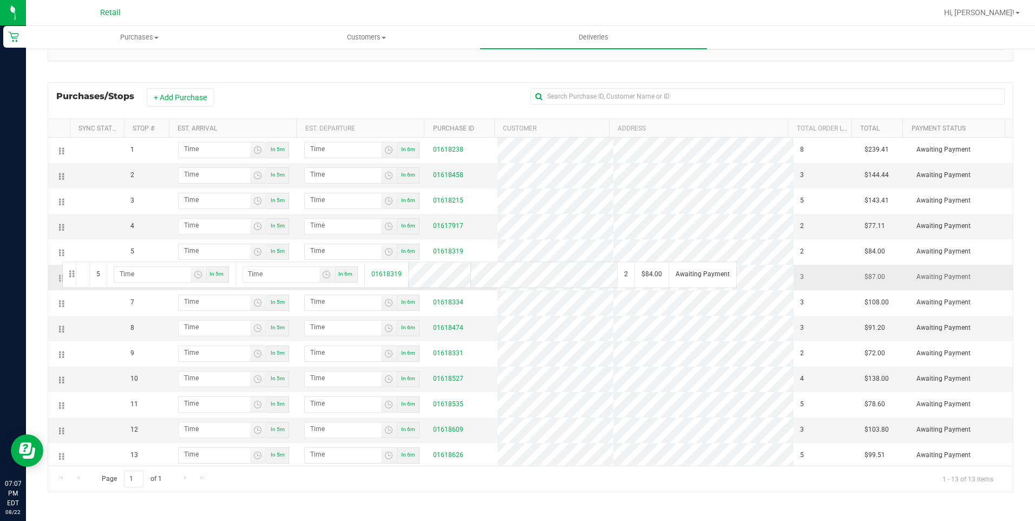
drag, startPoint x: 61, startPoint y: 251, endPoint x: 61, endPoint y: 267, distance: 16.2
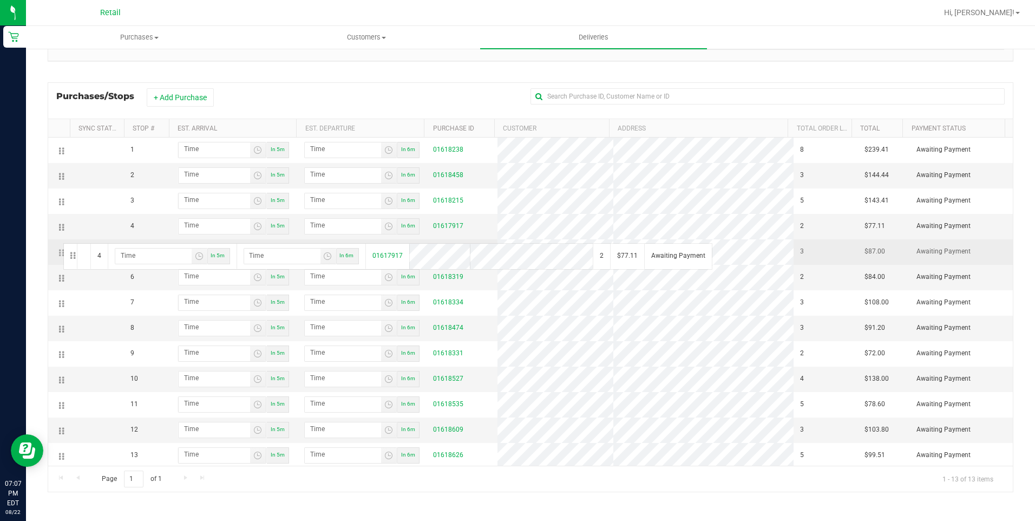
drag, startPoint x: 63, startPoint y: 227, endPoint x: 62, endPoint y: 242, distance: 15.2
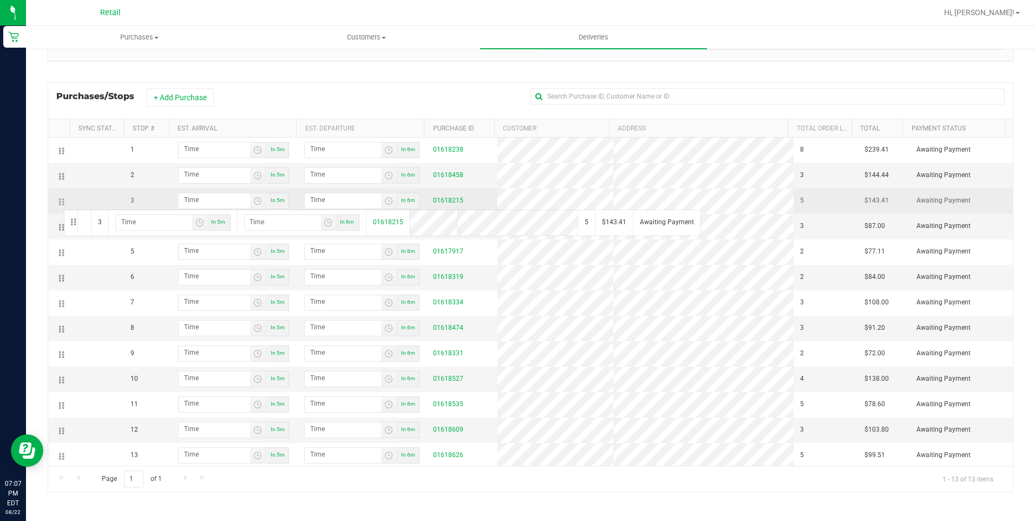
drag, startPoint x: 62, startPoint y: 201, endPoint x: 62, endPoint y: 212, distance: 10.8
click at [62, 212] on td at bounding box center [59, 200] width 22 height 25
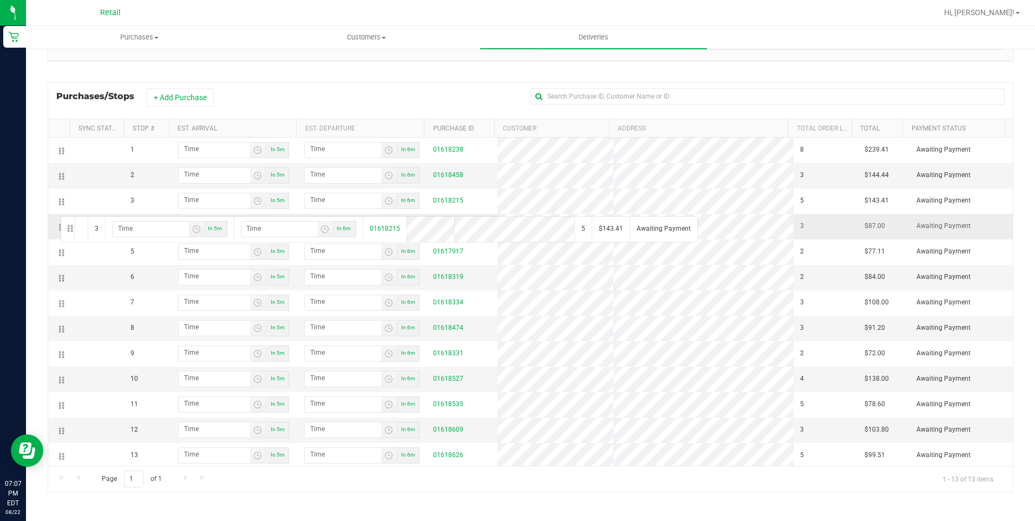
drag, startPoint x: 61, startPoint y: 202, endPoint x: 59, endPoint y: 217, distance: 14.8
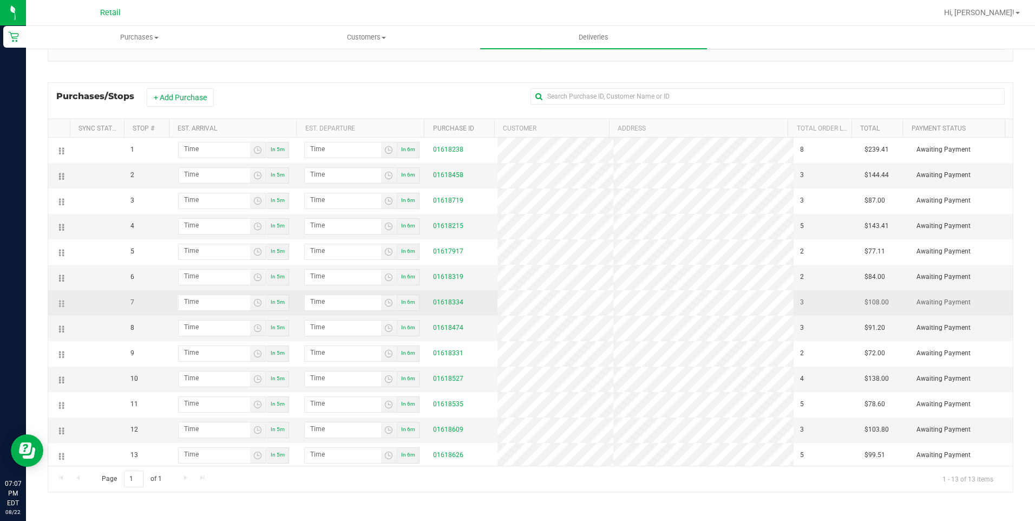
scroll to position [6, 0]
drag, startPoint x: 60, startPoint y: 270, endPoint x: 64, endPoint y: 291, distance: 21.4
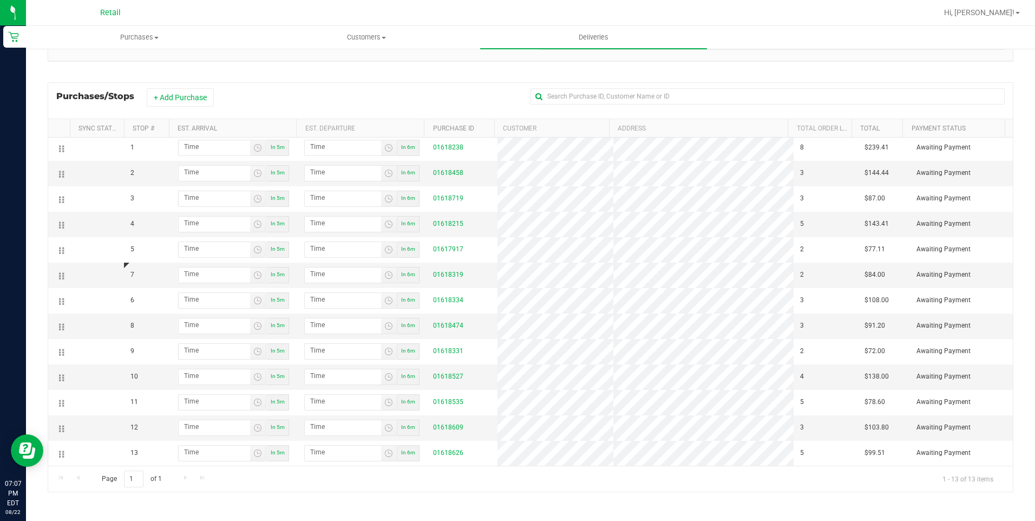
scroll to position [0, 0]
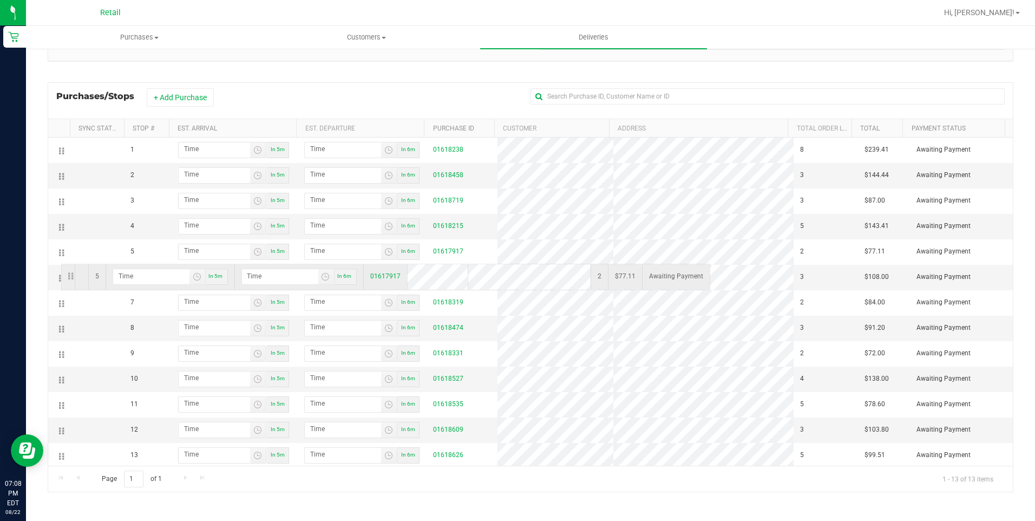
drag, startPoint x: 58, startPoint y: 251, endPoint x: 62, endPoint y: 272, distance: 21.5
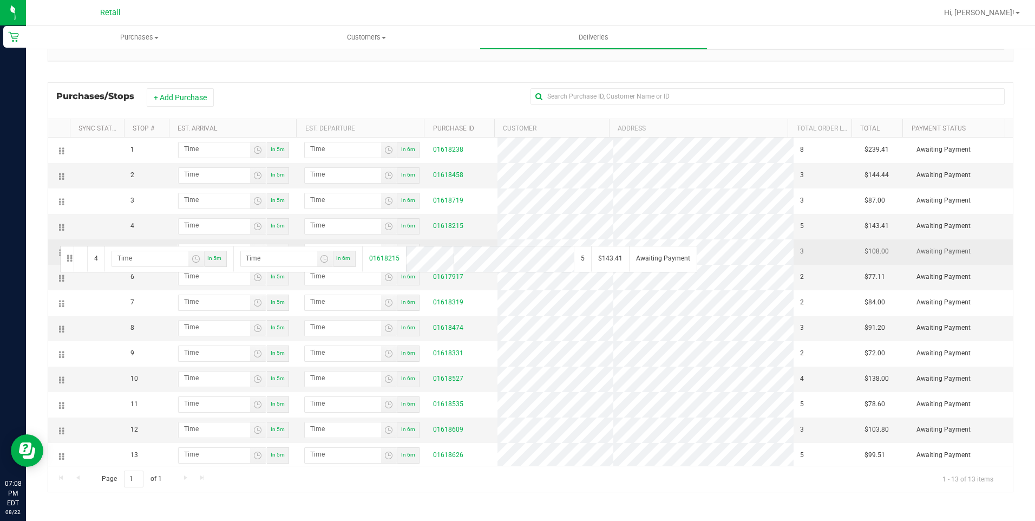
drag, startPoint x: 61, startPoint y: 228, endPoint x: 58, endPoint y: 245, distance: 16.9
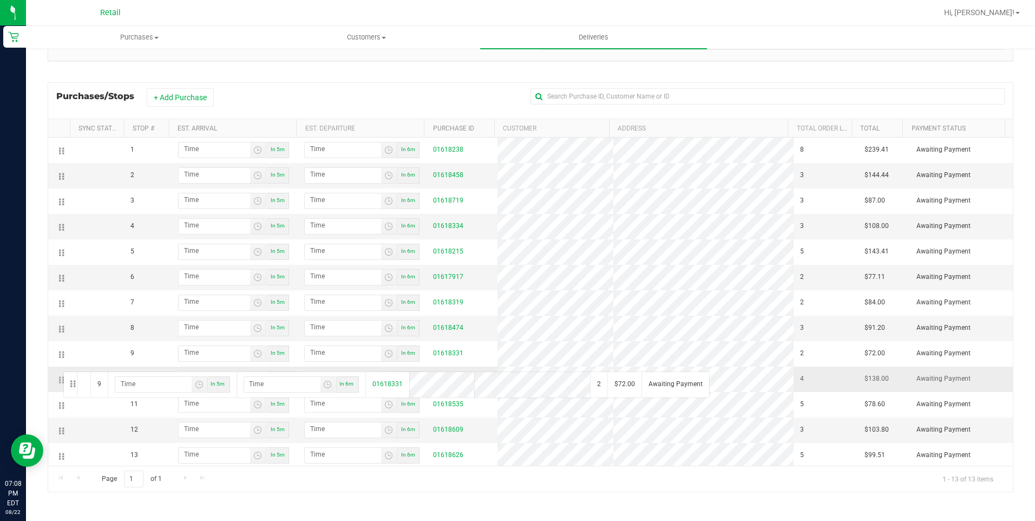
drag, startPoint x: 63, startPoint y: 353, endPoint x: 62, endPoint y: 373, distance: 20.1
drag, startPoint x: 60, startPoint y: 302, endPoint x: 56, endPoint y: 321, distance: 19.3
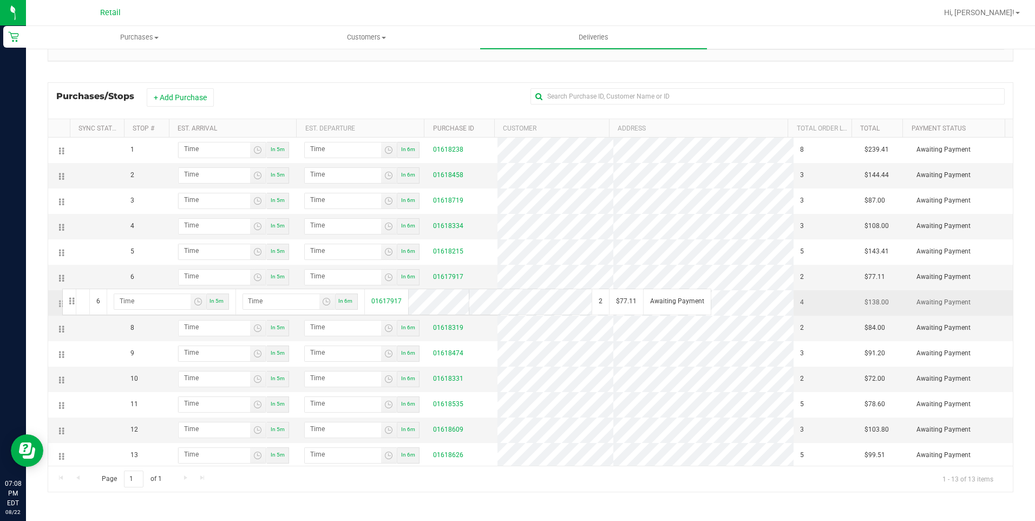
drag, startPoint x: 60, startPoint y: 276, endPoint x: 61, endPoint y: 293, distance: 16.8
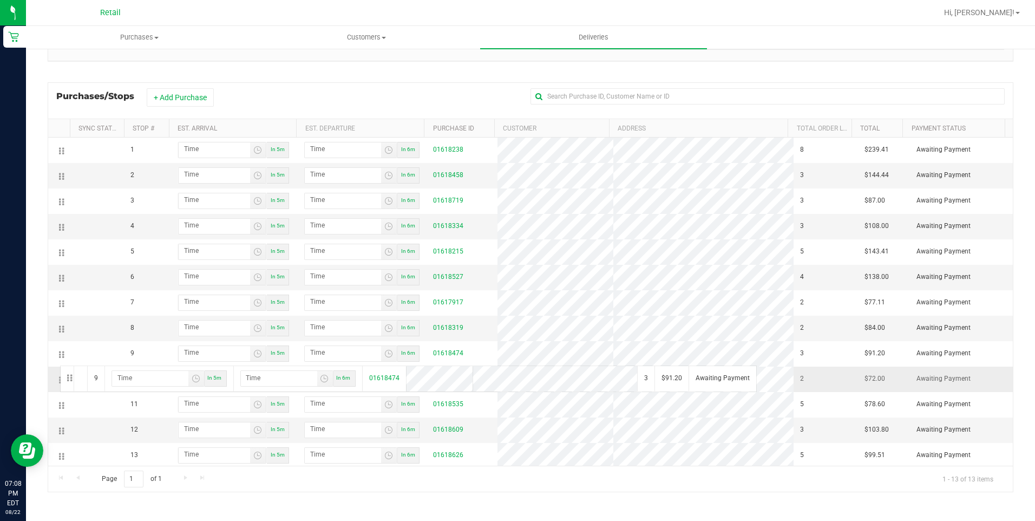
drag, startPoint x: 59, startPoint y: 354, endPoint x: 59, endPoint y: 372, distance: 17.9
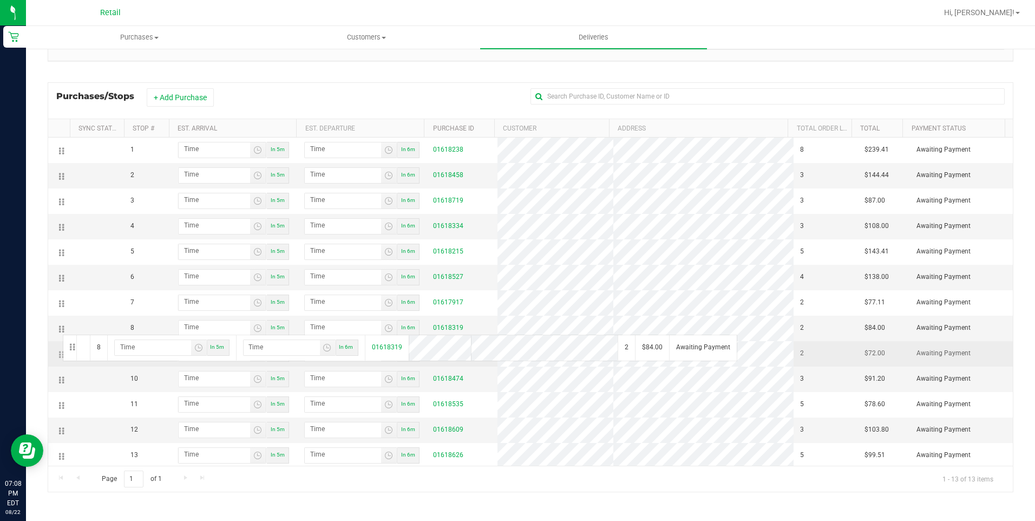
drag, startPoint x: 61, startPoint y: 325, endPoint x: 60, endPoint y: 343, distance: 17.9
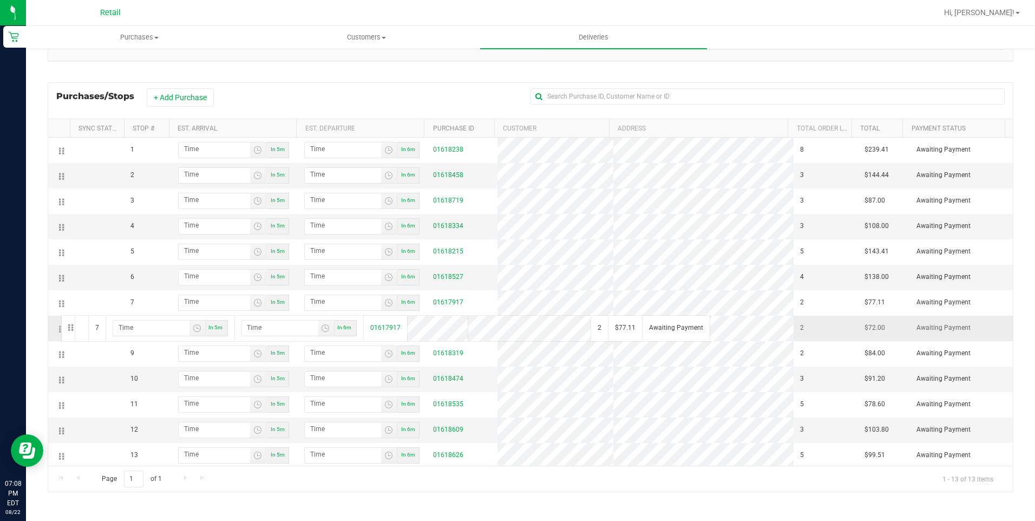
drag, startPoint x: 58, startPoint y: 300, endPoint x: 60, endPoint y: 321, distance: 20.6
drag, startPoint x: 61, startPoint y: 406, endPoint x: 63, endPoint y: 423, distance: 17.4
drag, startPoint x: 61, startPoint y: 347, endPoint x: 59, endPoint y: 374, distance: 26.6
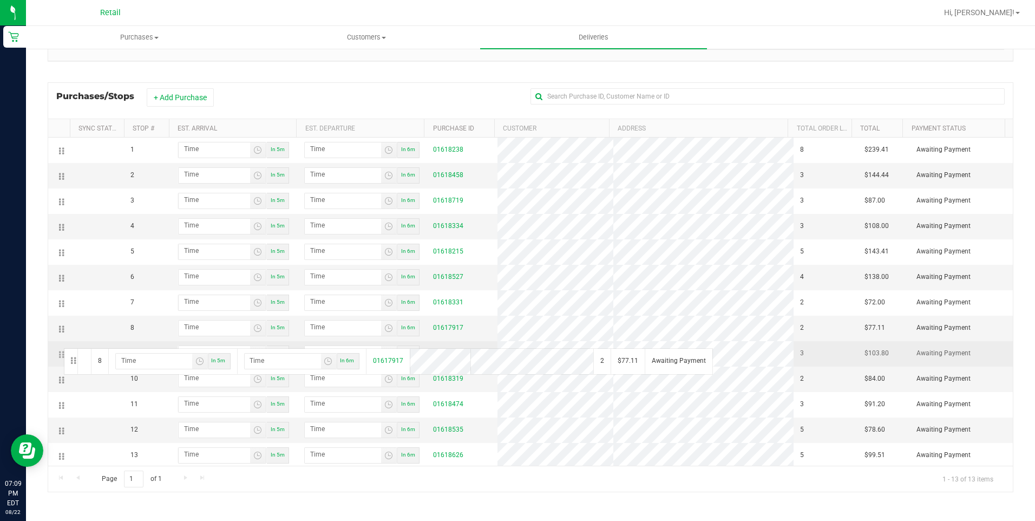
drag, startPoint x: 62, startPoint y: 328, endPoint x: 62, endPoint y: 354, distance: 26.0
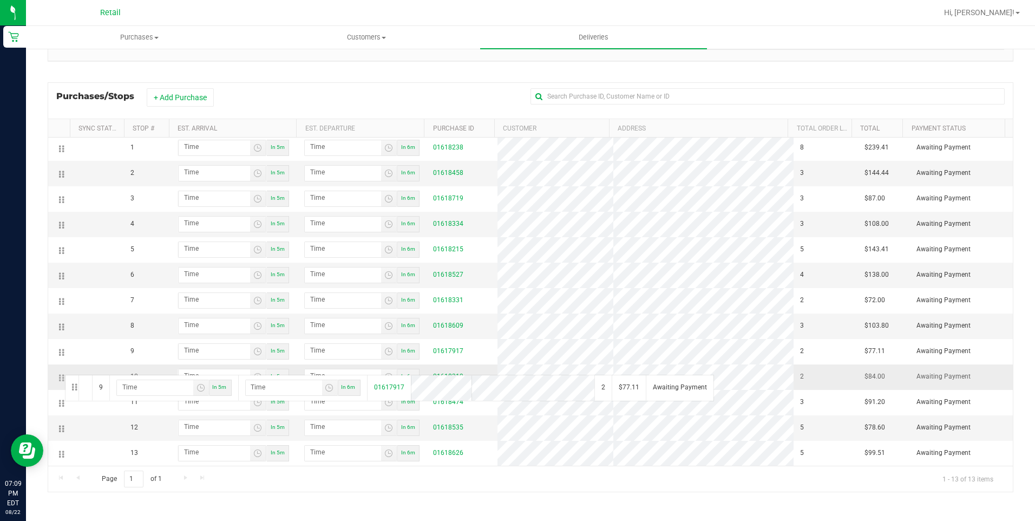
drag, startPoint x: 60, startPoint y: 353, endPoint x: 63, endPoint y: 377, distance: 23.5
drag, startPoint x: 63, startPoint y: 411, endPoint x: 58, endPoint y: 437, distance: 26.5
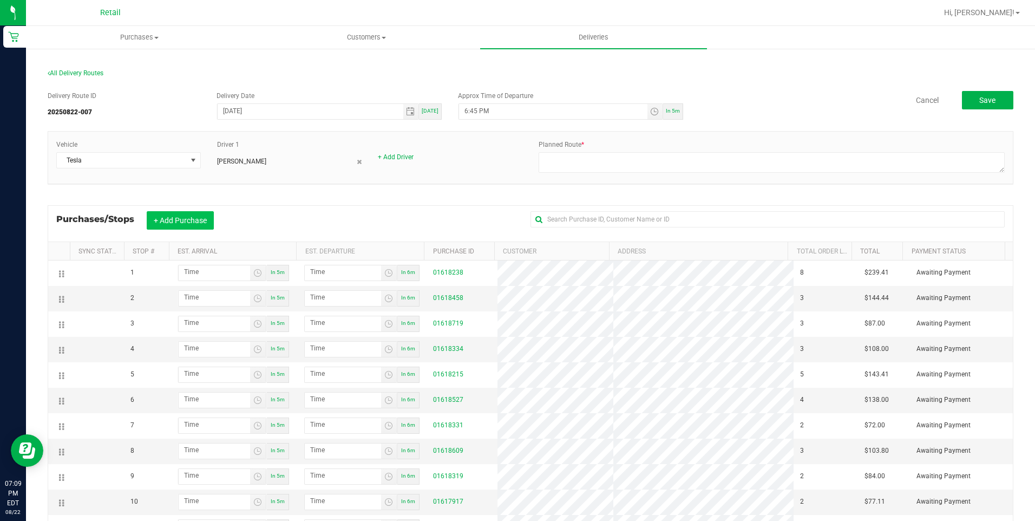
click at [196, 222] on button "+ Add Purchase" at bounding box center [180, 220] width 67 height 18
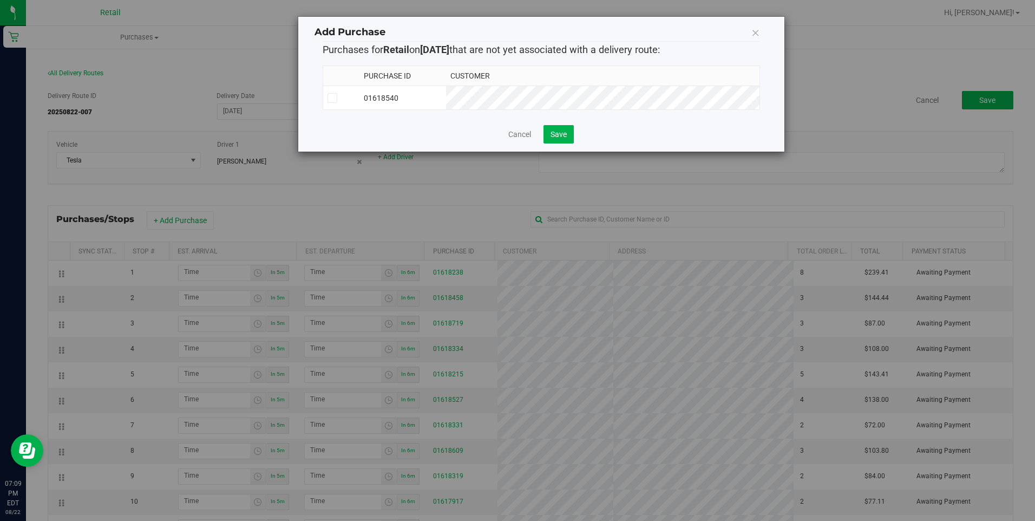
click at [336, 100] on span at bounding box center [332, 98] width 10 height 10
click at [0, 0] on input "checkbox" at bounding box center [0, 0] width 0 height 0
click at [568, 141] on button "Save" at bounding box center [558, 134] width 30 height 18
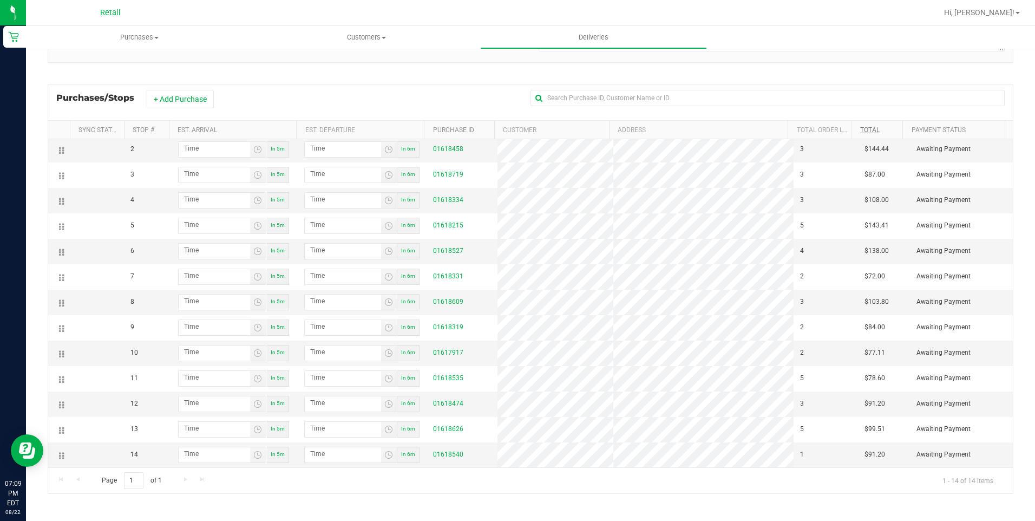
scroll to position [123, 0]
click at [442, 453] on link "01618540" at bounding box center [448, 453] width 30 height 8
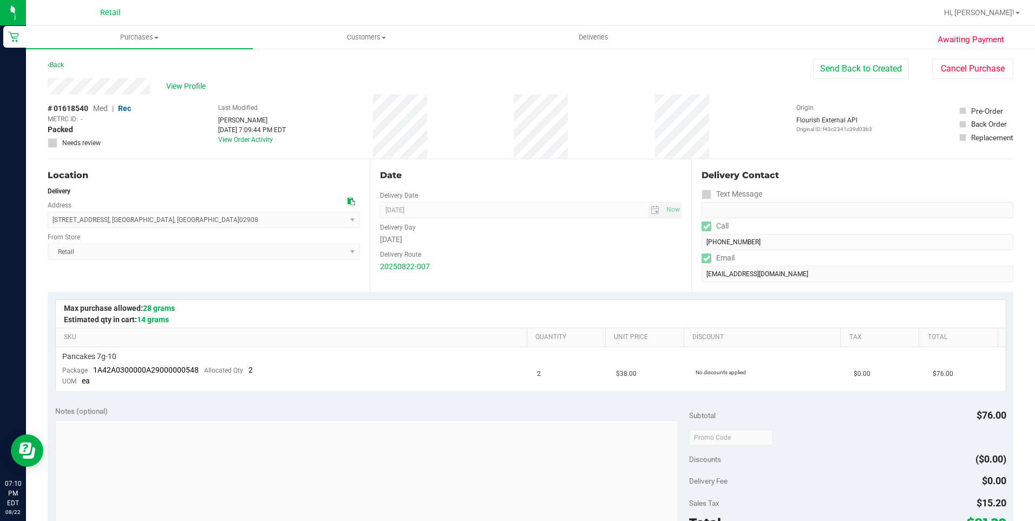
drag, startPoint x: 47, startPoint y: 84, endPoint x: 161, endPoint y: 90, distance: 113.8
click at [161, 90] on div "Awaiting Payment Back Send Back to Created Cancel Purchase View Profile # 01618…" at bounding box center [530, 457] width 1009 height 819
click at [607, 41] on span "Deliveries" at bounding box center [593, 37] width 59 height 10
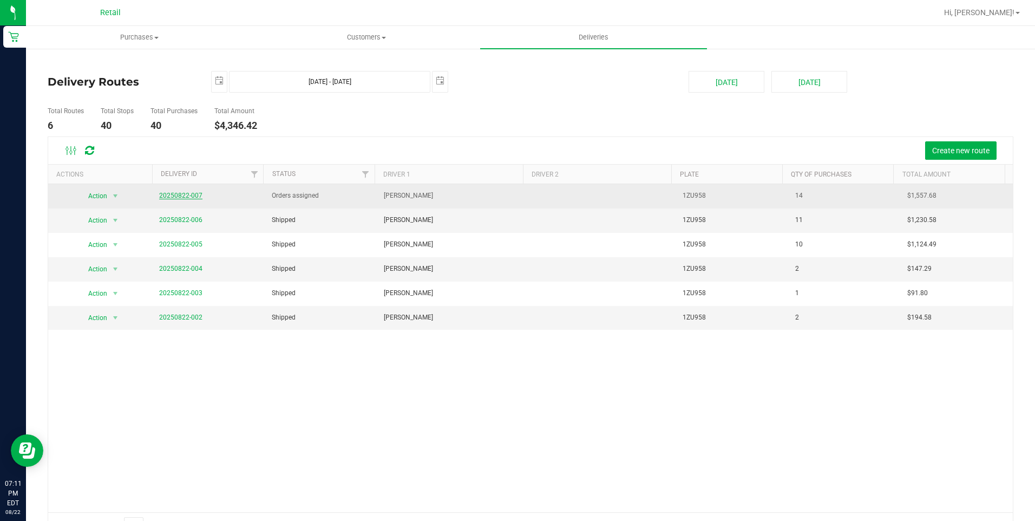
click at [182, 196] on link "20250822-007" at bounding box center [180, 196] width 43 height 8
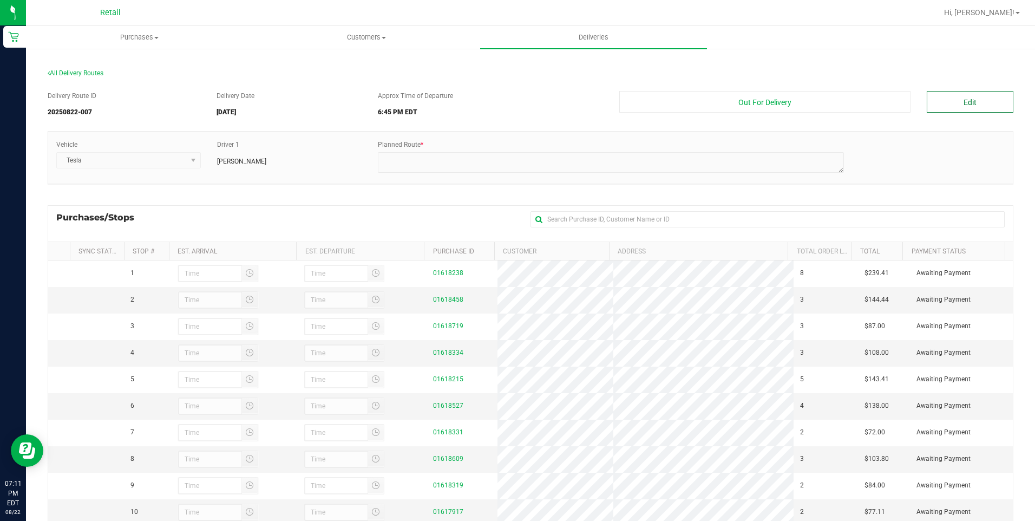
click at [957, 97] on button "Edit" at bounding box center [969, 102] width 87 height 22
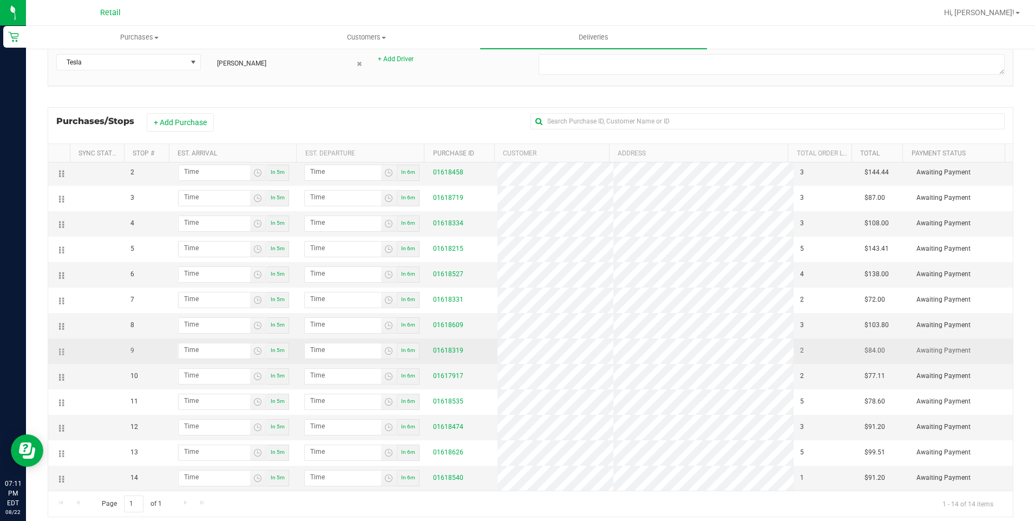
scroll to position [123, 0]
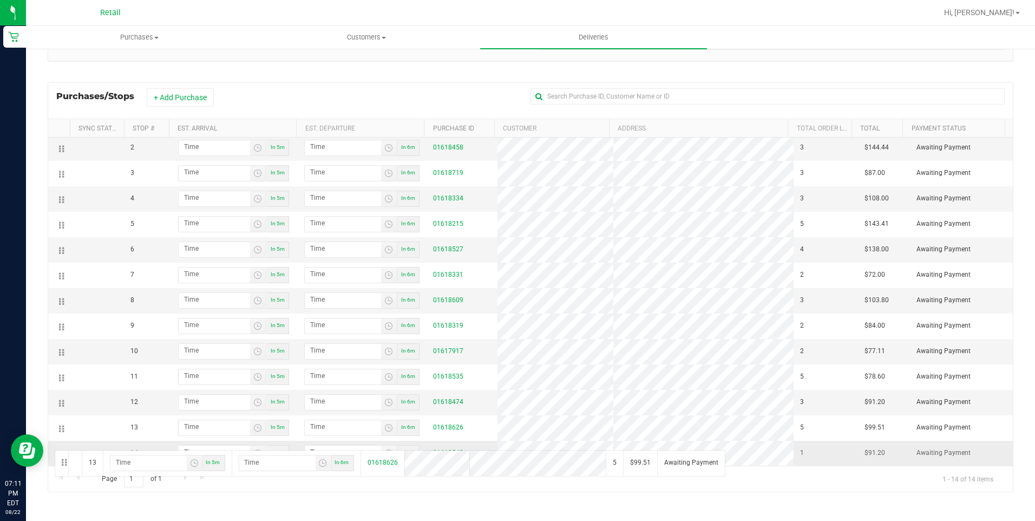
drag, startPoint x: 62, startPoint y: 428, endPoint x: 53, endPoint y: 449, distance: 22.5
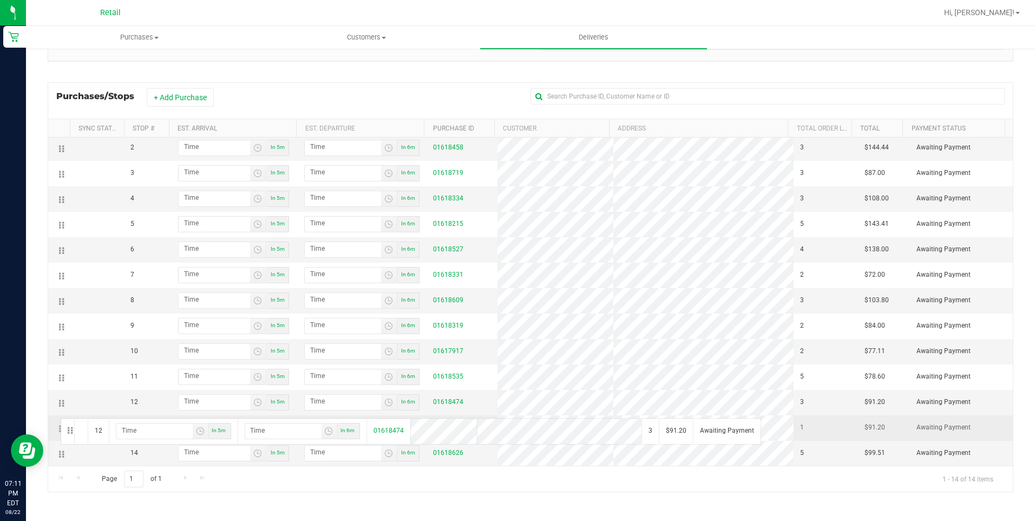
drag, startPoint x: 61, startPoint y: 400, endPoint x: 59, endPoint y: 423, distance: 23.3
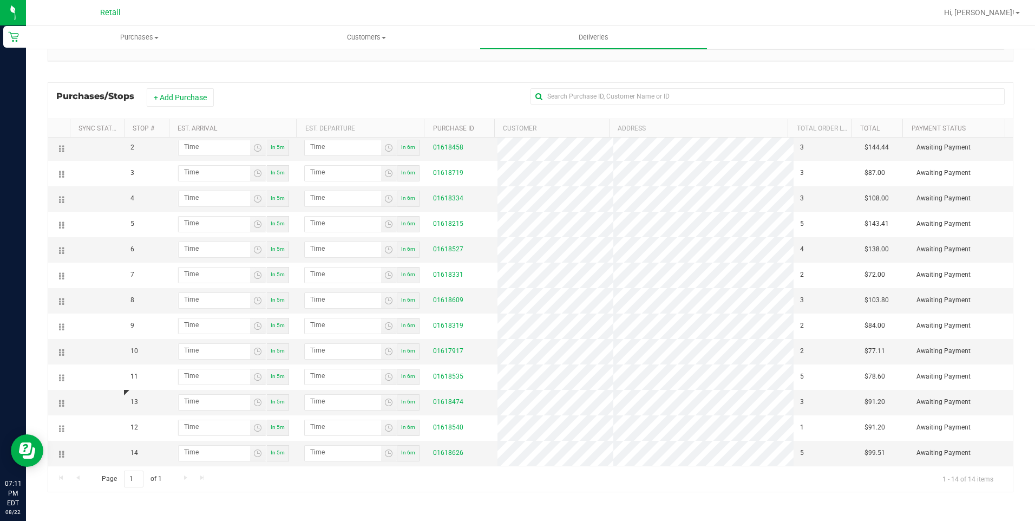
scroll to position [0, 0]
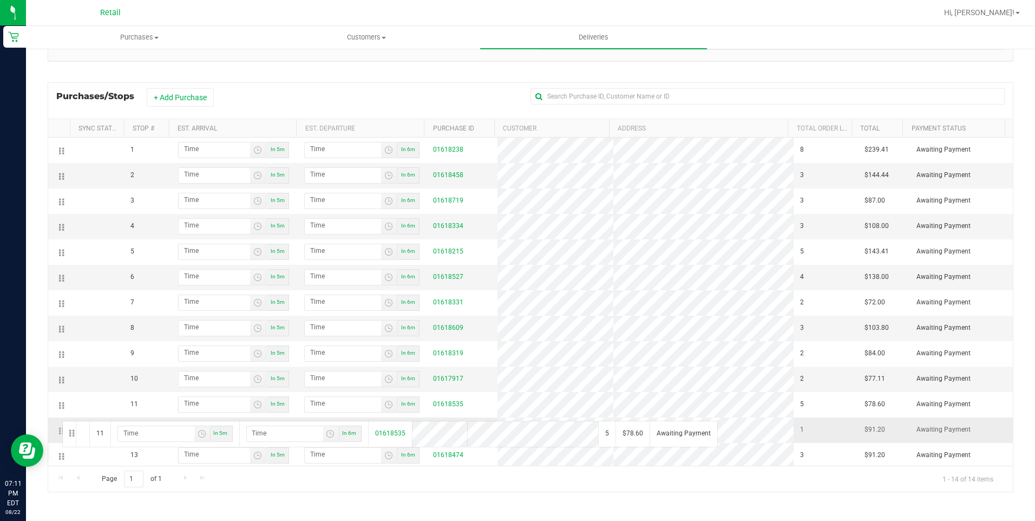
drag, startPoint x: 62, startPoint y: 408, endPoint x: 61, endPoint y: 426, distance: 17.9
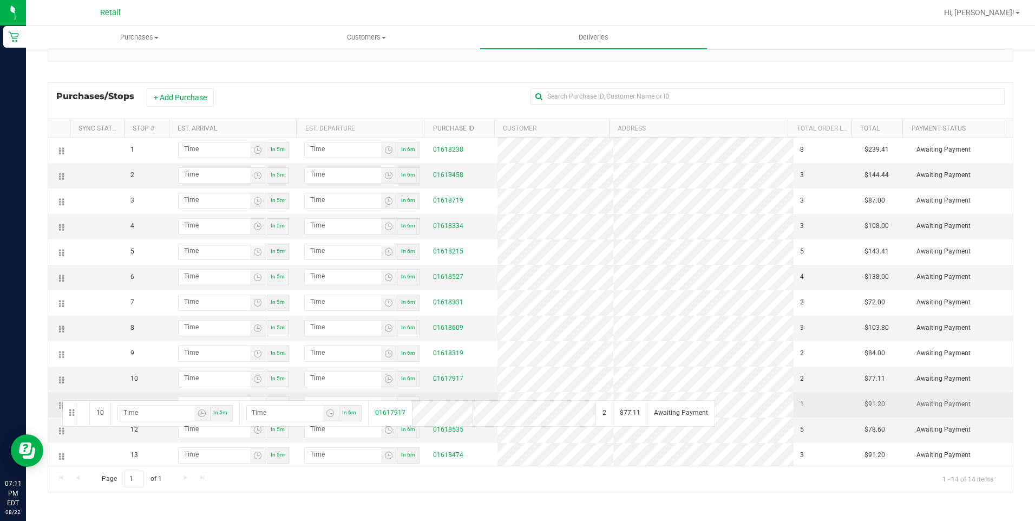
drag, startPoint x: 60, startPoint y: 383, endPoint x: 61, endPoint y: 405, distance: 22.7
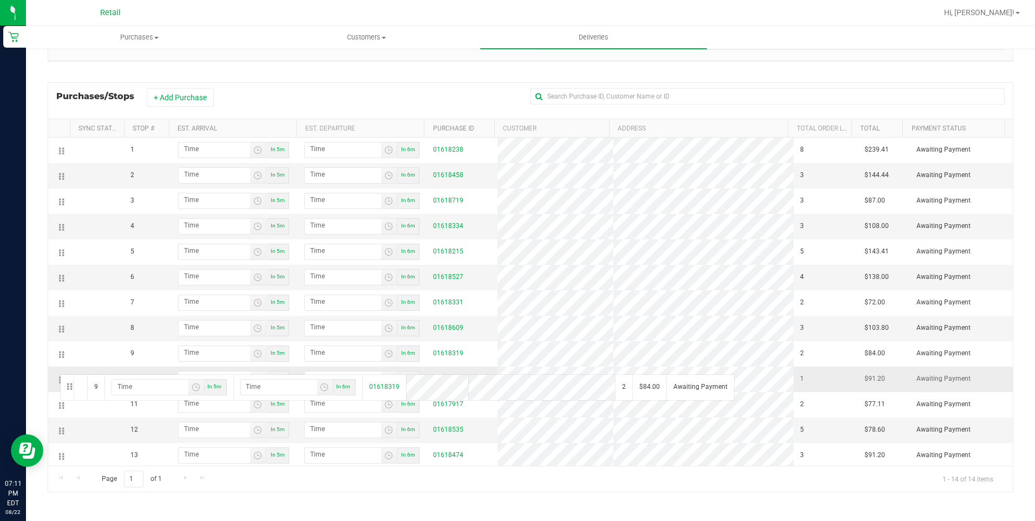
drag, startPoint x: 59, startPoint y: 368, endPoint x: 58, endPoint y: 381, distance: 13.0
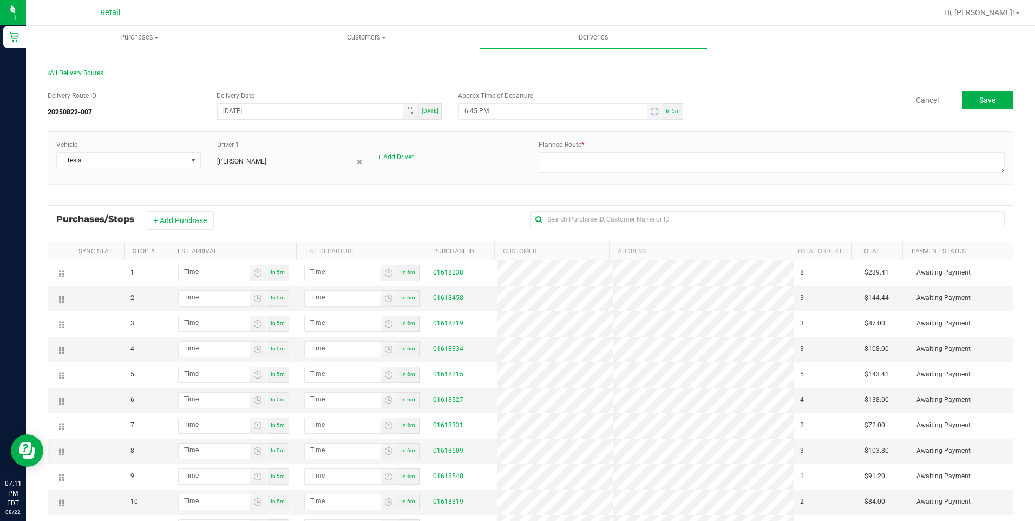
click at [651, 117] on span "Toggle time list" at bounding box center [655, 111] width 16 height 15
click at [476, 246] on span "7" at bounding box center [478, 247] width 4 height 8
click at [511, 218] on span "20" at bounding box center [512, 218] width 8 height 8
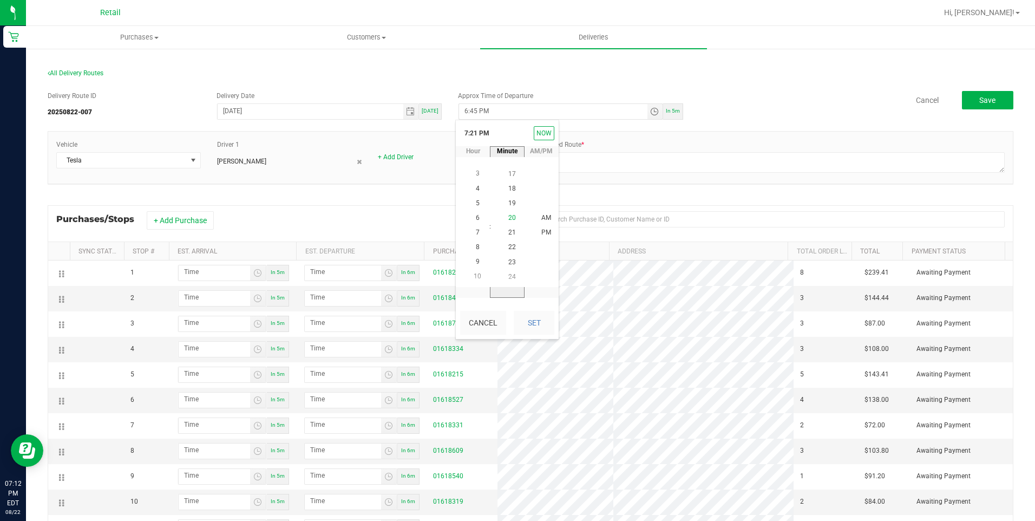
scroll to position [294, 0]
click at [542, 328] on button "Set" at bounding box center [533, 323] width 41 height 24
type input "7:20 PM"
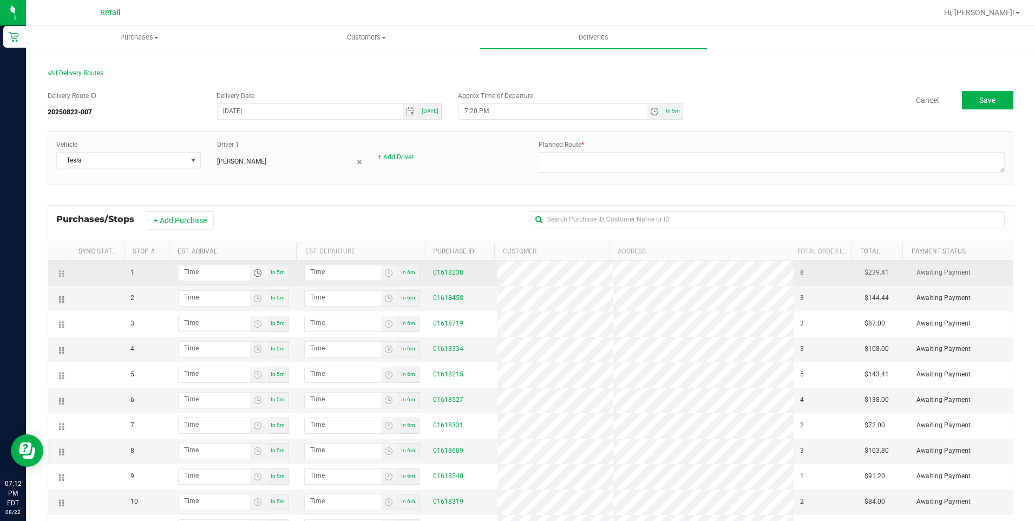
click at [253, 275] on span "Toggle time list" at bounding box center [257, 272] width 9 height 9
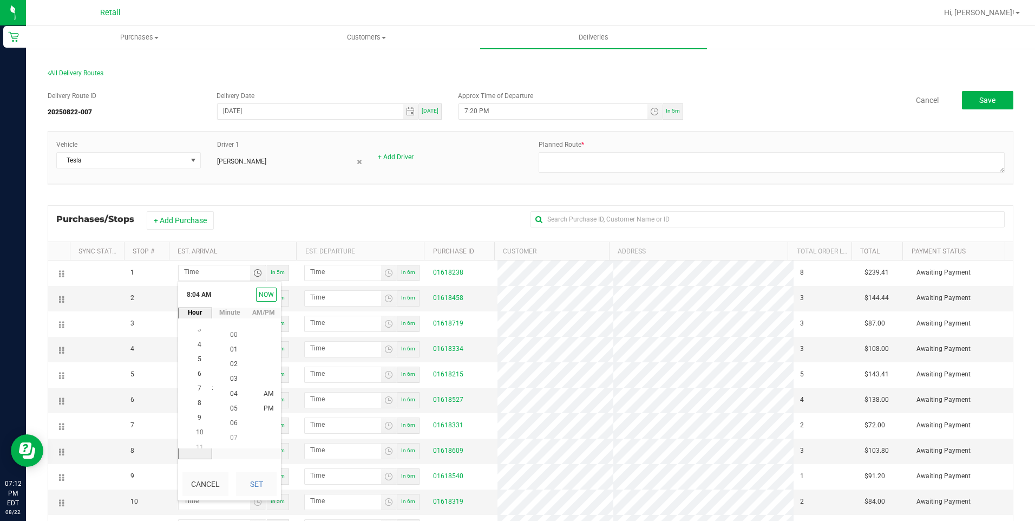
scroll to position [117, 0]
click at [197, 394] on span "8" at bounding box center [199, 394] width 4 height 8
click at [230, 406] on span "24" at bounding box center [234, 408] width 8 height 8
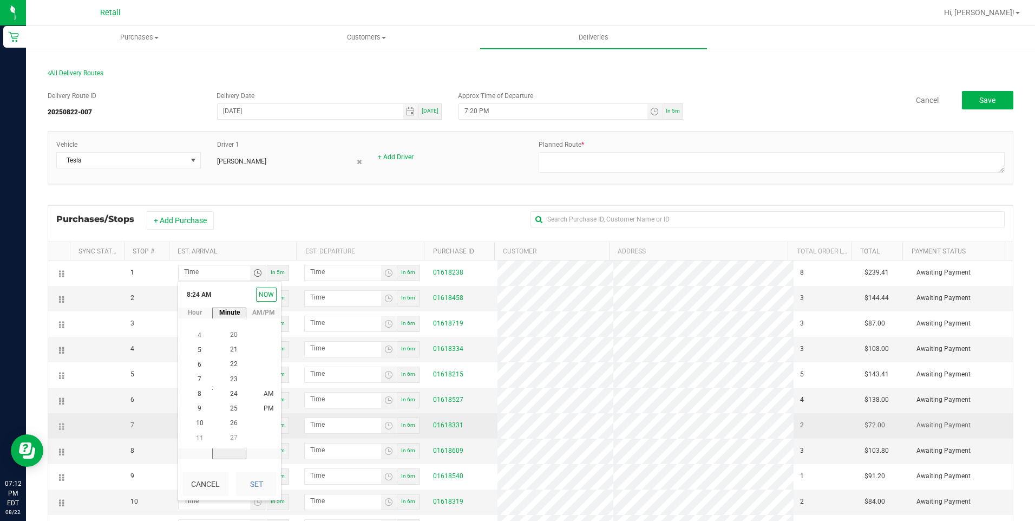
click at [256, 488] on button "Set" at bounding box center [256, 484] width 41 height 24
type input "8:24 AM"
type input "8:25 AM"
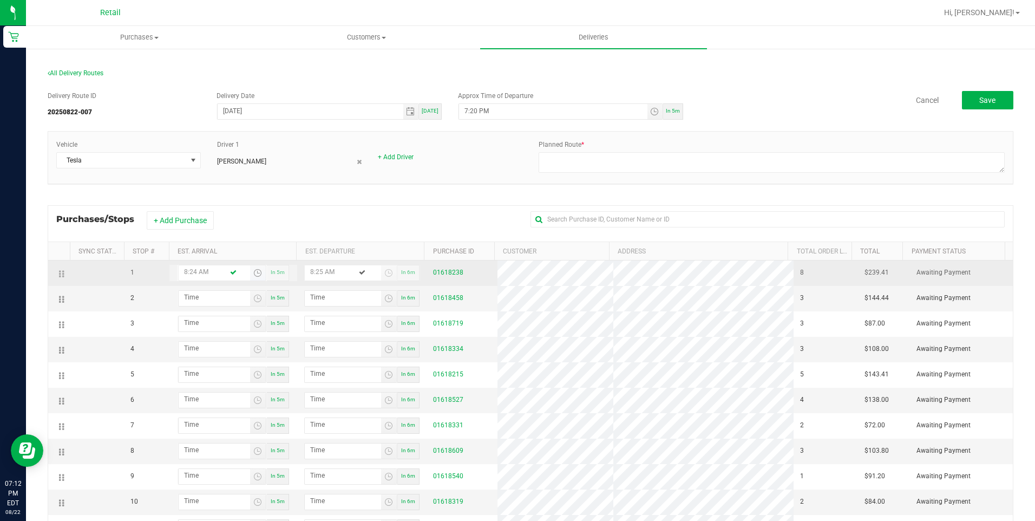
click at [254, 270] on span "Toggle time list" at bounding box center [257, 272] width 9 height 9
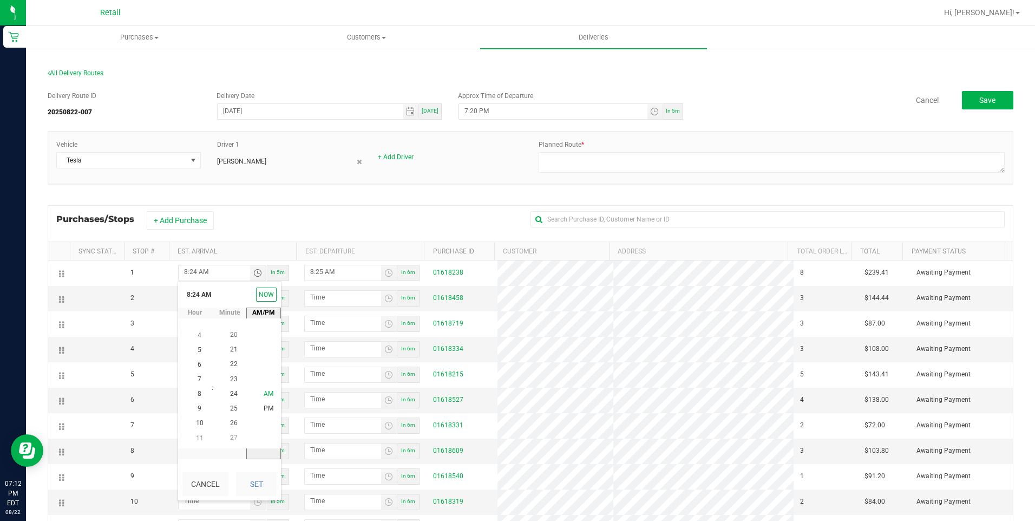
click at [267, 400] on li "AM" at bounding box center [268, 393] width 26 height 15
click at [265, 407] on span "PM" at bounding box center [269, 409] width 10 height 8
click at [256, 488] on button "Set" at bounding box center [256, 484] width 41 height 24
type input "8:24 PM"
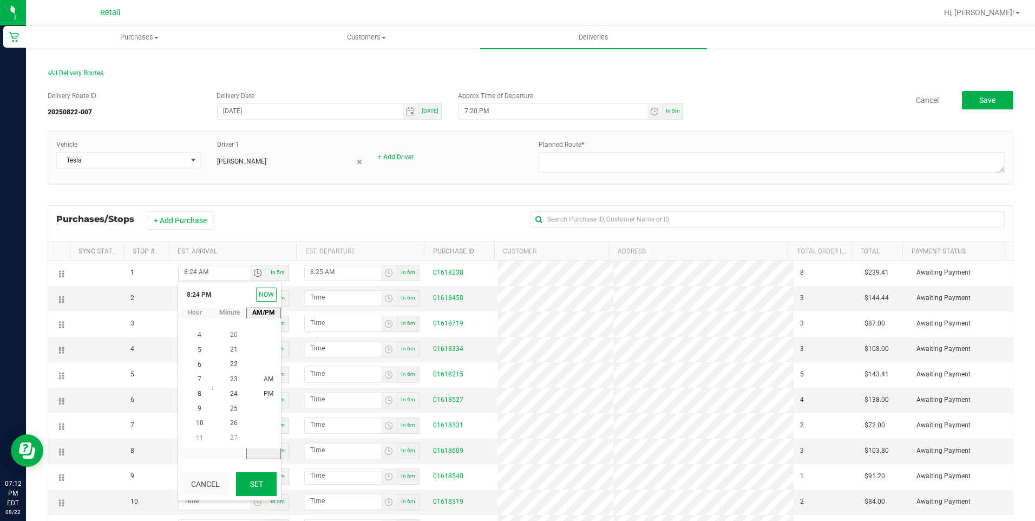
type input "8:25 PM"
click at [255, 293] on span "Toggle time list" at bounding box center [258, 298] width 16 height 15
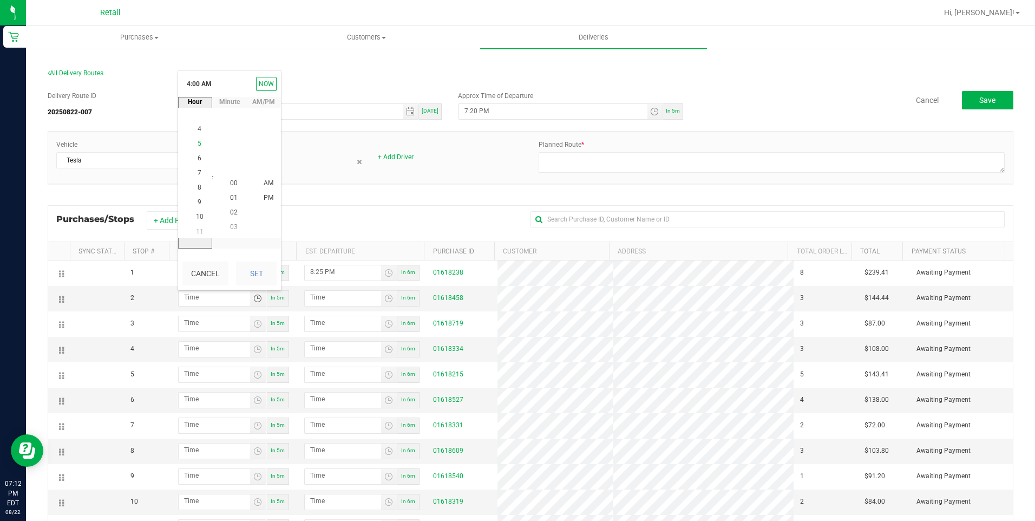
scroll to position [117, 0]
click at [197, 182] on li "8" at bounding box center [200, 183] width 26 height 15
click at [233, 181] on span "44" at bounding box center [234, 183] width 8 height 8
click at [264, 197] on span "PM" at bounding box center [269, 198] width 10 height 8
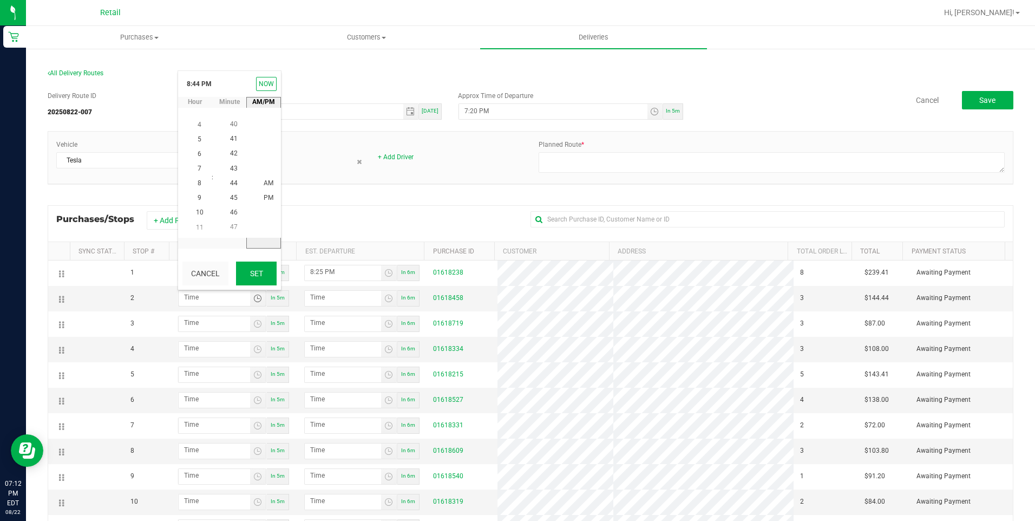
scroll to position [15, 0]
click at [263, 268] on button "Set" at bounding box center [256, 273] width 41 height 24
type input "8:44 PM"
type input "8:45 PM"
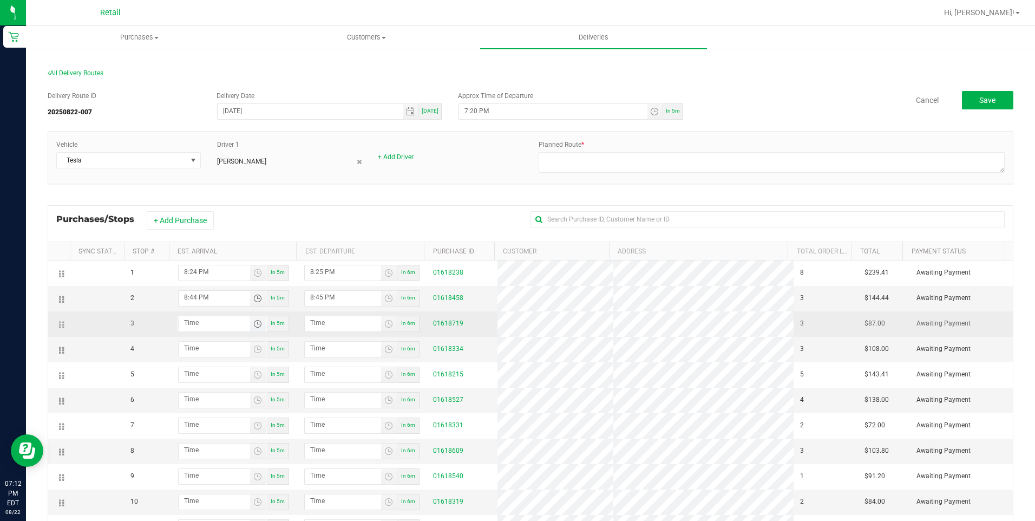
click at [253, 325] on span "Toggle time list" at bounding box center [257, 323] width 9 height 9
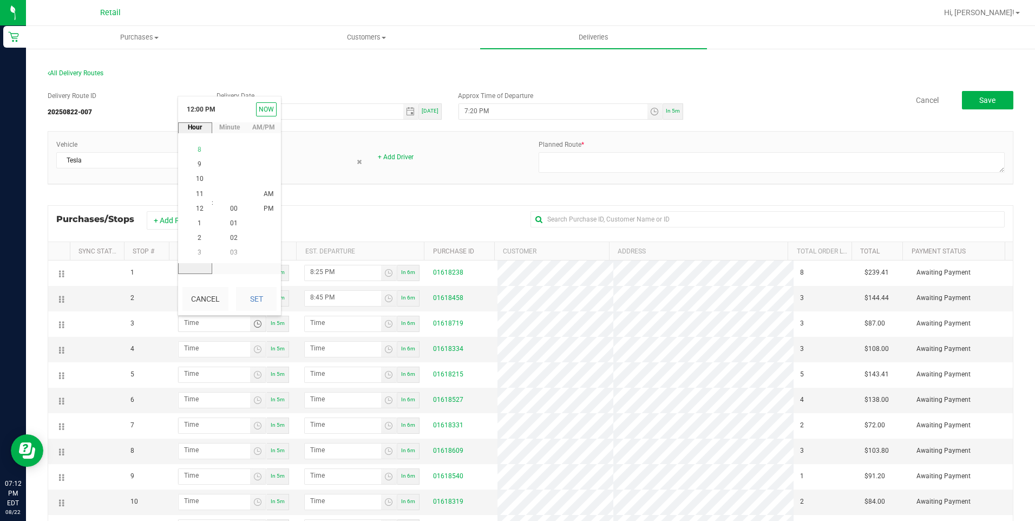
click at [197, 148] on span "8" at bounding box center [199, 150] width 4 height 8
click at [232, 192] on span "57" at bounding box center [234, 194] width 8 height 8
click at [264, 224] on span "PM" at bounding box center [269, 224] width 10 height 8
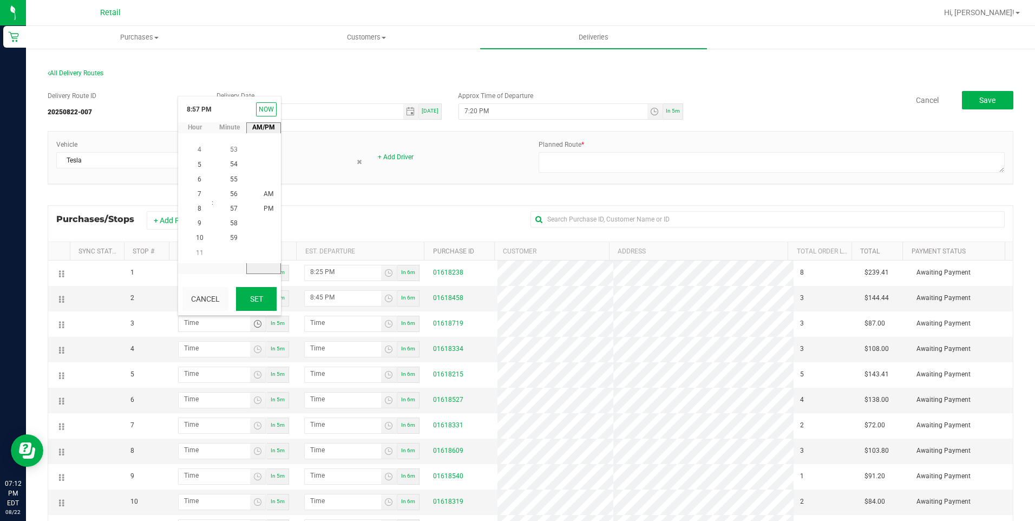
click at [270, 296] on button "Set" at bounding box center [256, 299] width 41 height 24
type input "8:57 PM"
type input "8:58 PM"
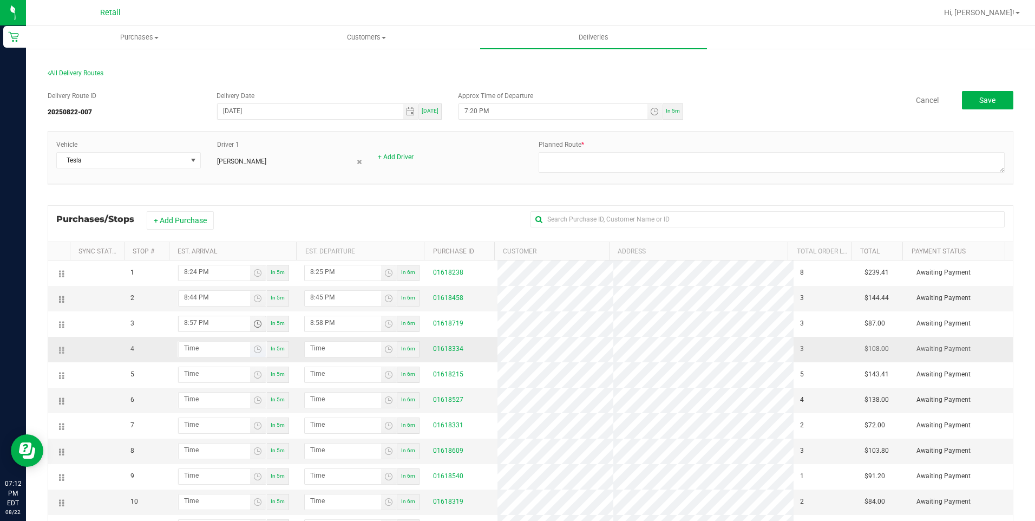
click at [254, 341] on span "Toggle time list" at bounding box center [258, 348] width 16 height 15
click at [193, 248] on li "9" at bounding box center [200, 249] width 26 height 15
click at [230, 247] on span "21" at bounding box center [234, 249] width 8 height 8
click at [264, 318] on button "Set" at bounding box center [256, 324] width 41 height 24
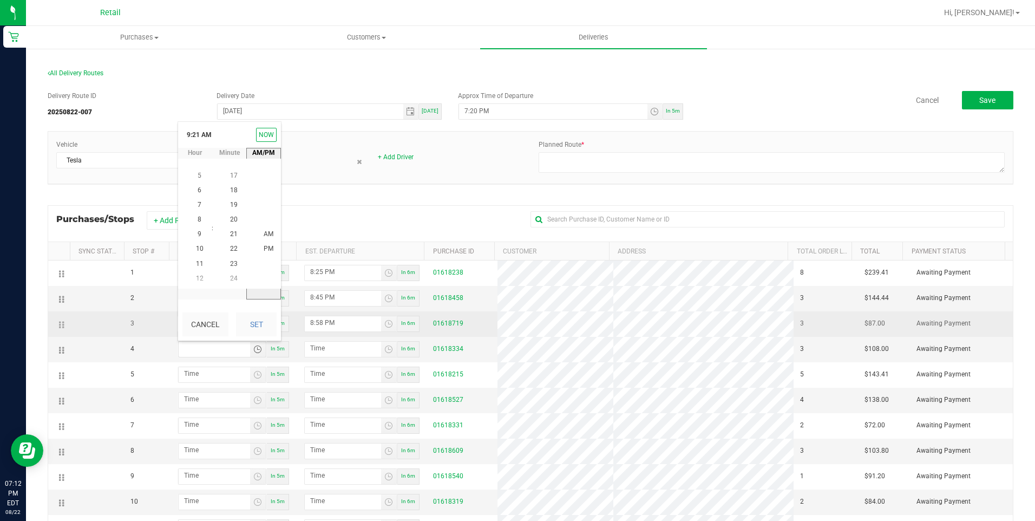
type input "9:21 AM"
type input "9:22 AM"
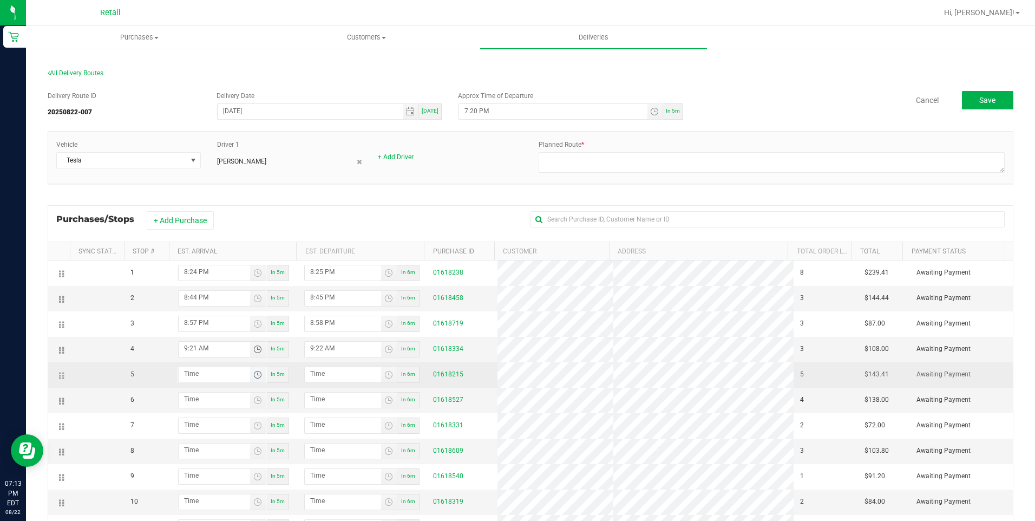
click at [255, 374] on span "Toggle time list" at bounding box center [257, 374] width 9 height 9
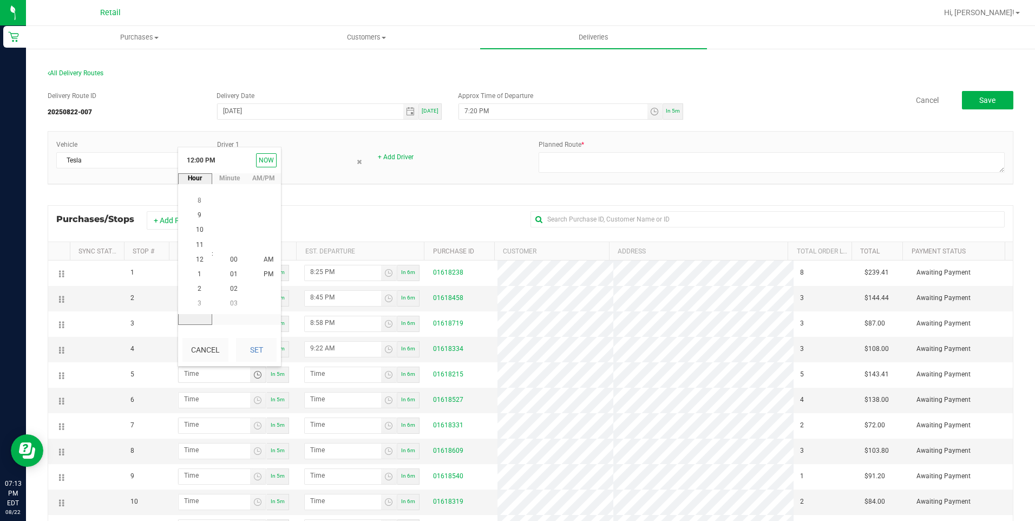
scroll to position [15, 0]
click at [197, 214] on span "9" at bounding box center [199, 216] width 4 height 8
click at [231, 259] on span "36" at bounding box center [234, 259] width 8 height 8
click at [262, 269] on li "PM" at bounding box center [268, 274] width 26 height 15
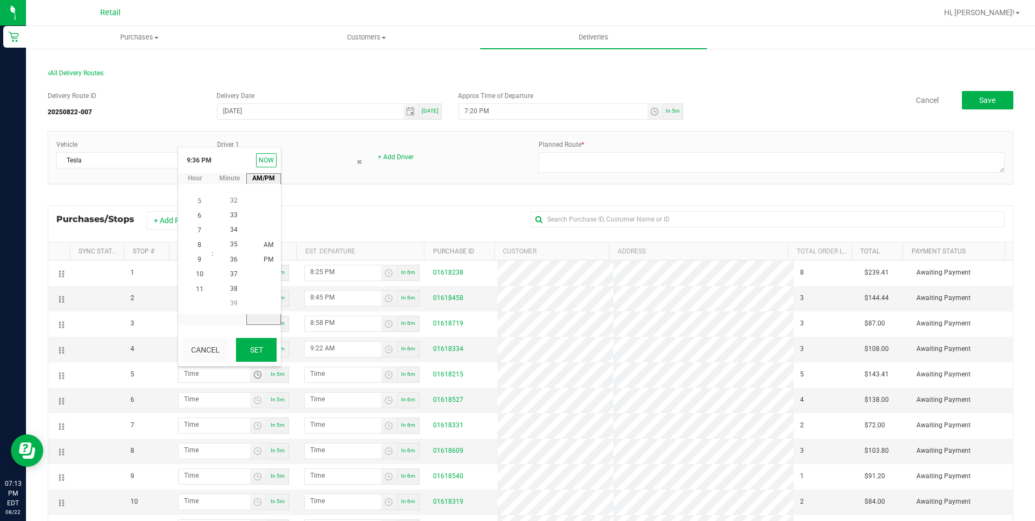
click at [263, 351] on button "Set" at bounding box center [256, 350] width 41 height 24
type input "9:36 PM"
type input "9:37 PM"
click at [254, 404] on span "Toggle time list" at bounding box center [257, 400] width 9 height 9
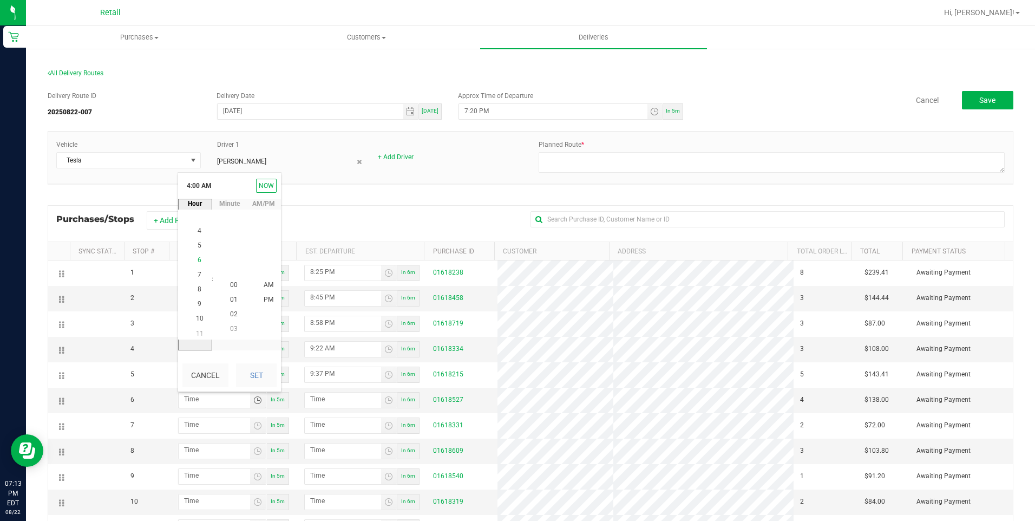
scroll to position [117, 0]
click at [192, 298] on li "9" at bounding box center [200, 300] width 26 height 15
click at [231, 225] on span "46" at bounding box center [234, 226] width 8 height 8
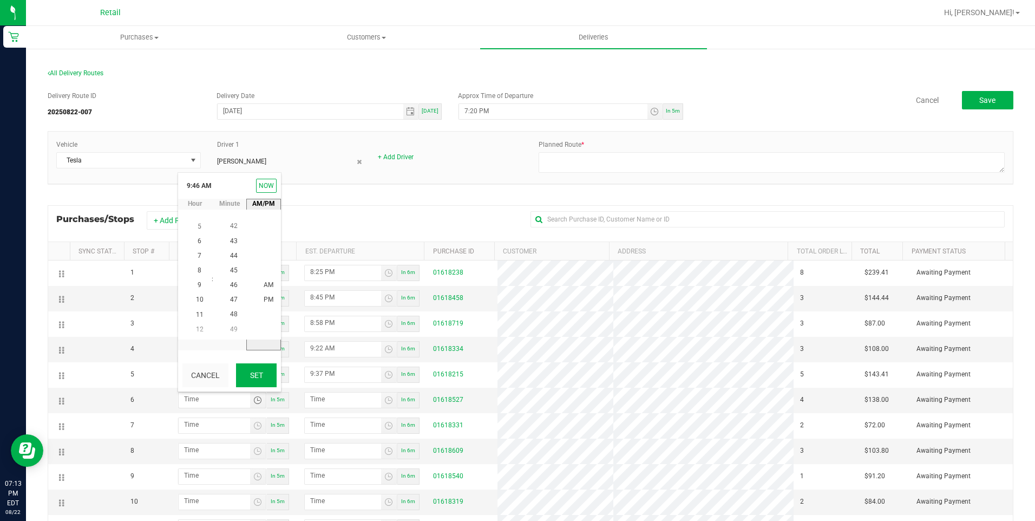
click at [266, 381] on button "Set" at bounding box center [256, 375] width 41 height 24
type input "9:46 AM"
type input "9:47 AM"
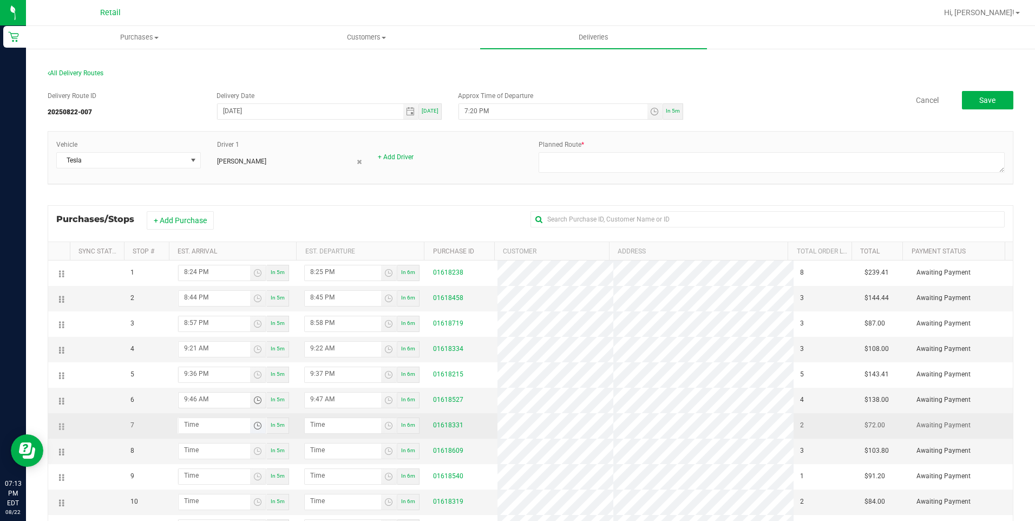
click at [253, 427] on span "Toggle time list" at bounding box center [257, 425] width 9 height 9
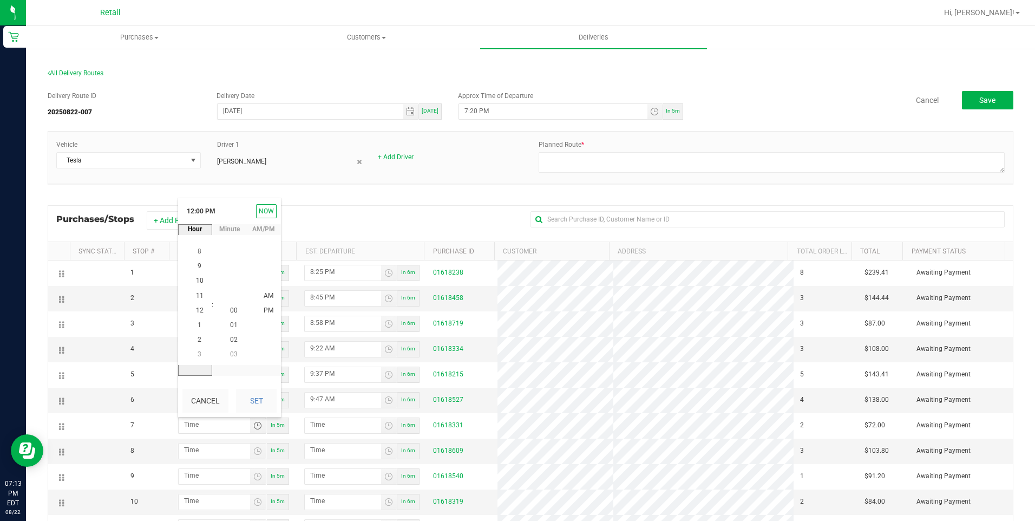
scroll to position [15, 0]
click at [197, 267] on span "9" at bounding box center [199, 266] width 4 height 8
click at [234, 310] on li "52" at bounding box center [234, 310] width 26 height 15
click at [252, 397] on button "Set" at bounding box center [256, 400] width 41 height 24
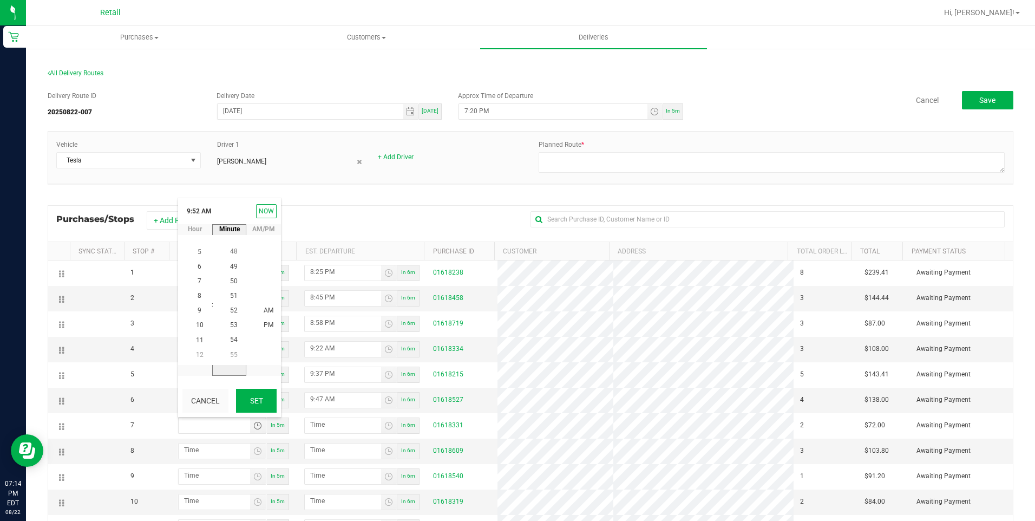
type input "9:52 AM"
type input "9:53 AM"
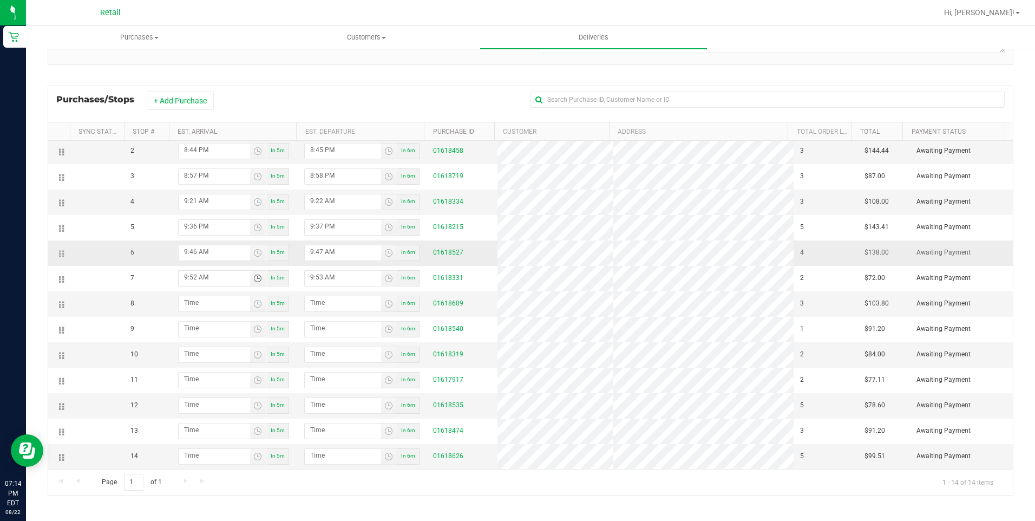
scroll to position [123, 0]
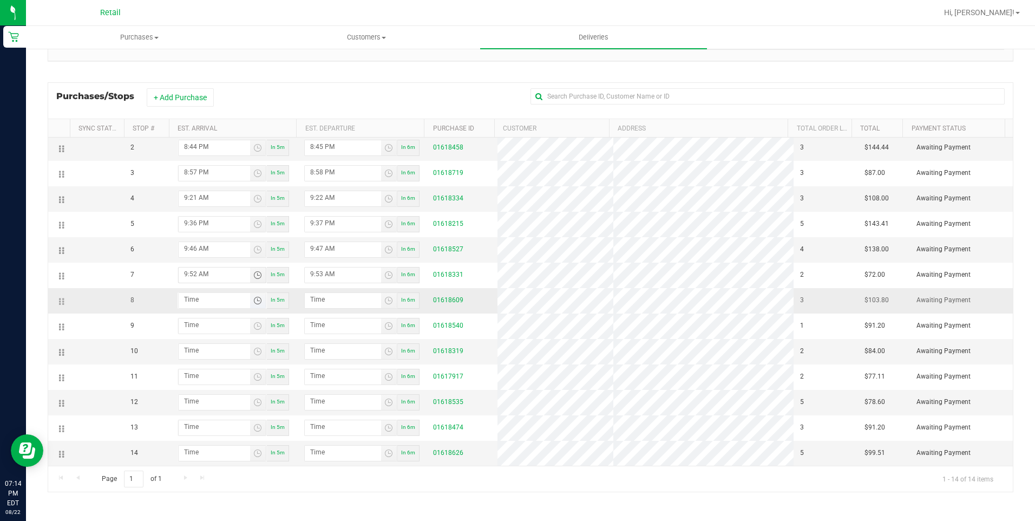
click at [253, 299] on span "Toggle time list" at bounding box center [257, 300] width 9 height 9
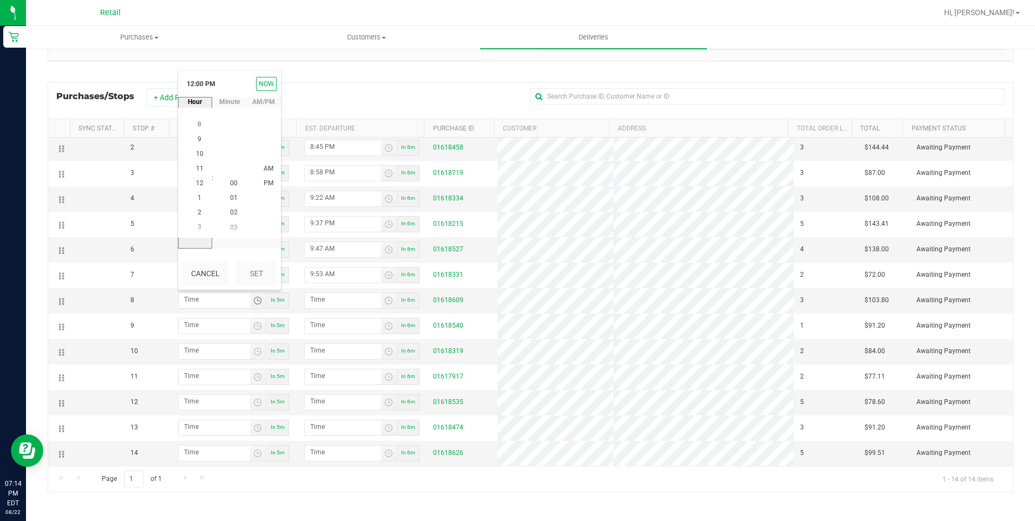
scroll to position [15, 0]
click at [197, 154] on span "10" at bounding box center [200, 154] width 8 height 8
click at [230, 227] on span "03" at bounding box center [234, 227] width 8 height 8
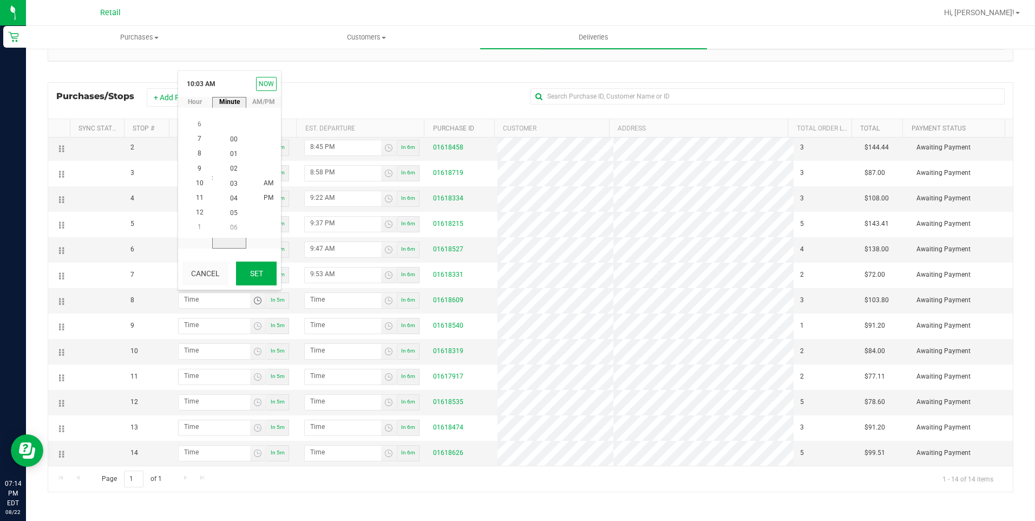
click at [259, 270] on button "Set" at bounding box center [256, 273] width 41 height 24
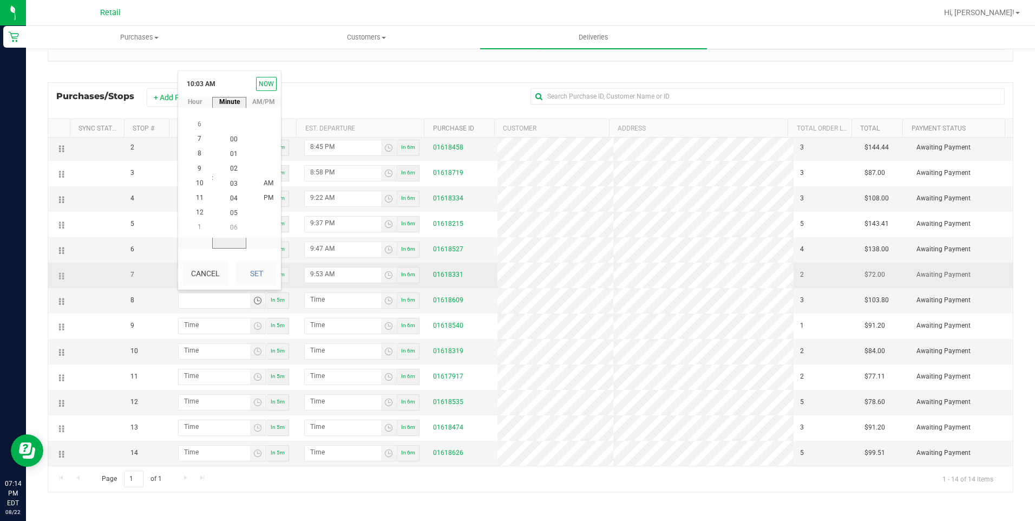
type input "10:03 AM"
type input "10:04 AM"
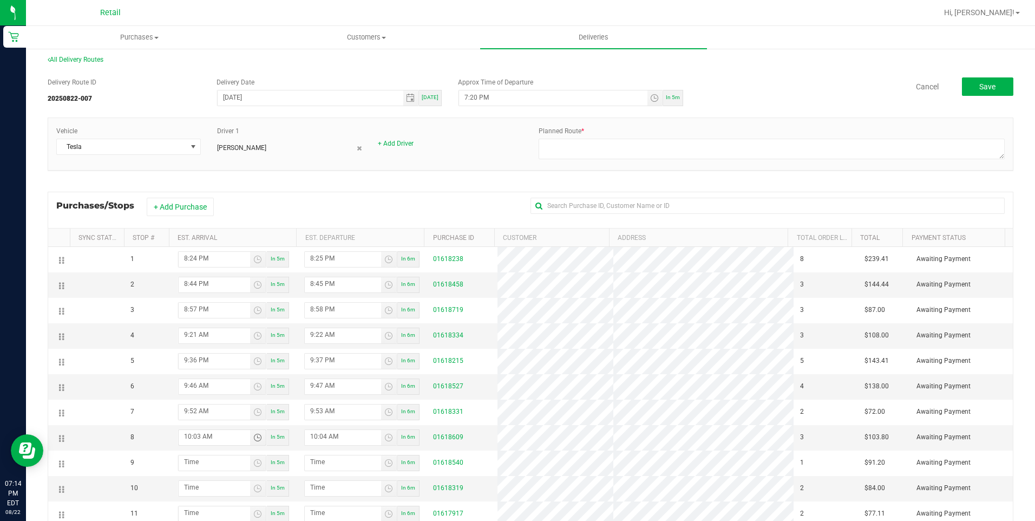
scroll to position [54, 0]
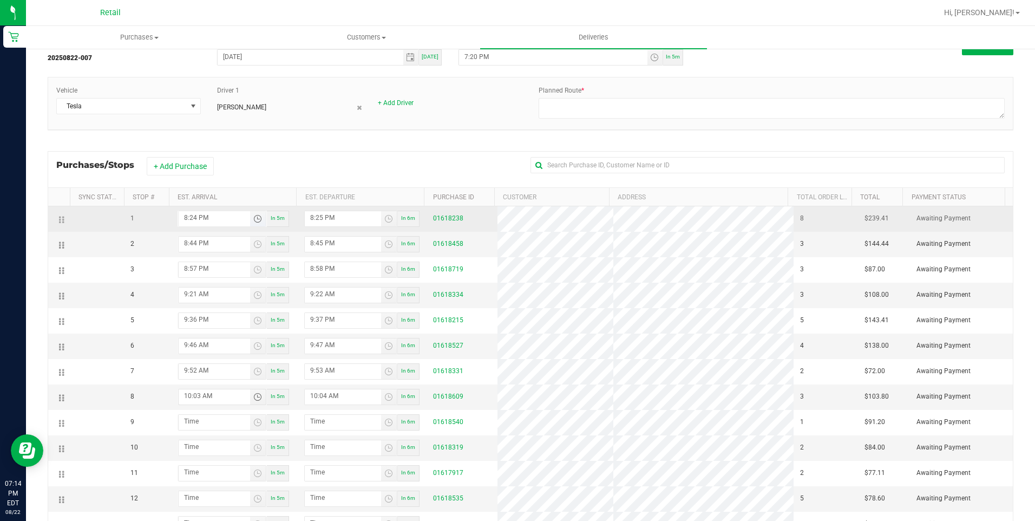
click at [258, 222] on span "Toggle time list" at bounding box center [257, 218] width 9 height 9
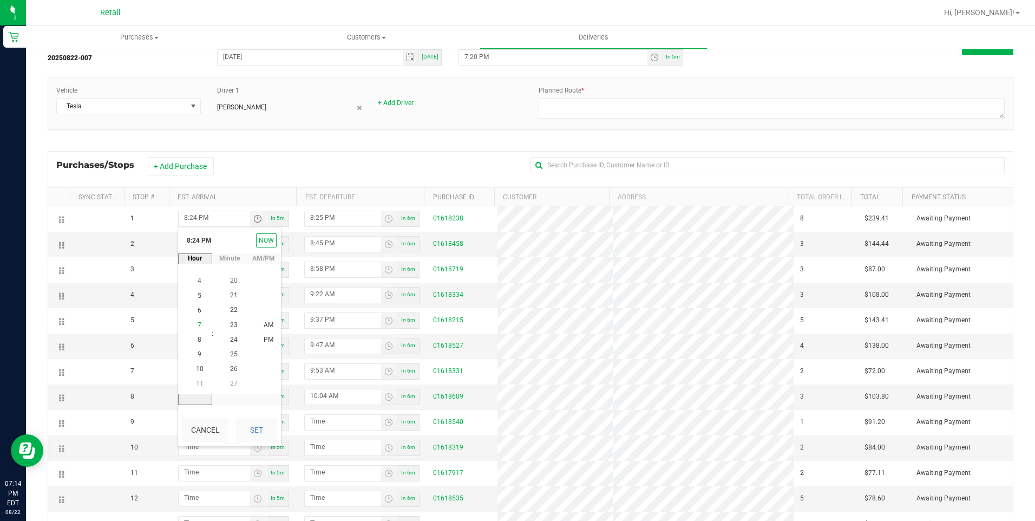
click at [198, 325] on li "7" at bounding box center [200, 325] width 26 height 15
click at [234, 325] on li "47" at bounding box center [234, 325] width 26 height 15
click at [266, 340] on span "PM" at bounding box center [269, 340] width 10 height 8
click at [259, 440] on button "Set" at bounding box center [256, 430] width 41 height 24
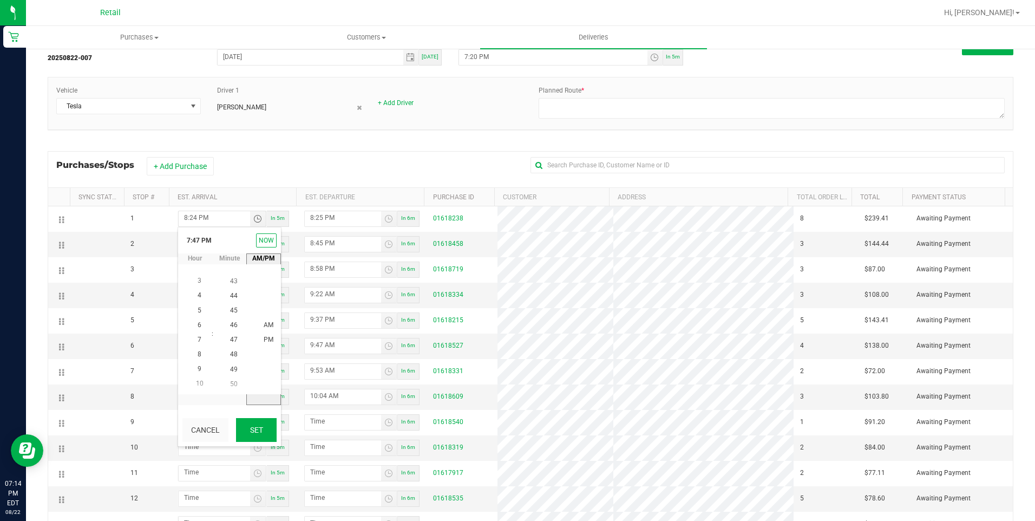
type input "7:47 PM"
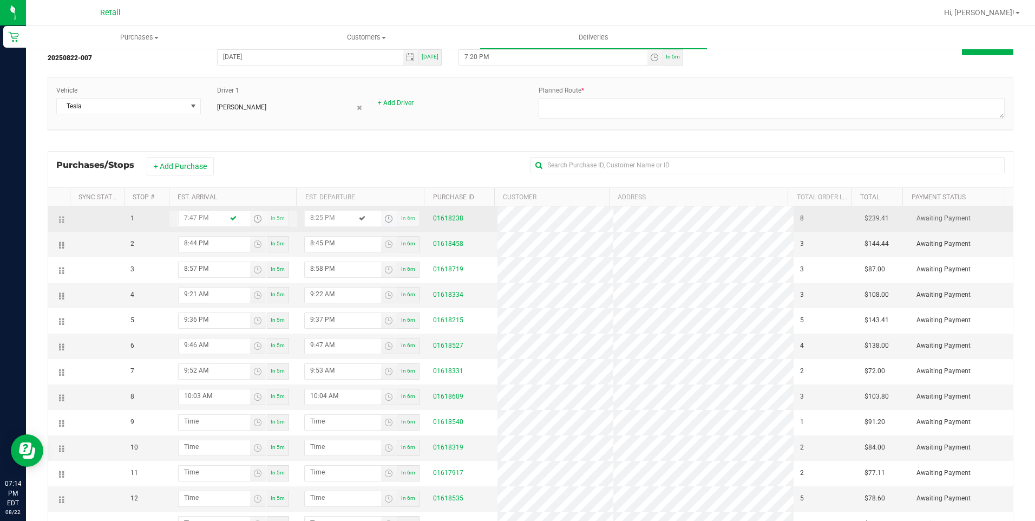
click at [384, 218] on span "Toggle time list" at bounding box center [388, 218] width 9 height 9
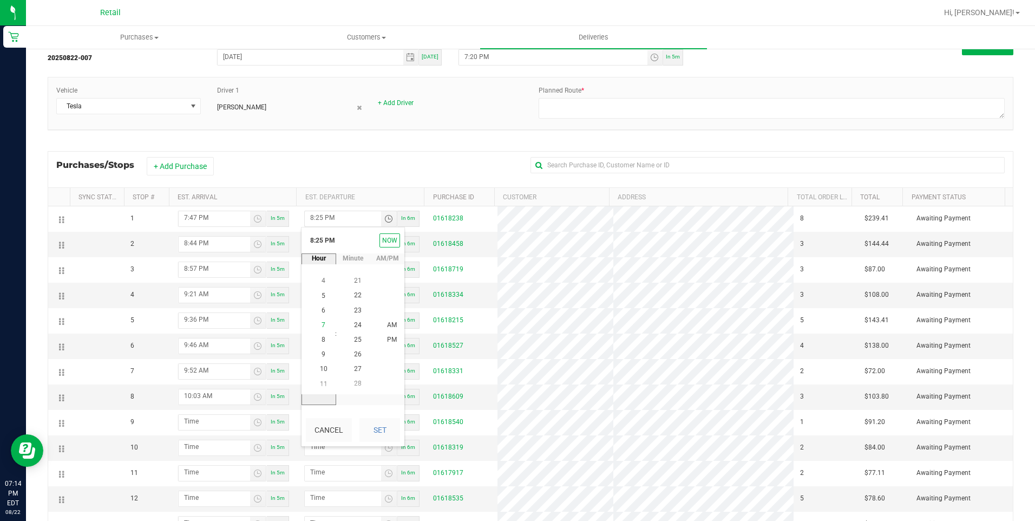
click at [321, 325] on span "7" at bounding box center [323, 325] width 4 height 8
click at [356, 380] on span "47" at bounding box center [358, 384] width 8 height 8
click at [384, 422] on button "Set" at bounding box center [379, 430] width 41 height 24
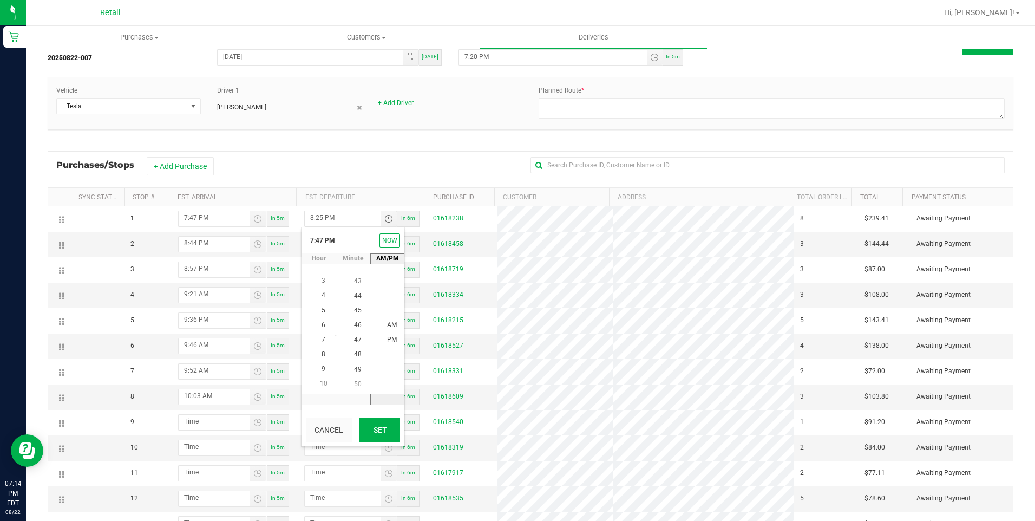
type input "7:47 PM"
click at [253, 245] on span "Toggle time list" at bounding box center [257, 244] width 9 height 9
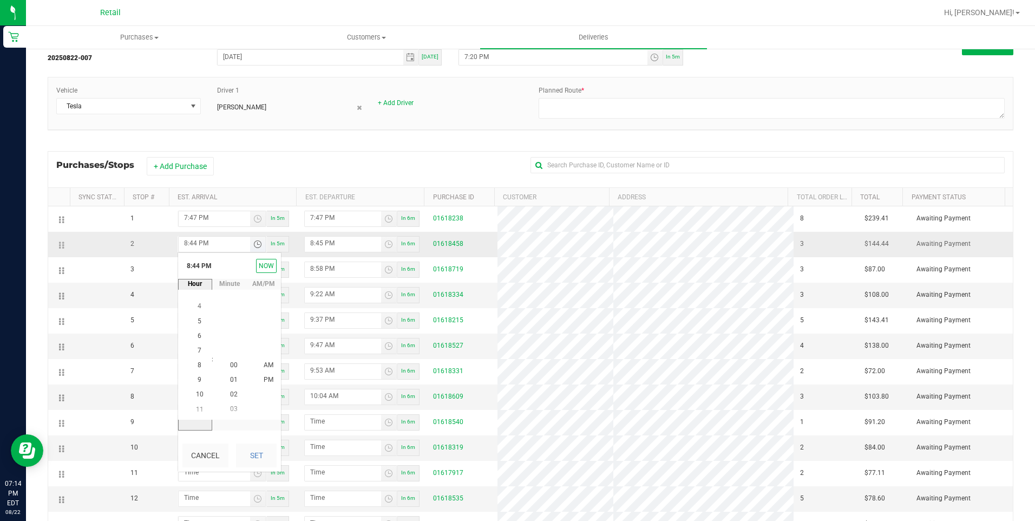
scroll to position [15, 0]
click at [197, 364] on span "8" at bounding box center [199, 365] width 4 height 8
click at [231, 336] on span "07" at bounding box center [234, 336] width 8 height 8
click at [265, 460] on button "Set" at bounding box center [256, 455] width 41 height 24
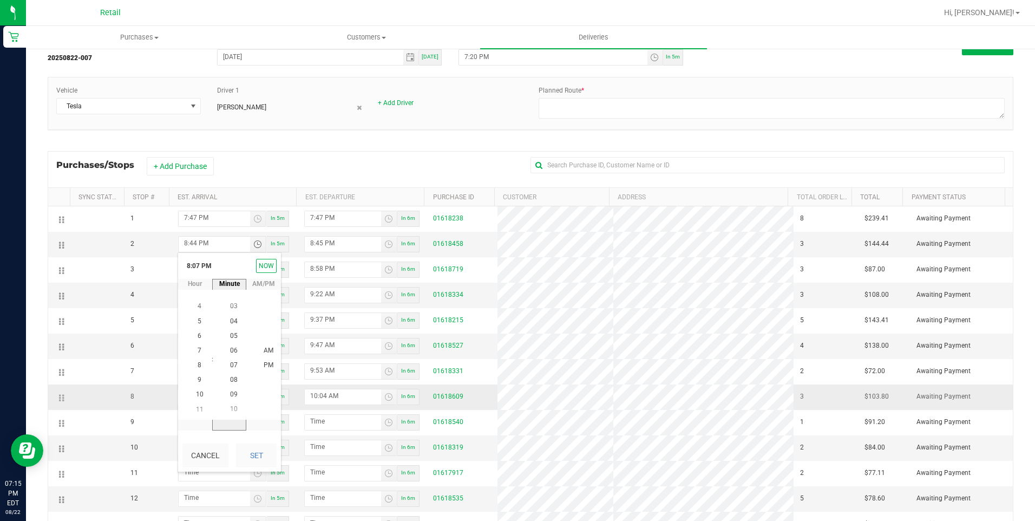
type input "8:07 PM"
click at [385, 244] on span "Toggle time list" at bounding box center [388, 244] width 9 height 9
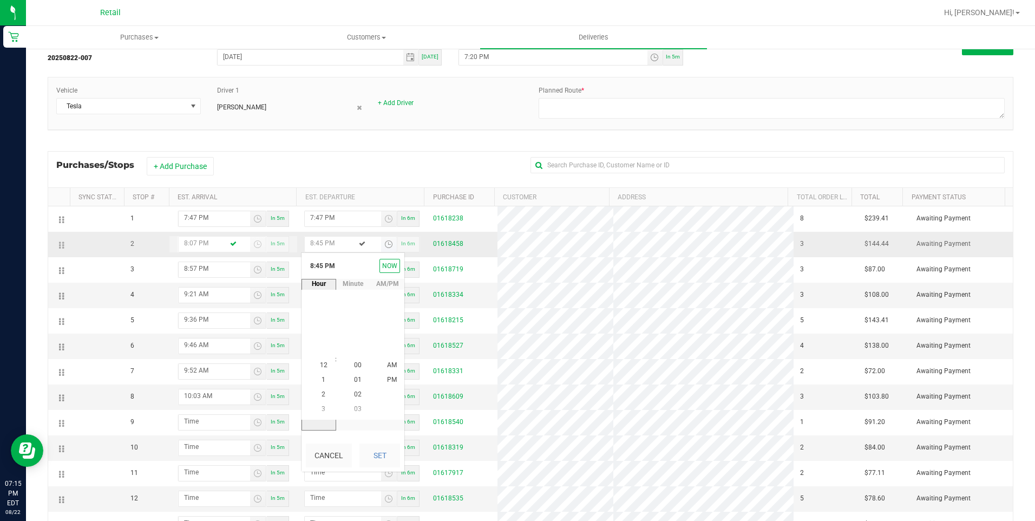
scroll to position [294, 0]
click at [323, 363] on li "8" at bounding box center [324, 365] width 26 height 15
click at [355, 378] on span "08" at bounding box center [358, 380] width 8 height 8
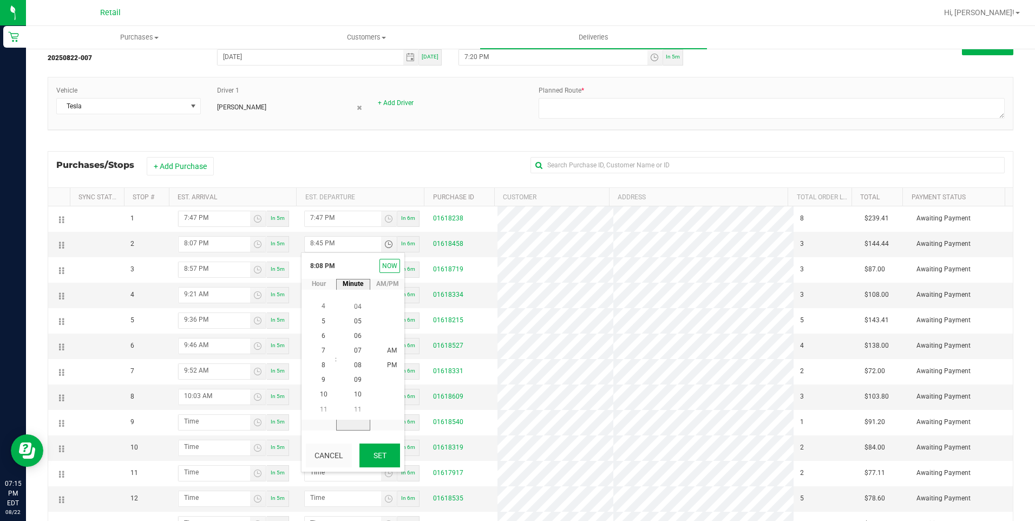
click at [389, 461] on button "Set" at bounding box center [379, 455] width 41 height 24
type input "8:08 PM"
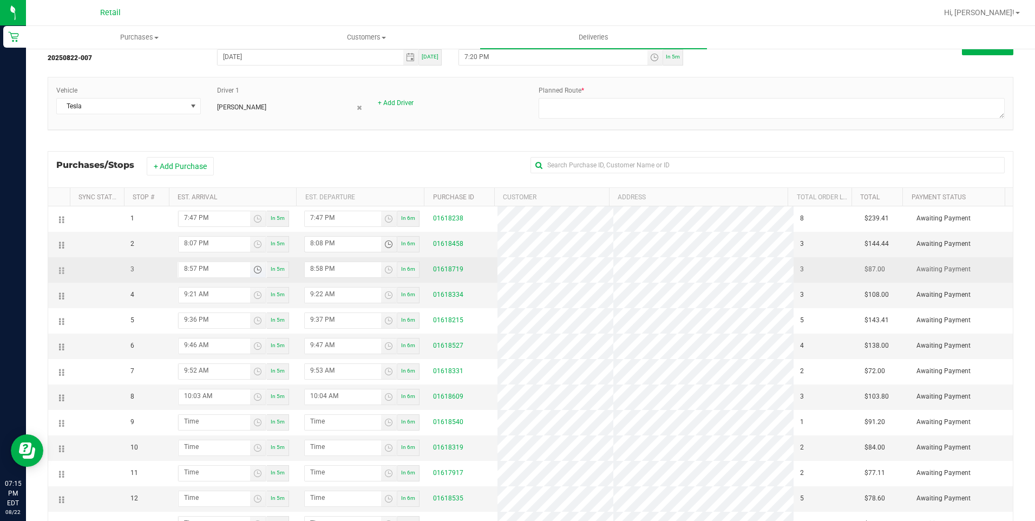
click at [255, 271] on span "Toggle time list" at bounding box center [257, 269] width 9 height 9
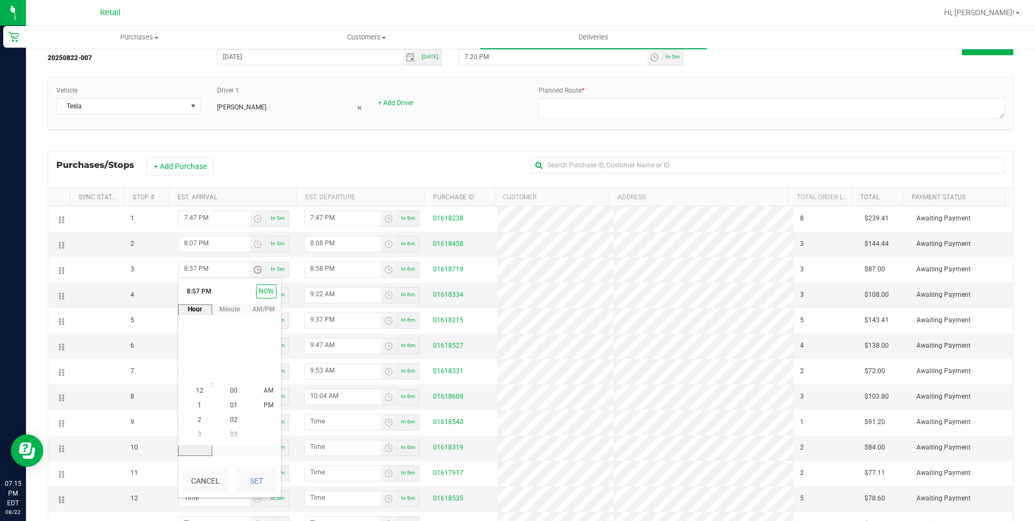
scroll to position [15, 0]
click at [197, 390] on span "8" at bounding box center [199, 390] width 4 height 8
click at [230, 372] on span "21" at bounding box center [234, 376] width 8 height 8
click at [266, 387] on span "PM" at bounding box center [269, 391] width 10 height 8
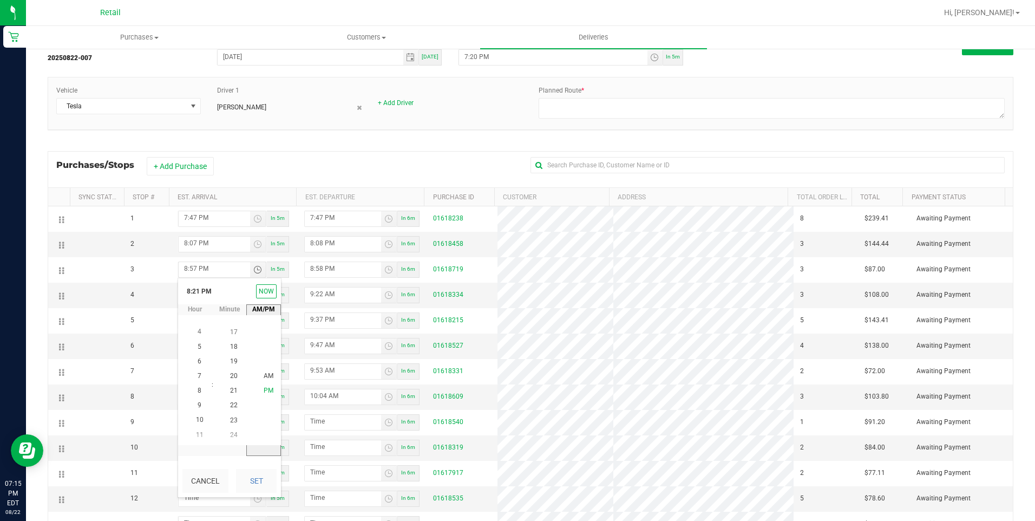
click at [266, 390] on span "PM" at bounding box center [269, 391] width 10 height 8
click at [262, 483] on button "Set" at bounding box center [256, 481] width 41 height 24
type input "8:21 PM"
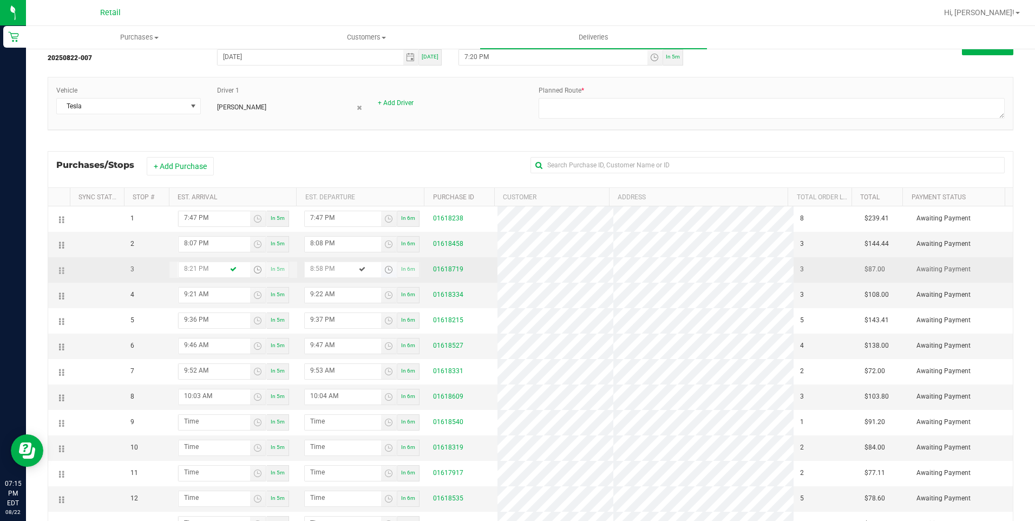
click at [387, 269] on span "Toggle time list" at bounding box center [388, 269] width 9 height 9
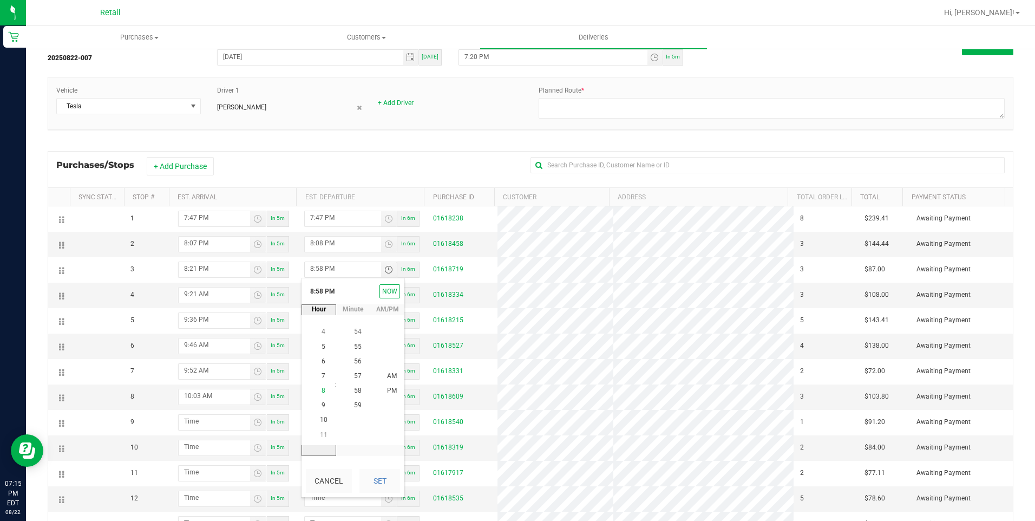
click at [321, 391] on span "8" at bounding box center [323, 390] width 4 height 8
click at [354, 361] on span "22" at bounding box center [358, 361] width 8 height 8
click at [392, 390] on span "PM" at bounding box center [392, 391] width 10 height 8
click at [406, 497] on div "In 6m" at bounding box center [408, 498] width 22 height 16
type input "7:20 PM"
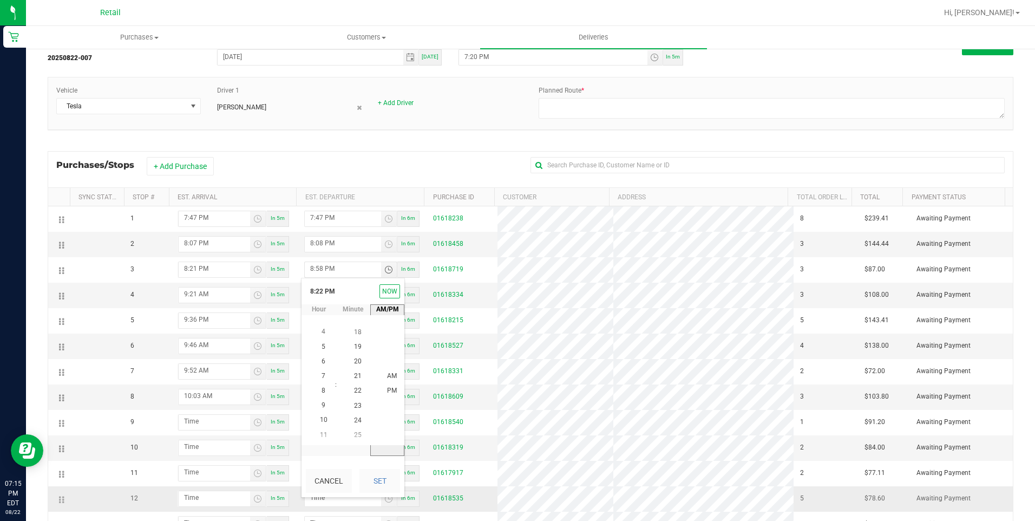
type input "7:21 PM"
click at [250, 295] on span "Toggle time list" at bounding box center [258, 294] width 16 height 15
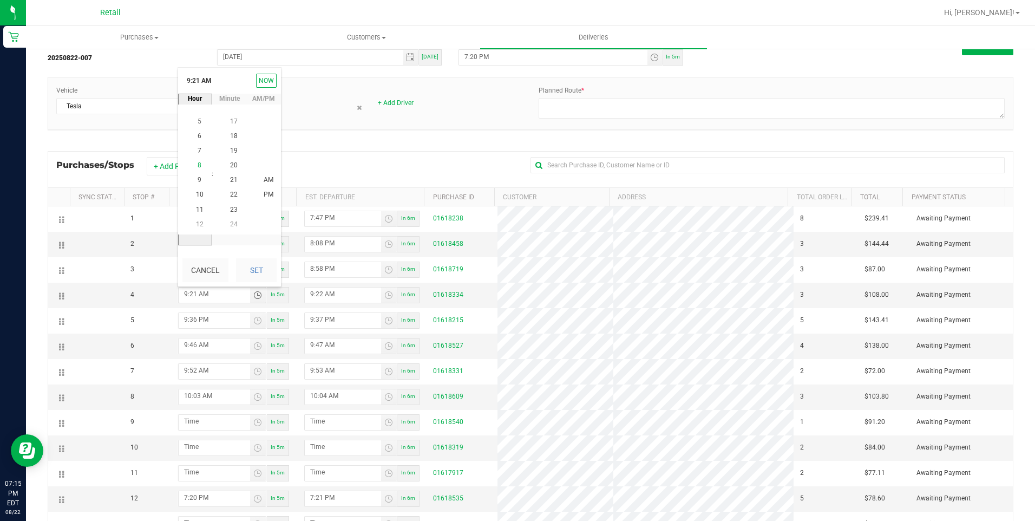
click at [197, 167] on span "8" at bounding box center [199, 166] width 4 height 8
click at [230, 151] on span "46" at bounding box center [234, 151] width 8 height 8
click at [278, 275] on div "Cancel Set" at bounding box center [229, 270] width 103 height 32
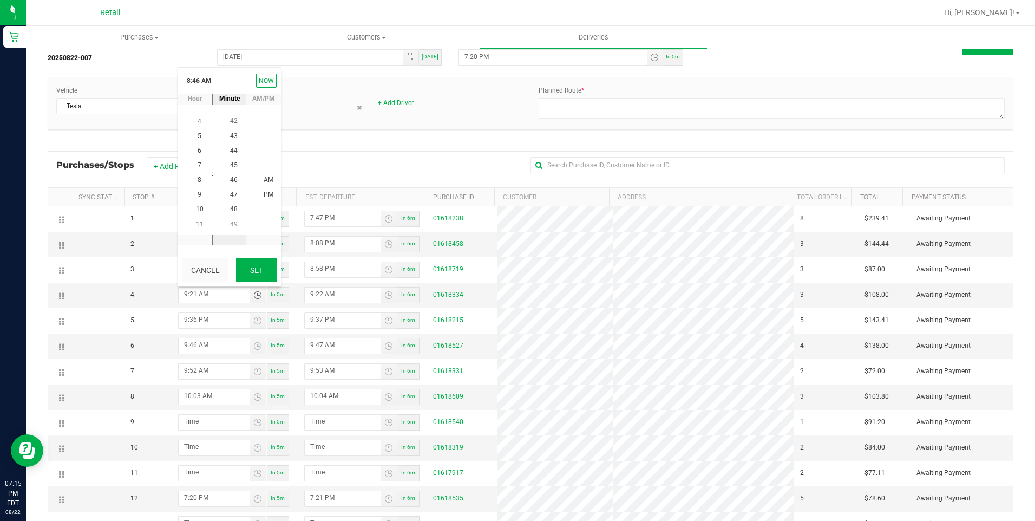
click at [272, 269] on button "Set" at bounding box center [256, 270] width 41 height 24
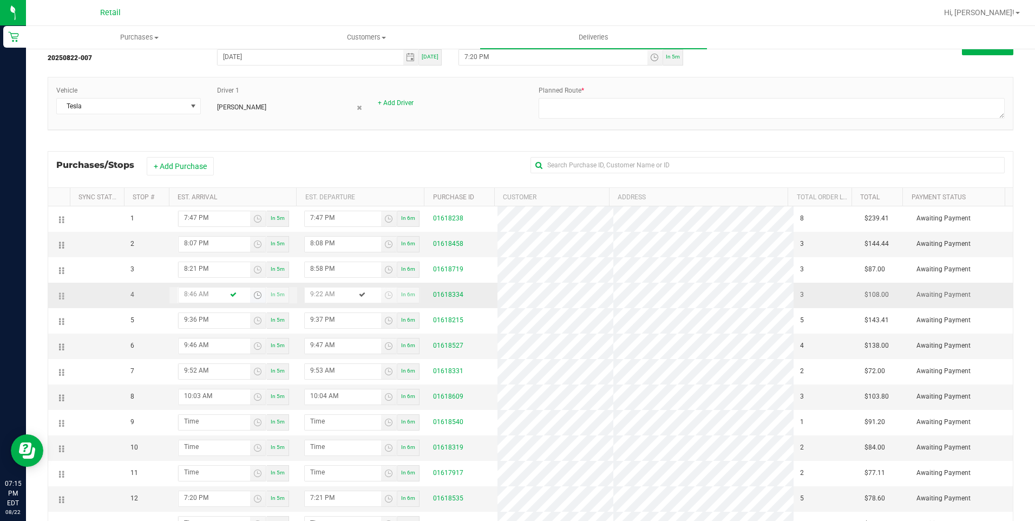
click at [253, 295] on span "Toggle time list" at bounding box center [257, 295] width 9 height 9
click at [264, 191] on span "PM" at bounding box center [269, 195] width 10 height 8
click at [253, 271] on button "Set" at bounding box center [256, 270] width 41 height 24
type input "8:46 PM"
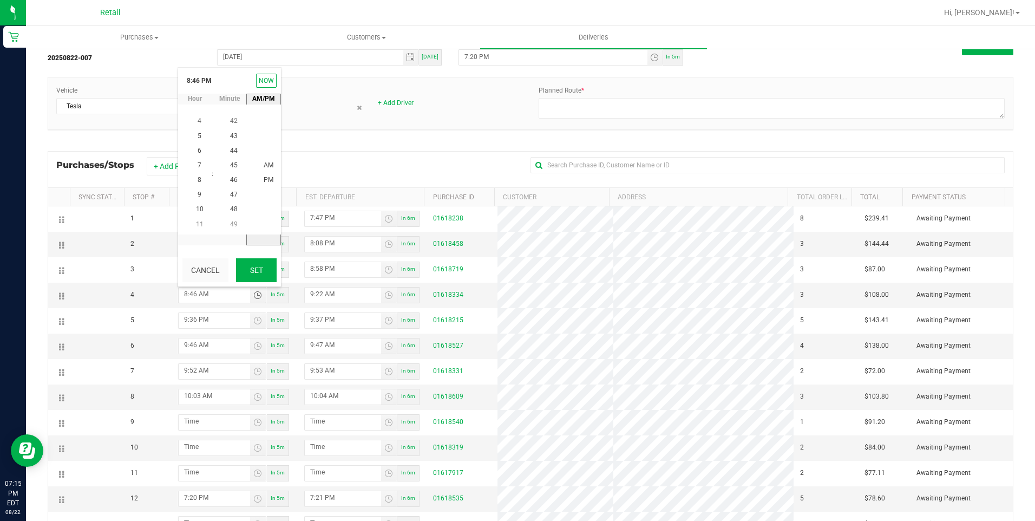
type input "8:47 PM"
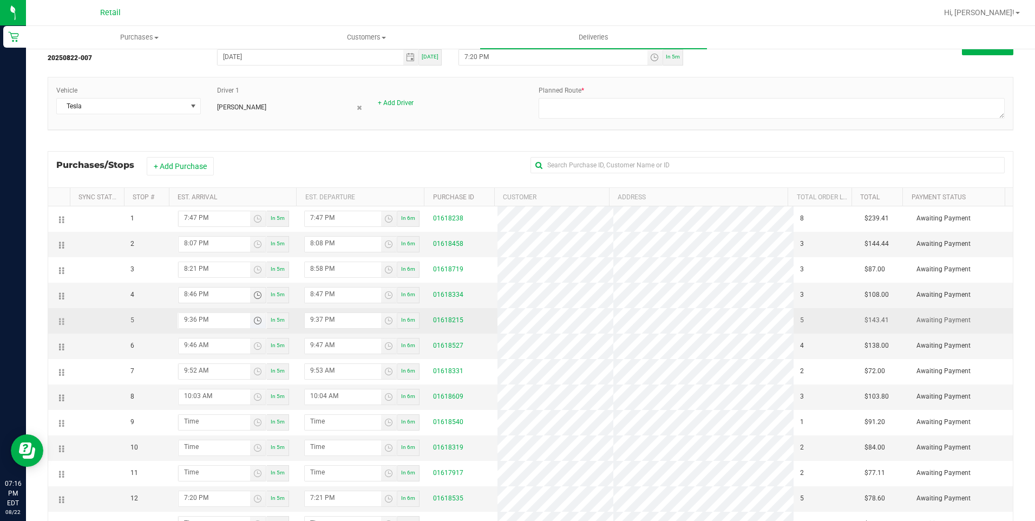
click at [253, 322] on span "Toggle time list" at bounding box center [257, 320] width 9 height 9
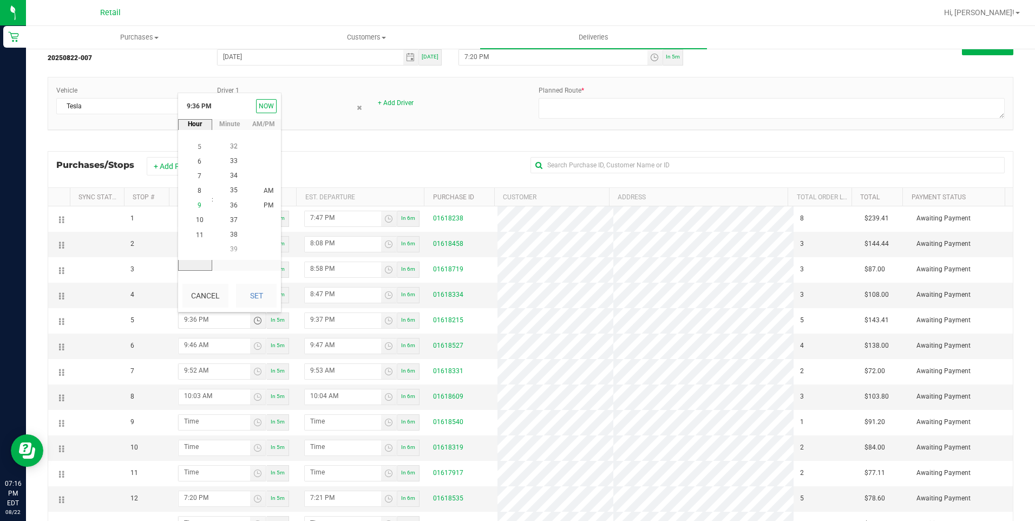
click at [197, 206] on span "9" at bounding box center [199, 206] width 4 height 8
click at [232, 222] on span "01" at bounding box center [234, 220] width 8 height 8
click at [267, 203] on span "PM" at bounding box center [269, 206] width 10 height 8
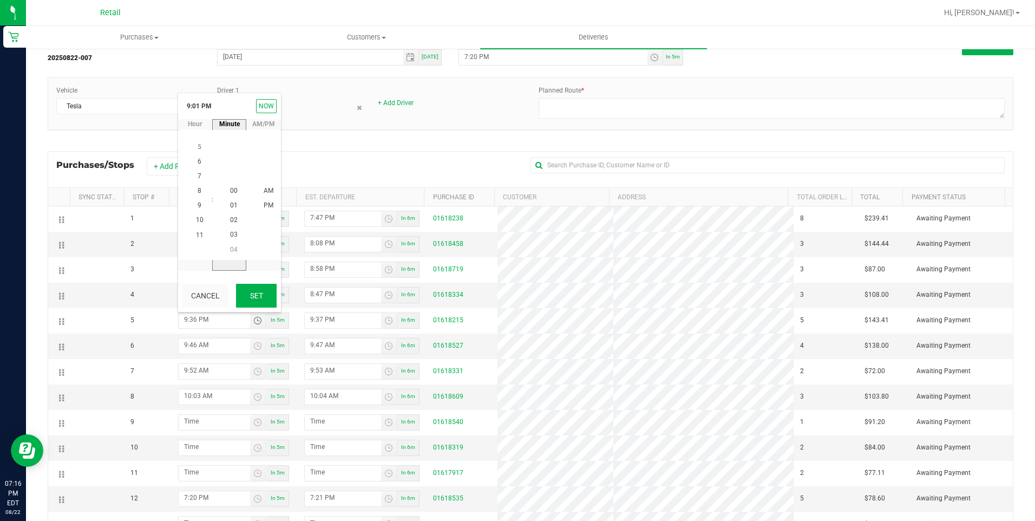
click at [249, 290] on button "Set" at bounding box center [256, 296] width 41 height 24
type input "9:01 PM"
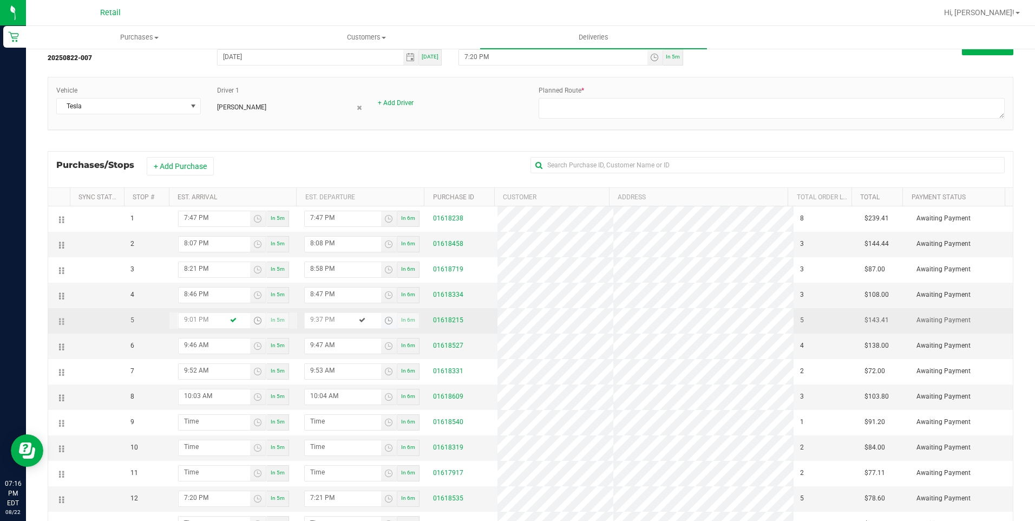
click at [384, 322] on span "Toggle time list" at bounding box center [388, 320] width 9 height 9
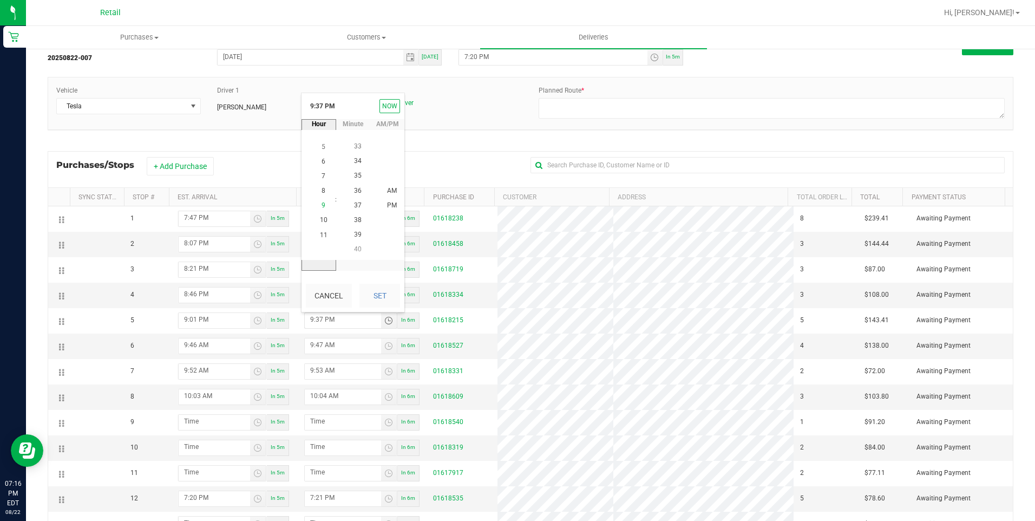
click at [322, 208] on li "9" at bounding box center [324, 206] width 26 height 15
click at [354, 232] on span "02" at bounding box center [358, 235] width 8 height 8
click at [387, 299] on button "Set" at bounding box center [379, 296] width 41 height 24
type input "9:02 PM"
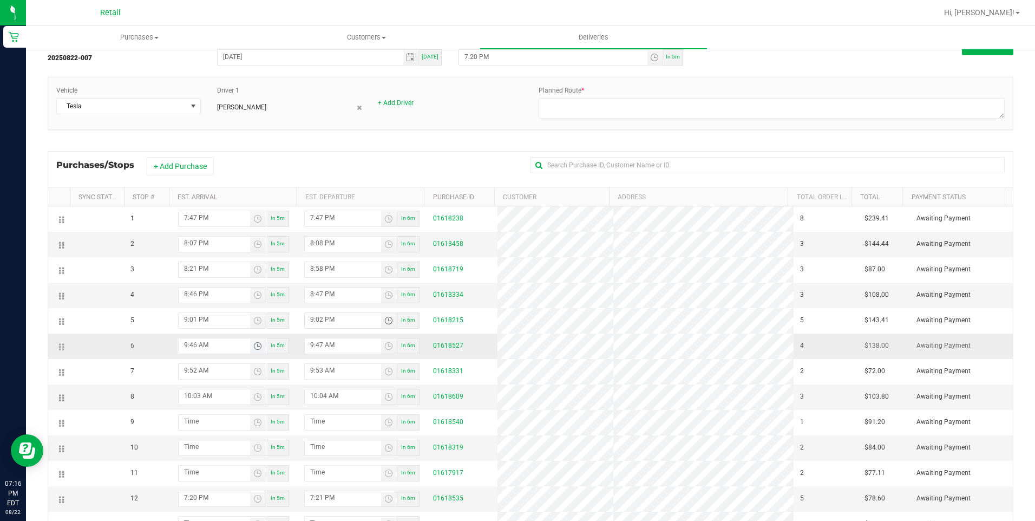
click at [256, 346] on span "Toggle time list" at bounding box center [257, 345] width 9 height 9
click at [198, 227] on li "9" at bounding box center [200, 231] width 26 height 15
click at [230, 245] on span "13" at bounding box center [234, 245] width 8 height 8
click at [266, 238] on li "AM" at bounding box center [268, 230] width 26 height 15
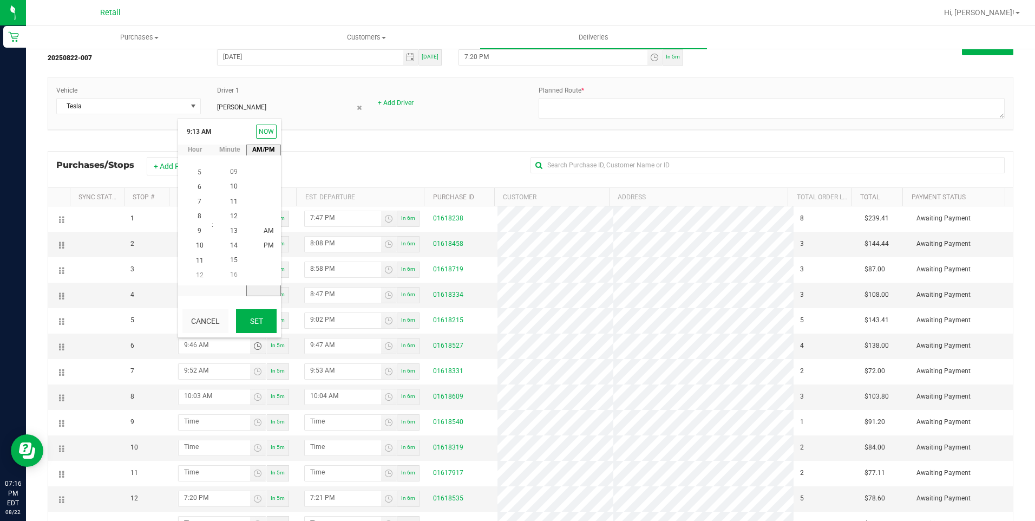
click at [269, 316] on button "Set" at bounding box center [256, 321] width 41 height 24
type input "9:13 AM"
click at [384, 346] on span "Toggle time list" at bounding box center [388, 345] width 9 height 9
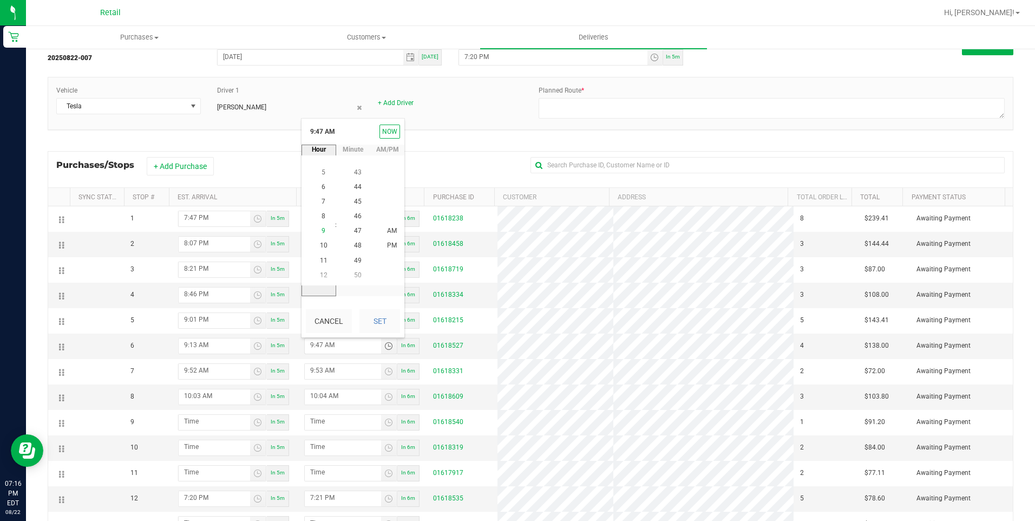
click at [321, 232] on span "9" at bounding box center [323, 231] width 4 height 8
click at [352, 196] on li "14" at bounding box center [358, 201] width 26 height 15
click at [384, 320] on button "Set" at bounding box center [379, 321] width 41 height 24
type input "9:14 AM"
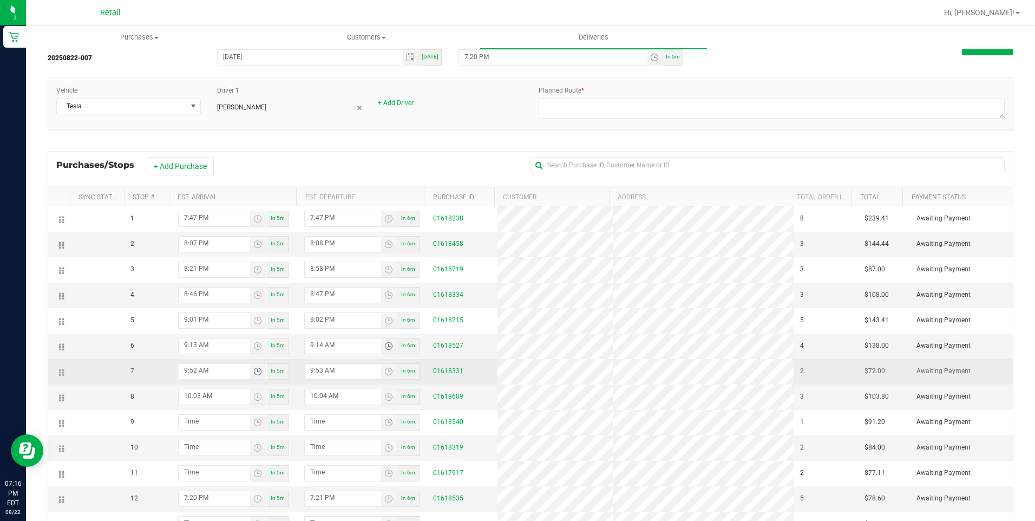
click at [253, 372] on span "Toggle time list" at bounding box center [257, 371] width 9 height 9
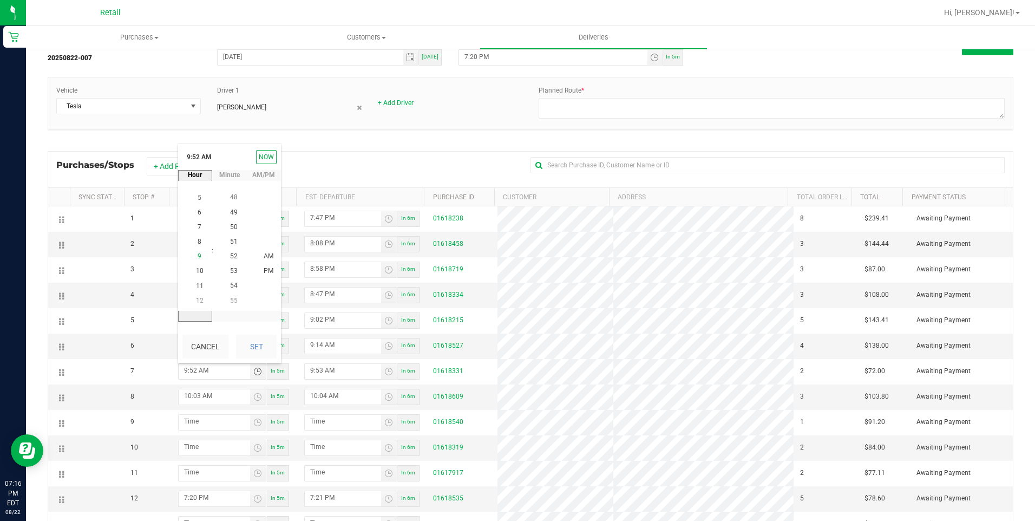
click at [197, 255] on span "9" at bounding box center [199, 257] width 4 height 8
click at [235, 238] on li "27" at bounding box center [234, 242] width 26 height 15
click at [264, 267] on span "PM" at bounding box center [269, 271] width 10 height 8
click at [262, 346] on button "Set" at bounding box center [256, 346] width 41 height 24
type input "9:27 PM"
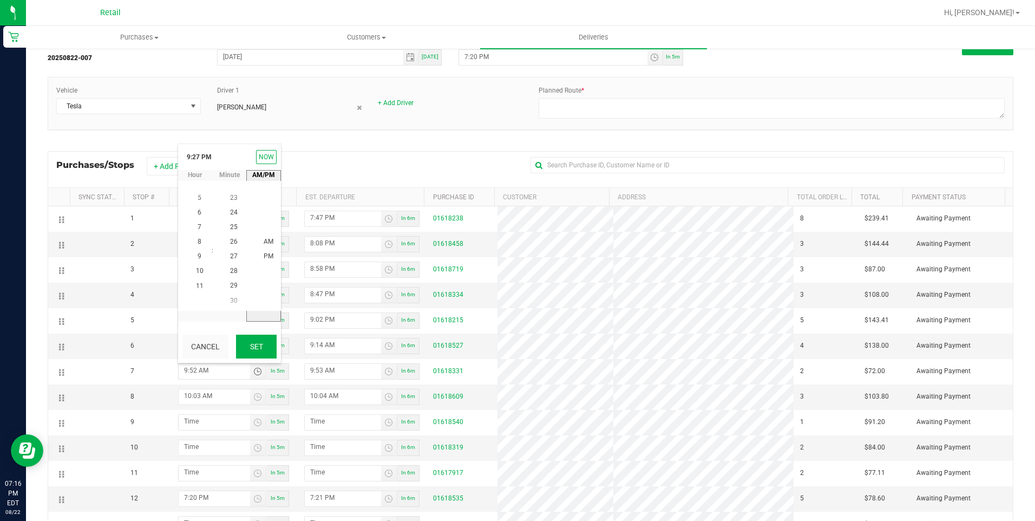
type input "9:28 PM"
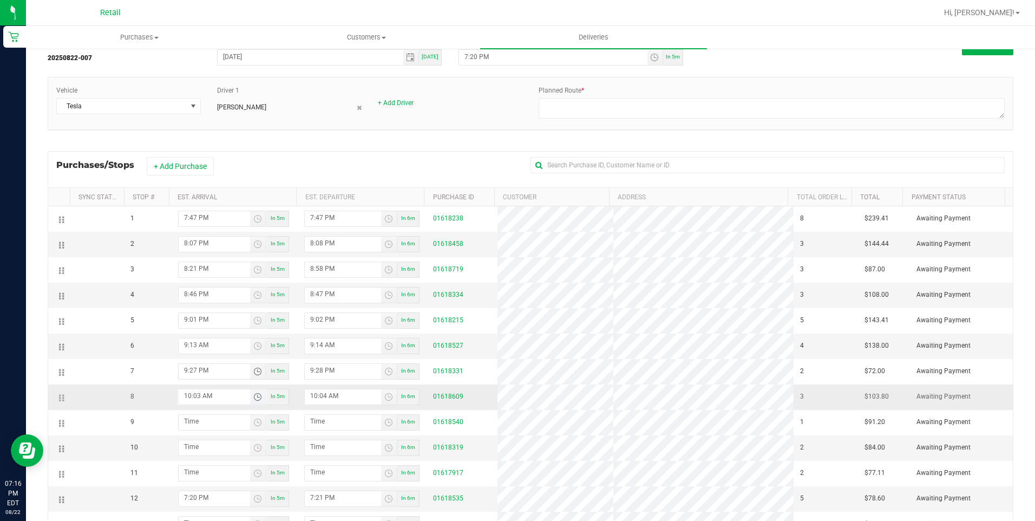
click at [253, 401] on span "Toggle time list" at bounding box center [257, 396] width 9 height 9
click at [197, 270] on span "9" at bounding box center [199, 269] width 4 height 8
click at [231, 269] on span "38" at bounding box center [234, 269] width 8 height 8
click at [268, 296] on span "PM" at bounding box center [269, 299] width 10 height 8
click at [260, 380] on button "Set" at bounding box center [256, 374] width 41 height 24
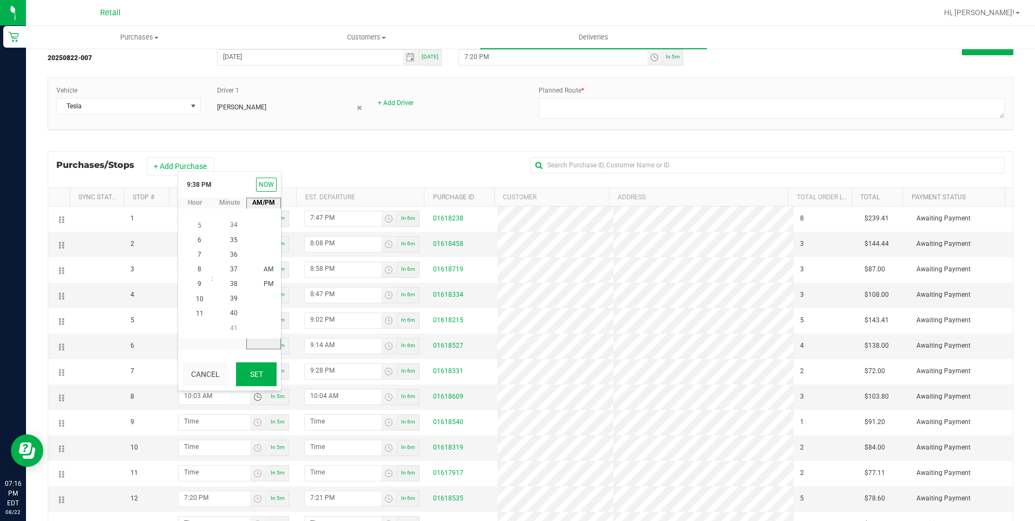
type input "9:38 PM"
type input "9:39 PM"
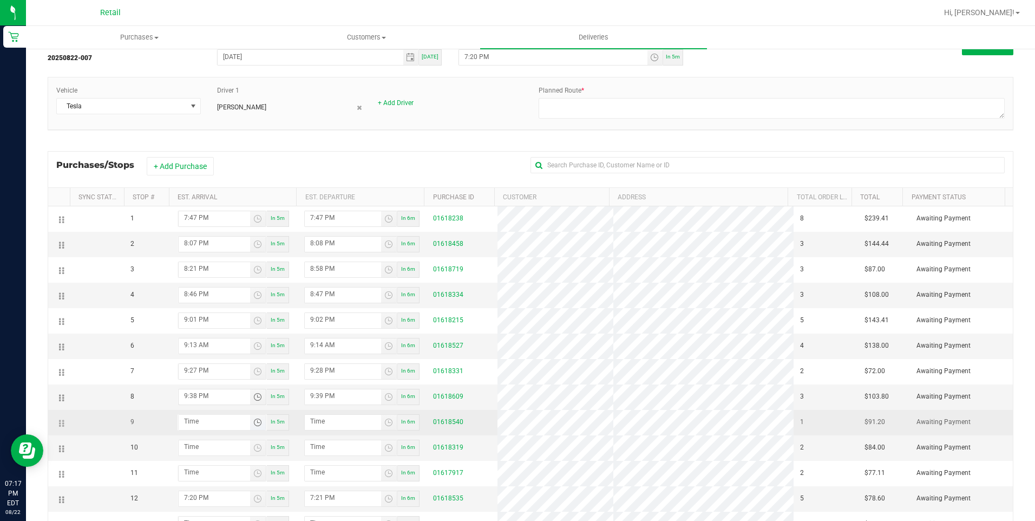
click at [253, 426] on span "Toggle time list" at bounding box center [257, 422] width 9 height 9
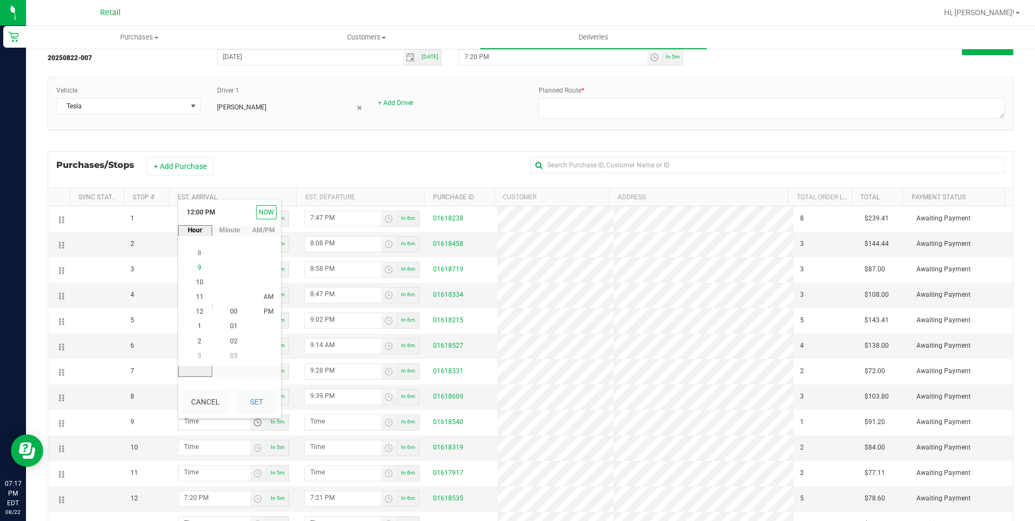
click at [197, 267] on span "9" at bounding box center [199, 268] width 4 height 8
click at [230, 325] on span "55" at bounding box center [234, 326] width 8 height 8
click at [265, 326] on span "PM" at bounding box center [269, 326] width 10 height 8
click at [265, 394] on button "Set" at bounding box center [256, 402] width 41 height 24
type input "9:55 PM"
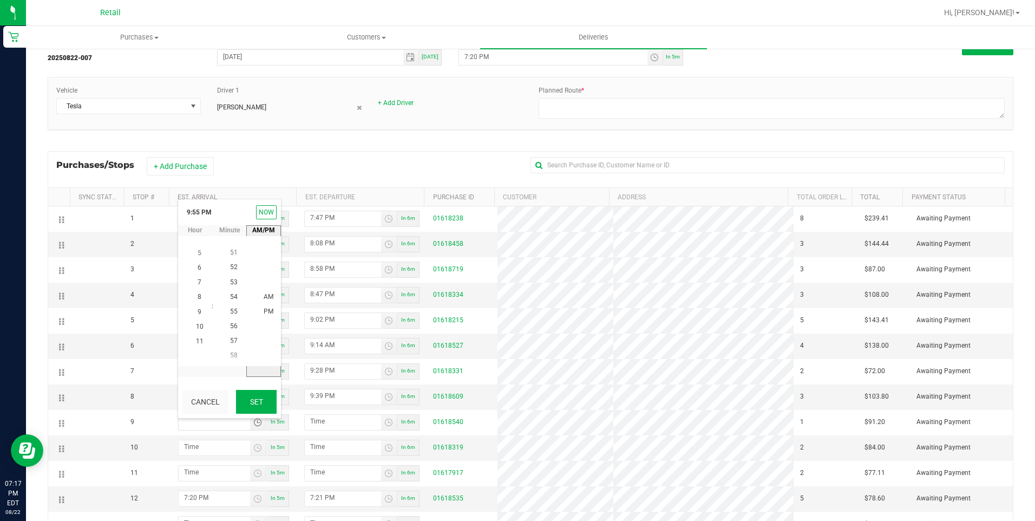
type input "9:56 PM"
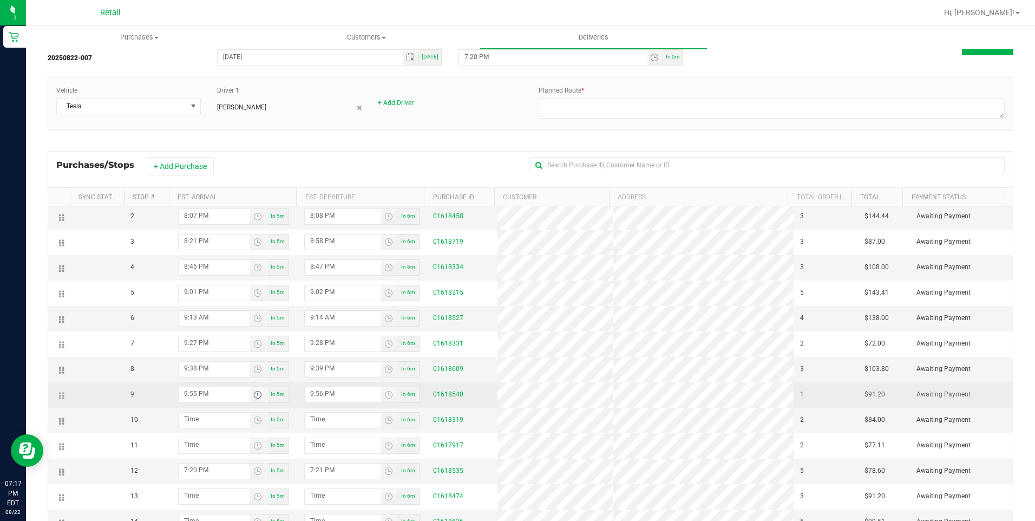
click at [256, 394] on span "Toggle time list" at bounding box center [257, 394] width 9 height 9
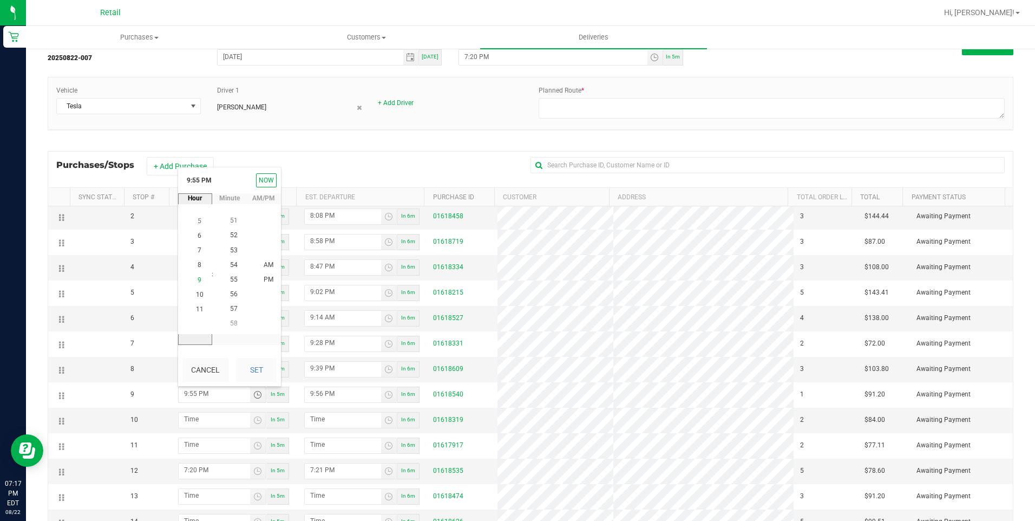
click at [197, 280] on li "9" at bounding box center [200, 280] width 26 height 15
click at [232, 251] on span "49" at bounding box center [234, 250] width 8 height 8
click at [254, 368] on button "Set" at bounding box center [256, 370] width 41 height 24
type input "9:49 PM"
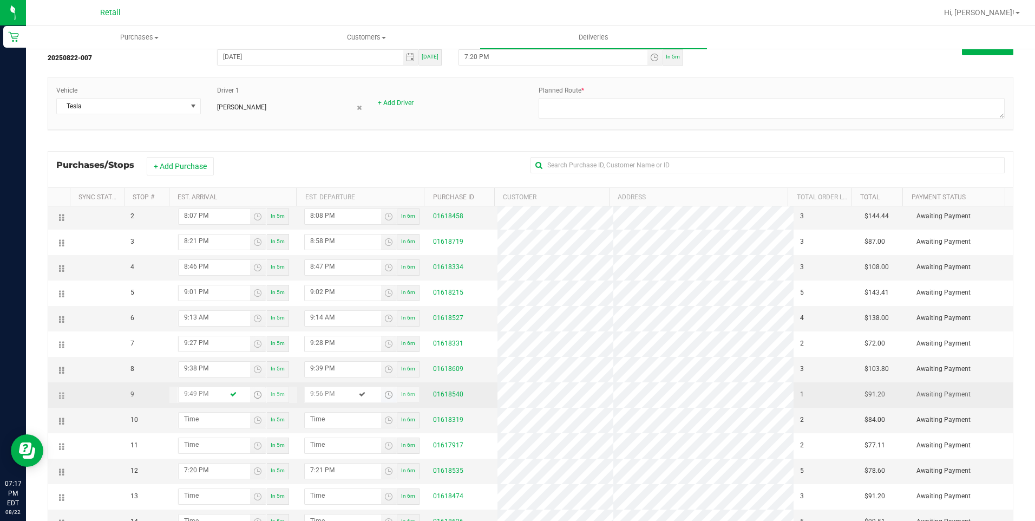
click at [385, 395] on span "Toggle time list" at bounding box center [388, 394] width 9 height 9
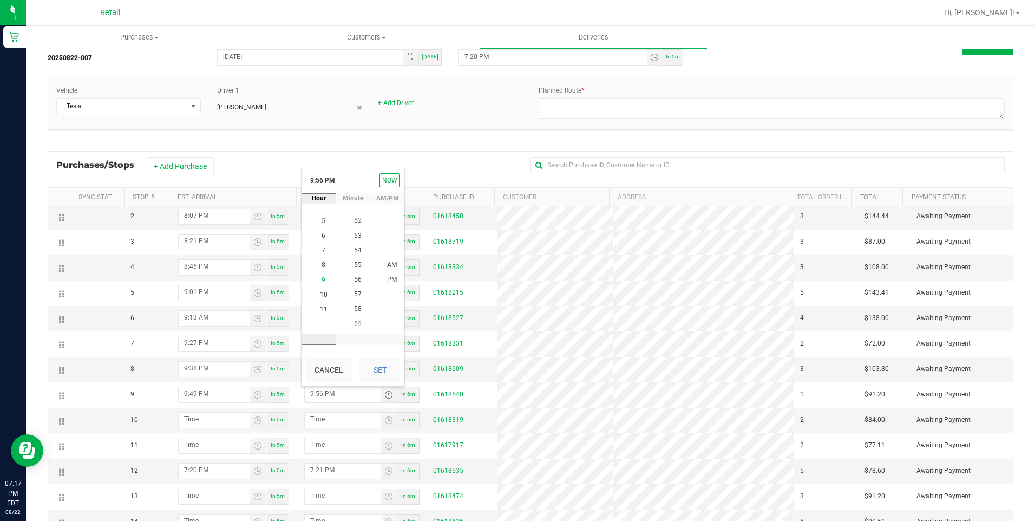
click at [321, 280] on span "9" at bounding box center [323, 280] width 4 height 8
click at [357, 251] on span "50" at bounding box center [358, 251] width 8 height 8
click at [371, 371] on button "Set" at bounding box center [379, 370] width 41 height 24
type input "9:50 PM"
click at [253, 422] on span "Toggle time list" at bounding box center [257, 420] width 9 height 9
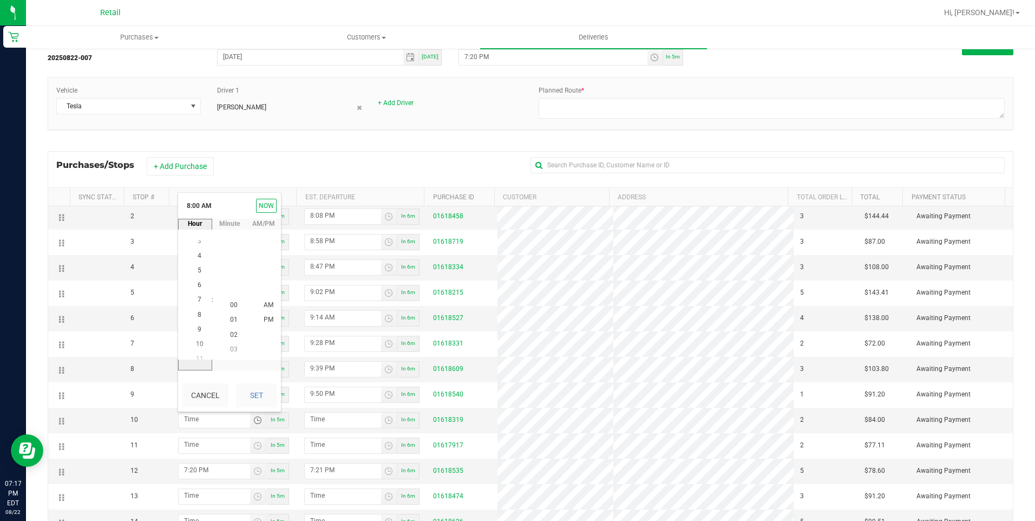
scroll to position [117, 0]
click at [197, 321] on span "9" at bounding box center [199, 320] width 4 height 8
click at [231, 288] on span "56" at bounding box center [234, 290] width 8 height 8
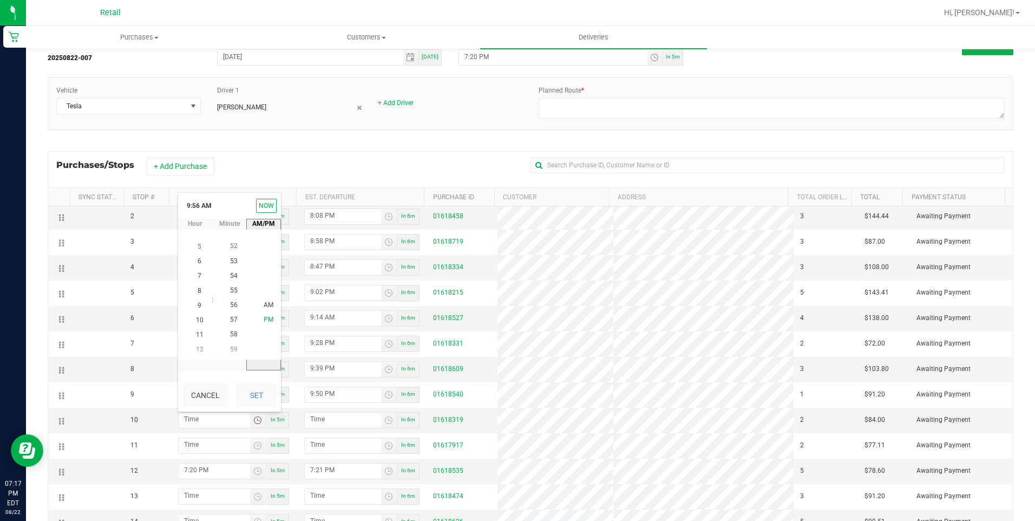
click at [264, 316] on span "PM" at bounding box center [269, 320] width 10 height 8
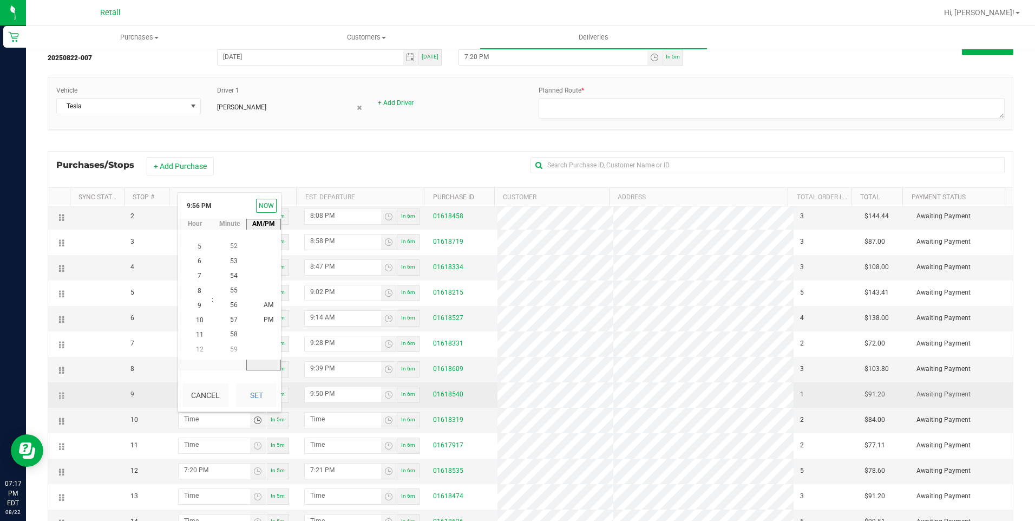
scroll to position [15, 0]
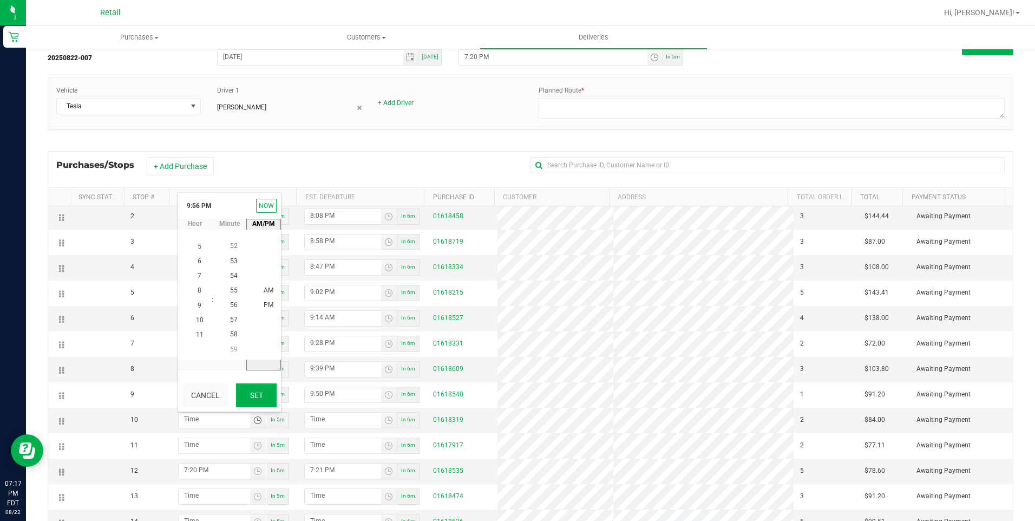
click at [268, 400] on button "Set" at bounding box center [256, 395] width 41 height 24
type input "9:56 PM"
type input "9:57 PM"
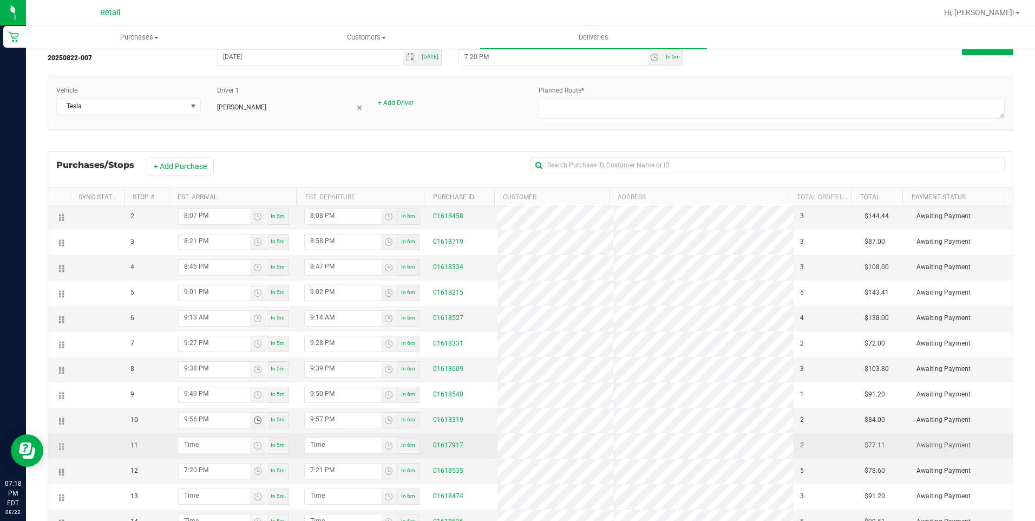
click at [260, 448] on span "Toggle time list" at bounding box center [258, 445] width 16 height 15
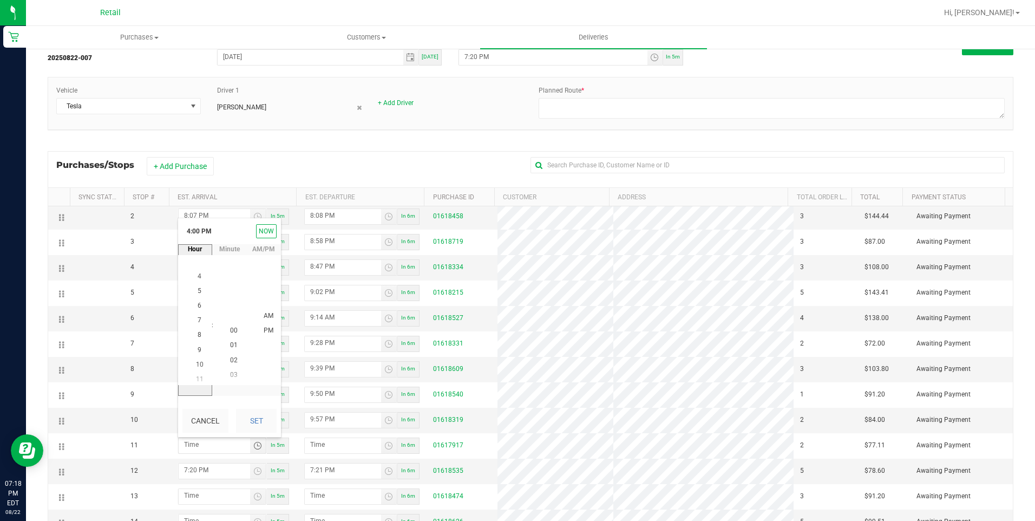
scroll to position [294, 0]
click at [196, 361] on span "10" at bounding box center [200, 360] width 8 height 8
click at [230, 315] on span "11" at bounding box center [234, 316] width 8 height 8
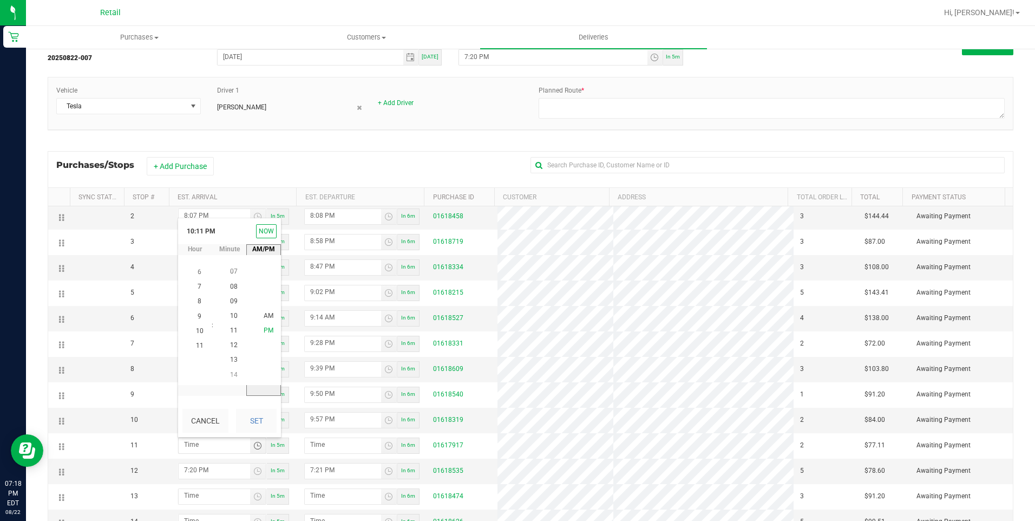
click at [264, 330] on span "PM" at bounding box center [269, 331] width 10 height 8
click at [249, 420] on button "Set" at bounding box center [256, 421] width 41 height 24
type input "10:11 PM"
type input "10:12 PM"
click at [253, 474] on span "Toggle time list" at bounding box center [257, 470] width 9 height 9
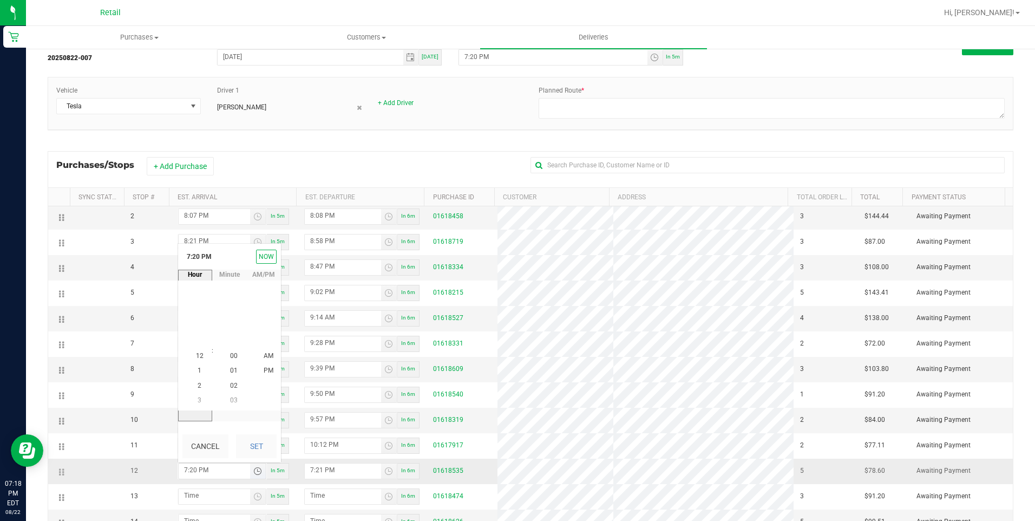
scroll to position [15, 0]
click at [200, 397] on li "10" at bounding box center [200, 400] width 26 height 15
click at [230, 353] on span "24" at bounding box center [234, 356] width 8 height 8
click at [266, 354] on span "PM" at bounding box center [269, 356] width 10 height 8
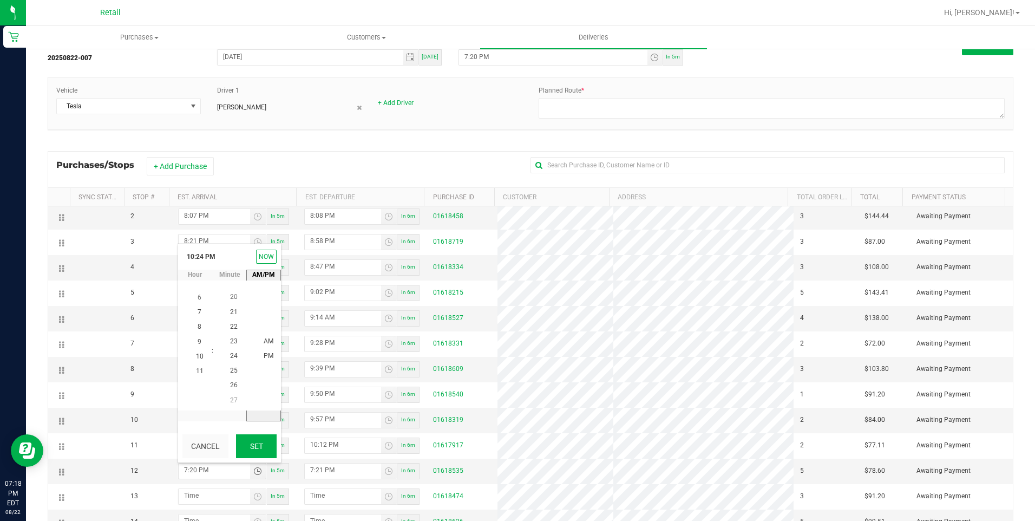
click at [261, 444] on button "Set" at bounding box center [256, 446] width 41 height 24
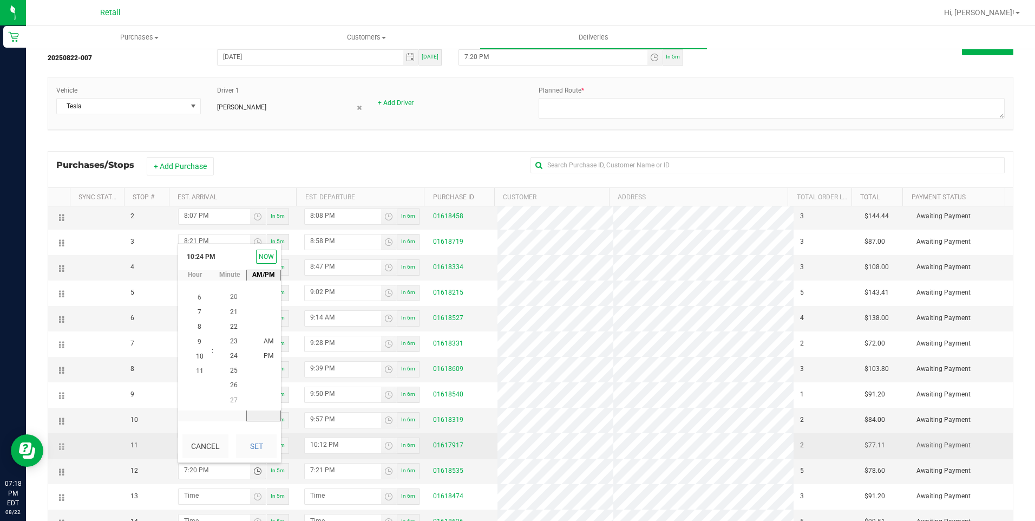
type input "10:24 PM"
type input "10:25 PM"
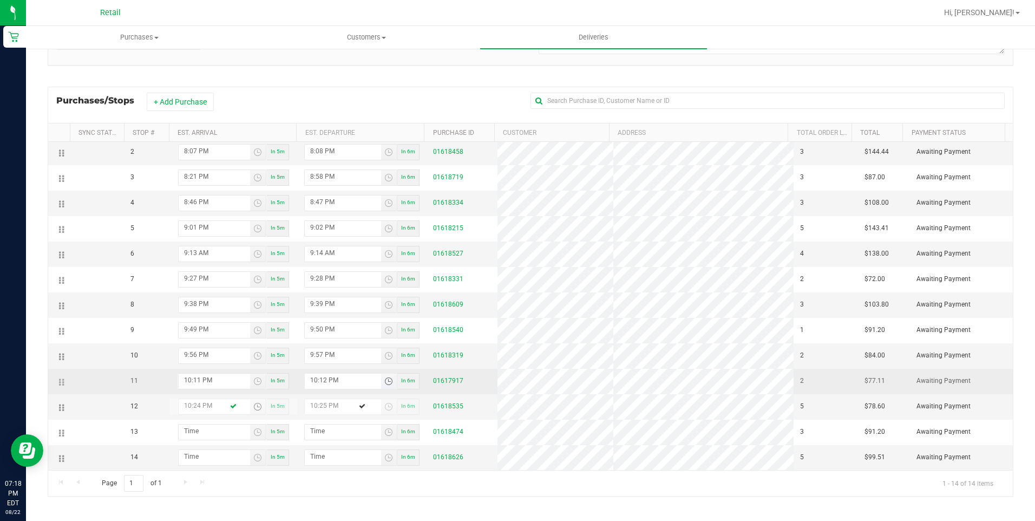
scroll to position [123, 0]
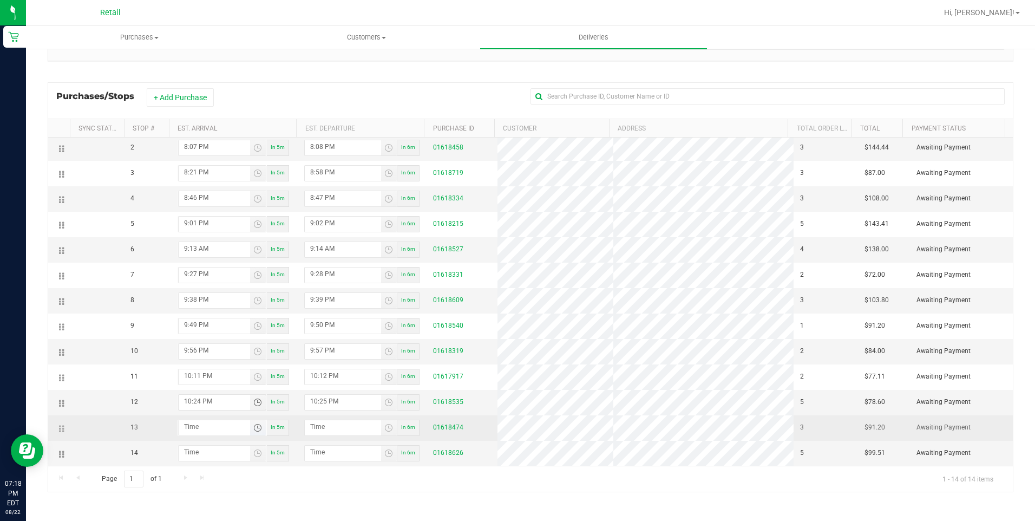
click at [254, 429] on span "Toggle time list" at bounding box center [257, 427] width 9 height 9
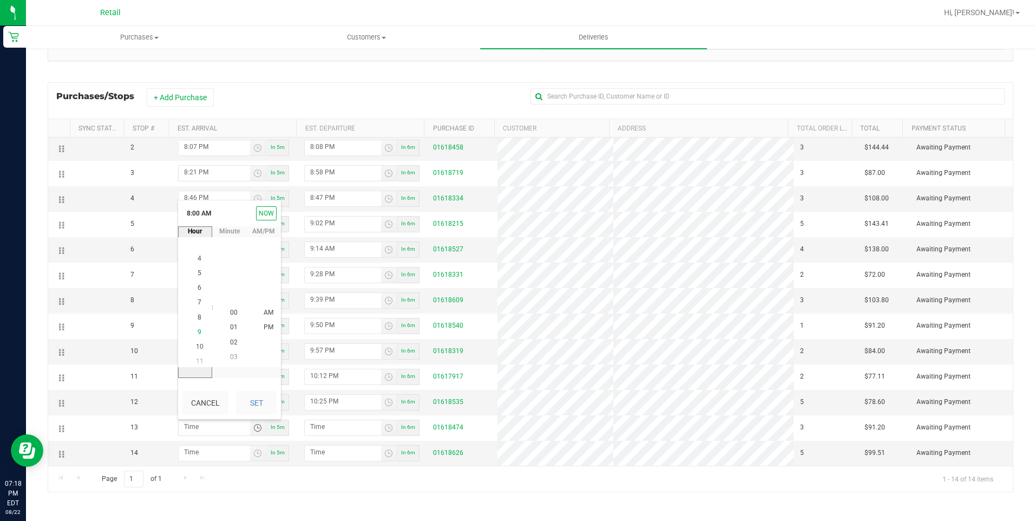
scroll to position [117, 0]
click at [197, 341] on span "10" at bounding box center [200, 342] width 8 height 8
click at [230, 325] on span "44" at bounding box center [234, 328] width 8 height 8
click at [261, 397] on button "Set" at bounding box center [256, 403] width 41 height 24
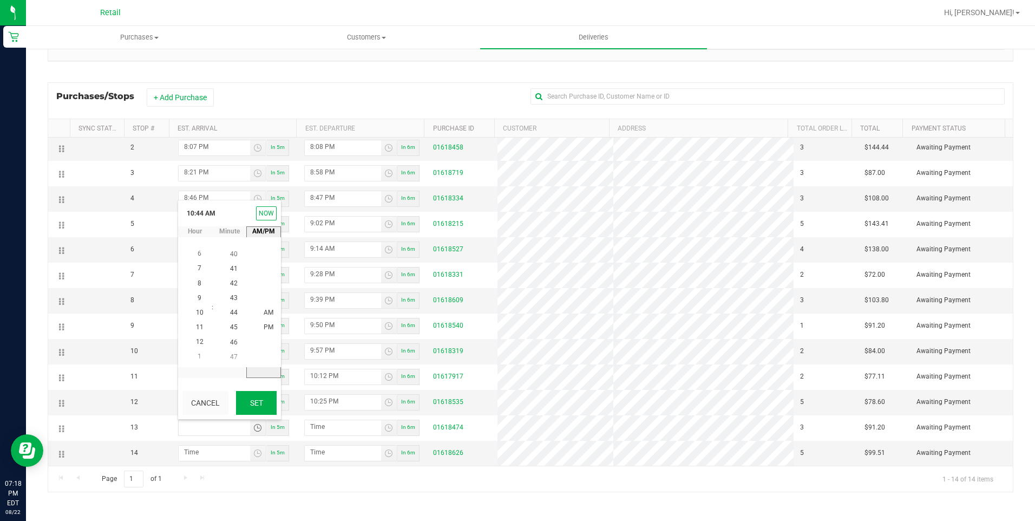
type input "10:44 AM"
type input "10:45 AM"
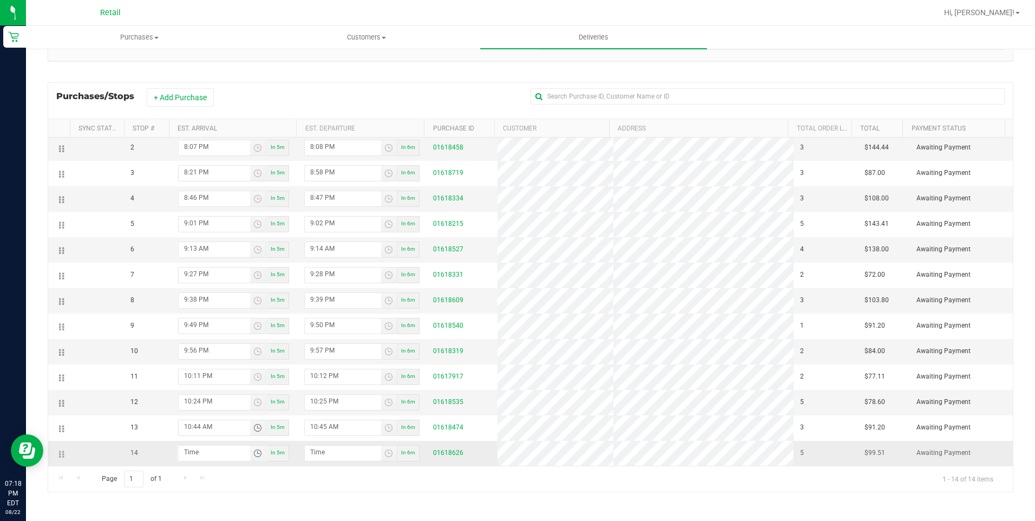
click at [254, 457] on span "Toggle time list" at bounding box center [257, 453] width 9 height 9
click at [196, 322] on span "11" at bounding box center [200, 323] width 8 height 8
click at [233, 337] on span "08" at bounding box center [234, 338] width 8 height 8
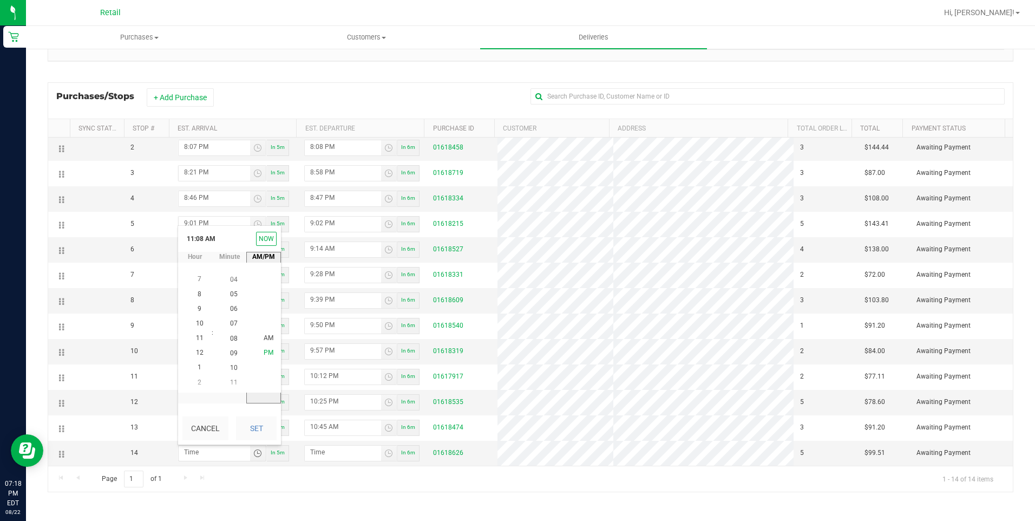
click at [264, 353] on span "PM" at bounding box center [269, 353] width 10 height 8
click at [261, 429] on button "Set" at bounding box center [256, 428] width 41 height 24
type input "11:08 PM"
type input "11:09 PM"
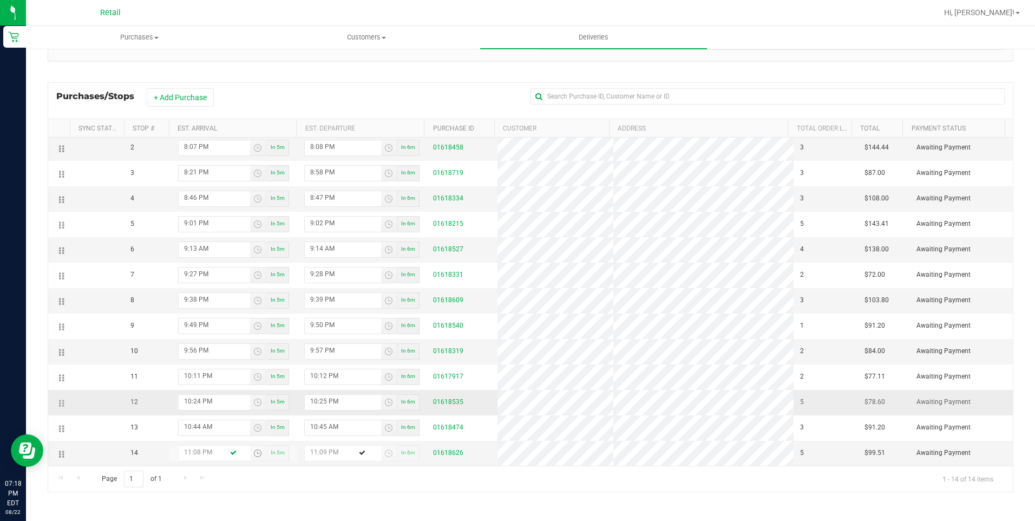
scroll to position [10, 0]
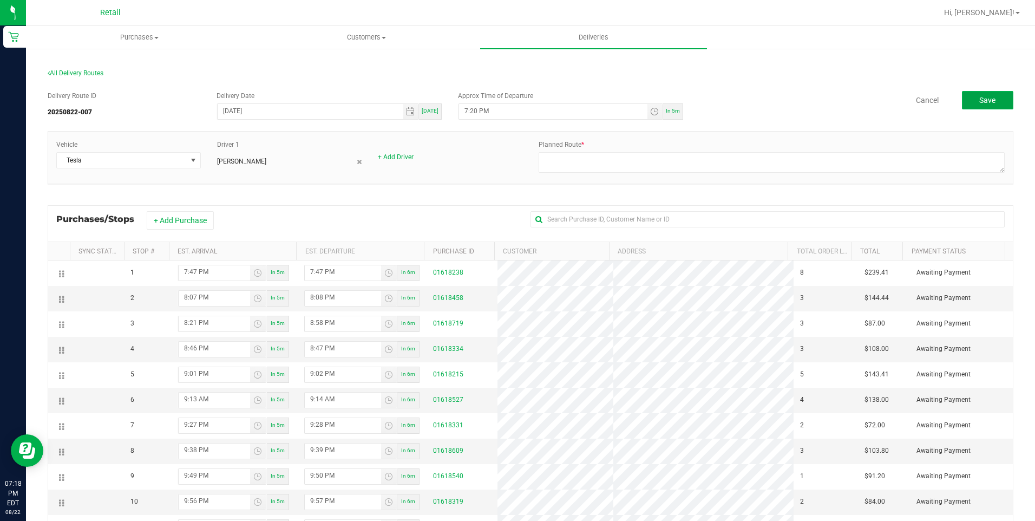
click at [979, 98] on span "Save" at bounding box center [987, 100] width 16 height 9
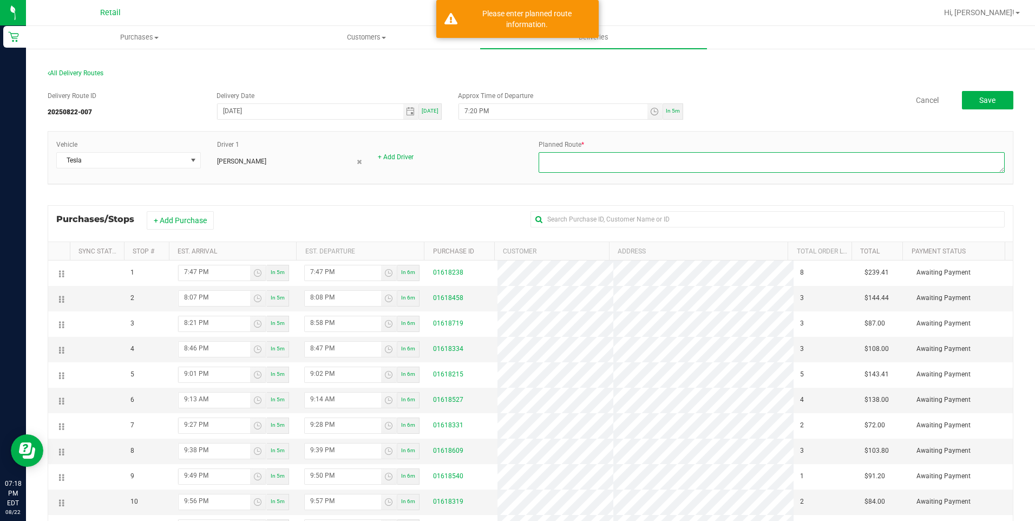
click at [662, 160] on textarea at bounding box center [771, 162] width 466 height 21
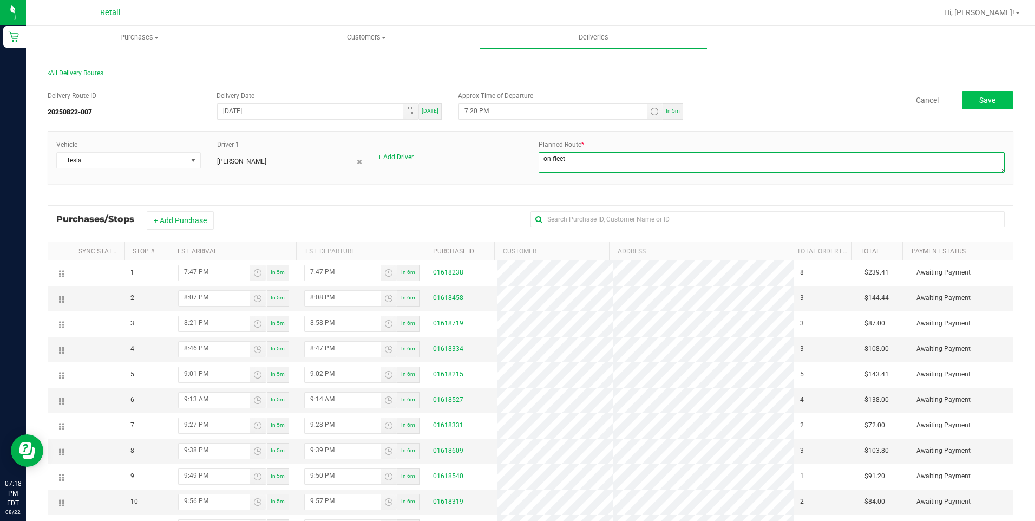
type textarea "on fleet"
click at [979, 103] on span "Save" at bounding box center [987, 100] width 16 height 9
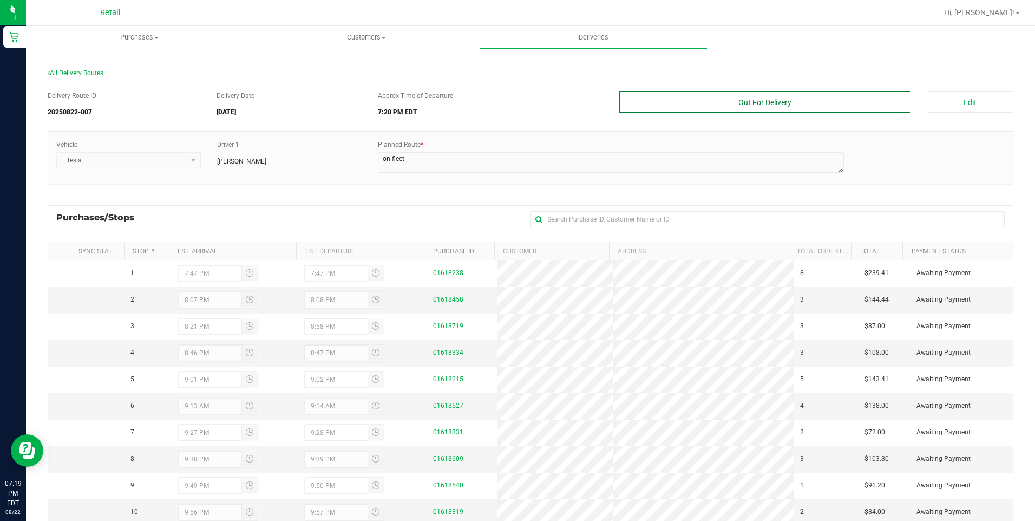
click at [845, 102] on button "Out For Delivery" at bounding box center [765, 102] width 292 height 22
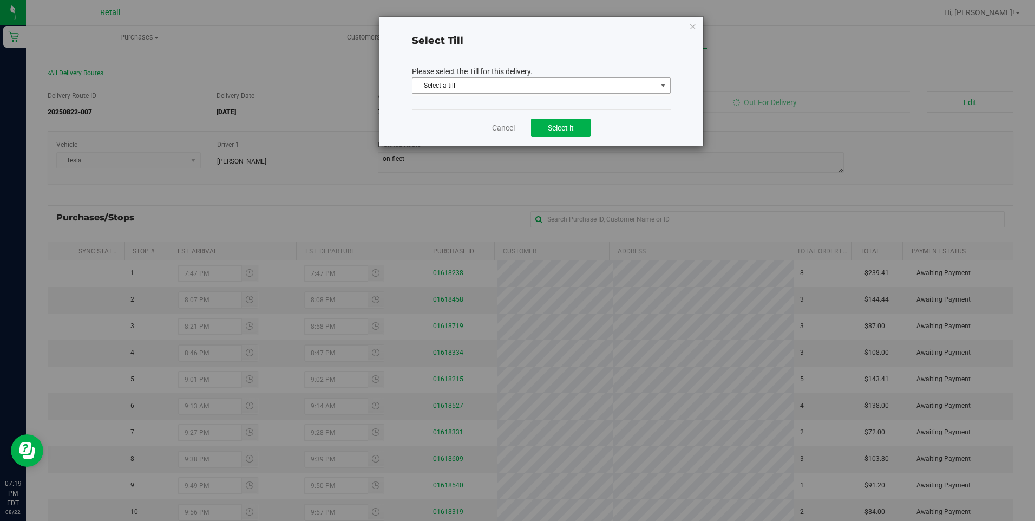
click at [662, 88] on span "select" at bounding box center [663, 85] width 9 height 9
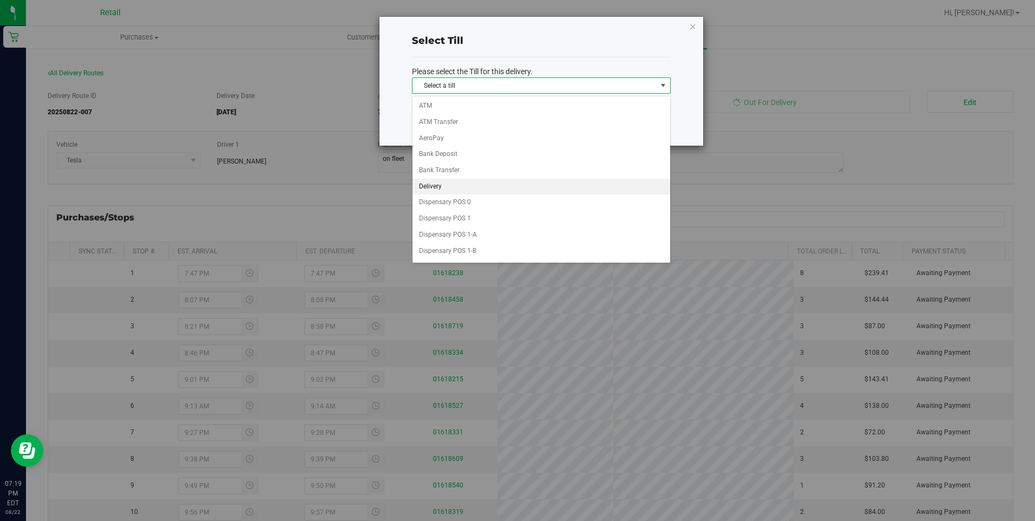
click at [466, 187] on li "Delivery" at bounding box center [541, 187] width 258 height 16
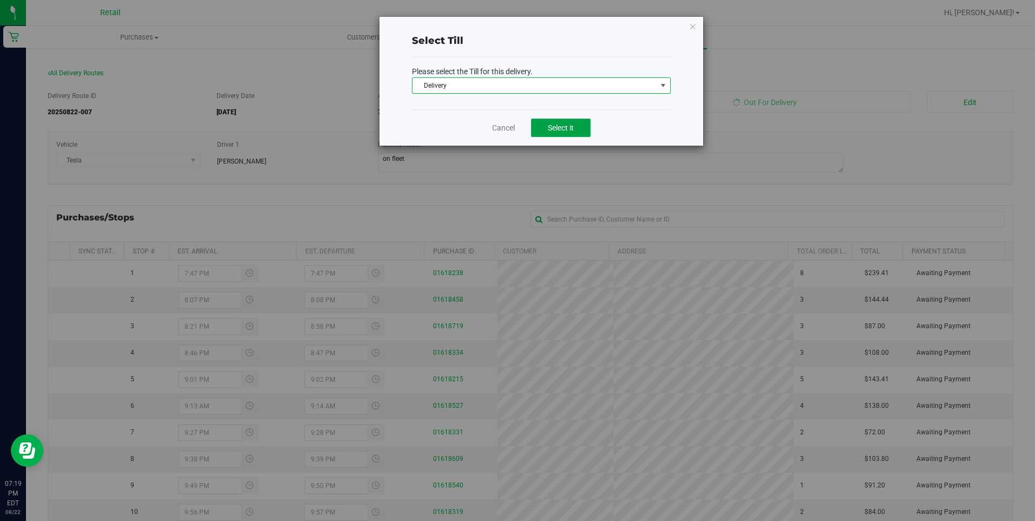
click at [570, 123] on span "Select it" at bounding box center [561, 127] width 26 height 9
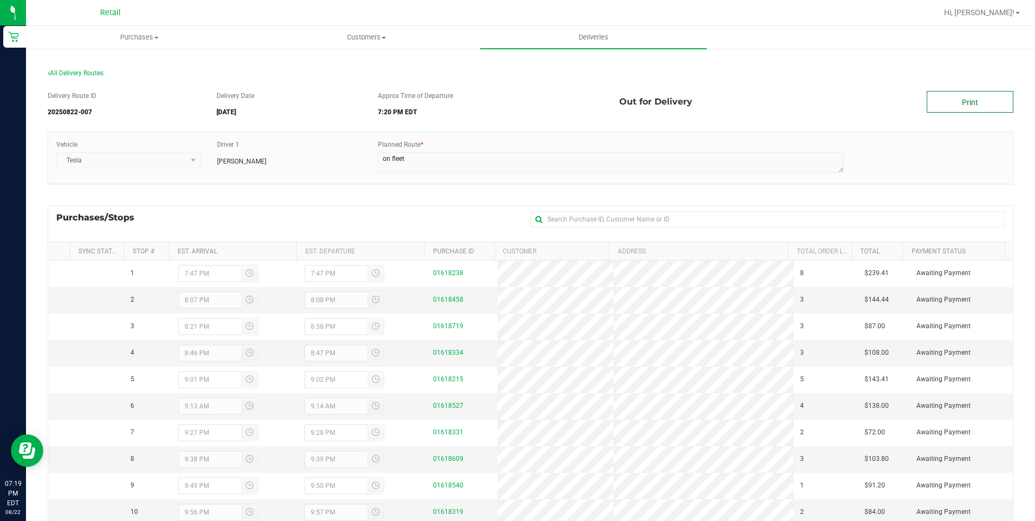
click at [953, 108] on link "Print" at bounding box center [969, 102] width 87 height 22
click at [153, 37] on span "Purchases" at bounding box center [140, 37] width 226 height 10
click at [610, 36] on span "Deliveries" at bounding box center [593, 37] width 59 height 10
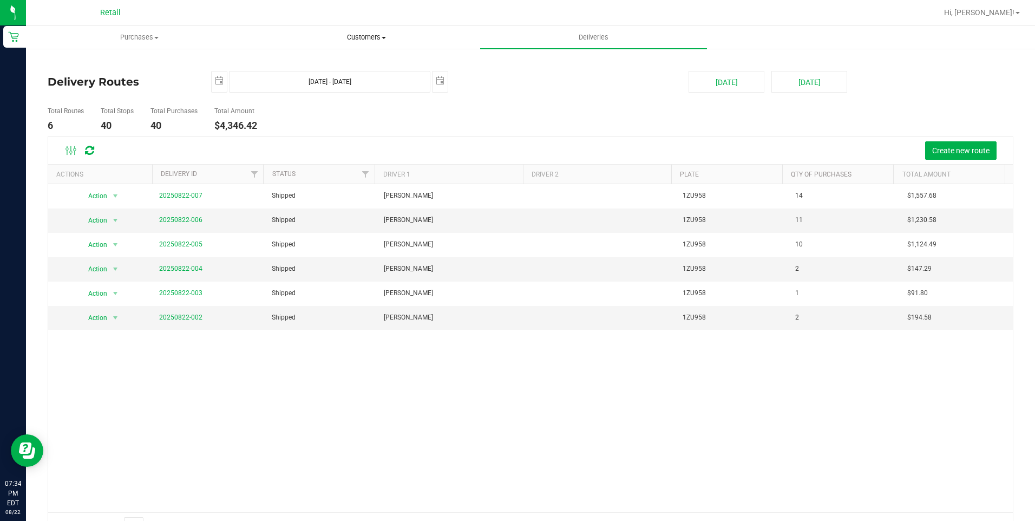
click at [373, 33] on span "Customers" at bounding box center [366, 37] width 226 height 10
click at [292, 61] on span "All customers" at bounding box center [292, 65] width 78 height 9
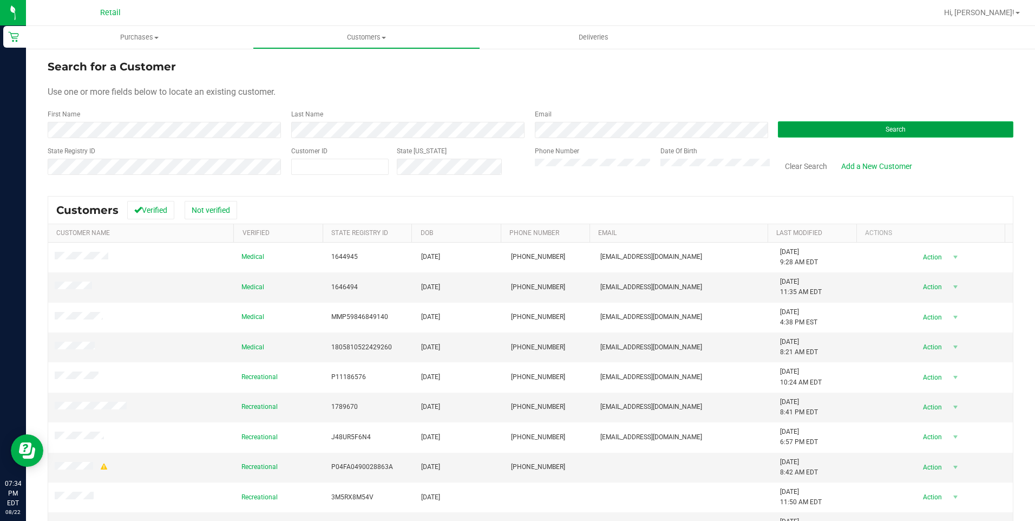
click at [895, 130] on span "Search" at bounding box center [895, 130] width 20 height 8
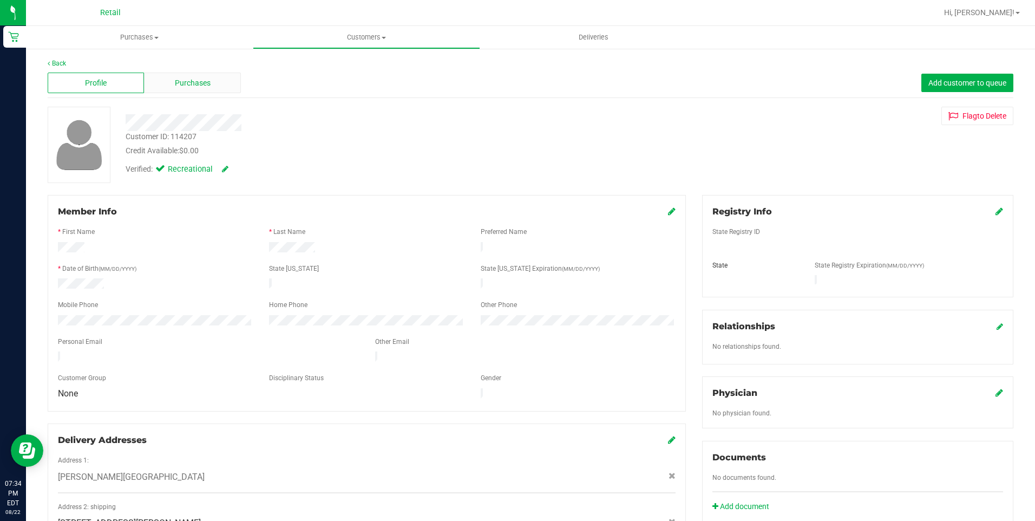
click at [212, 86] on div "Purchases" at bounding box center [192, 83] width 96 height 21
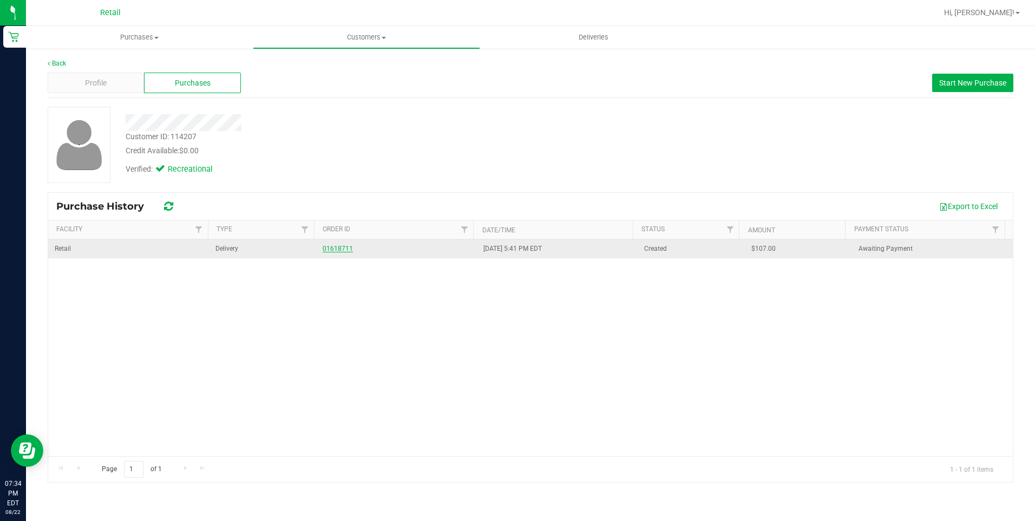
click at [340, 247] on link "01618711" at bounding box center [337, 249] width 30 height 8
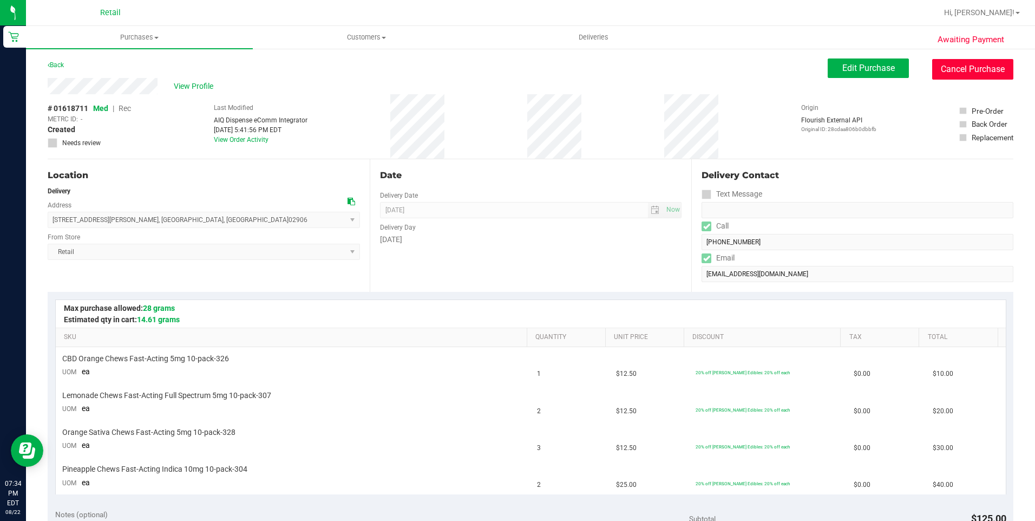
click at [964, 75] on button "Cancel Purchase" at bounding box center [972, 69] width 81 height 21
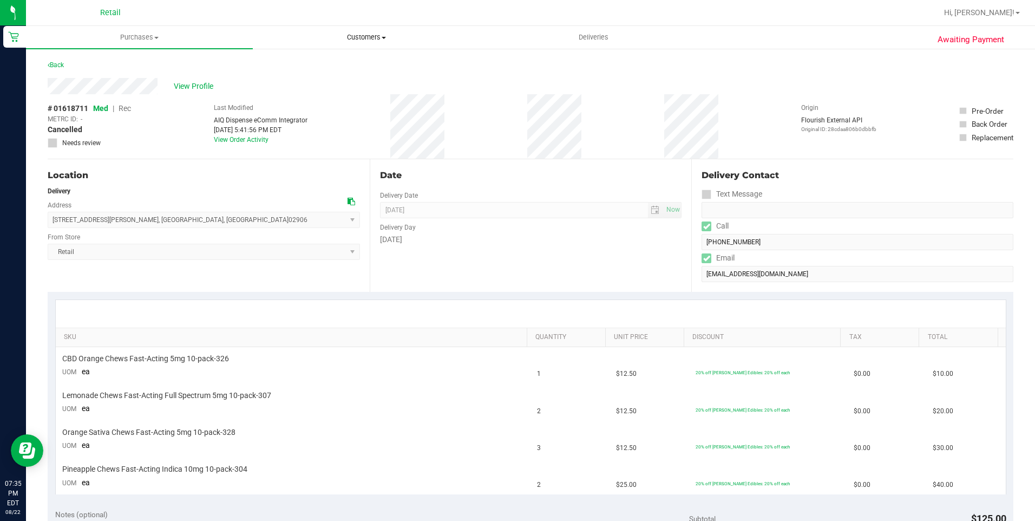
click at [369, 36] on span "Customers" at bounding box center [366, 37] width 226 height 10
click at [367, 61] on li "All customers" at bounding box center [366, 65] width 227 height 13
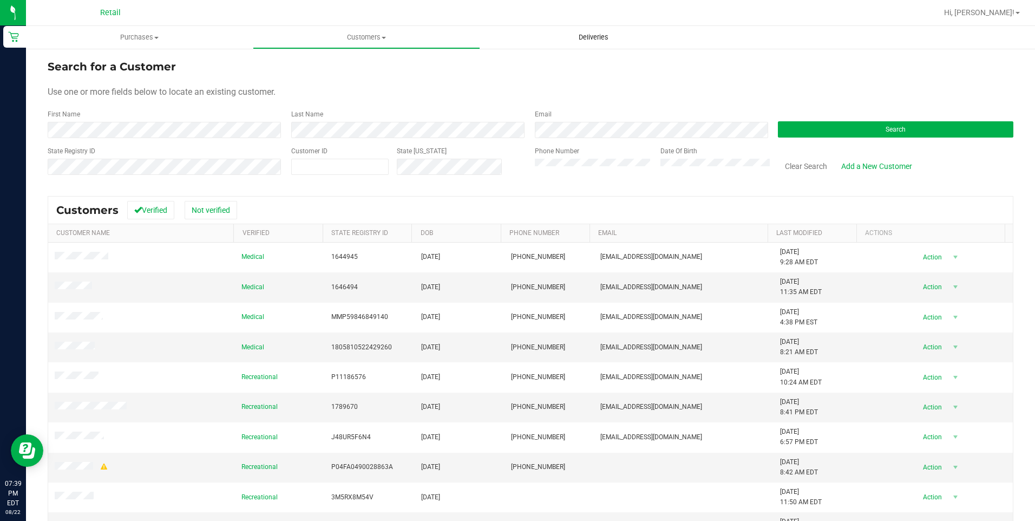
click at [596, 44] on uib-tab-heading "Deliveries" at bounding box center [593, 38] width 226 height 22
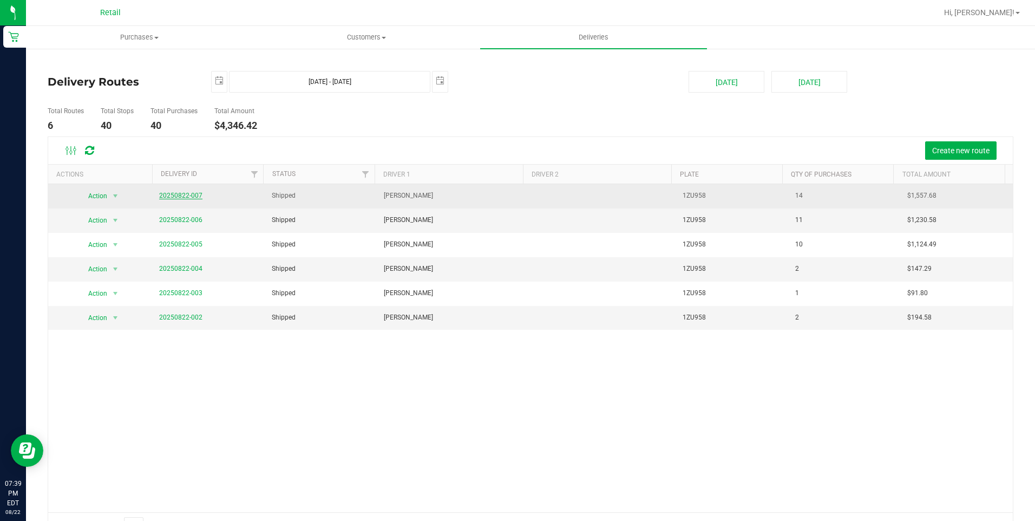
click at [183, 196] on link "20250822-007" at bounding box center [180, 196] width 43 height 8
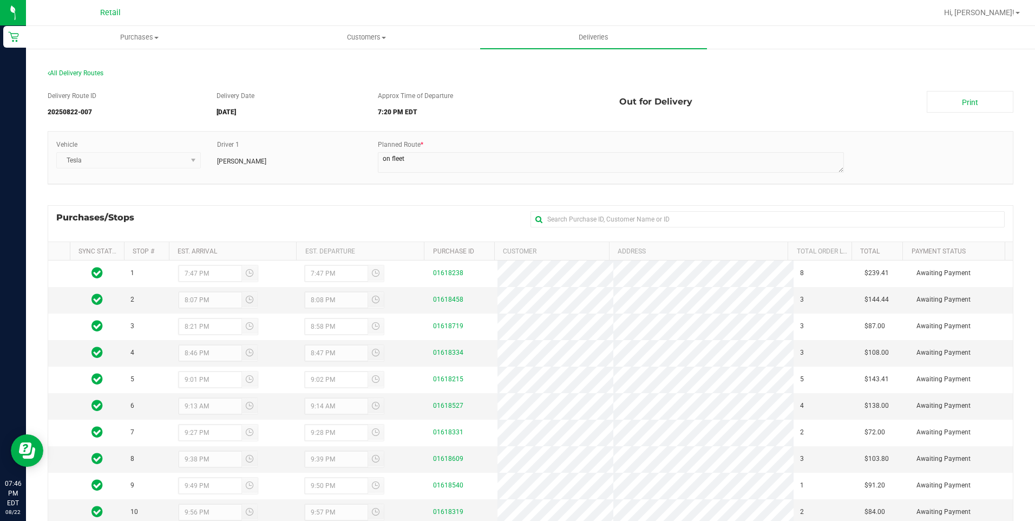
drag, startPoint x: 272, startPoint y: 445, endPoint x: 526, endPoint y: 91, distance: 435.0
click at [526, 91] on div "Approx Time of Departure 7:20 PM EDT" at bounding box center [490, 106] width 241 height 30
